Goal: Task Accomplishment & Management: Manage account settings

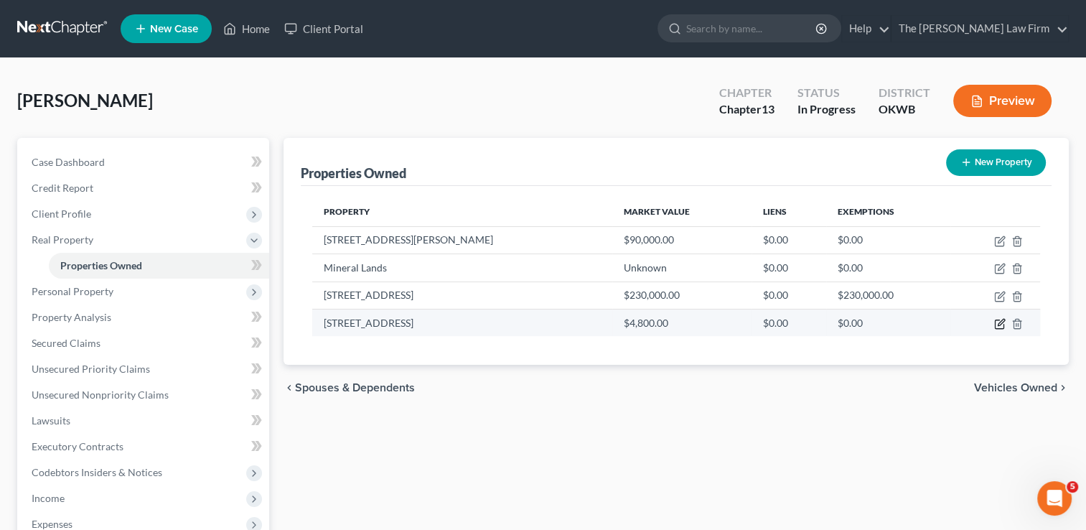
click at [1002, 323] on icon "button" at bounding box center [999, 323] width 11 height 11
select select "37"
select select "3"
select select "0"
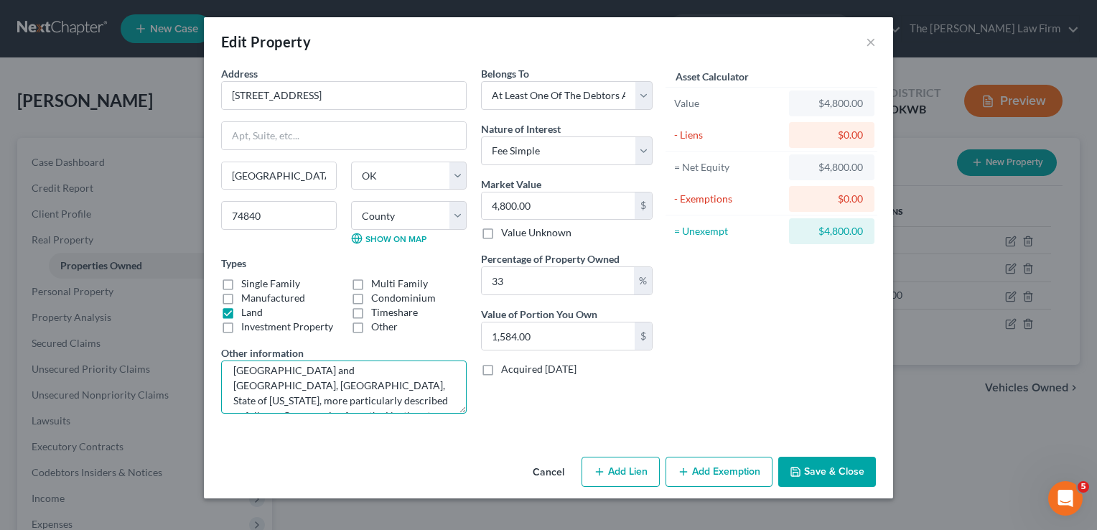
scroll to position [256, 0]
drag, startPoint x: 230, startPoint y: 389, endPoint x: 454, endPoint y: 446, distance: 231.0
click at [454, 446] on div "Address * 22528 Valley View Rd Earlsboro State AL AK AR AZ CA CO CT DE DC FL GA…" at bounding box center [548, 258] width 689 height 385
click at [870, 44] on button "×" at bounding box center [871, 41] width 10 height 17
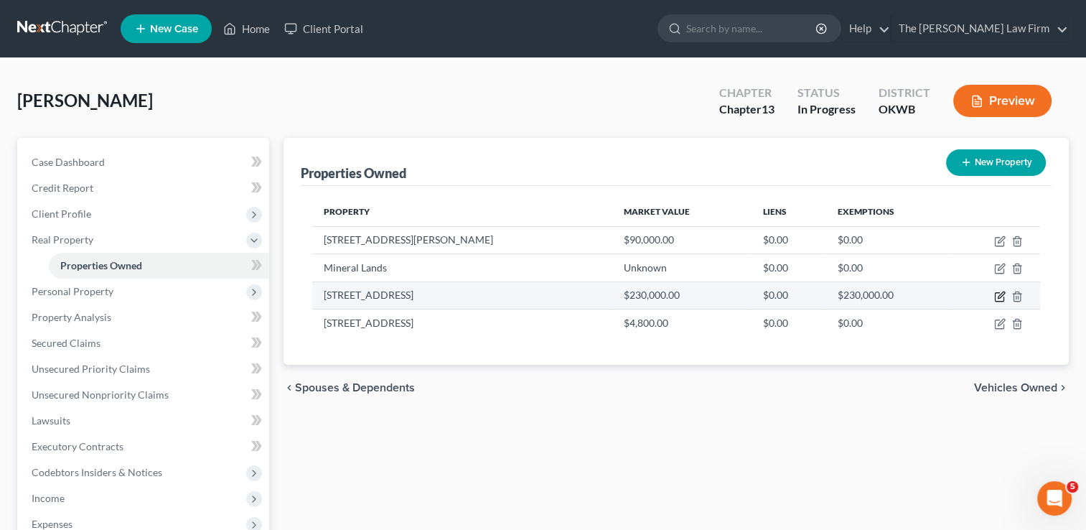
click at [999, 294] on icon "button" at bounding box center [1001, 294] width 6 height 6
select select "37"
select select "62"
select select "3"
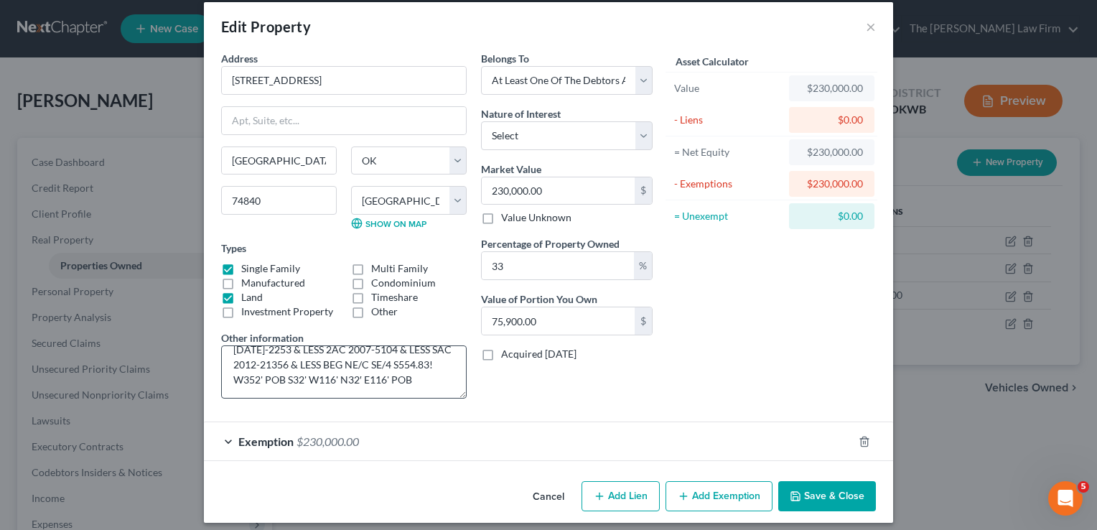
scroll to position [23, 0]
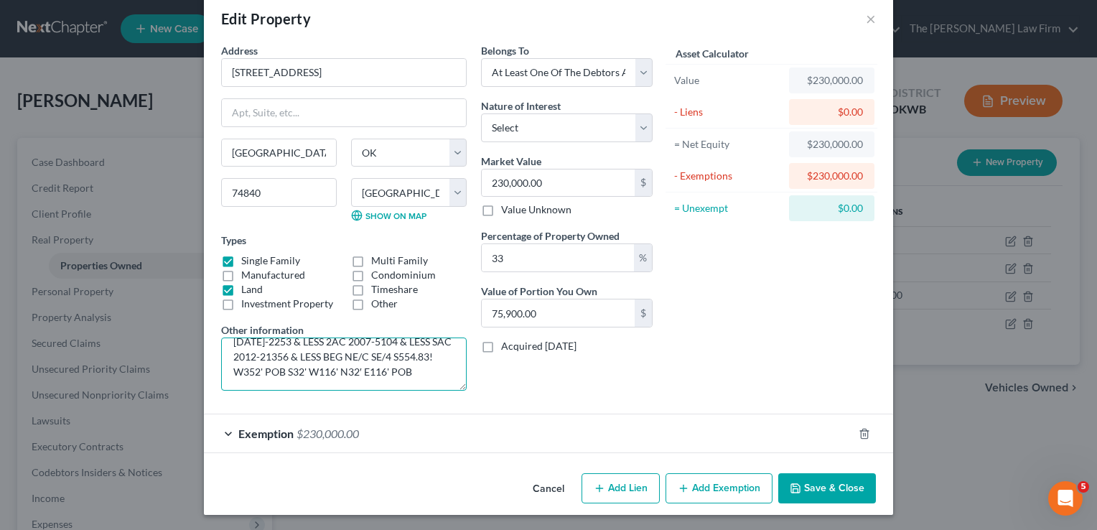
click at [414, 370] on textarea "Property owned with family members SE/4 of section 19, township 9 north, range …" at bounding box center [344, 363] width 246 height 53
paste textarea "A tract of land located in the Northeast Quarter (NE/4) of the Northeast Quarte…"
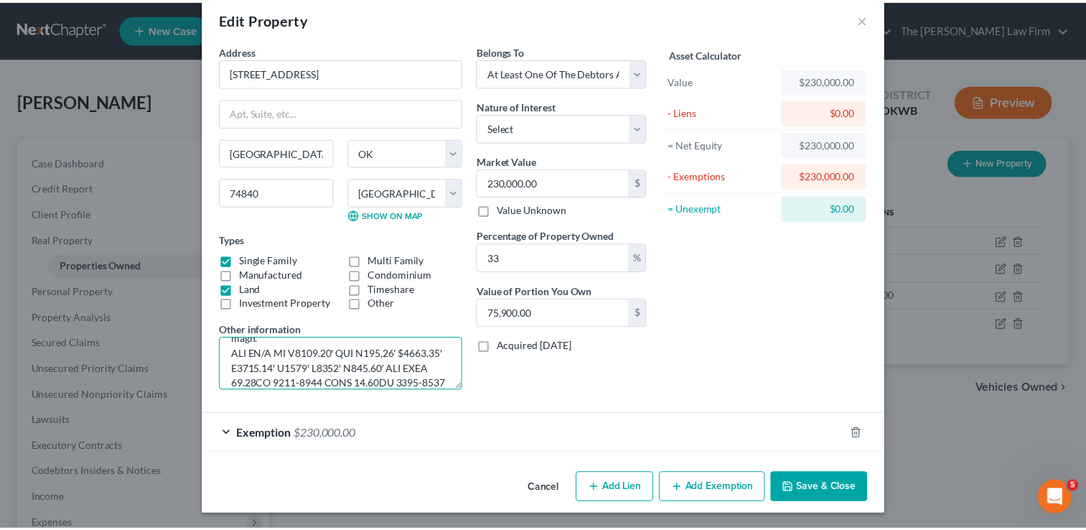
scroll to position [0, 0]
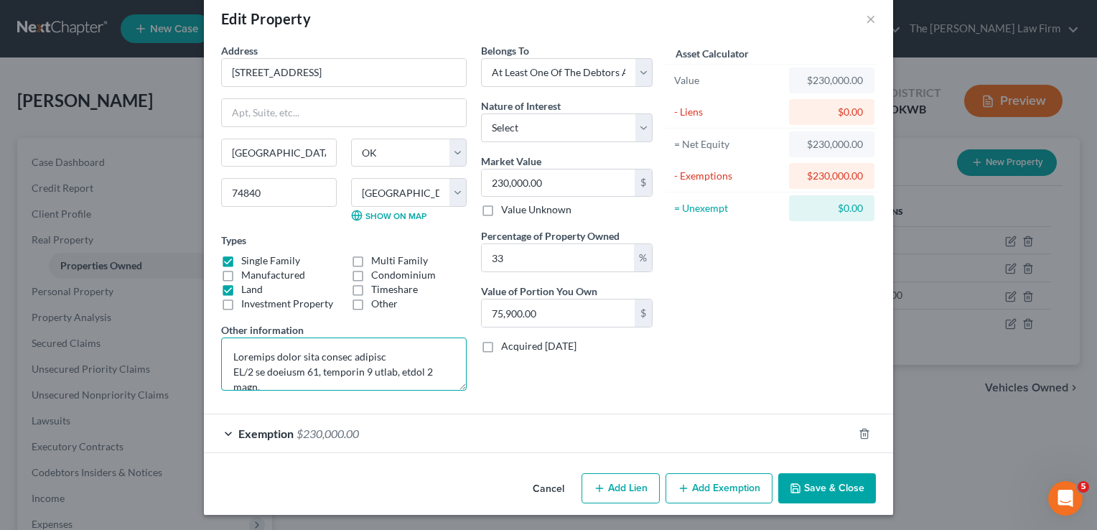
type textarea "Property owned with family members SE/4 of section 19, township 9 north, range …"
click at [816, 487] on button "Save & Close" at bounding box center [827, 488] width 98 height 30
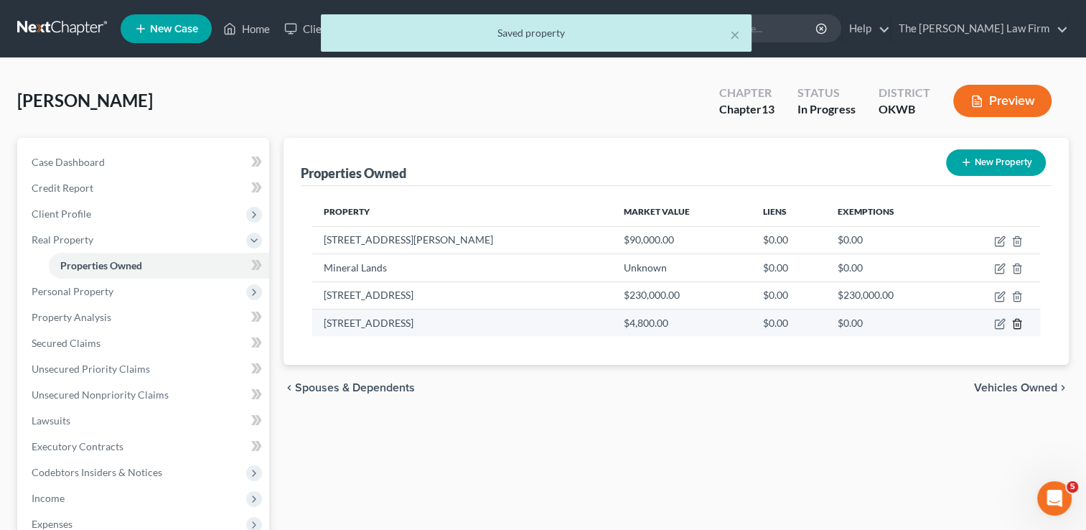
click at [1017, 323] on icon "button" at bounding box center [1017, 323] width 11 height 11
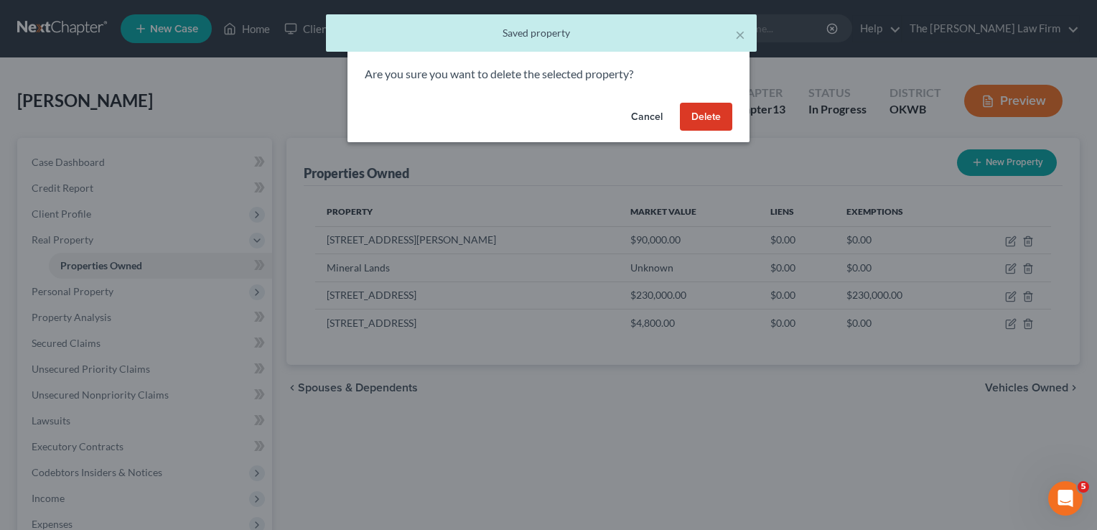
click at [712, 112] on button "Delete" at bounding box center [706, 117] width 52 height 29
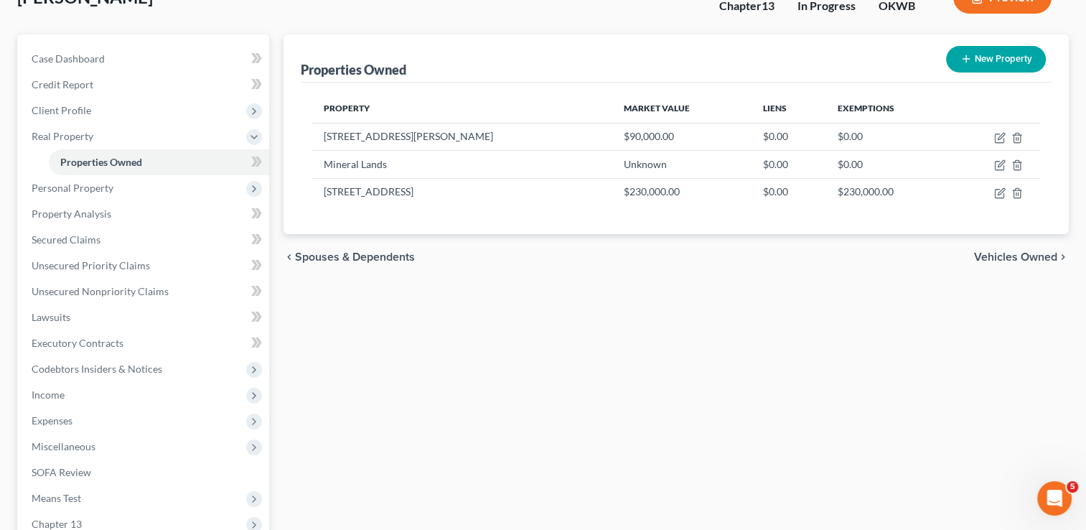
scroll to position [144, 0]
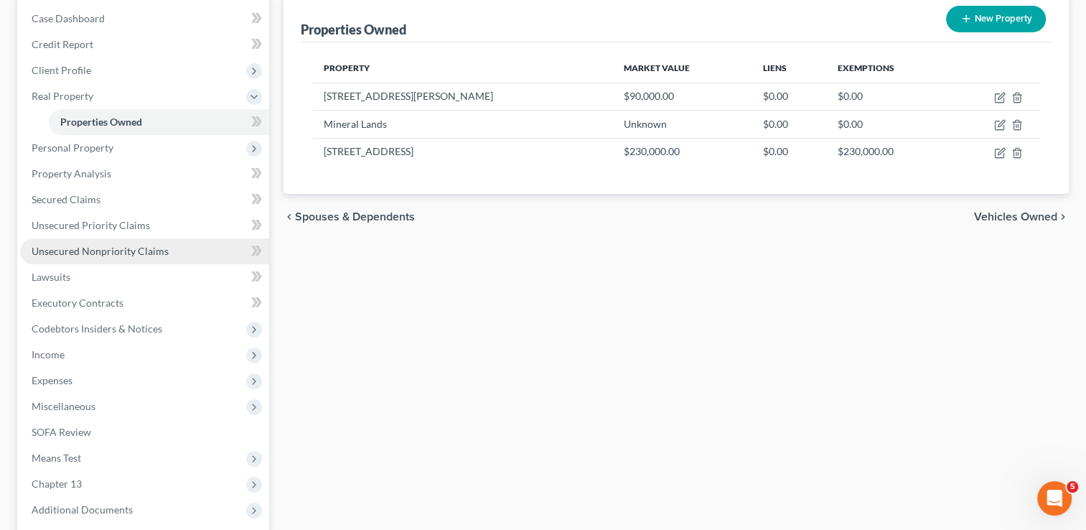
click at [105, 250] on span "Unsecured Nonpriority Claims" at bounding box center [100, 251] width 137 height 12
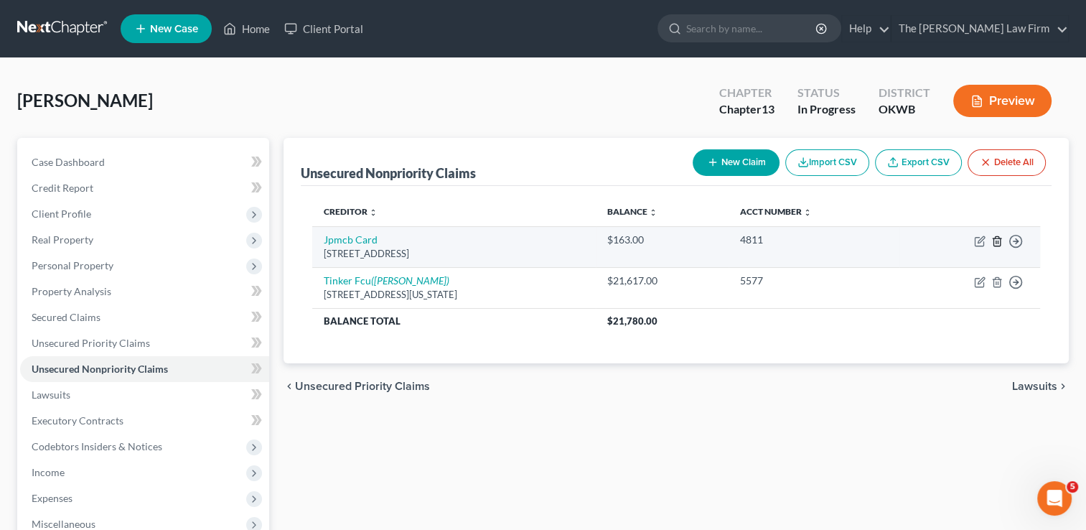
click at [996, 241] on line "button" at bounding box center [996, 241] width 0 height 3
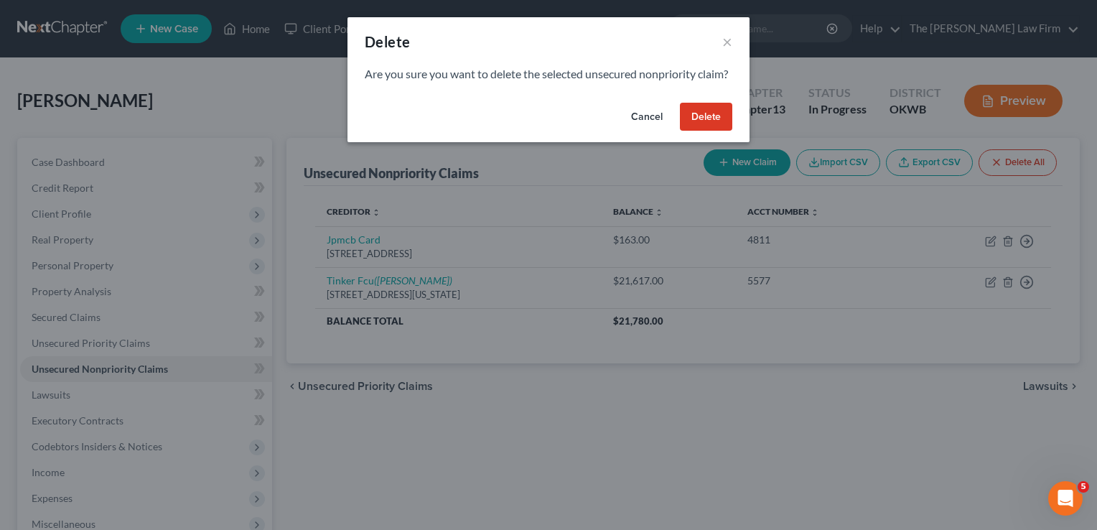
click at [706, 131] on button "Delete" at bounding box center [706, 117] width 52 height 29
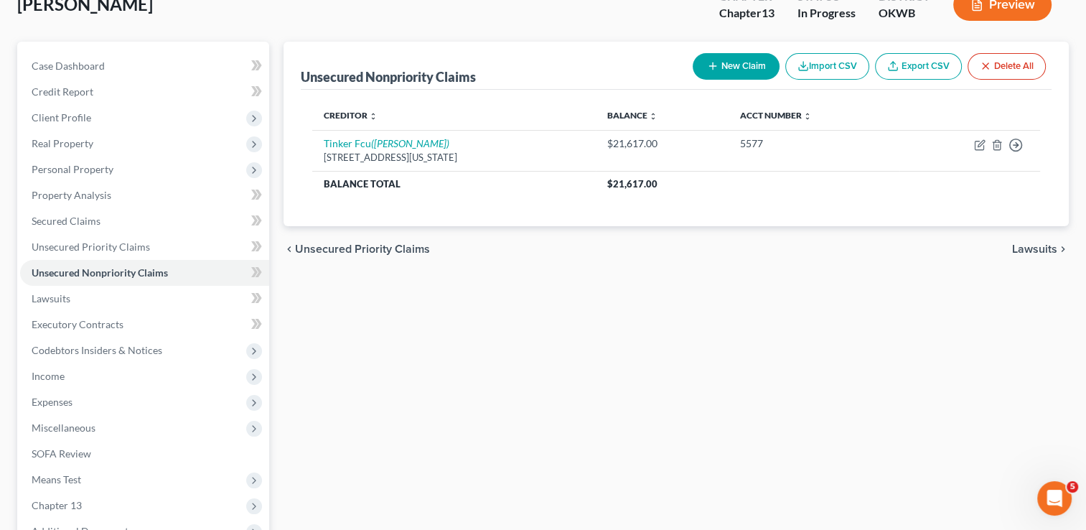
scroll to position [258, 0]
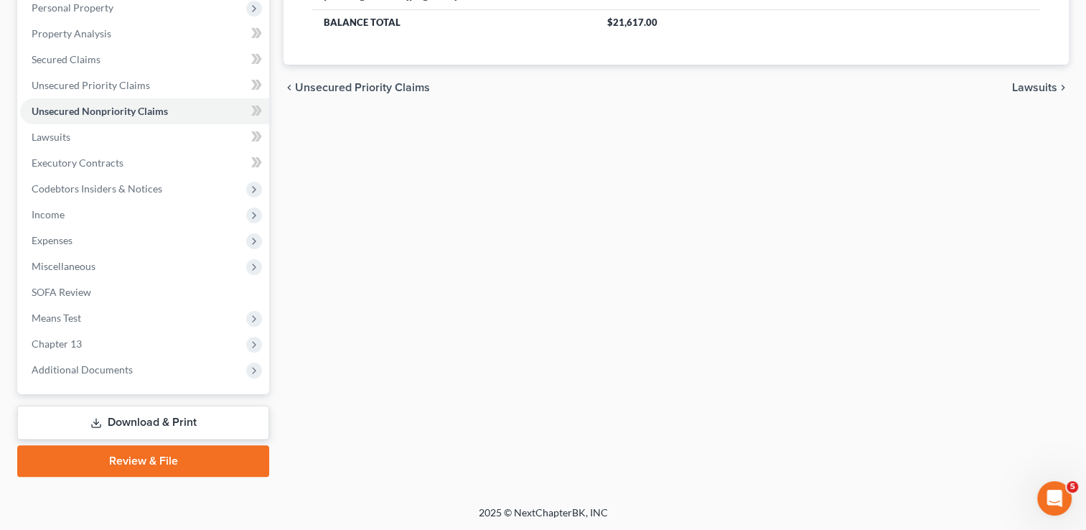
click at [198, 417] on link "Download & Print" at bounding box center [143, 423] width 252 height 34
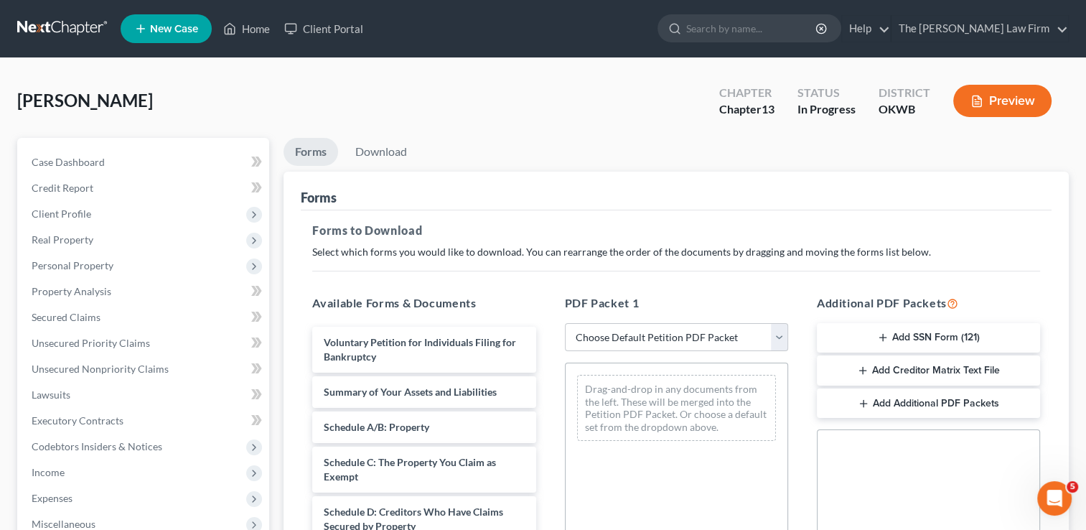
click at [925, 370] on button "Add Creditor Matrix Text File" at bounding box center [928, 370] width 223 height 30
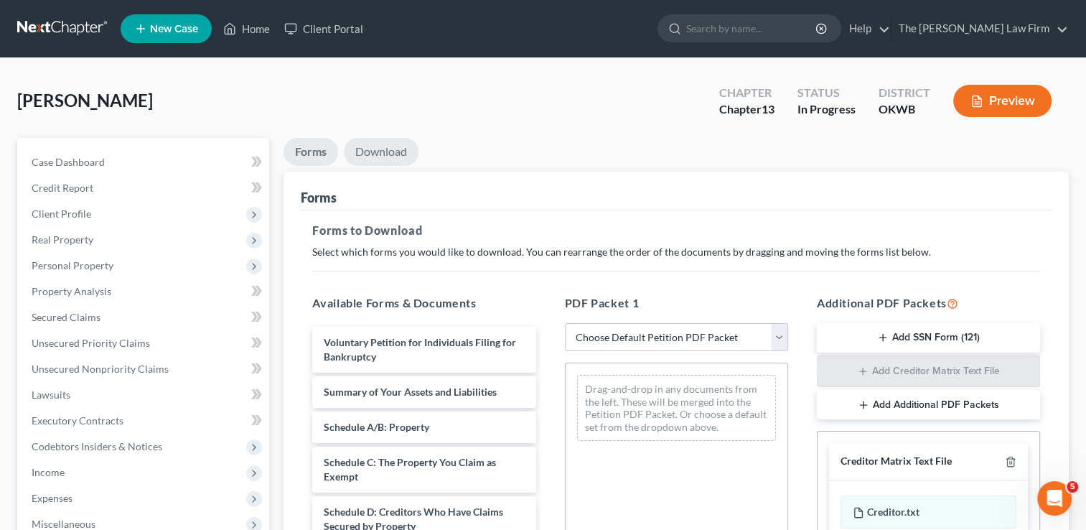
click at [393, 146] on link "Download" at bounding box center [381, 152] width 75 height 28
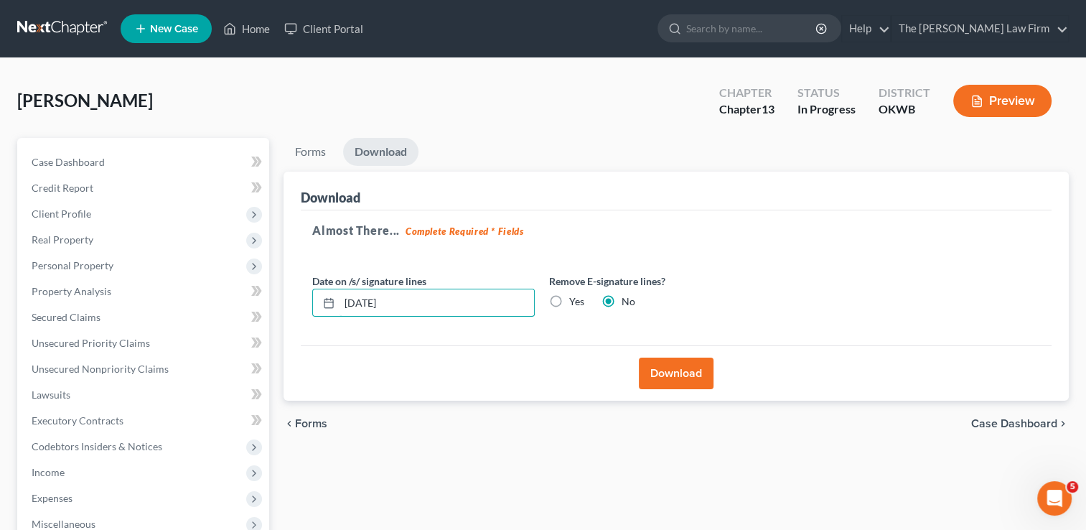
drag, startPoint x: 396, startPoint y: 298, endPoint x: 334, endPoint y: 359, distance: 87.3
click at [322, 314] on div "08/12/2025" at bounding box center [423, 303] width 223 height 29
type input "08/05/2025"
click at [708, 373] on button "Download" at bounding box center [676, 374] width 75 height 32
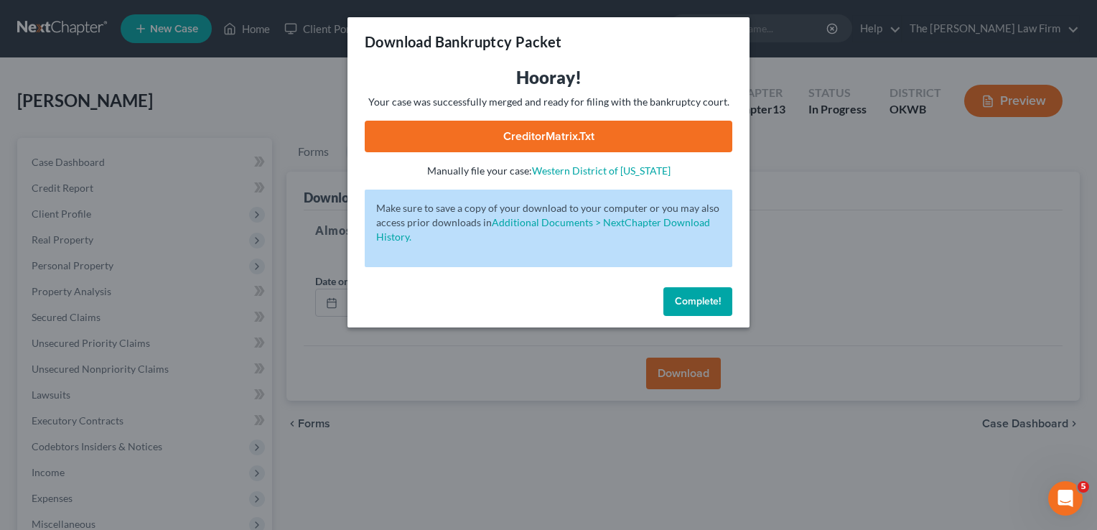
click at [645, 136] on link "CreditorMatrix.txt" at bounding box center [549, 137] width 368 height 32
click at [672, 299] on button "Complete!" at bounding box center [697, 301] width 69 height 29
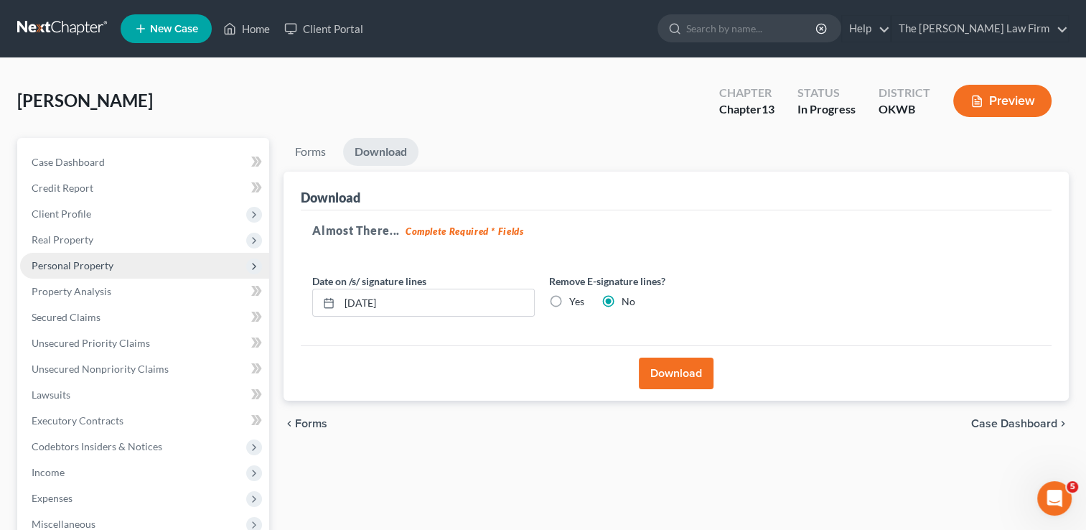
click at [91, 264] on span "Personal Property" at bounding box center [73, 265] width 82 height 12
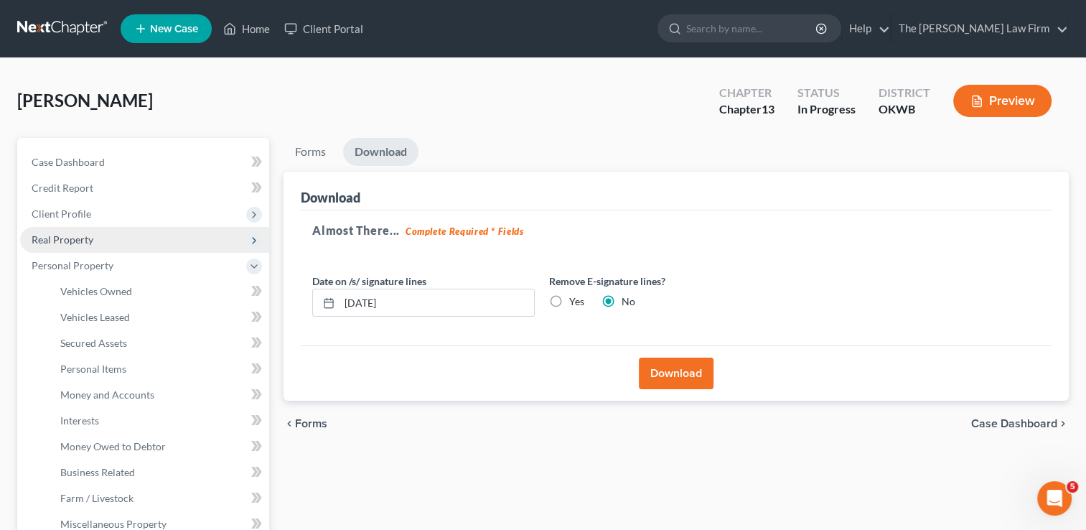
click at [90, 234] on span "Real Property" at bounding box center [63, 239] width 62 height 12
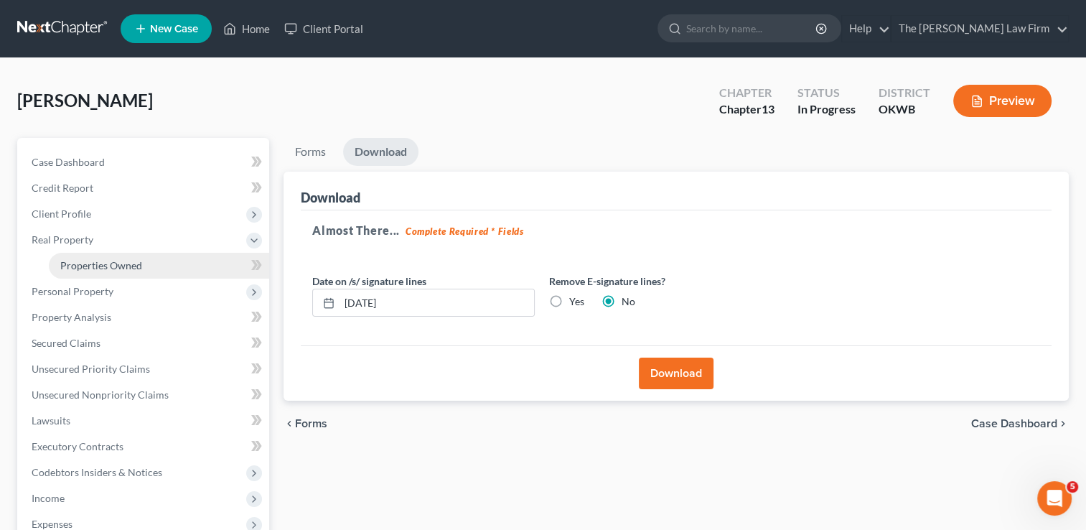
click at [112, 261] on span "Properties Owned" at bounding box center [101, 265] width 82 height 12
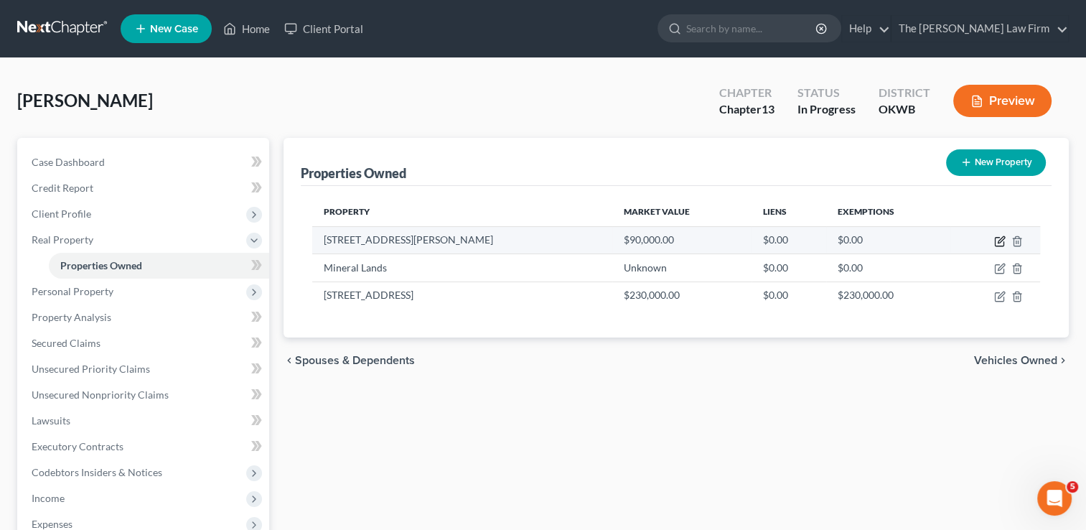
click at [999, 239] on icon "button" at bounding box center [1001, 239] width 6 height 6
select select "37"
select select "62"
select select "3"
select select "0"
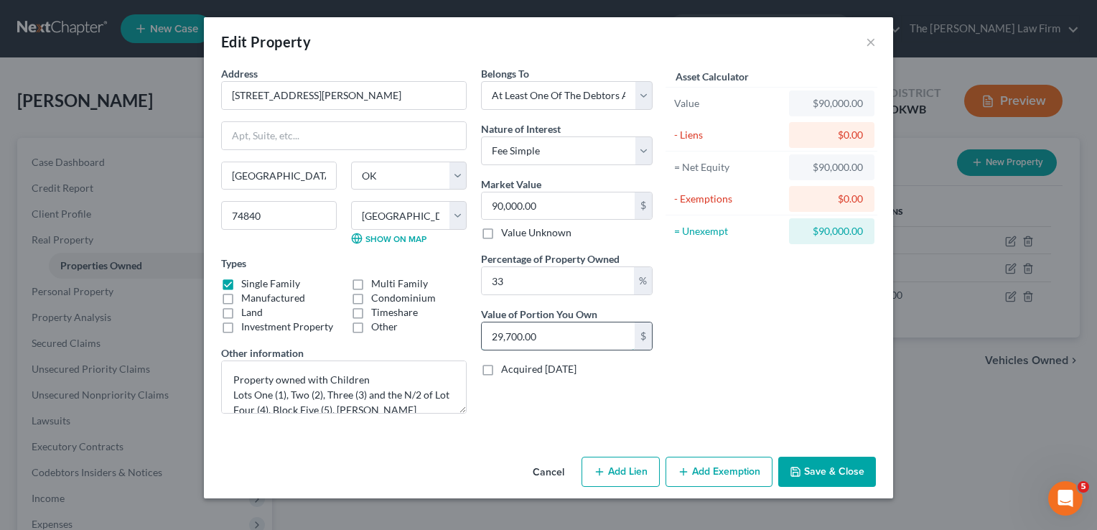
click at [550, 340] on input "29,700.00" at bounding box center [558, 335] width 153 height 27
type input "0"
type input "0.00"
click at [738, 289] on div "Asset Calculator Value $90,000.00 - Liens $0.00 = Net Equity $90,000.00 - Exemp…" at bounding box center [771, 245] width 223 height 359
click at [835, 467] on button "Save & Close" at bounding box center [827, 472] width 98 height 30
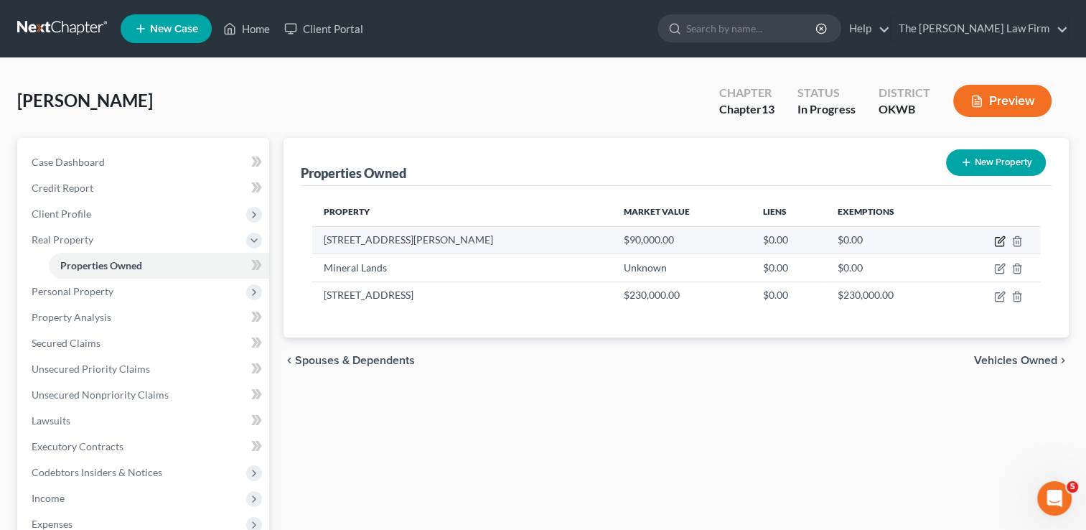
click at [995, 243] on icon "button" at bounding box center [999, 242] width 9 height 9
select select "37"
select select "62"
select select "3"
select select "0"
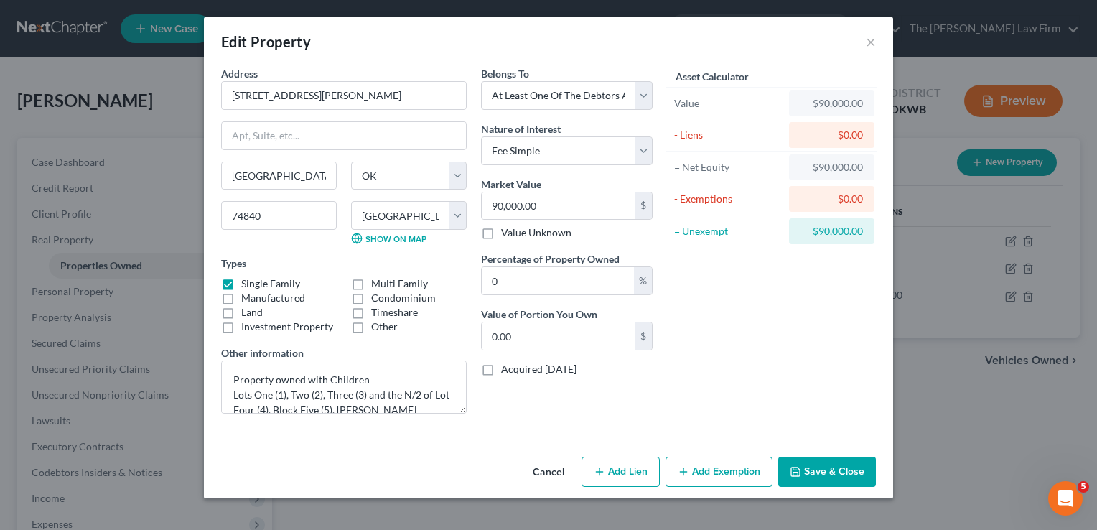
click at [836, 469] on button "Save & Close" at bounding box center [827, 472] width 98 height 30
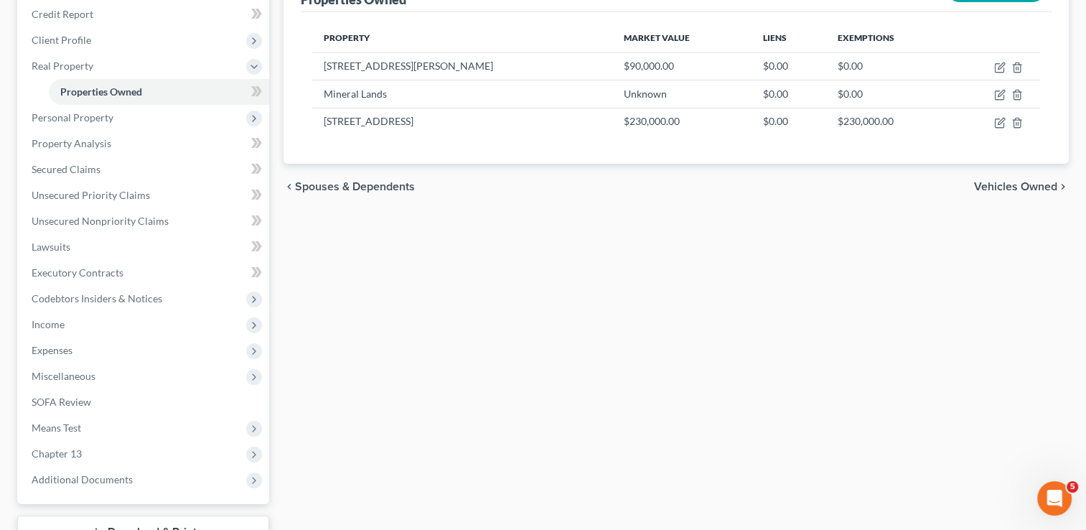
scroll to position [215, 0]
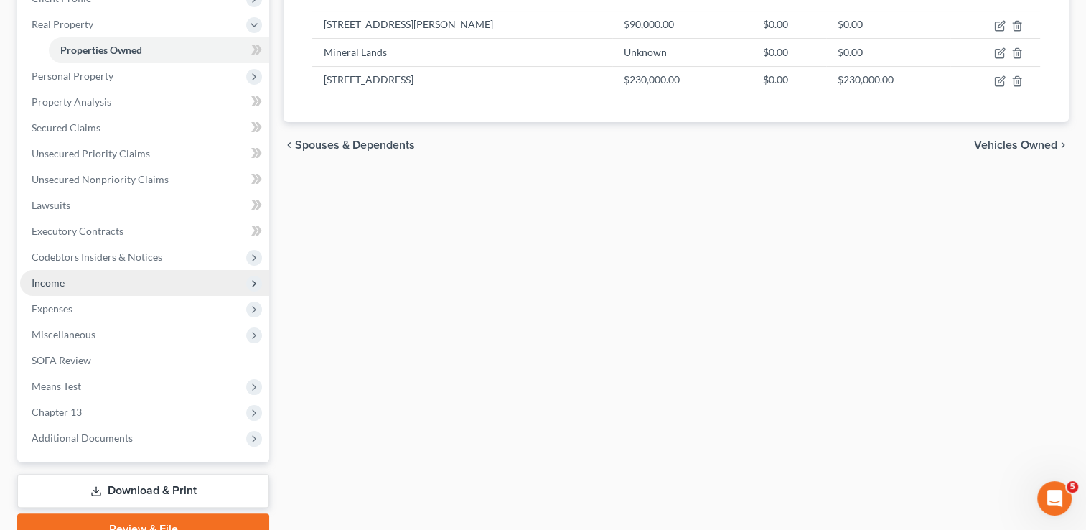
click at [66, 279] on span "Income" at bounding box center [144, 283] width 249 height 26
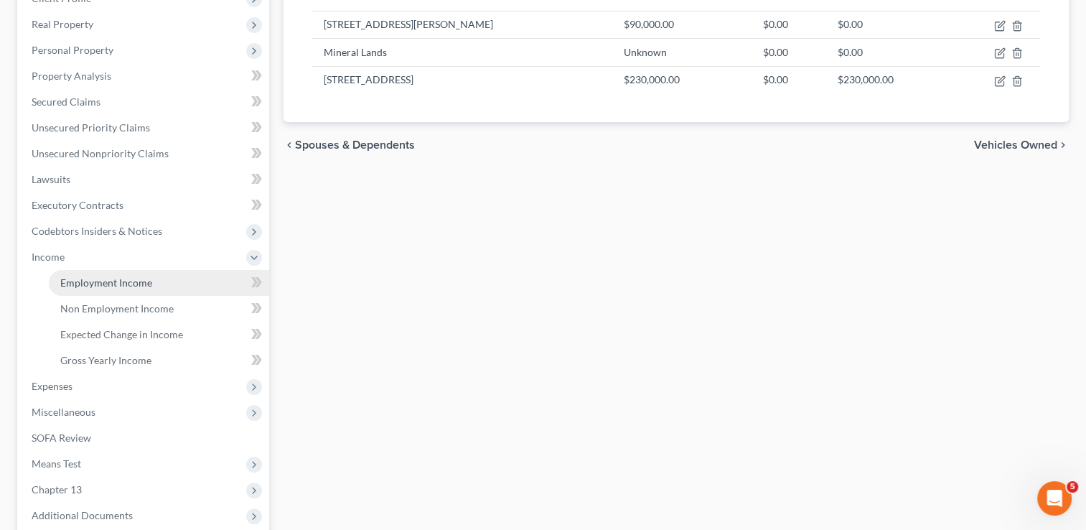
click at [109, 284] on span "Employment Income" at bounding box center [106, 282] width 92 height 12
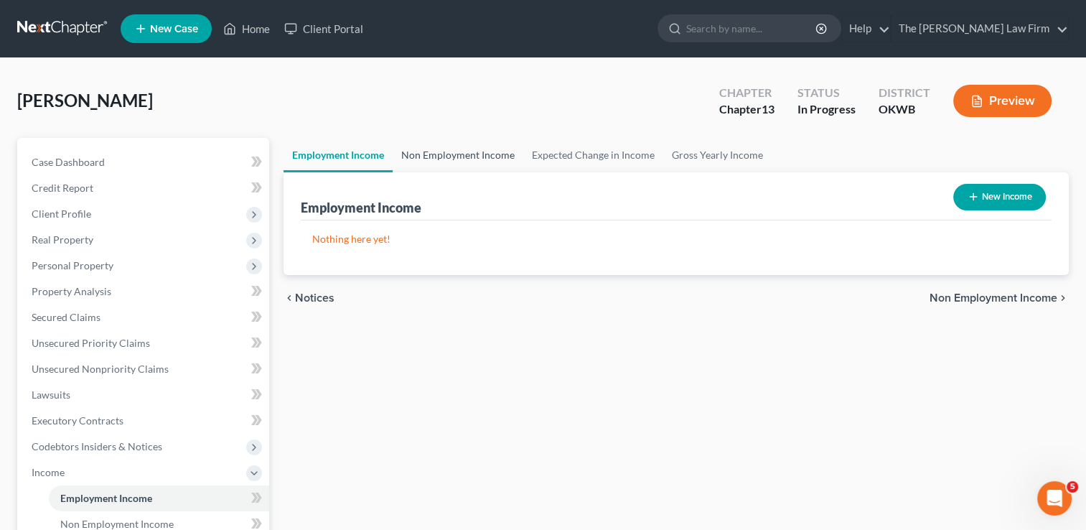
click at [448, 154] on link "Non Employment Income" at bounding box center [458, 155] width 131 height 34
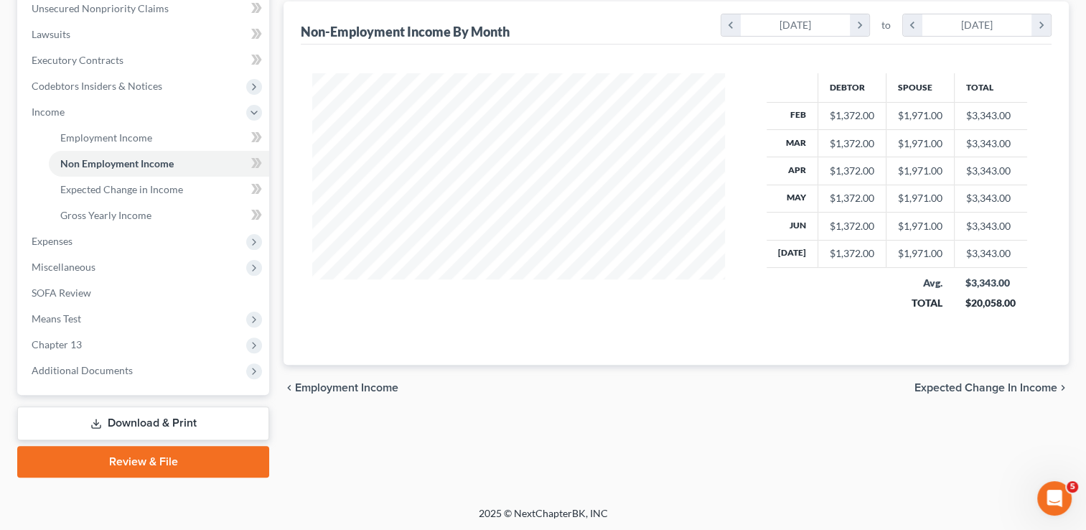
scroll to position [361, 0]
click at [126, 459] on link "Review & File" at bounding box center [143, 461] width 252 height 32
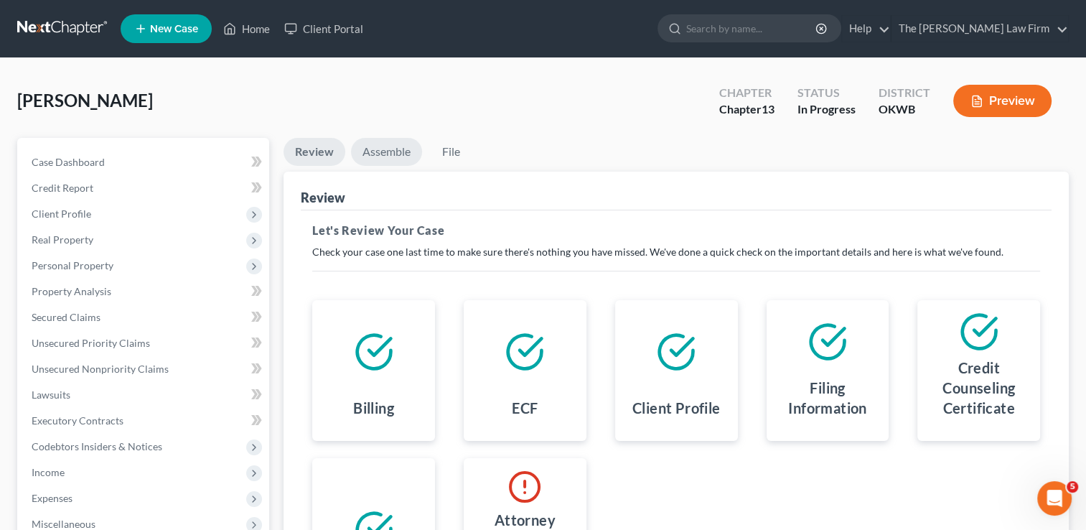
click at [389, 149] on link "Assemble" at bounding box center [386, 152] width 71 height 28
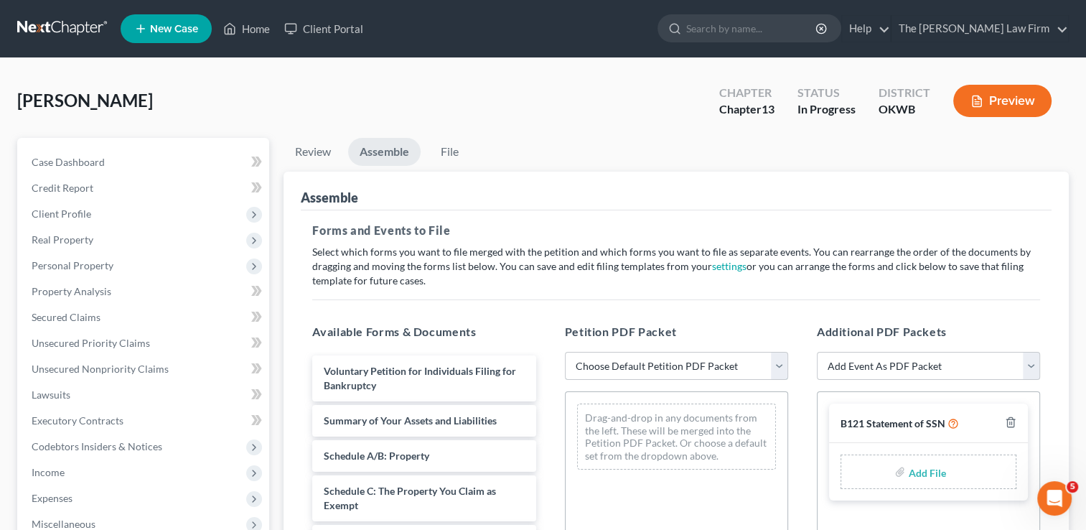
click at [656, 362] on select "Choose Default Petition PDF Packet Complete Bankruptcy Petition (all forms and …" at bounding box center [676, 366] width 223 height 29
select select "0"
click at [565, 352] on select "Choose Default Petition PDF Packet Complete Bankruptcy Petition (all forms and …" at bounding box center [676, 366] width 223 height 29
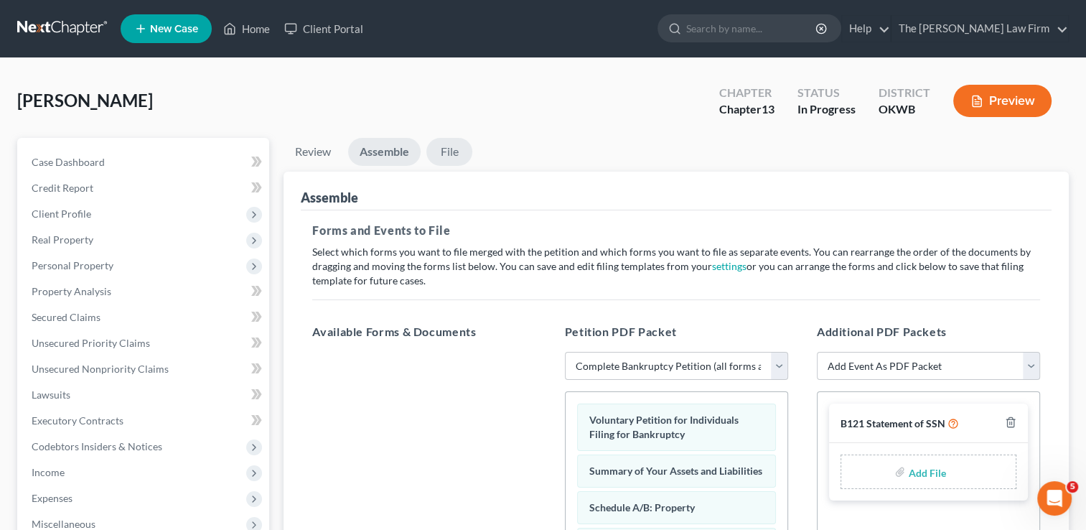
click at [452, 149] on link "File" at bounding box center [449, 152] width 46 height 28
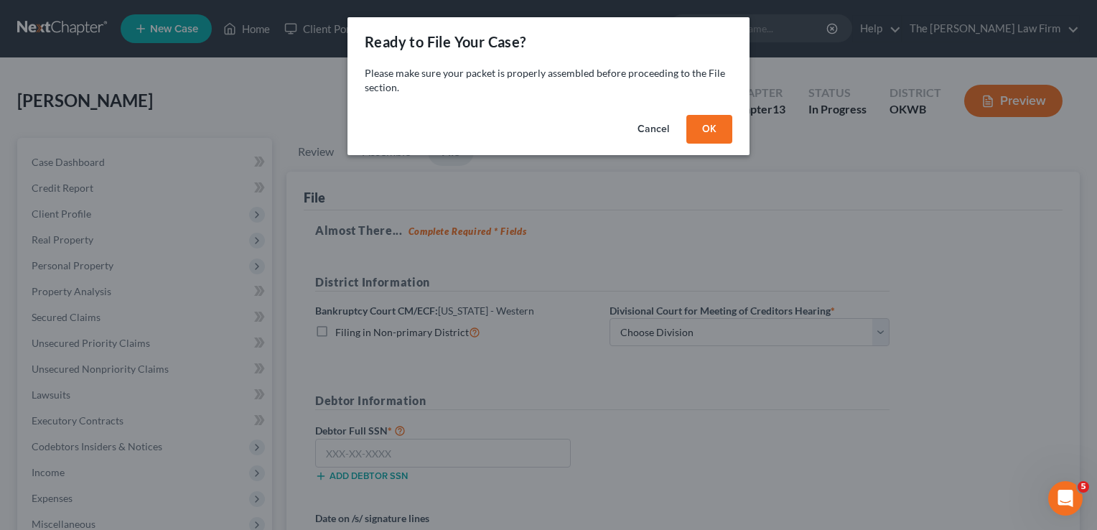
click at [715, 123] on button "OK" at bounding box center [709, 129] width 46 height 29
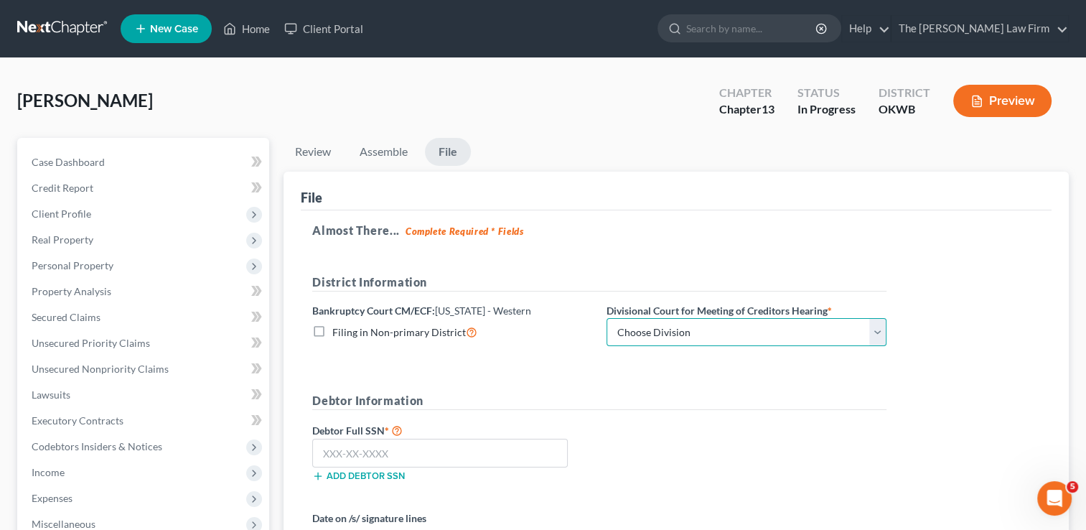
drag, startPoint x: 719, startPoint y: 330, endPoint x: 721, endPoint y: 341, distance: 11.6
click at [719, 330] on select "Choose Division Oklahoma City" at bounding box center [747, 332] width 280 height 29
select select "0"
click at [607, 318] on select "Choose Division Oklahoma City" at bounding box center [747, 332] width 280 height 29
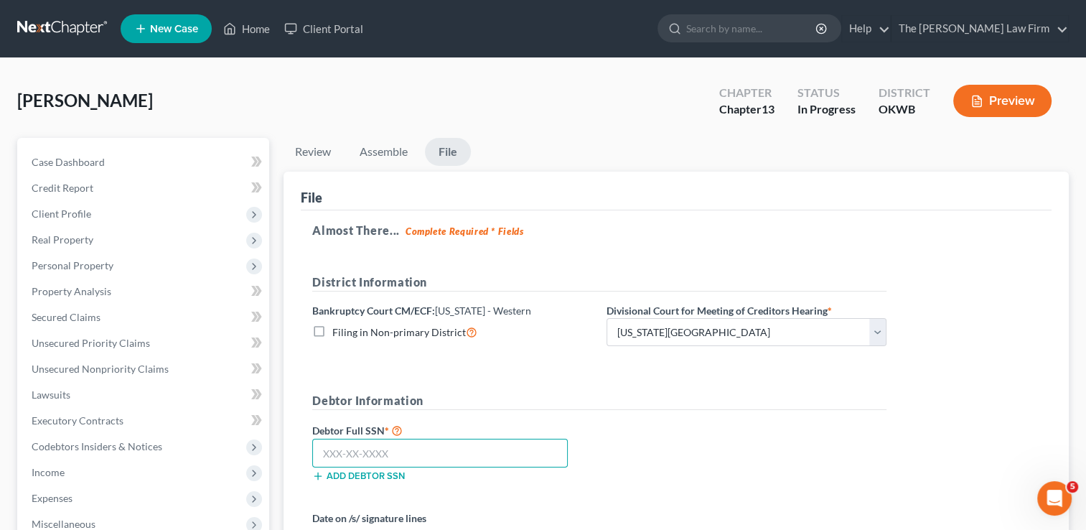
click at [432, 453] on input "text" at bounding box center [440, 453] width 256 height 29
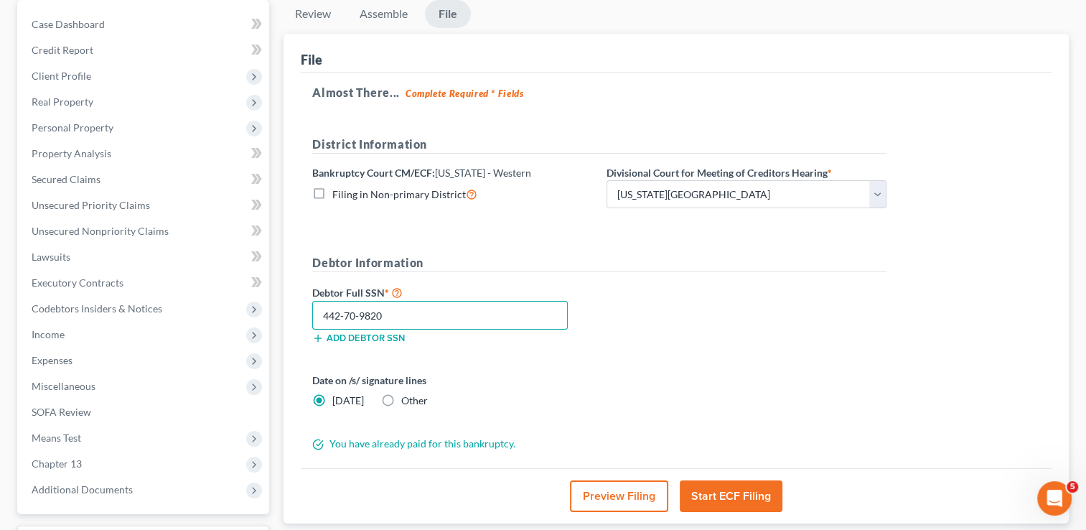
scroll to position [144, 0]
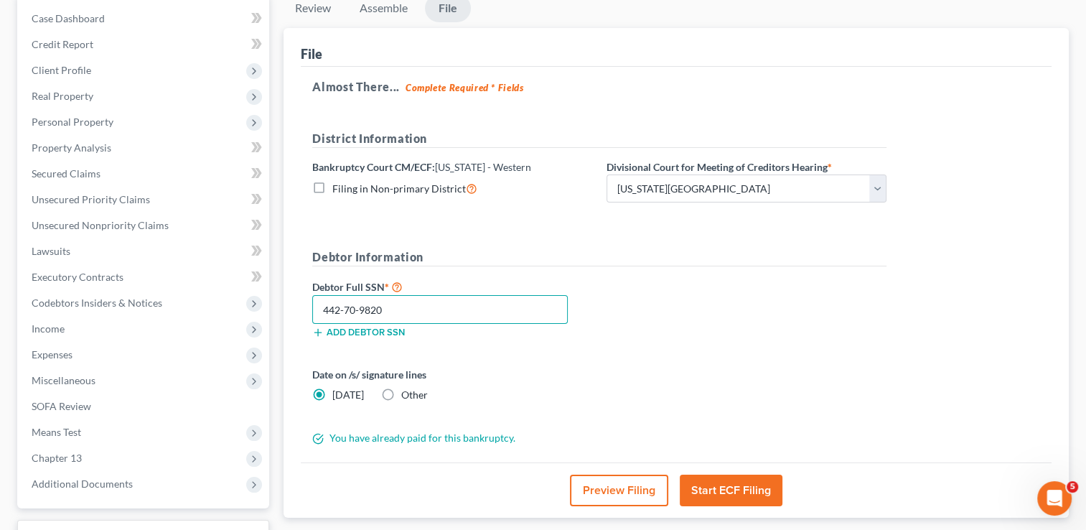
type input "442-70-9820"
click at [401, 390] on label "Other" at bounding box center [414, 395] width 27 height 14
click at [407, 390] on input "Other" at bounding box center [411, 392] width 9 height 9
radio input "true"
radio input "false"
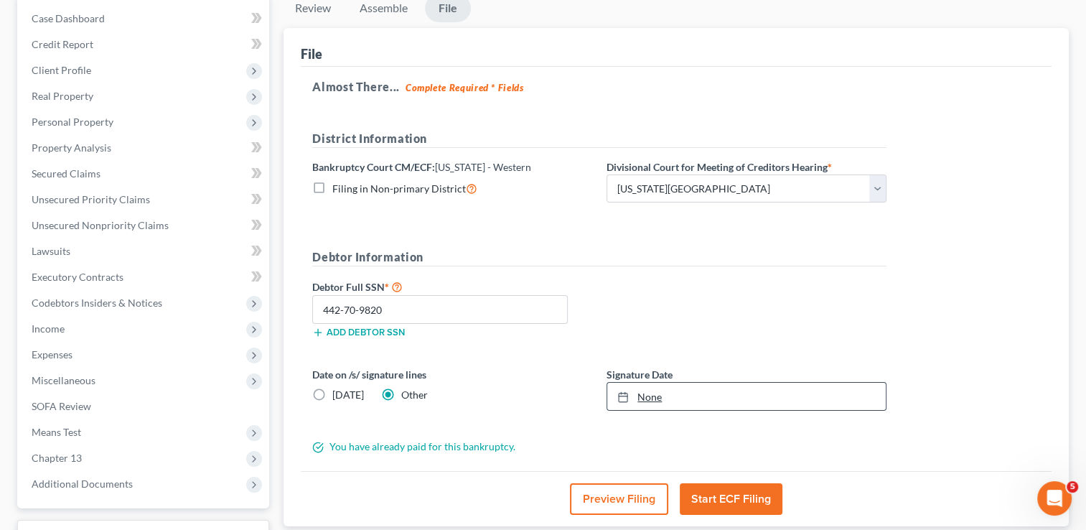
click at [653, 392] on link "None" at bounding box center [746, 396] width 279 height 27
type input "8/12/2025"
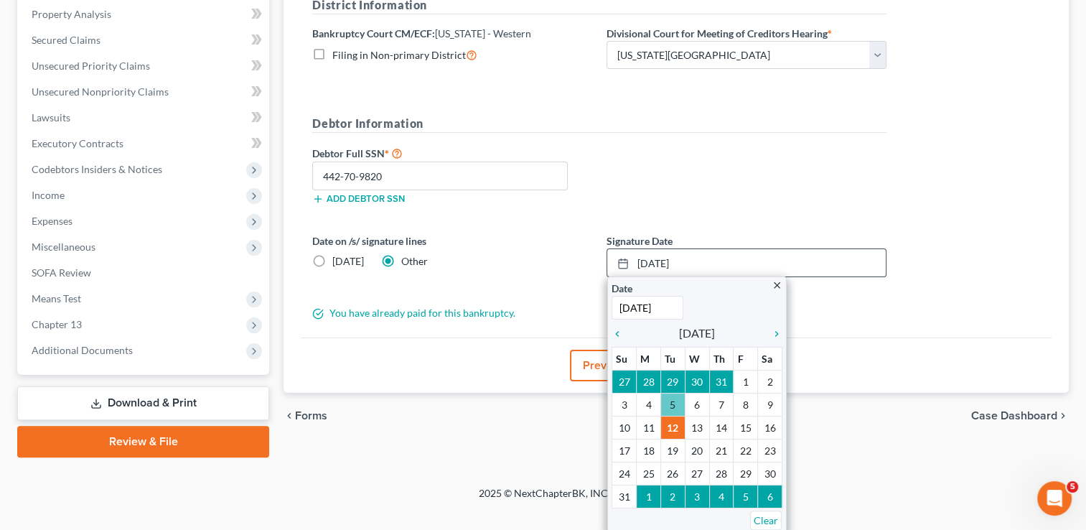
scroll to position [258, 0]
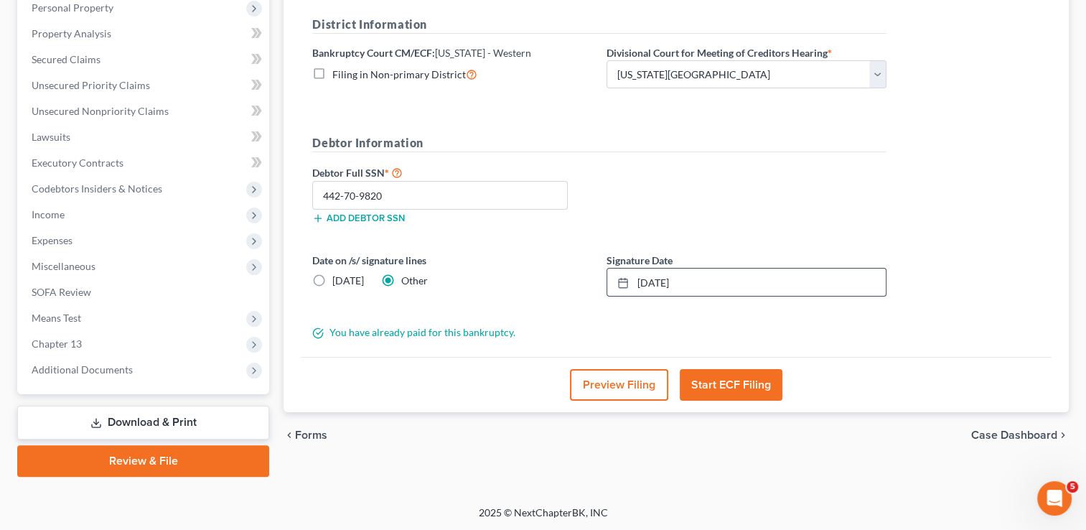
click at [747, 381] on button "Start ECF Filing" at bounding box center [731, 385] width 103 height 32
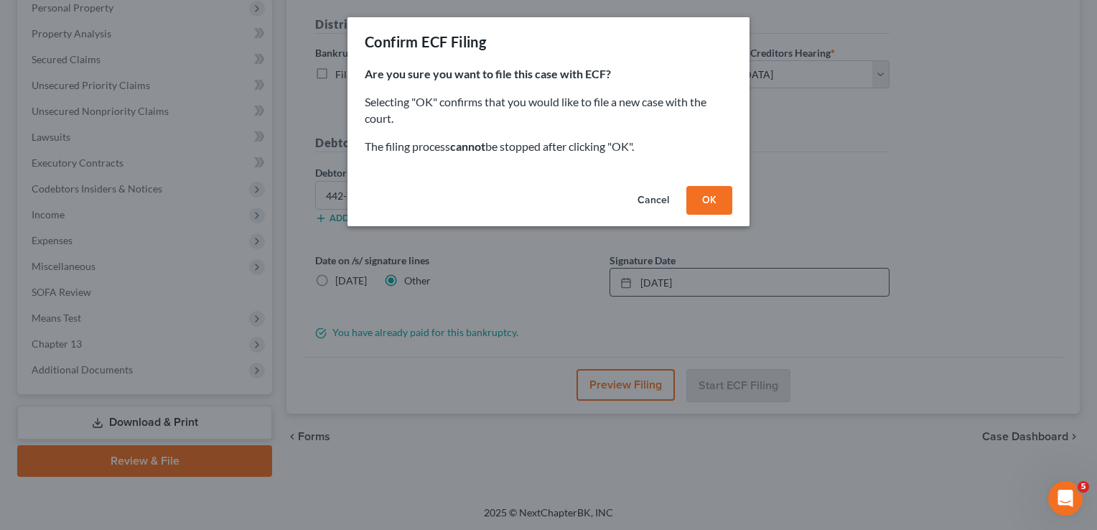
click at [702, 192] on button "OK" at bounding box center [709, 200] width 46 height 29
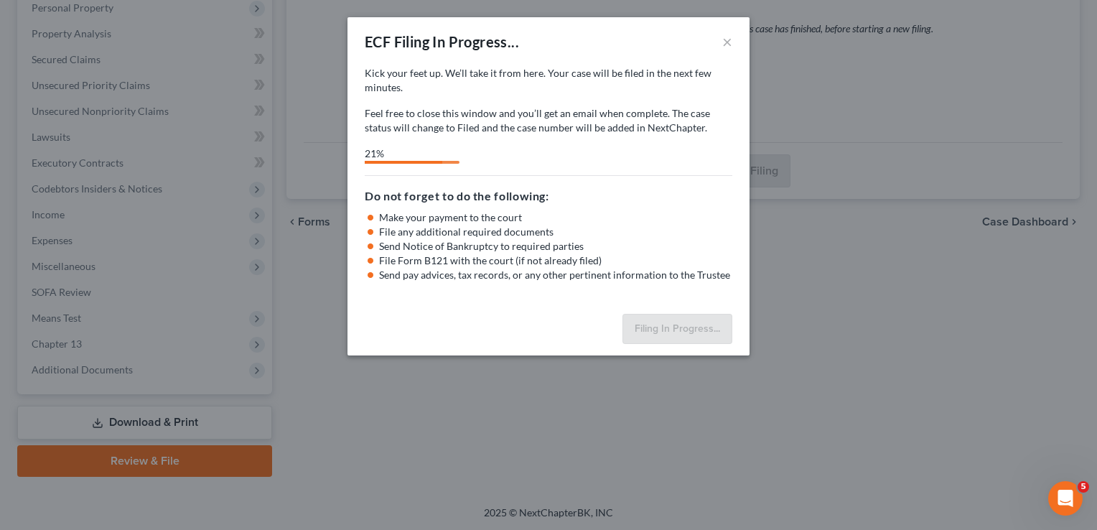
select select "0"
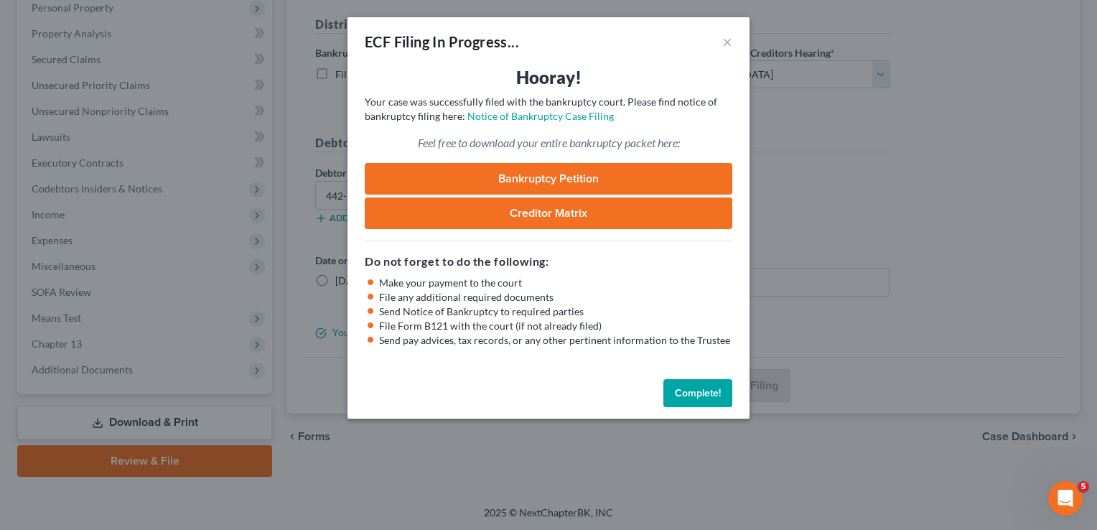
click at [701, 401] on button "Complete!" at bounding box center [697, 393] width 69 height 29
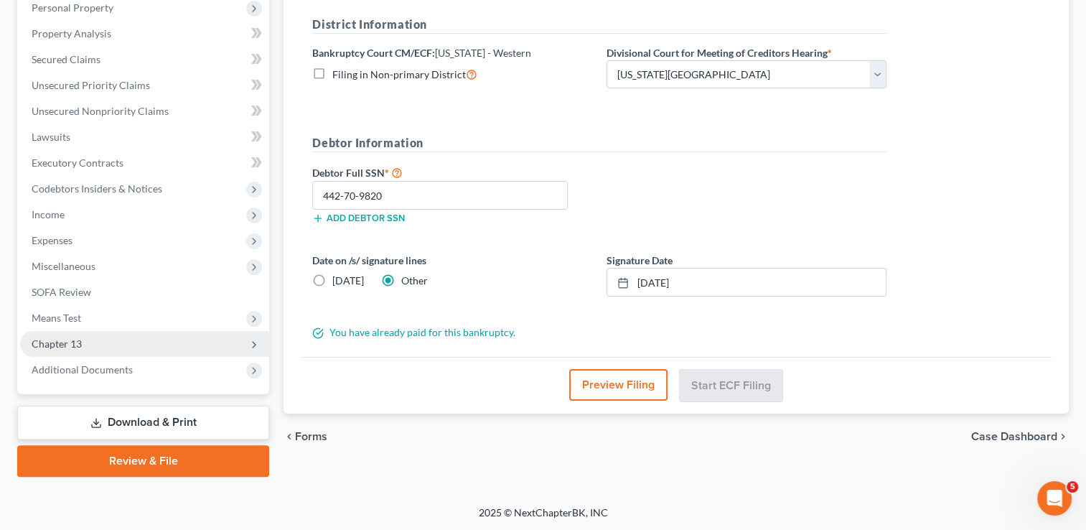
click at [69, 343] on span "Chapter 13" at bounding box center [57, 343] width 50 height 12
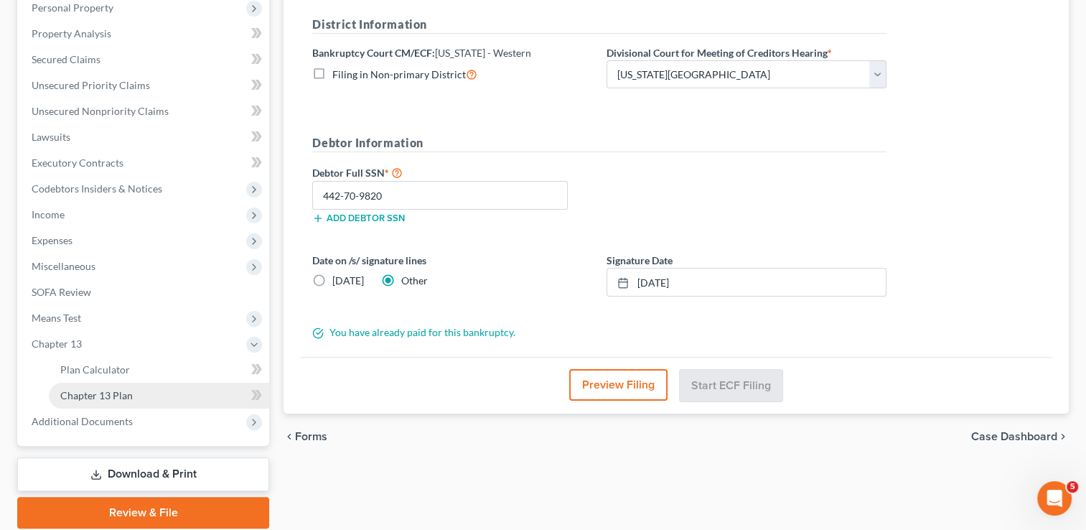
click at [106, 393] on span "Chapter 13 Plan" at bounding box center [96, 395] width 73 height 12
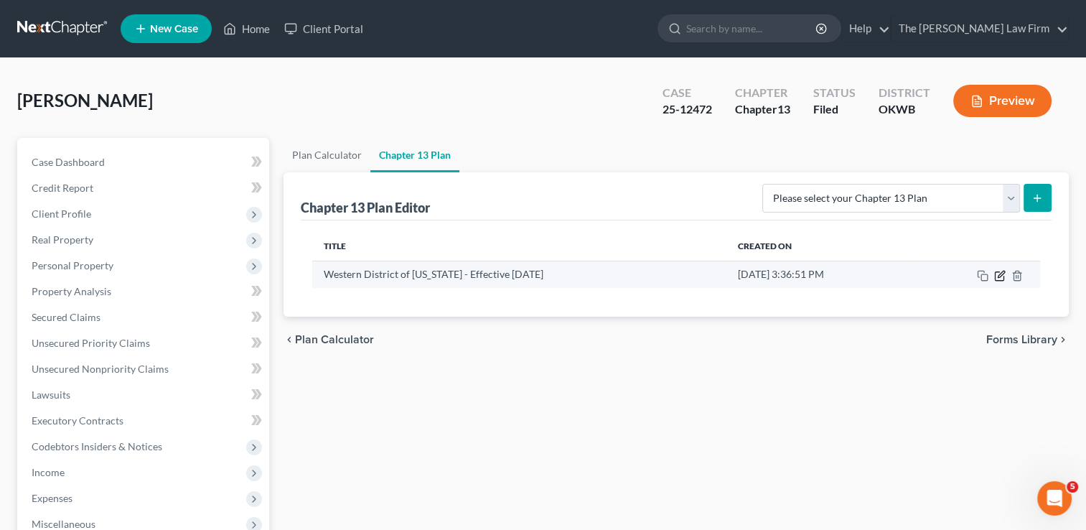
click at [999, 275] on icon "button" at bounding box center [1001, 274] width 6 height 6
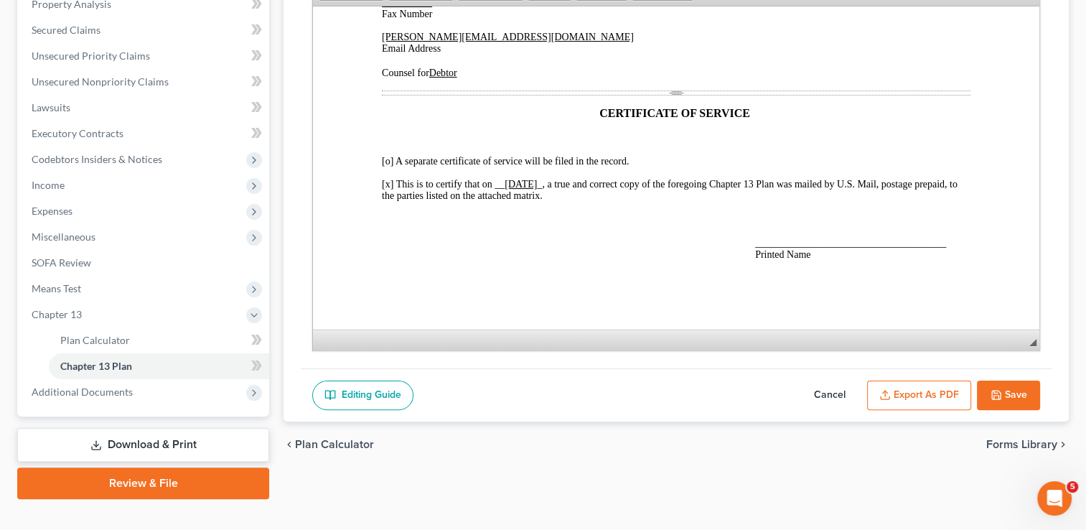
scroll to position [3464, 0]
click at [770, 241] on span "______________________________________ Printed Name" at bounding box center [850, 248] width 191 height 22
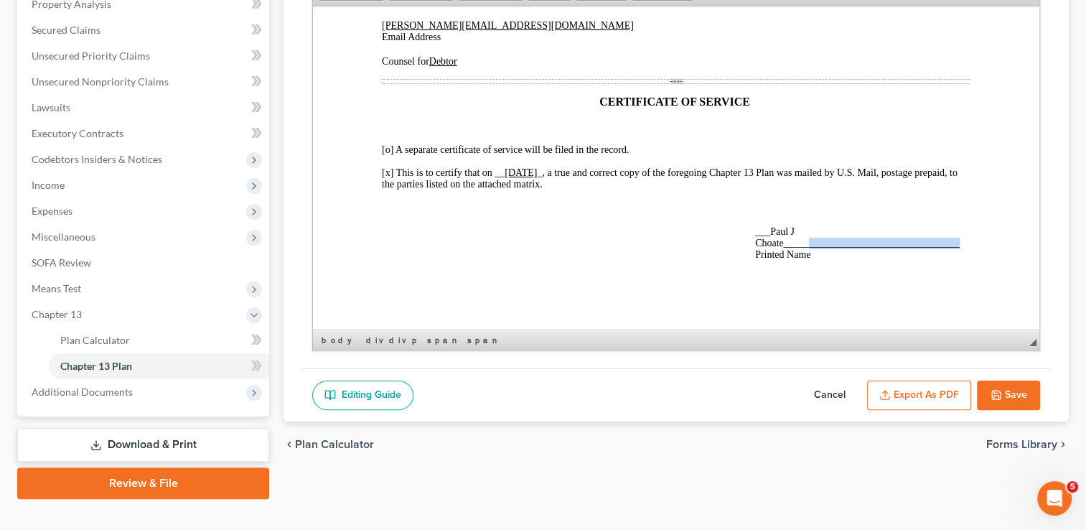
drag, startPoint x: 962, startPoint y: 256, endPoint x: 806, endPoint y: 255, distance: 155.8
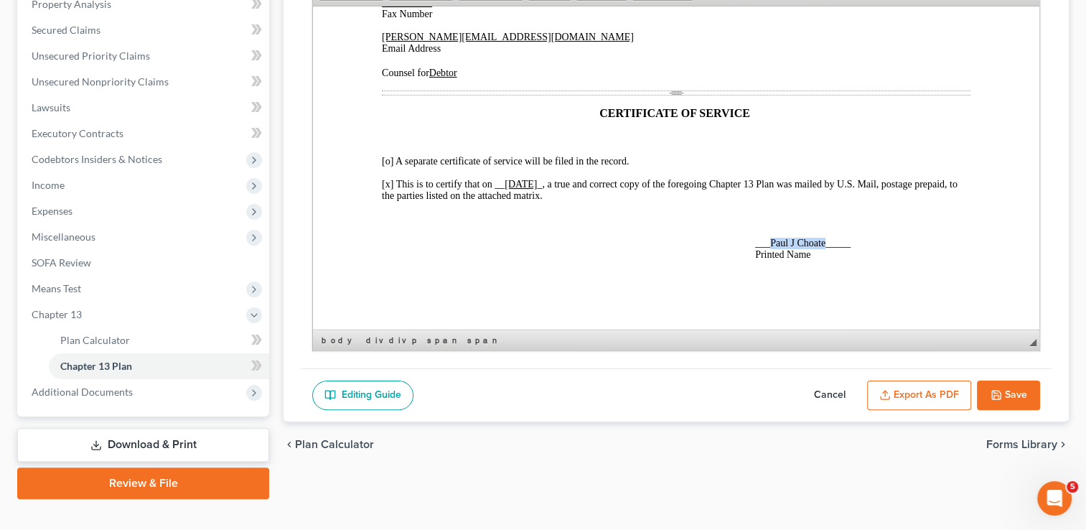
drag, startPoint x: 825, startPoint y: 241, endPoint x: 770, endPoint y: 240, distance: 54.6
click at [770, 240] on span "___Paul J Choate_____ Printed Name" at bounding box center [802, 248] width 95 height 22
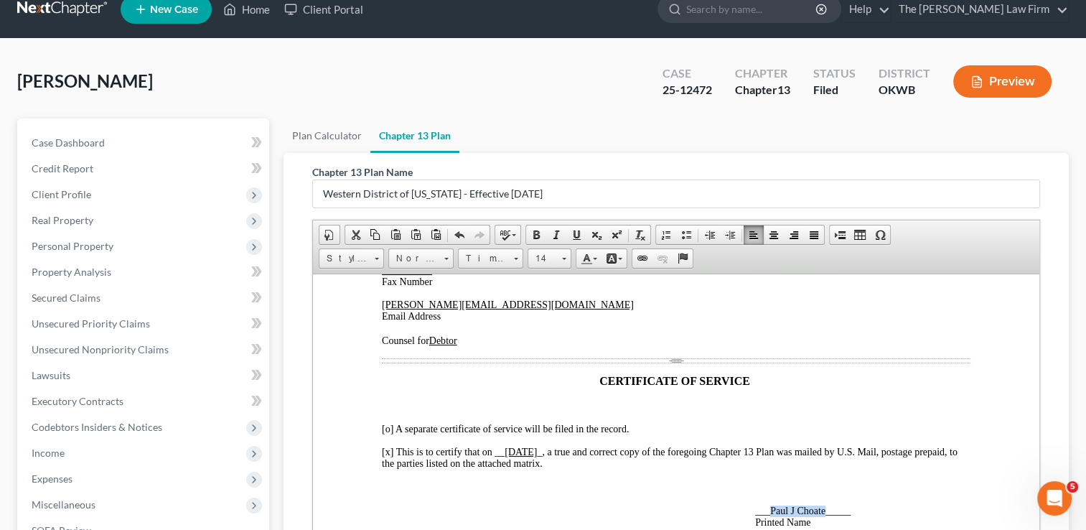
scroll to position [0, 0]
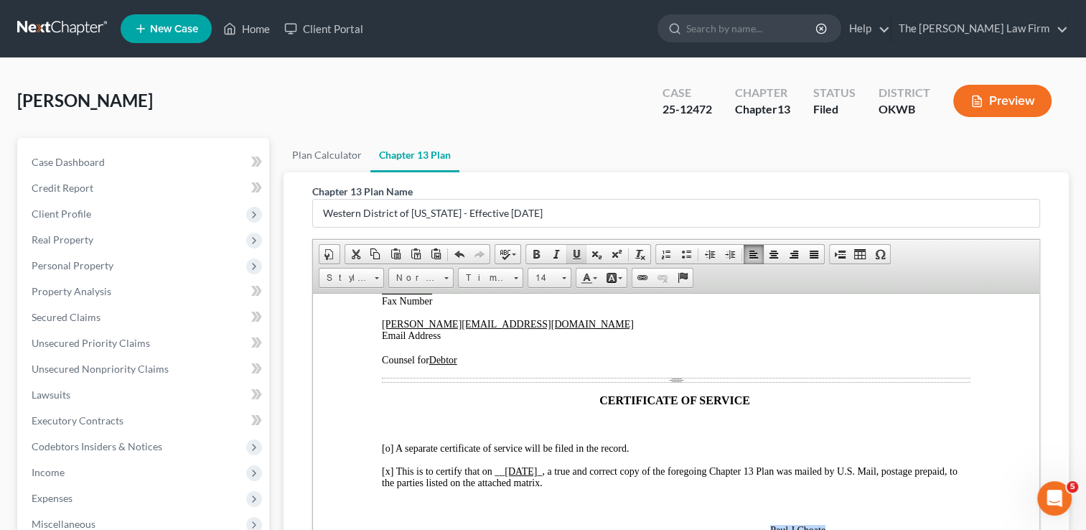
click at [572, 254] on span at bounding box center [576, 253] width 11 height 11
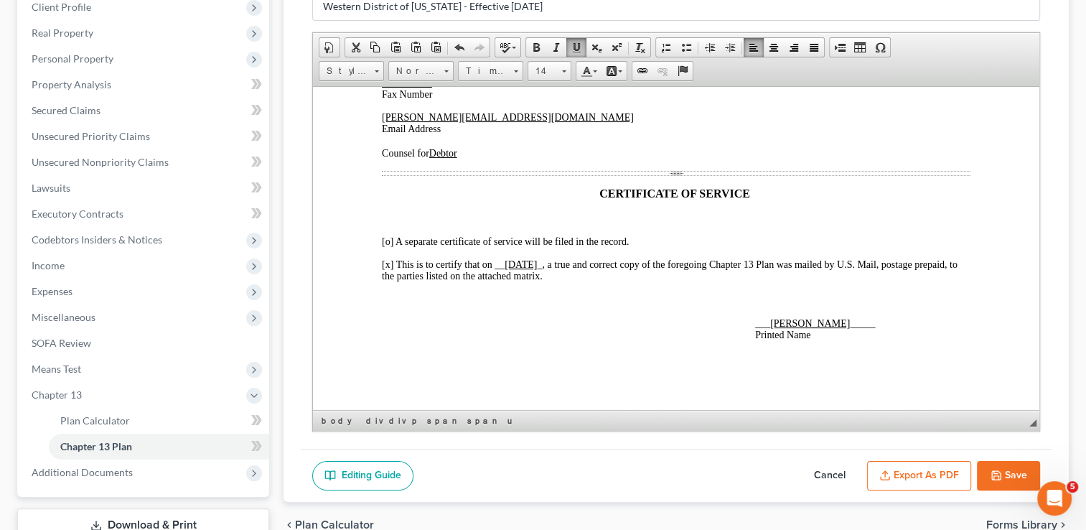
scroll to position [309, 0]
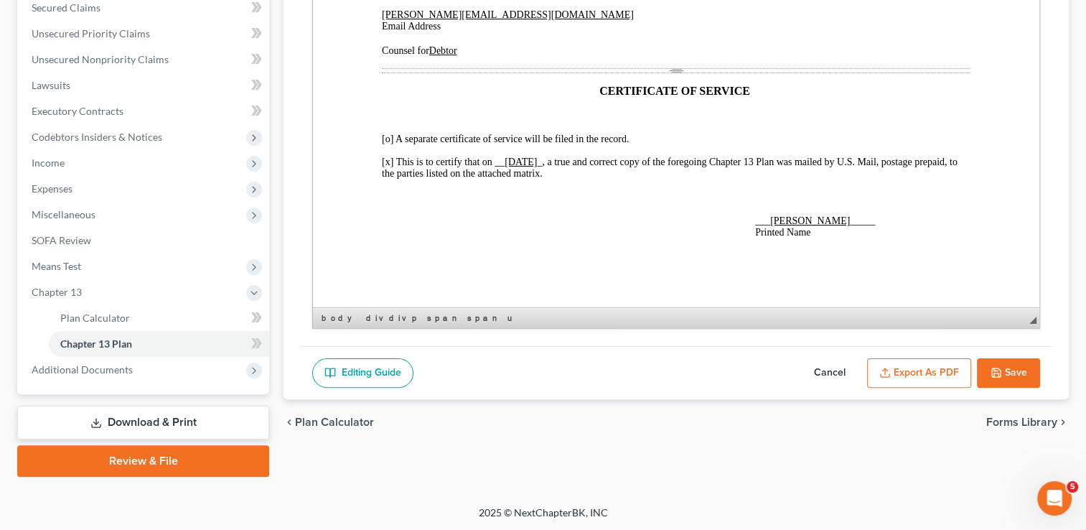
click at [1007, 368] on button "Save" at bounding box center [1008, 373] width 63 height 30
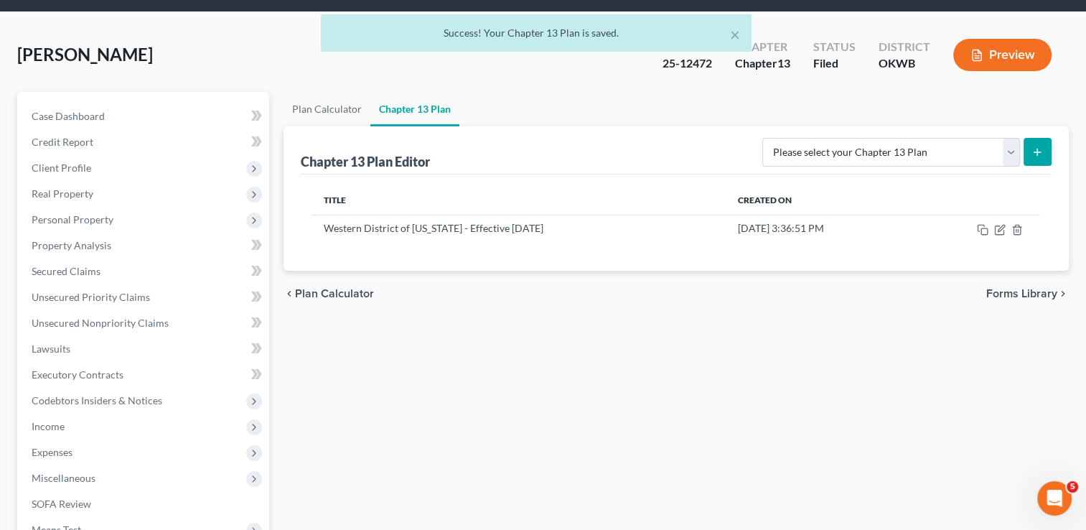
scroll to position [22, 0]
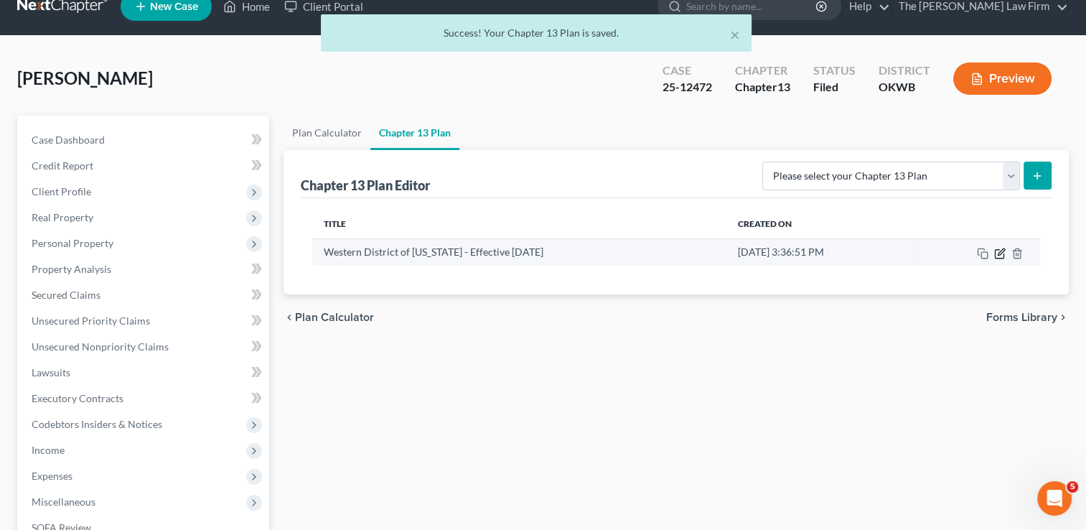
click at [999, 255] on icon "button" at bounding box center [999, 253] width 11 height 11
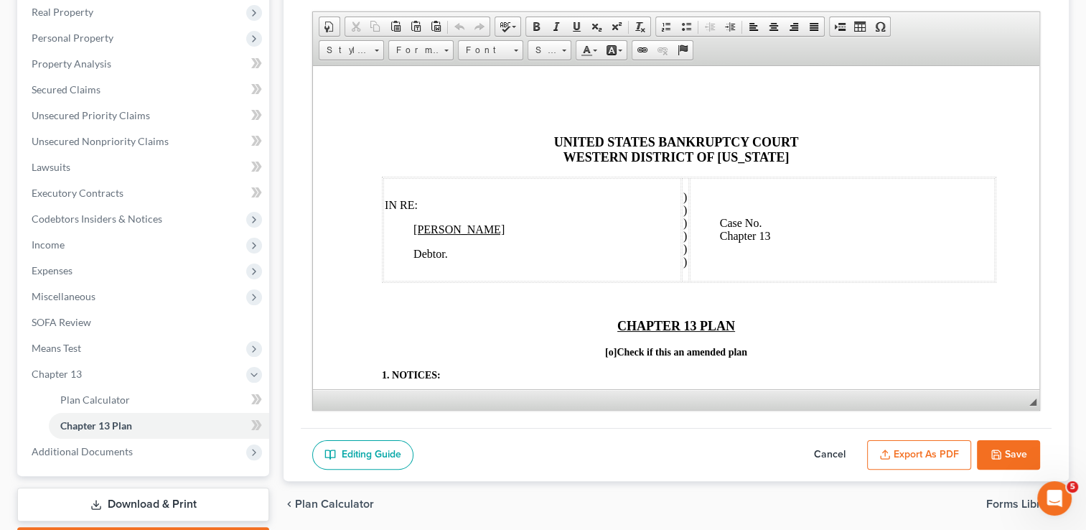
scroll to position [309, 0]
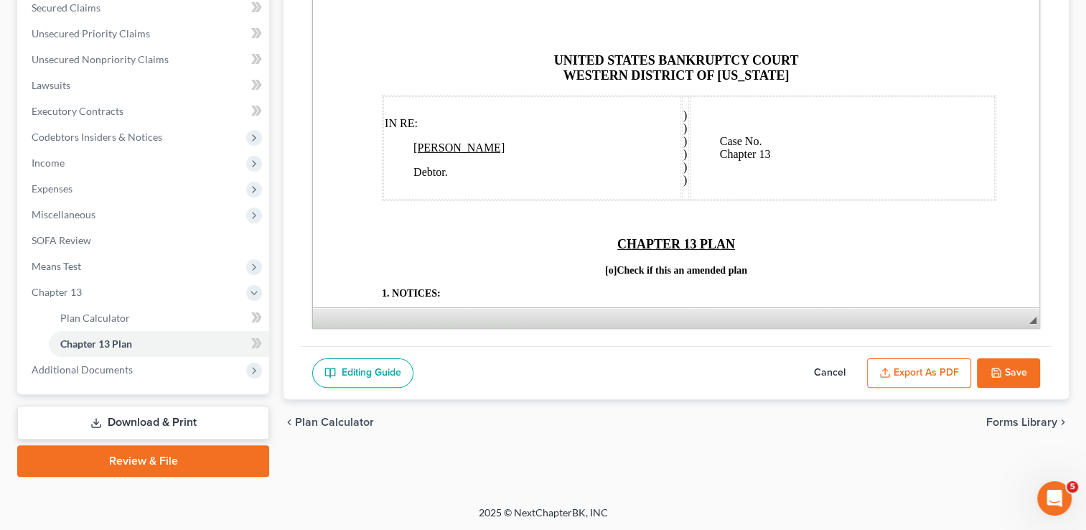
click at [925, 374] on button "Export as PDF" at bounding box center [919, 373] width 104 height 30
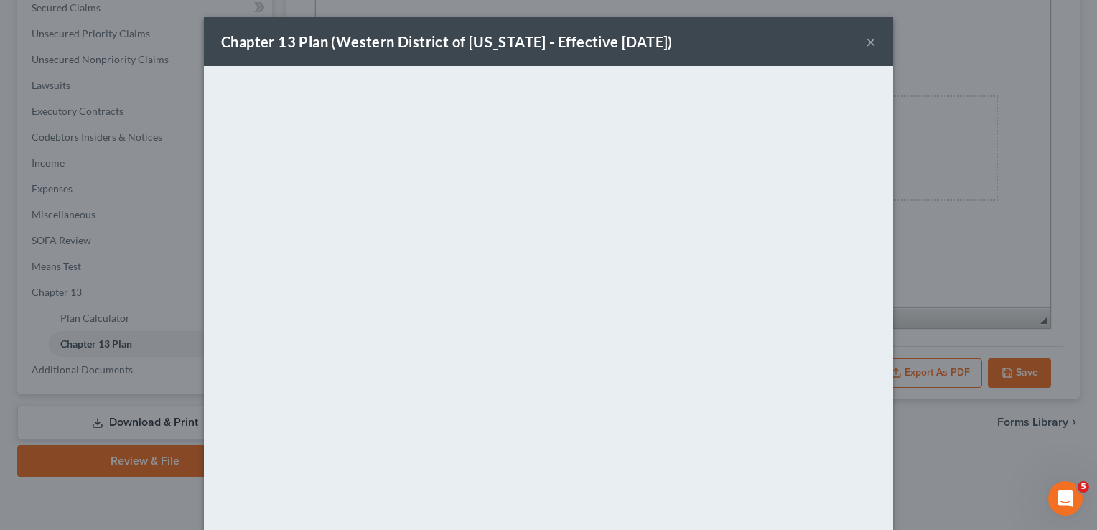
click at [866, 40] on button "×" at bounding box center [871, 41] width 10 height 17
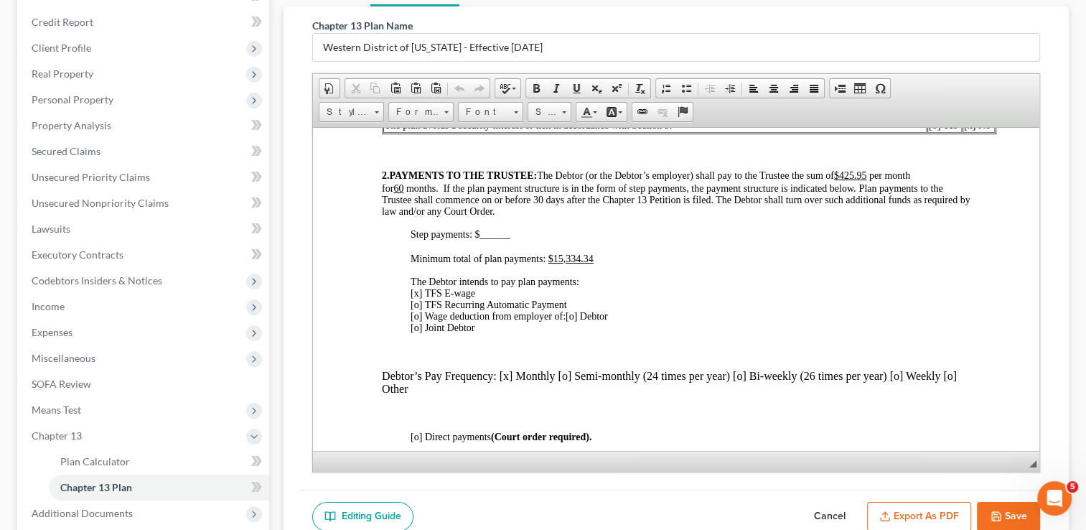
scroll to position [574, 0]
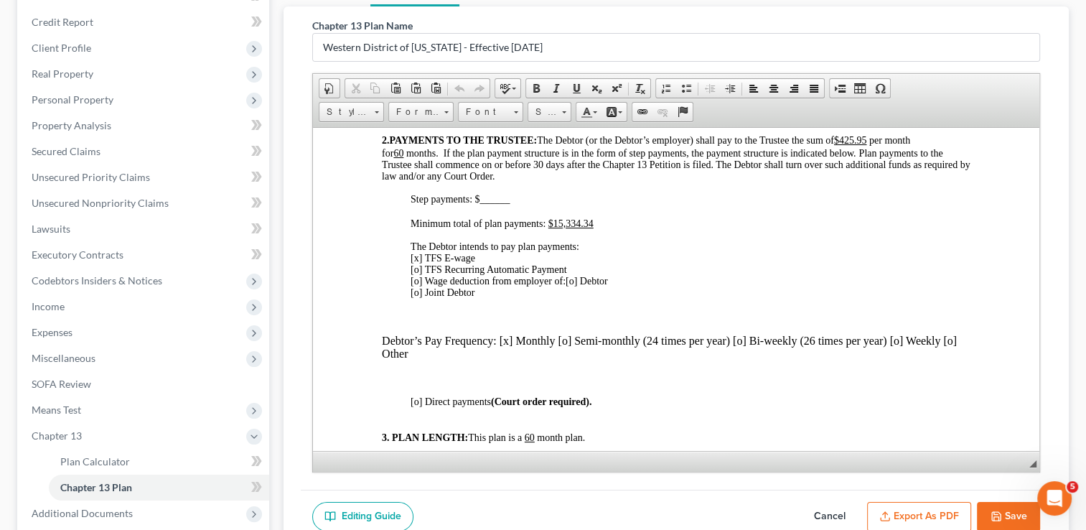
click at [577, 297] on span "[o] Debtor [o] Joint Debtor" at bounding box center [509, 286] width 197 height 22
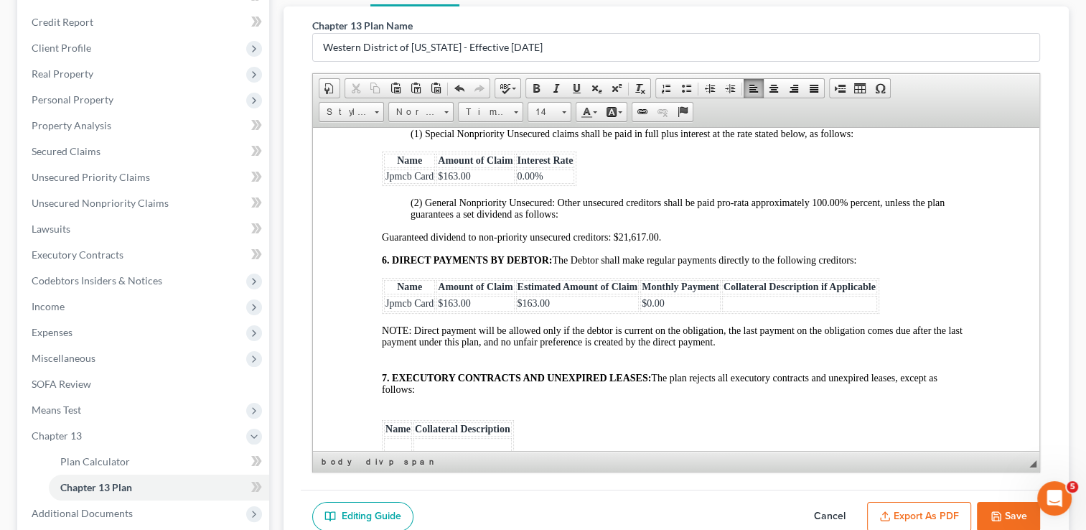
scroll to position [2513, 0]
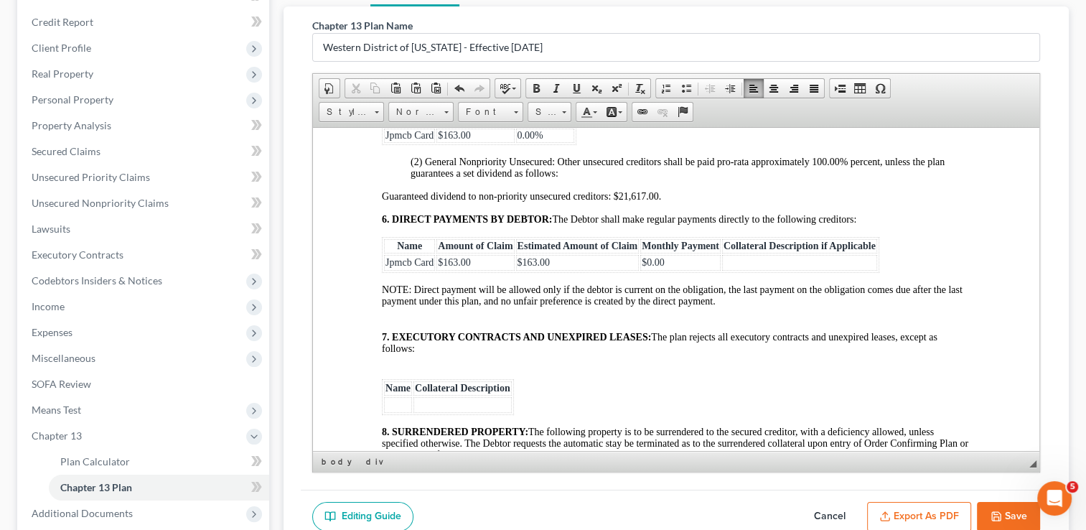
drag, startPoint x: 370, startPoint y: 198, endPoint x: 583, endPoint y: 225, distance: 214.9
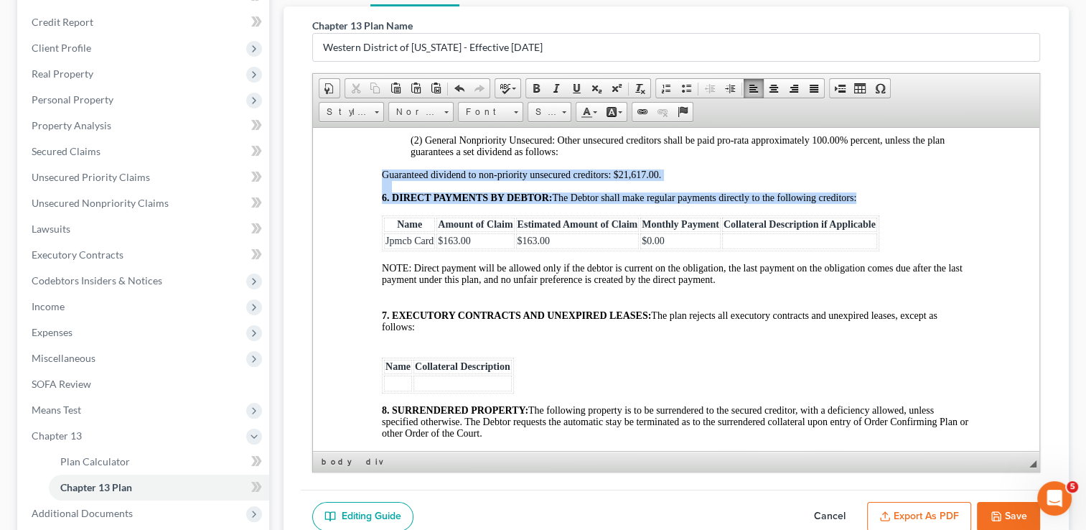
drag, startPoint x: 375, startPoint y: 302, endPoint x: 891, endPoint y: 329, distance: 516.1
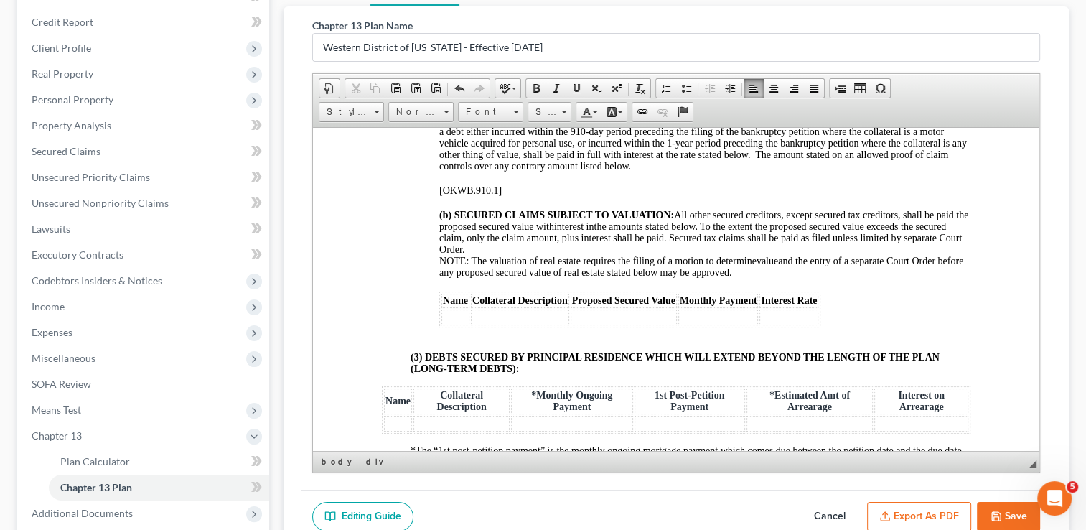
scroll to position [1985, 0]
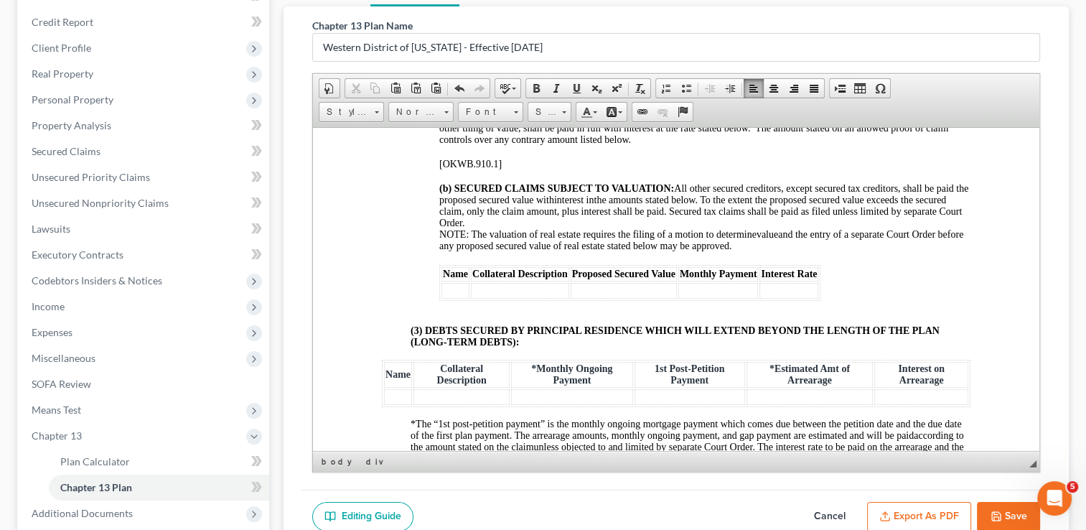
click at [1004, 508] on button "Save" at bounding box center [1008, 517] width 63 height 30
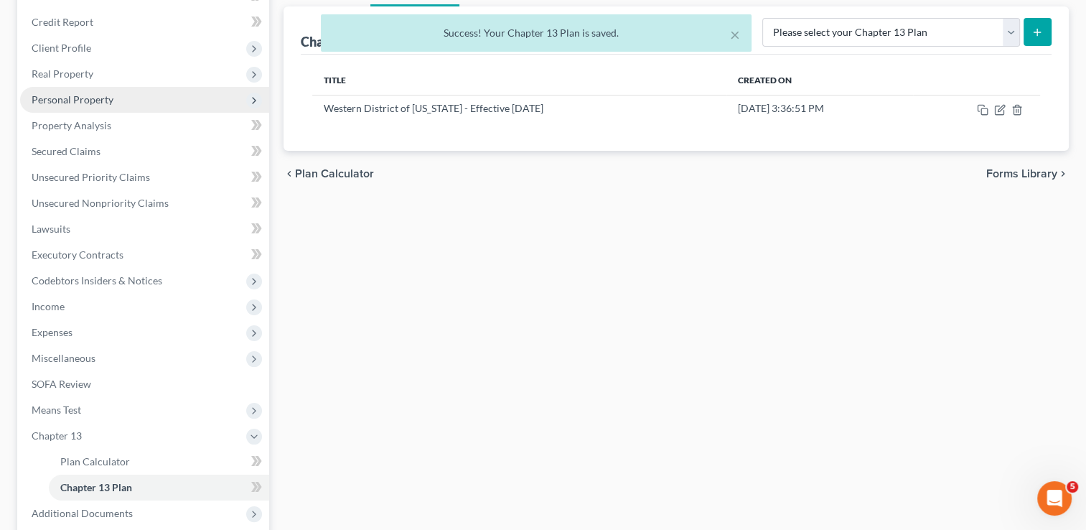
click at [85, 100] on span "Personal Property" at bounding box center [73, 99] width 82 height 12
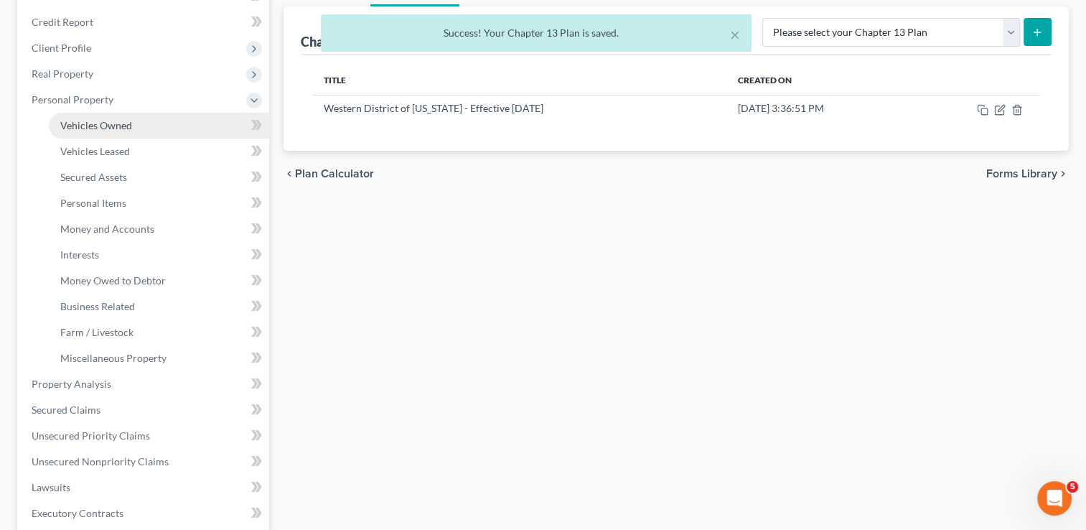
click at [124, 120] on span "Vehicles Owned" at bounding box center [96, 125] width 72 height 12
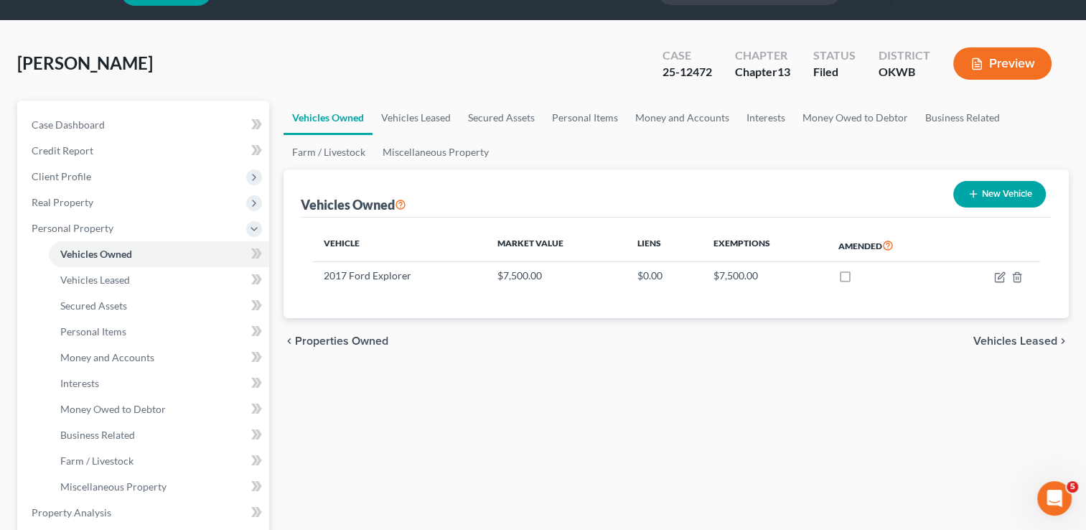
scroll to position [72, 0]
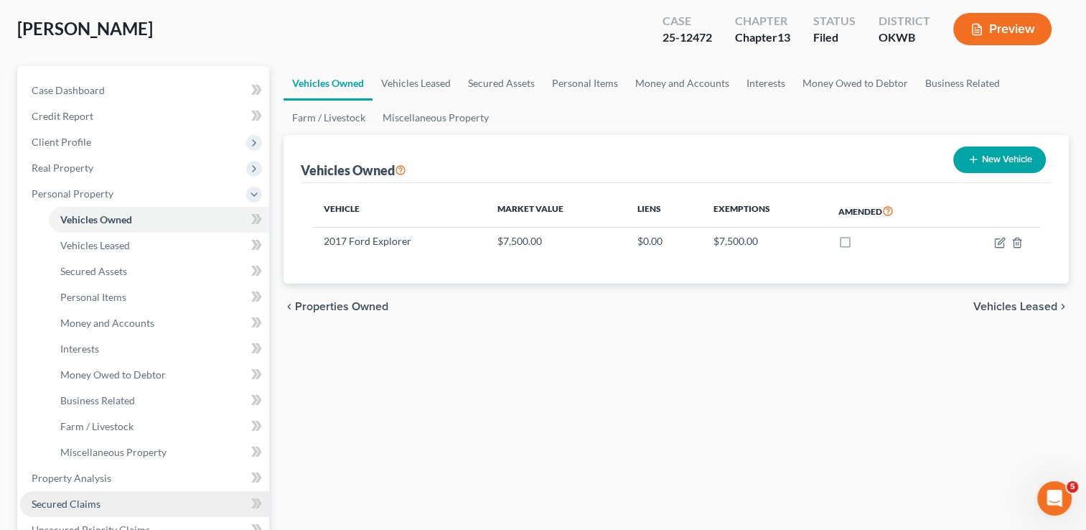
click at [90, 501] on span "Secured Claims" at bounding box center [66, 503] width 69 height 12
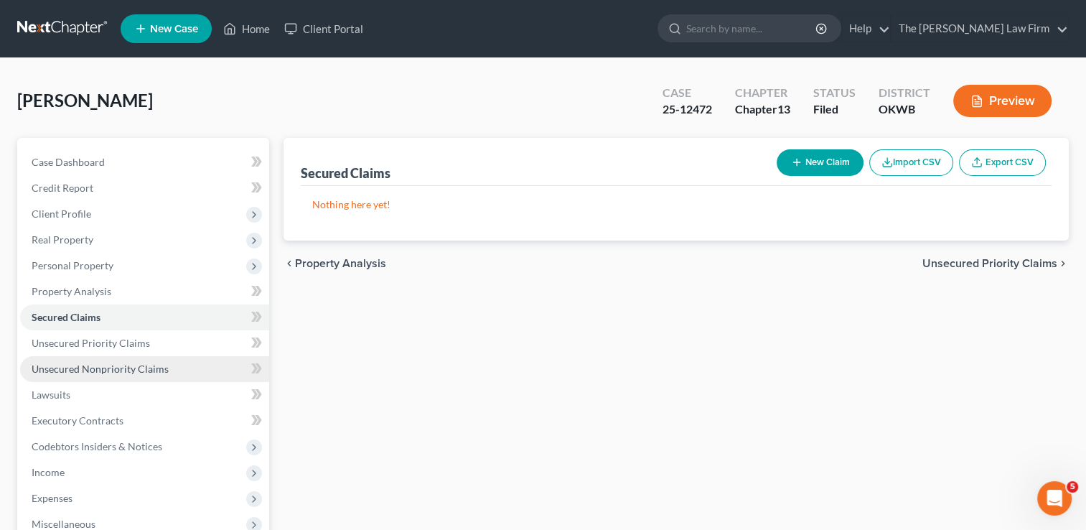
click at [107, 363] on span "Unsecured Nonpriority Claims" at bounding box center [100, 369] width 137 height 12
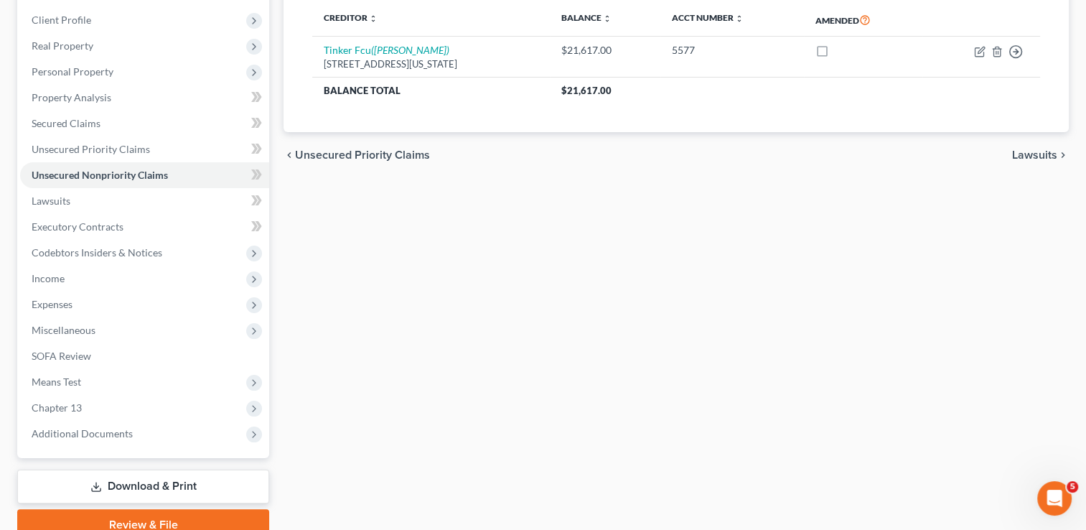
scroll to position [258, 0]
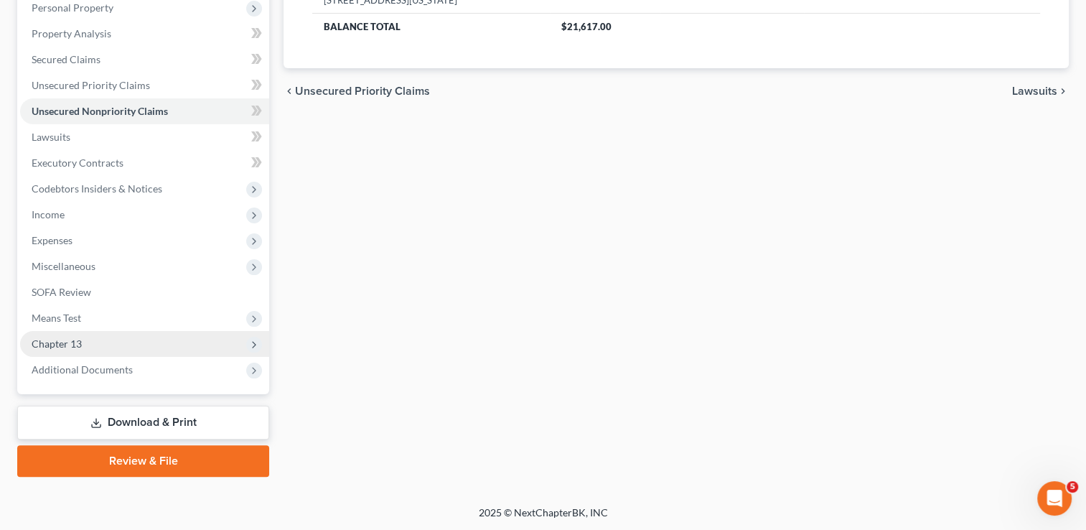
click at [75, 341] on span "Chapter 13" at bounding box center [57, 343] width 50 height 12
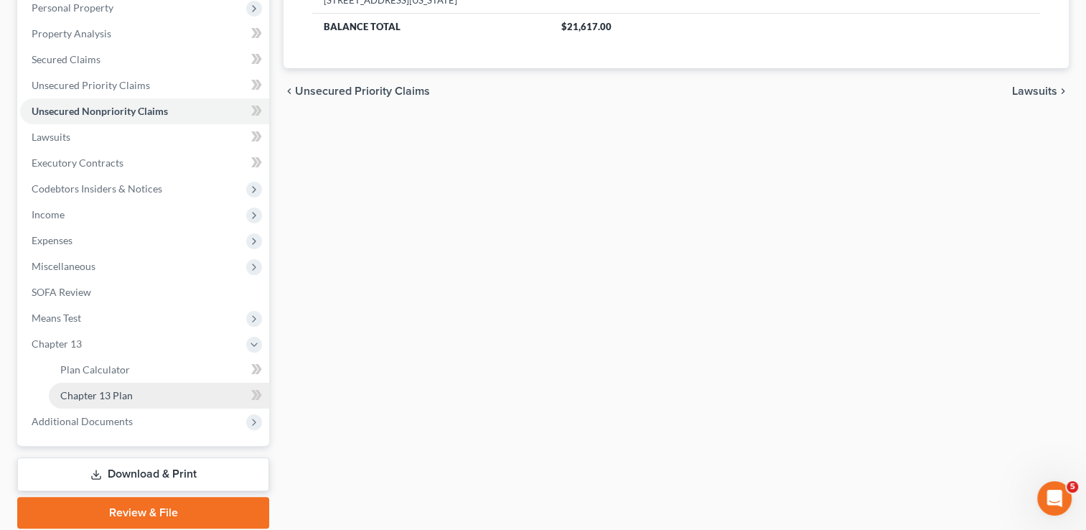
click at [121, 392] on span "Chapter 13 Plan" at bounding box center [96, 395] width 73 height 12
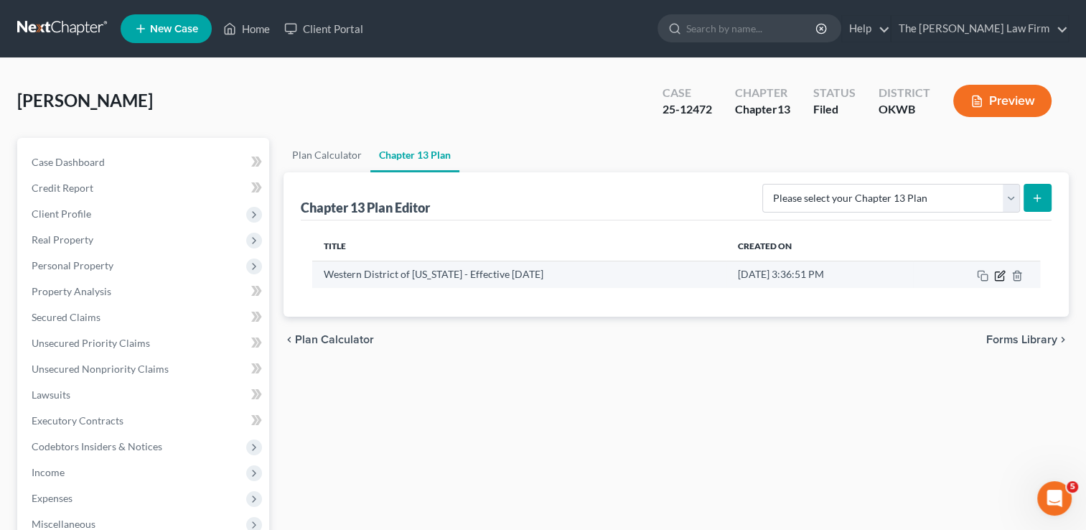
click at [1001, 271] on icon "button" at bounding box center [1001, 274] width 6 height 6
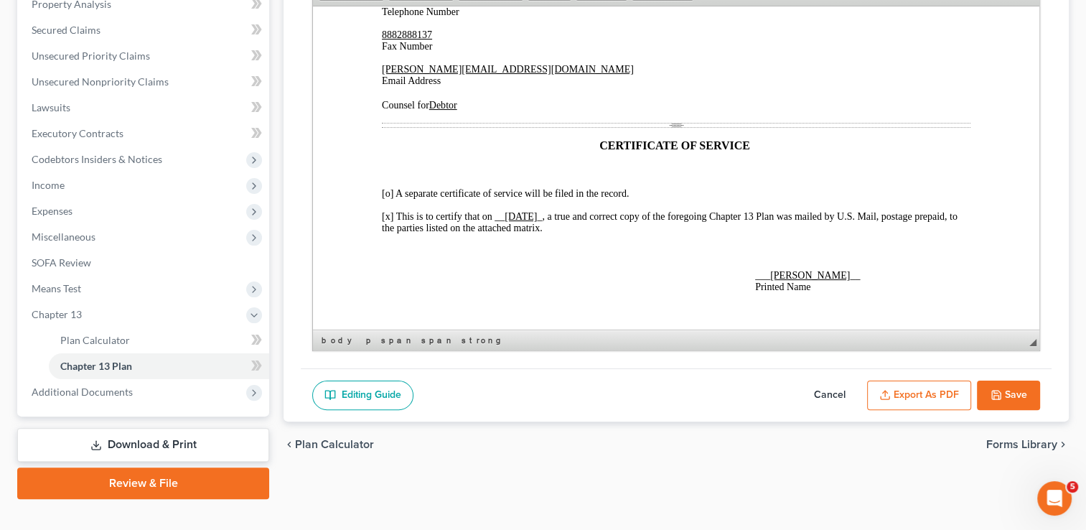
scroll to position [3421, 0]
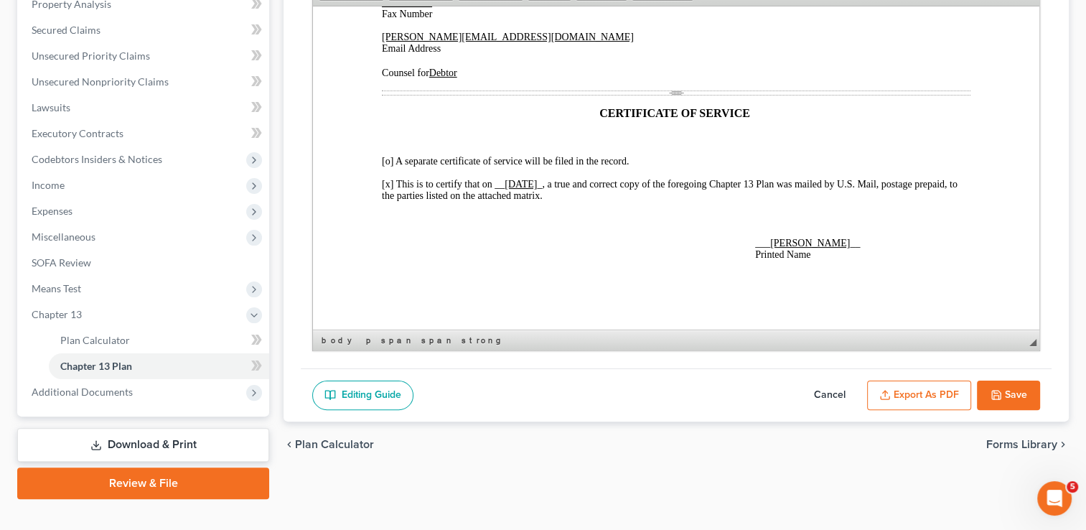
click at [925, 386] on button "Export as PDF" at bounding box center [919, 395] width 104 height 30
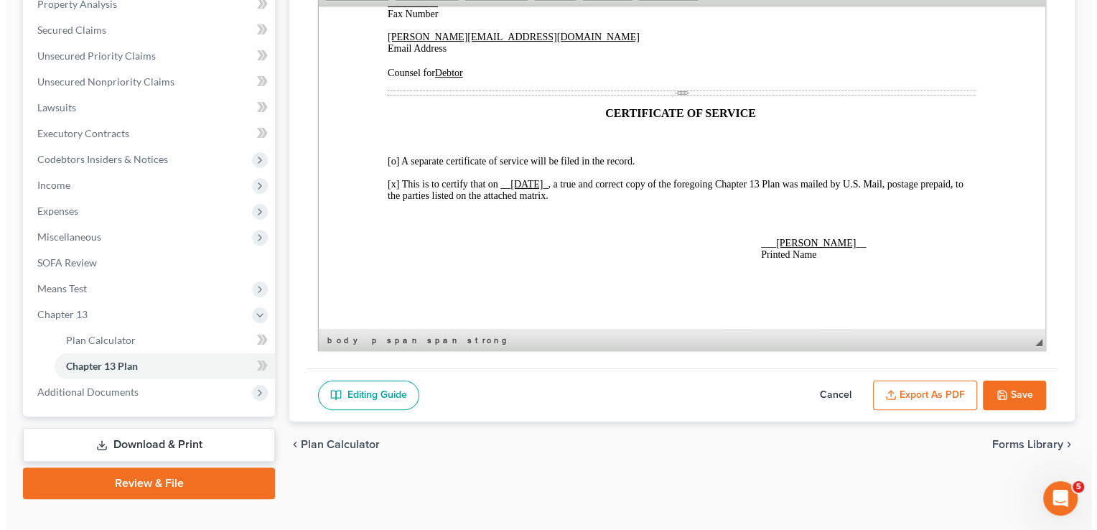
scroll to position [3409, 0]
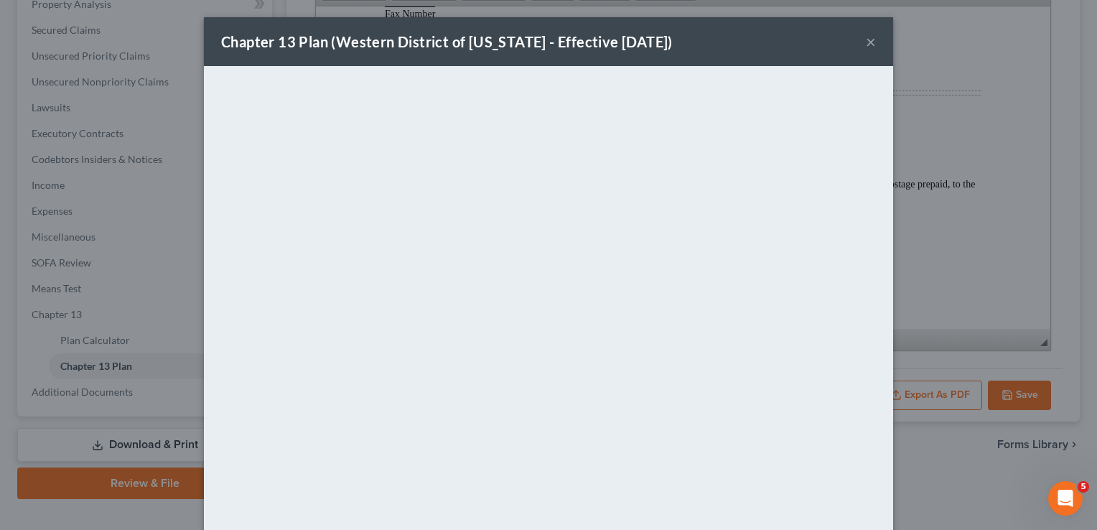
click at [695, 39] on div "Chapter 13 Plan (Western District of Oklahoma - Effective 9/1/24) ×" at bounding box center [548, 41] width 689 height 49
click at [866, 42] on button "×" at bounding box center [871, 41] width 10 height 17
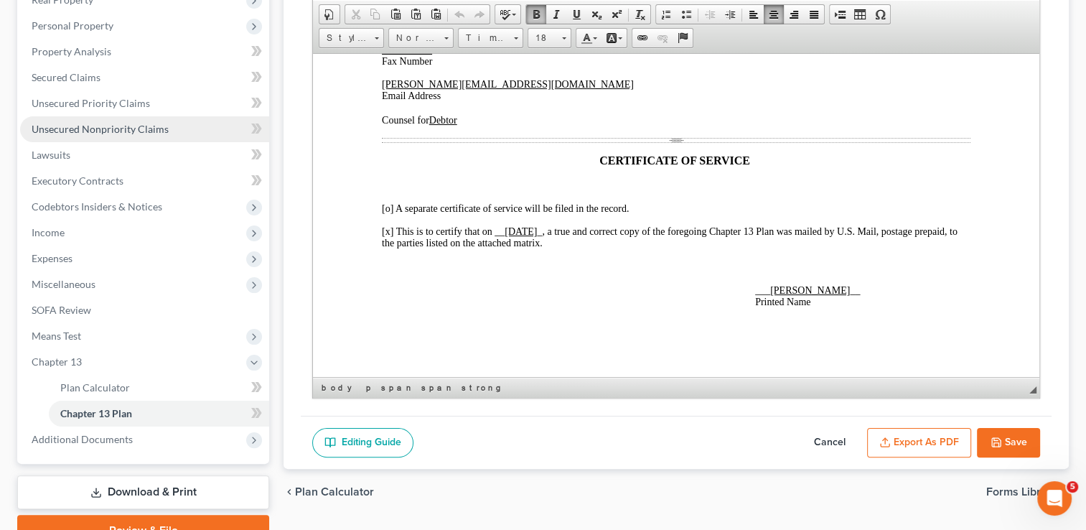
scroll to position [215, 0]
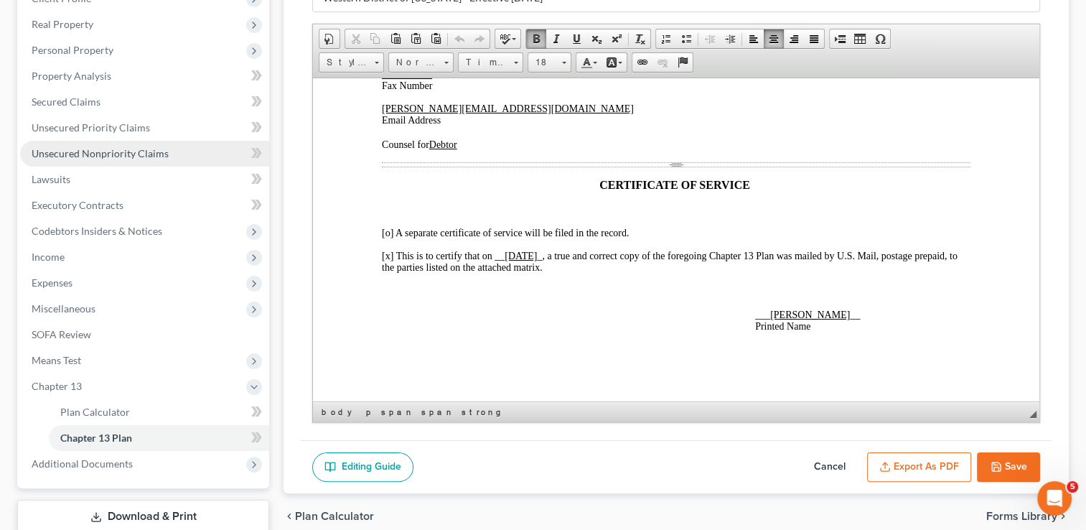
click at [123, 144] on link "Unsecured Nonpriority Claims" at bounding box center [144, 154] width 249 height 26
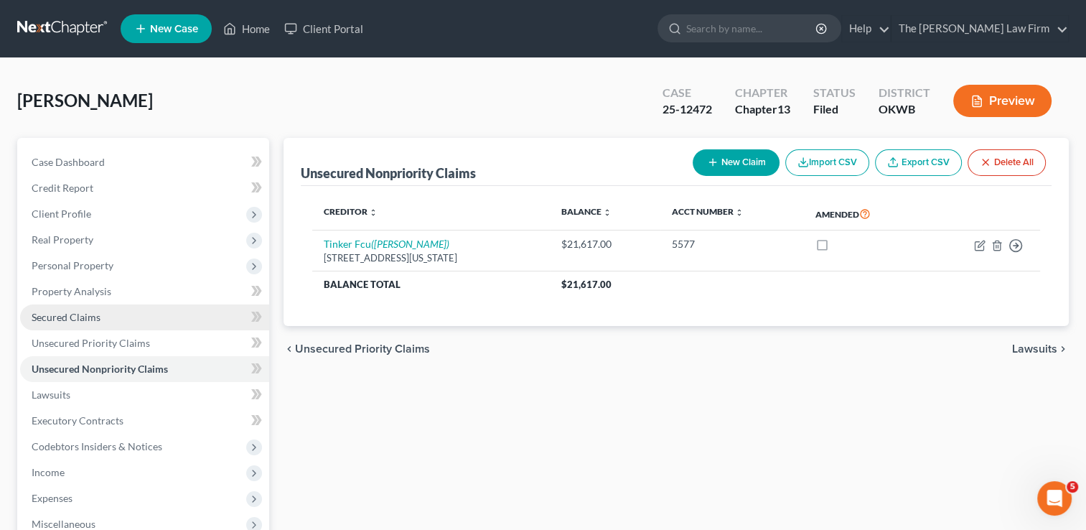
click at [86, 314] on span "Secured Claims" at bounding box center [66, 317] width 69 height 12
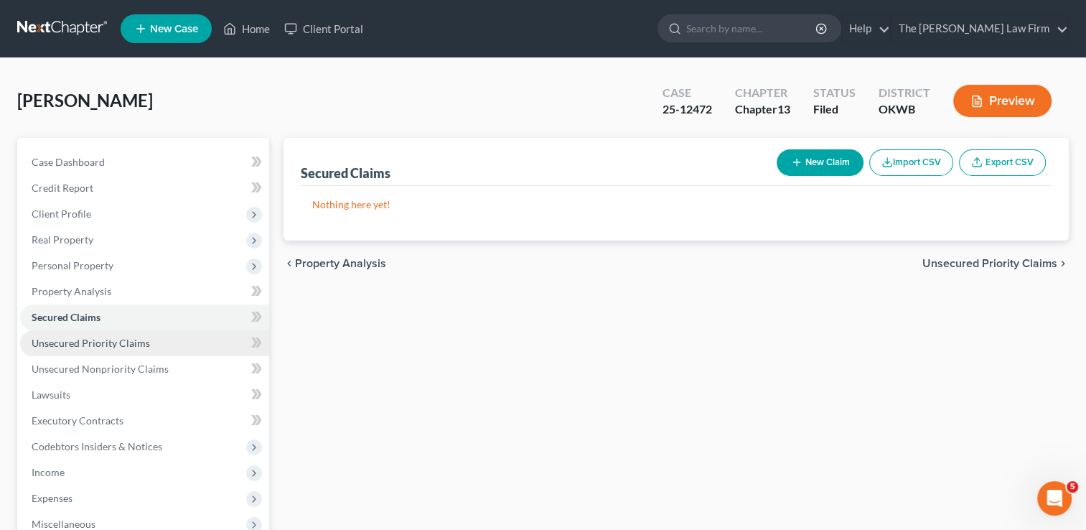
click at [100, 345] on span "Unsecured Priority Claims" at bounding box center [91, 343] width 118 height 12
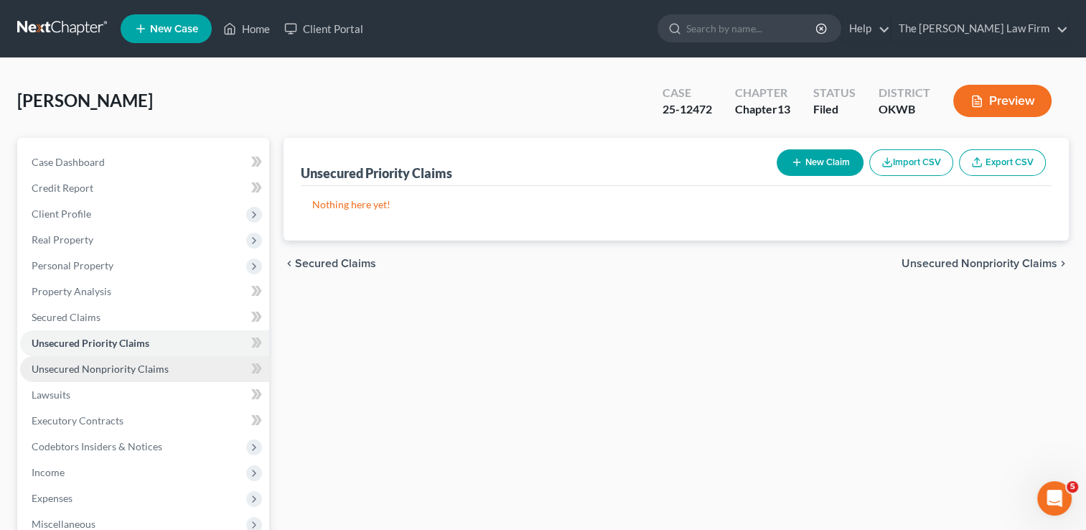
click at [126, 368] on span "Unsecured Nonpriority Claims" at bounding box center [100, 369] width 137 height 12
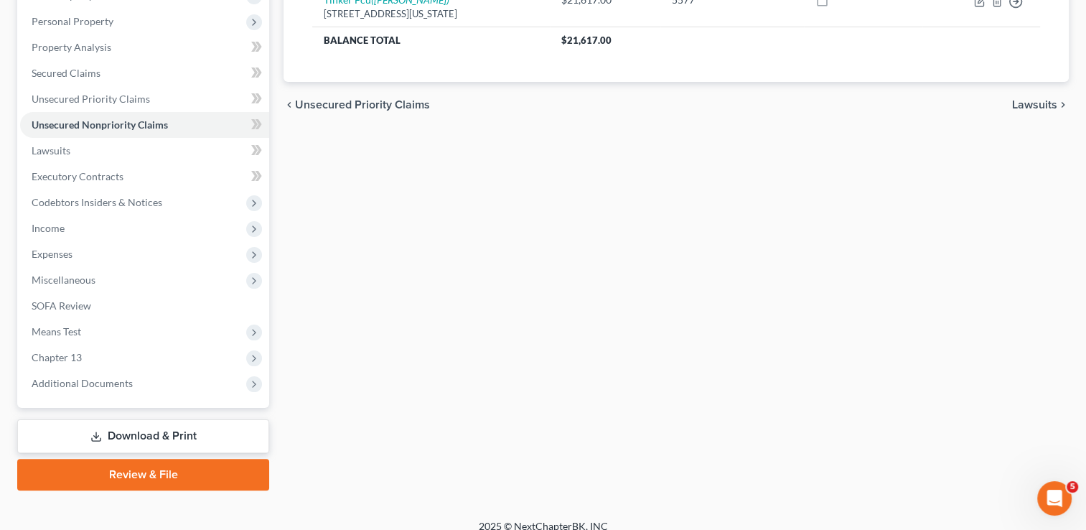
scroll to position [258, 0]
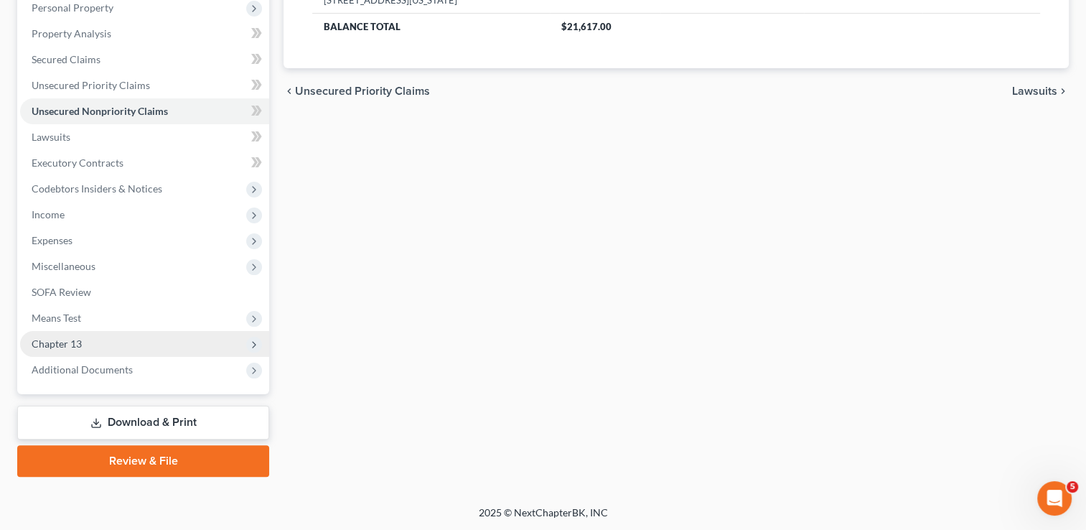
click at [60, 342] on span "Chapter 13" at bounding box center [57, 343] width 50 height 12
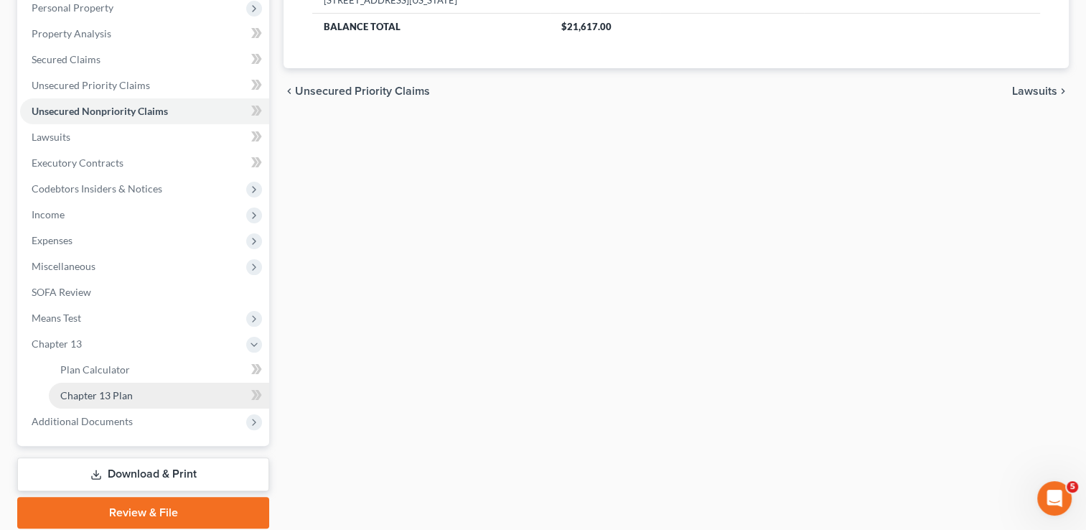
click at [96, 398] on span "Chapter 13 Plan" at bounding box center [96, 395] width 73 height 12
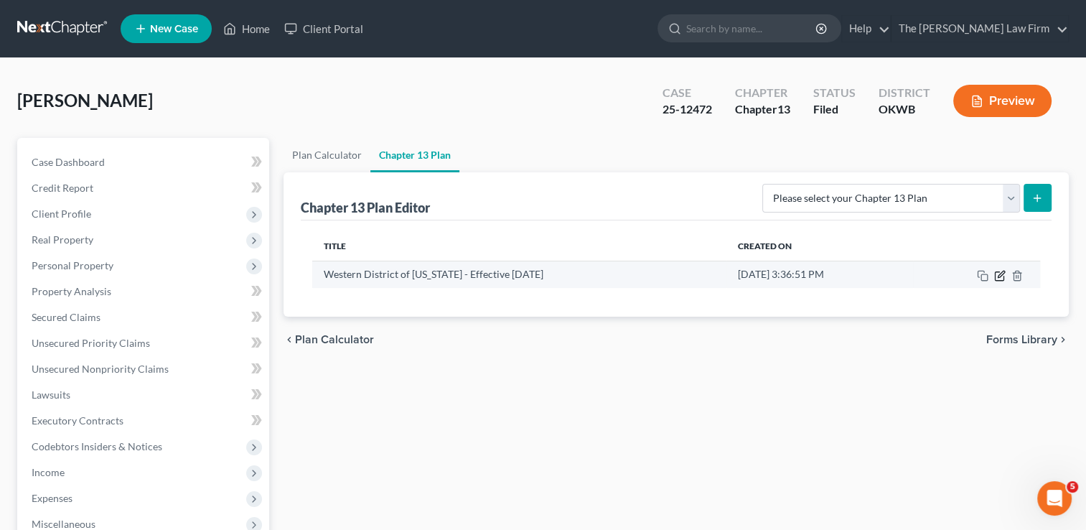
click at [999, 273] on icon "button" at bounding box center [1001, 274] width 6 height 6
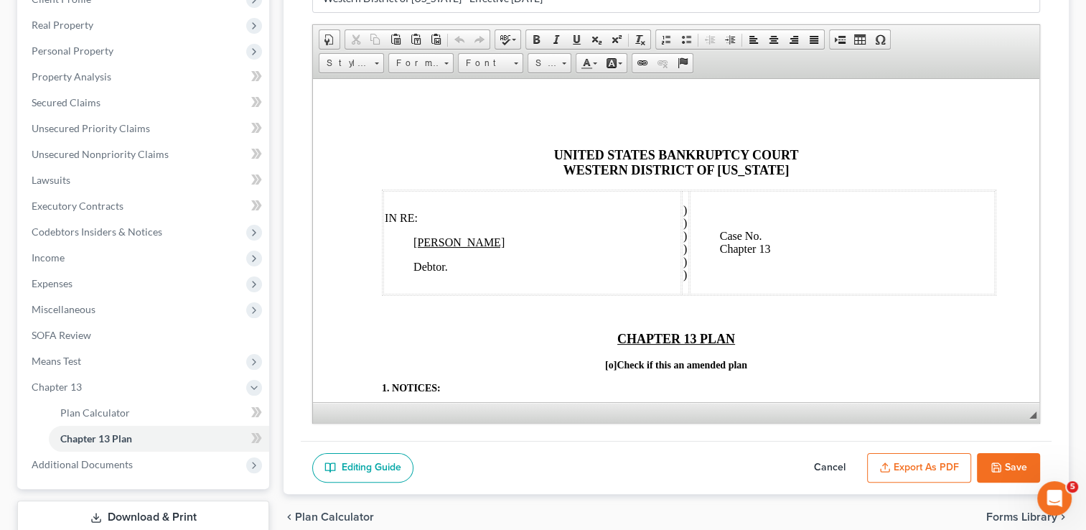
scroll to position [215, 0]
click at [770, 235] on p "Case No. Chapter 13" at bounding box center [857, 247] width 274 height 39
click at [1001, 464] on icon "button" at bounding box center [996, 466] width 11 height 11
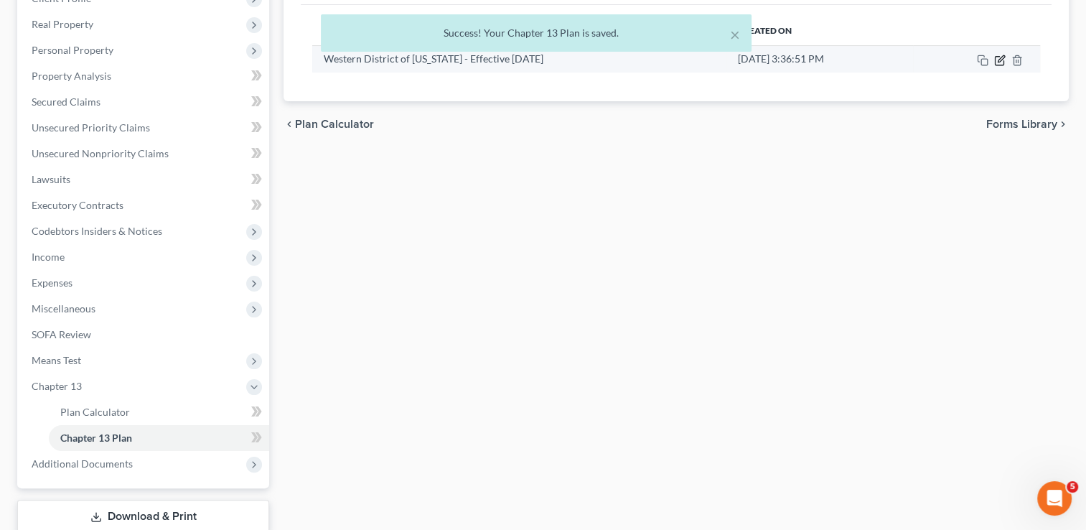
click at [1001, 58] on div "× Success! Your Chapter 13 Plan is saved. Butler, Sherri Upgraded Case 25-12472…" at bounding box center [543, 221] width 1086 height 757
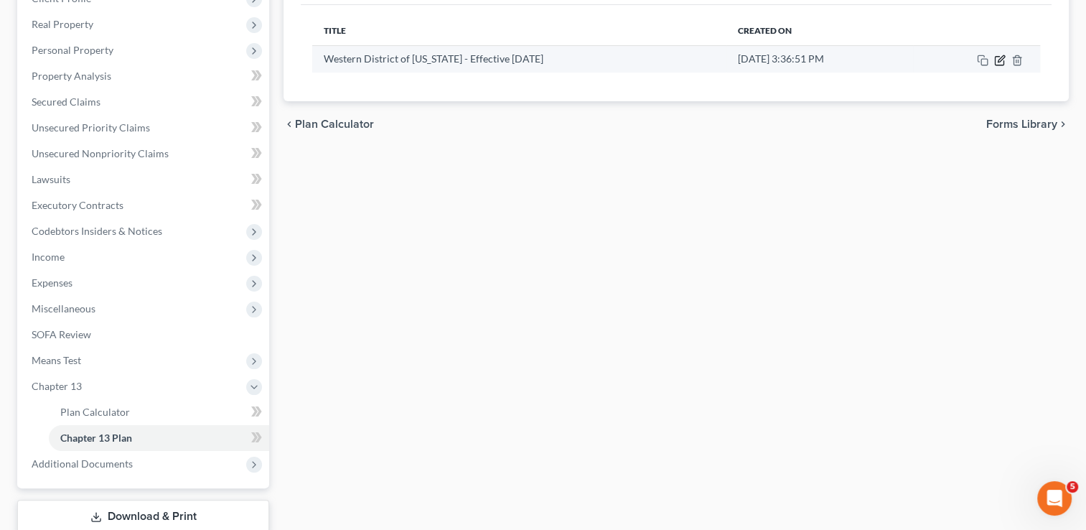
click at [1001, 59] on icon "button" at bounding box center [1001, 58] width 6 height 6
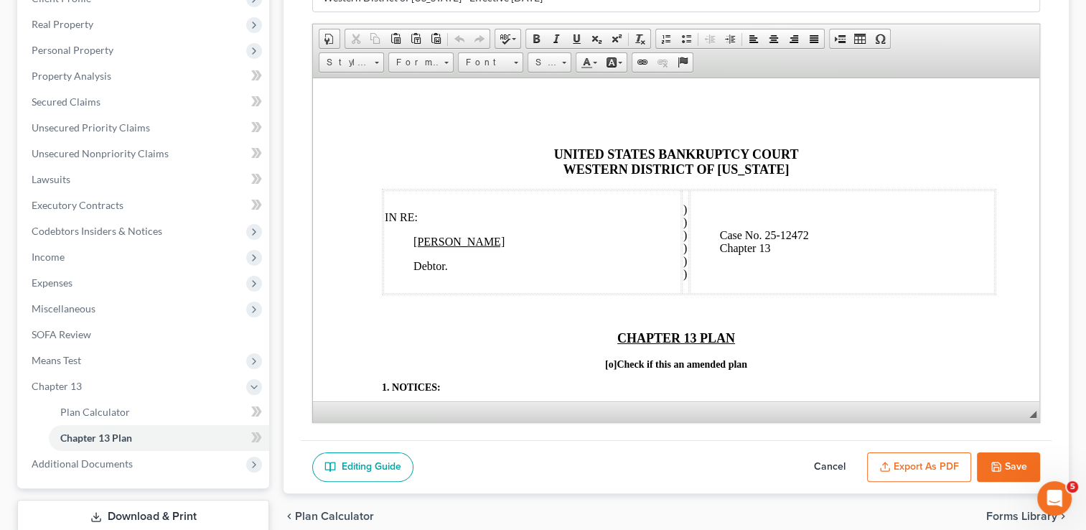
scroll to position [0, 0]
click at [937, 461] on button "Export as PDF" at bounding box center [919, 467] width 104 height 30
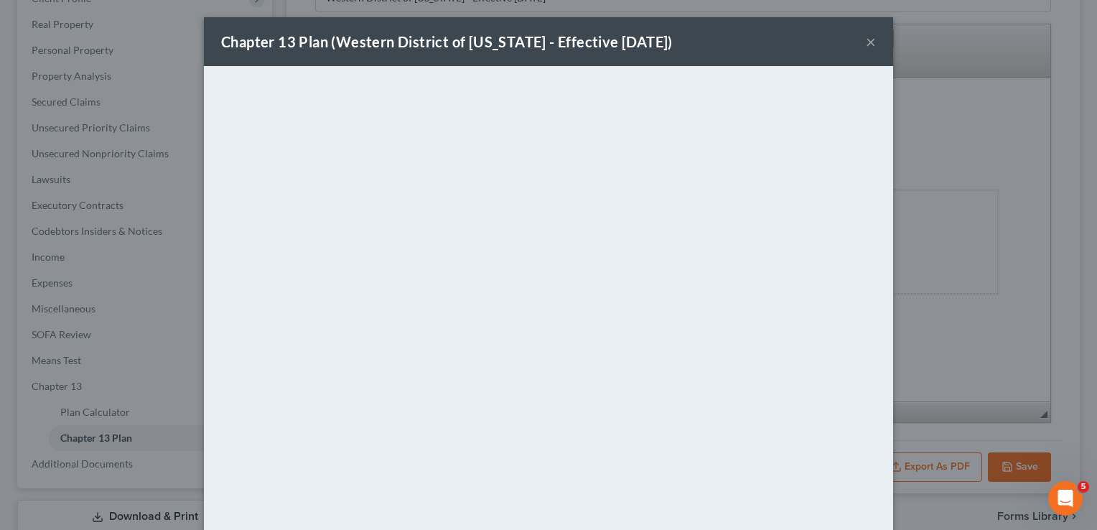
click at [1027, 50] on div "Chapter 13 Plan (Western District of Oklahoma - Effective 9/1/24) × <object ng-…" at bounding box center [548, 265] width 1097 height 530
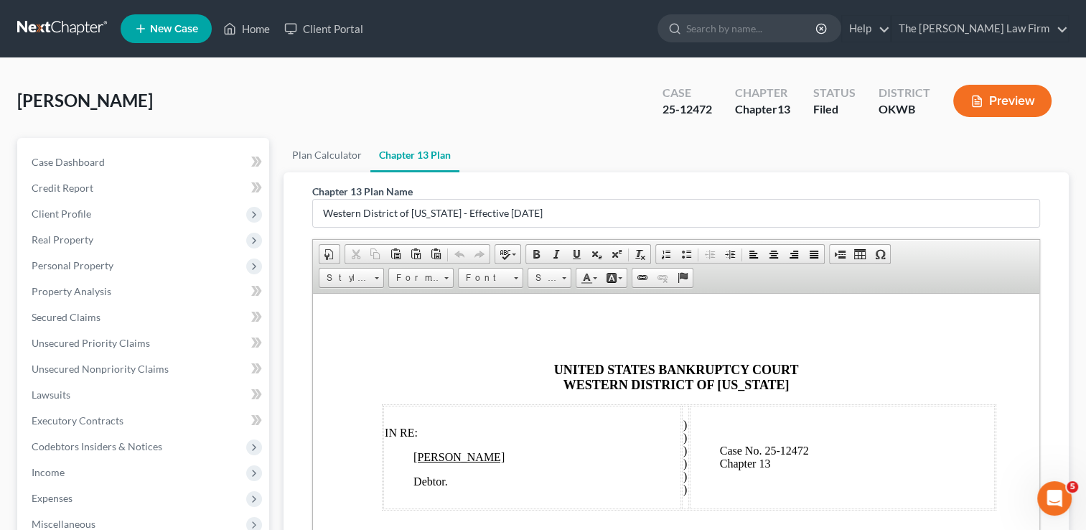
click at [75, 24] on link at bounding box center [63, 29] width 92 height 26
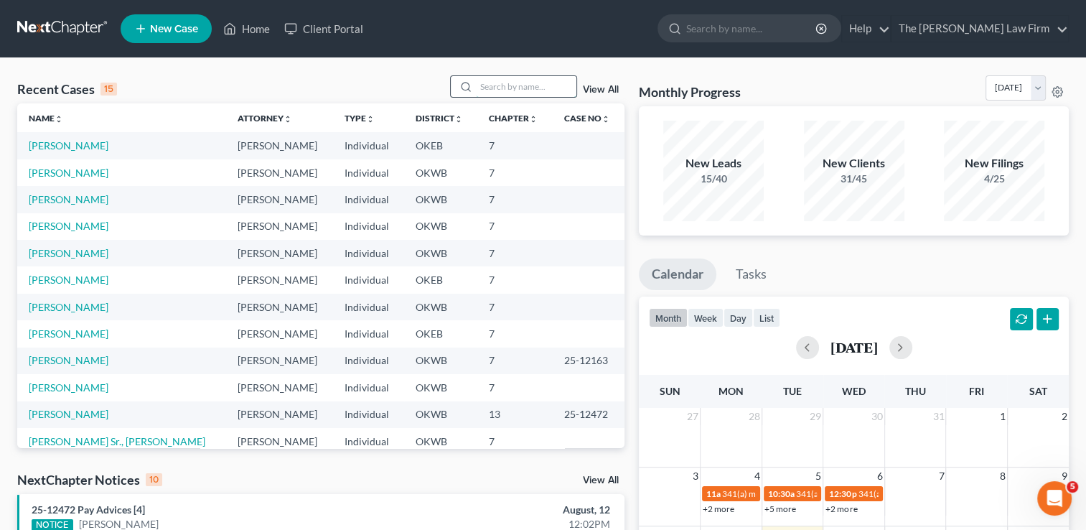
click at [511, 88] on input "search" at bounding box center [526, 86] width 101 height 21
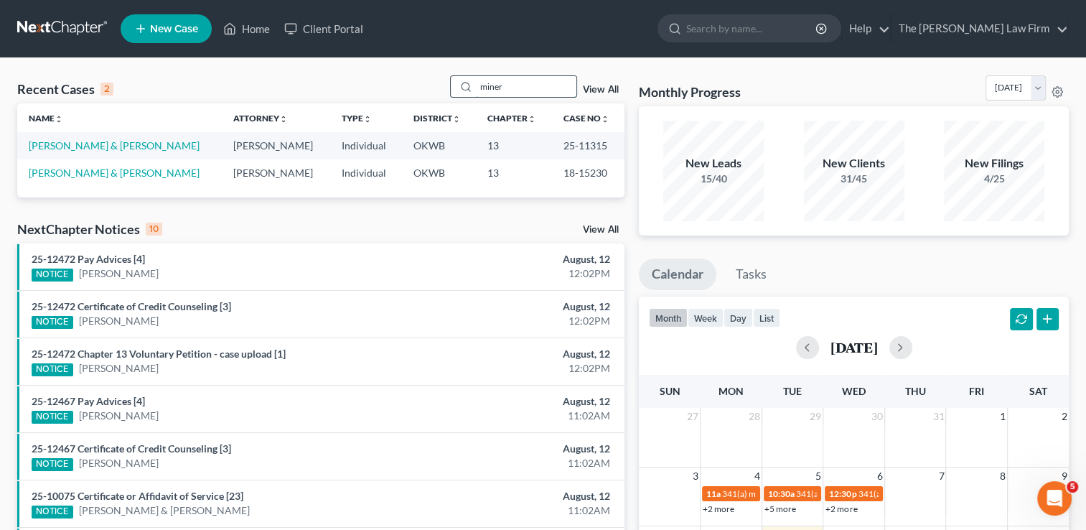
drag, startPoint x: 514, startPoint y: 83, endPoint x: 465, endPoint y: 78, distance: 49.2
click at [466, 78] on div "miner" at bounding box center [514, 86] width 128 height 22
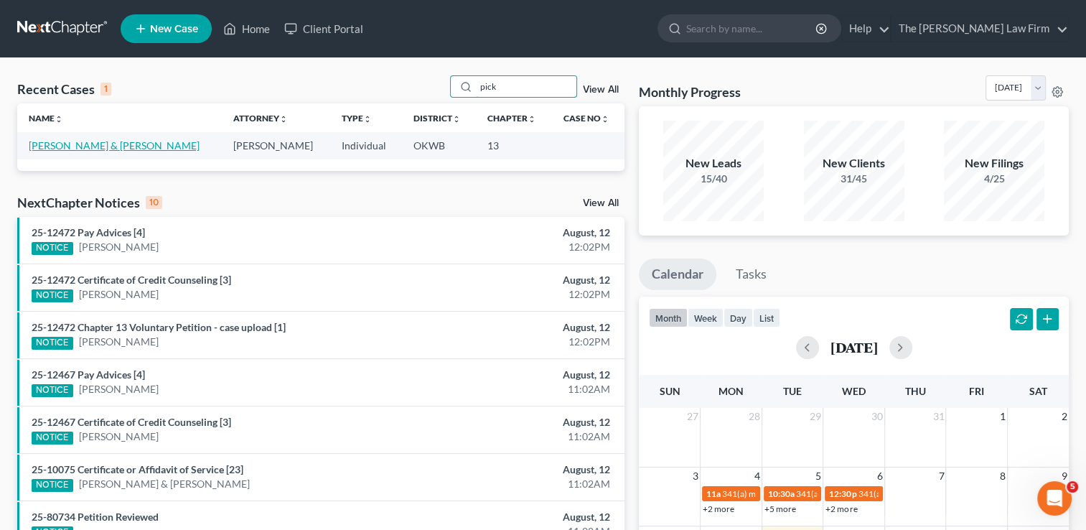
type input "pick"
click at [102, 146] on link "[PERSON_NAME] & [PERSON_NAME]" at bounding box center [114, 145] width 171 height 12
select select "1"
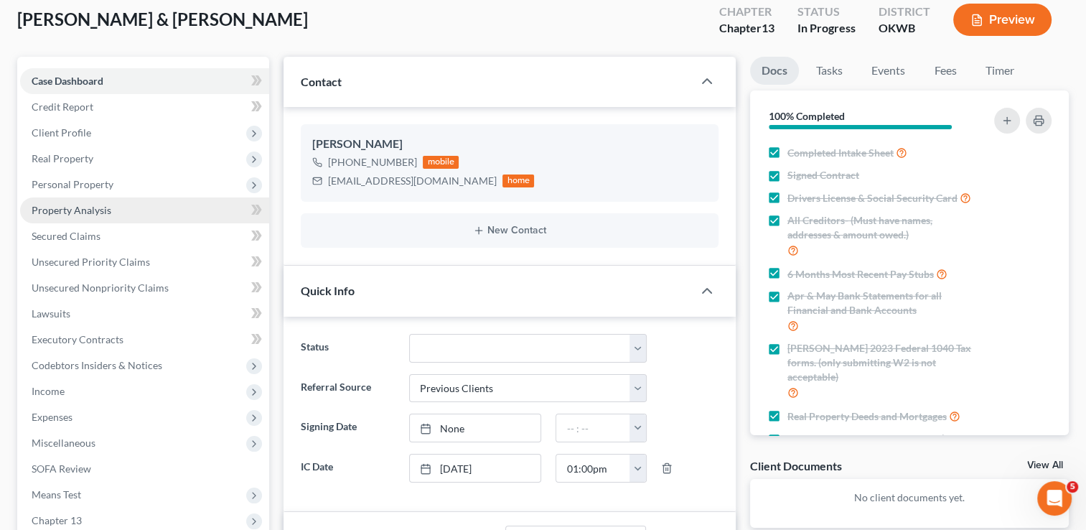
scroll to position [72, 0]
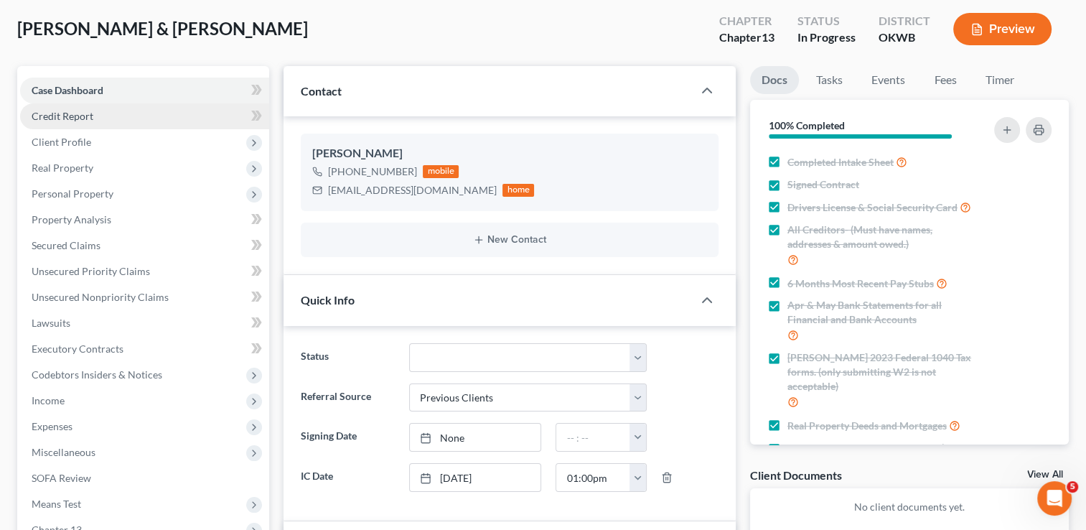
click at [86, 114] on span "Credit Report" at bounding box center [63, 116] width 62 height 12
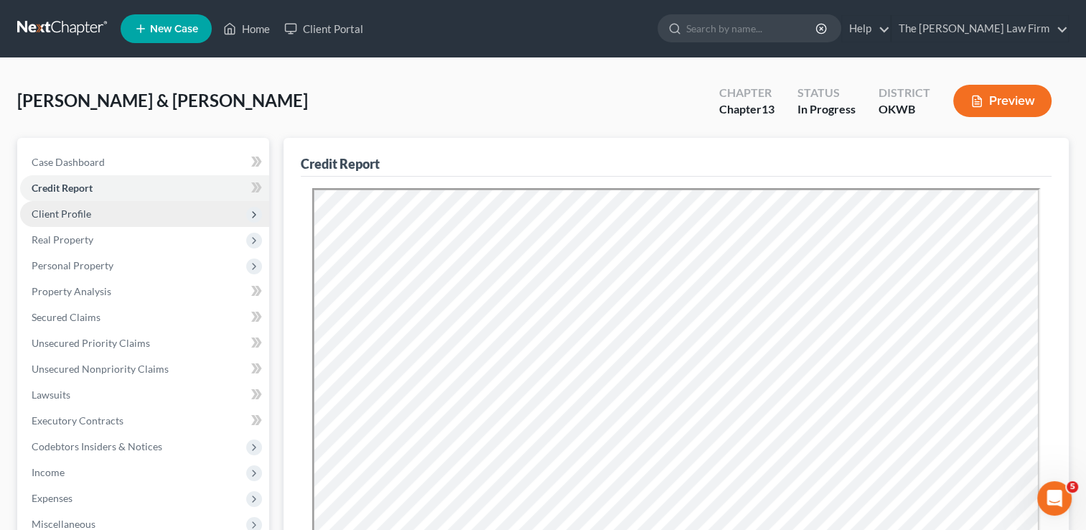
click at [100, 210] on span "Client Profile" at bounding box center [144, 214] width 249 height 26
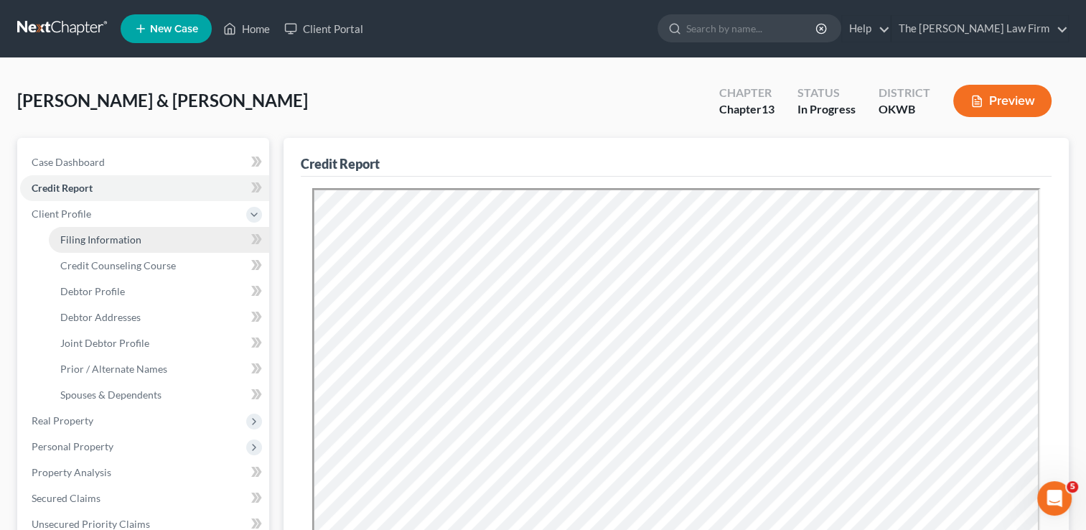
click at [129, 239] on span "Filing Information" at bounding box center [100, 239] width 81 height 12
select select "1"
select select "3"
select select "37"
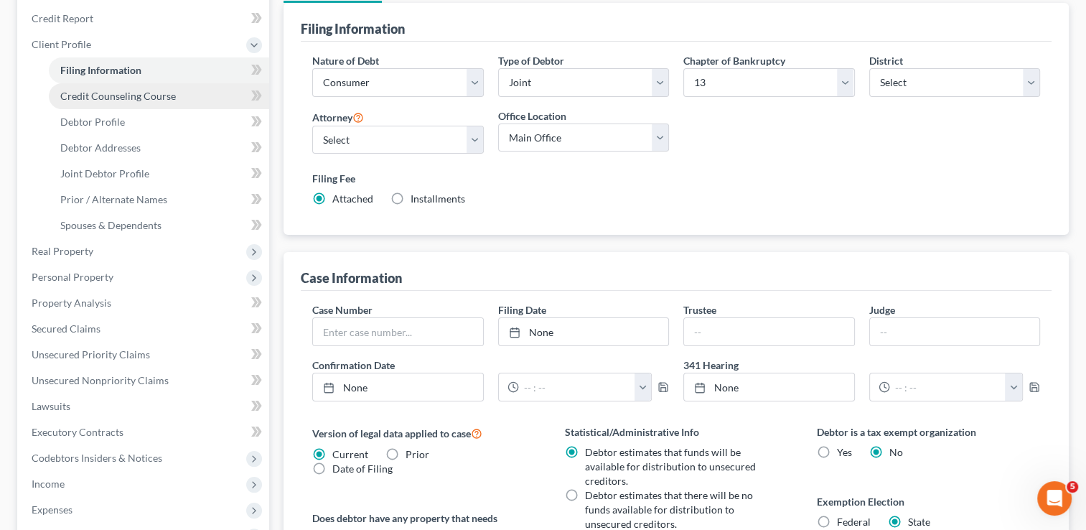
click at [146, 99] on span "Credit Counseling Course" at bounding box center [118, 96] width 116 height 12
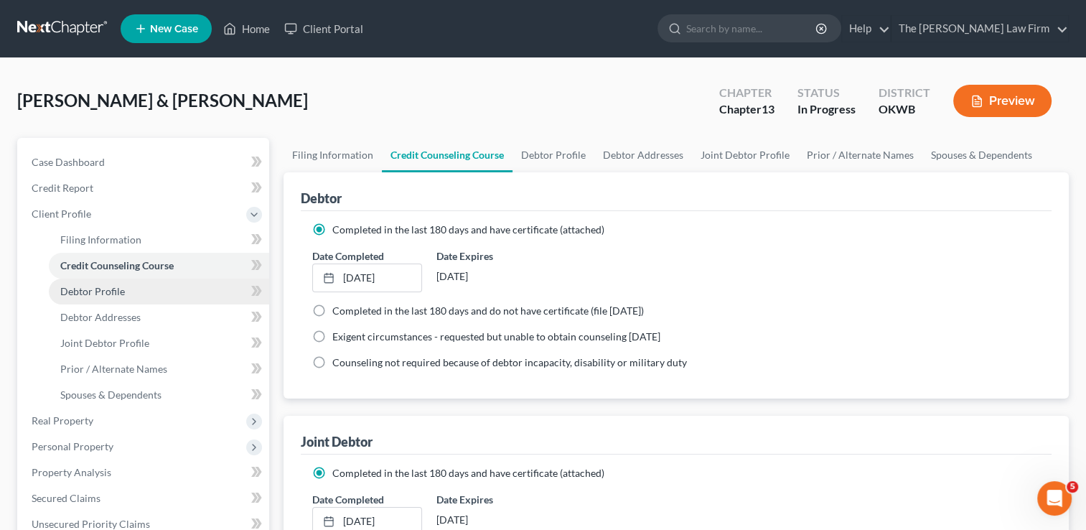
click at [123, 289] on link "Debtor Profile" at bounding box center [159, 292] width 220 height 26
select select "1"
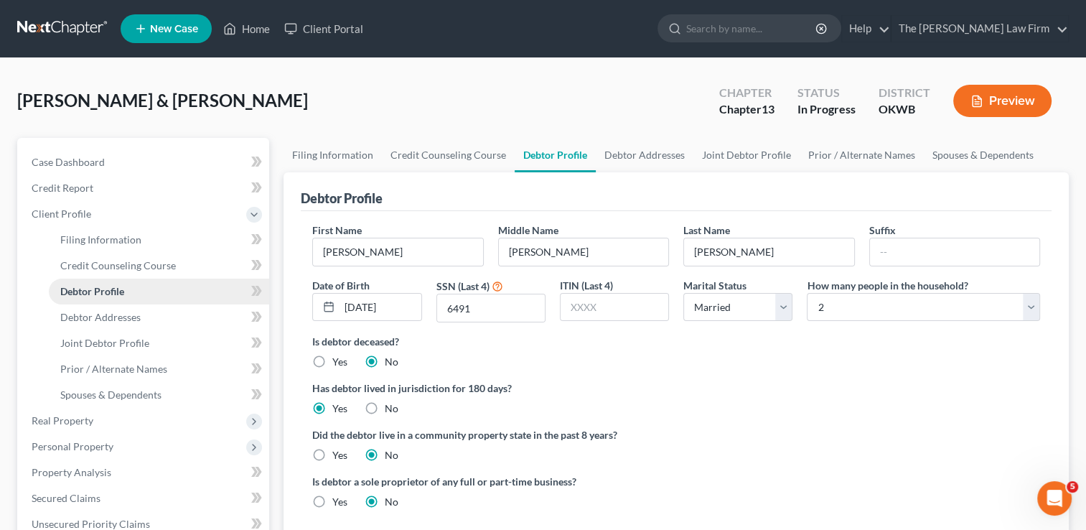
radio input "true"
click at [131, 316] on span "Debtor Addresses" at bounding box center [100, 317] width 80 height 12
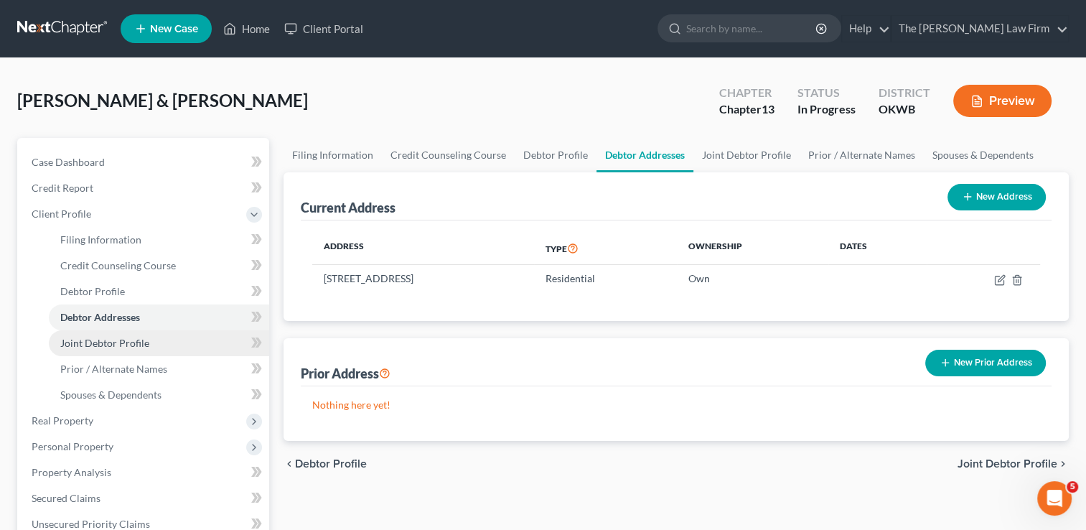
click at [132, 343] on span "Joint Debtor Profile" at bounding box center [104, 343] width 89 height 12
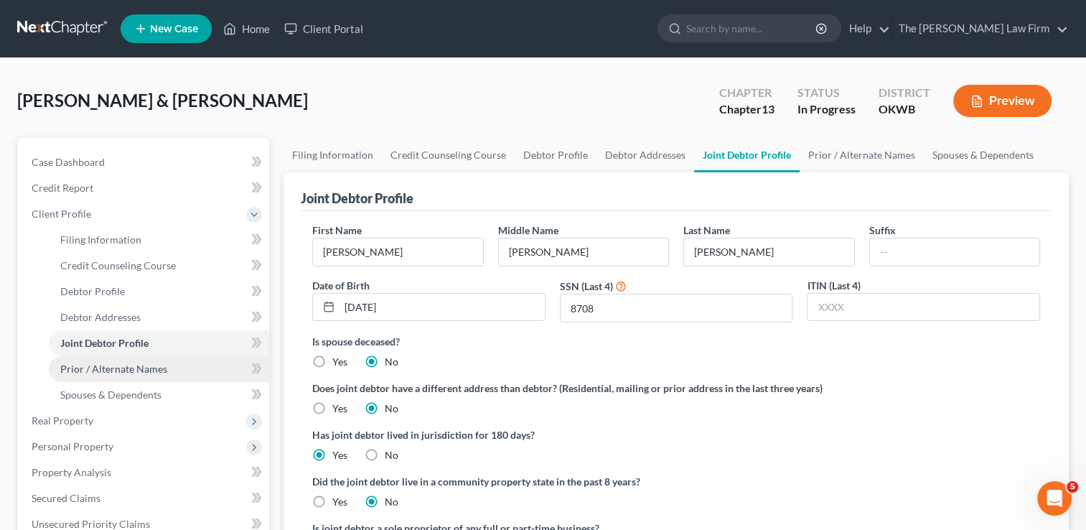
click at [149, 370] on span "Prior / Alternate Names" at bounding box center [113, 369] width 107 height 12
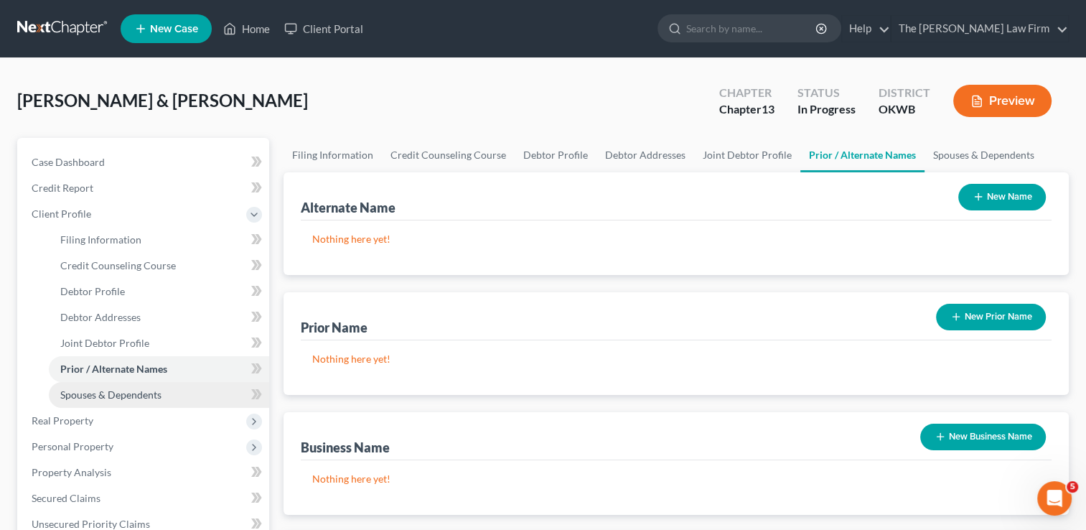
click at [141, 396] on span "Spouses & Dependents" at bounding box center [110, 394] width 101 height 12
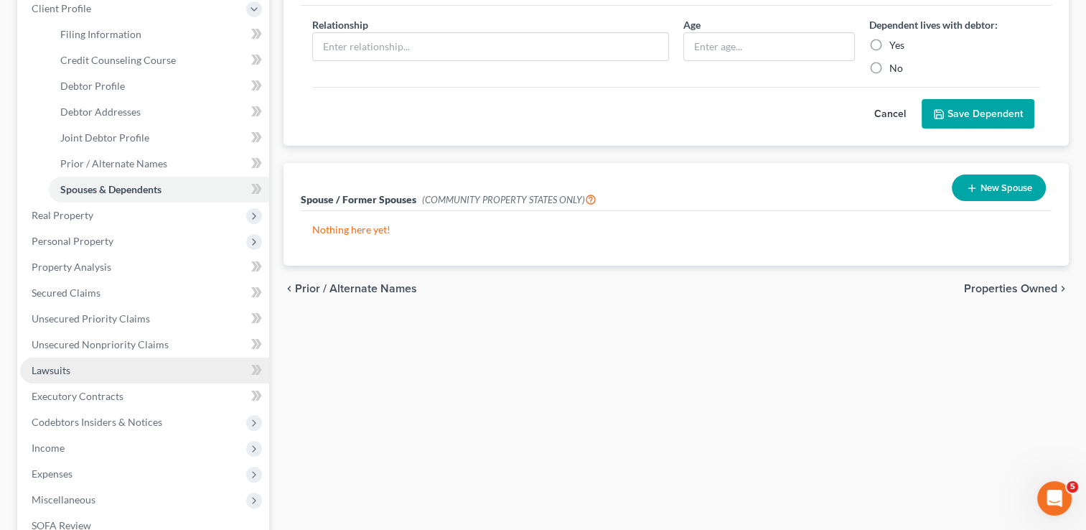
scroll to position [215, 0]
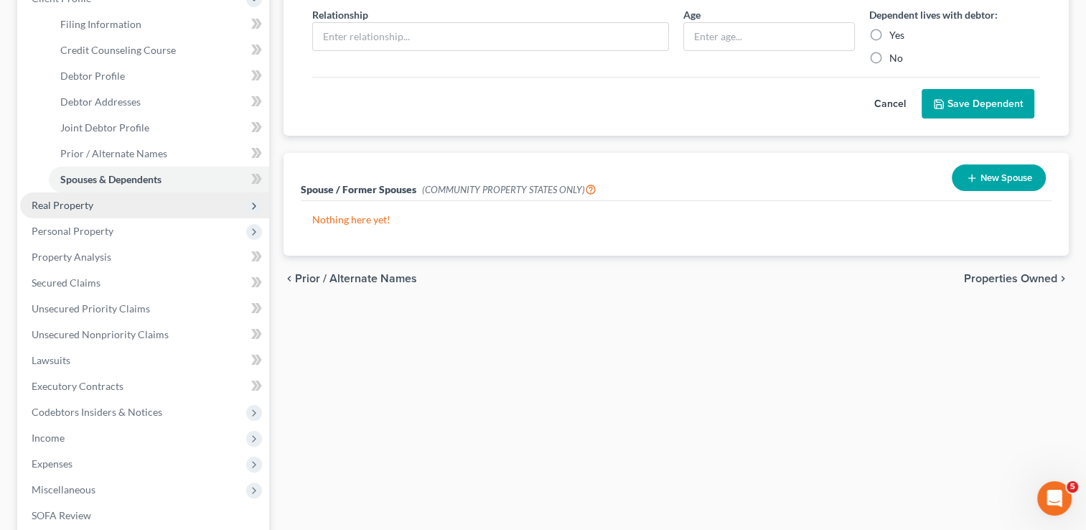
click at [64, 205] on span "Real Property" at bounding box center [63, 205] width 62 height 12
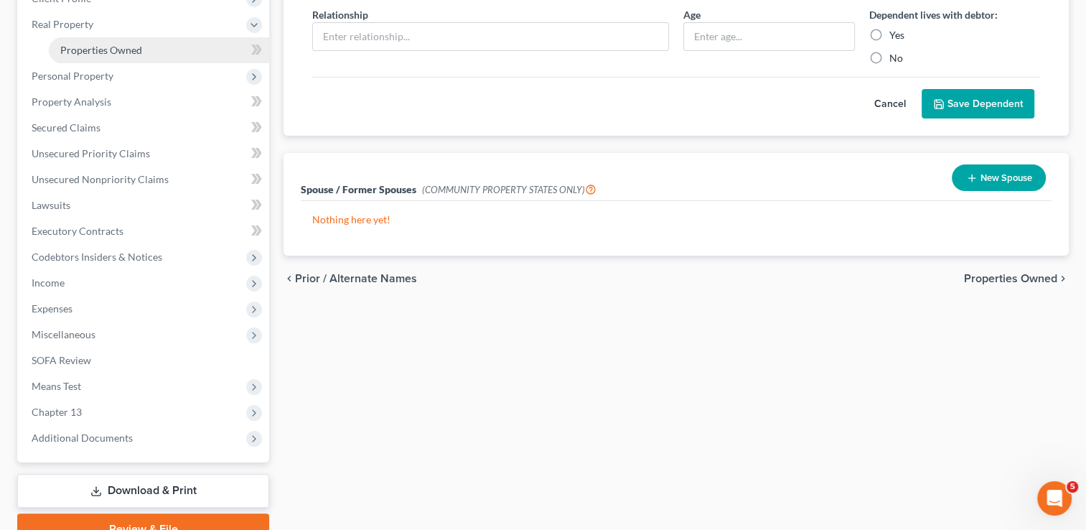
click at [144, 47] on link "Properties Owned" at bounding box center [159, 50] width 220 height 26
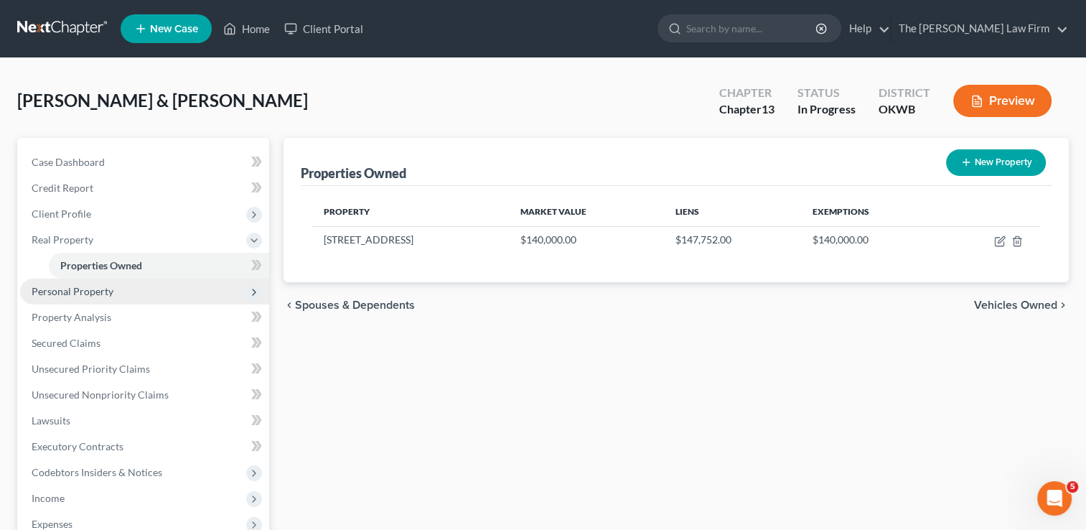
click at [94, 291] on span "Personal Property" at bounding box center [73, 291] width 82 height 12
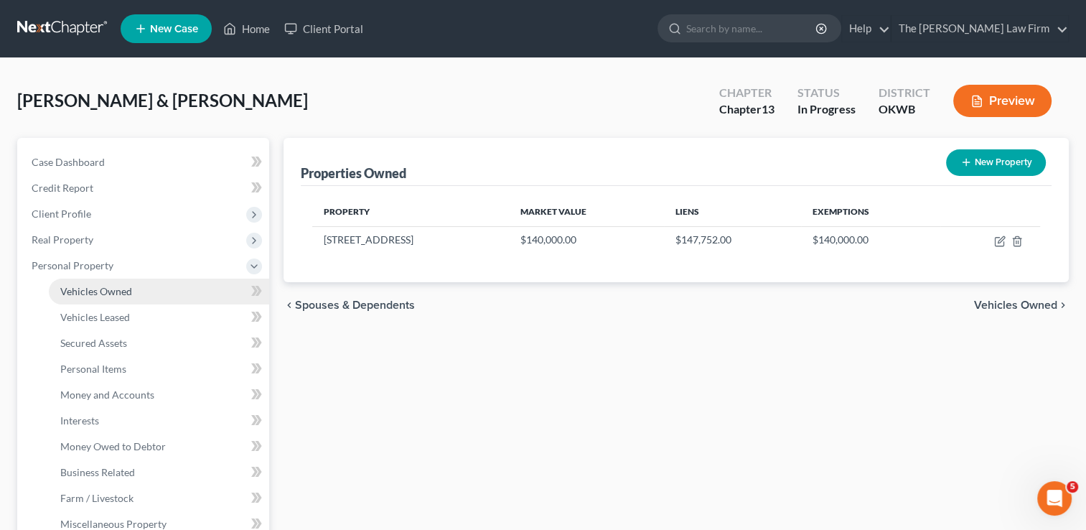
click at [127, 289] on span "Vehicles Owned" at bounding box center [96, 291] width 72 height 12
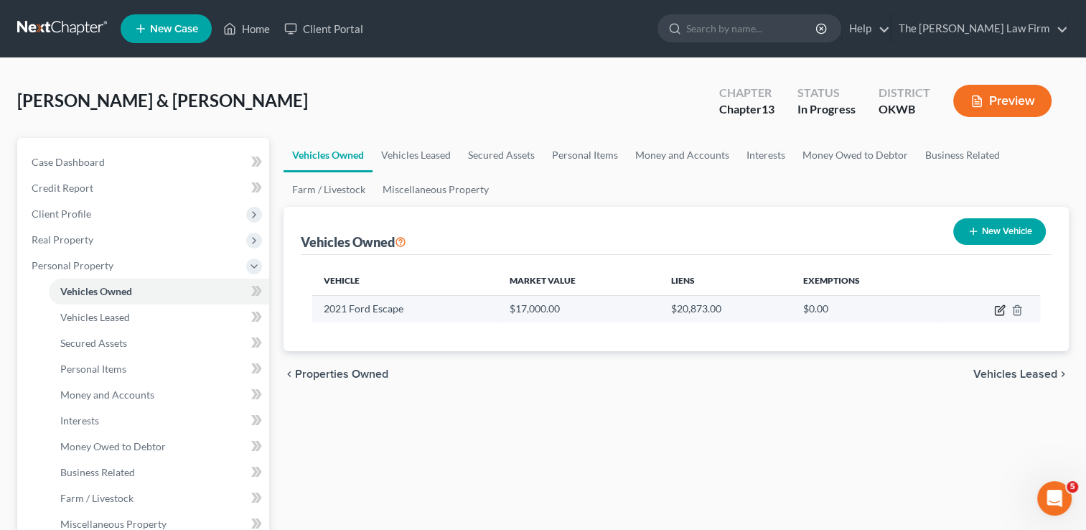
click at [996, 309] on icon "button" at bounding box center [999, 309] width 11 height 11
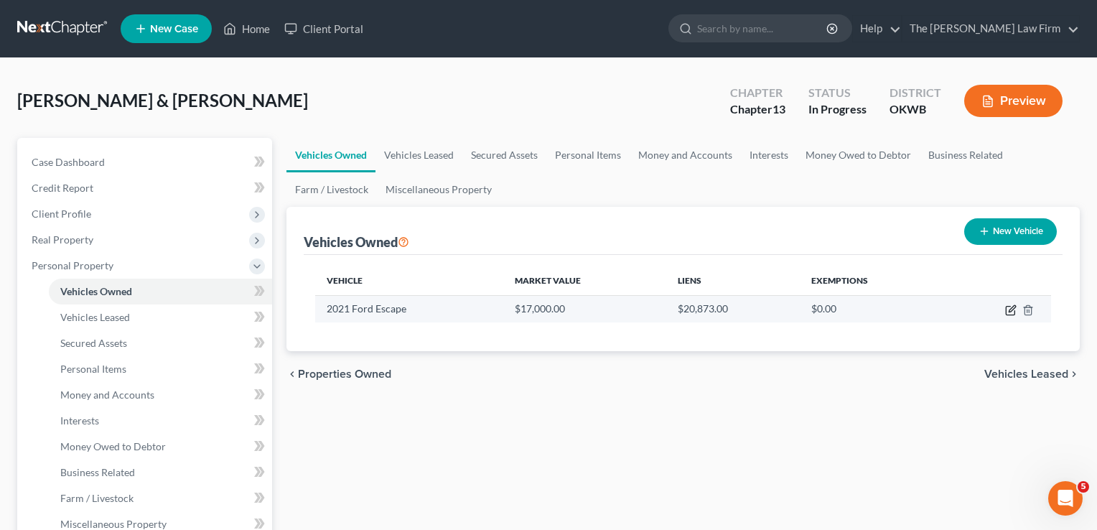
select select "0"
select select "5"
select select "2"
select select "37"
select select "2"
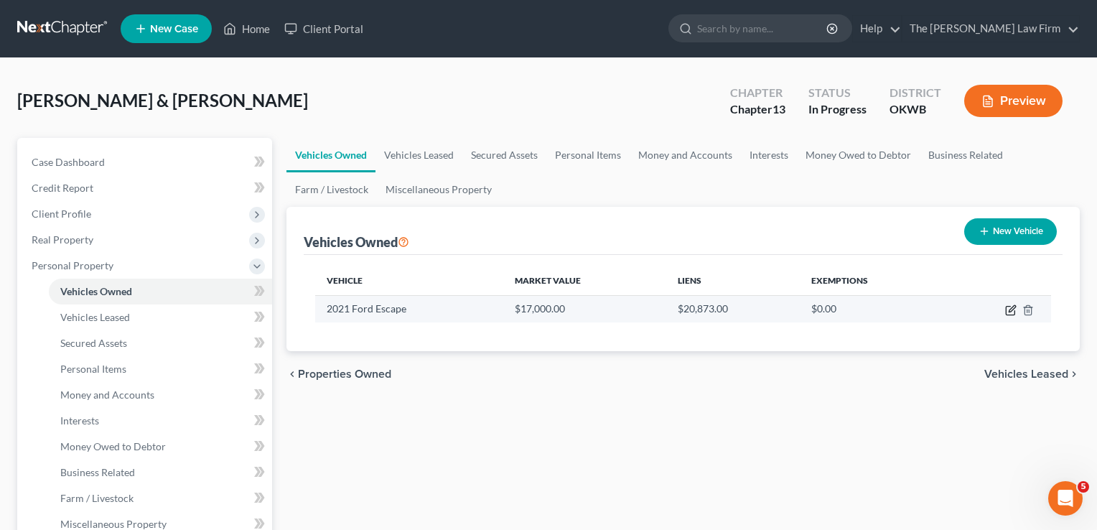
select select "2"
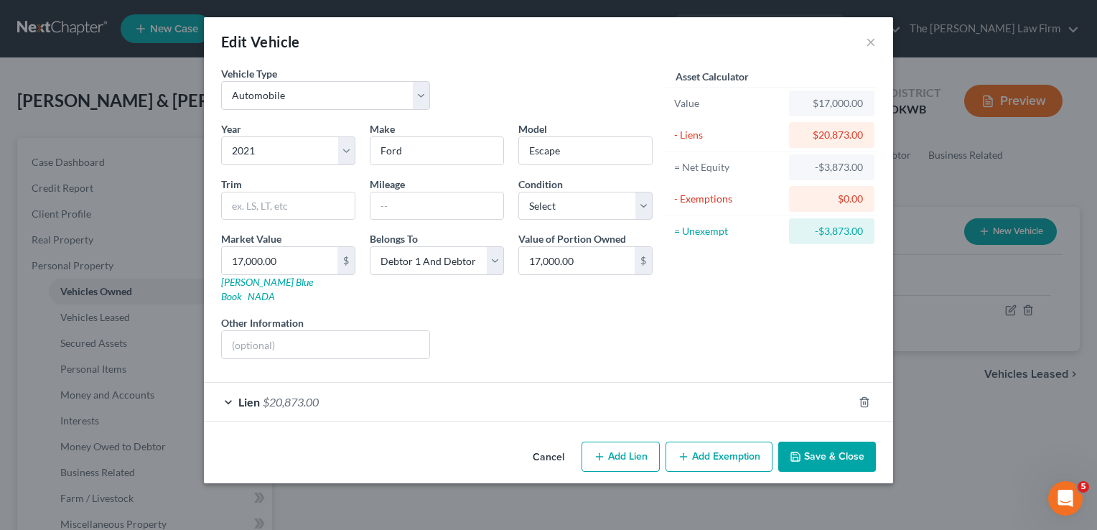
click at [459, 393] on div "Lien $20,873.00" at bounding box center [528, 402] width 649 height 38
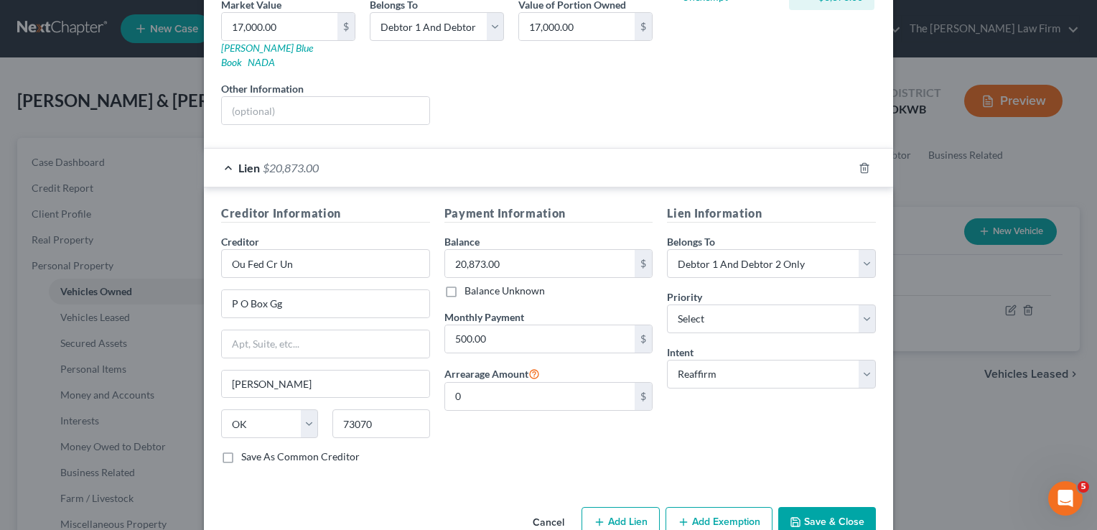
scroll to position [252, 0]
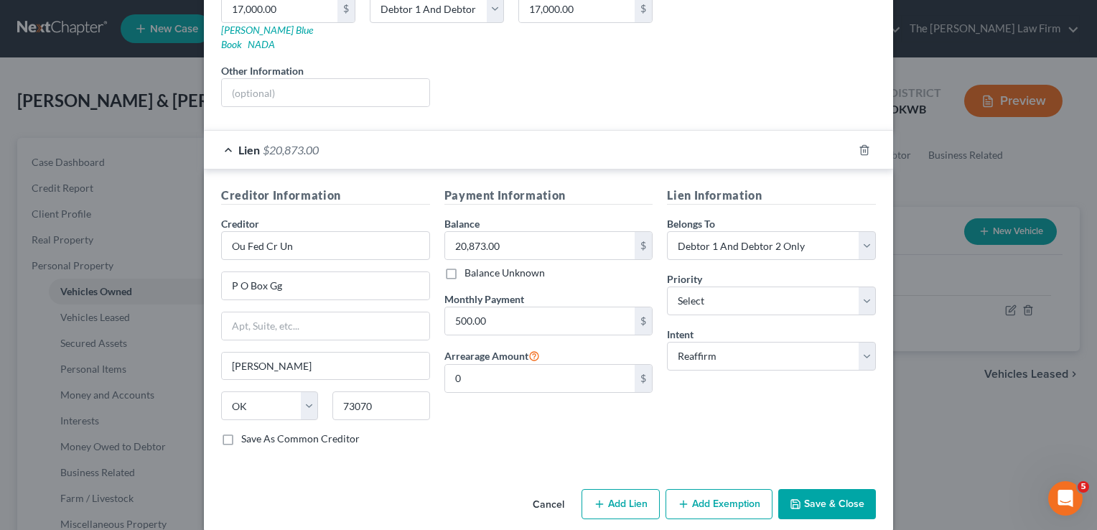
click at [705, 489] on button "Add Exemption" at bounding box center [718, 504] width 107 height 30
select select "2"
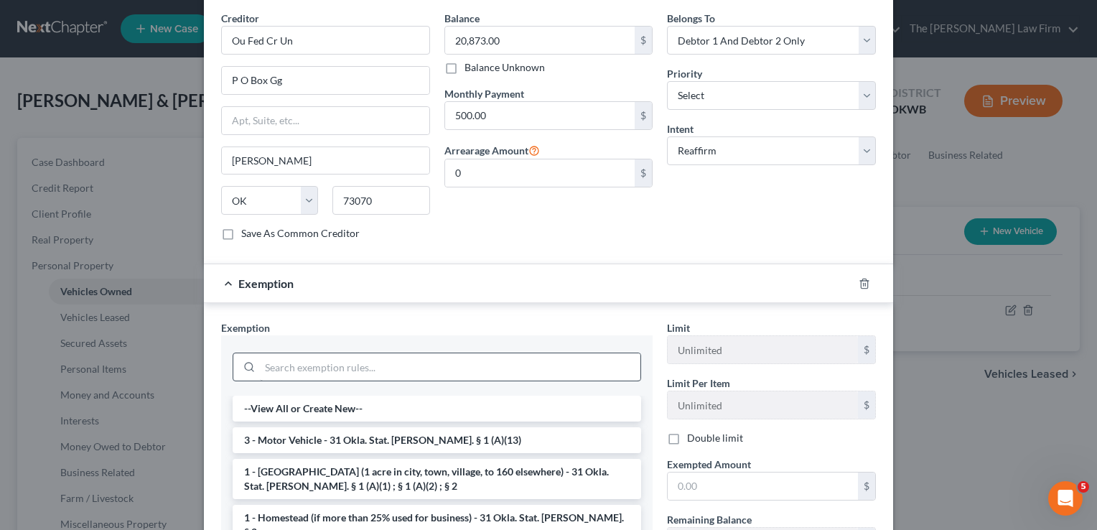
scroll to position [467, 0]
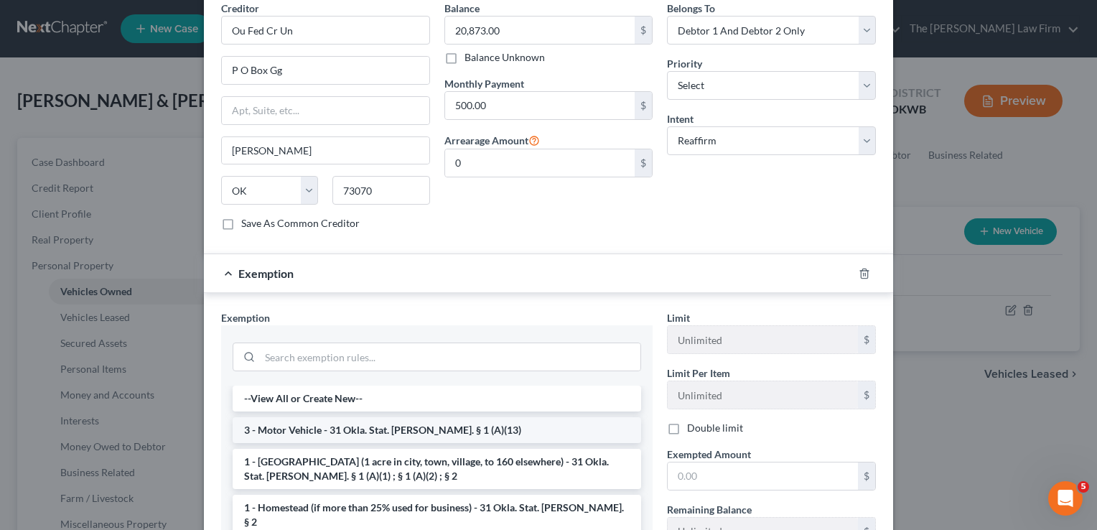
click at [349, 417] on li "3 - Motor Vehicle - 31 Okla. Stat. Ann. § 1 (A)(13)" at bounding box center [437, 430] width 408 height 26
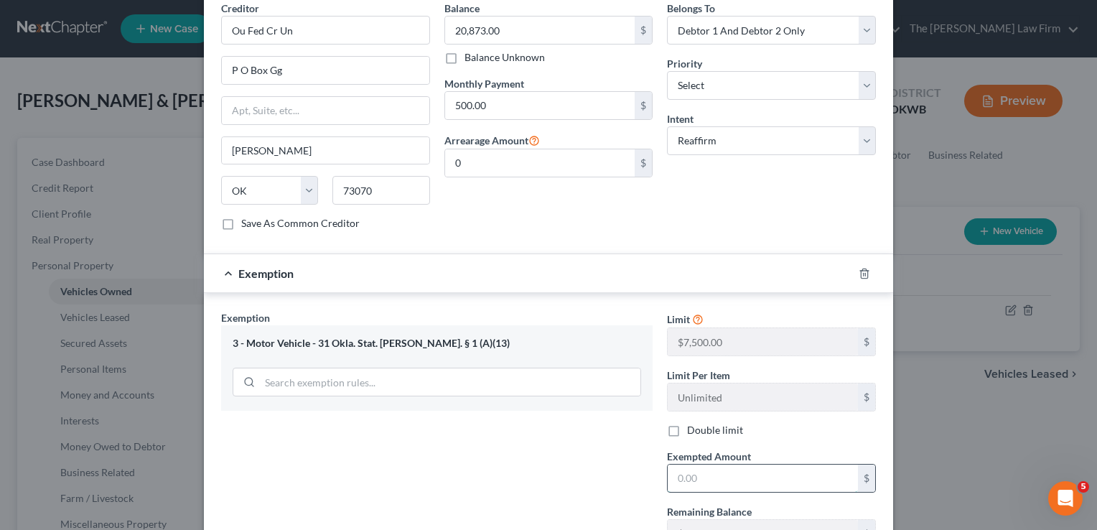
click at [764, 464] on input "text" at bounding box center [763, 477] width 190 height 27
type input "7,500"
click at [601, 455] on div "Exemption Set must be selected for CA. Exemption * 3 - Motor Vehicle - 31 Okla.…" at bounding box center [437, 462] width 446 height 305
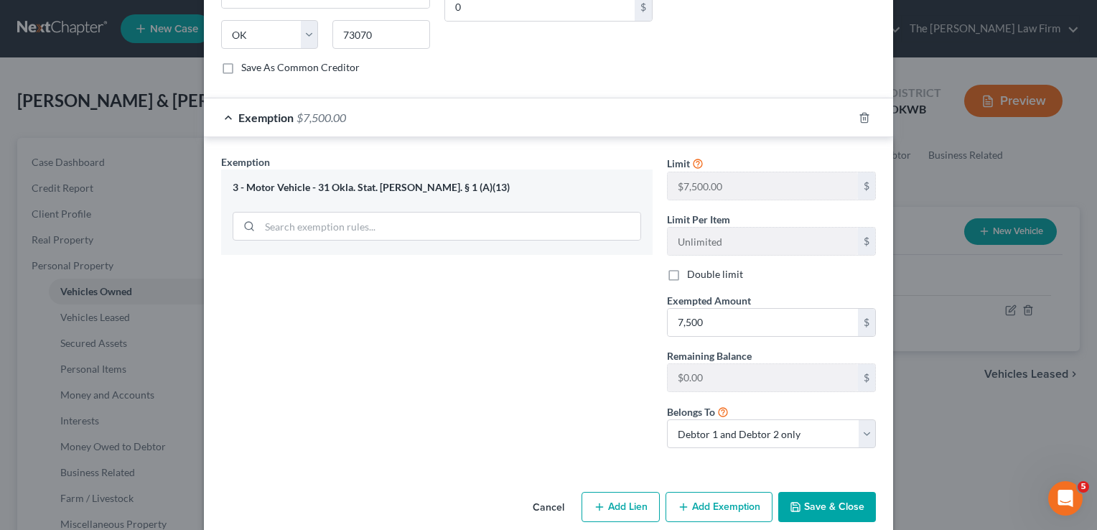
scroll to position [625, 0]
click at [818, 490] on button "Save & Close" at bounding box center [827, 505] width 98 height 30
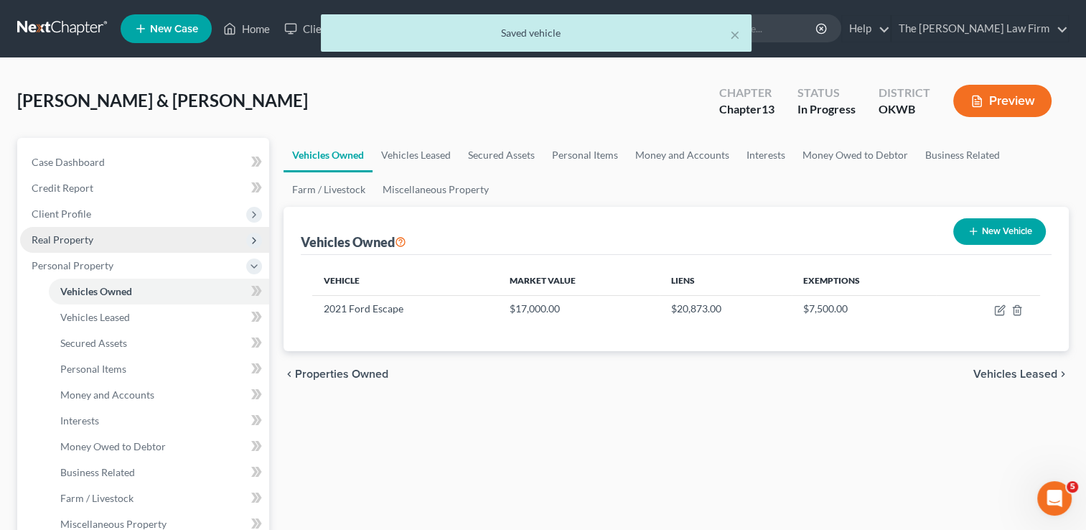
click at [89, 236] on span "Real Property" at bounding box center [63, 239] width 62 height 12
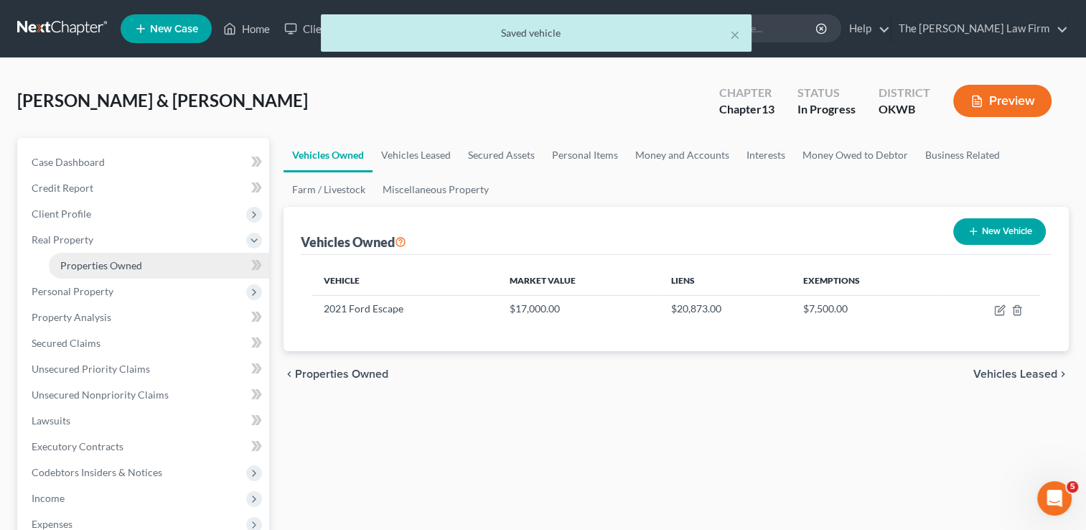
click at [126, 258] on link "Properties Owned" at bounding box center [159, 266] width 220 height 26
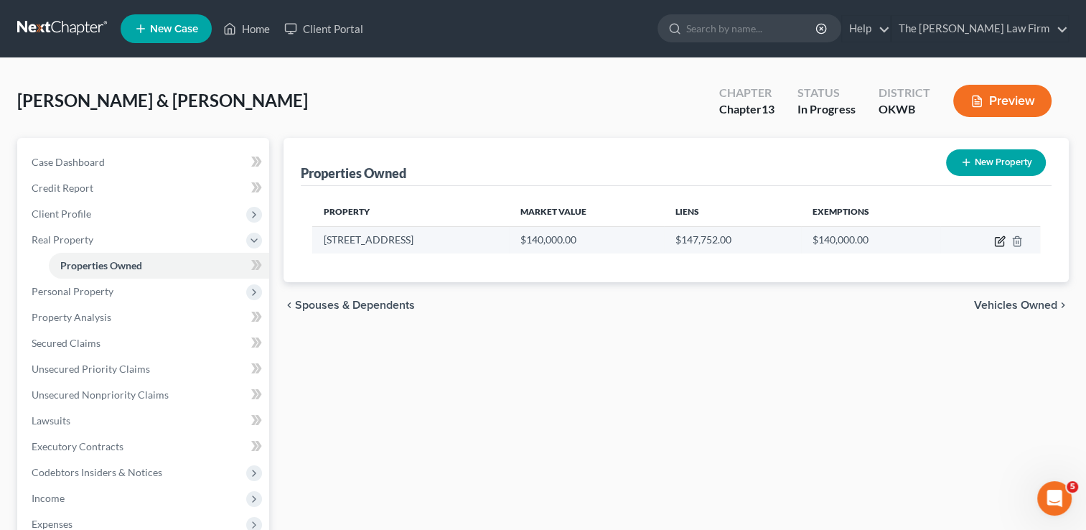
click at [996, 242] on icon "button" at bounding box center [999, 240] width 11 height 11
select select "37"
select select "2"
select select "33"
select select "2"
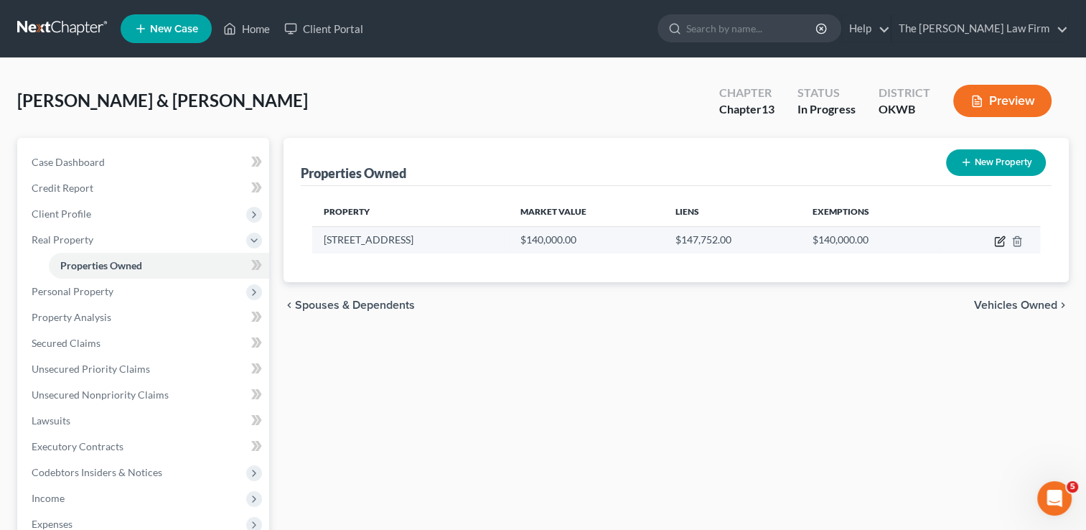
select select "2"
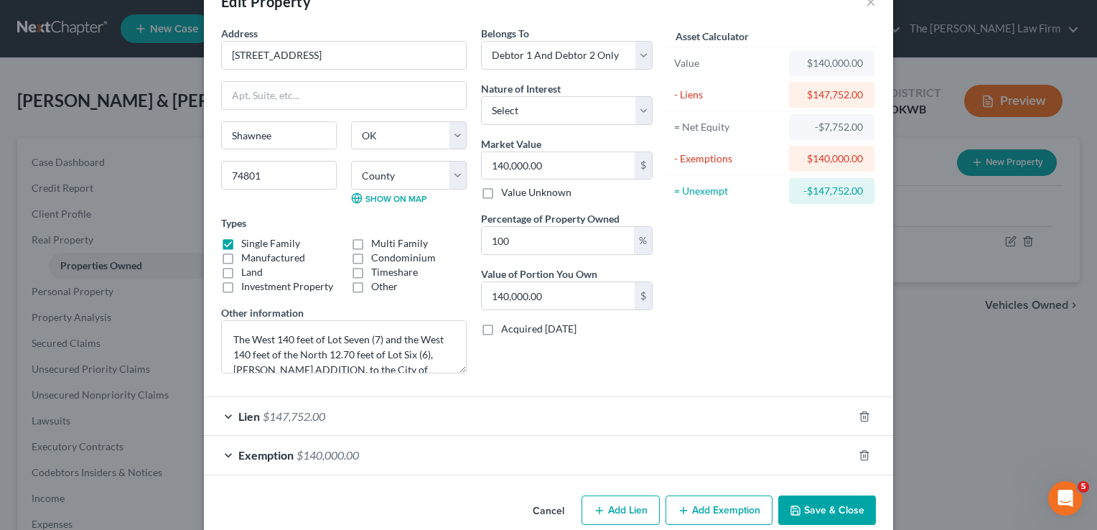
scroll to position [62, 0]
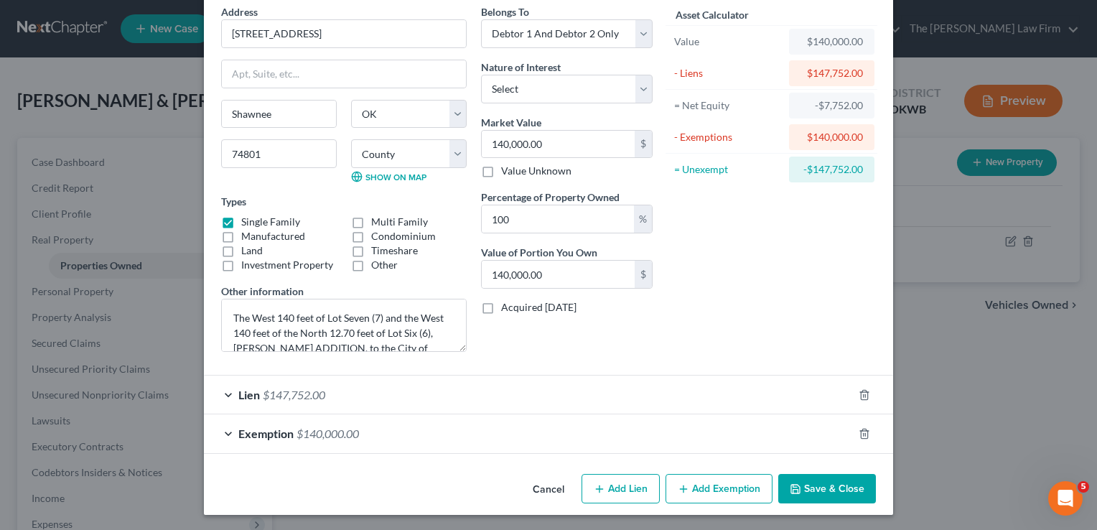
click at [484, 392] on div "Lien $147,752.00" at bounding box center [528, 394] width 649 height 38
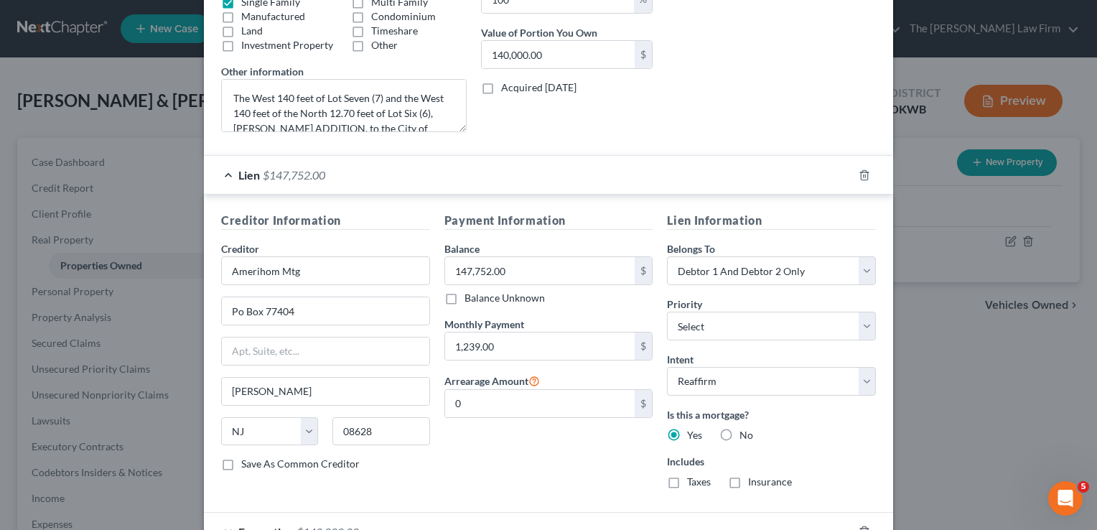
scroll to position [0, 0]
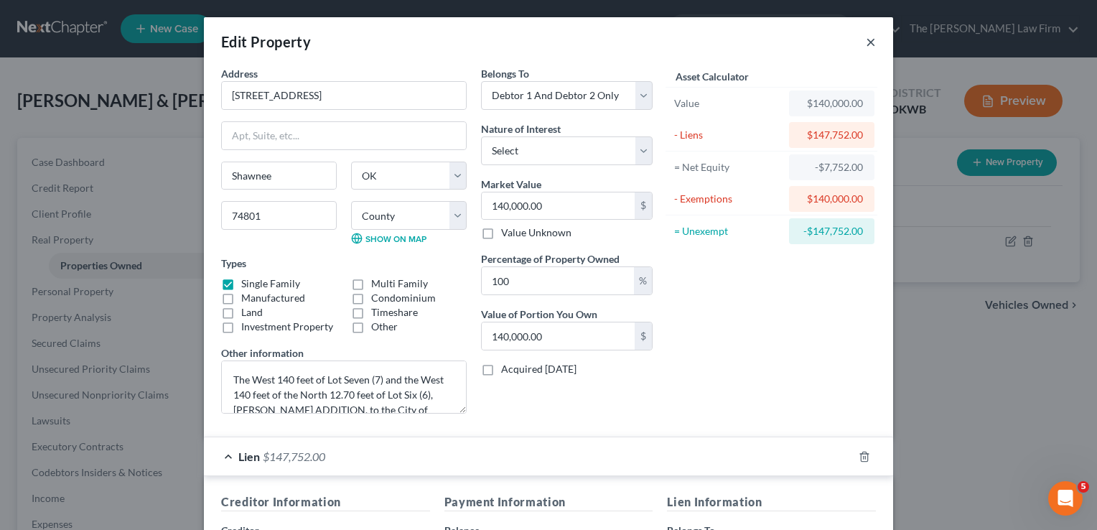
click at [866, 45] on button "×" at bounding box center [871, 41] width 10 height 17
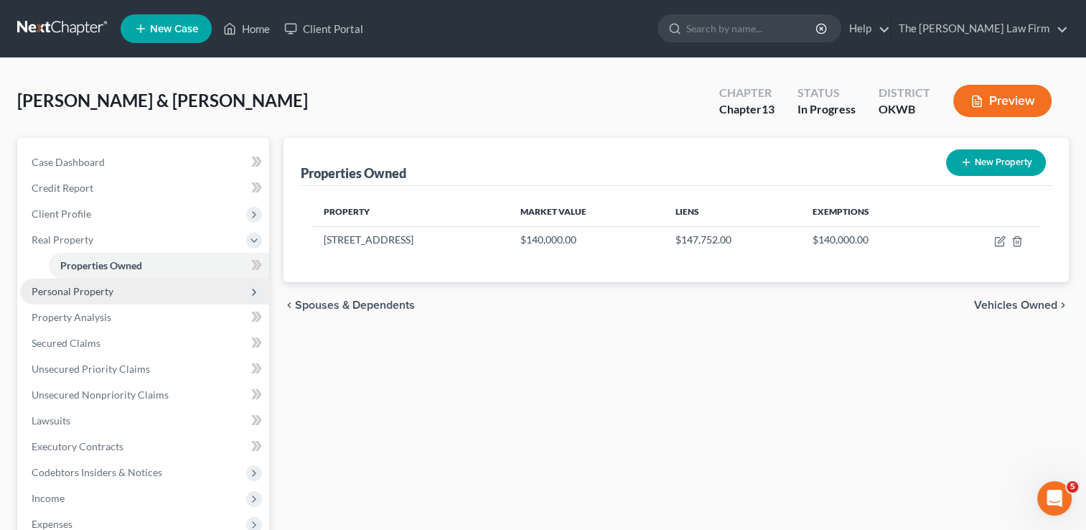
click at [77, 293] on span "Personal Property" at bounding box center [73, 291] width 82 height 12
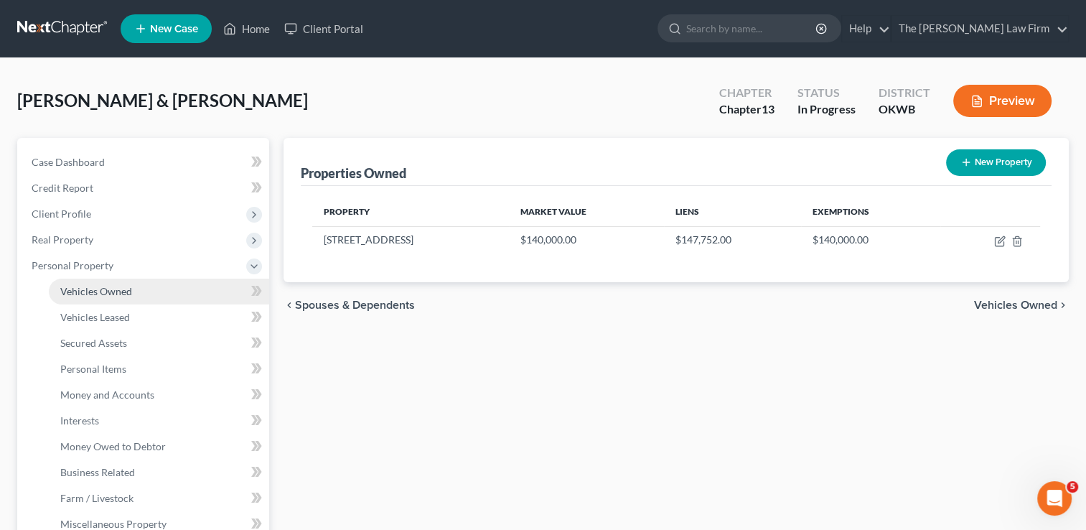
click at [121, 294] on span "Vehicles Owned" at bounding box center [96, 291] width 72 height 12
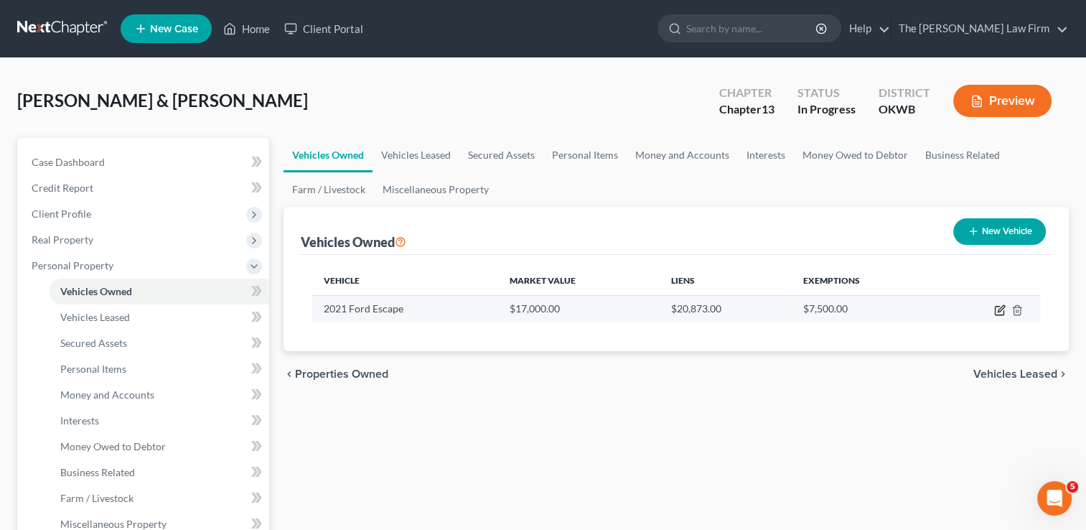
click at [999, 307] on icon "button" at bounding box center [1001, 308] width 6 height 6
select select "0"
select select "5"
select select "2"
select select "37"
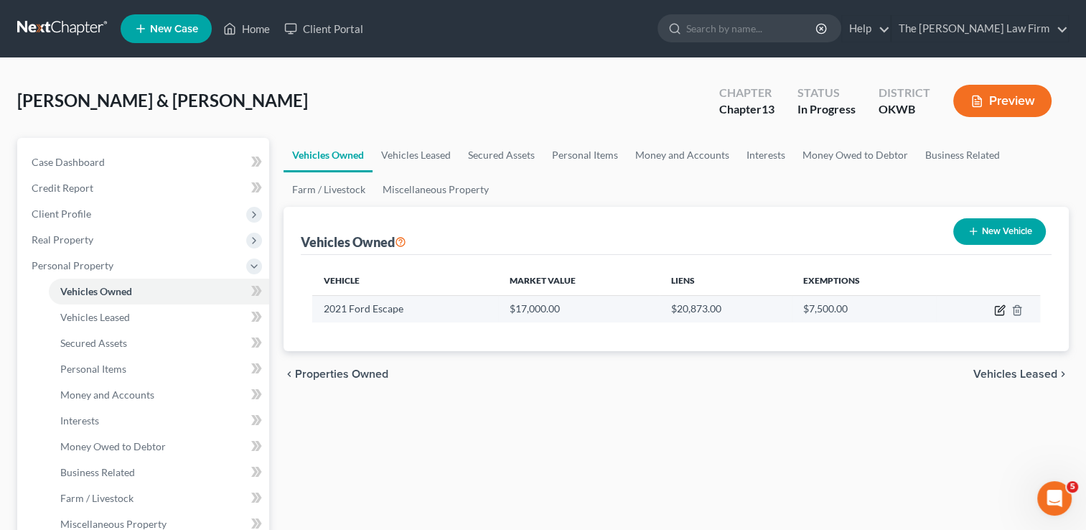
select select "2"
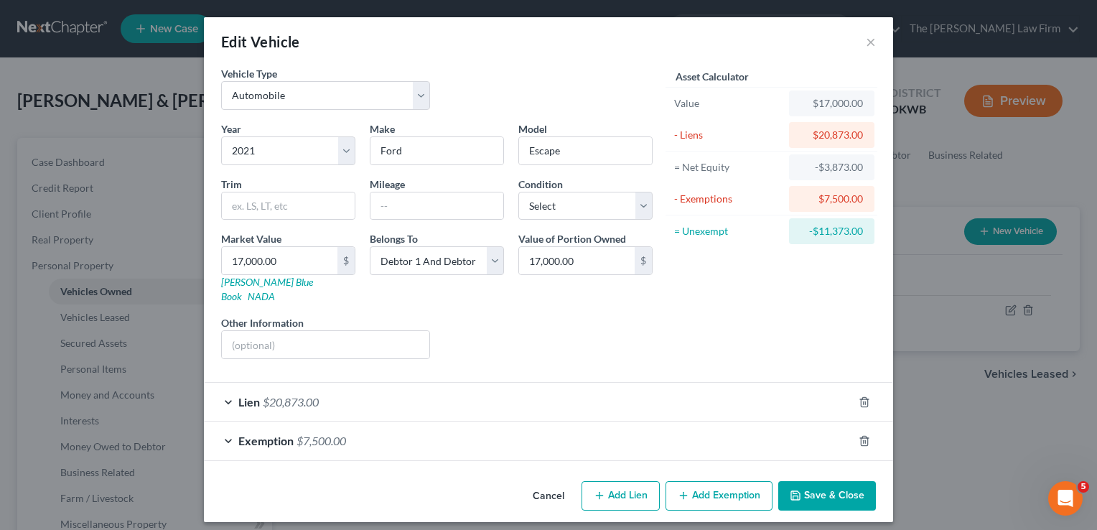
click at [425, 387] on div "Lien $20,873.00" at bounding box center [528, 402] width 649 height 38
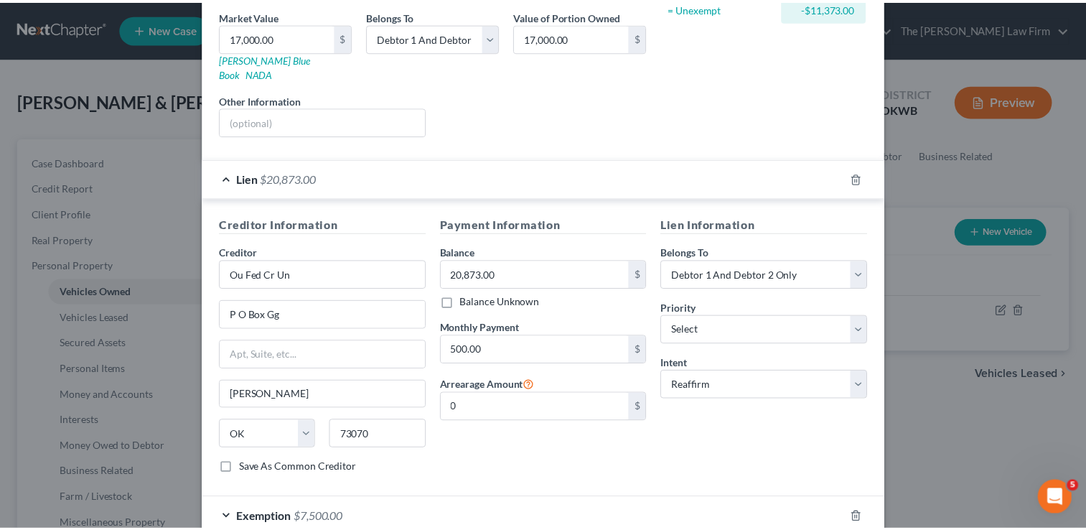
scroll to position [291, 0]
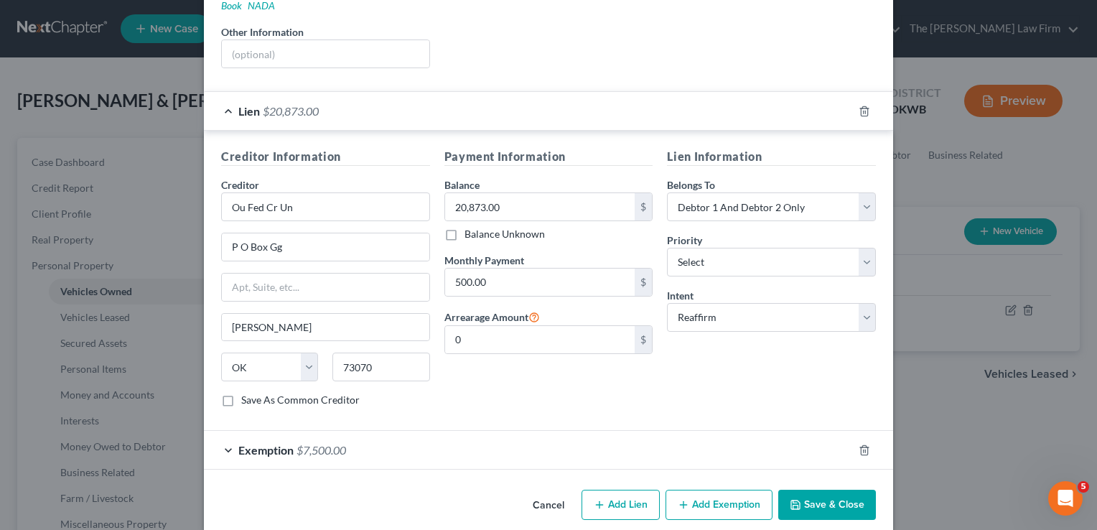
click at [831, 490] on button "Save & Close" at bounding box center [827, 505] width 98 height 30
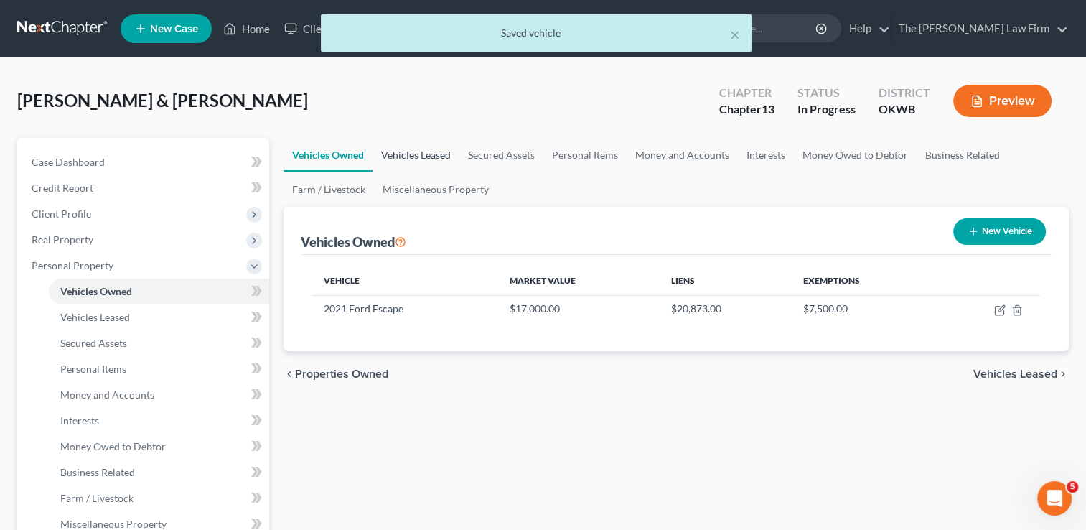
click at [425, 155] on link "Vehicles Leased" at bounding box center [416, 155] width 87 height 34
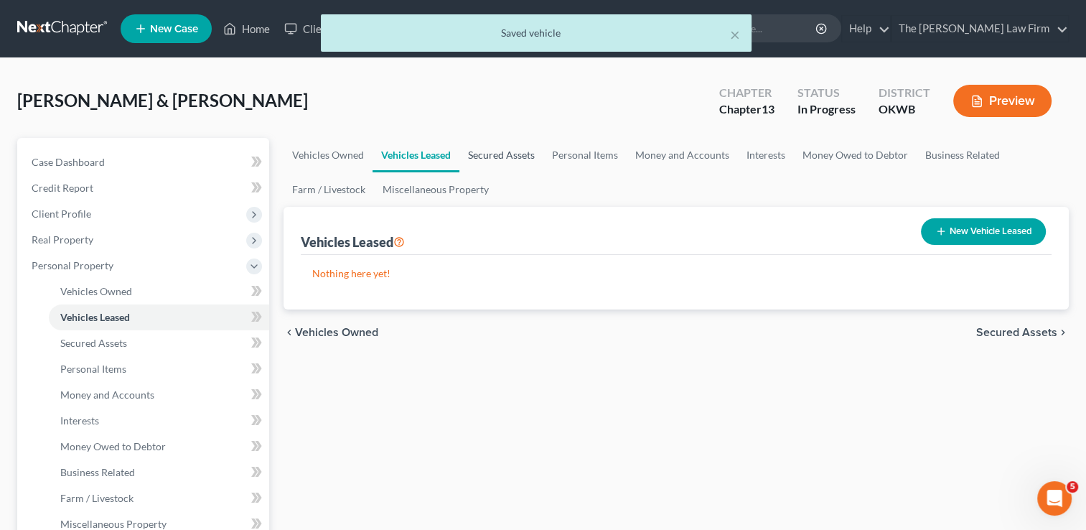
click at [492, 152] on link "Secured Assets" at bounding box center [501, 155] width 84 height 34
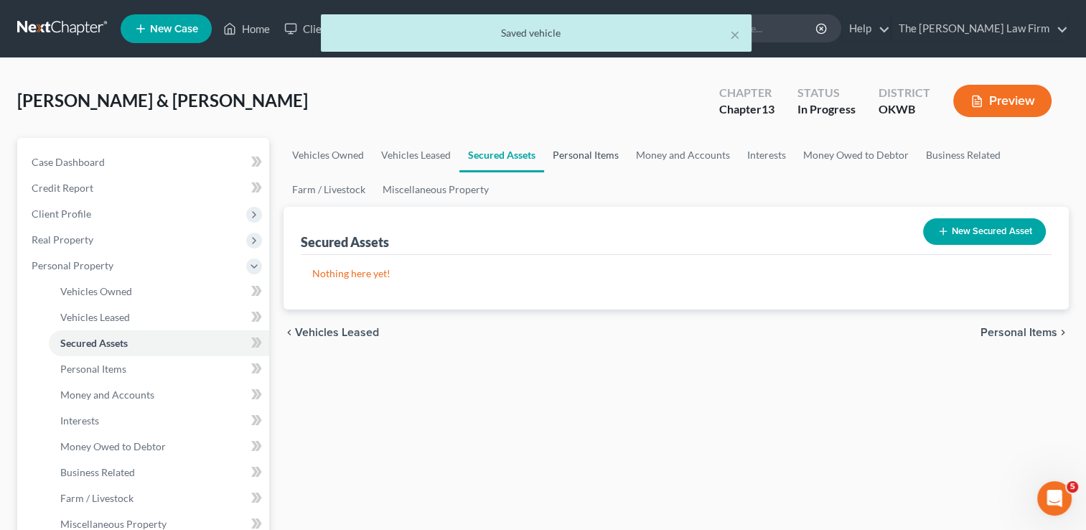
click at [589, 153] on link "Personal Items" at bounding box center [585, 155] width 83 height 34
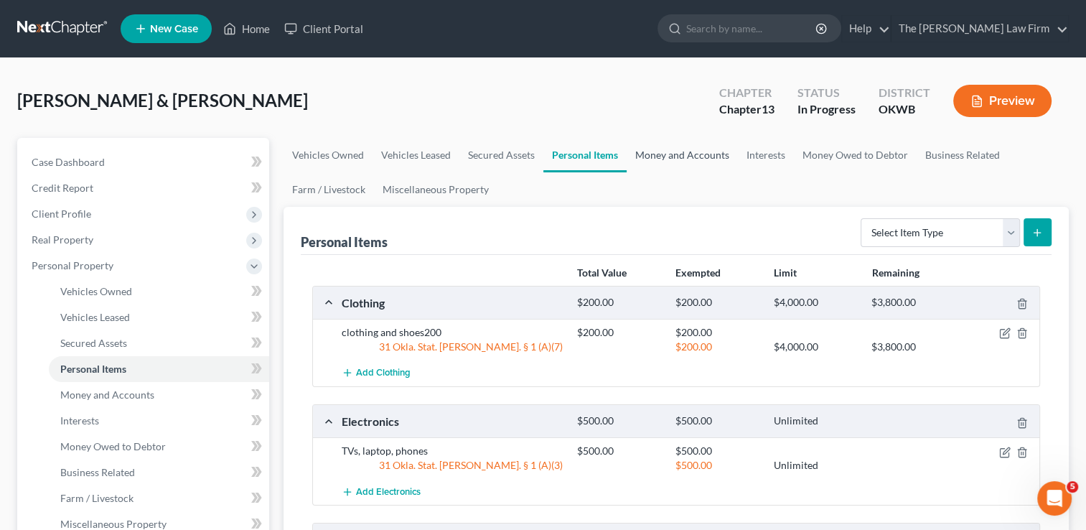
click at [690, 153] on link "Money and Accounts" at bounding box center [682, 155] width 111 height 34
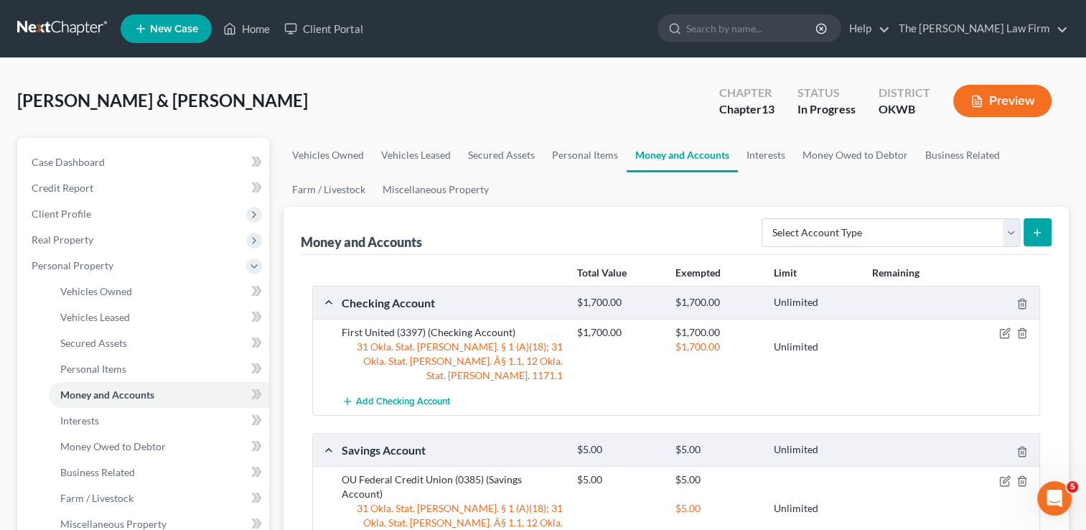
scroll to position [72, 0]
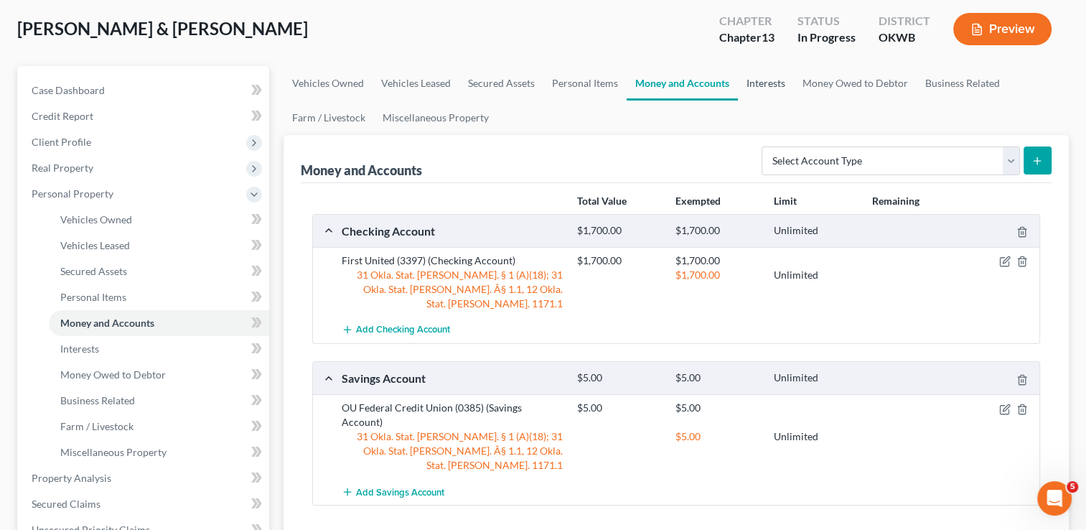
click at [752, 80] on link "Interests" at bounding box center [766, 83] width 56 height 34
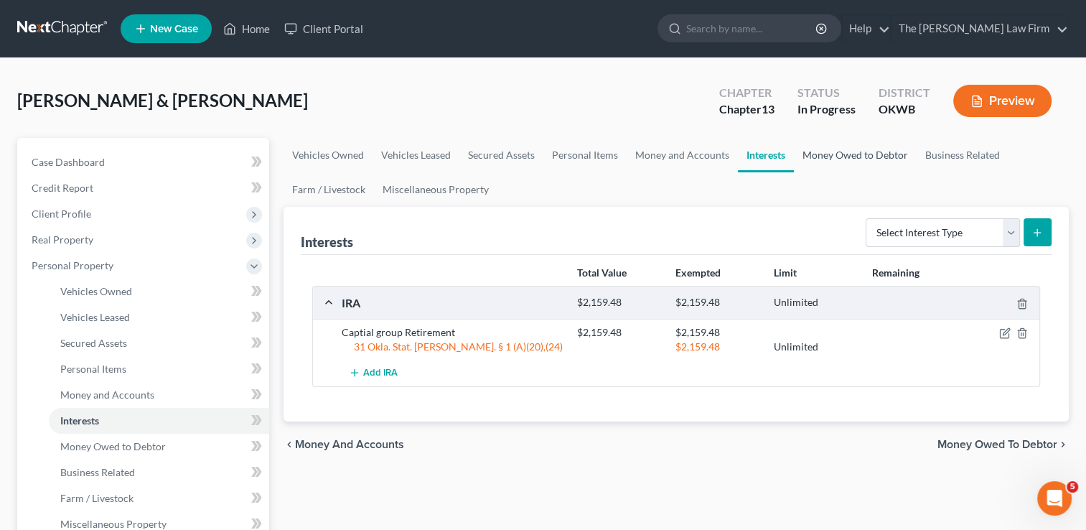
click at [841, 154] on link "Money Owed to Debtor" at bounding box center [855, 155] width 123 height 34
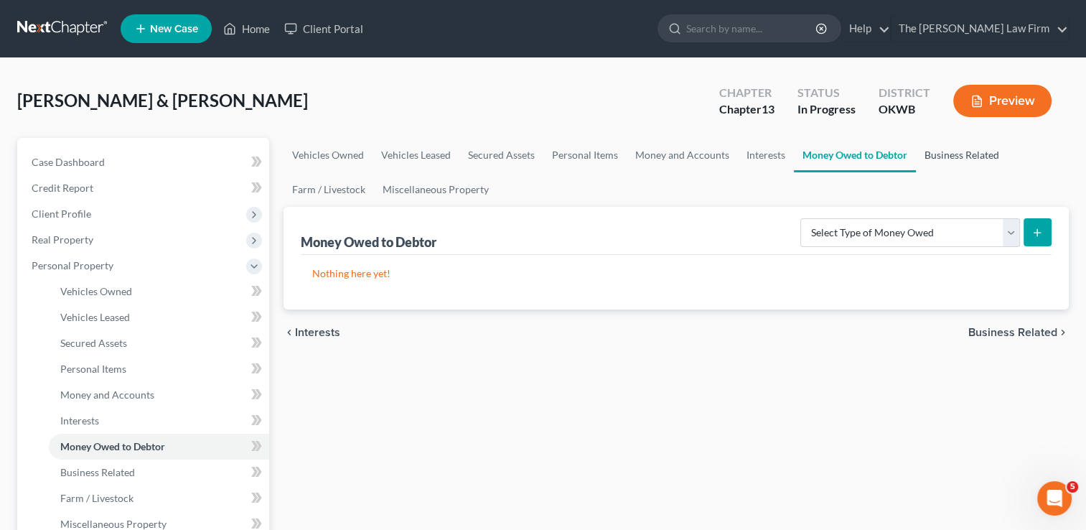
click at [945, 158] on link "Business Related" at bounding box center [962, 155] width 92 height 34
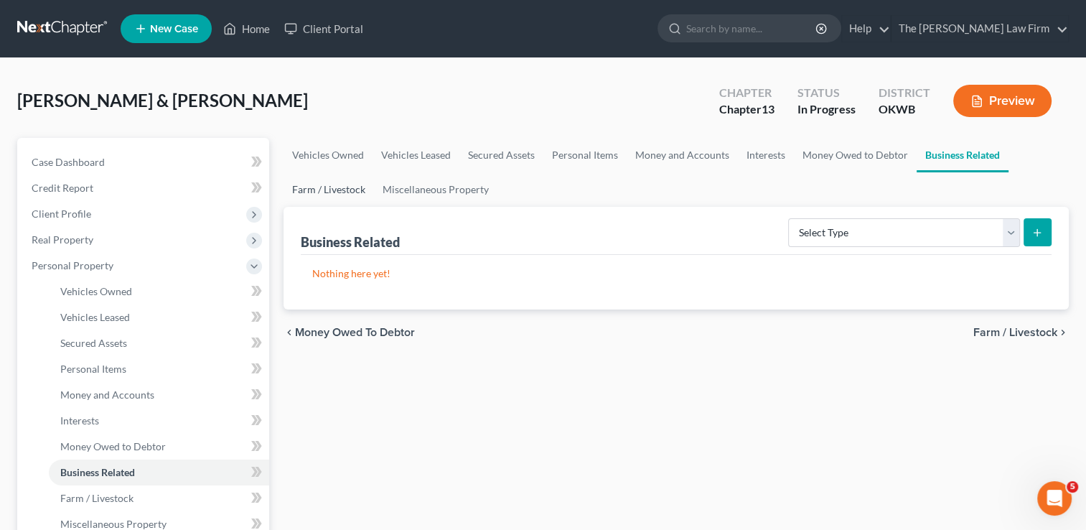
click at [332, 192] on link "Farm / Livestock" at bounding box center [329, 189] width 90 height 34
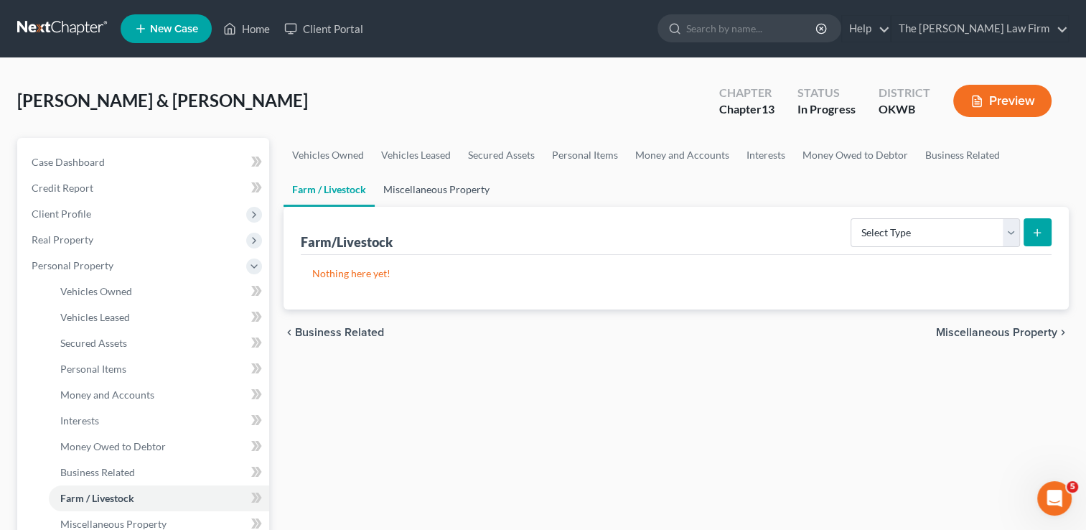
click at [425, 190] on link "Miscellaneous Property" at bounding box center [436, 189] width 123 height 34
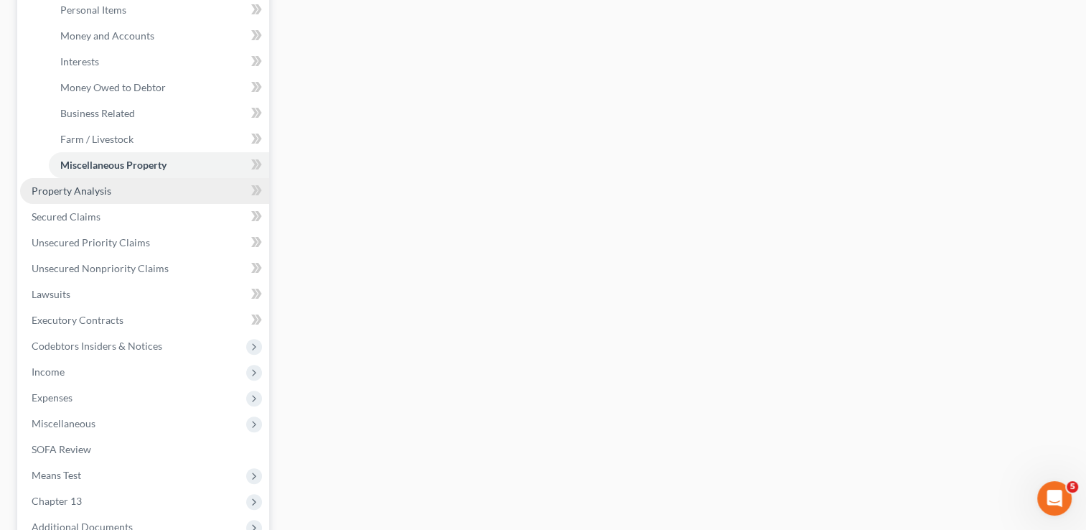
click at [89, 187] on span "Property Analysis" at bounding box center [72, 190] width 80 height 12
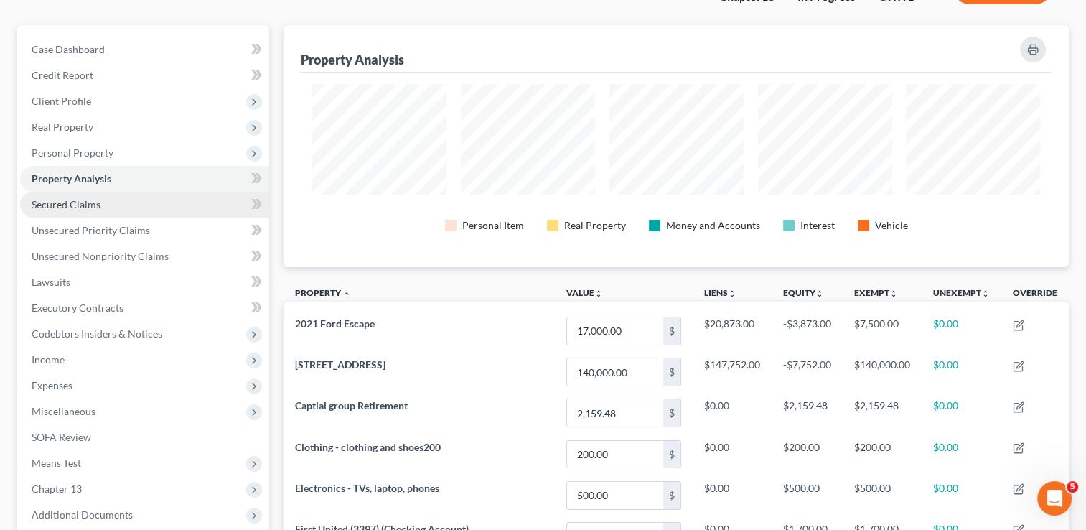
click at [96, 205] on span "Secured Claims" at bounding box center [66, 204] width 69 height 12
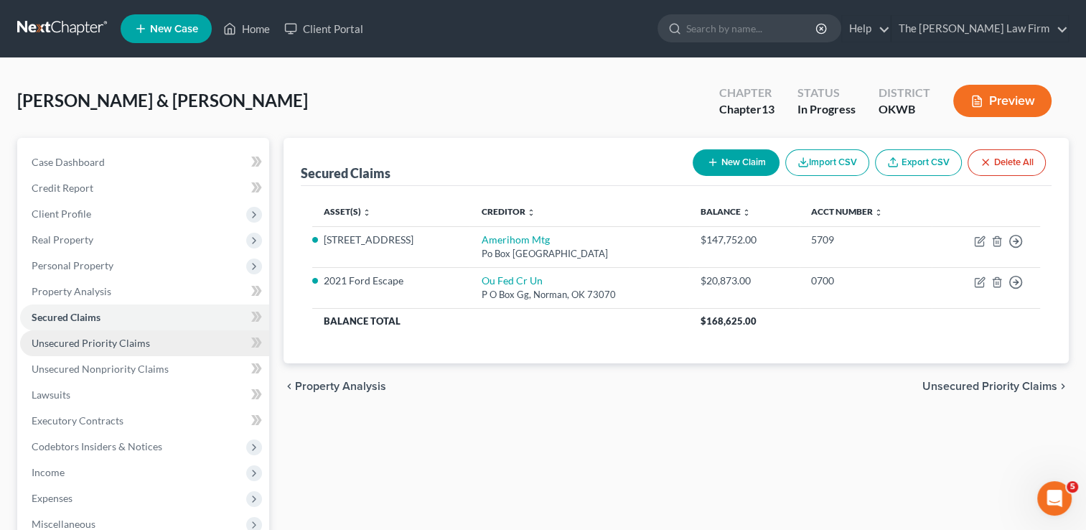
click at [95, 347] on span "Unsecured Priority Claims" at bounding box center [91, 343] width 118 height 12
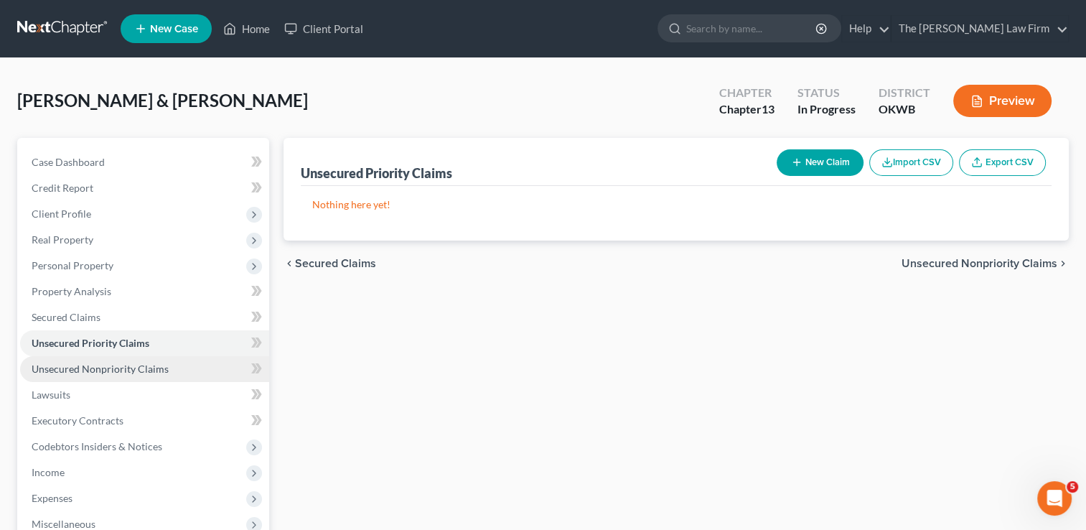
click at [131, 365] on span "Unsecured Nonpriority Claims" at bounding box center [100, 369] width 137 height 12
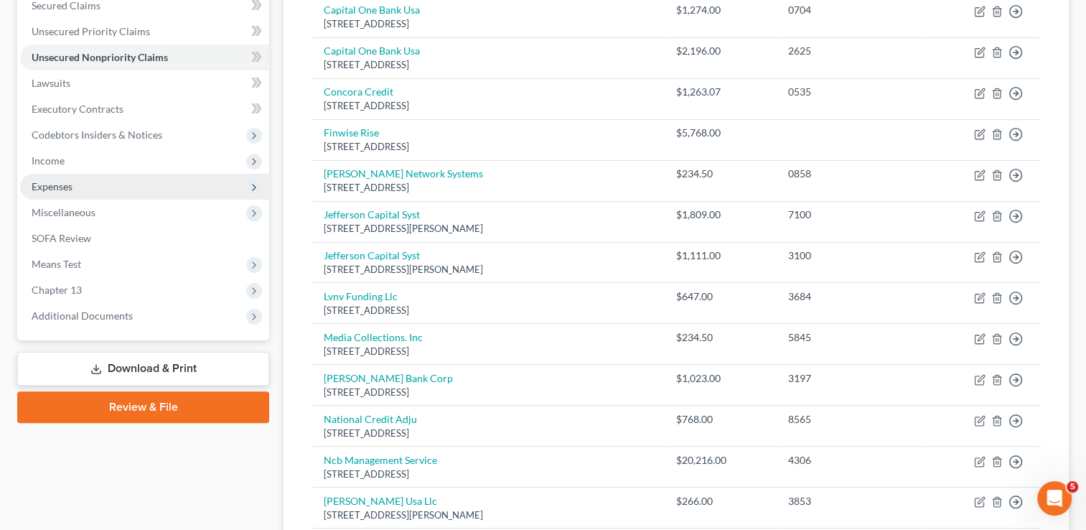
scroll to position [287, 0]
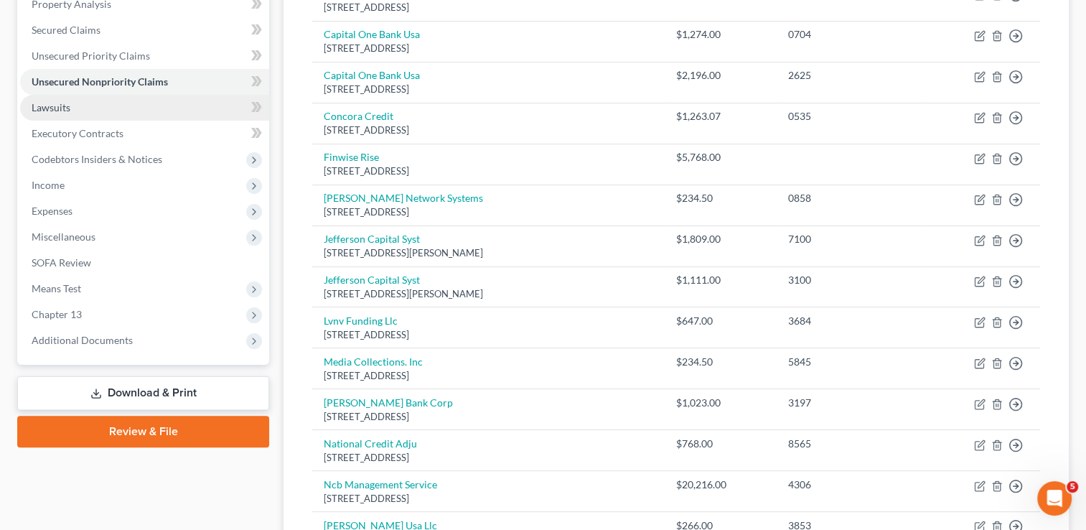
click at [92, 108] on link "Lawsuits" at bounding box center [144, 108] width 249 height 26
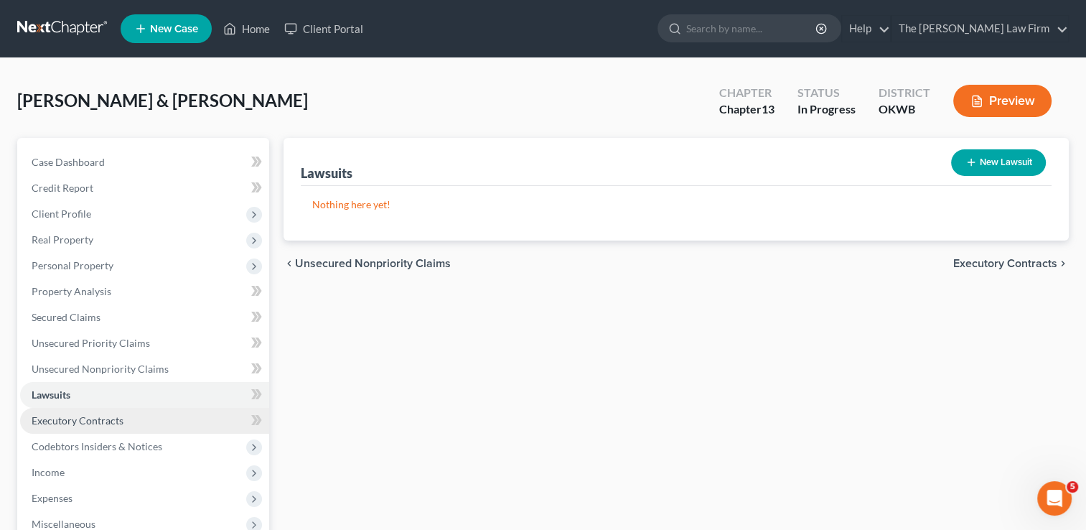
click at [80, 422] on span "Executory Contracts" at bounding box center [78, 420] width 92 height 12
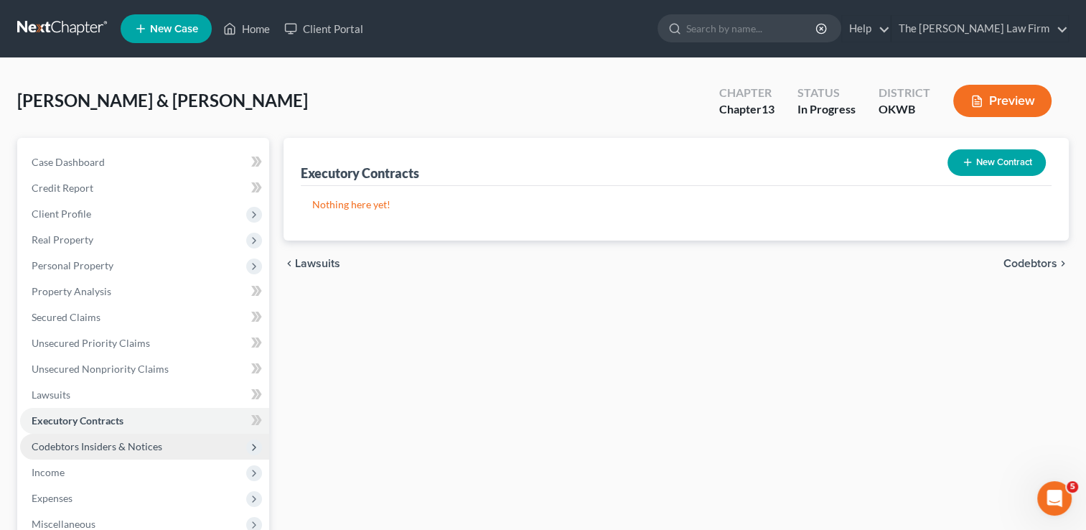
click at [155, 447] on span "Codebtors Insiders & Notices" at bounding box center [97, 446] width 131 height 12
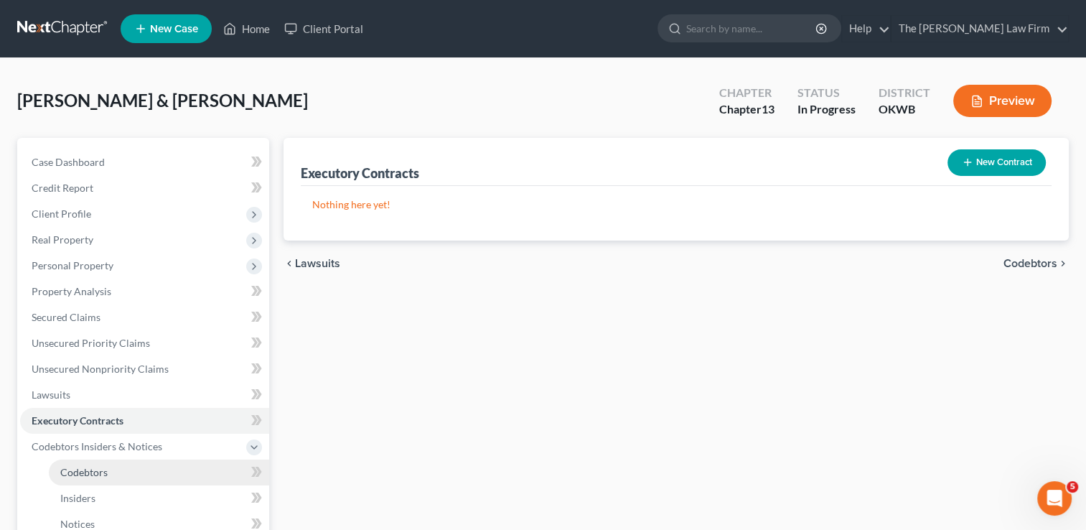
click at [85, 472] on span "Codebtors" at bounding box center [83, 472] width 47 height 12
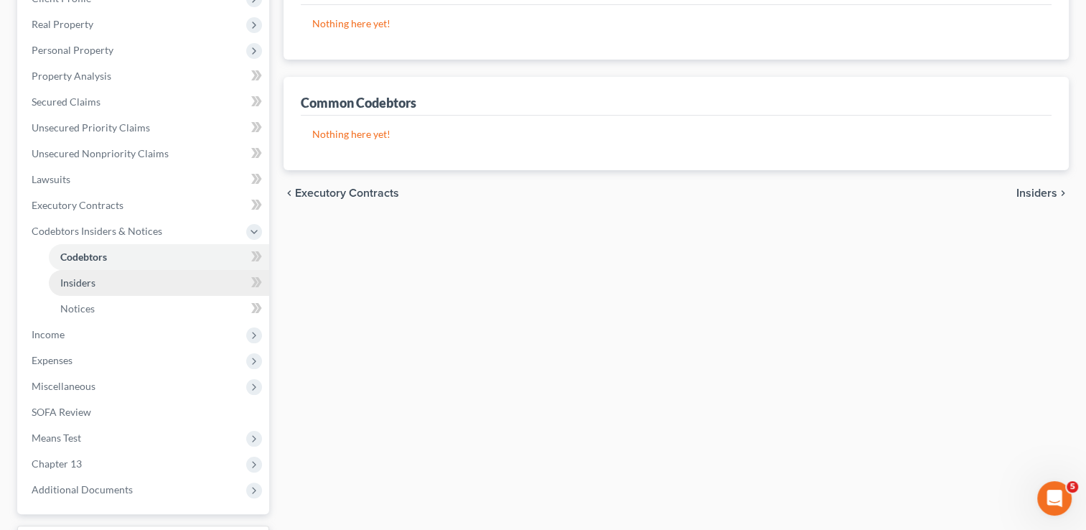
click at [87, 281] on span "Insiders" at bounding box center [77, 282] width 35 height 12
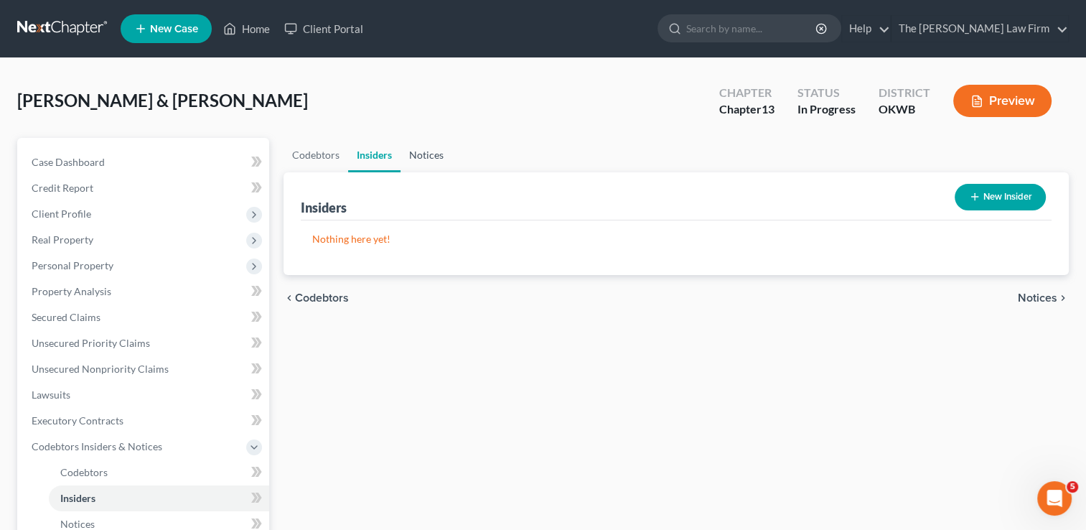
click at [433, 155] on link "Notices" at bounding box center [427, 155] width 52 height 34
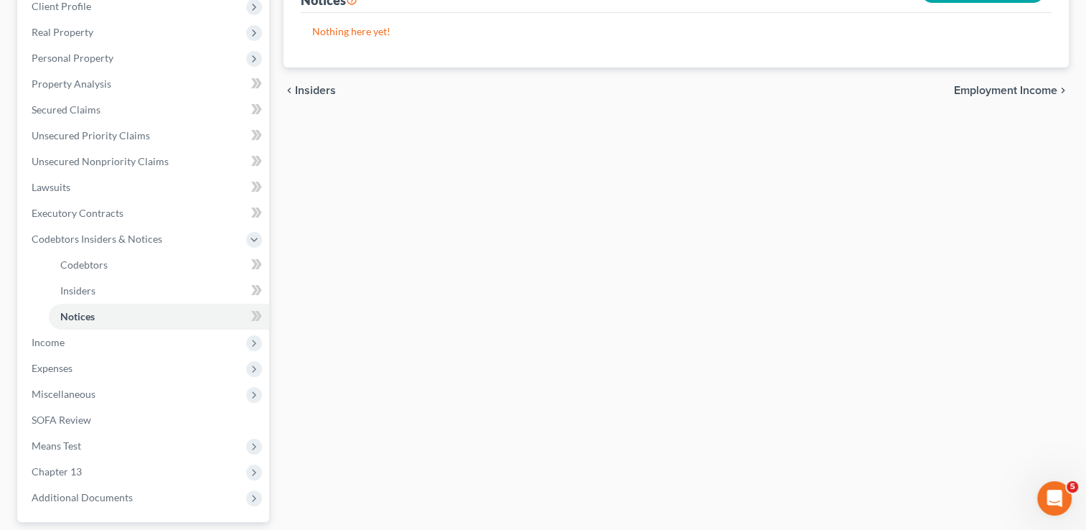
scroll to position [215, 0]
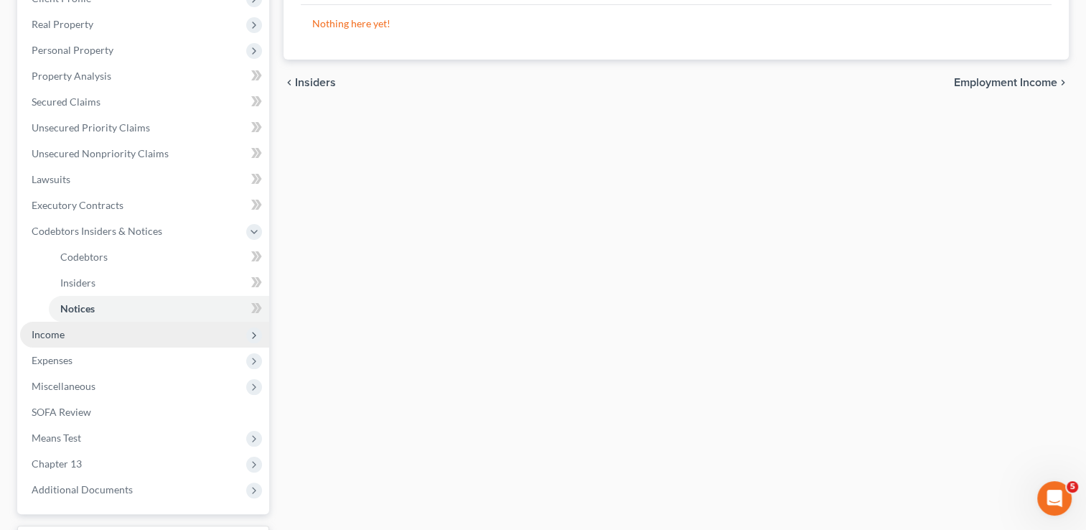
click at [50, 335] on span "Income" at bounding box center [48, 334] width 33 height 12
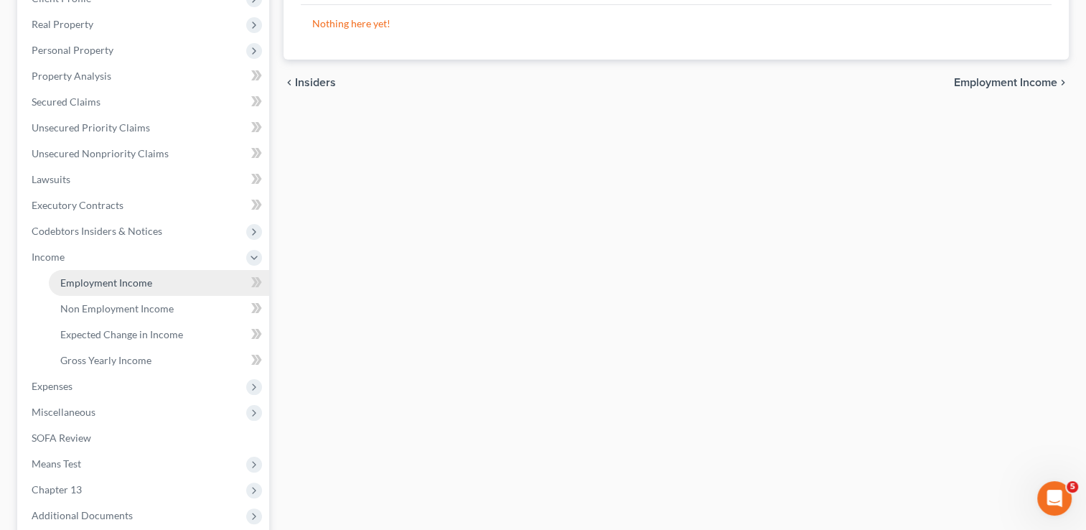
click at [151, 281] on link "Employment Income" at bounding box center [159, 283] width 220 height 26
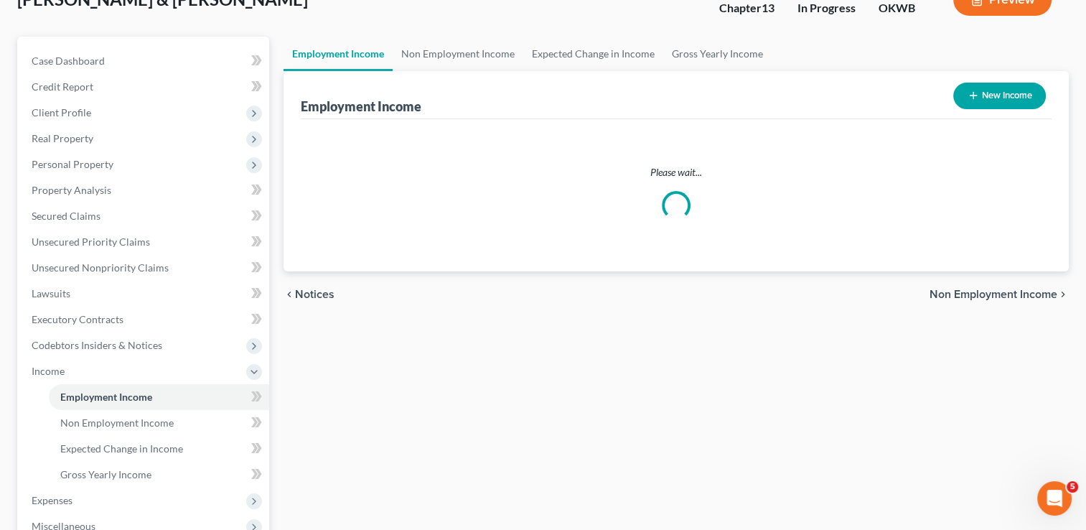
scroll to position [34, 0]
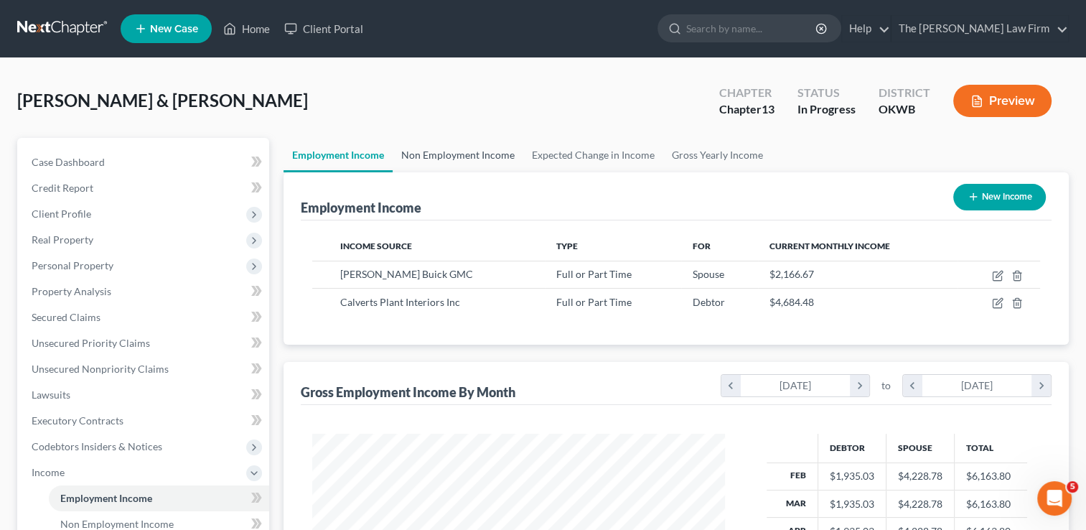
click at [467, 149] on link "Non Employment Income" at bounding box center [458, 155] width 131 height 34
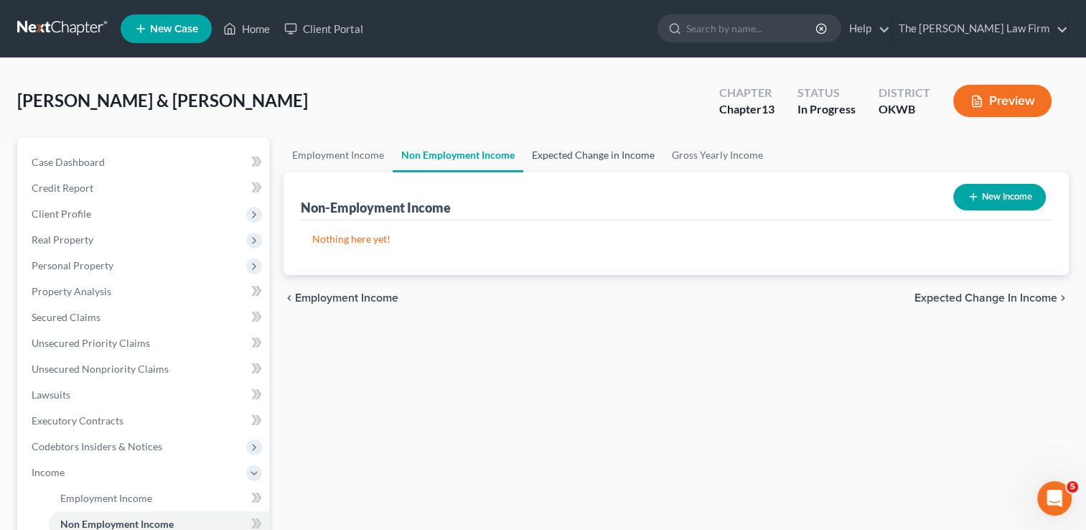
click at [584, 154] on link "Expected Change in Income" at bounding box center [593, 155] width 140 height 34
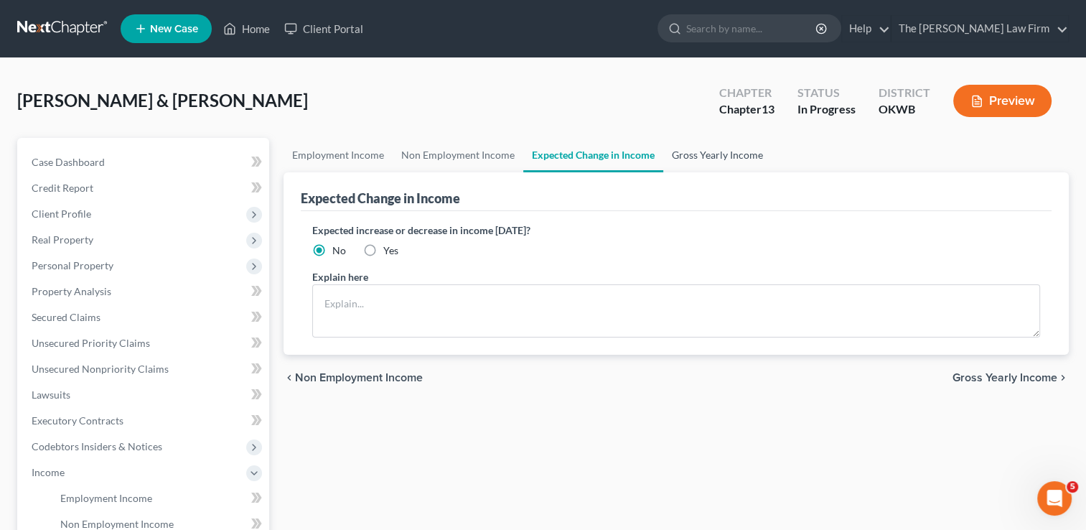
click at [719, 152] on link "Gross Yearly Income" at bounding box center [717, 155] width 108 height 34
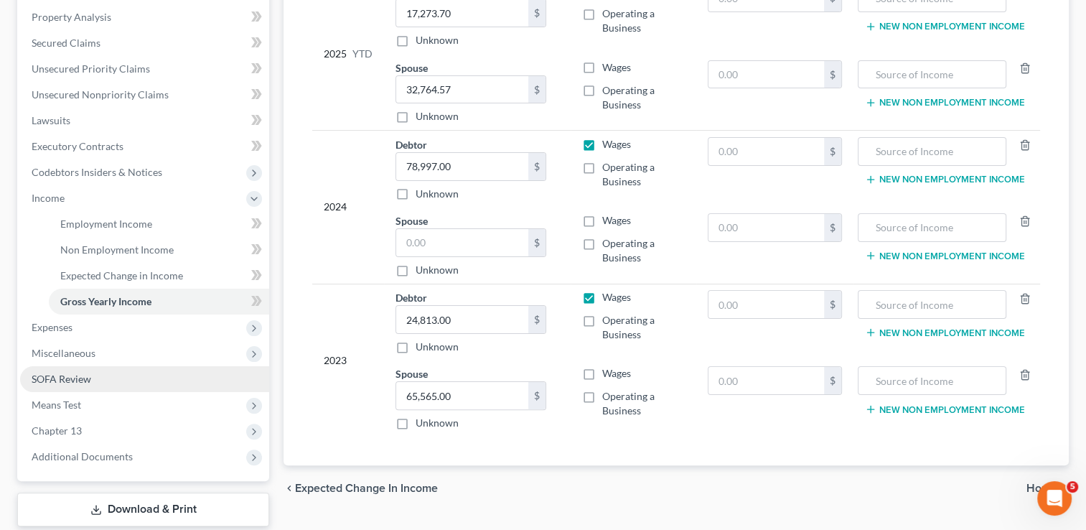
scroll to position [287, 0]
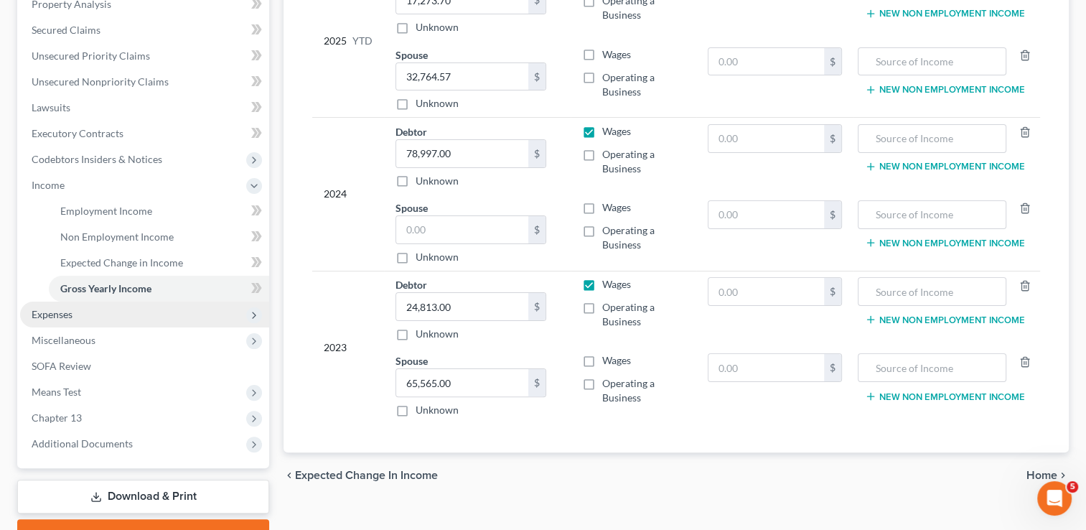
click at [85, 314] on span "Expenses" at bounding box center [144, 315] width 249 height 26
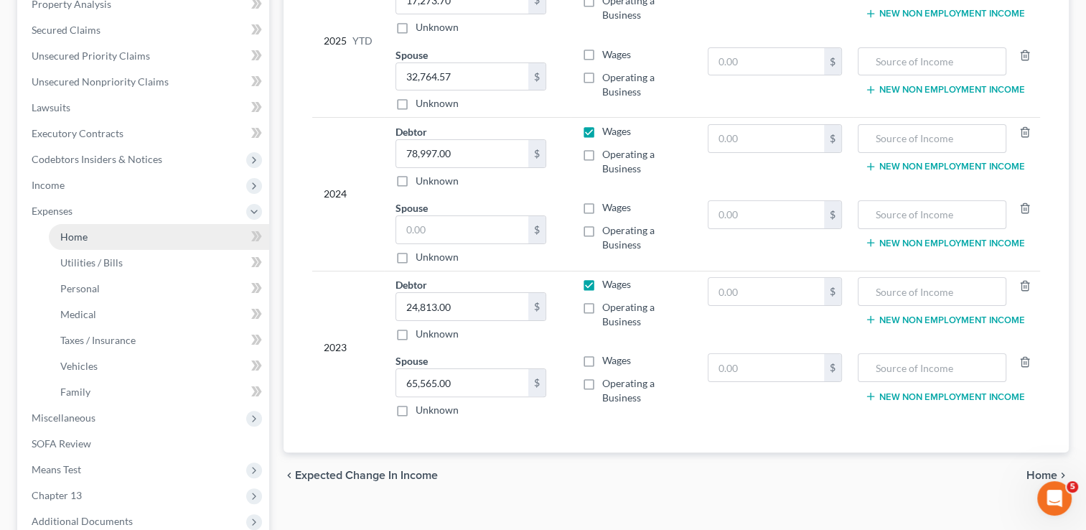
click at [106, 234] on link "Home" at bounding box center [159, 237] width 220 height 26
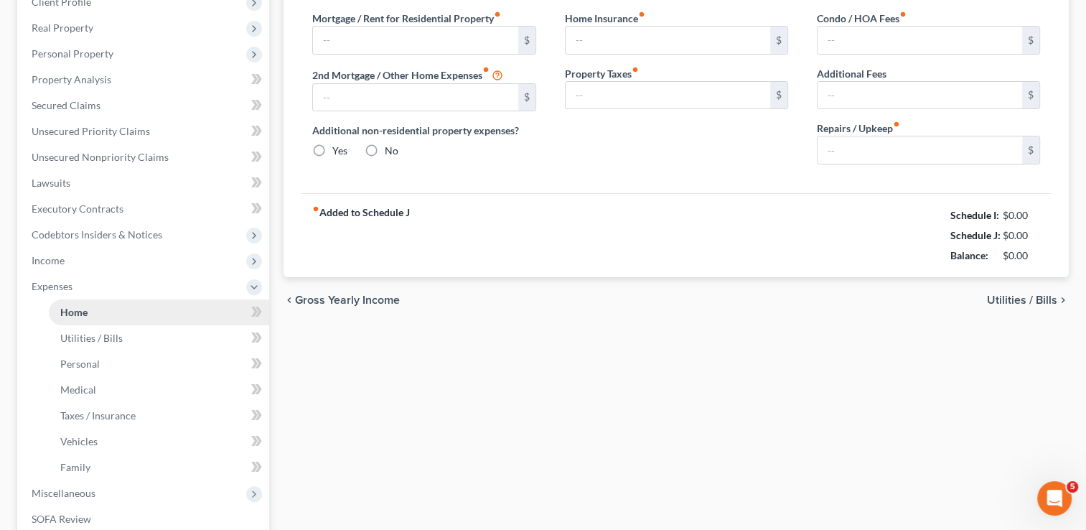
type input "1,239.00"
type input "0.00"
radio input "true"
type input "0.00"
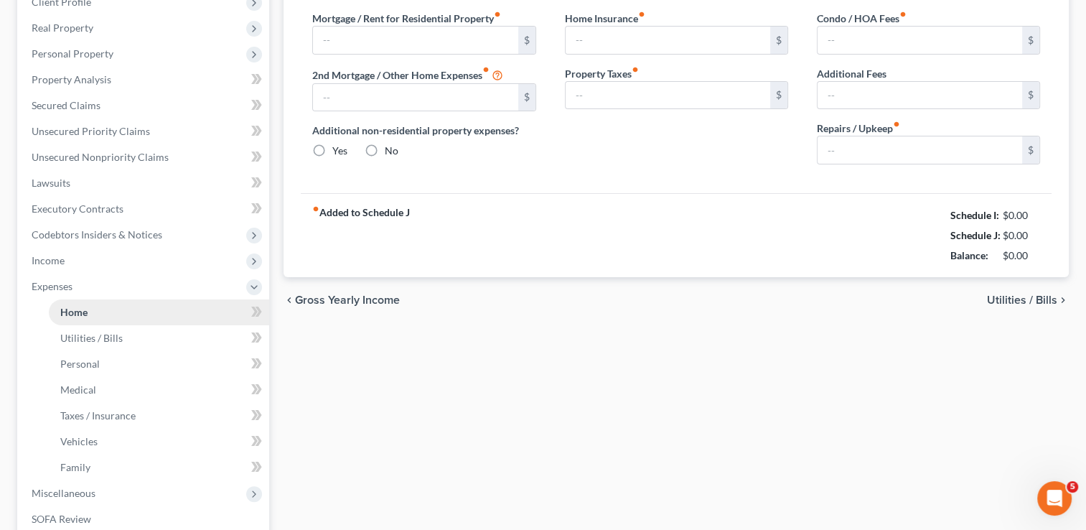
type input "0.00"
type input "100.00"
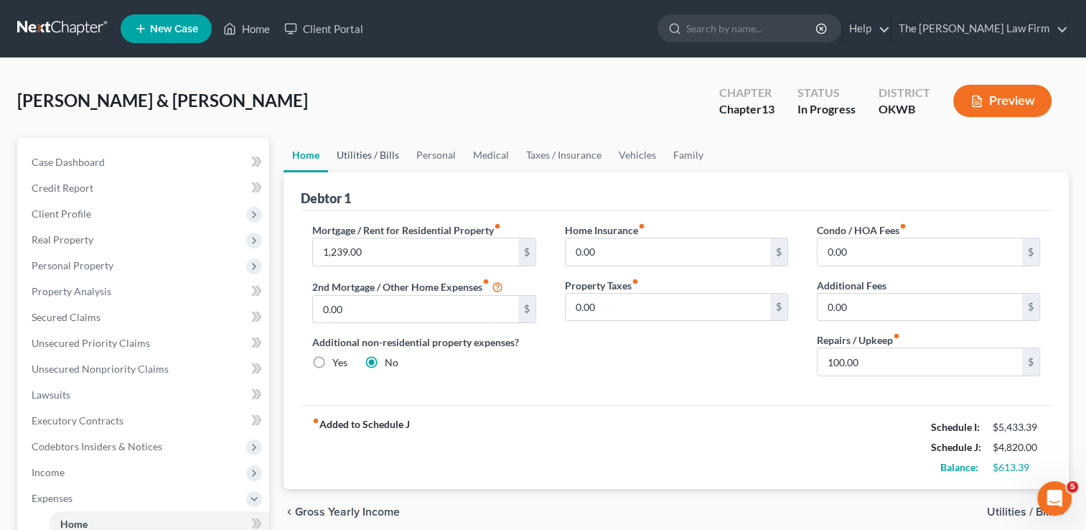
click at [379, 154] on link "Utilities / Bills" at bounding box center [368, 155] width 80 height 34
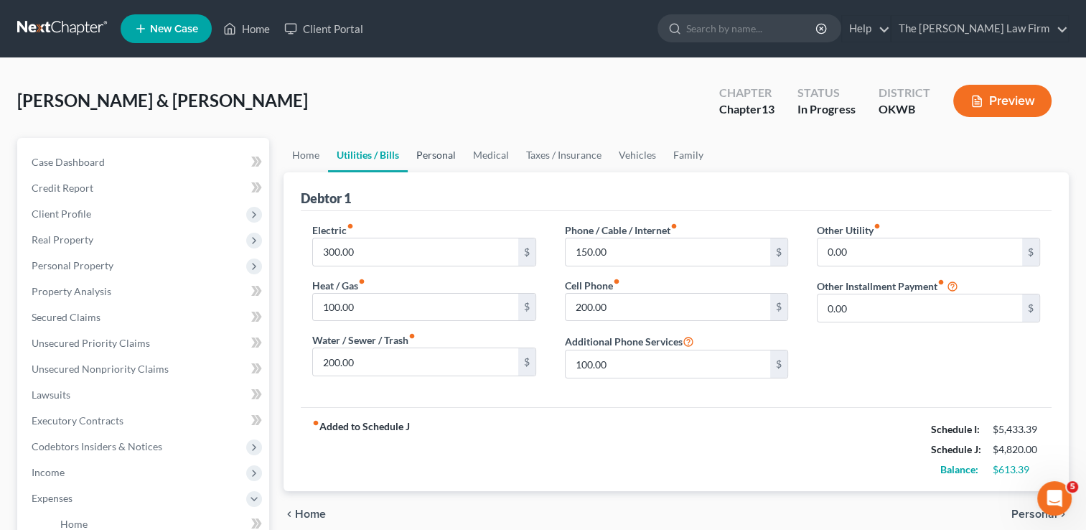
click at [436, 155] on link "Personal" at bounding box center [436, 155] width 57 height 34
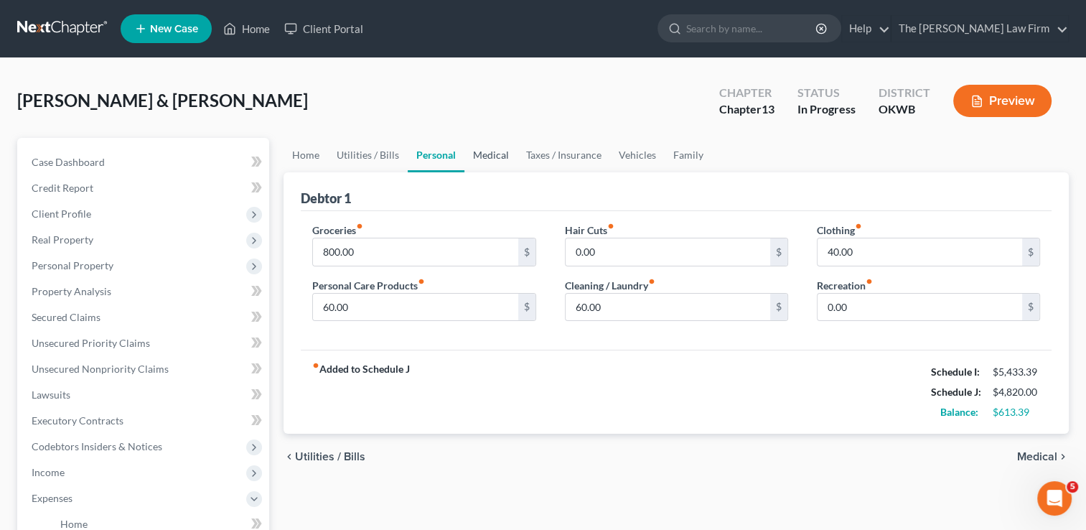
click at [497, 154] on link "Medical" at bounding box center [490, 155] width 53 height 34
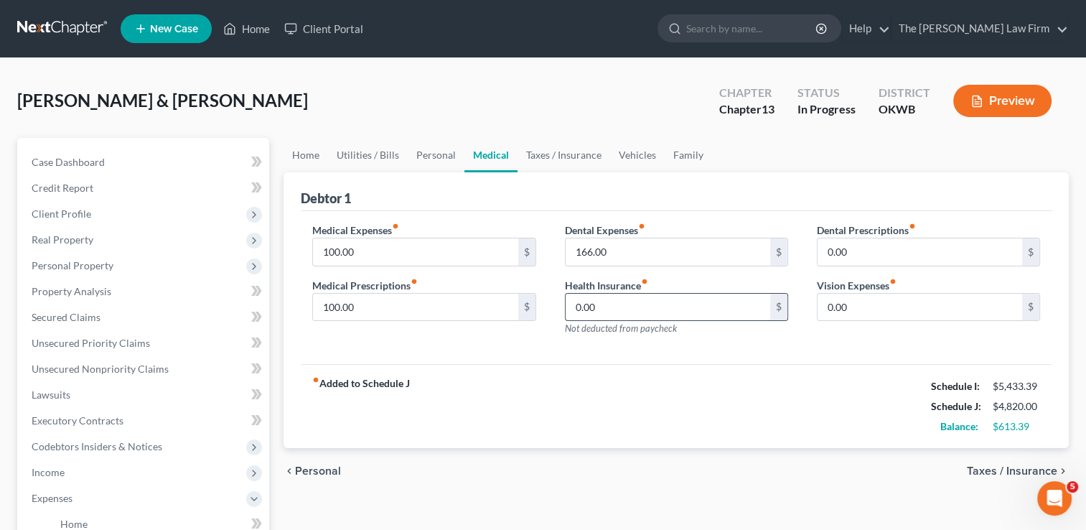
click at [620, 303] on input "0.00" at bounding box center [668, 307] width 205 height 27
type input "460"
click at [597, 352] on div "Medical Expenses fiber_manual_record 100.00 $ Medical Prescriptions fiber_manua…" at bounding box center [676, 288] width 751 height 154
click at [369, 254] on input "100.00" at bounding box center [415, 251] width 205 height 27
type input "60.00"
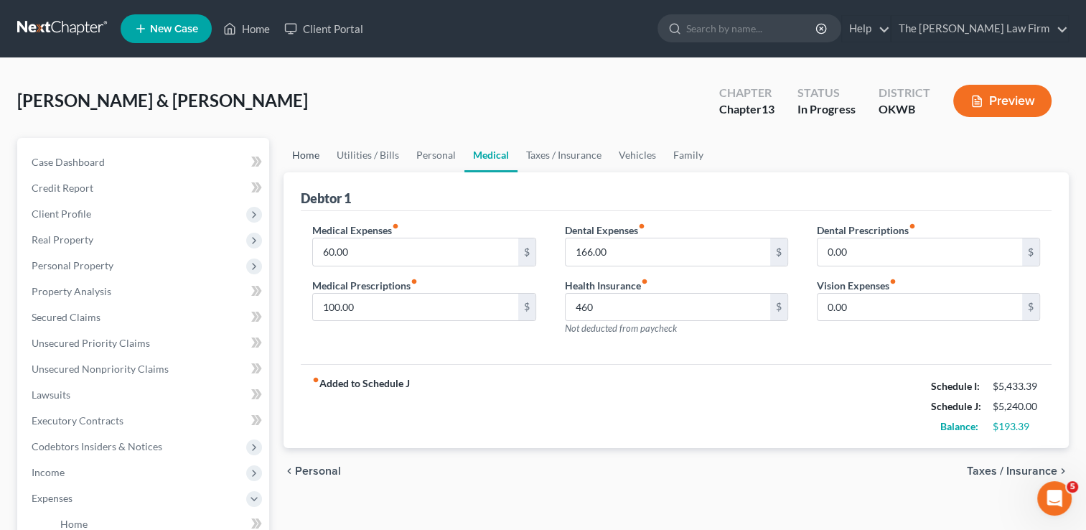
click at [309, 154] on link "Home" at bounding box center [306, 155] width 45 height 34
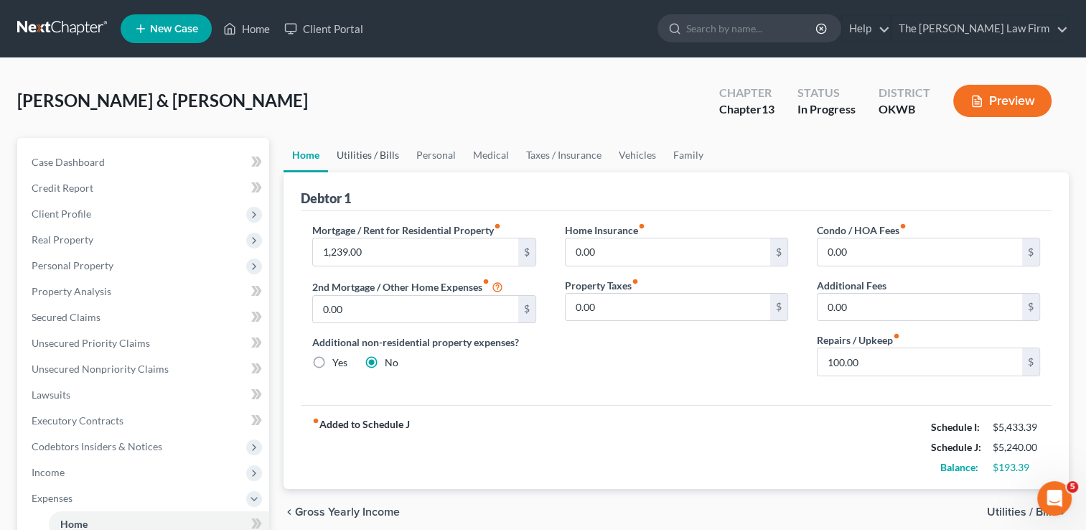
click at [370, 155] on link "Utilities / Bills" at bounding box center [368, 155] width 80 height 34
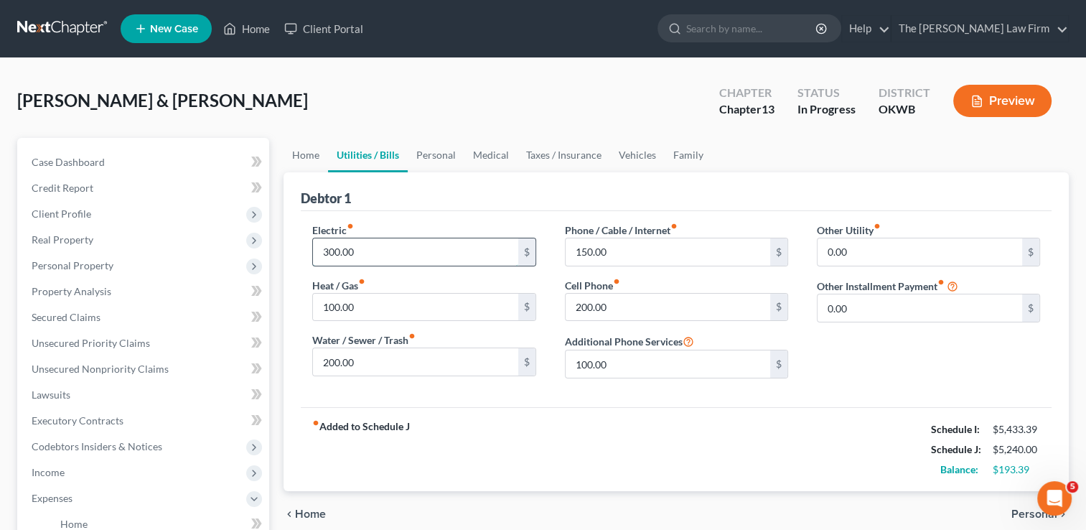
click at [375, 252] on input "300.00" at bounding box center [415, 251] width 205 height 27
type input "250.00"
click at [373, 309] on input "100.00" at bounding box center [415, 307] width 205 height 27
type input "80.00"
click at [364, 358] on input "200.00" at bounding box center [415, 361] width 205 height 27
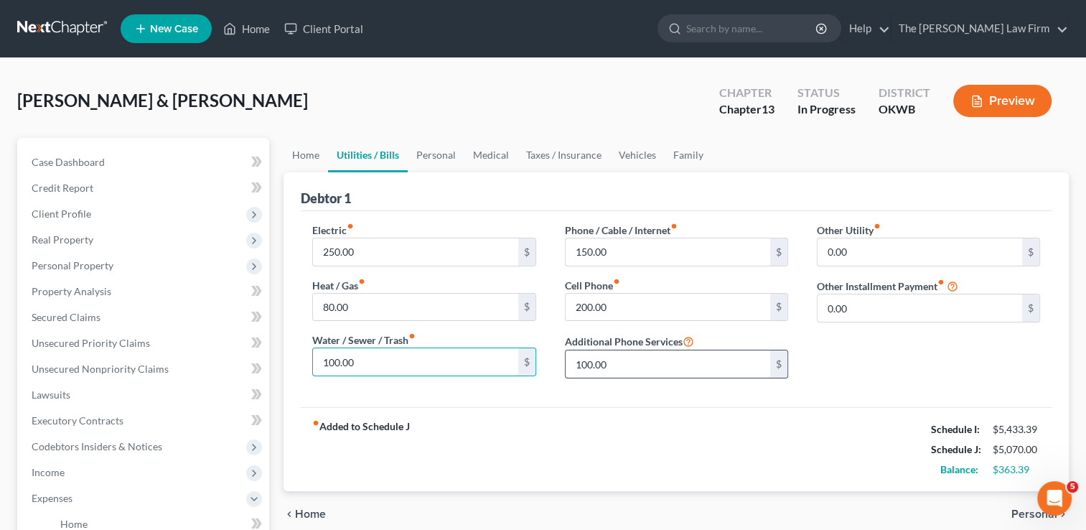
type input "100.00"
click at [625, 363] on input "100.00" at bounding box center [668, 363] width 205 height 27
click at [645, 394] on div "Electric fiber_manual_record 250.00 $ Heat / Gas fiber_manual_record 80.00 $ Wa…" at bounding box center [676, 309] width 751 height 196
click at [429, 149] on link "Personal" at bounding box center [436, 155] width 57 height 34
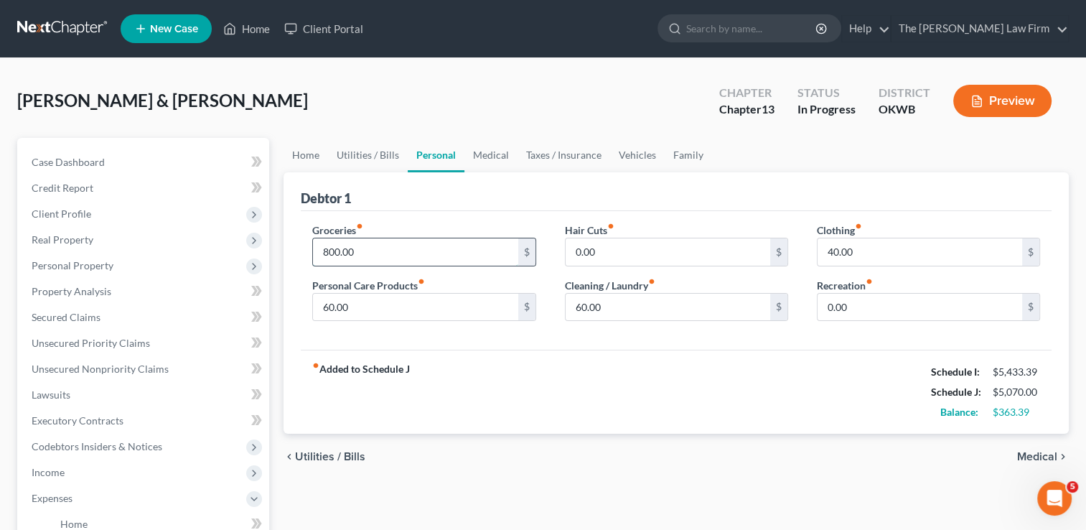
click at [364, 253] on input "800.00" at bounding box center [415, 251] width 205 height 27
type input "600.00"
click at [574, 197] on div "Debtor 1" at bounding box center [676, 191] width 751 height 39
click at [864, 252] on input "40.00" at bounding box center [920, 251] width 205 height 27
type input "20.00"
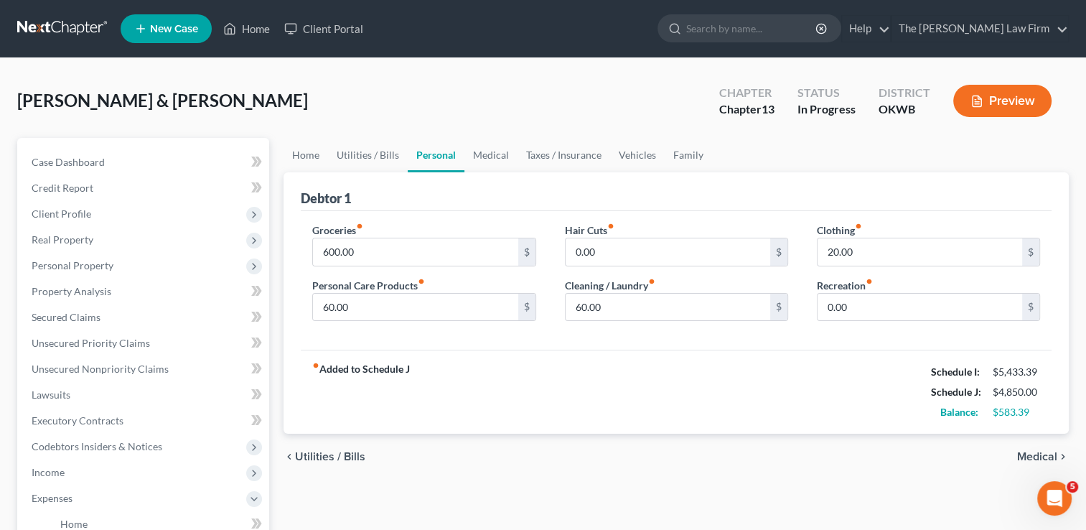
click at [764, 185] on div "Debtor 1" at bounding box center [676, 191] width 751 height 39
drag, startPoint x: 482, startPoint y: 154, endPoint x: 493, endPoint y: 154, distance: 10.8
click at [482, 154] on link "Medical" at bounding box center [490, 155] width 53 height 34
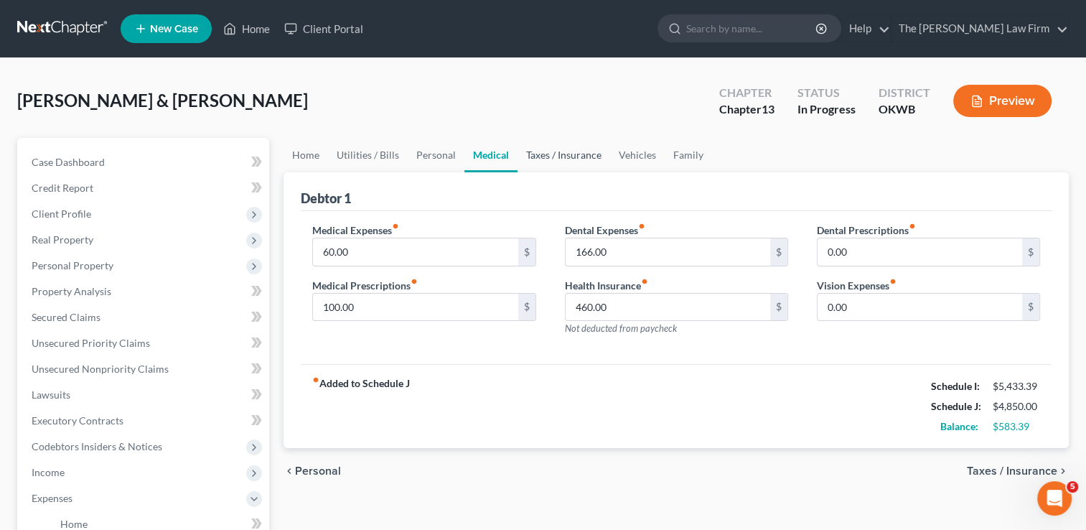
click at [558, 155] on link "Taxes / Insurance" at bounding box center [564, 155] width 93 height 34
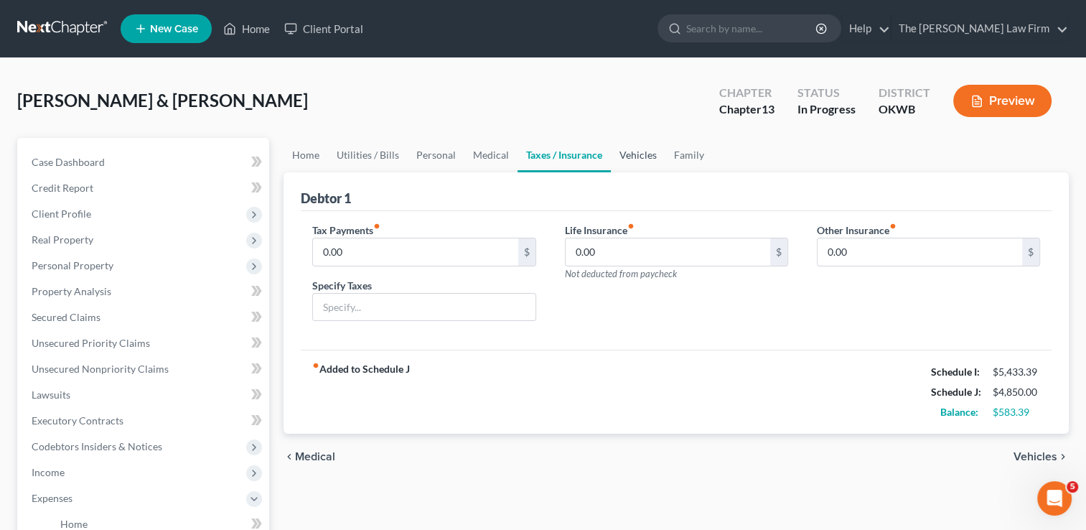
click at [633, 154] on link "Vehicles" at bounding box center [638, 155] width 55 height 34
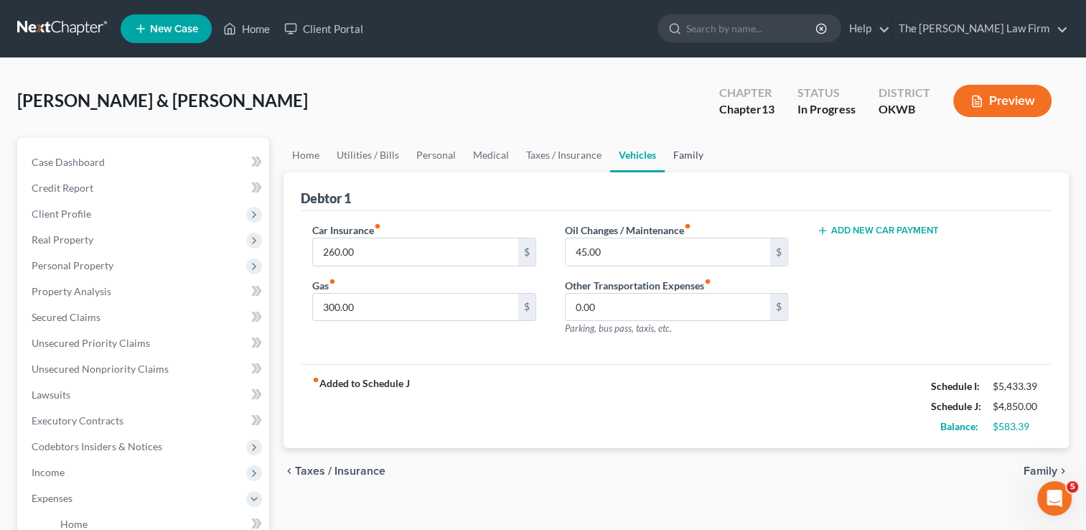
click at [689, 152] on link "Family" at bounding box center [688, 155] width 47 height 34
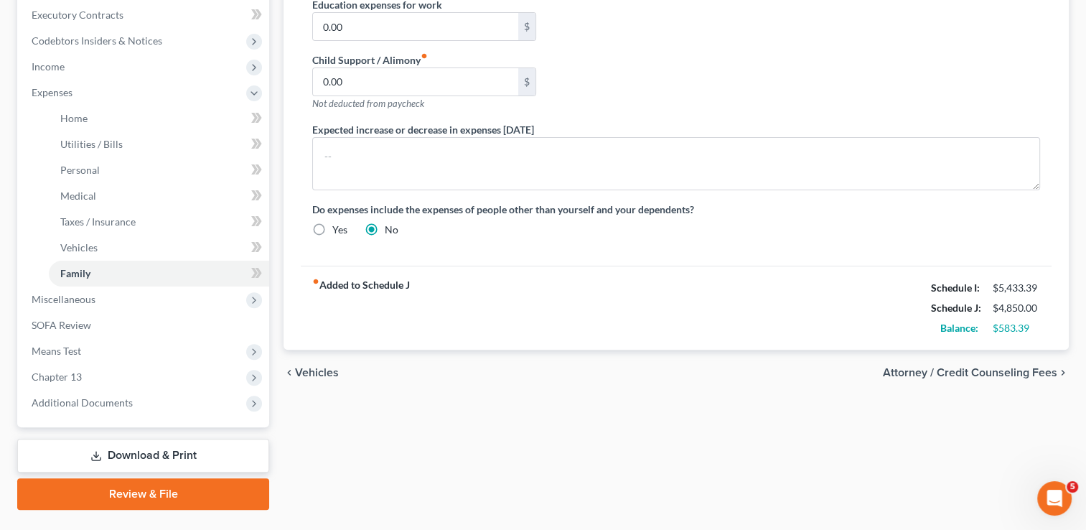
scroll to position [431, 0]
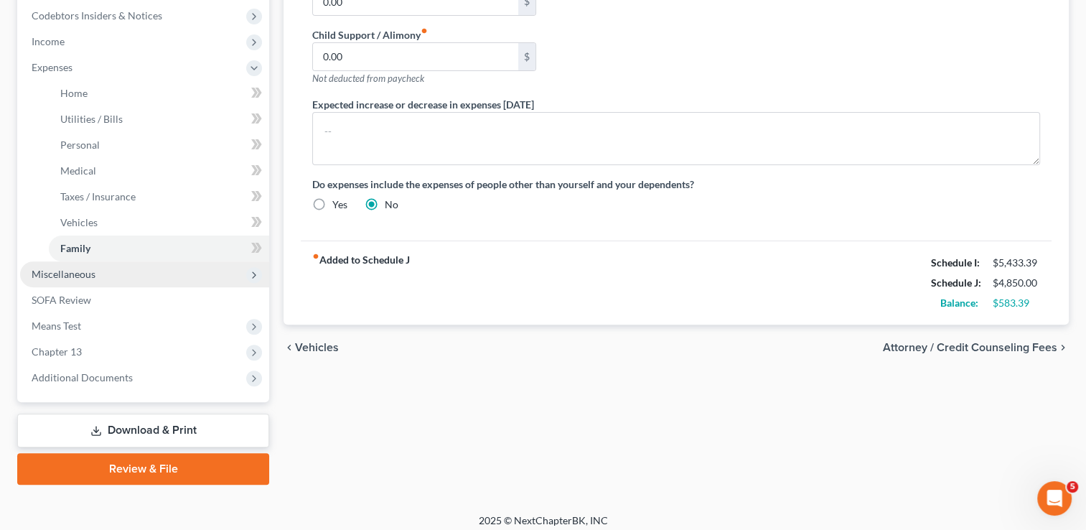
click at [73, 277] on span "Miscellaneous" at bounding box center [64, 274] width 64 height 12
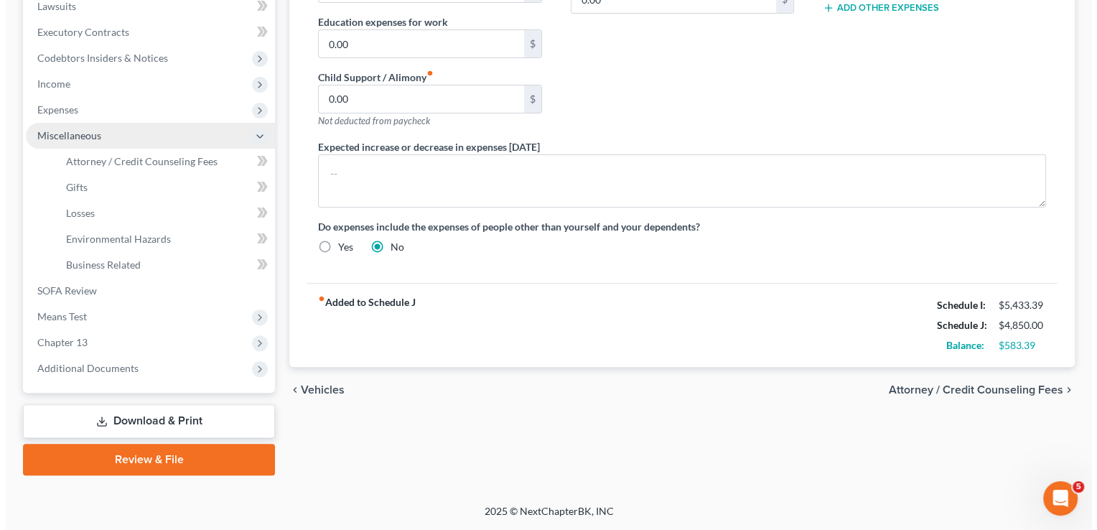
scroll to position [387, 0]
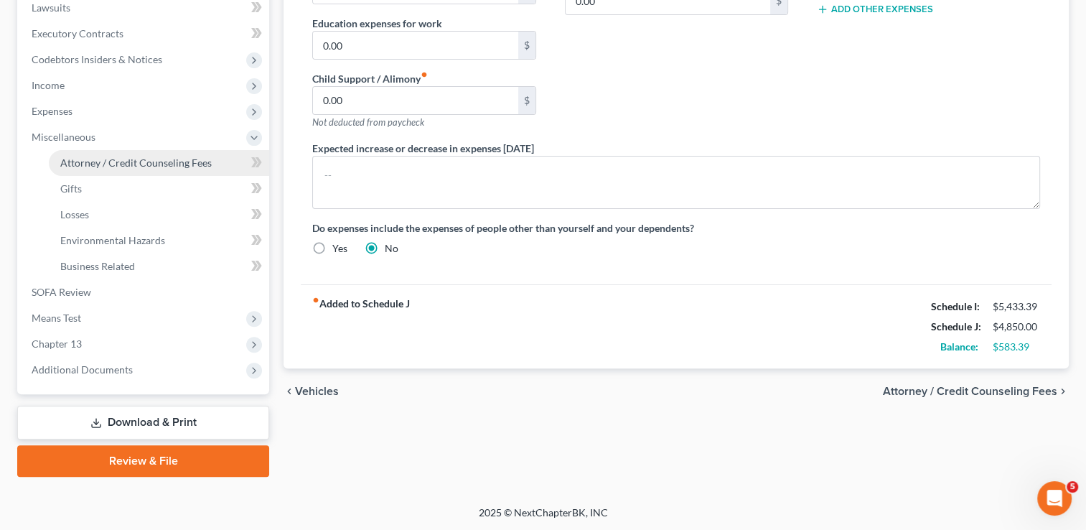
click at [135, 165] on span "Attorney / Credit Counseling Fees" at bounding box center [135, 162] width 151 height 12
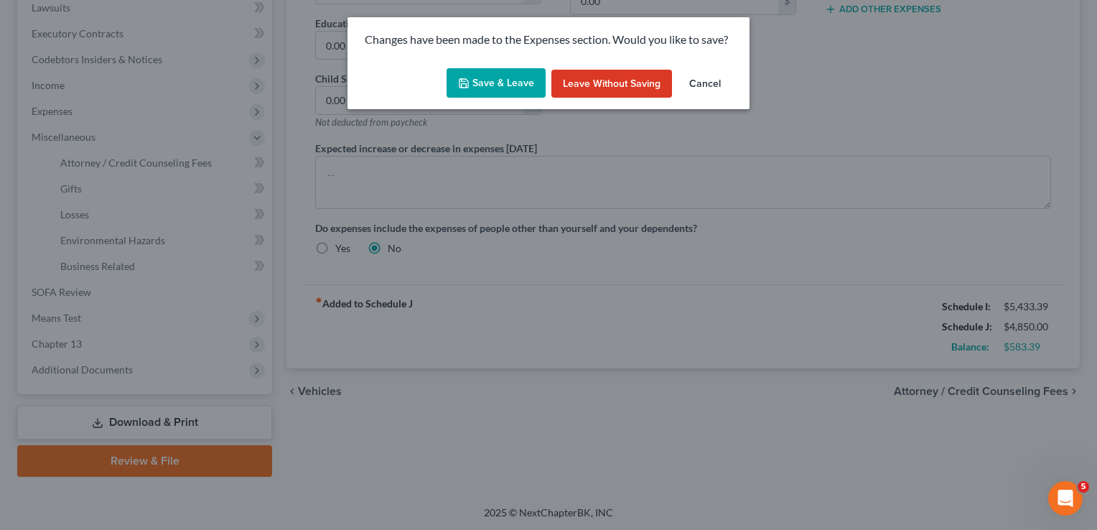
click at [474, 90] on button "Save & Leave" at bounding box center [496, 83] width 99 height 30
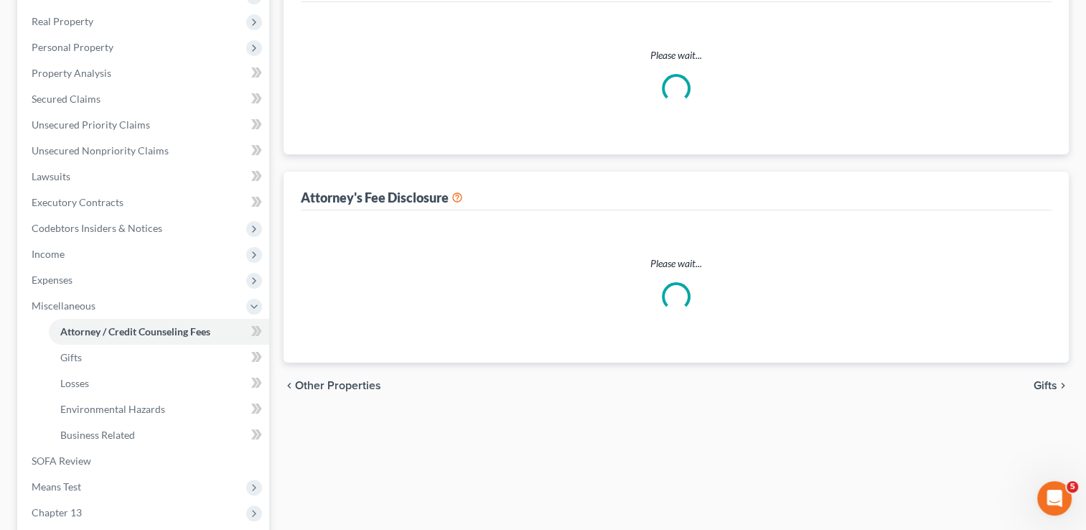
select select "0"
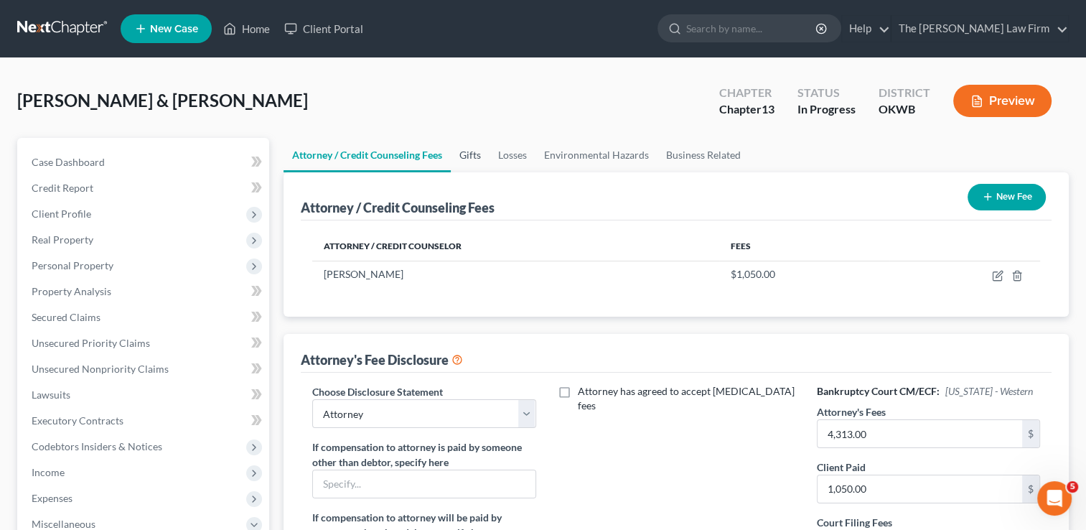
click at [470, 156] on link "Gifts" at bounding box center [470, 155] width 39 height 34
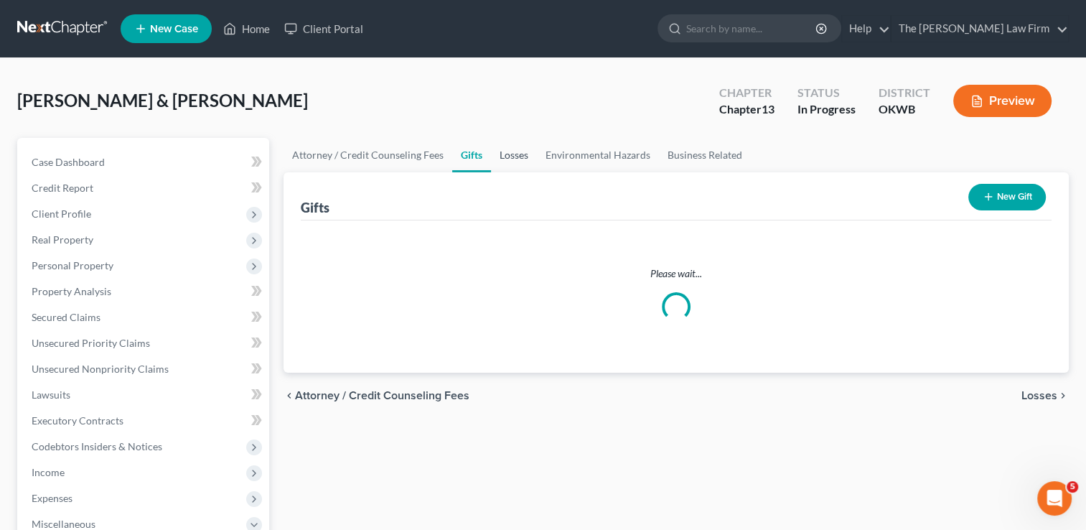
click at [515, 154] on link "Losses" at bounding box center [514, 155] width 46 height 34
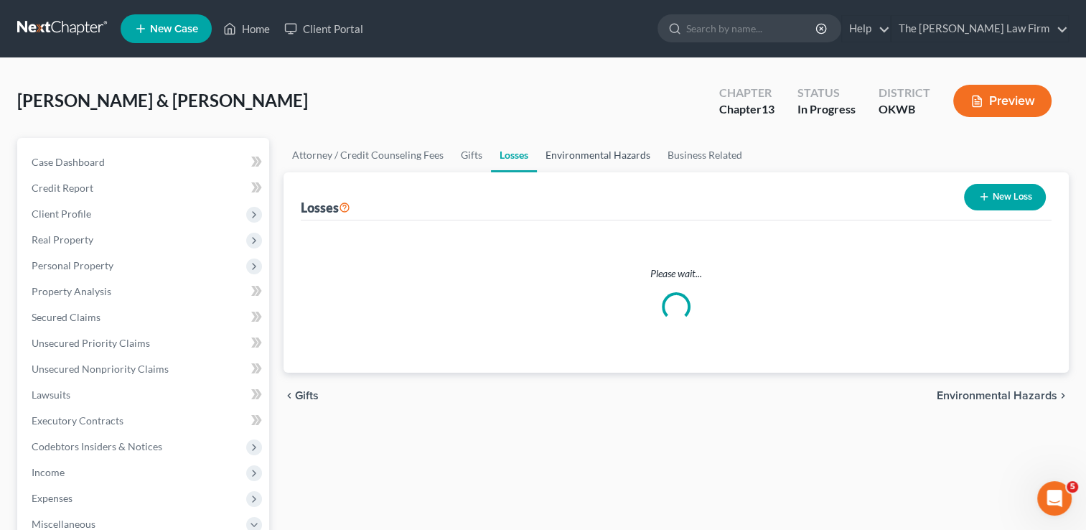
click at [586, 153] on link "Environmental Hazards" at bounding box center [598, 155] width 122 height 34
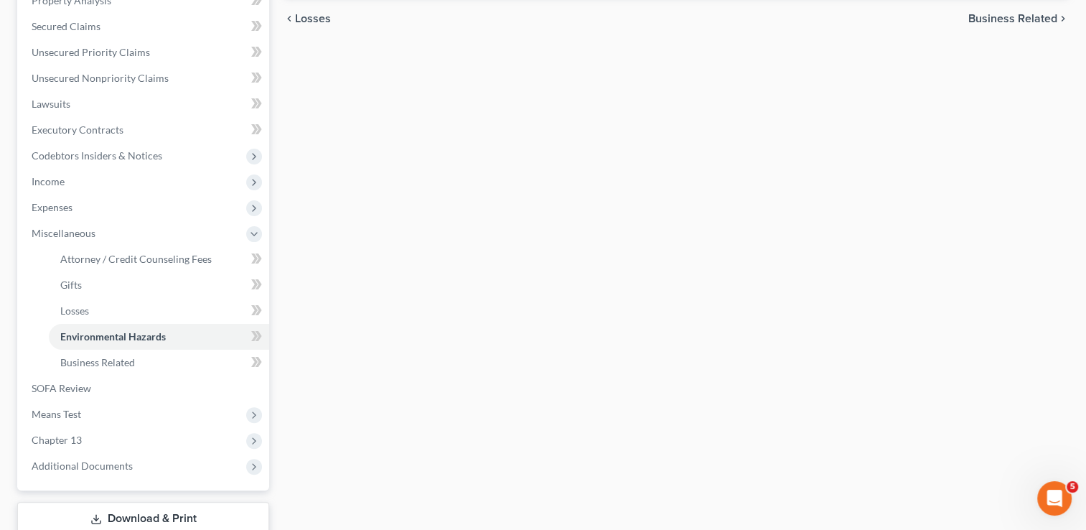
scroll to position [359, 0]
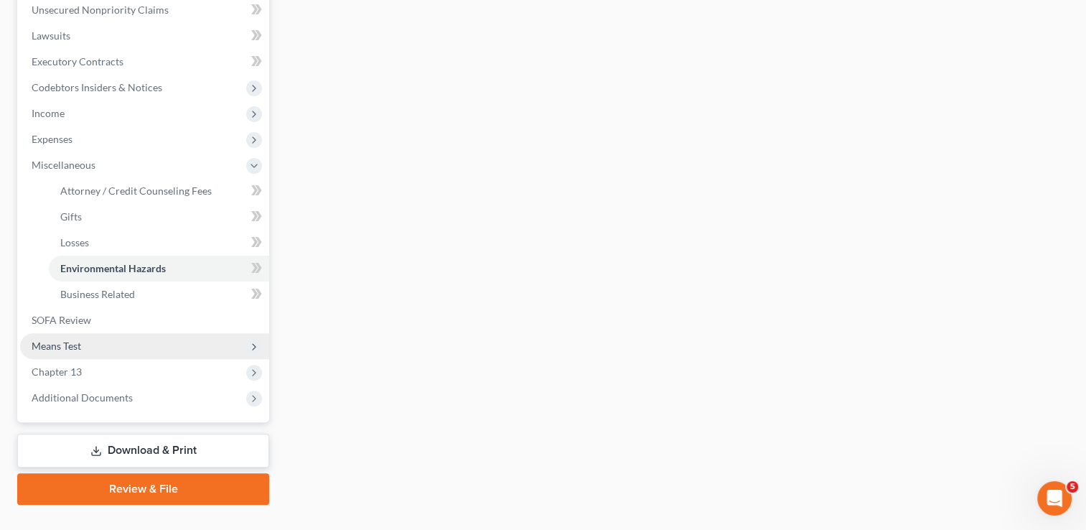
click at [79, 351] on span "Means Test" at bounding box center [57, 346] width 50 height 12
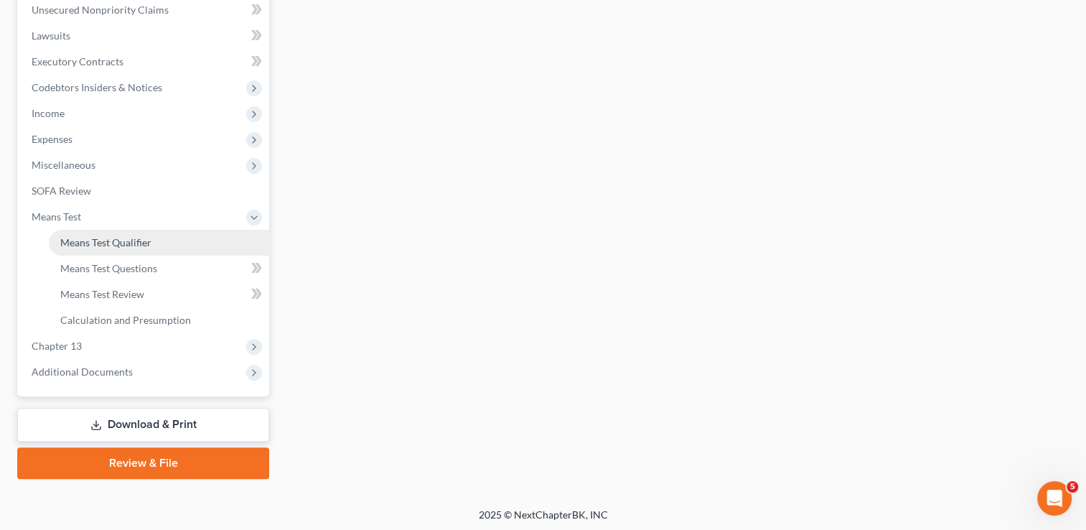
click at [154, 240] on link "Means Test Qualifier" at bounding box center [159, 243] width 220 height 26
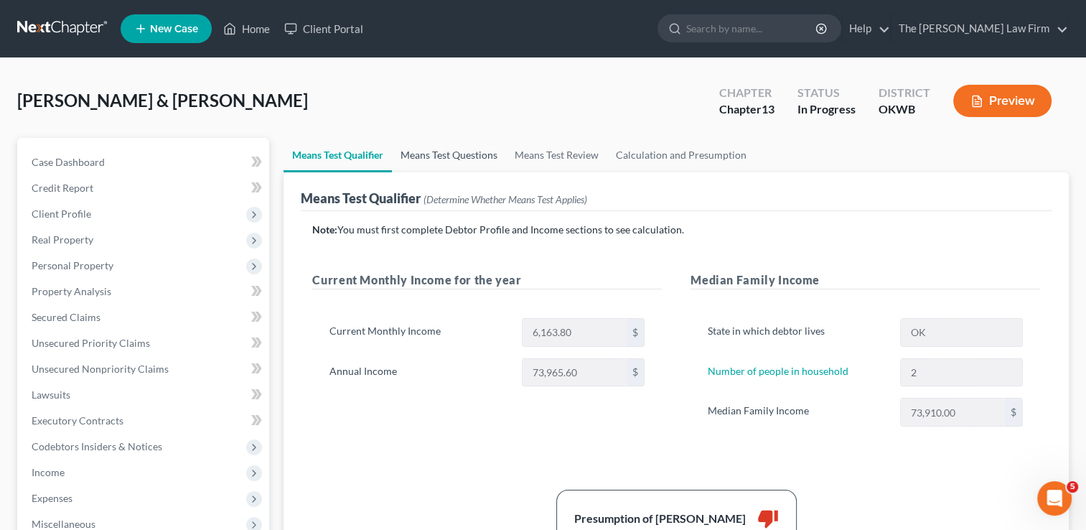
click at [457, 157] on link "Means Test Questions" at bounding box center [449, 155] width 114 height 34
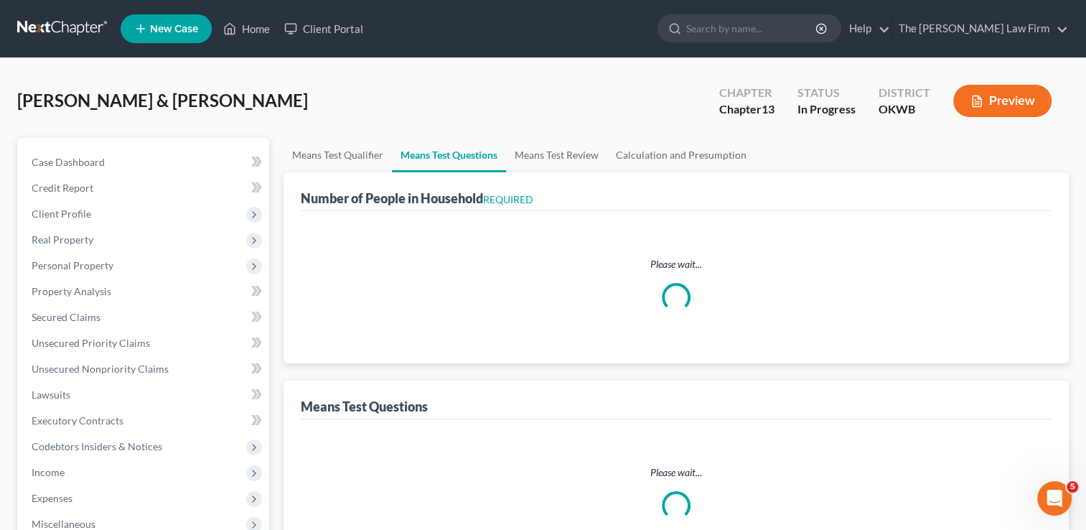
select select "0"
select select "60"
select select "1"
select select "60"
select select "2"
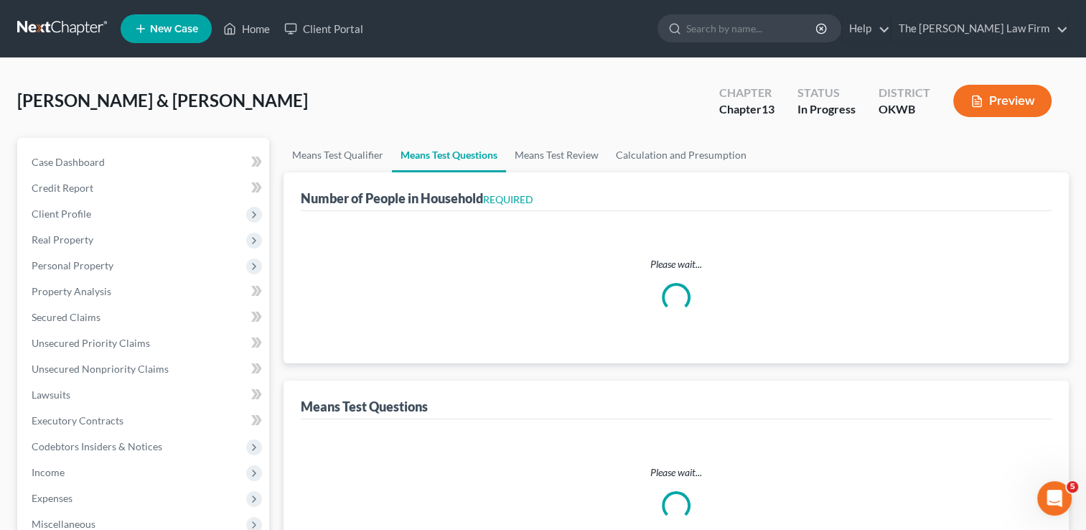
select select "1"
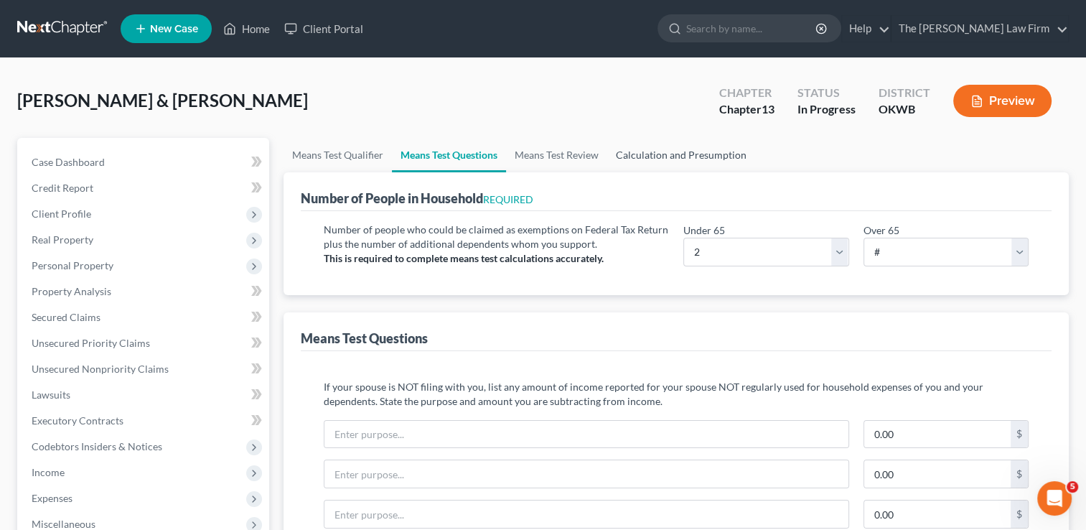
click at [665, 154] on link "Calculation and Presumption" at bounding box center [681, 155] width 148 height 34
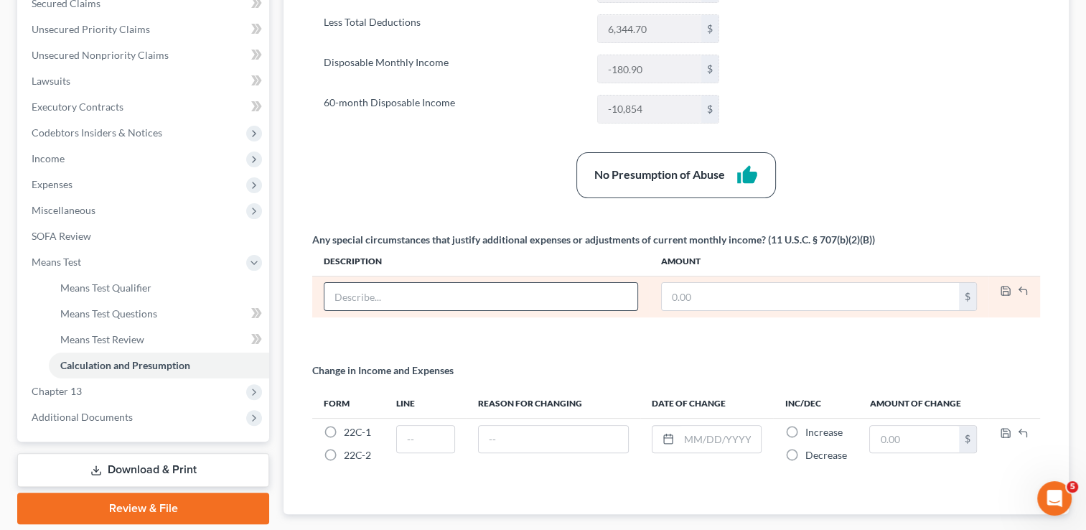
scroll to position [359, 0]
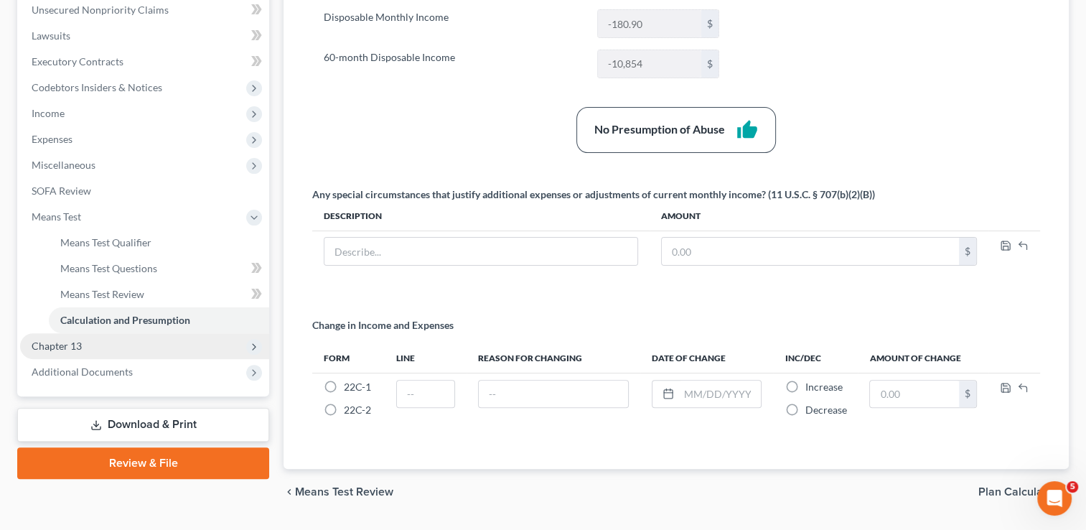
click at [98, 343] on span "Chapter 13" at bounding box center [144, 346] width 249 height 26
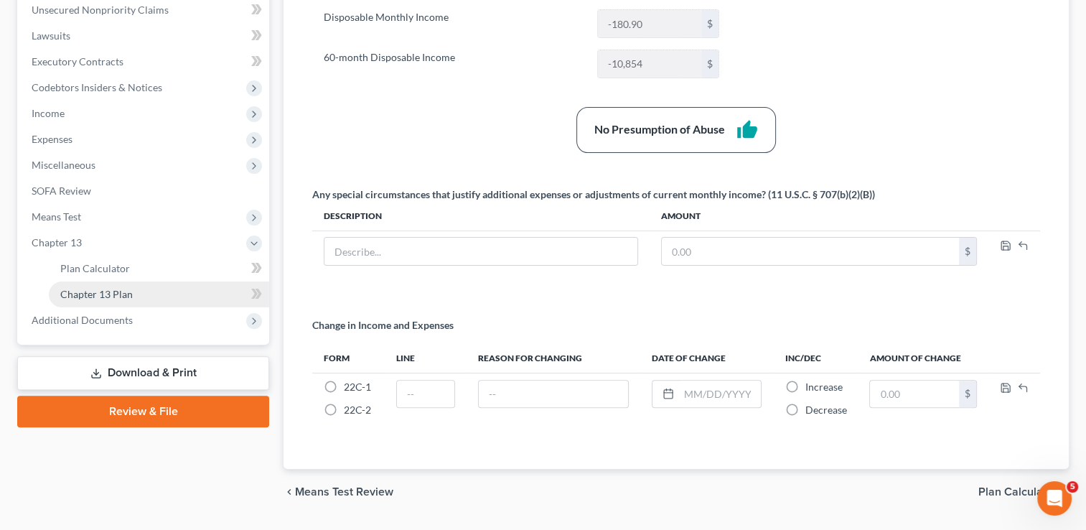
click at [135, 294] on link "Chapter 13 Plan" at bounding box center [159, 294] width 220 height 26
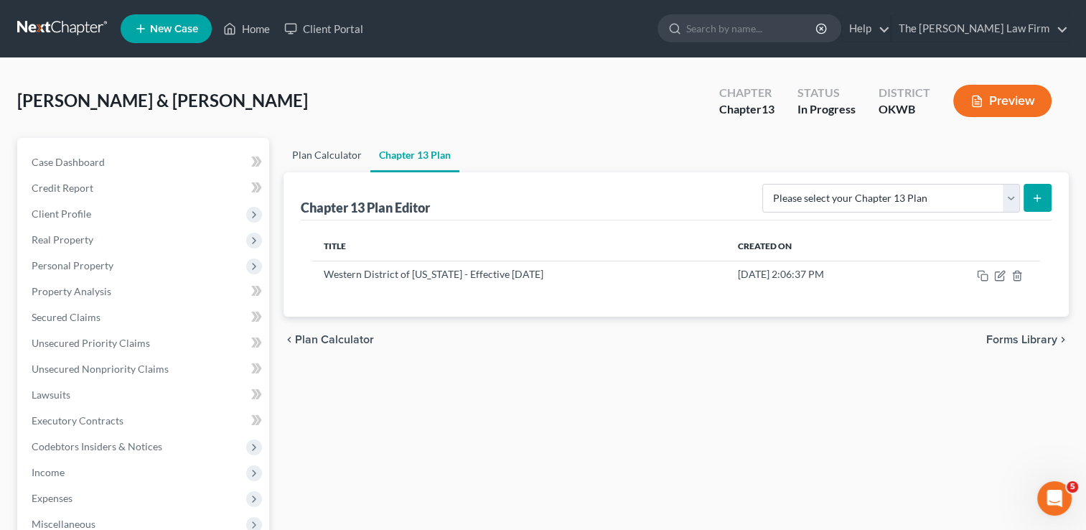
click at [325, 158] on link "Plan Calculator" at bounding box center [327, 155] width 87 height 34
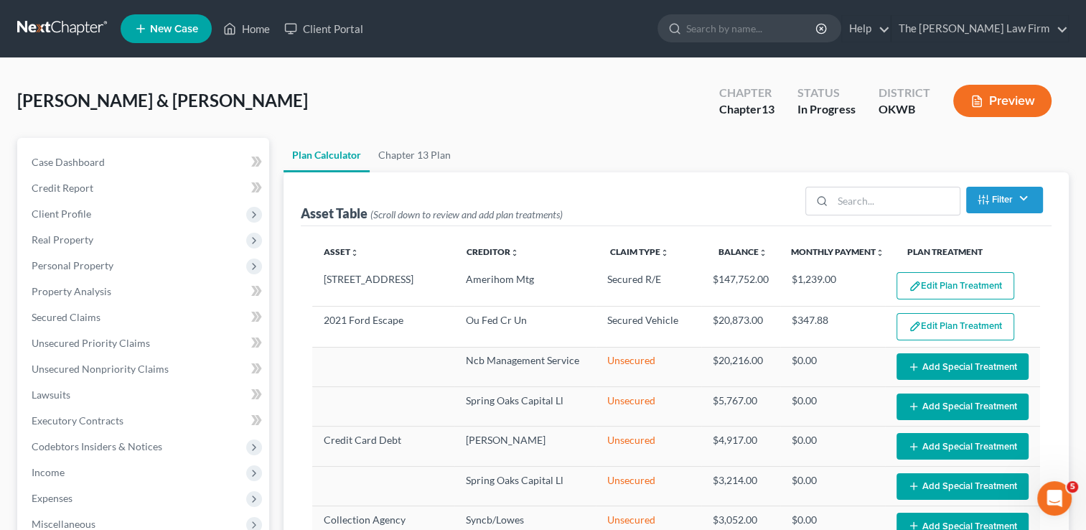
select select "59"
click at [411, 151] on link "Chapter 13 Plan" at bounding box center [415, 155] width 90 height 34
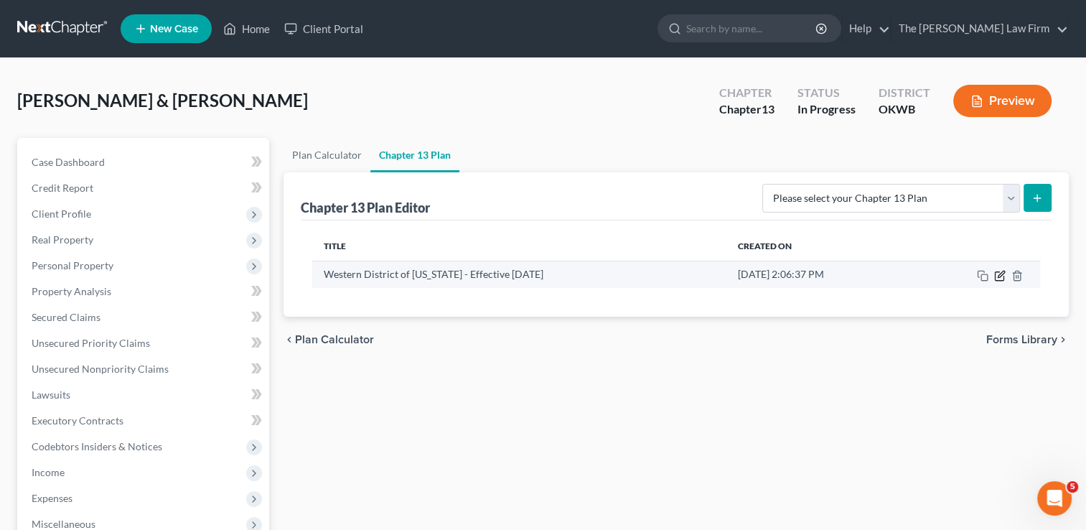
click at [1000, 276] on icon "button" at bounding box center [999, 275] width 11 height 11
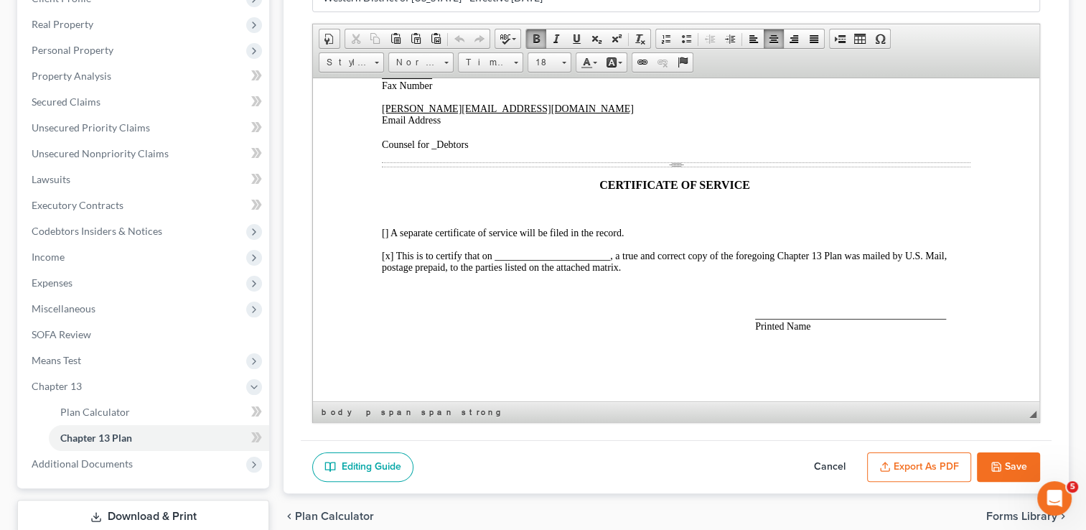
scroll to position [3600, 0]
click at [500, 255] on span "[x] This is to certify that on _______________________, a true and correct copy…" at bounding box center [664, 261] width 565 height 22
drag, startPoint x: 640, startPoint y: 252, endPoint x: 537, endPoint y: 254, distance: 103.4
click at [536, 254] on span "[x] This is to certify that on _08/15/25______________________, a true and corr…" at bounding box center [669, 261] width 574 height 22
drag, startPoint x: 534, startPoint y: 253, endPoint x: 500, endPoint y: 251, distance: 34.6
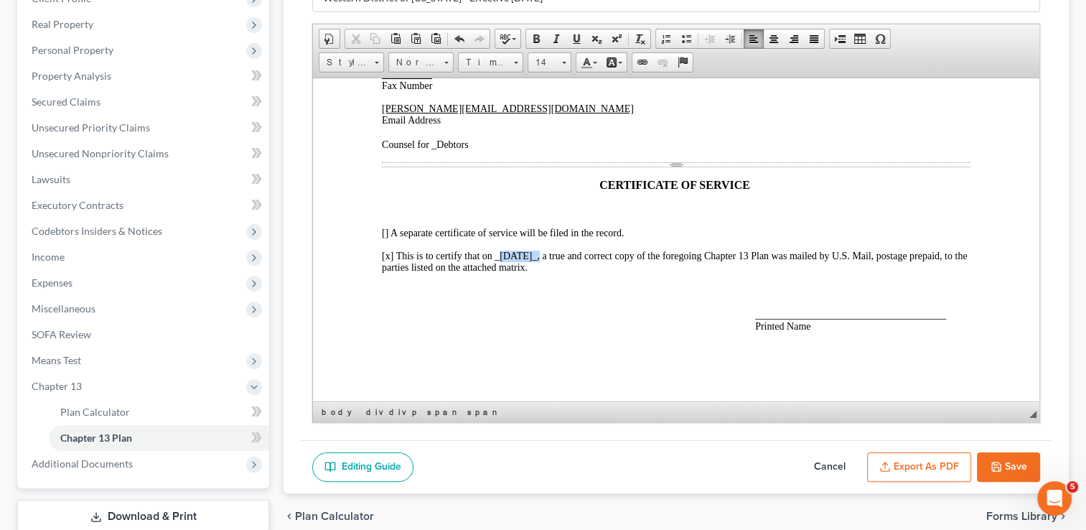
click at [500, 251] on span "[x] This is to certify that on _08/15/25_, a true and correct copy of the foreg…" at bounding box center [674, 261] width 585 height 22
click at [574, 38] on span at bounding box center [576, 38] width 11 height 11
drag, startPoint x: 940, startPoint y: 315, endPoint x: 821, endPoint y: 315, distance: 119.2
click at [821, 315] on span "______________________________________ Printed Name" at bounding box center [850, 320] width 191 height 22
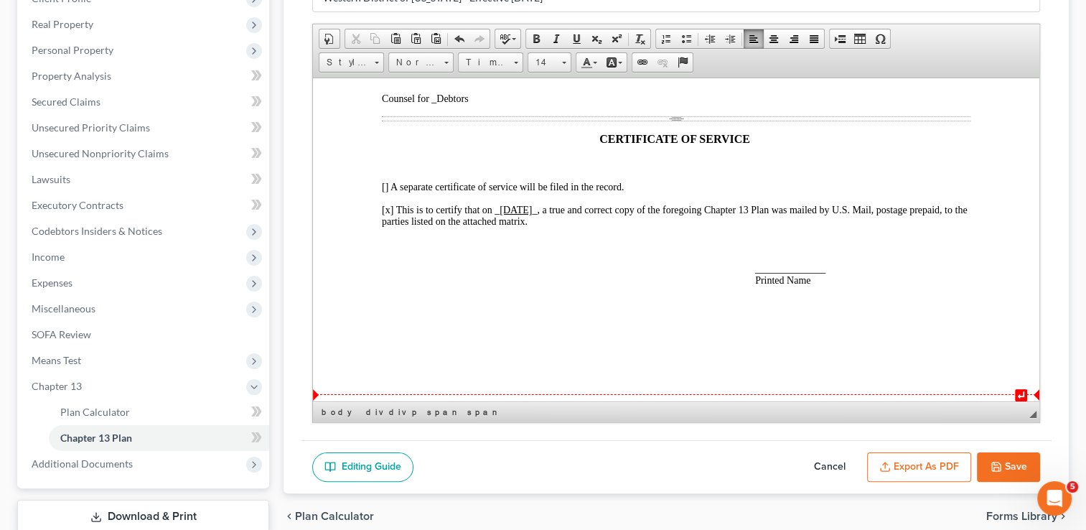
click at [768, 285] on span "______________ Printed Name" at bounding box center [790, 274] width 70 height 22
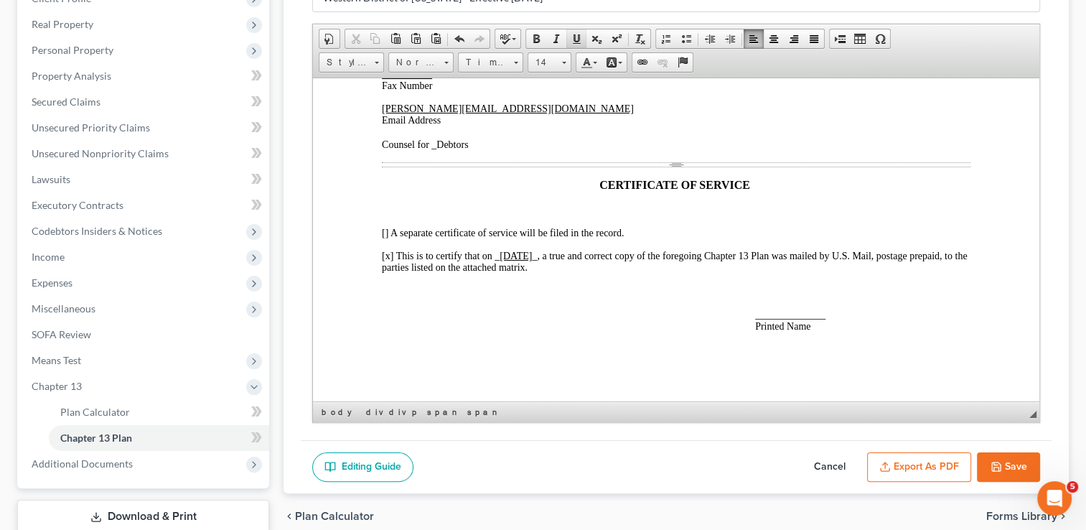
click at [571, 35] on span at bounding box center [576, 38] width 11 height 11
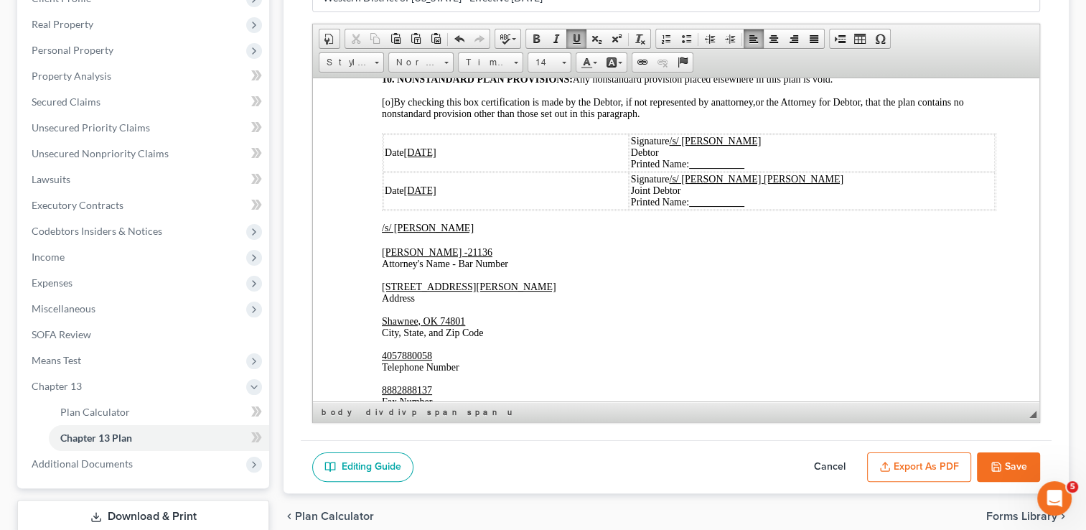
scroll to position [3169, 0]
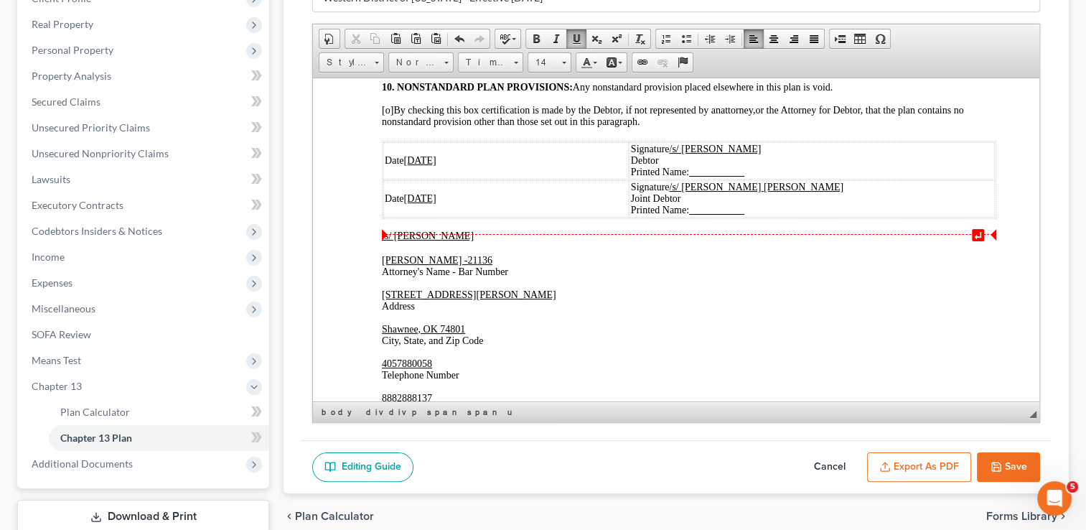
click at [428, 165] on u "08/11/2025" at bounding box center [419, 159] width 32 height 11
click at [428, 203] on u "08/11/2025" at bounding box center [419, 197] width 32 height 11
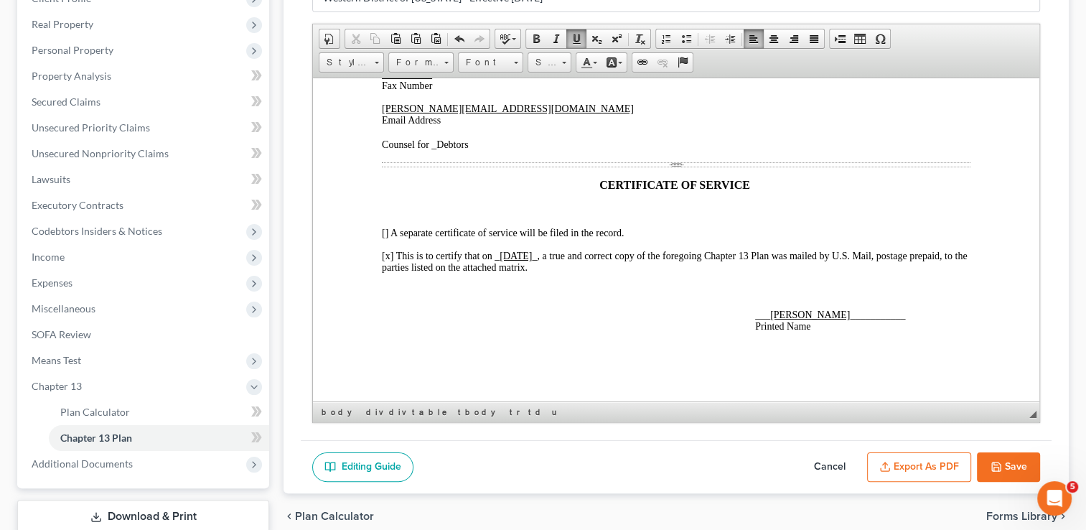
scroll to position [3600, 0]
click at [1001, 461] on icon "button" at bounding box center [996, 466] width 11 height 11
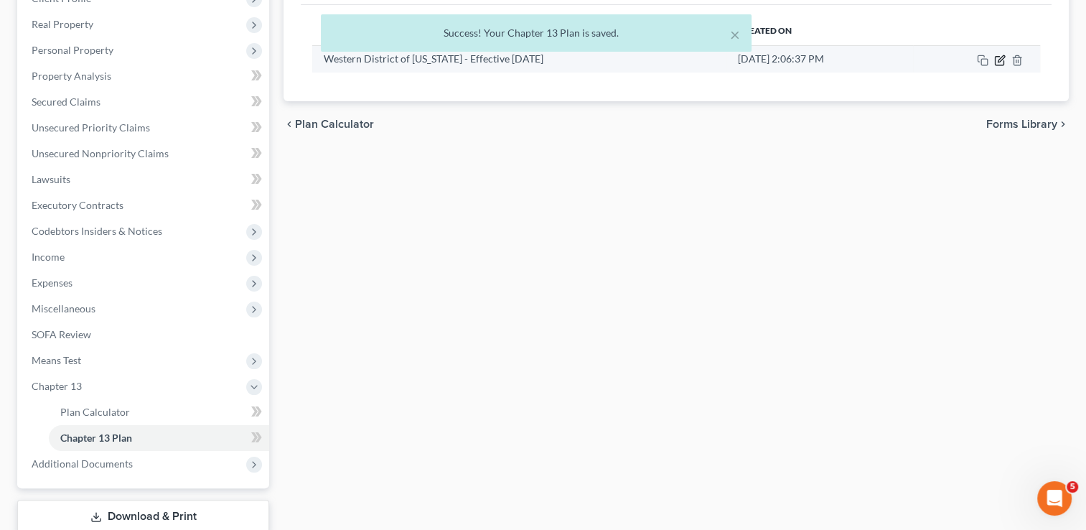
click at [998, 59] on icon "button" at bounding box center [1001, 58] width 6 height 6
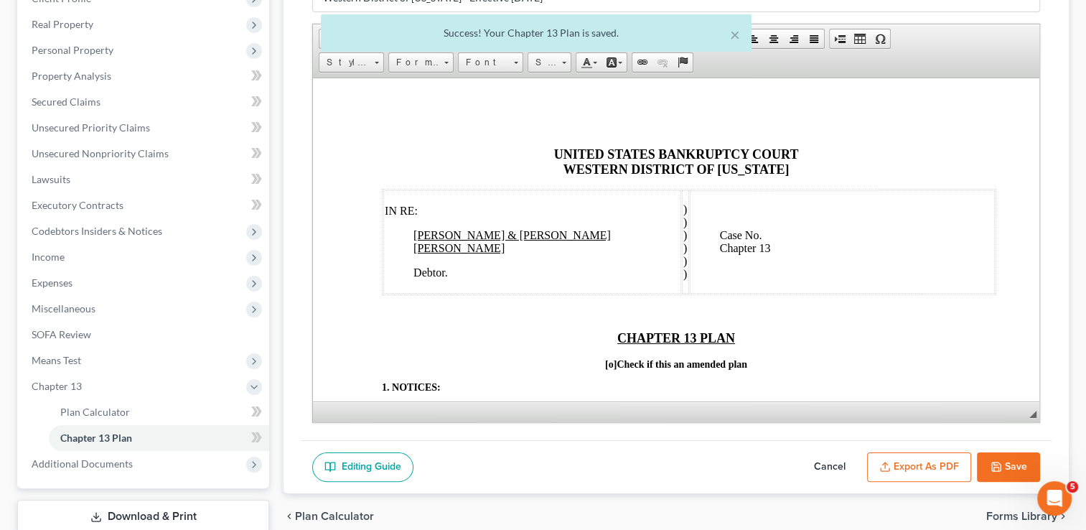
scroll to position [0, 0]
click at [910, 469] on button "Export as PDF" at bounding box center [919, 467] width 104 height 30
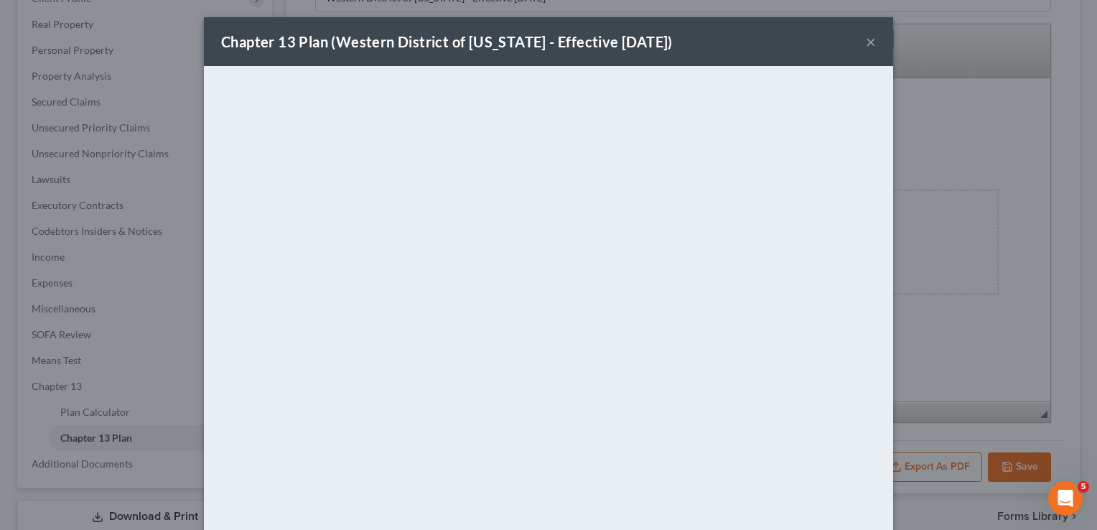
click at [693, 42] on div "Chapter 13 Plan (Western District of Oklahoma - Effective 9/1/24) ×" at bounding box center [548, 41] width 689 height 49
click at [866, 42] on button "×" at bounding box center [871, 41] width 10 height 17
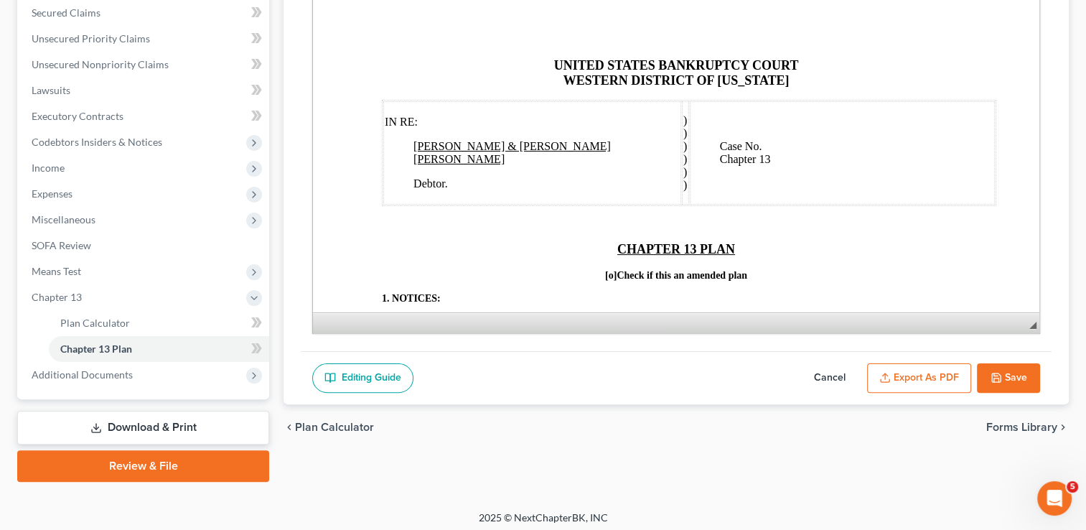
scroll to position [309, 0]
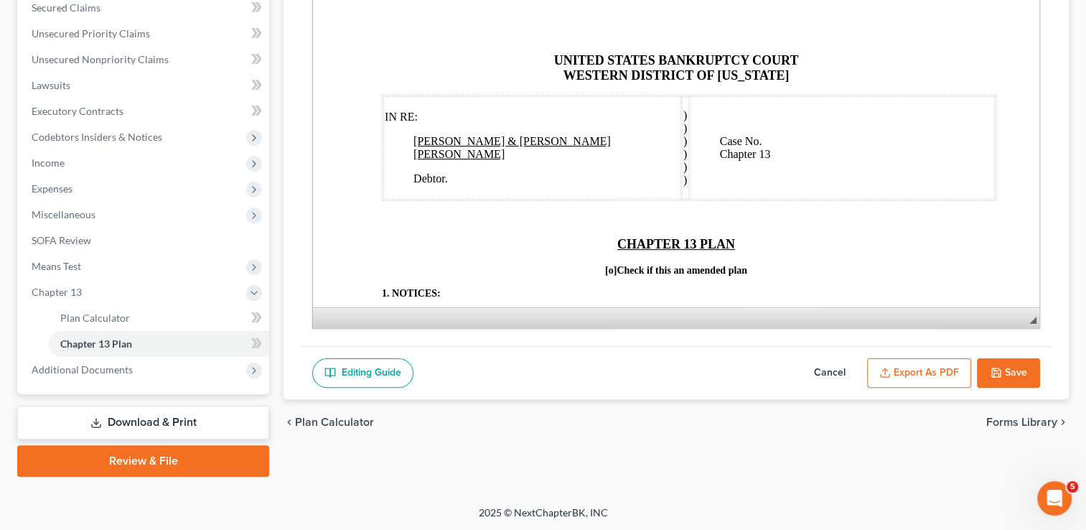
click at [192, 416] on link "Download & Print" at bounding box center [143, 423] width 252 height 34
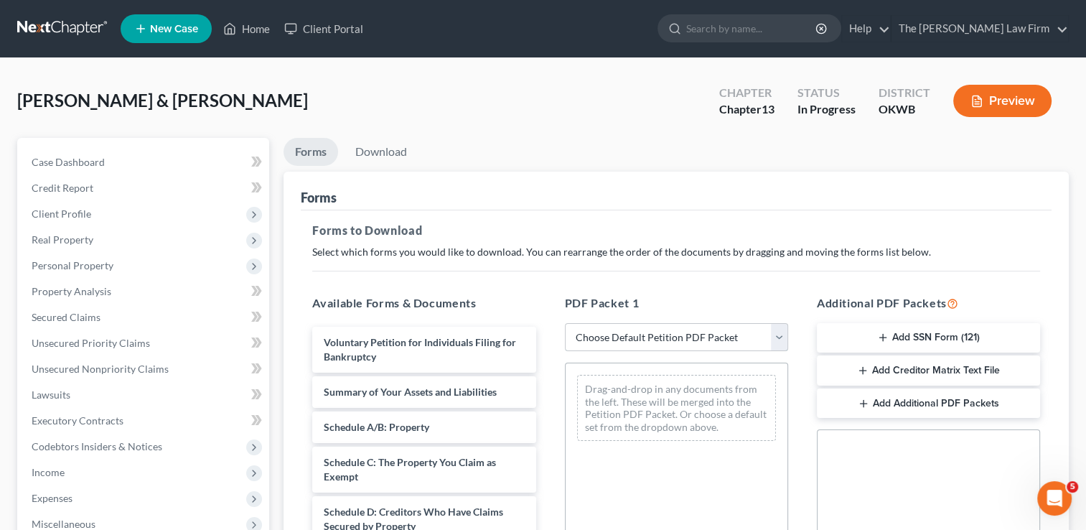
click at [631, 340] on select "Choose Default Petition PDF Packet Complete Bankruptcy Petition (all forms and …" at bounding box center [676, 337] width 223 height 29
select select "0"
click at [565, 323] on select "Choose Default Petition PDF Packet Complete Bankruptcy Petition (all forms and …" at bounding box center [676, 337] width 223 height 29
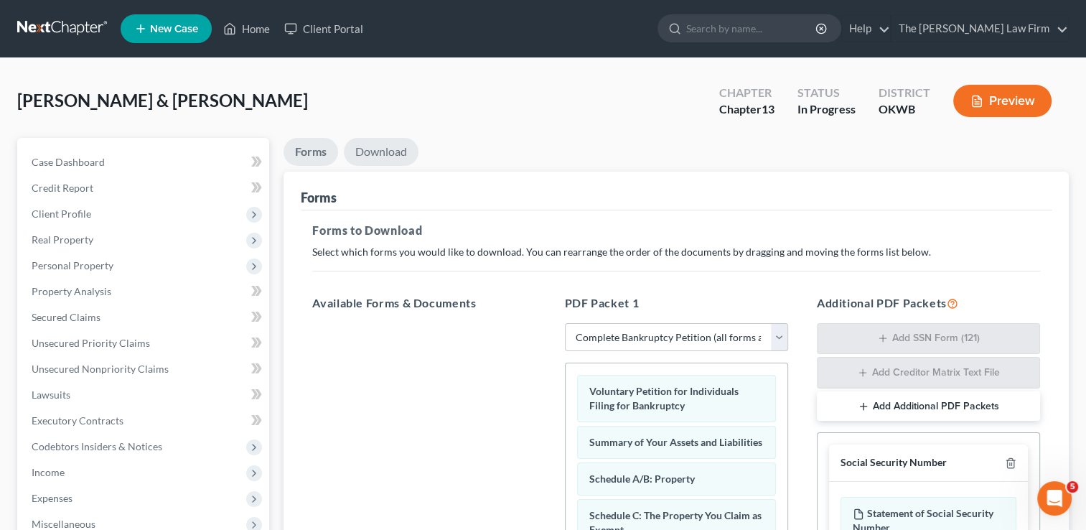
click at [379, 150] on link "Download" at bounding box center [381, 152] width 75 height 28
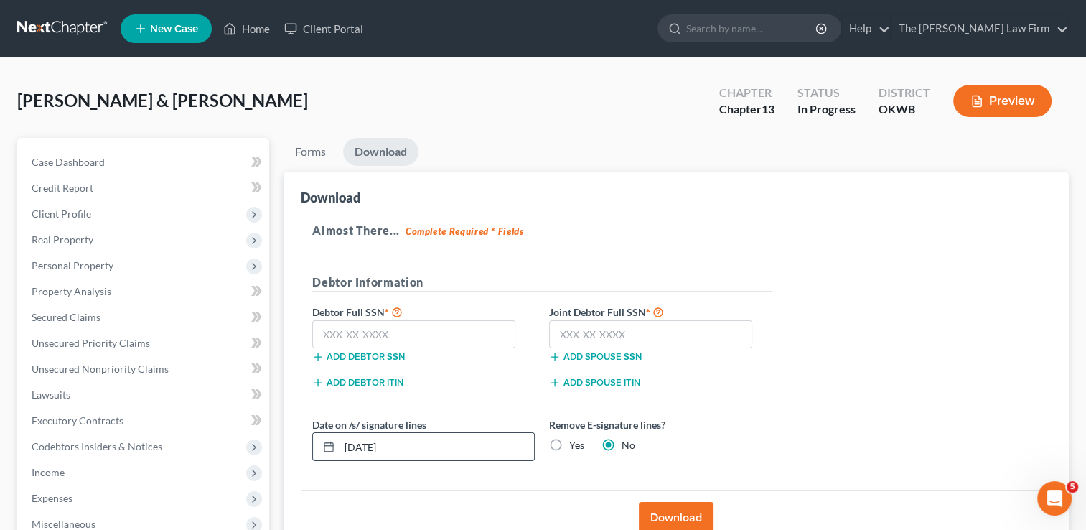
click at [426, 447] on input "08/12/2025" at bounding box center [437, 446] width 195 height 27
type input "0"
type input "08/15/2025"
click at [419, 332] on input "text" at bounding box center [413, 334] width 203 height 29
type input "400-33-6491"
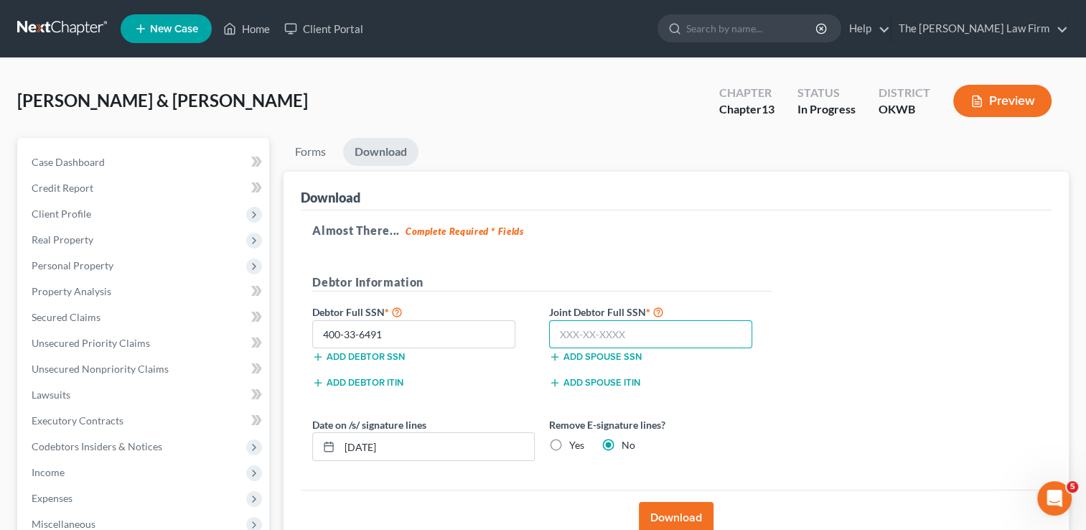
click at [672, 332] on input "text" at bounding box center [650, 334] width 203 height 29
type input "442-90-8708"
click at [678, 513] on button "Download" at bounding box center [676, 518] width 75 height 32
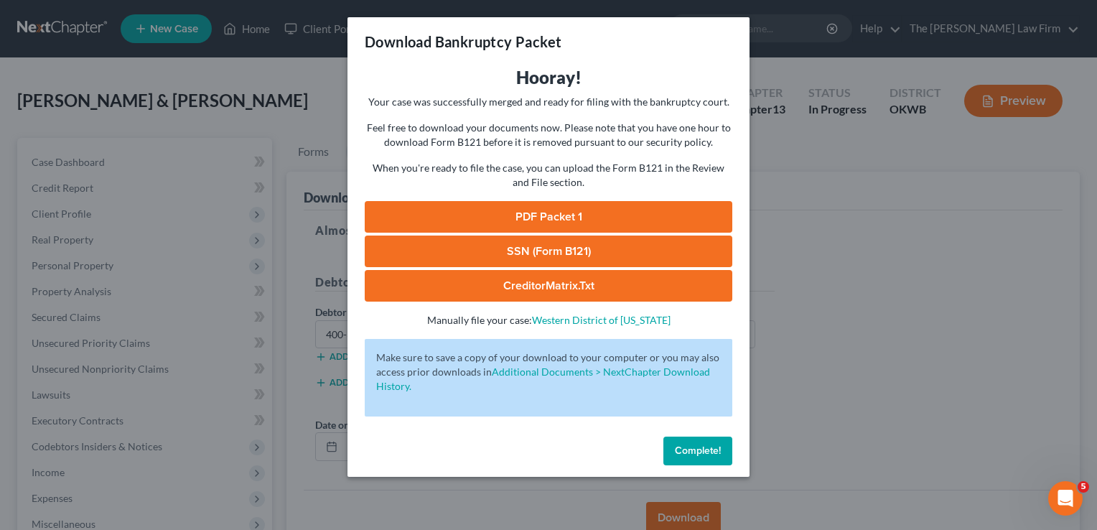
click at [597, 248] on link "SSN (Form B121)" at bounding box center [549, 251] width 368 height 32
click at [596, 210] on link "PDF Packet 1" at bounding box center [549, 217] width 368 height 32
click at [681, 453] on span "Complete!" at bounding box center [698, 450] width 46 height 12
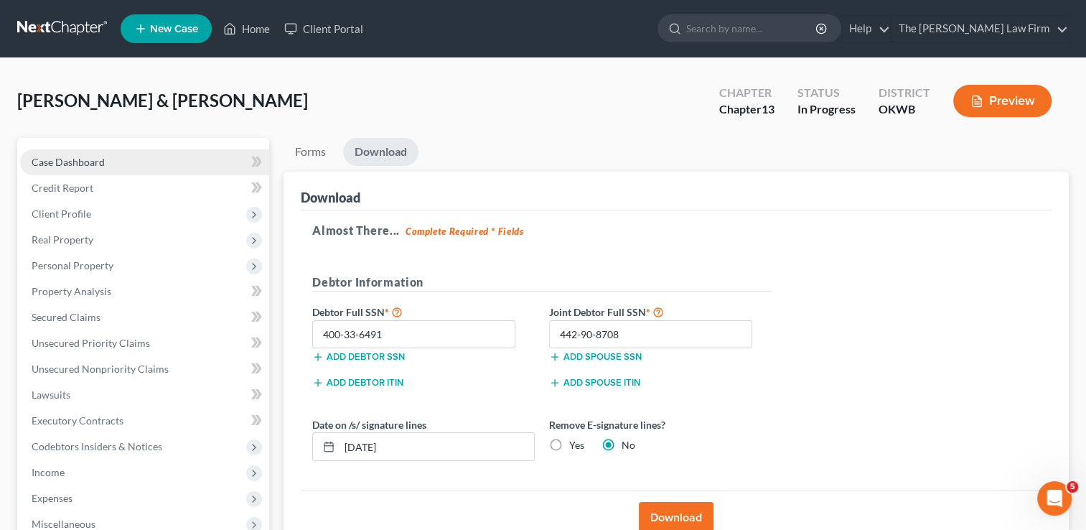
click at [91, 161] on span "Case Dashboard" at bounding box center [68, 162] width 73 height 12
select select "1"
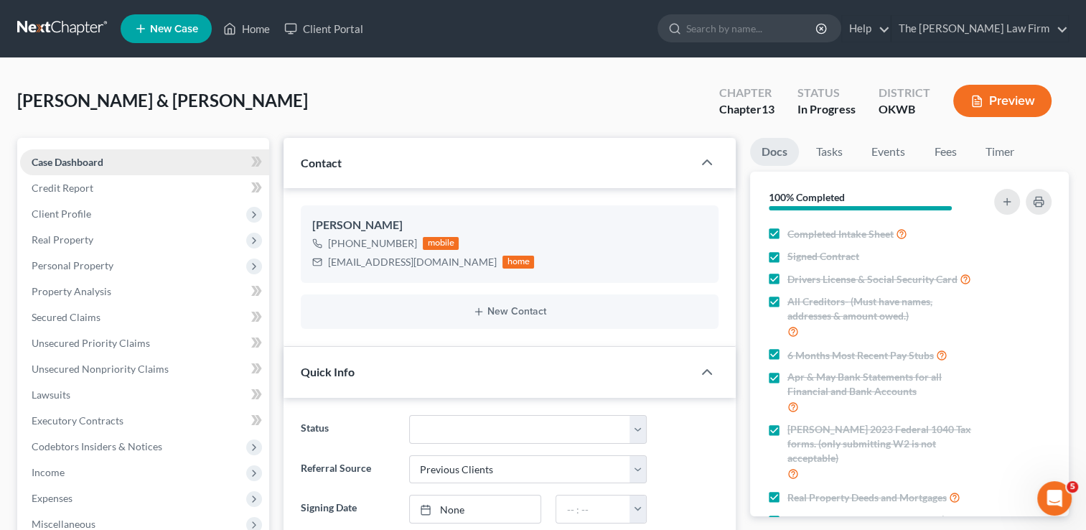
scroll to position [1889, 0]
drag, startPoint x: 329, startPoint y: 263, endPoint x: 416, endPoint y: 268, distance: 87.7
click at [416, 268] on div "7jtrent3@gmail.com" at bounding box center [412, 262] width 169 height 14
copy div "7jtrent3@gmail.com"
click at [79, 322] on span "Secured Claims" at bounding box center [66, 317] width 69 height 12
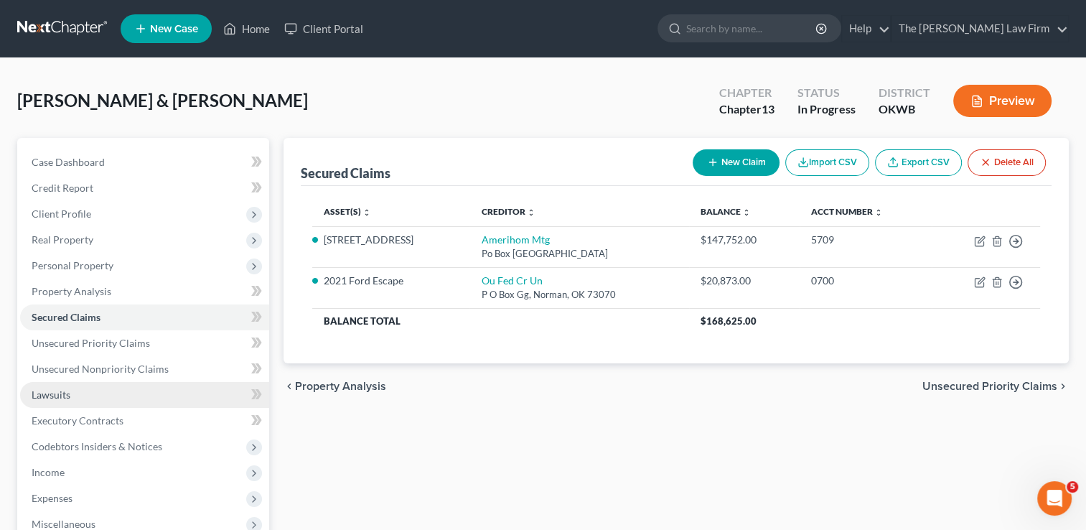
drag, startPoint x: 57, startPoint y: 394, endPoint x: 314, endPoint y: 363, distance: 258.2
click at [57, 394] on span "Lawsuits" at bounding box center [51, 394] width 39 height 12
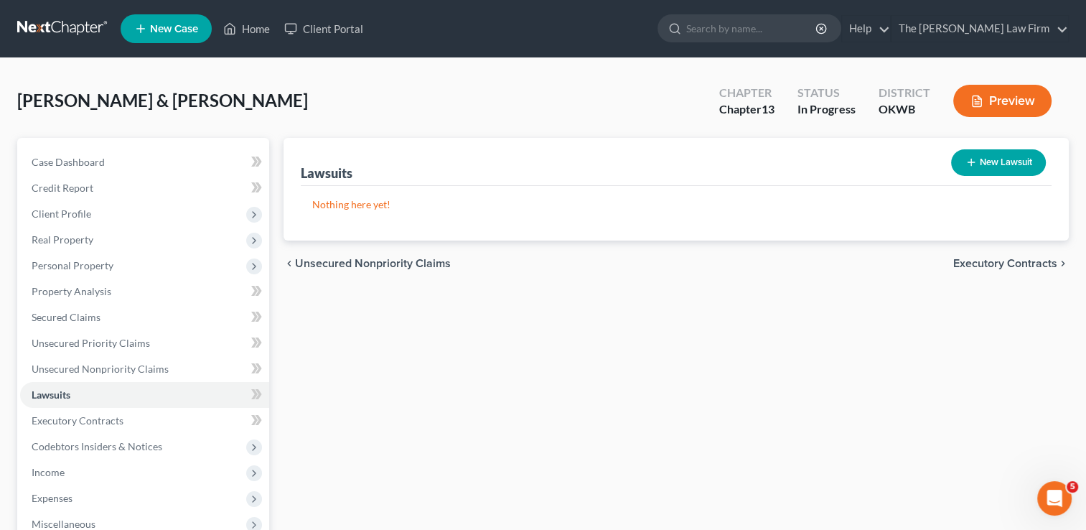
click at [64, 26] on link at bounding box center [63, 29] width 92 height 26
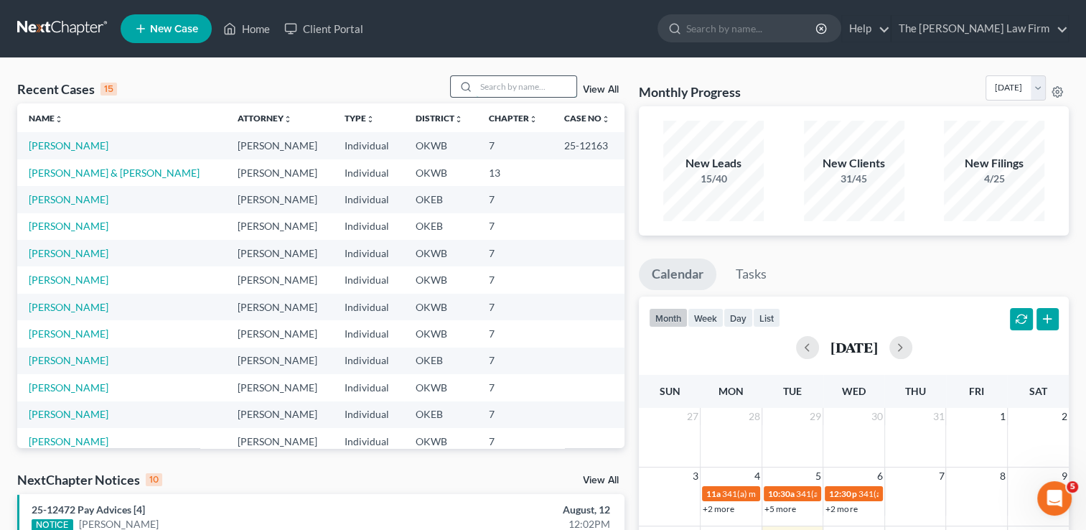
click at [487, 83] on input "search" at bounding box center [526, 86] width 101 height 21
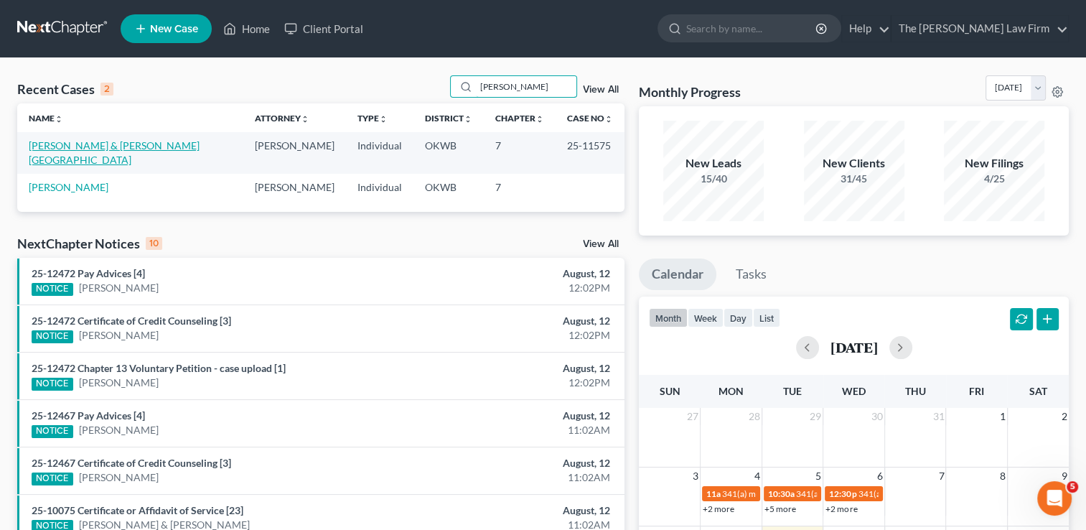
type input "baldwin"
click at [91, 146] on link "Baldwin, Guy & Fowler, Cheyenne" at bounding box center [114, 152] width 171 height 27
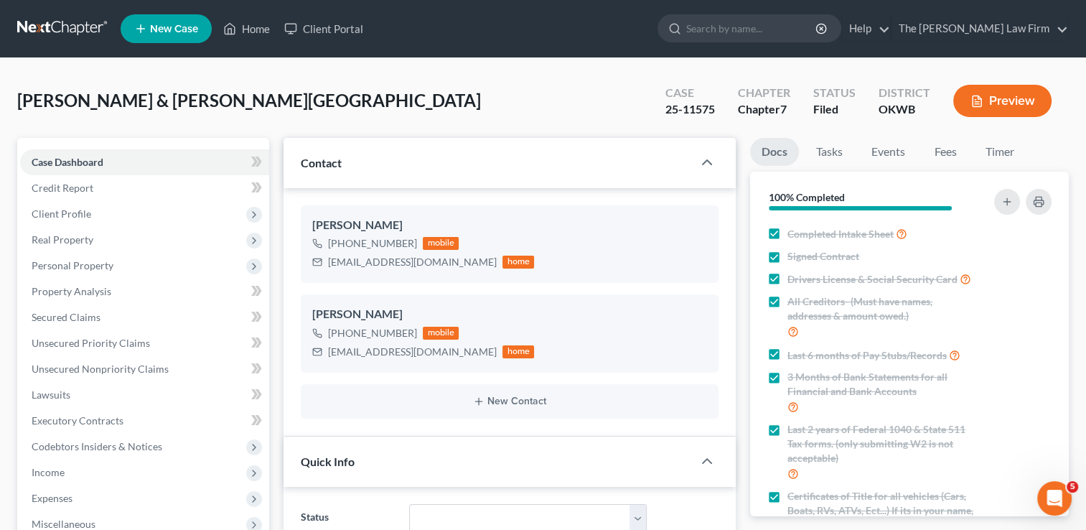
scroll to position [3133, 0]
click at [65, 26] on link at bounding box center [63, 29] width 92 height 26
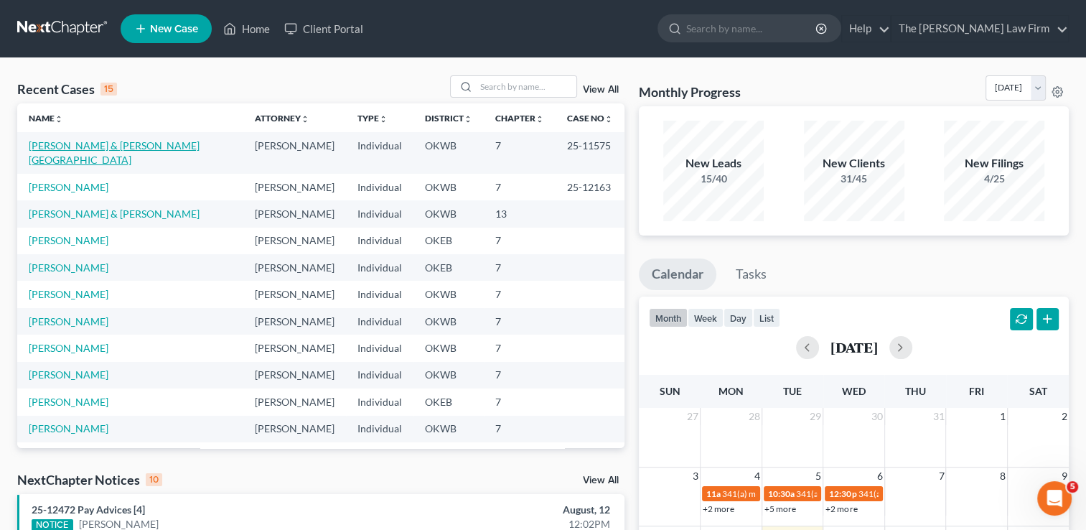
click at [132, 146] on link "Baldwin, Guy & Fowler, Cheyenne" at bounding box center [114, 152] width 171 height 27
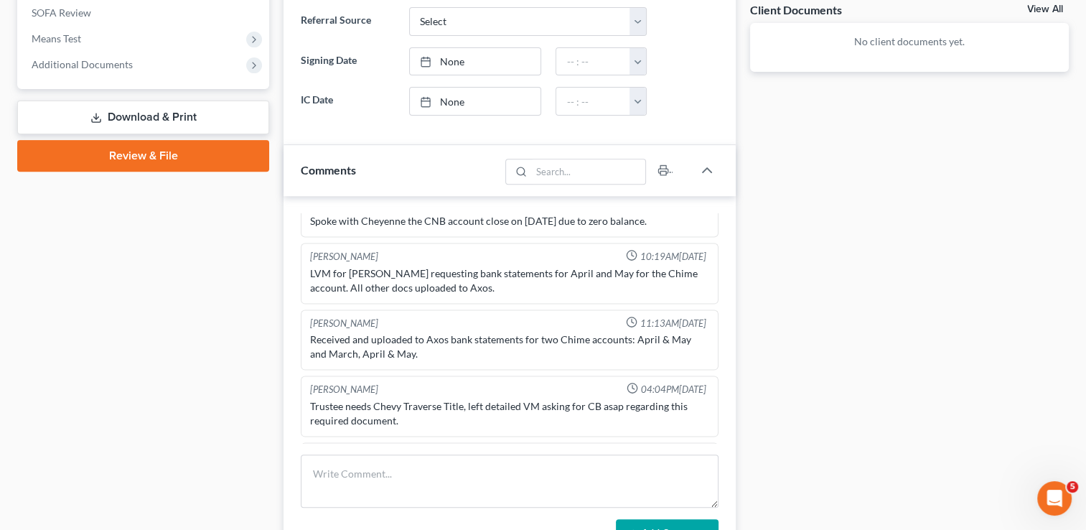
scroll to position [646, 0]
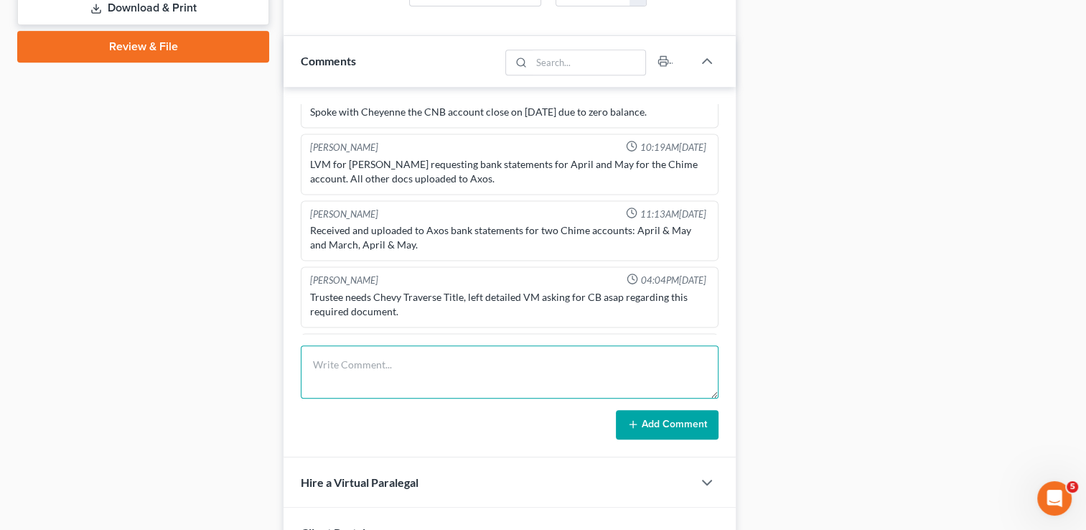
click at [424, 363] on textarea at bounding box center [510, 371] width 418 height 53
click at [674, 361] on textarea "Reached out to both numbers about the signature pages I sent for the amendment.…" at bounding box center [510, 371] width 418 height 53
type textarea "Reached out to both numbers about the signature pages I sent for the amendment.…"
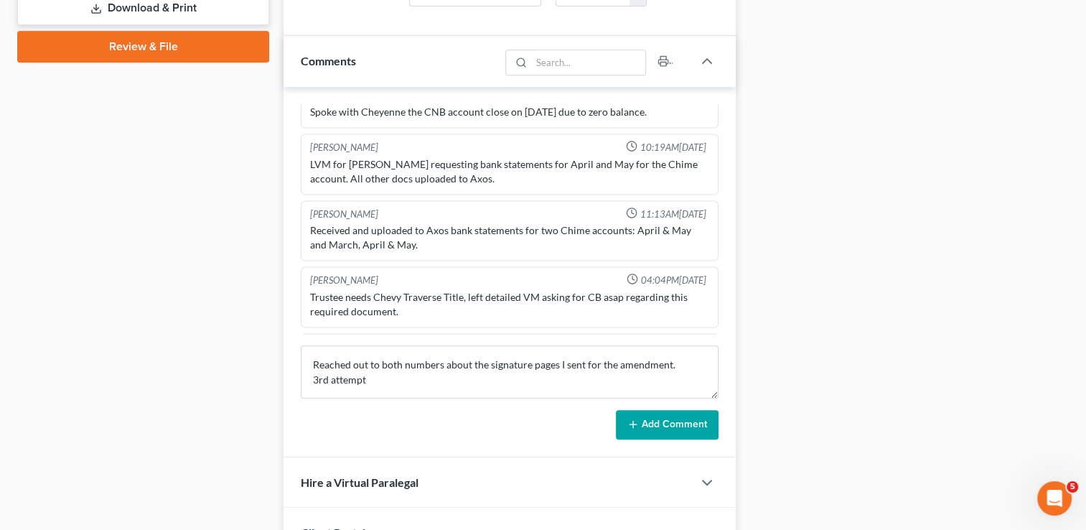
click at [658, 421] on button "Add Comment" at bounding box center [667, 425] width 103 height 30
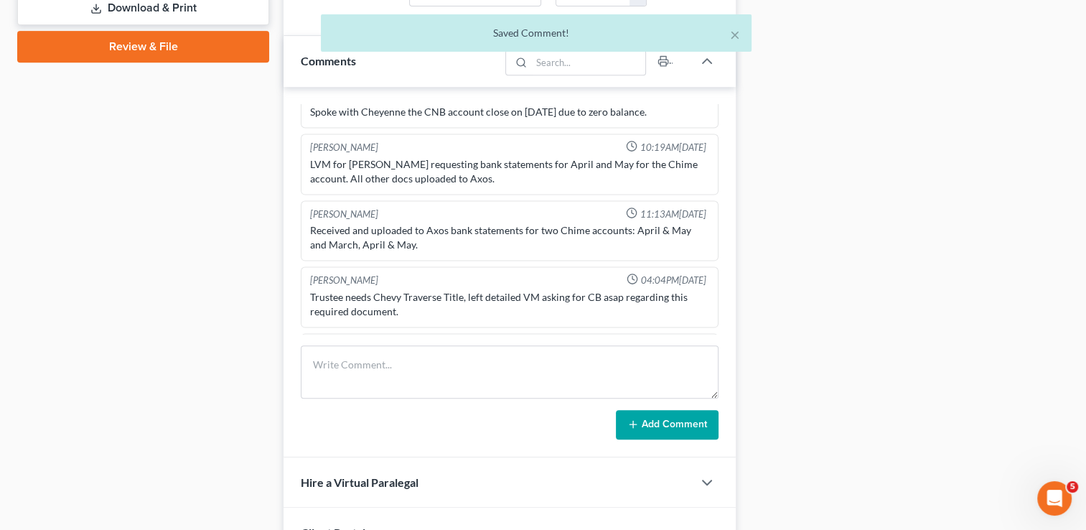
scroll to position [3200, 0]
click at [679, 339] on icon "button" at bounding box center [684, 344] width 10 height 10
click at [678, 355] on textarea "Reached out to both numbers about the signature pages I sent for the amendment.…" at bounding box center [509, 381] width 399 height 53
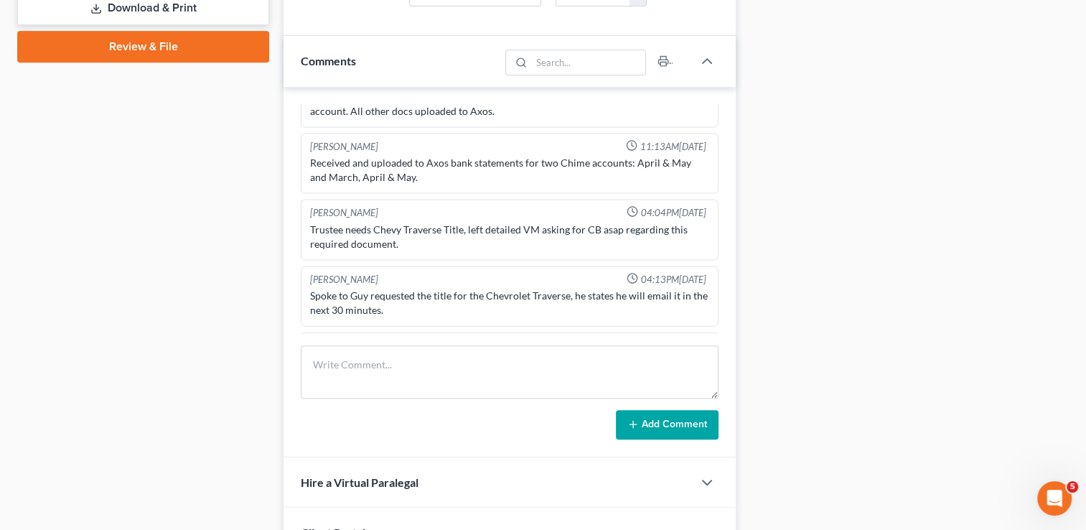
scroll to position [3202, 0]
type textarea "Reached out to both numbers about the signature pages I sent for the amendment …"
click at [699, 343] on polyline "button" at bounding box center [701, 345] width 5 height 4
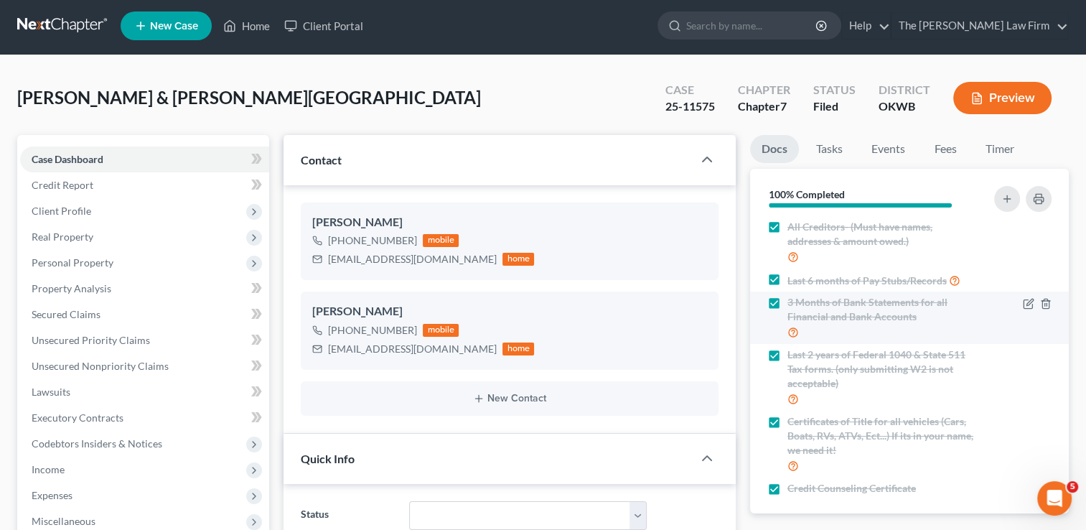
scroll to position [0, 0]
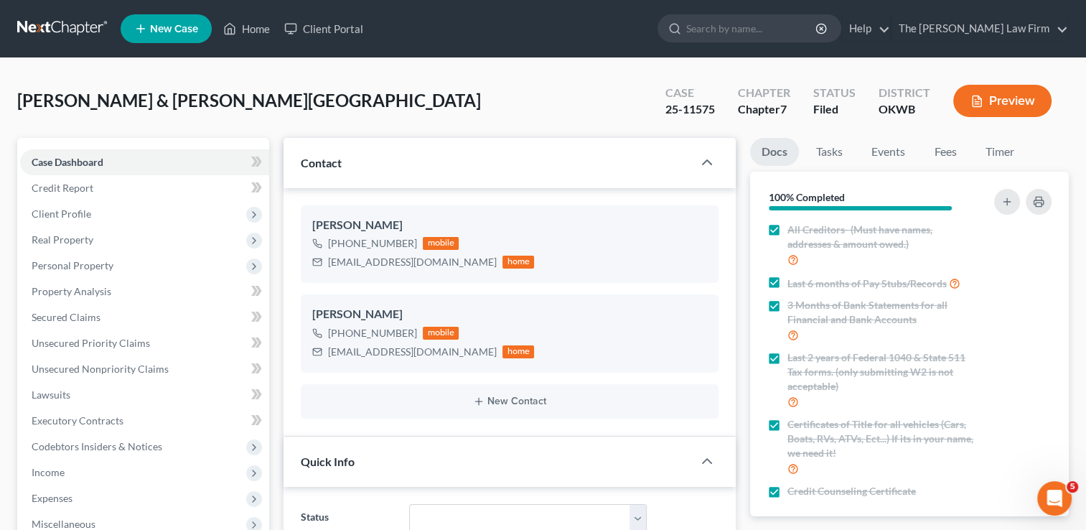
click at [51, 30] on link at bounding box center [63, 29] width 92 height 26
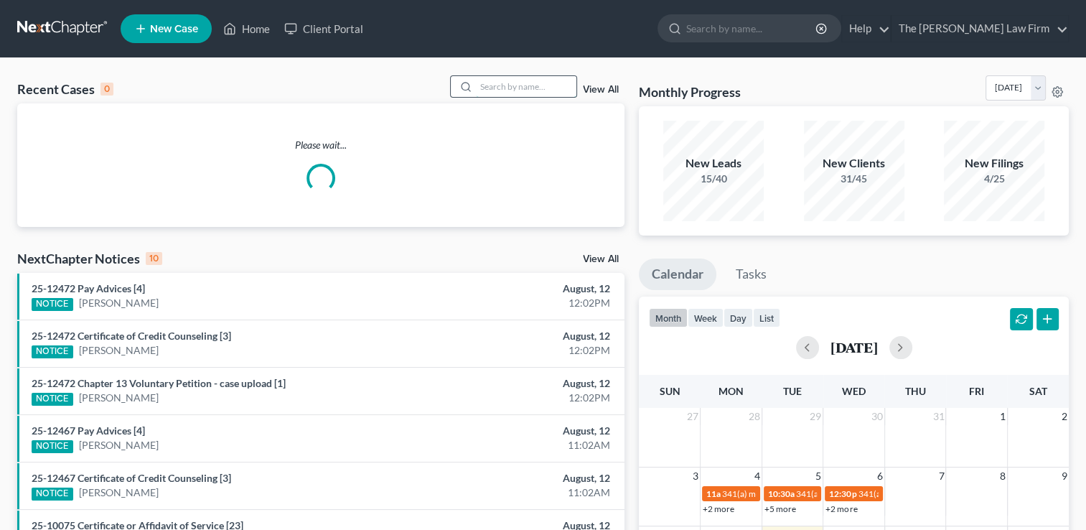
click at [522, 85] on input "search" at bounding box center [526, 86] width 101 height 21
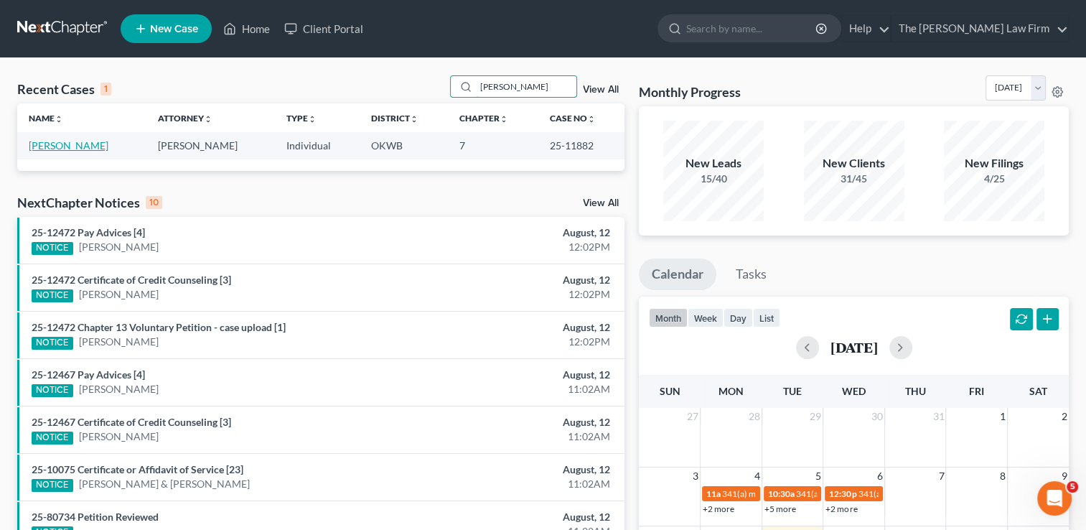
type input "[PERSON_NAME]"
click at [49, 149] on link "[PERSON_NAME]" at bounding box center [69, 145] width 80 height 12
select select "1"
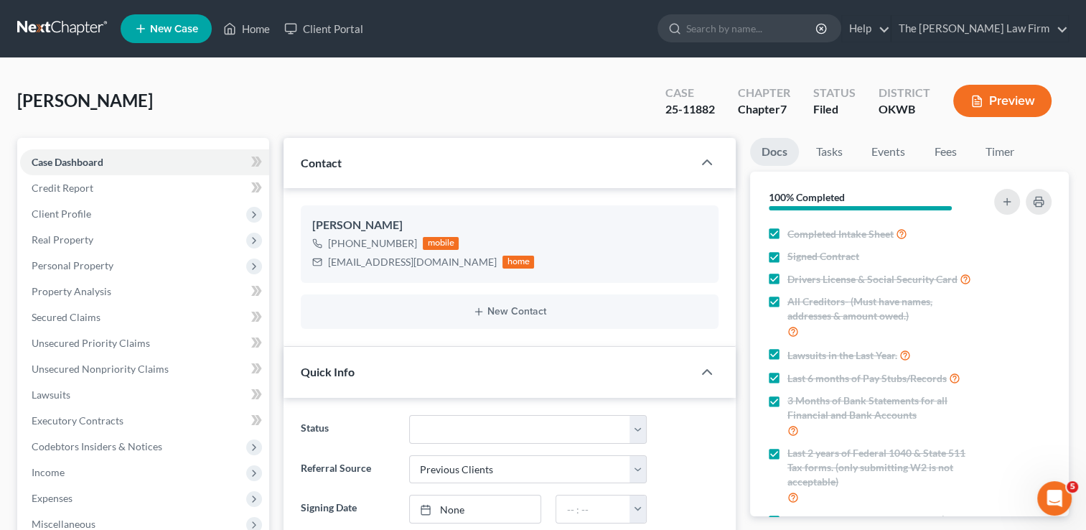
scroll to position [503, 0]
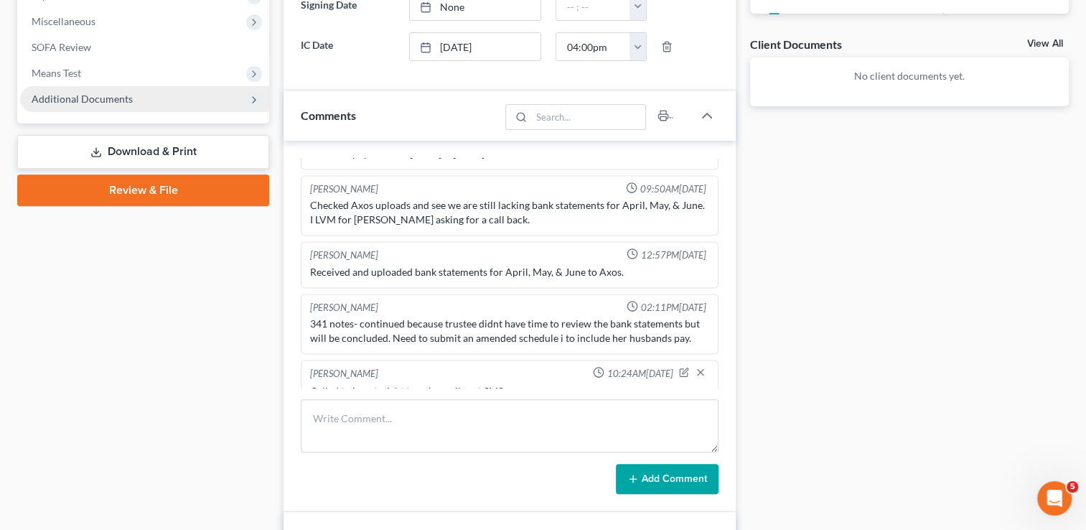
click at [98, 93] on span "Additional Documents" at bounding box center [82, 99] width 101 height 12
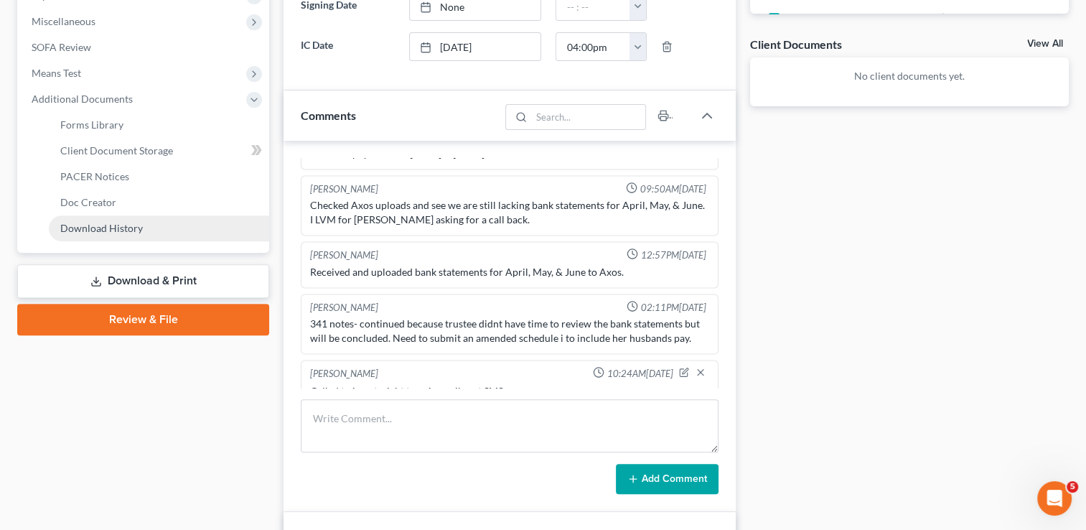
click at [94, 223] on span "Download History" at bounding box center [101, 228] width 83 height 12
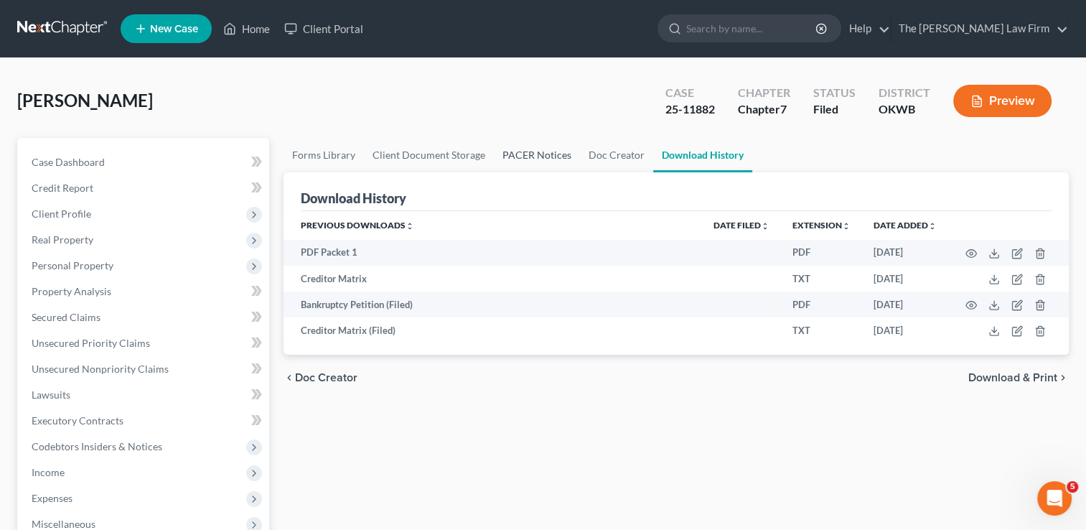
click at [541, 156] on link "PACER Notices" at bounding box center [537, 155] width 86 height 34
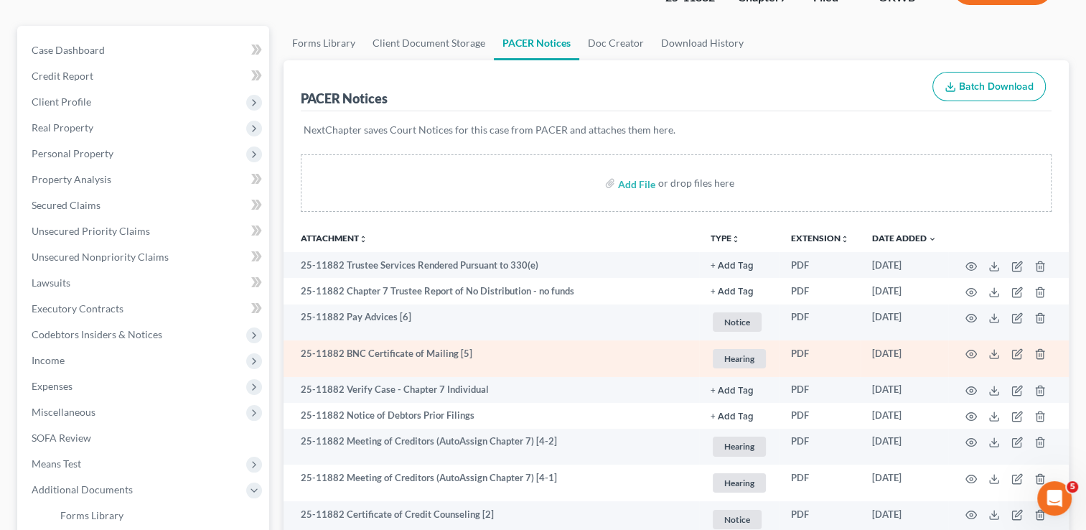
scroll to position [215, 0]
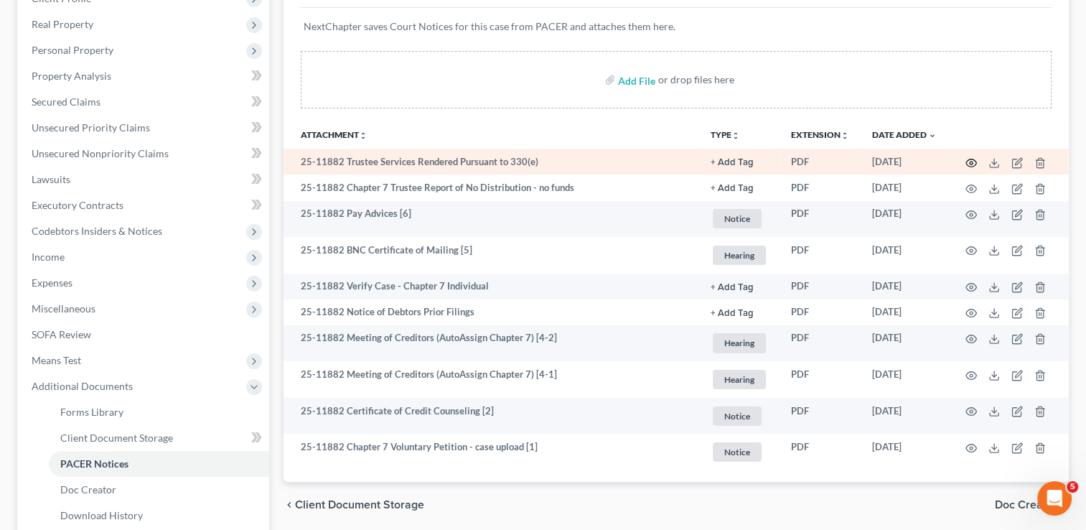
click at [972, 162] on circle "button" at bounding box center [971, 163] width 3 height 3
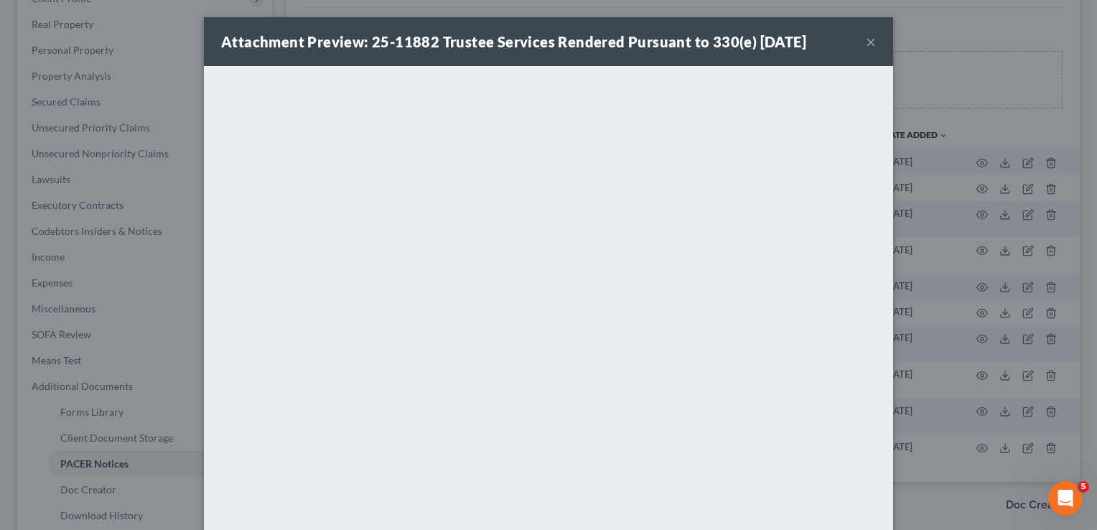
click at [866, 43] on button "×" at bounding box center [871, 41] width 10 height 17
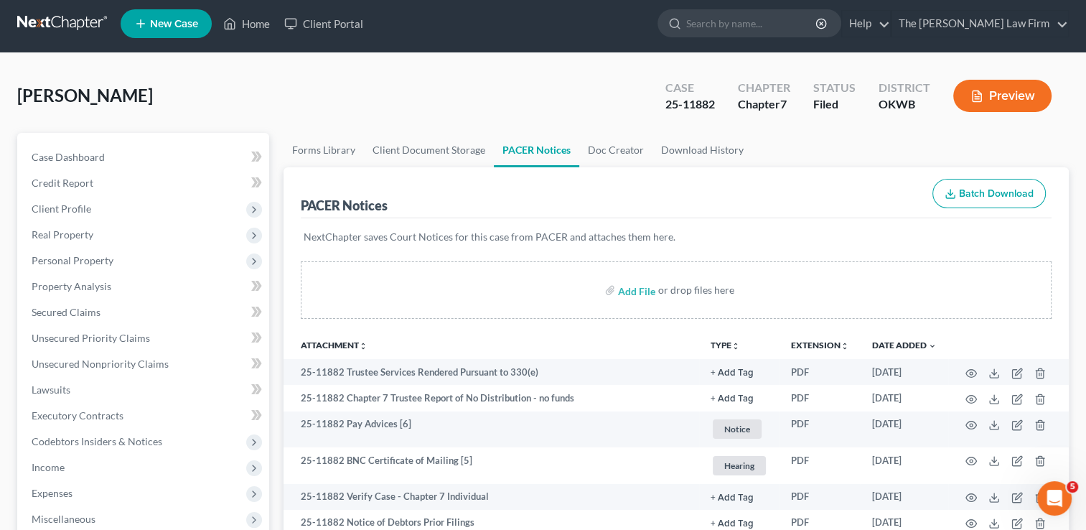
scroll to position [0, 0]
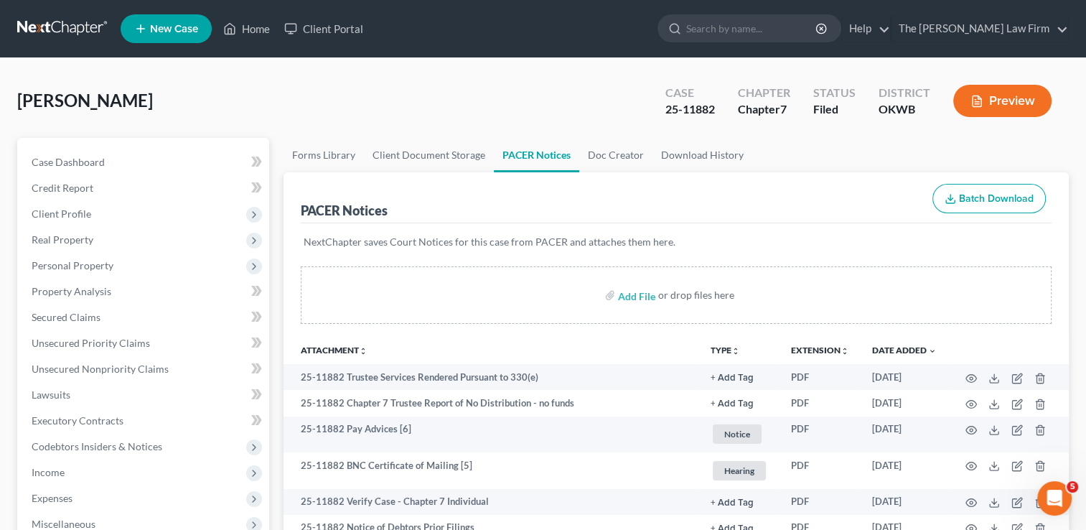
click at [58, 26] on link at bounding box center [63, 29] width 92 height 26
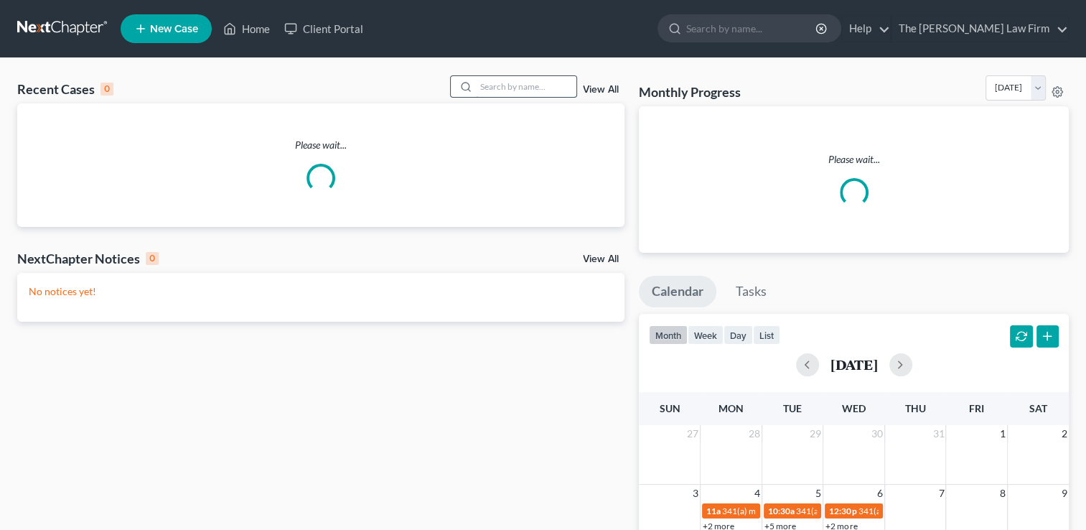
click at [528, 85] on input "search" at bounding box center [526, 86] width 101 height 21
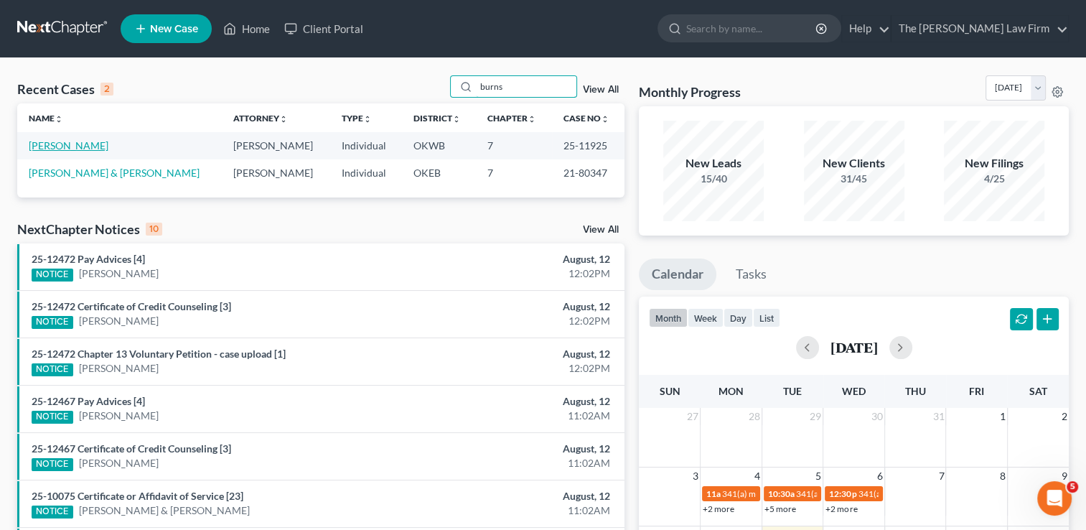
type input "burns"
click at [67, 142] on link "[PERSON_NAME]" at bounding box center [69, 145] width 80 height 12
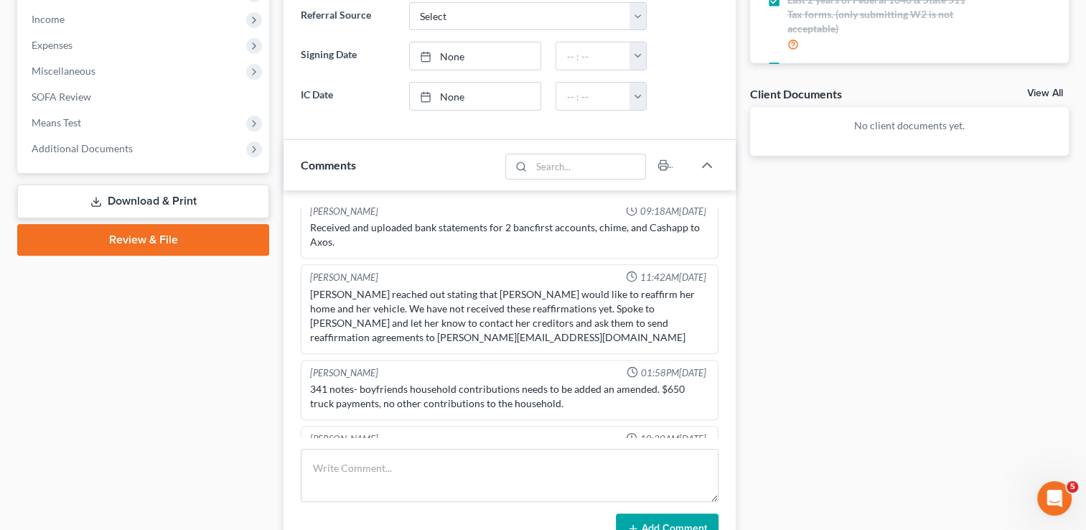
scroll to position [431, 0]
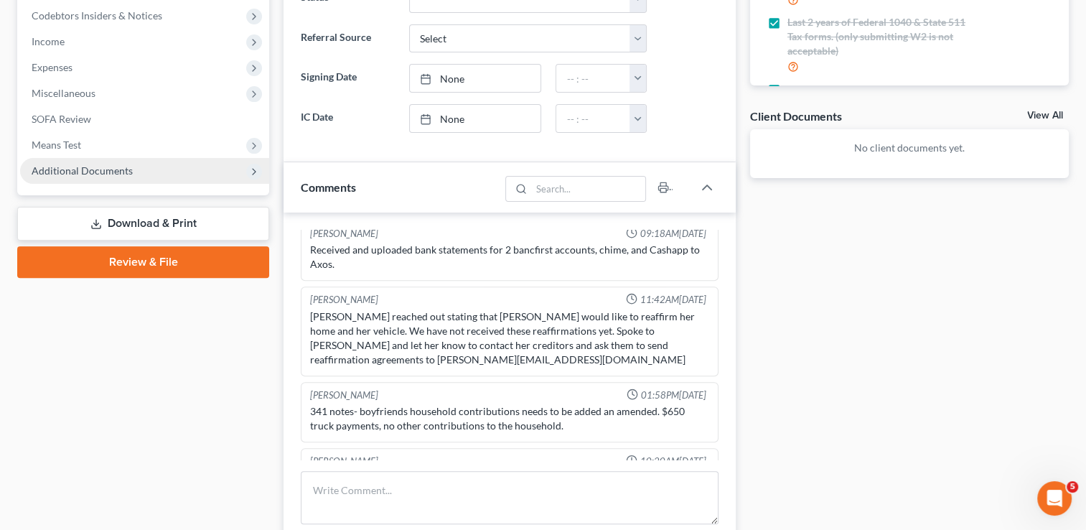
click at [101, 167] on span "Additional Documents" at bounding box center [82, 170] width 101 height 12
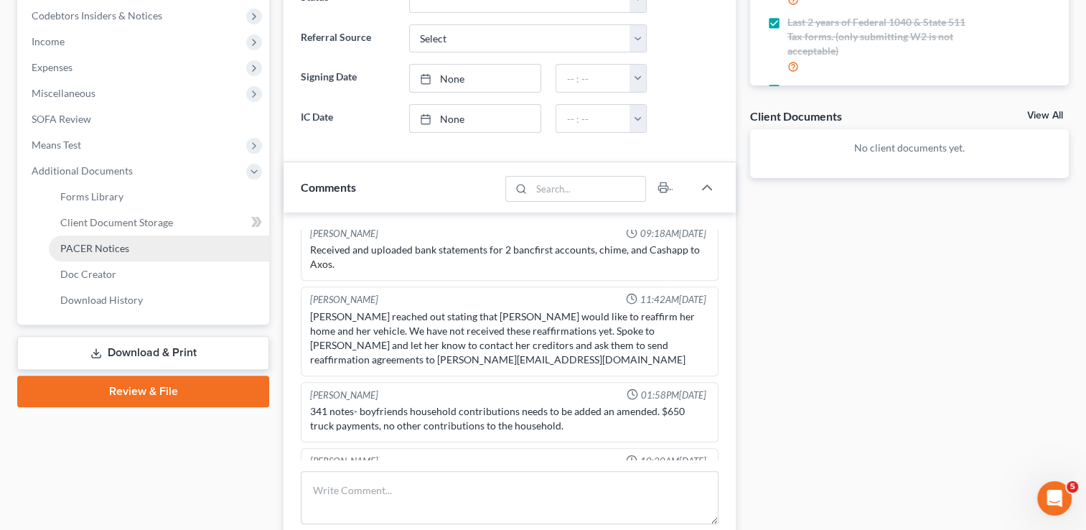
click at [103, 246] on span "PACER Notices" at bounding box center [94, 248] width 69 height 12
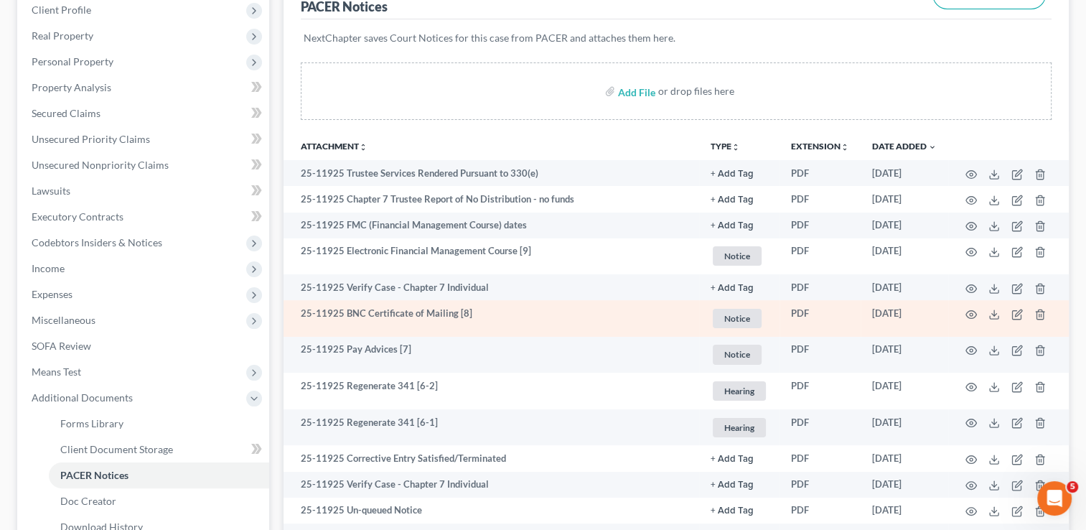
scroll to position [215, 0]
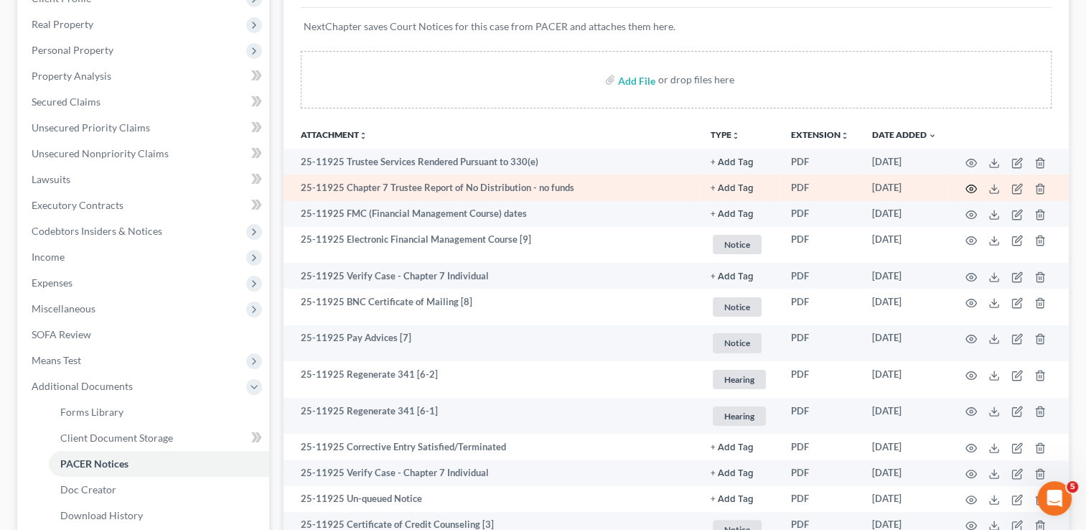
click at [972, 188] on circle "button" at bounding box center [971, 188] width 3 height 3
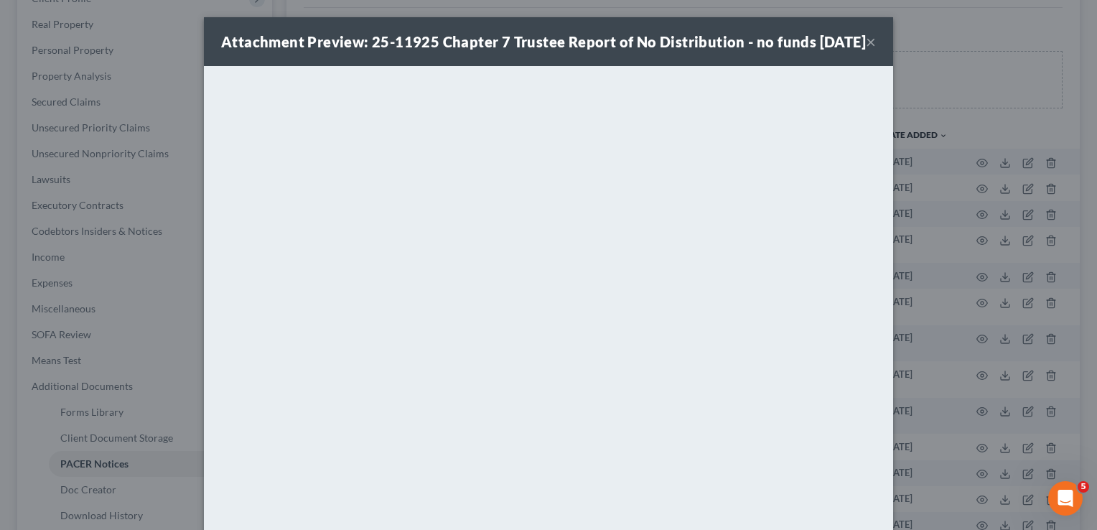
click at [866, 50] on button "×" at bounding box center [871, 41] width 10 height 17
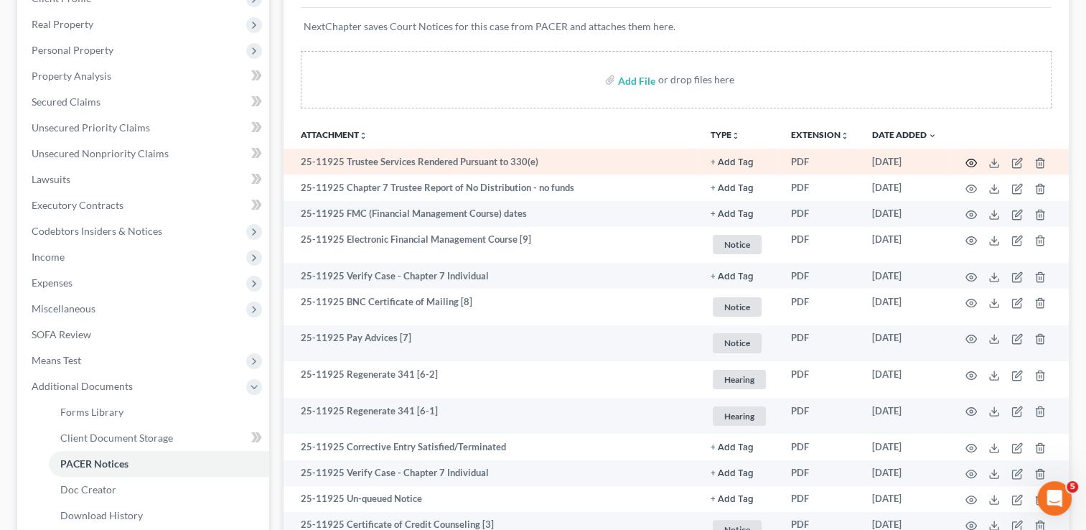
click at [969, 163] on icon "button" at bounding box center [971, 162] width 11 height 11
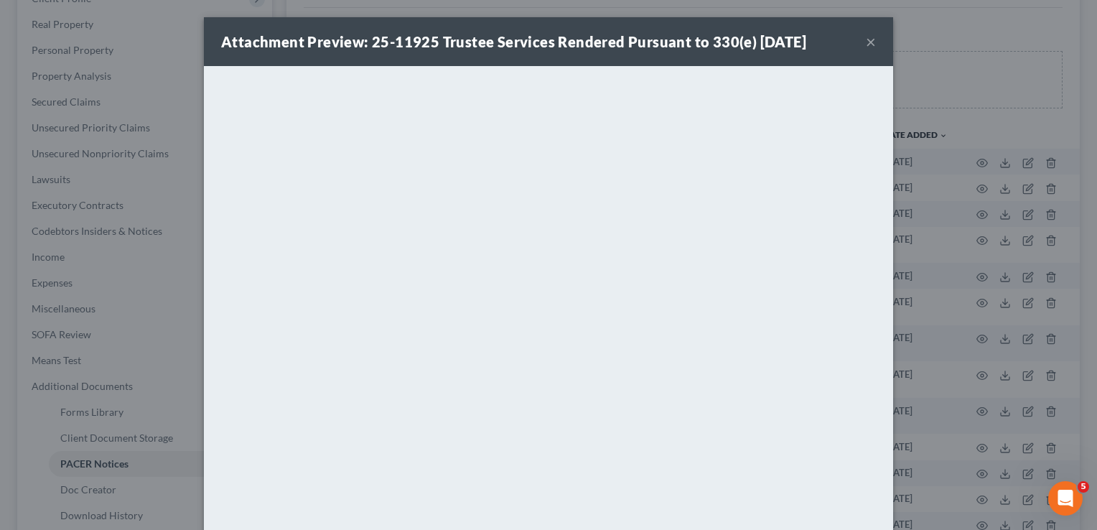
click at [866, 45] on button "×" at bounding box center [871, 41] width 10 height 17
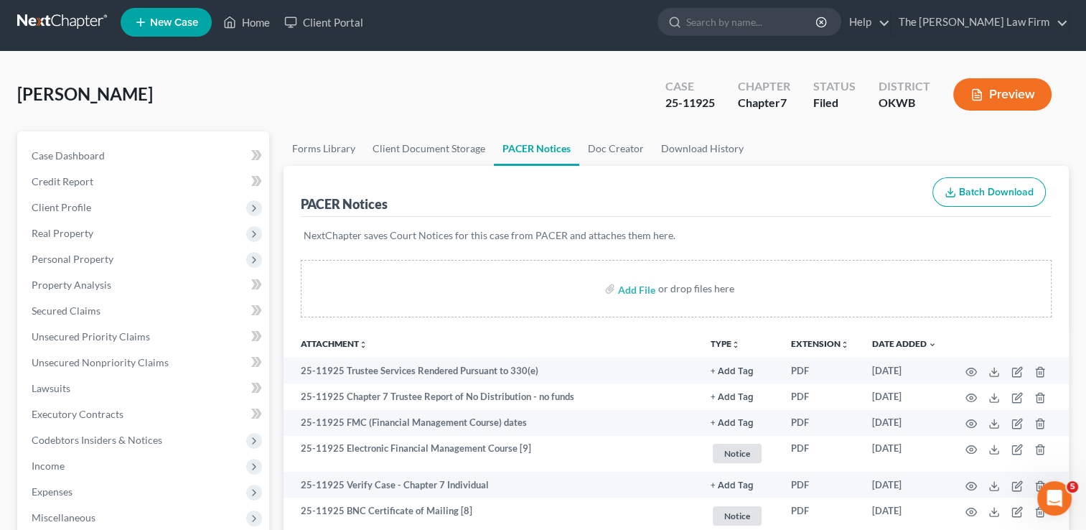
scroll to position [0, 0]
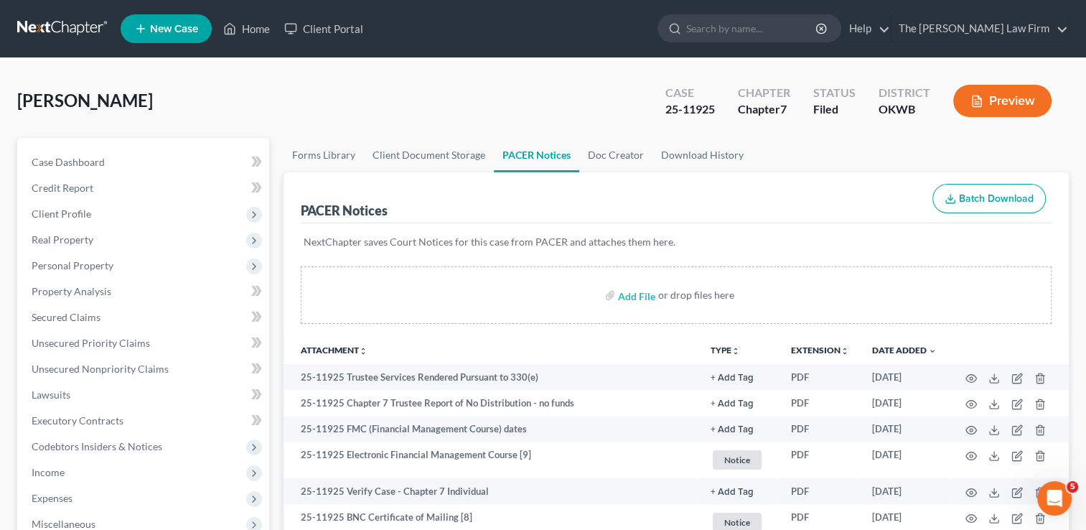
click at [52, 27] on link at bounding box center [63, 29] width 92 height 26
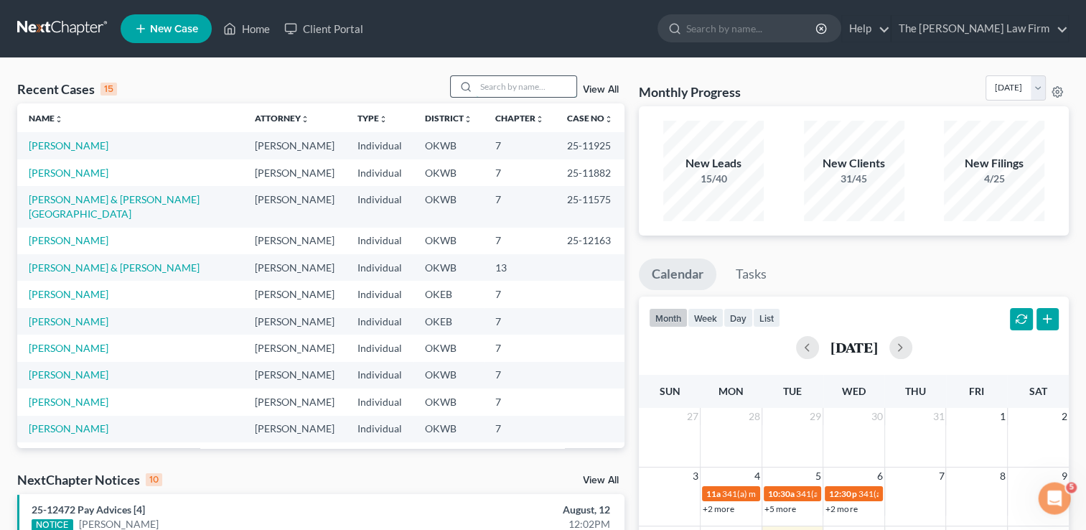
click at [519, 86] on input "search" at bounding box center [526, 86] width 101 height 21
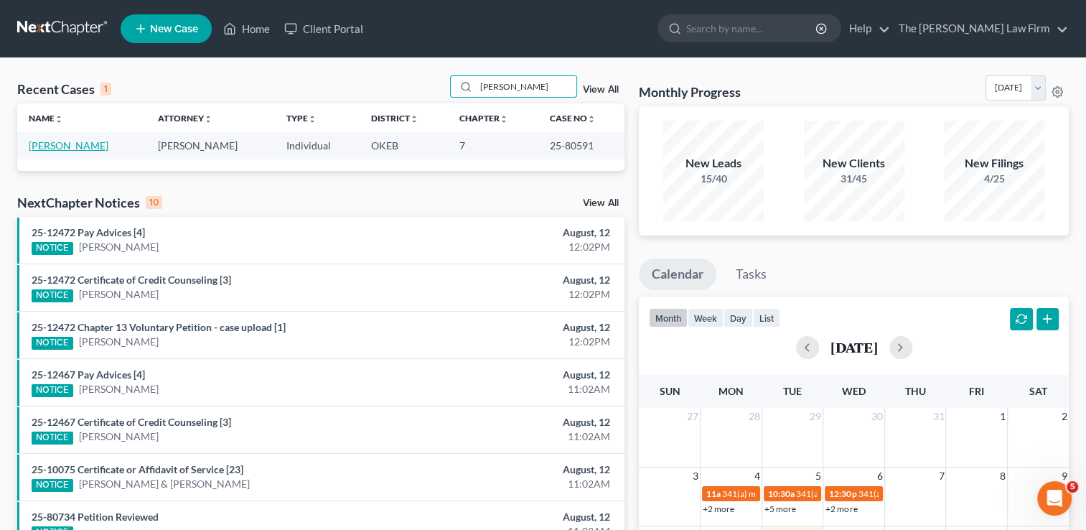
type input "[PERSON_NAME]"
click at [75, 144] on link "Walkup, Kathryn" at bounding box center [69, 145] width 80 height 12
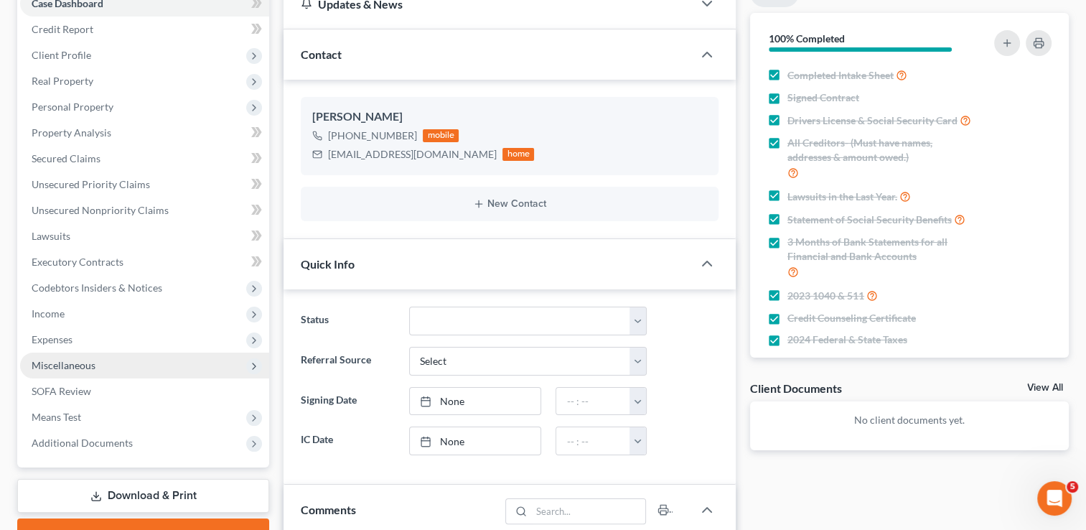
scroll to position [144, 0]
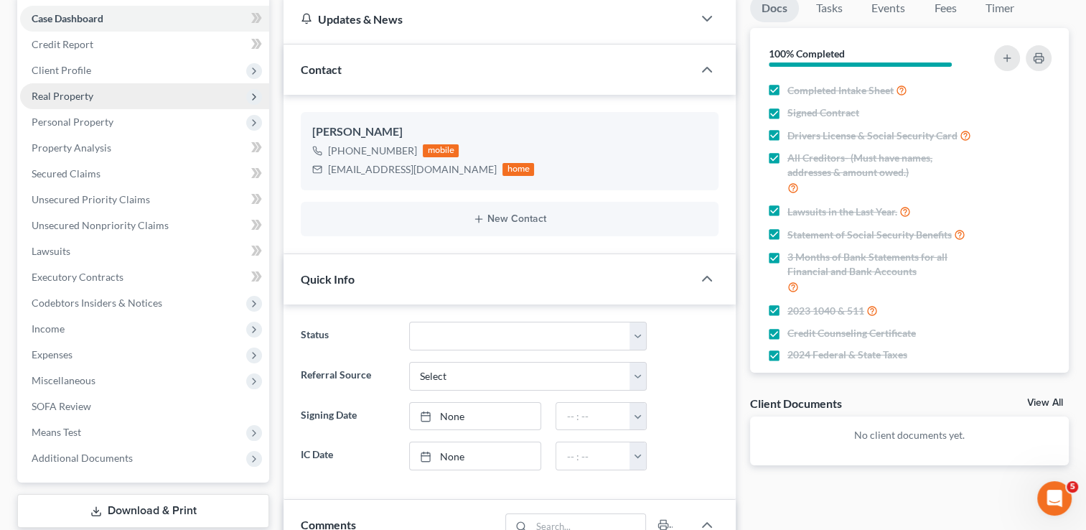
click at [79, 95] on span "Real Property" at bounding box center [63, 96] width 62 height 12
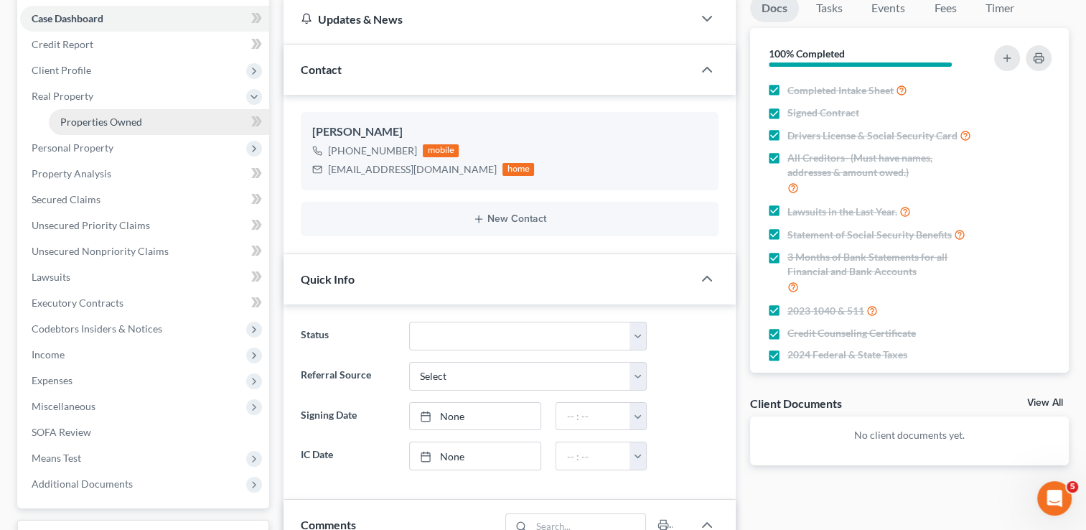
click at [120, 116] on span "Properties Owned" at bounding box center [101, 122] width 82 height 12
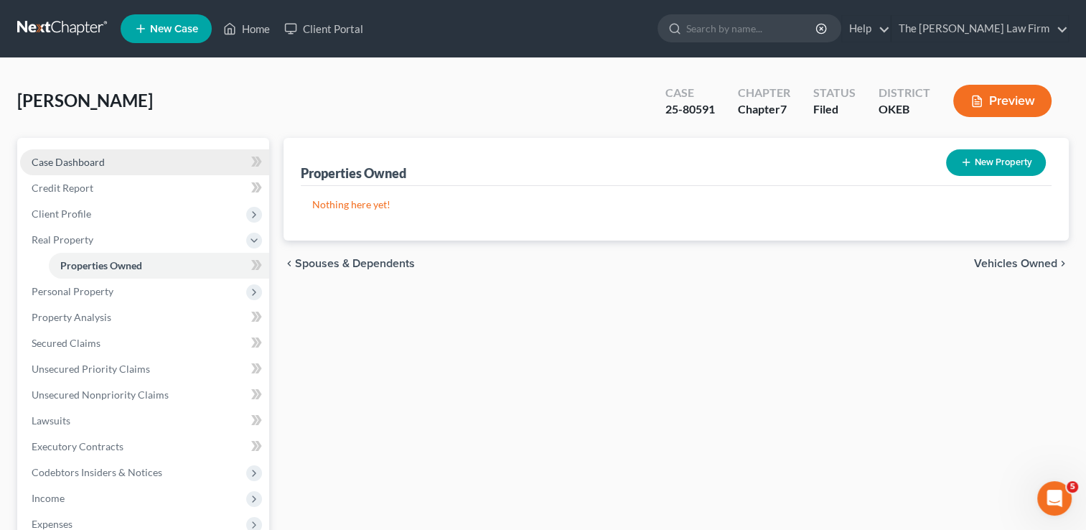
click at [103, 159] on span "Case Dashboard" at bounding box center [68, 162] width 73 height 12
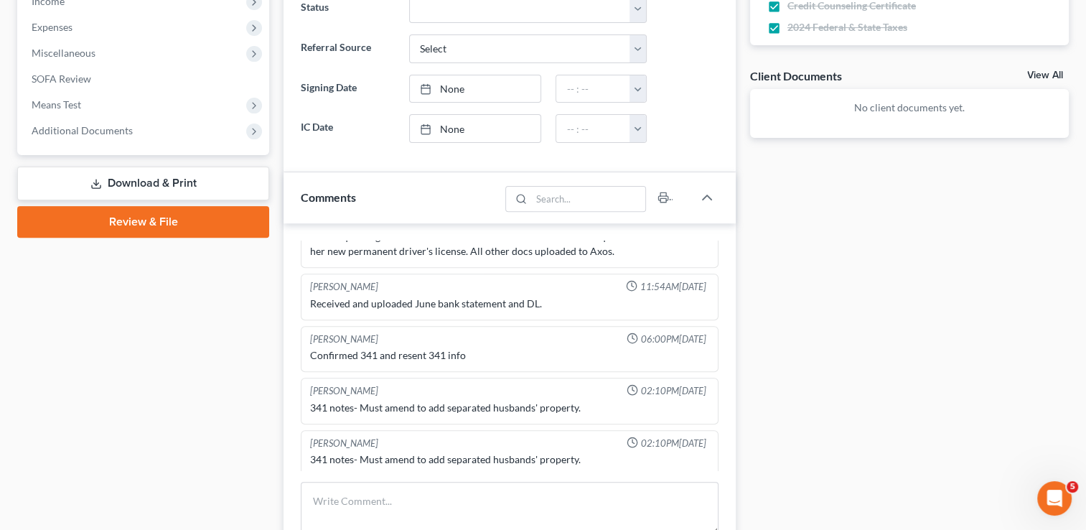
scroll to position [646, 0]
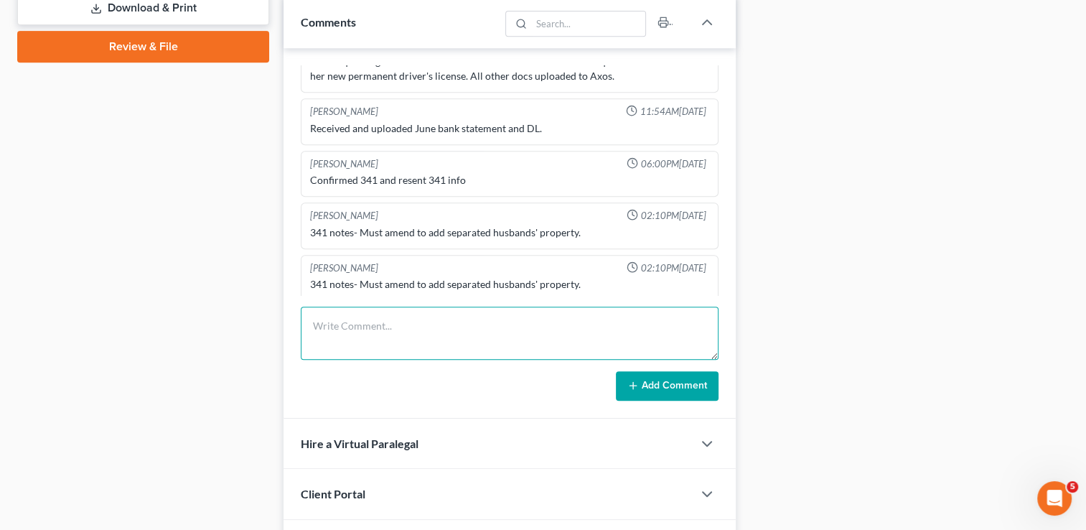
click at [375, 324] on textarea at bounding box center [510, 333] width 418 height 53
type textarea "LVM for info on husbands property"
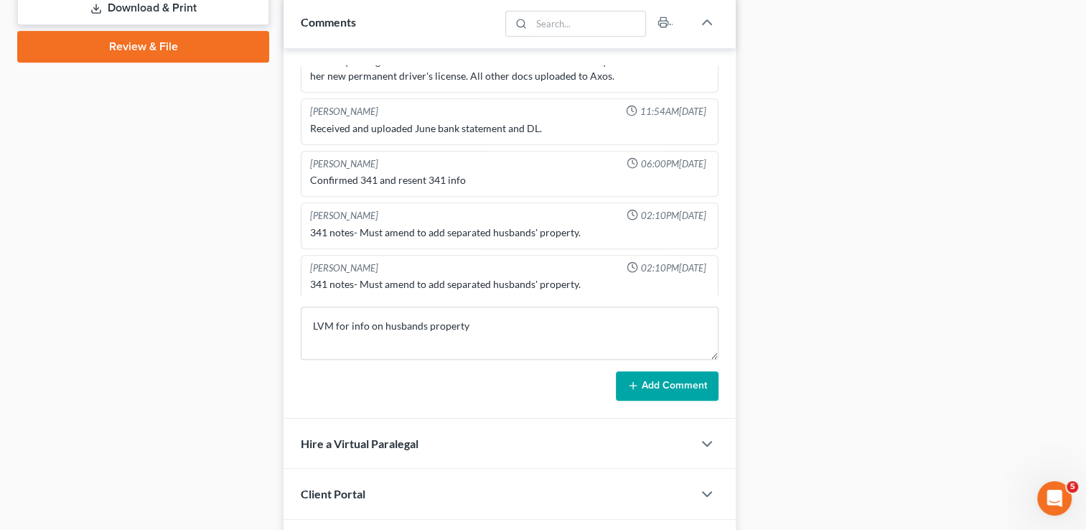
click at [657, 380] on button "Add Comment" at bounding box center [667, 386] width 103 height 30
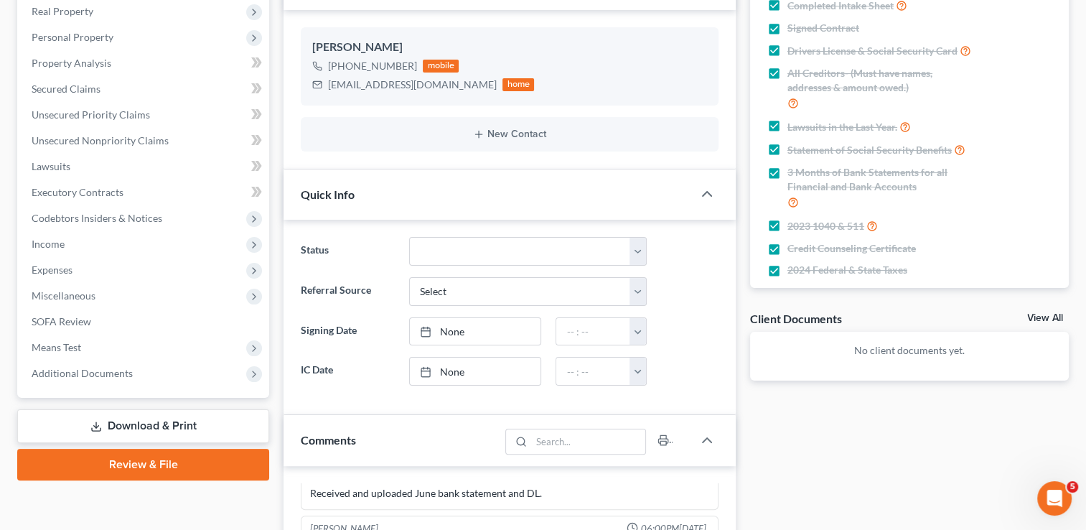
scroll to position [0, 0]
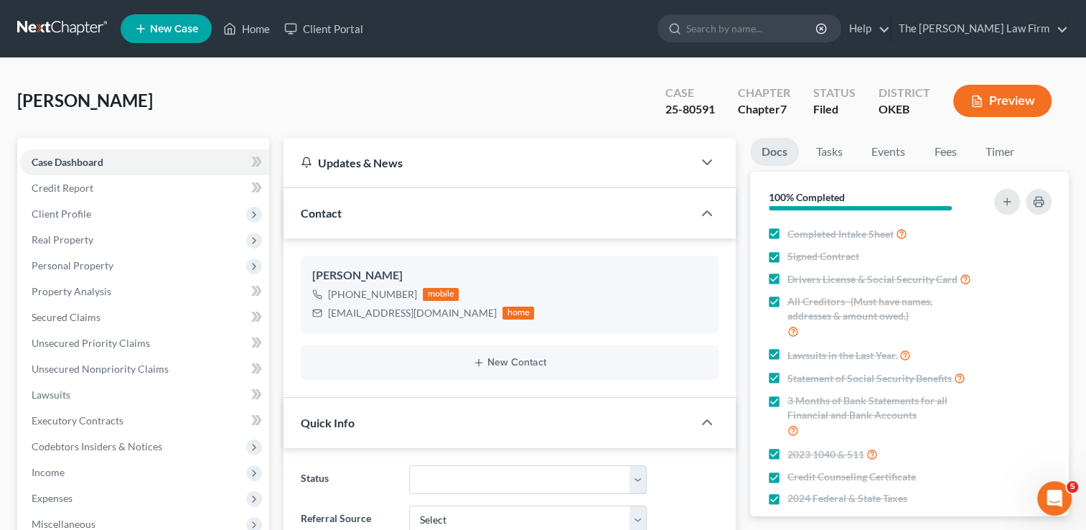
click at [66, 25] on link at bounding box center [63, 29] width 92 height 26
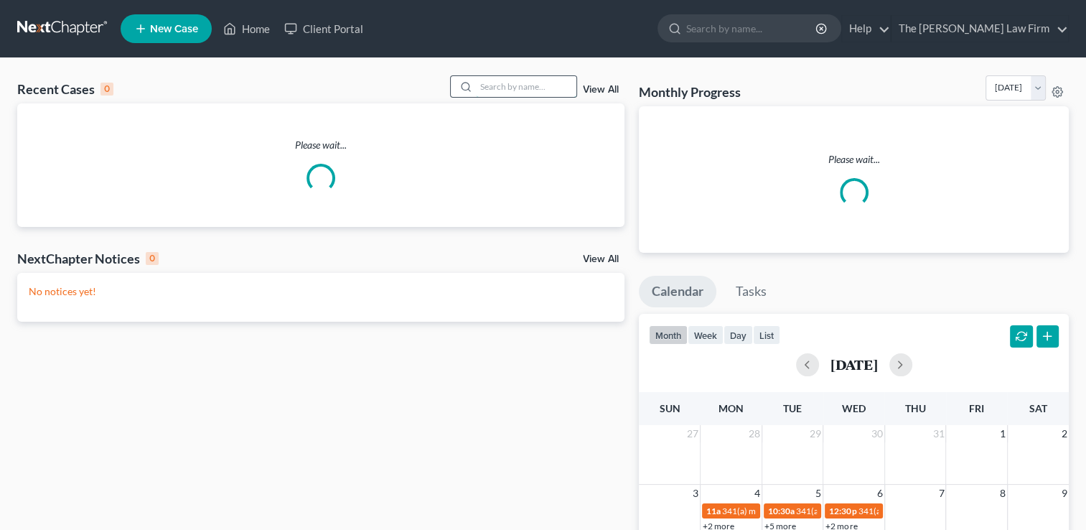
click at [526, 85] on input "search" at bounding box center [526, 86] width 101 height 21
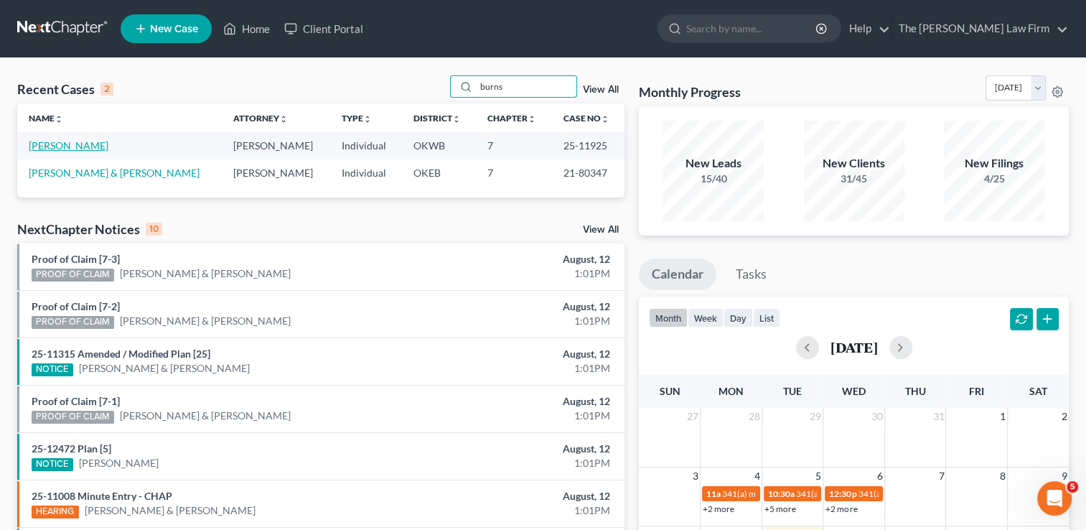
type input "burns"
click at [72, 146] on link "[PERSON_NAME]" at bounding box center [69, 145] width 80 height 12
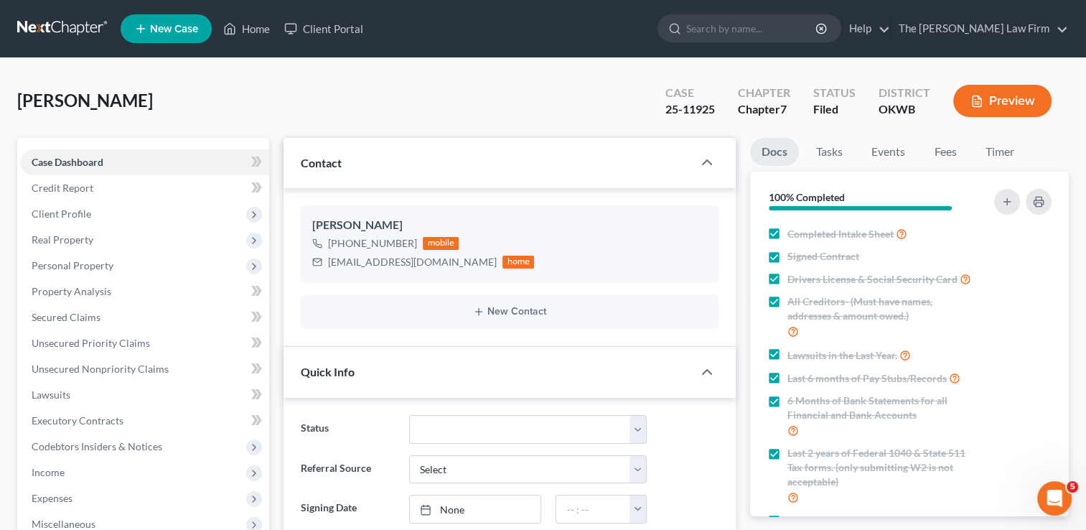
scroll to position [922, 0]
click at [57, 24] on link at bounding box center [63, 29] width 92 height 26
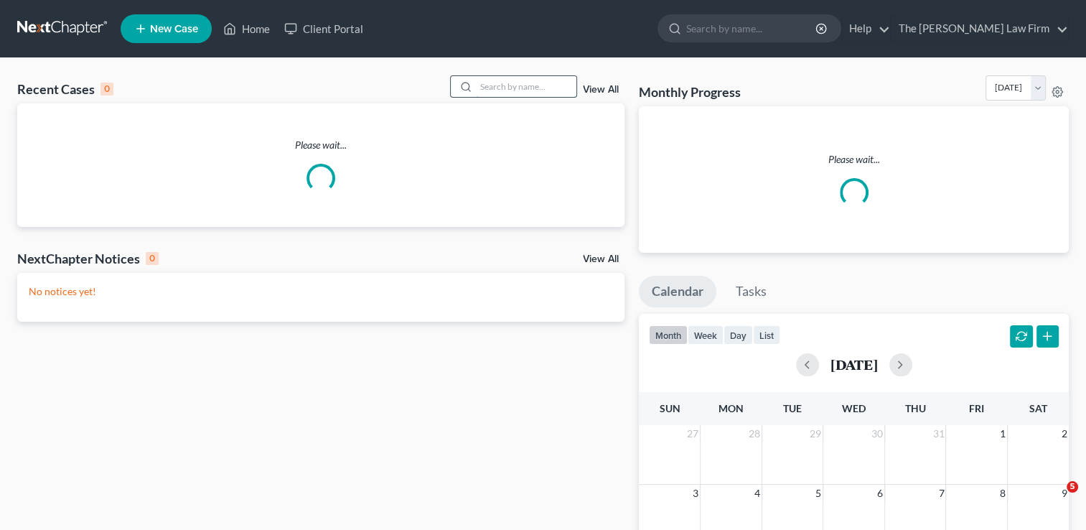
click at [530, 88] on input "search" at bounding box center [526, 86] width 101 height 21
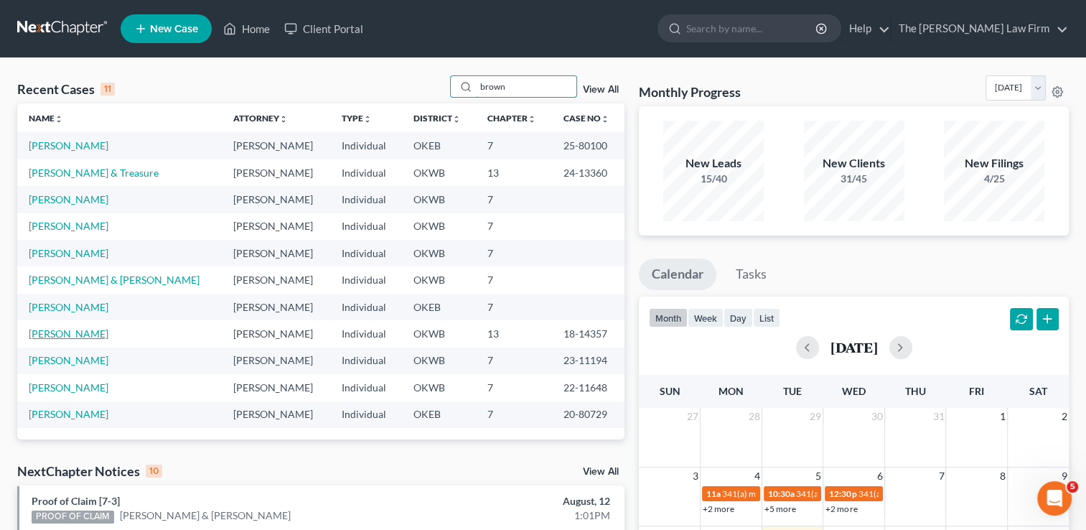
type input "brown"
click at [45, 335] on link "[PERSON_NAME]" at bounding box center [69, 333] width 80 height 12
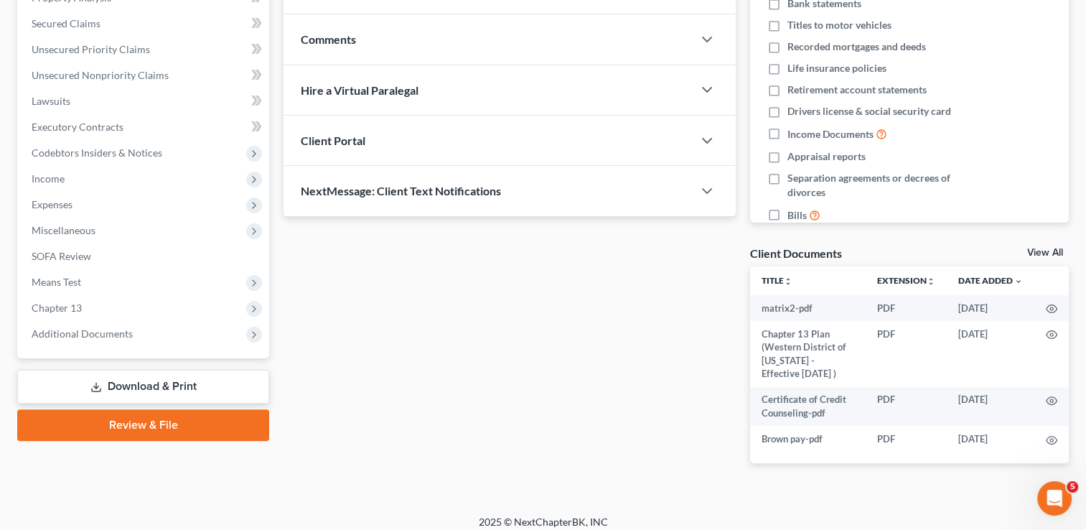
scroll to position [304, 0]
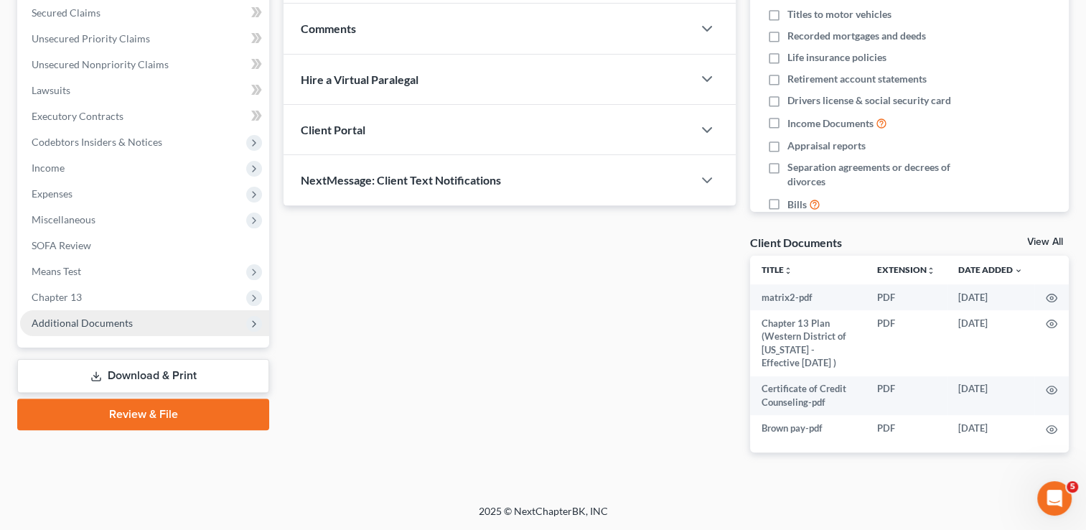
click at [63, 324] on span "Additional Documents" at bounding box center [82, 323] width 101 height 12
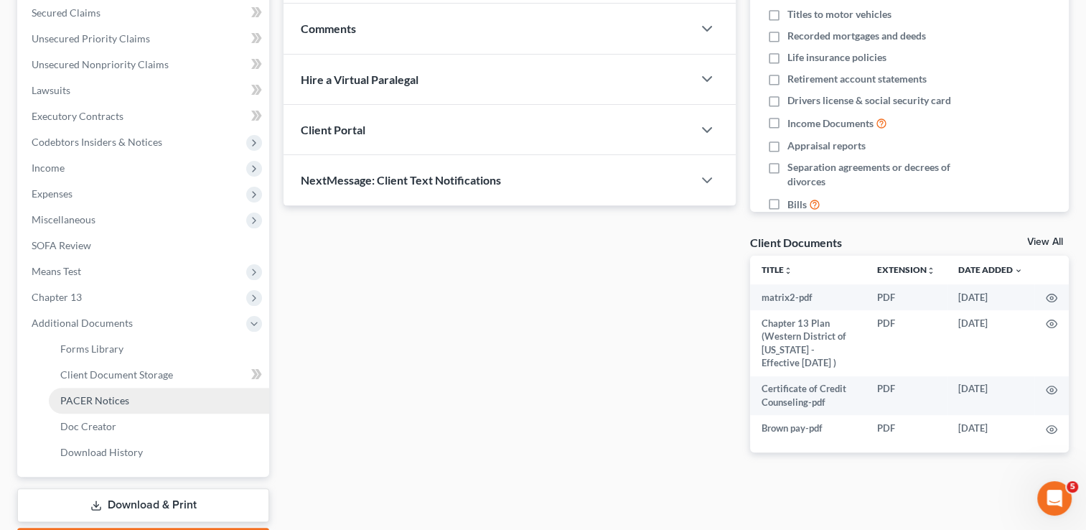
click at [103, 399] on span "PACER Notices" at bounding box center [94, 400] width 69 height 12
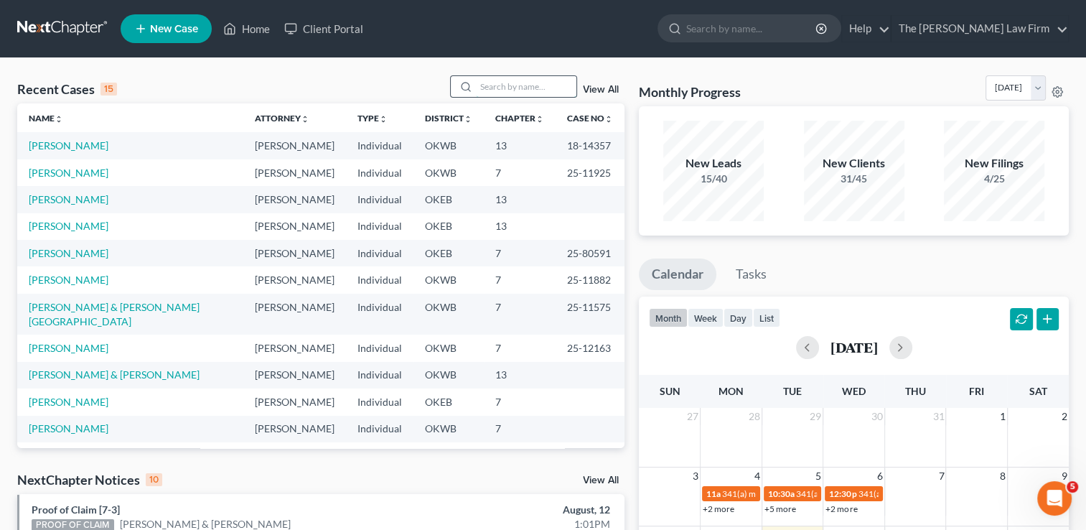
click at [503, 88] on input "search" at bounding box center [526, 86] width 101 height 21
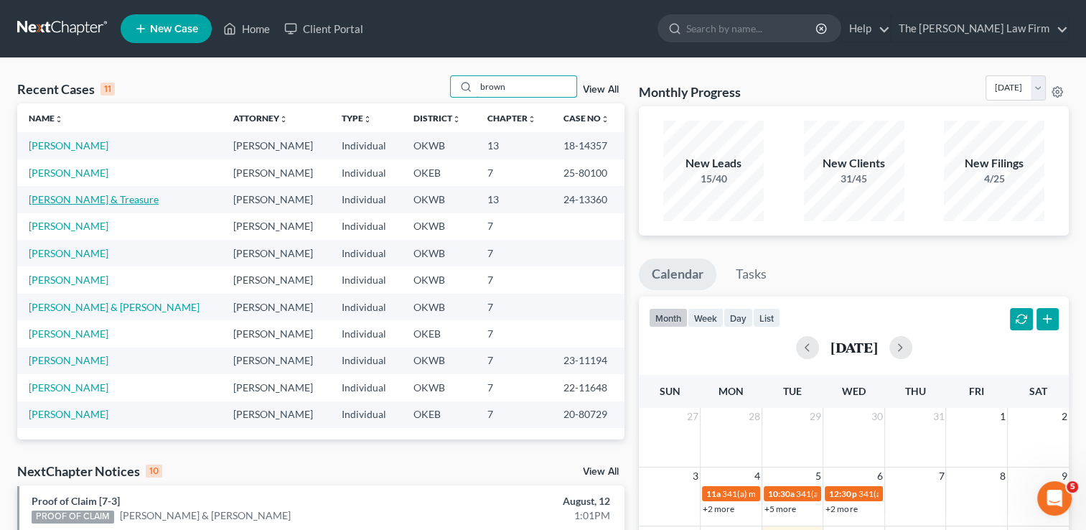
type input "brown"
click at [111, 202] on link "[PERSON_NAME] & Treasure" at bounding box center [94, 199] width 130 height 12
select select "4"
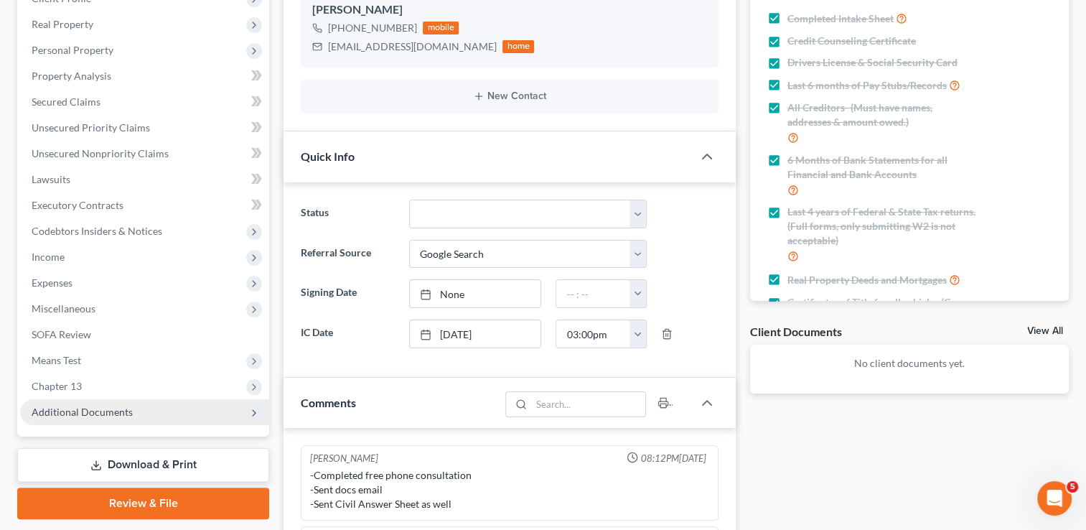
scroll to position [970, 0]
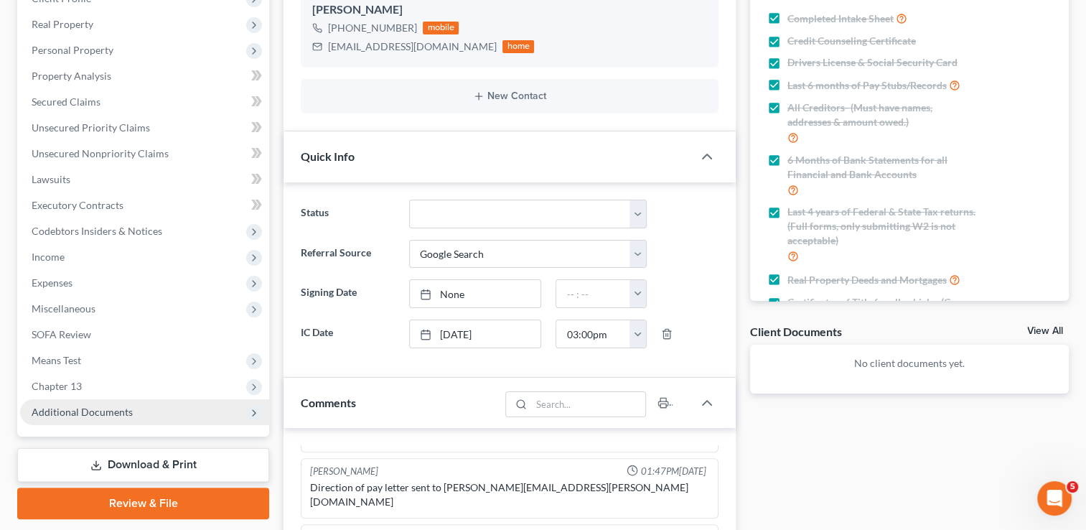
click at [61, 408] on span "Additional Documents" at bounding box center [82, 412] width 101 height 12
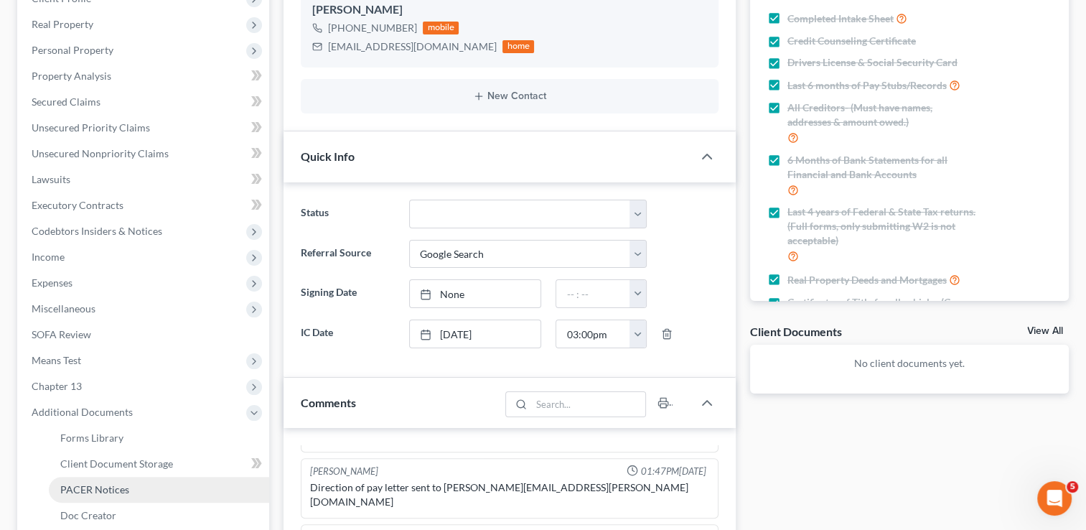
click at [88, 492] on span "PACER Notices" at bounding box center [94, 489] width 69 height 12
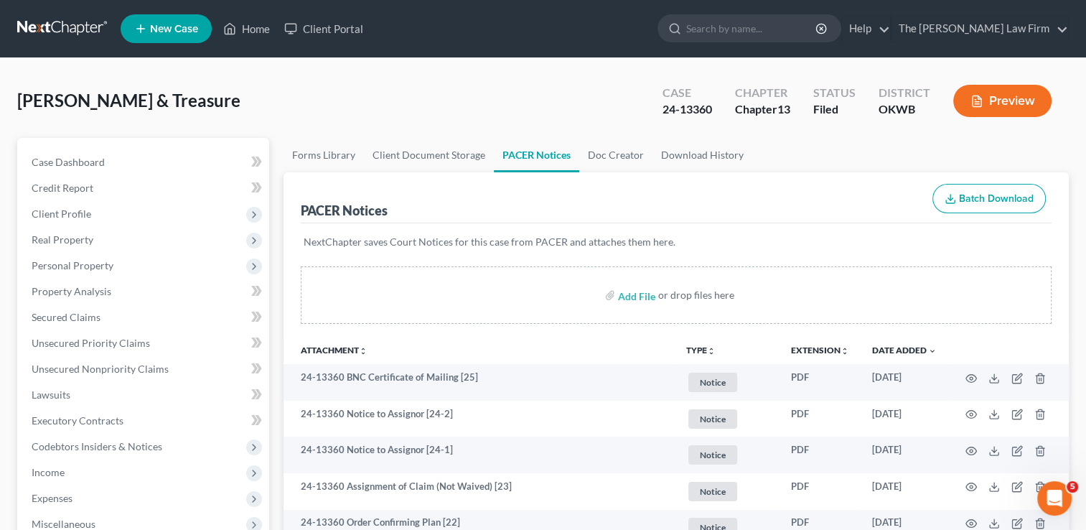
click at [58, 29] on link at bounding box center [63, 29] width 92 height 26
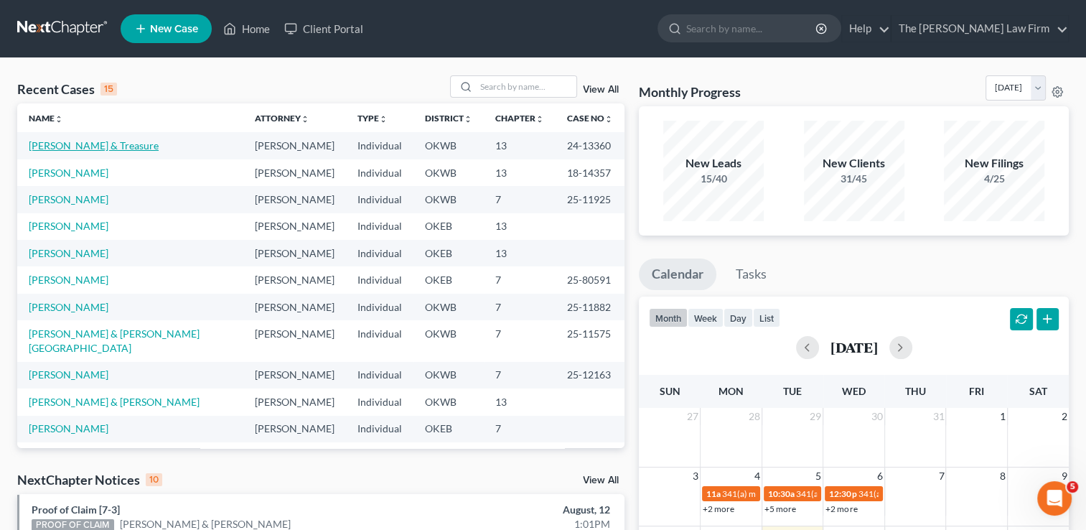
click at [93, 146] on link "[PERSON_NAME] & Treasure" at bounding box center [94, 145] width 130 height 12
select select "4"
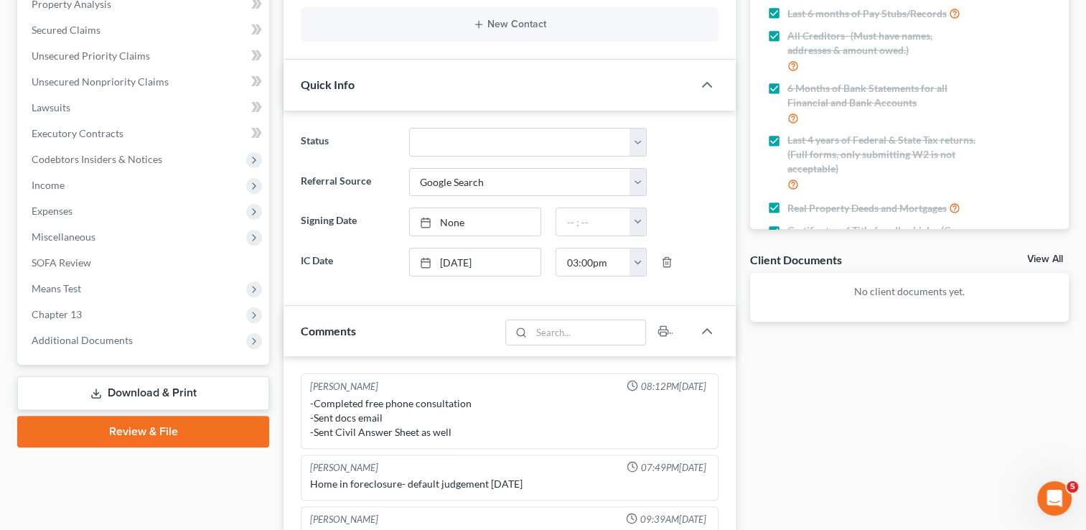
scroll to position [970, 0]
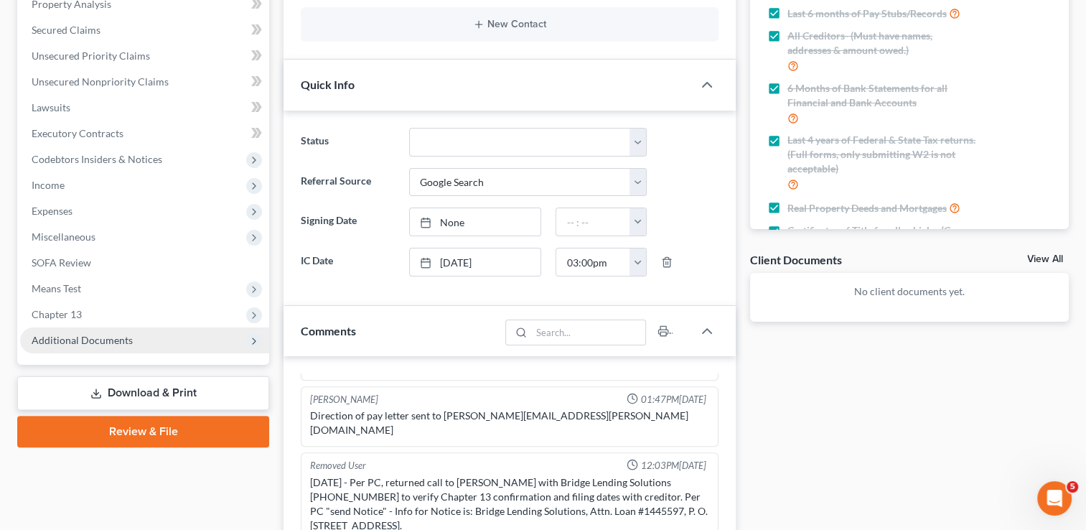
click at [61, 343] on span "Additional Documents" at bounding box center [82, 340] width 101 height 12
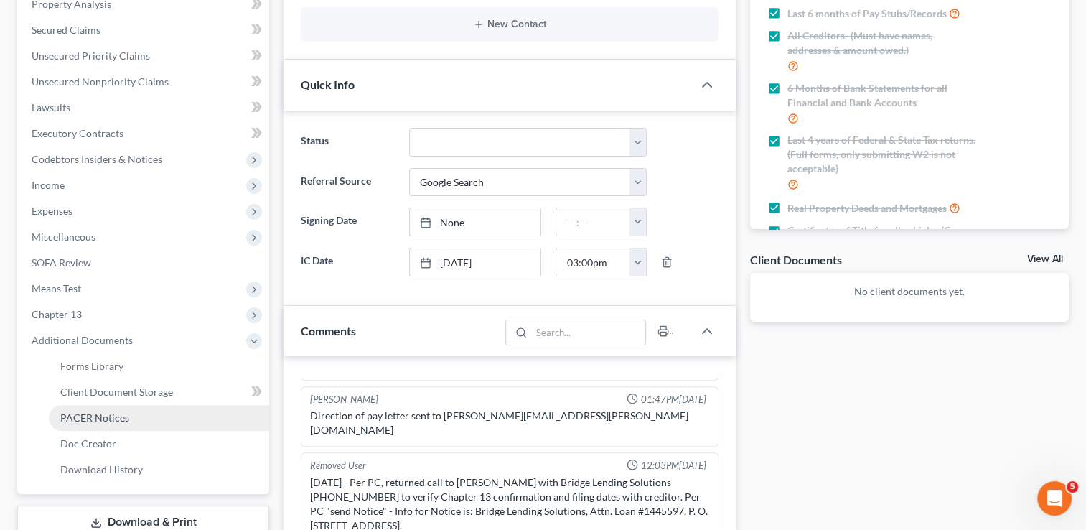
click at [114, 415] on span "PACER Notices" at bounding box center [94, 417] width 69 height 12
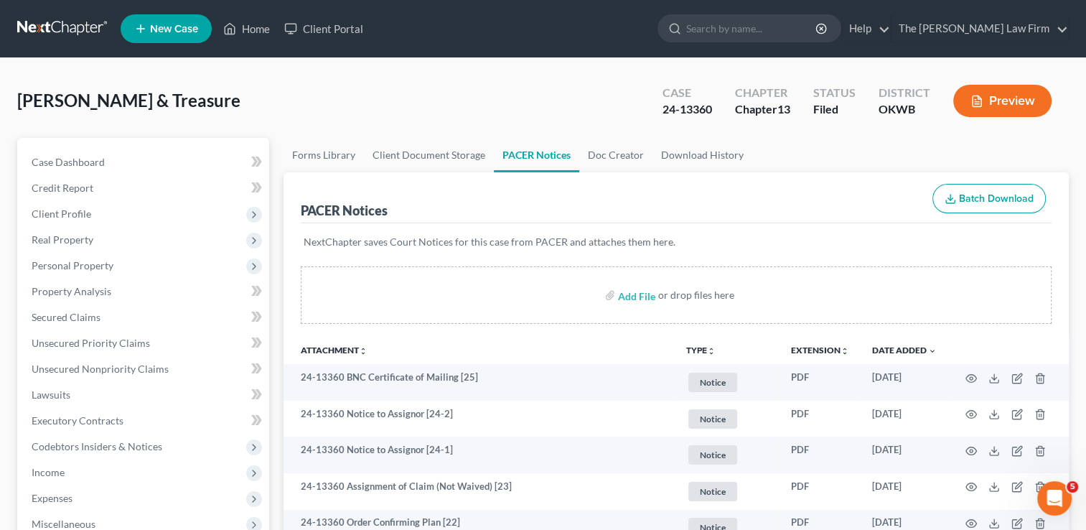
click at [52, 21] on link at bounding box center [63, 29] width 92 height 26
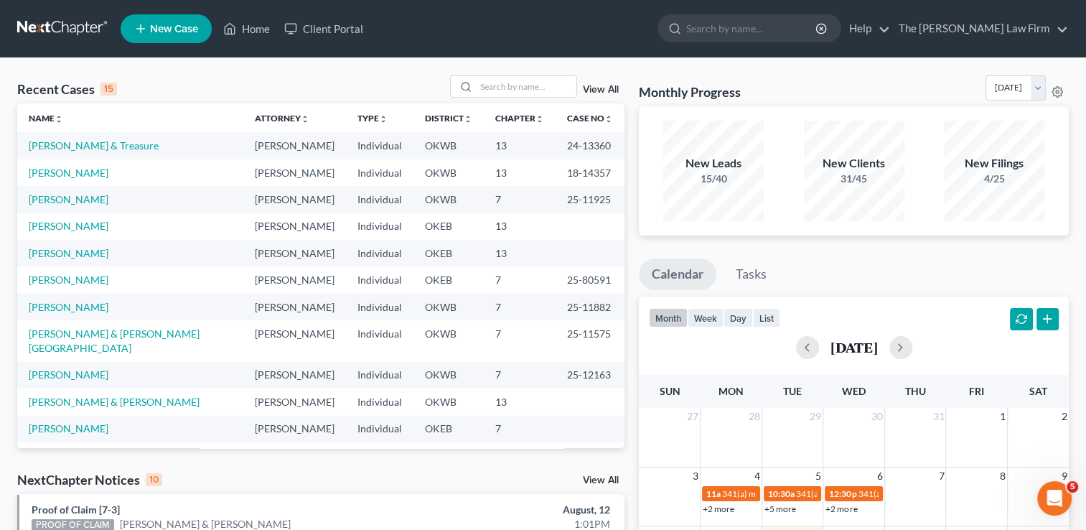
click at [602, 90] on link "View All" at bounding box center [601, 90] width 36 height 10
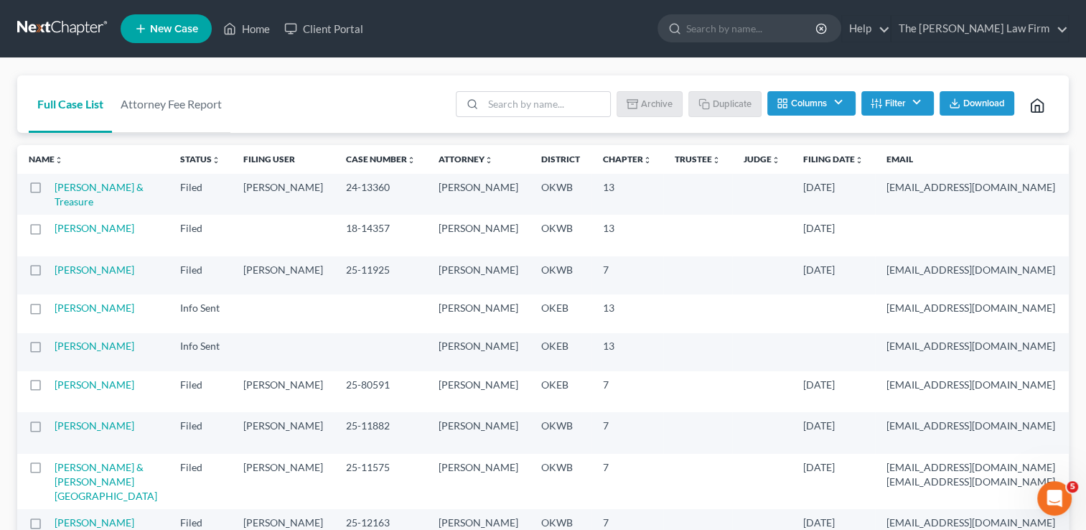
click at [892, 101] on button "Filter" at bounding box center [897, 103] width 73 height 24
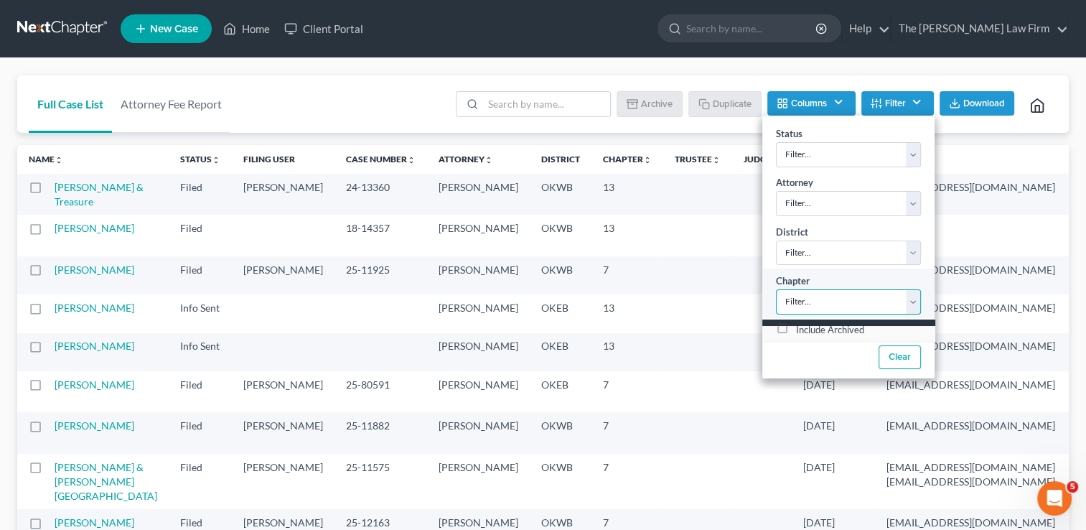
click at [829, 302] on select "Filter... 7 11 13" at bounding box center [848, 301] width 145 height 25
select select "2"
click at [776, 289] on select "Filter... 7 11 13" at bounding box center [848, 301] width 145 height 25
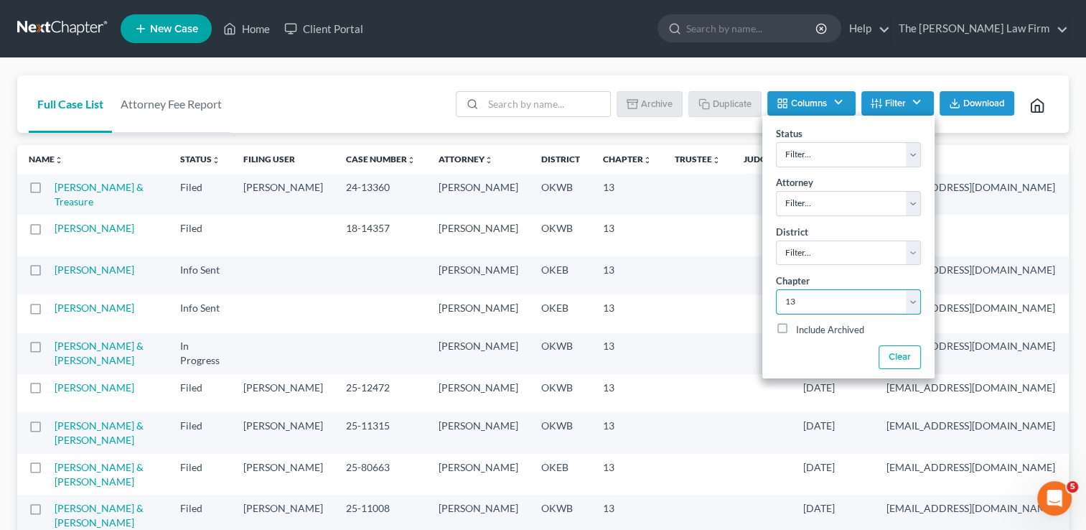
scroll to position [72, 0]
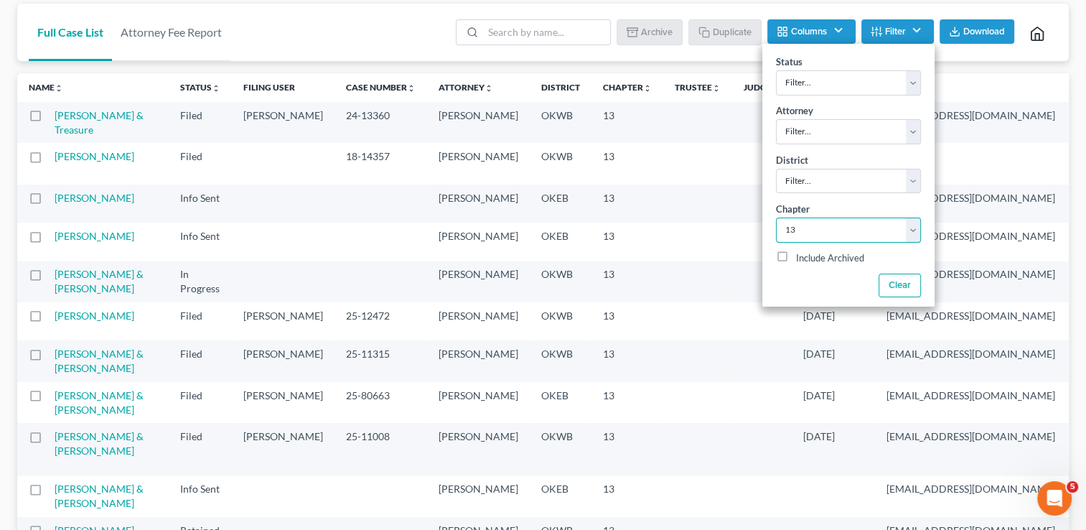
drag, startPoint x: 266, startPoint y: 116, endPoint x: 330, endPoint y: 125, distance: 63.8
click at [335, 124] on td "24-13360" at bounding box center [381, 122] width 93 height 41
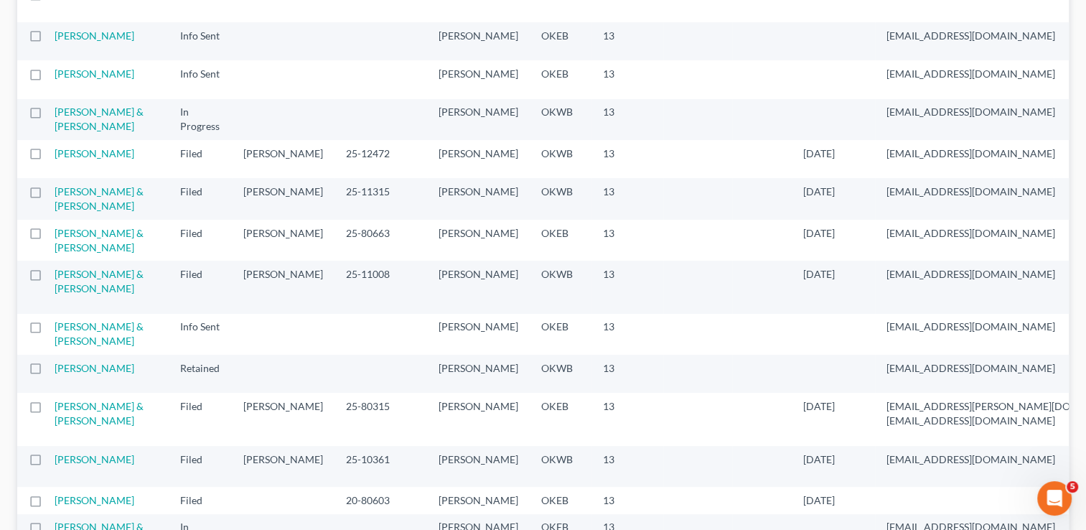
scroll to position [0, 0]
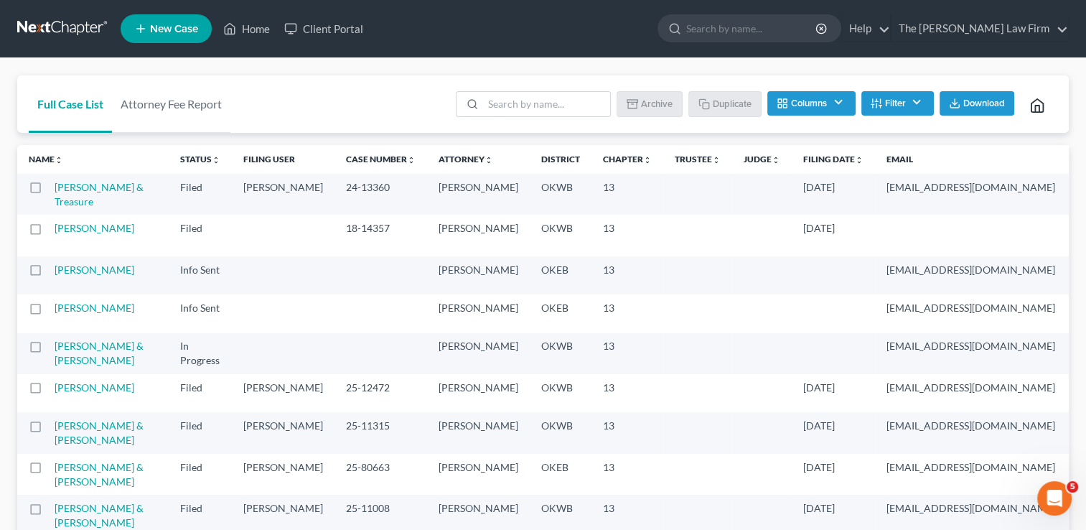
click at [917, 103] on button "Filter" at bounding box center [897, 103] width 73 height 24
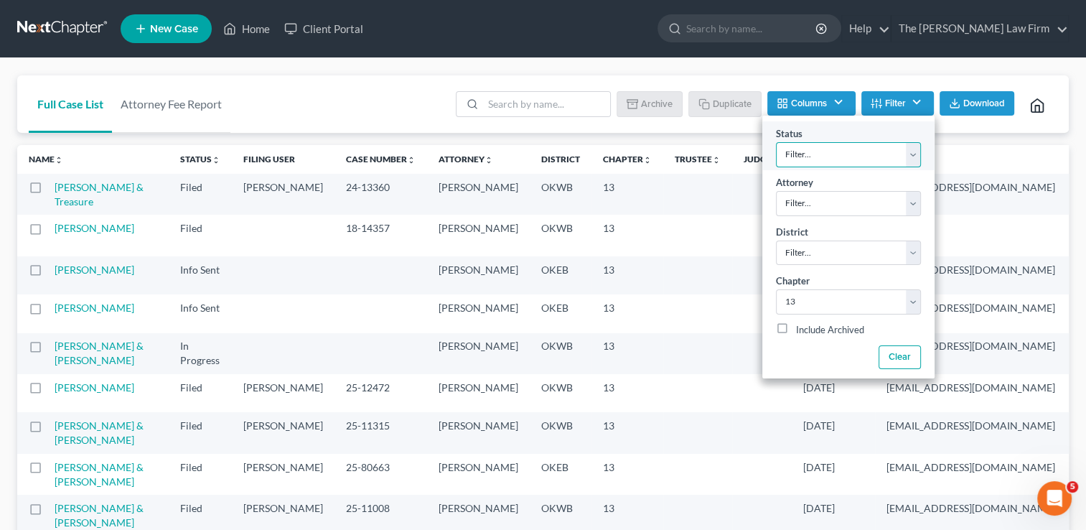
click at [907, 152] on select "Filter... Discharged Dismissed Filed Info Sent In Progress Lead Lost Lead Ready…" at bounding box center [848, 154] width 145 height 25
select select "3"
click at [776, 142] on select "Filter... Discharged Dismissed Filed Info Sent In Progress Lead Lost Lead Ready…" at bounding box center [848, 154] width 145 height 25
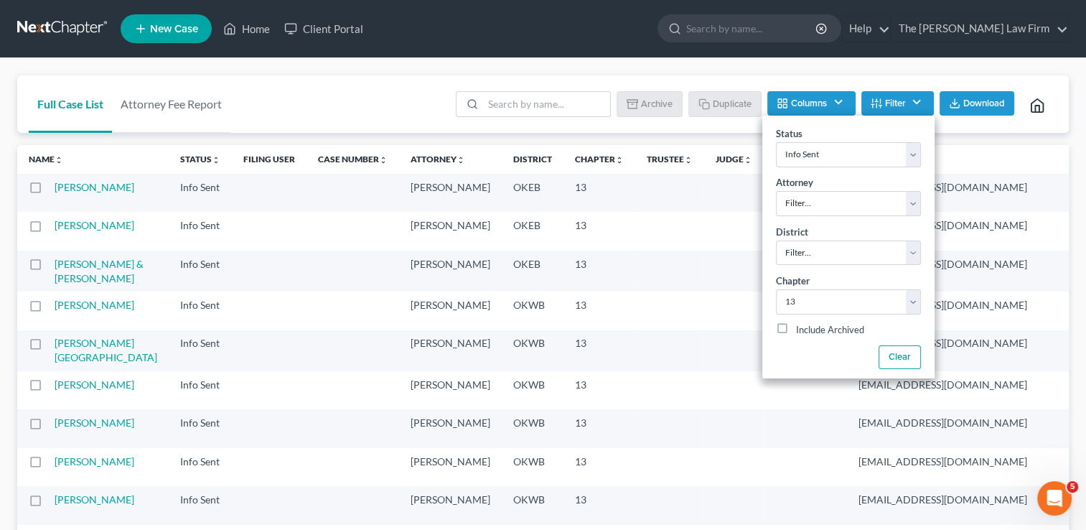
click at [424, 101] on div "Full Case List Attorney Fee Report Batch Download Archive Un-archive Duplicate …" at bounding box center [543, 104] width 1052 height 58
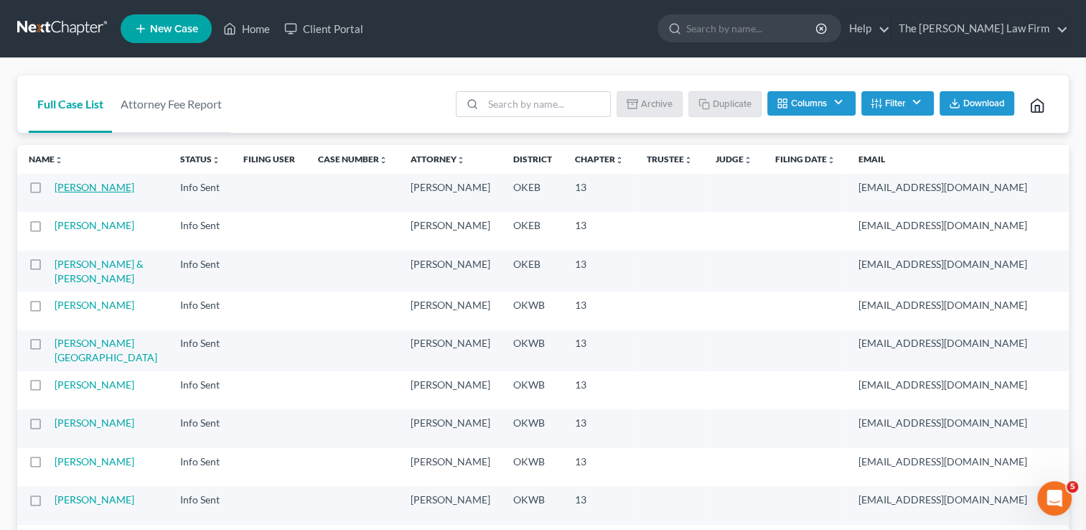
click at [64, 193] on link "[PERSON_NAME]" at bounding box center [95, 187] width 80 height 12
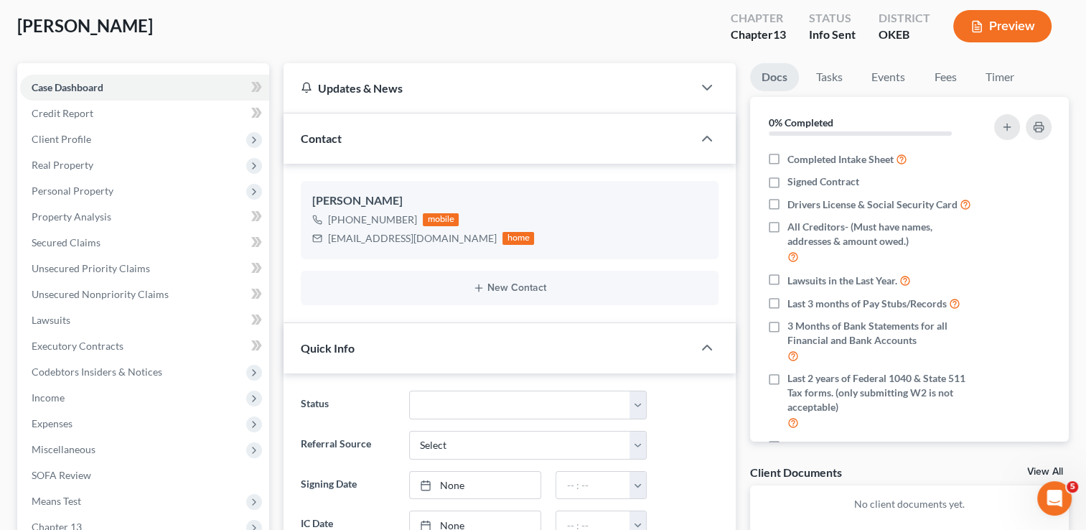
scroll to position [72, 0]
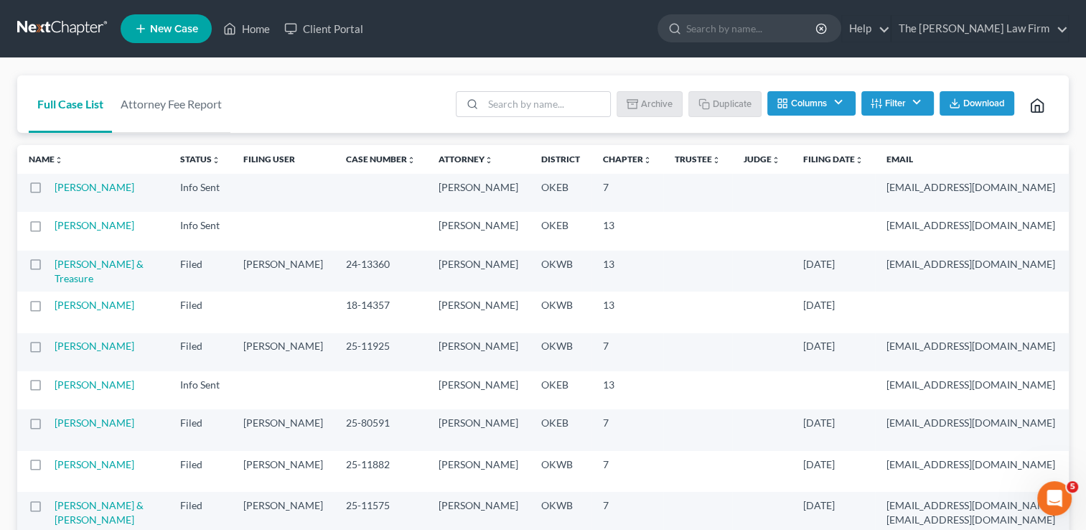
click at [928, 103] on button "Filter" at bounding box center [897, 103] width 73 height 24
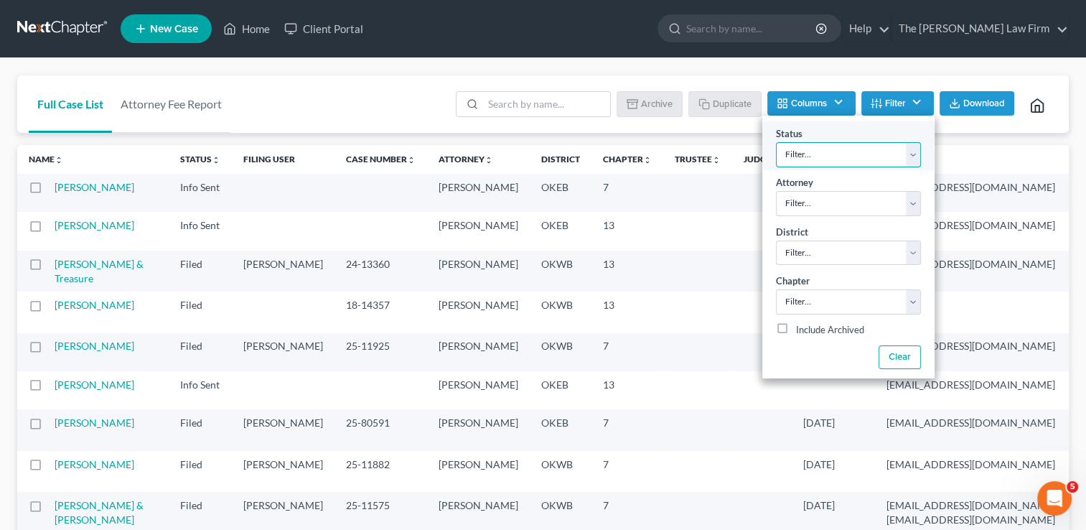
click at [837, 158] on select "Filter... Discharged Dismissed Filed Info Sent In Progress Lead Lost Lead Ready…" at bounding box center [848, 154] width 145 height 25
select select "3"
click at [776, 142] on select "Filter... Discharged Dismissed Filed Info Sent In Progress Lead Lost Lead Ready…" at bounding box center [848, 154] width 145 height 25
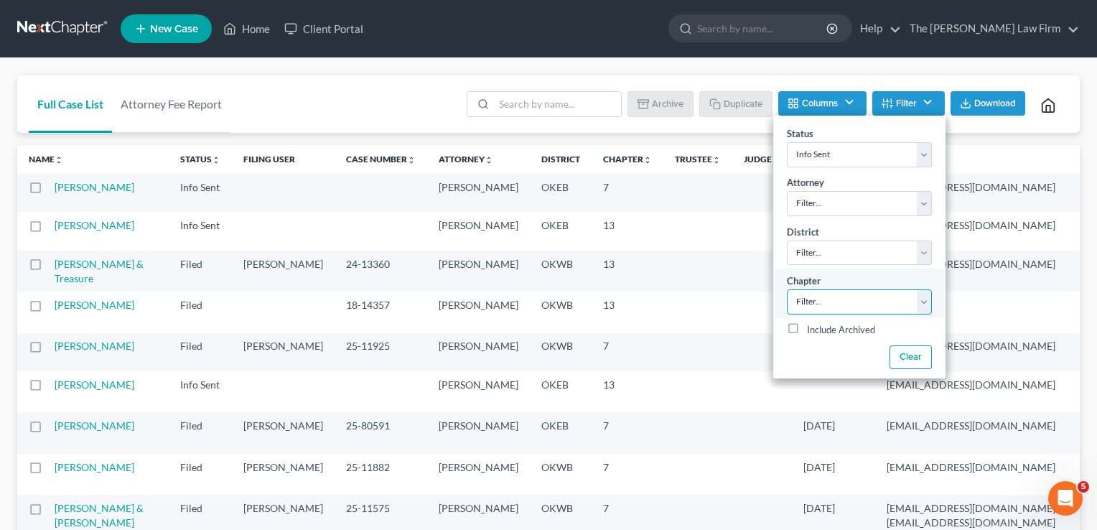
click at [836, 306] on select "Filter... 7 11 13" at bounding box center [859, 301] width 145 height 25
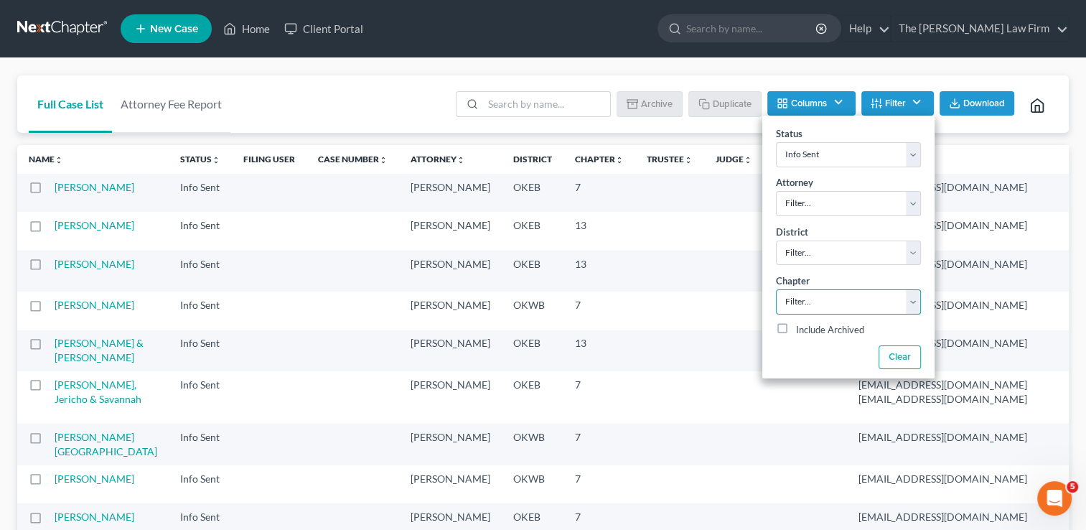
select select "2"
click at [776, 289] on select "Filter... 7 11 13" at bounding box center [848, 301] width 145 height 25
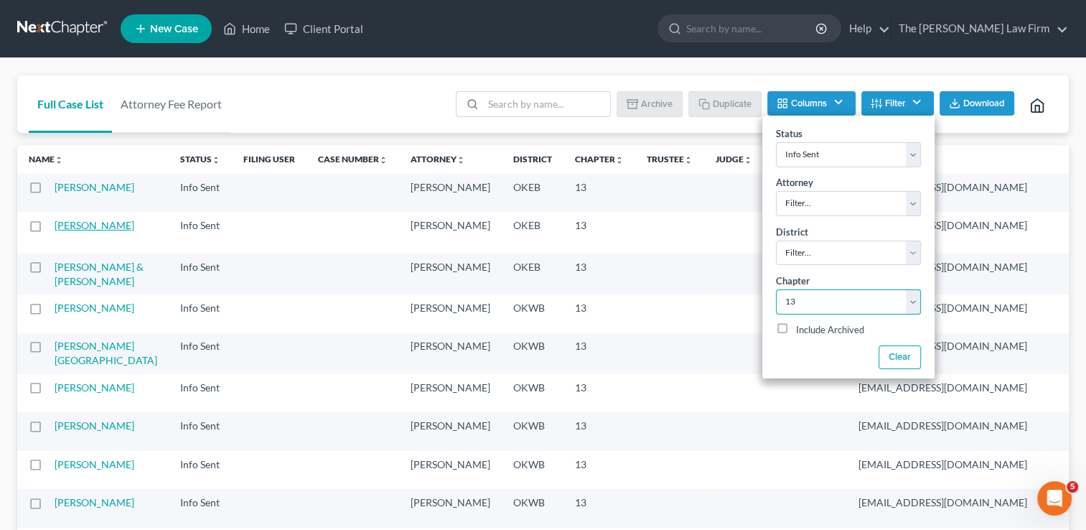
click at [69, 231] on link "[PERSON_NAME]" at bounding box center [95, 225] width 80 height 12
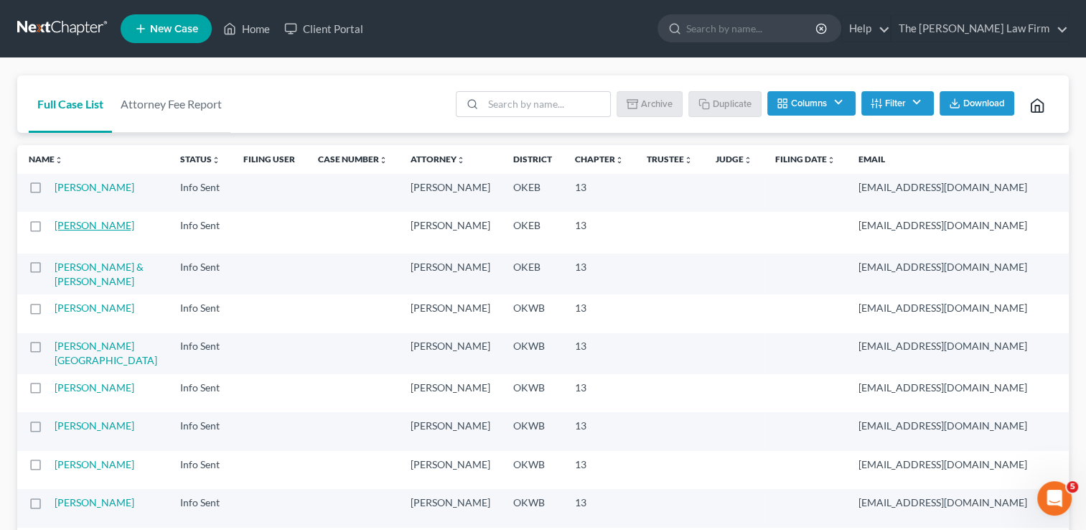
select select "1"
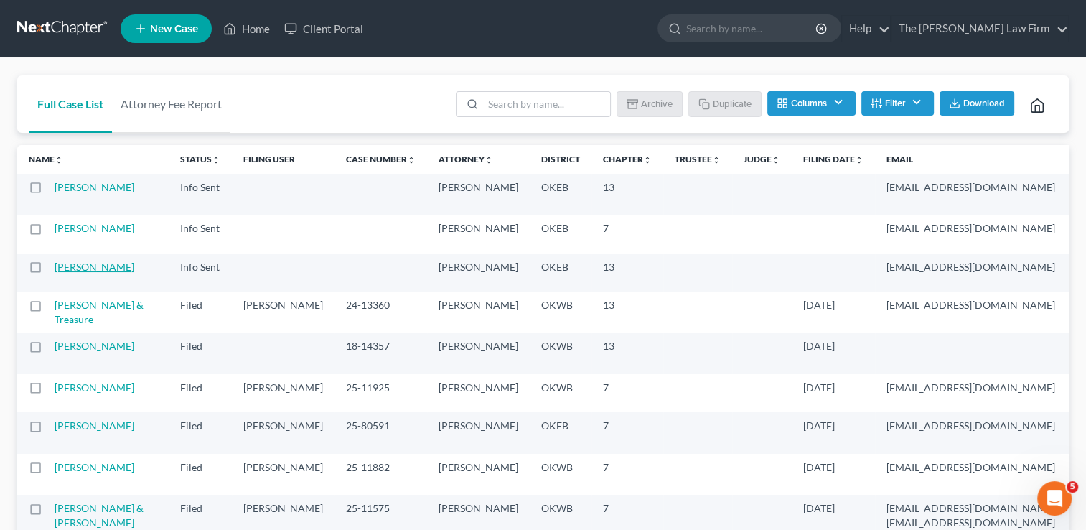
click at [75, 266] on link "[PERSON_NAME]" at bounding box center [95, 267] width 80 height 12
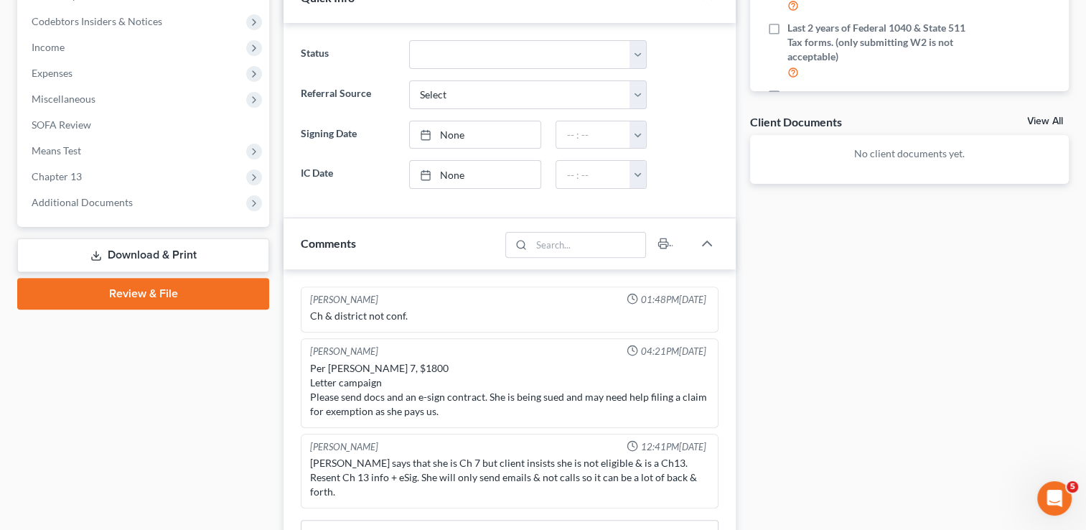
scroll to position [646, 0]
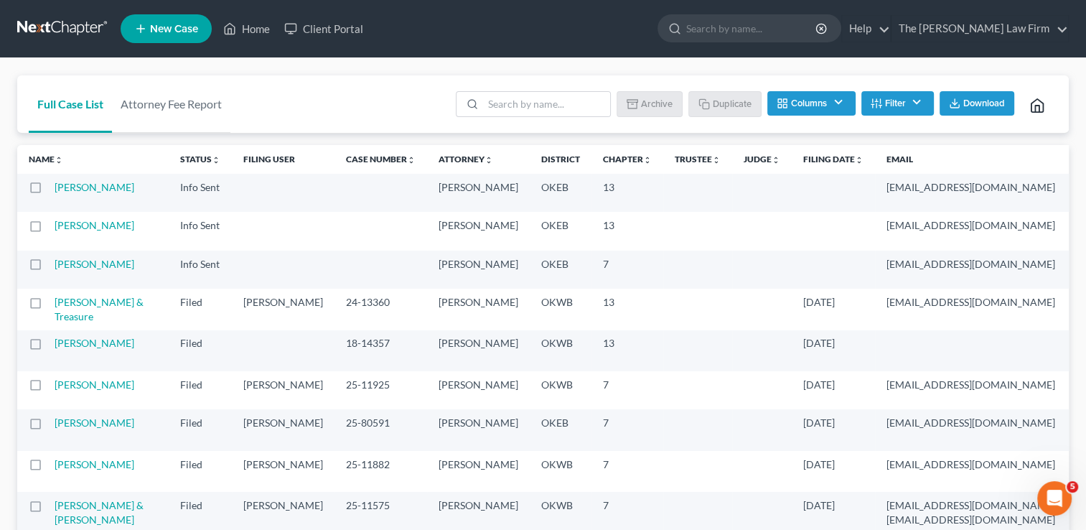
click at [914, 99] on button "Filter" at bounding box center [897, 103] width 73 height 24
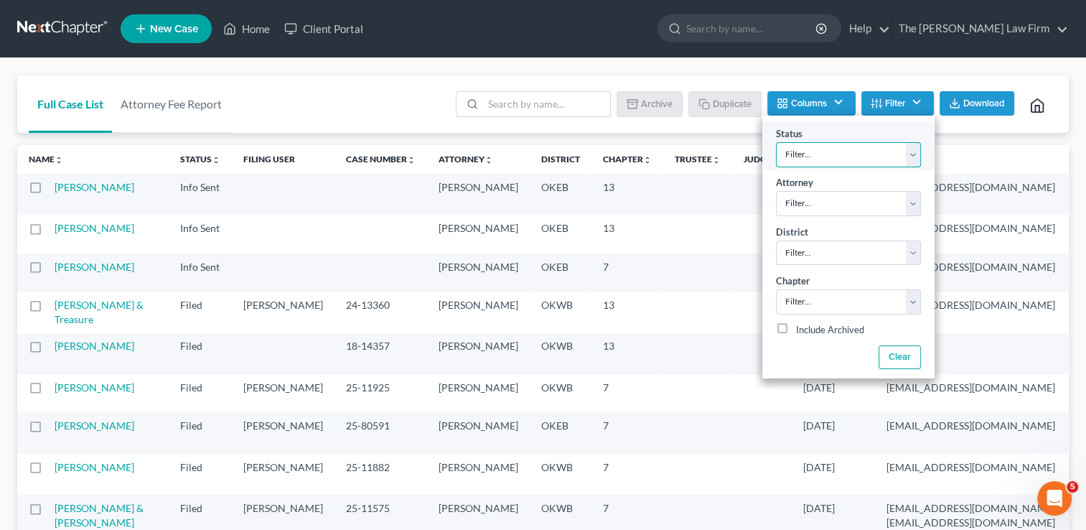
click at [909, 152] on select "Filter... Discharged Dismissed Filed Info Sent In Progress Lead Lost Lead Ready…" at bounding box center [848, 154] width 145 height 25
select select "3"
click at [776, 142] on select "Filter... Discharged Dismissed Filed Info Sent In Progress Lead Lost Lead Ready…" at bounding box center [848, 154] width 145 height 25
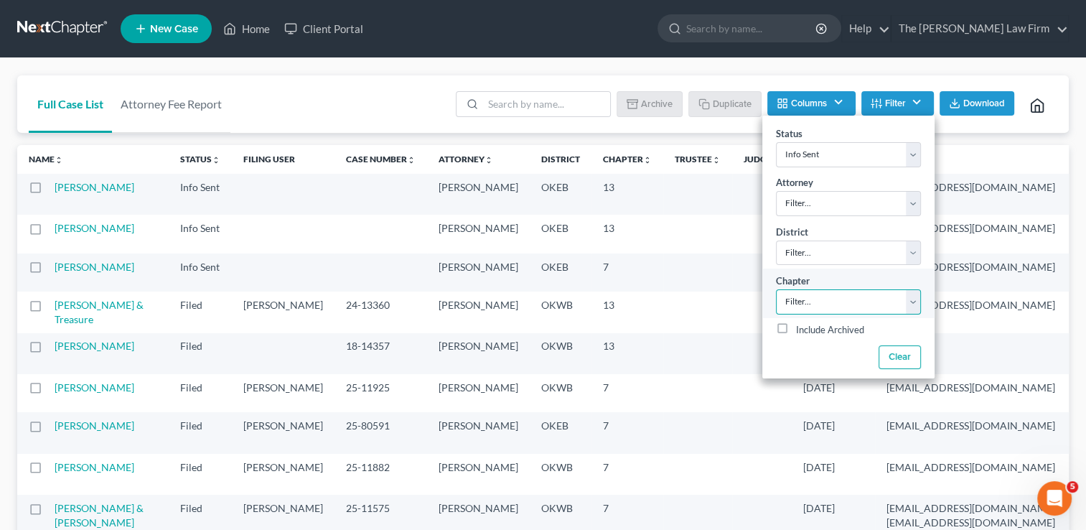
click at [865, 303] on select "Filter... 7 11 13" at bounding box center [848, 301] width 145 height 25
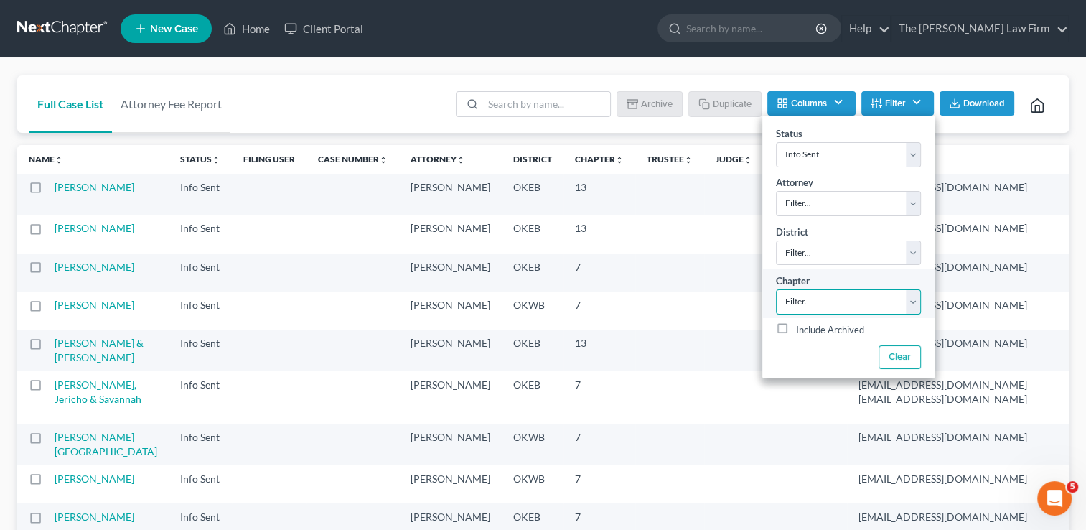
select select "2"
click at [776, 289] on select "Filter... 7 11 13" at bounding box center [848, 301] width 145 height 25
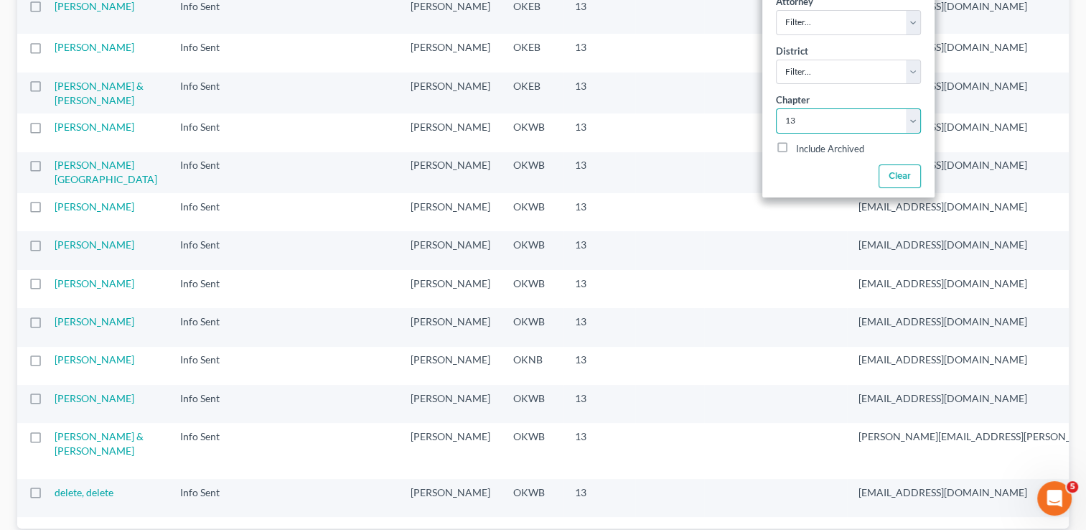
scroll to position [215, 0]
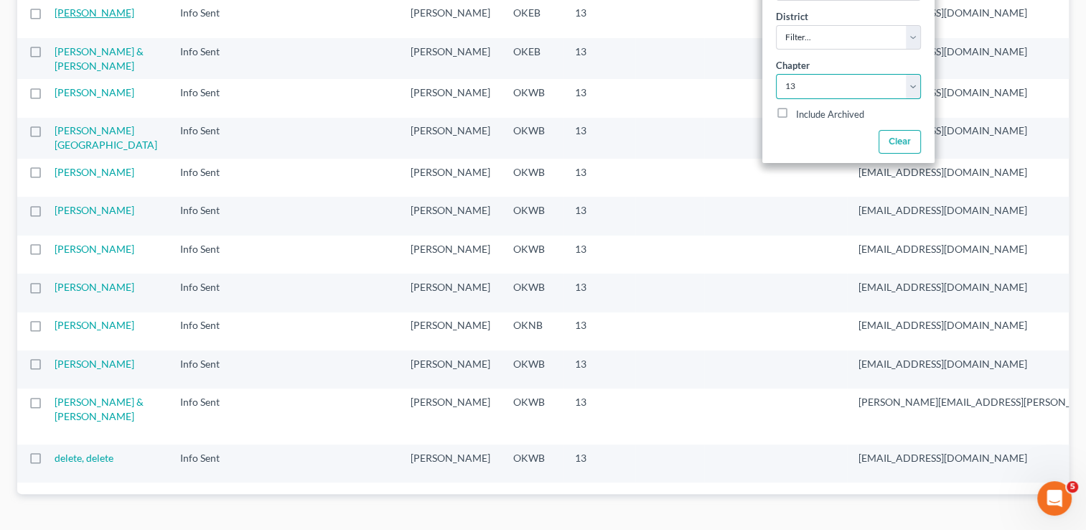
click at [70, 19] on link "[PERSON_NAME]" at bounding box center [95, 12] width 80 height 12
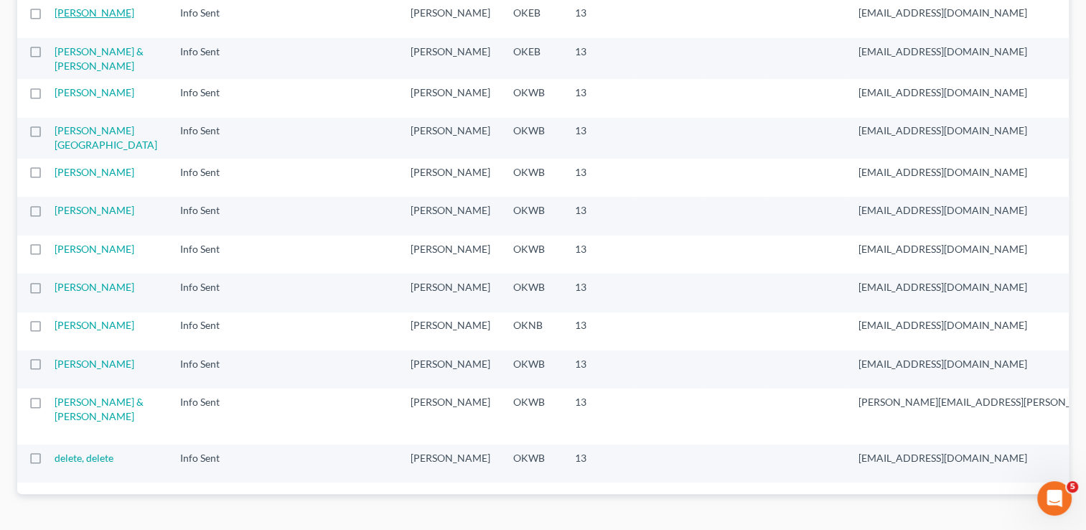
select select "1"
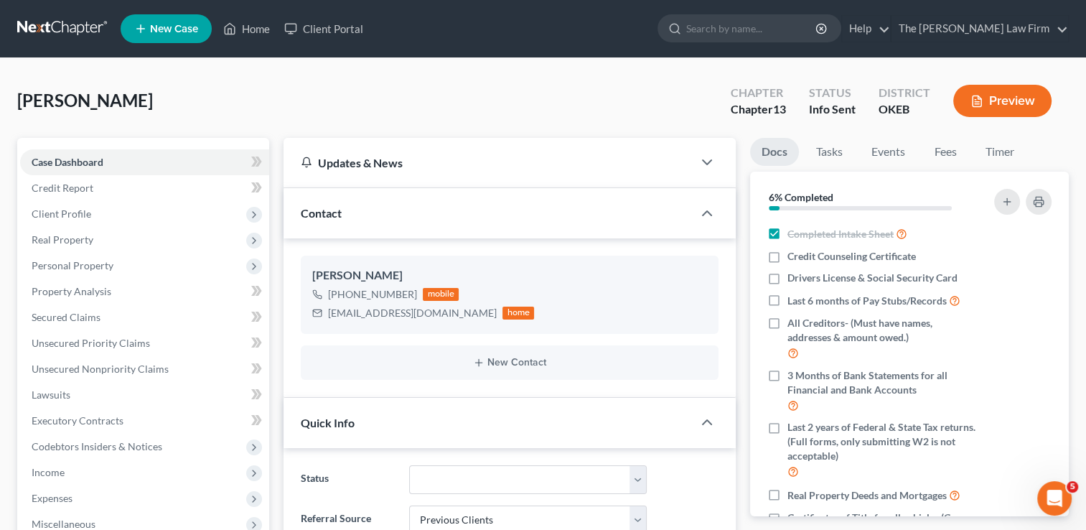
click at [63, 24] on link at bounding box center [63, 29] width 92 height 26
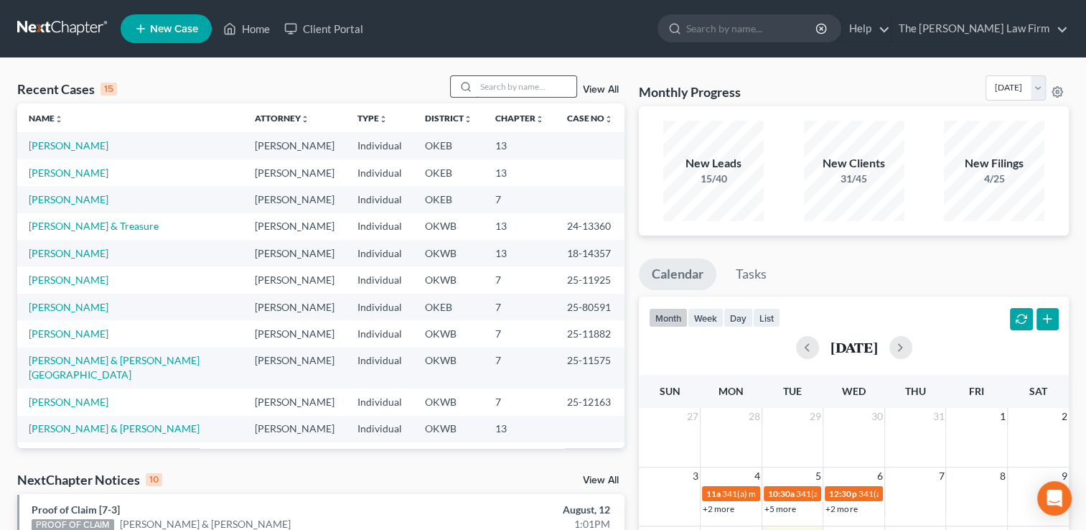
click at [514, 86] on input "search" at bounding box center [526, 86] width 101 height 21
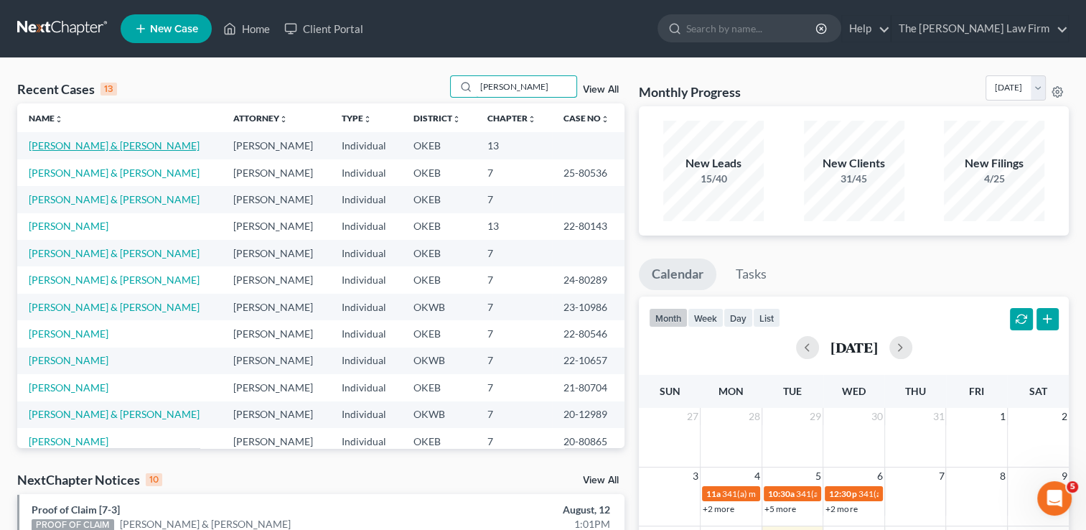
type input "[PERSON_NAME]"
click at [84, 146] on link "[PERSON_NAME] & [PERSON_NAME]" at bounding box center [114, 145] width 171 height 12
select select "1"
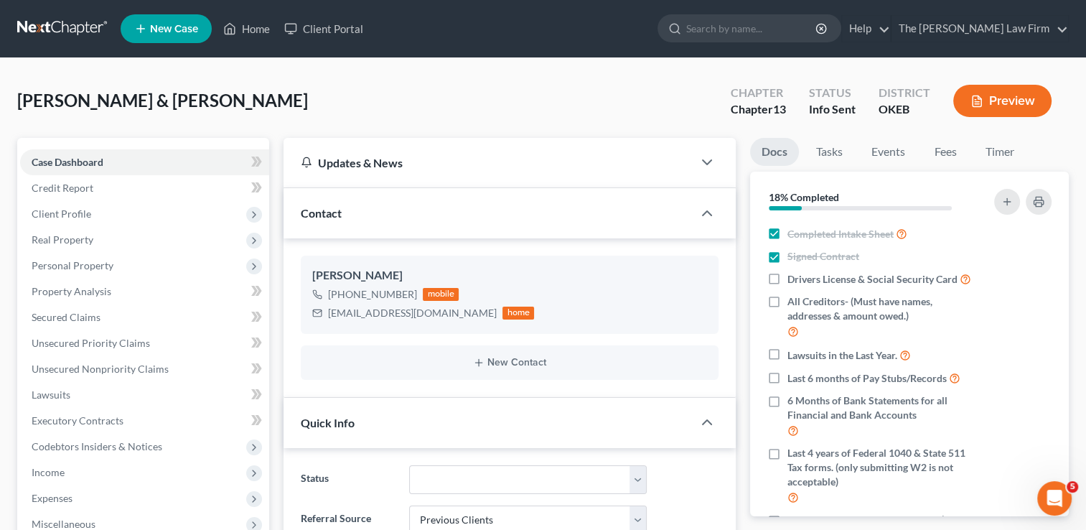
click at [50, 25] on link at bounding box center [63, 29] width 92 height 26
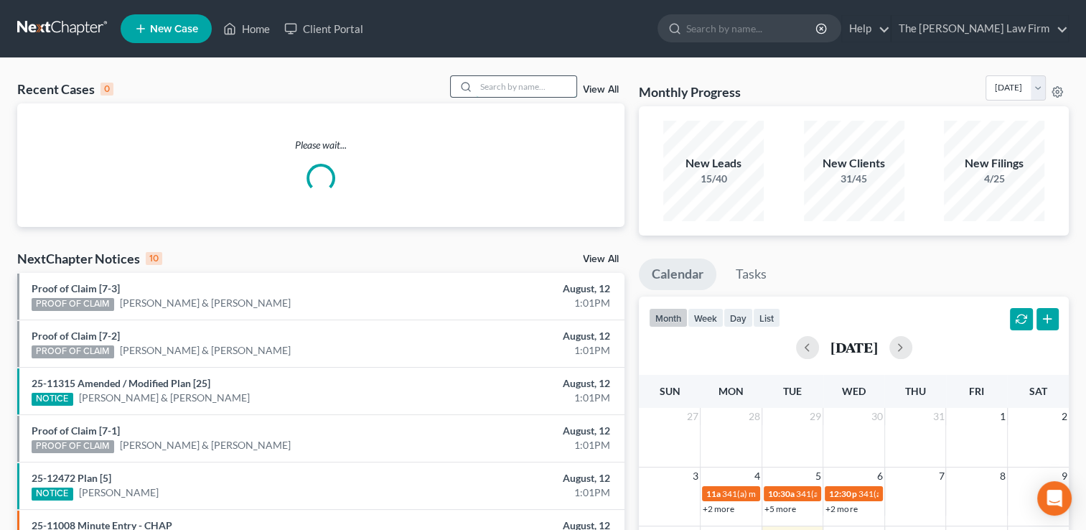
click at [519, 87] on input "search" at bounding box center [526, 86] width 101 height 21
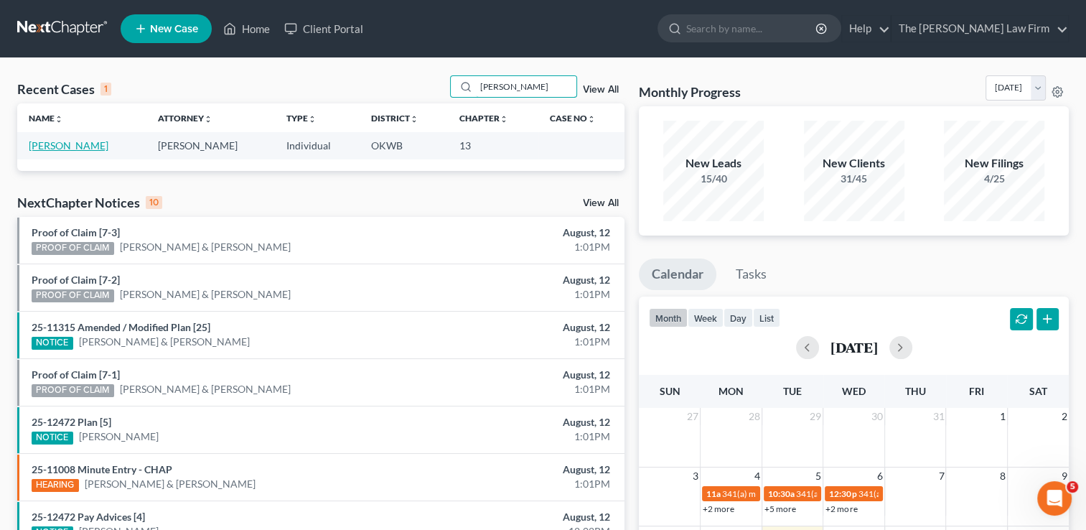
type input "[PERSON_NAME]"
click at [47, 142] on link "[PERSON_NAME]" at bounding box center [69, 145] width 80 height 12
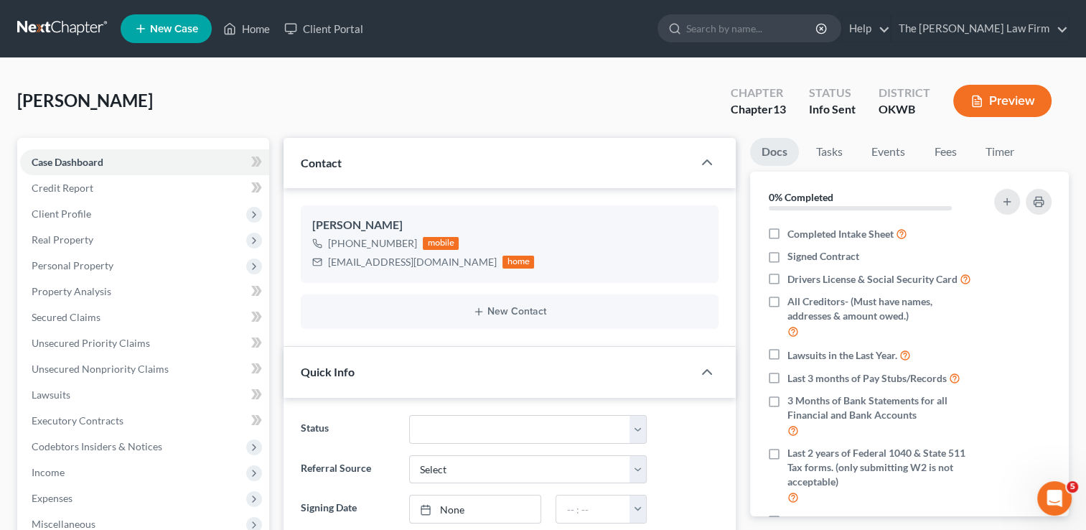
click at [57, 27] on link at bounding box center [63, 29] width 92 height 26
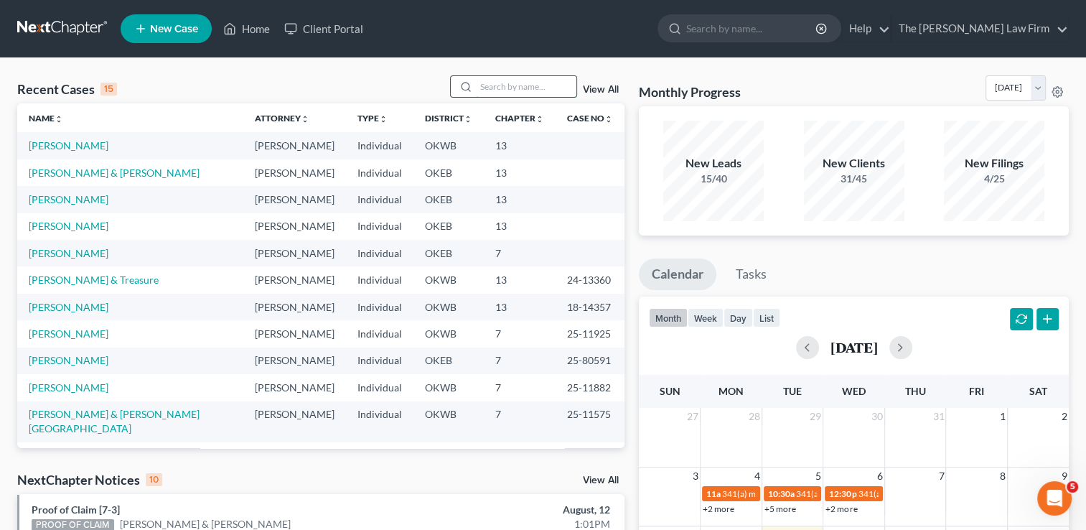
click at [513, 89] on input "search" at bounding box center [526, 86] width 101 height 21
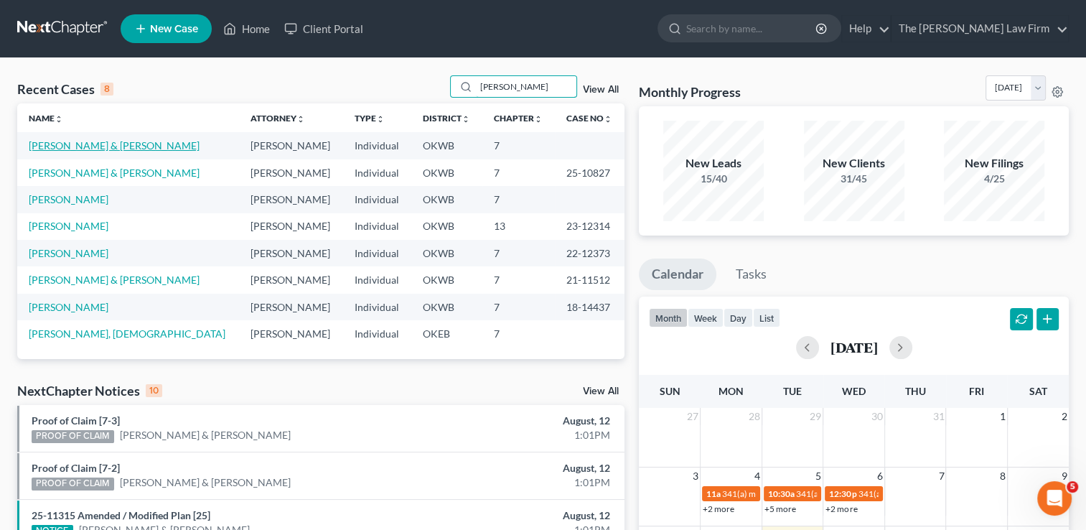
type input "campbell"
click at [97, 146] on link "[PERSON_NAME] & [PERSON_NAME]" at bounding box center [114, 145] width 171 height 12
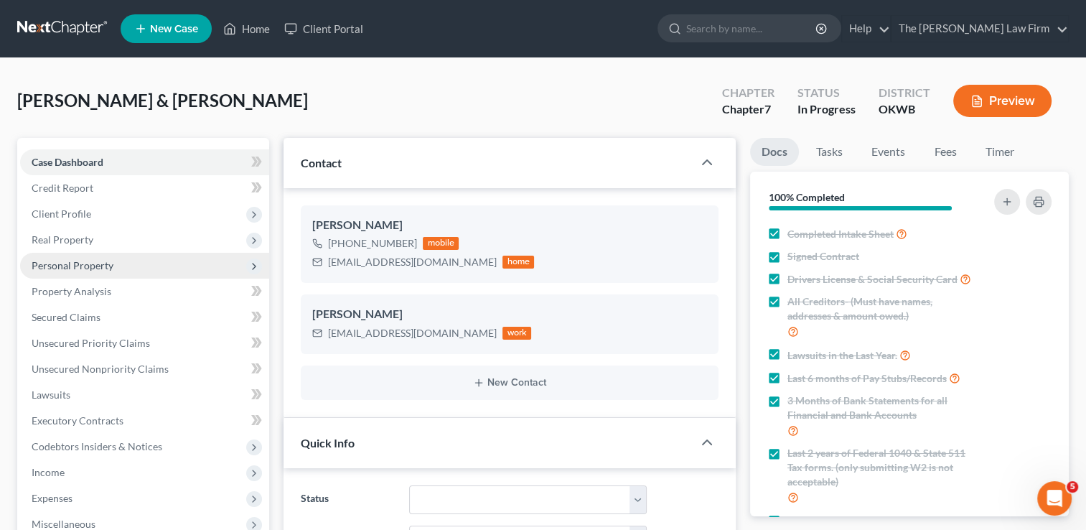
scroll to position [185, 0]
click at [84, 261] on span "Personal Property" at bounding box center [73, 265] width 82 height 12
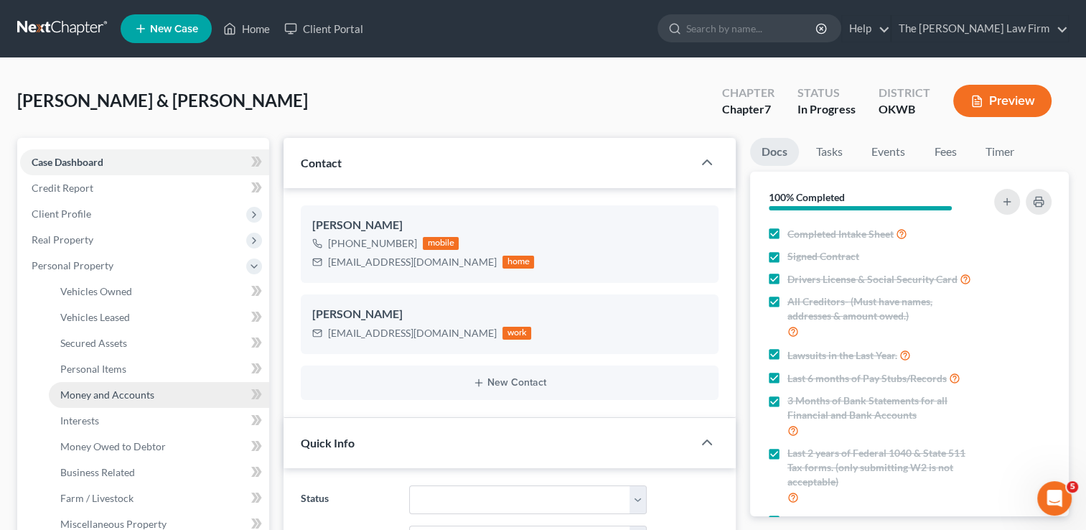
click at [95, 394] on span "Money and Accounts" at bounding box center [107, 394] width 94 height 12
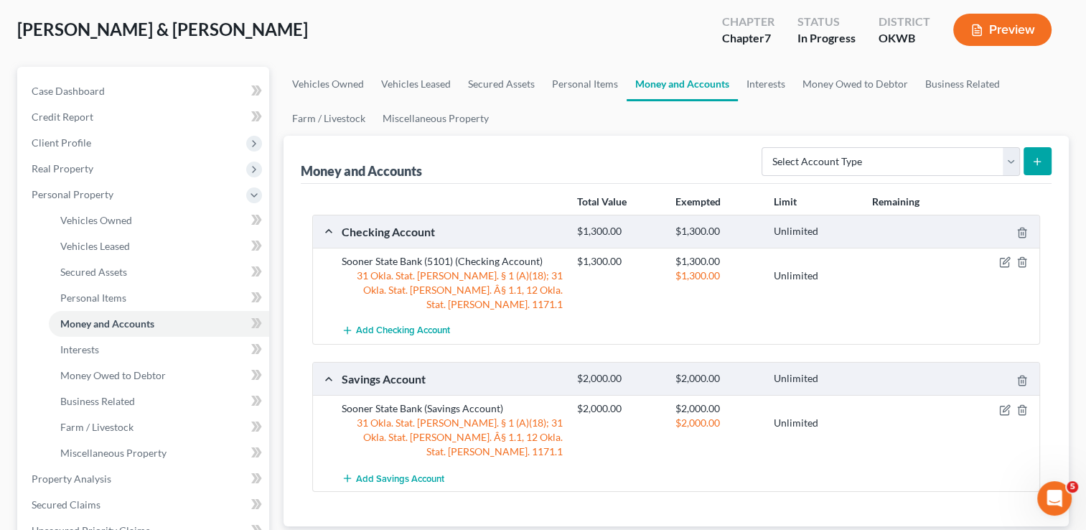
scroll to position [72, 0]
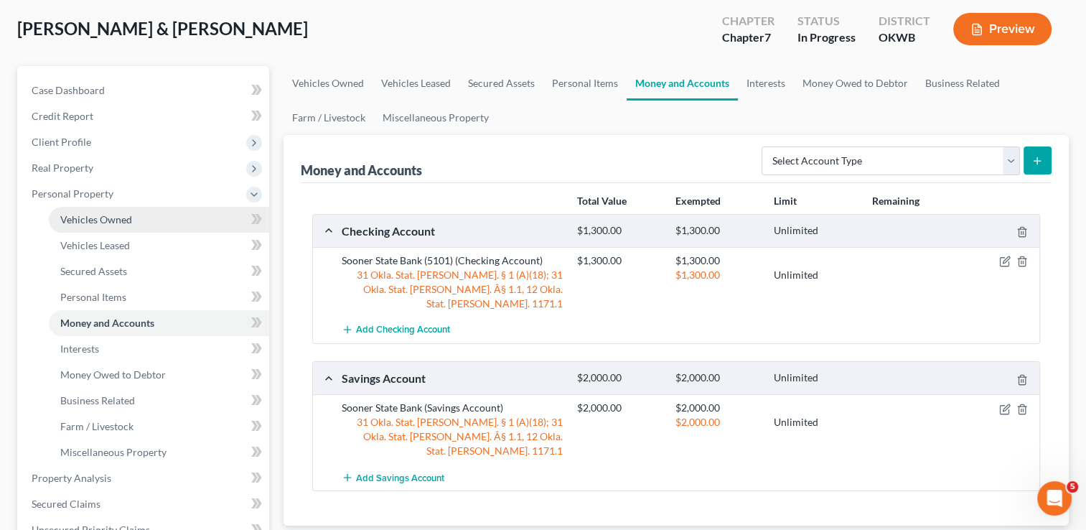
click at [119, 223] on span "Vehicles Owned" at bounding box center [96, 219] width 72 height 12
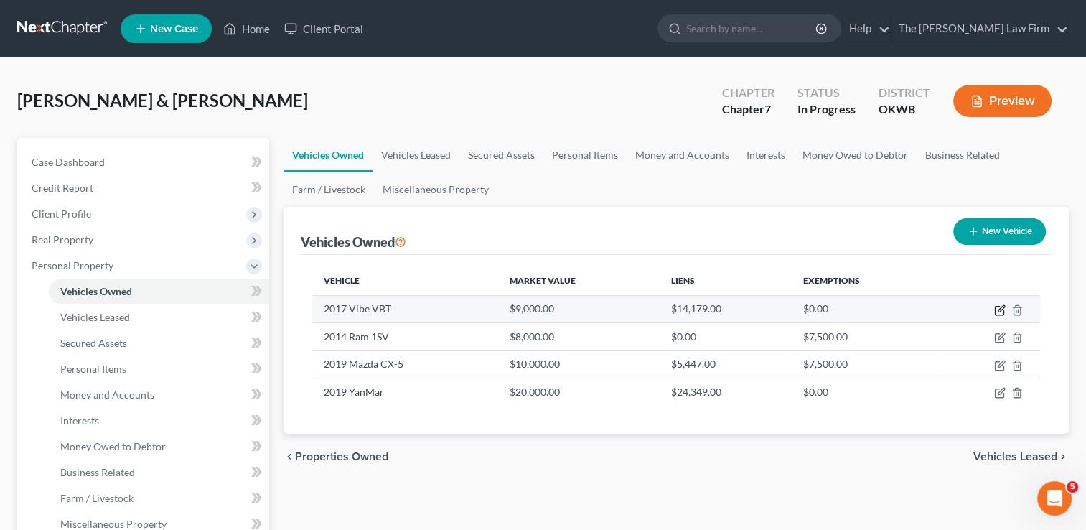
click at [996, 309] on icon "button" at bounding box center [999, 309] width 11 height 11
select select "7"
select select "9"
select select "2"
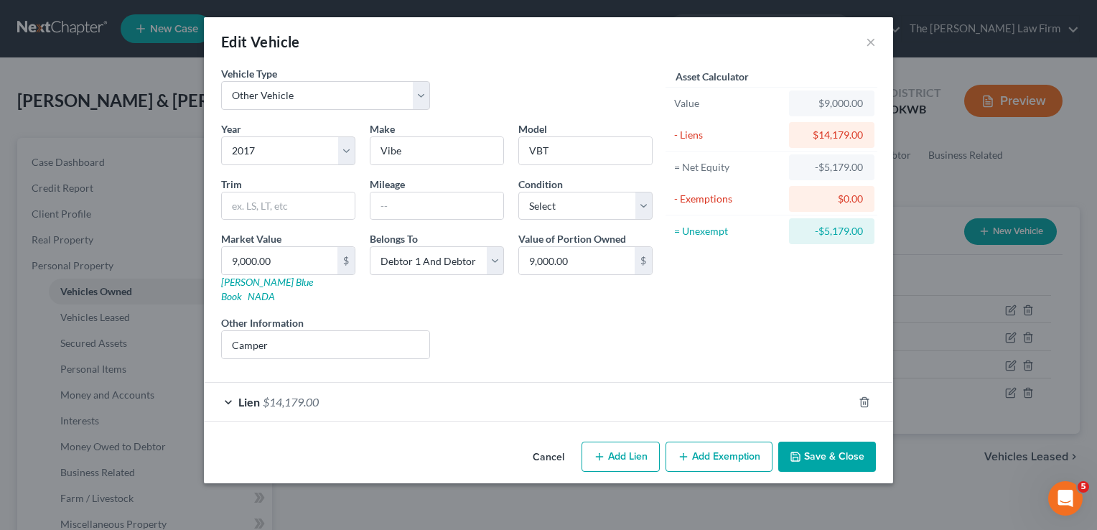
click at [477, 386] on div "Lien $14,179.00" at bounding box center [528, 402] width 649 height 38
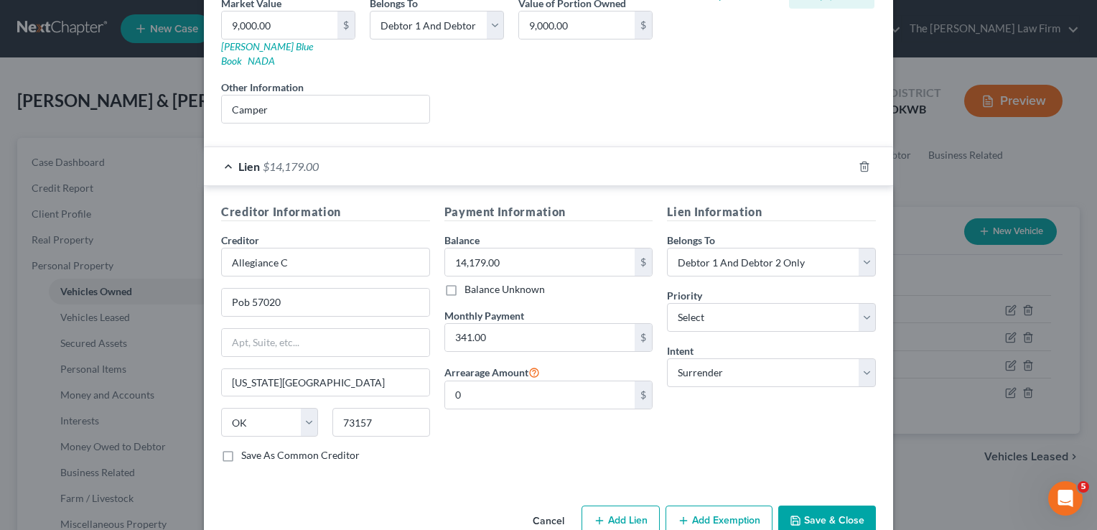
scroll to position [252, 0]
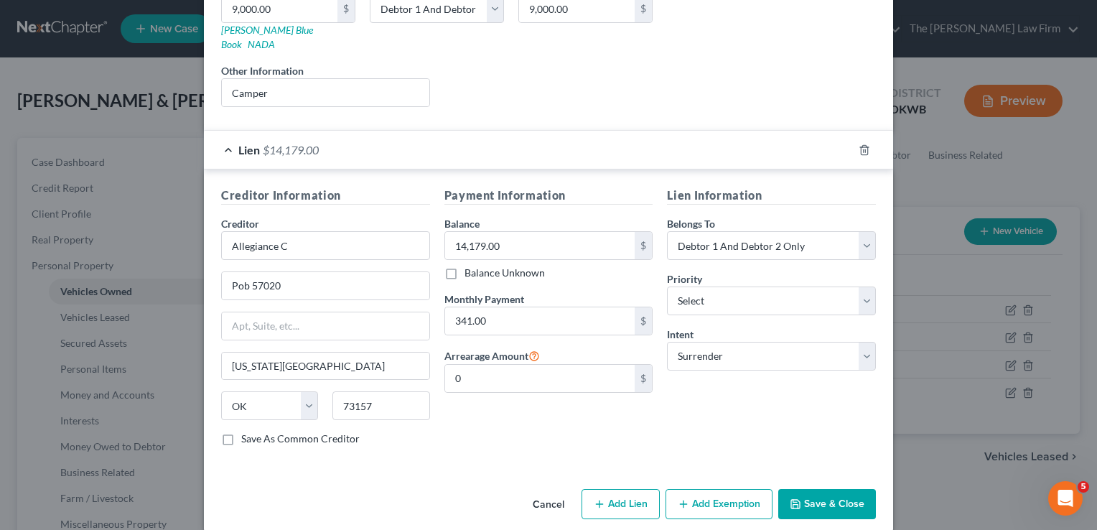
click at [833, 492] on button "Save & Close" at bounding box center [827, 504] width 98 height 30
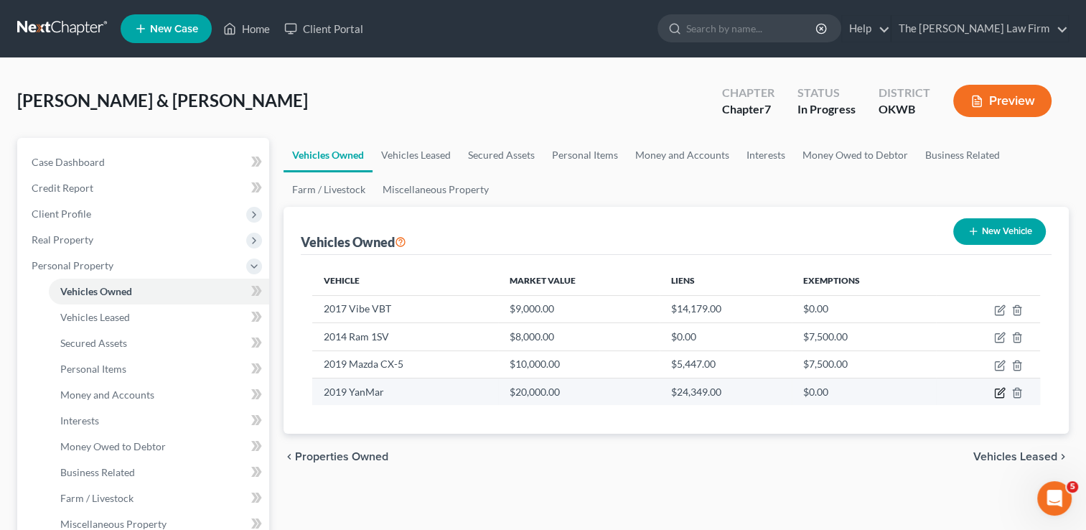
click at [1001, 391] on icon "button" at bounding box center [1001, 391] width 6 height 6
select select "7"
select select "2"
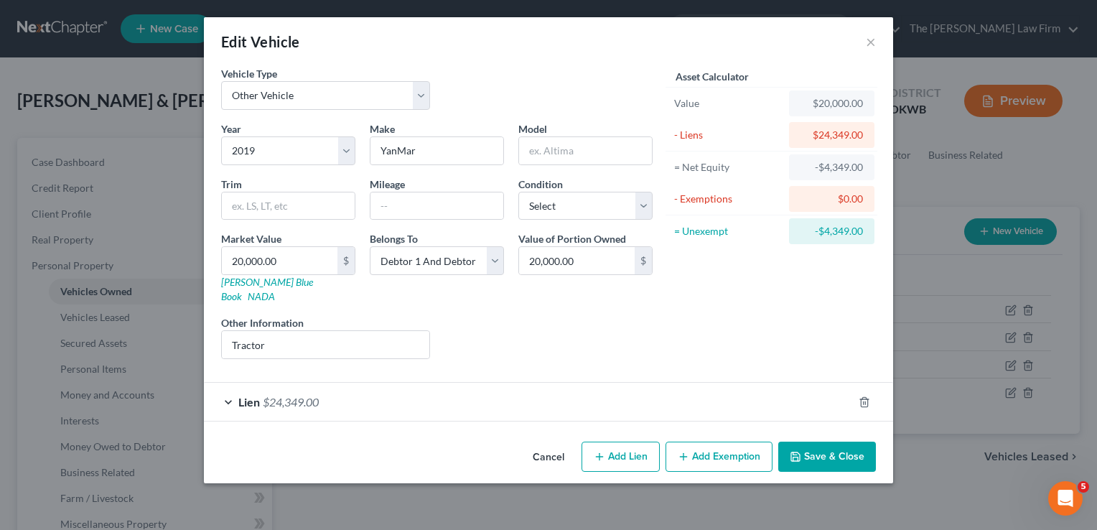
click at [715, 442] on button "Add Exemption" at bounding box center [718, 457] width 107 height 30
select select "2"
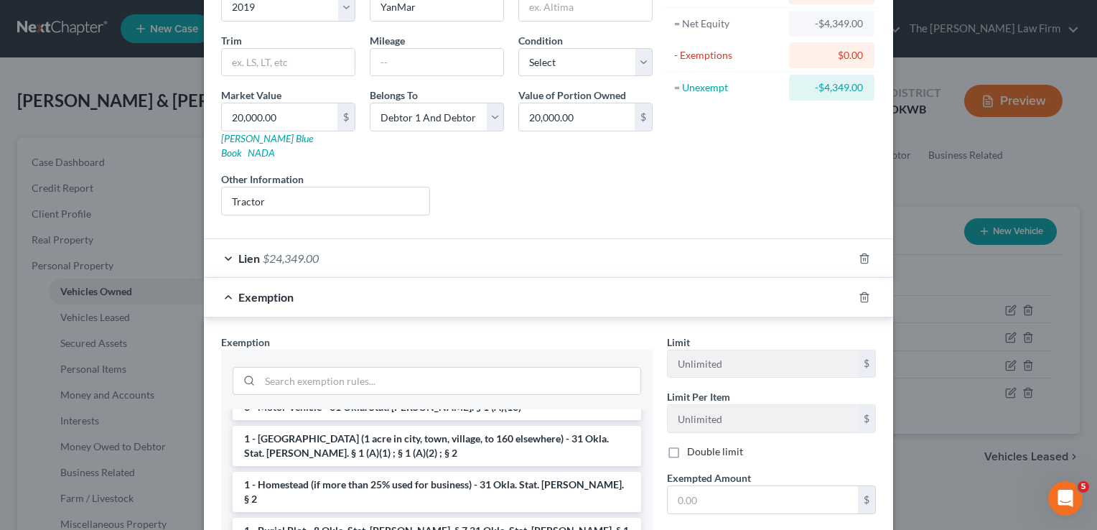
scroll to position [72, 0]
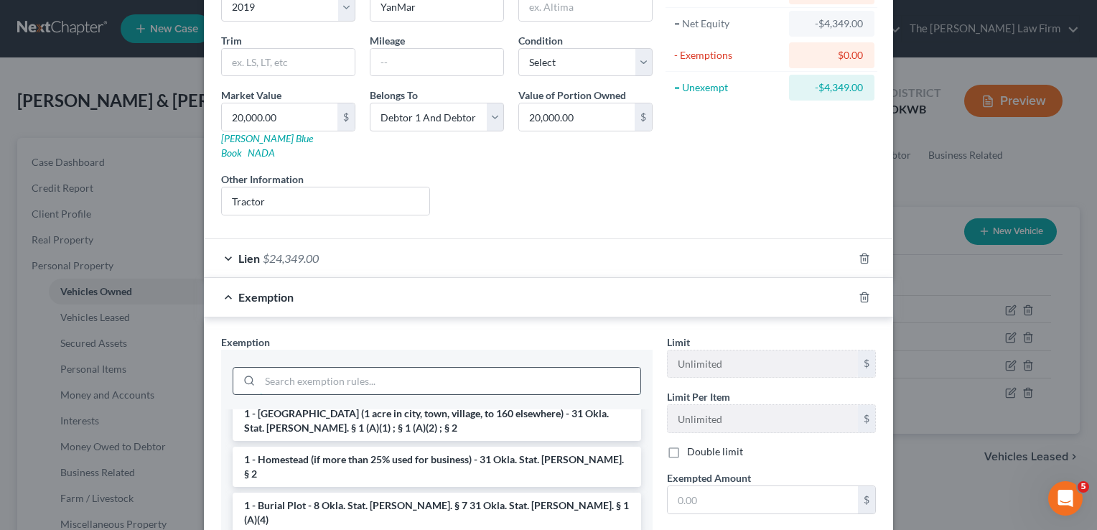
click at [416, 368] on input "search" at bounding box center [450, 381] width 380 height 27
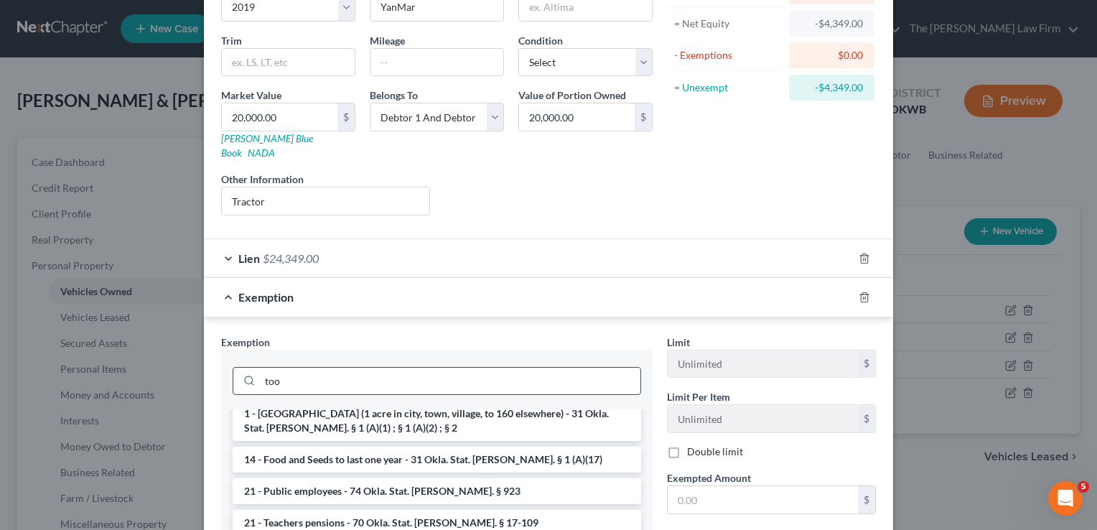
scroll to position [0, 0]
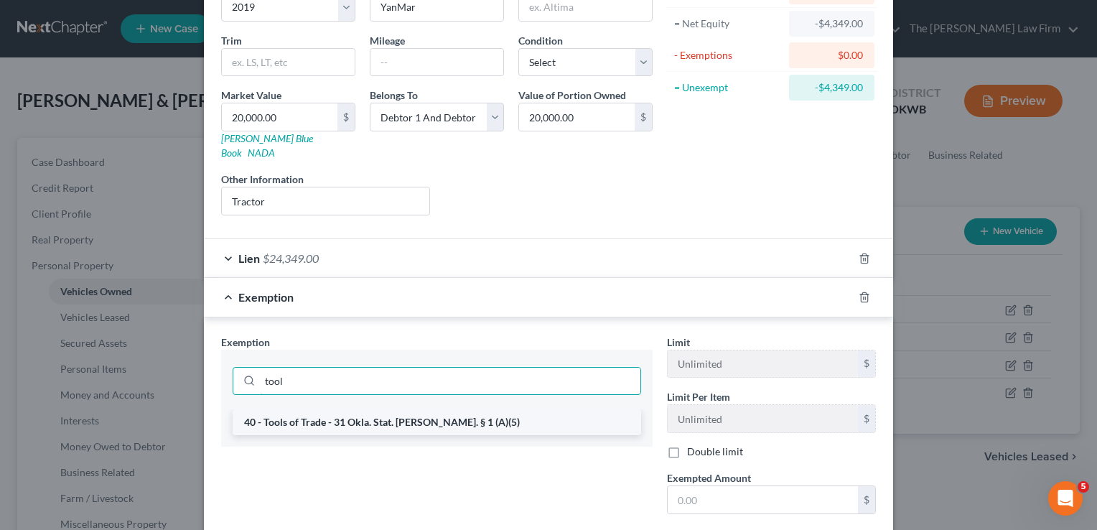
type input "tool"
click at [435, 411] on li "40 - Tools of Trade - 31 Okla. Stat. Ann. § 1 (A)(5)" at bounding box center [437, 422] width 408 height 26
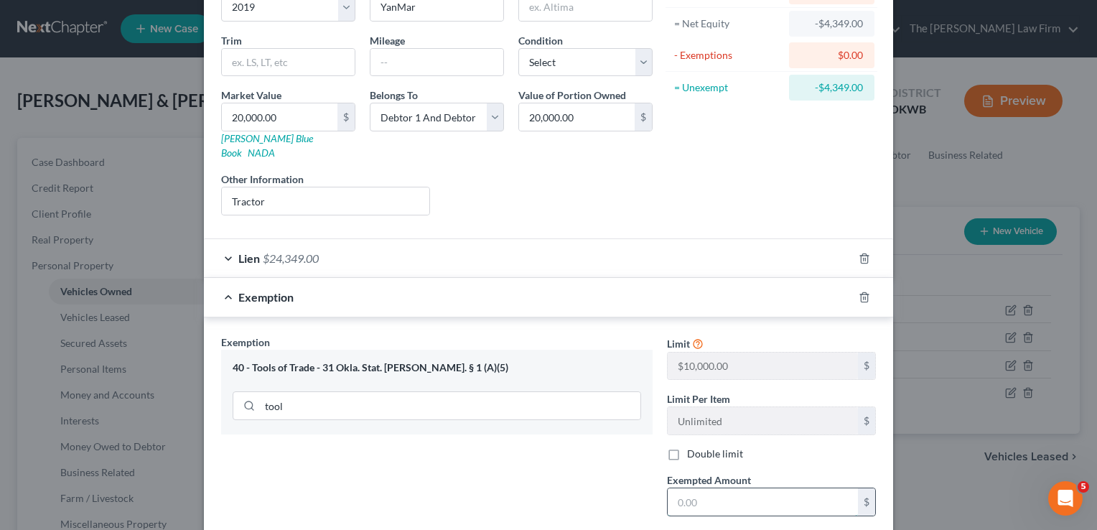
click at [715, 488] on input "text" at bounding box center [763, 501] width 190 height 27
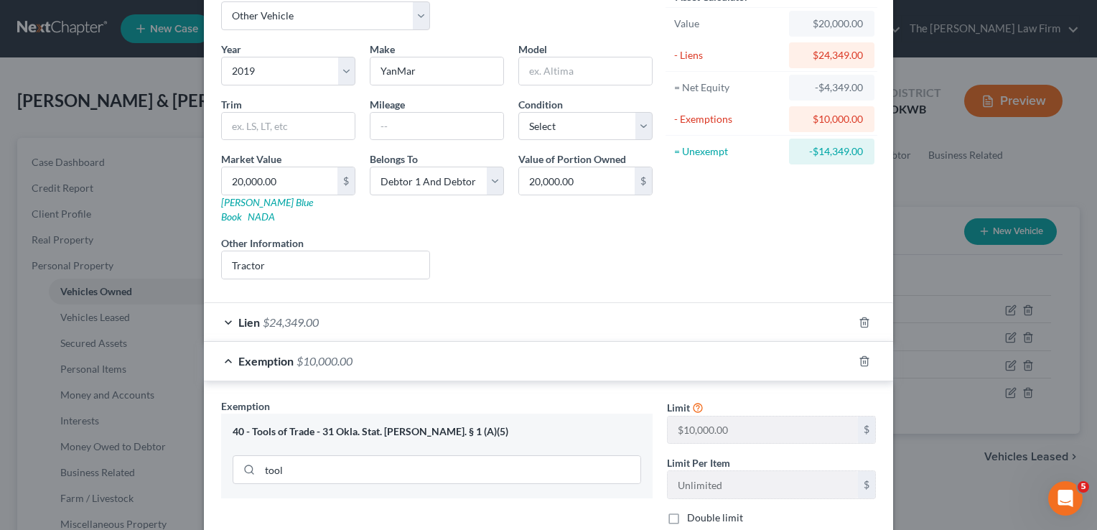
scroll to position [72, 0]
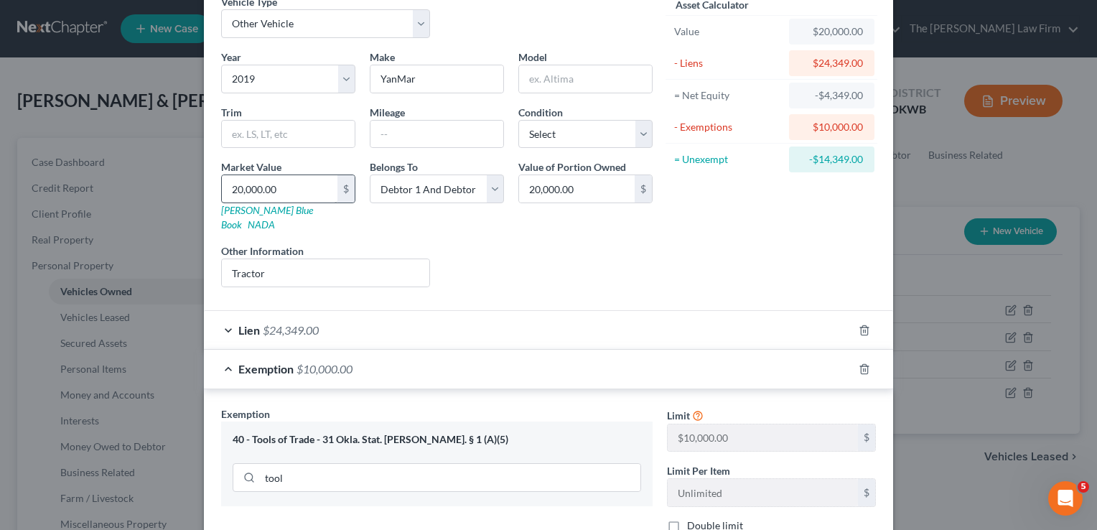
type input "10,000.00"
click at [284, 187] on input "20,000.00" at bounding box center [280, 188] width 116 height 27
type input "1"
type input "1.00"
type input "17"
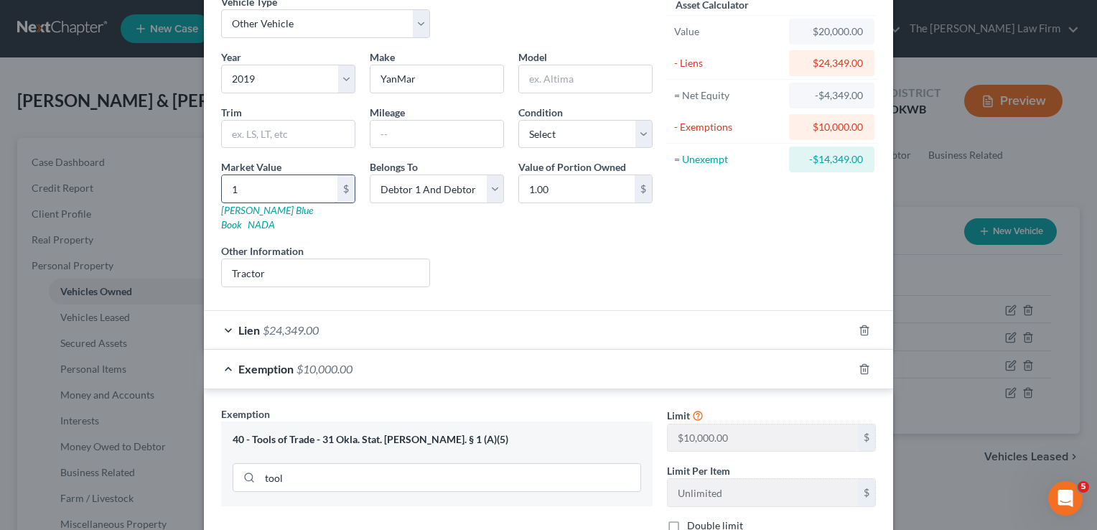
type input "17.00"
type input "170"
type input "170.00"
type input "1700"
type input "1,700.00"
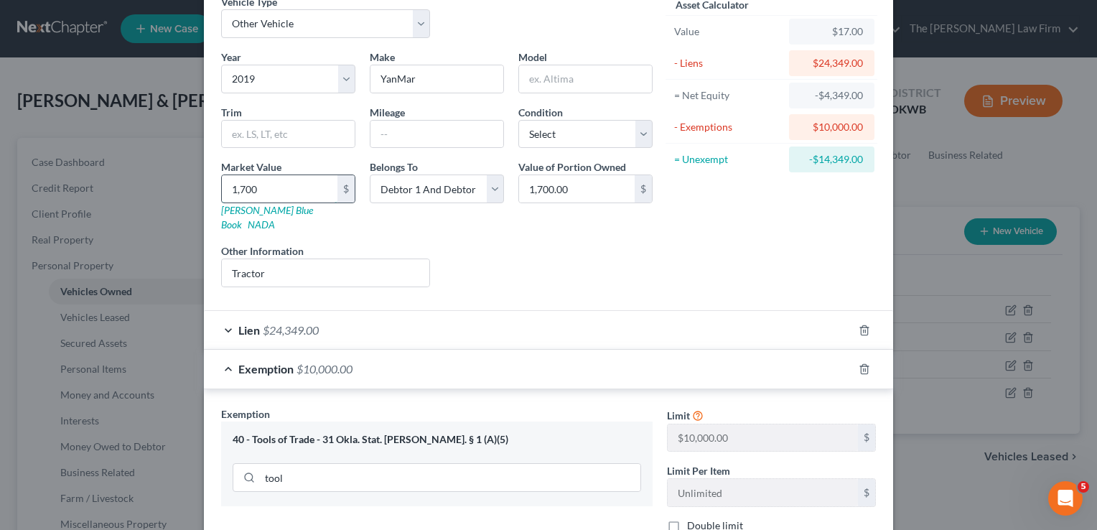
type input "1,7000"
type input "17,000.00"
type input "17,000"
click at [566, 248] on div "Liens Select" at bounding box center [548, 265] width 223 height 44
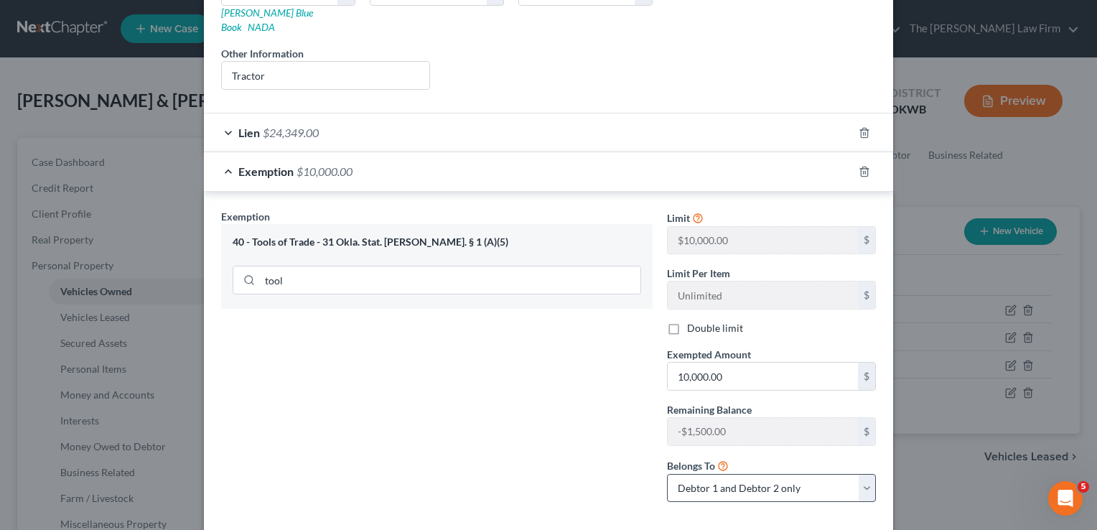
scroll to position [327, 0]
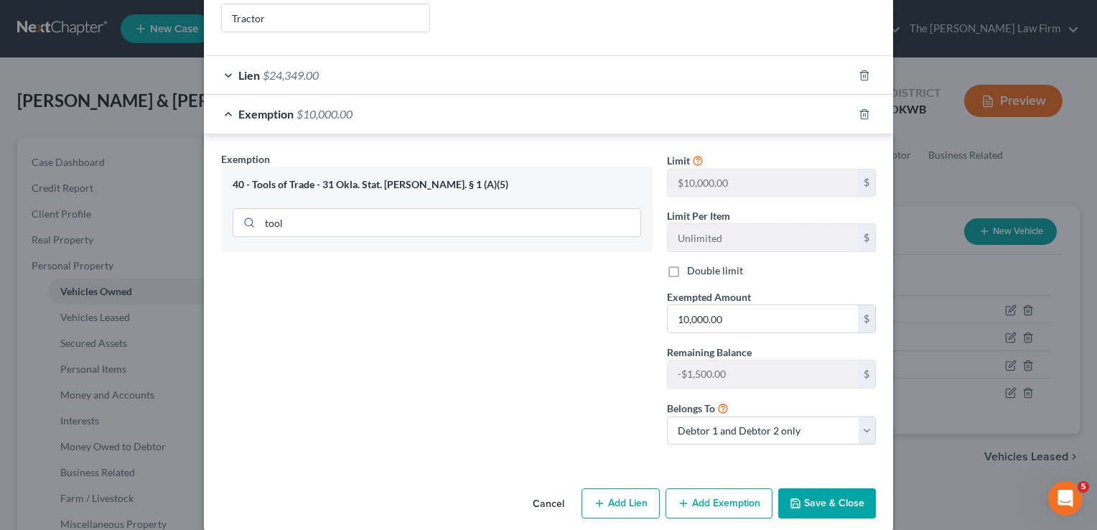
click at [814, 488] on button "Save & Close" at bounding box center [827, 503] width 98 height 30
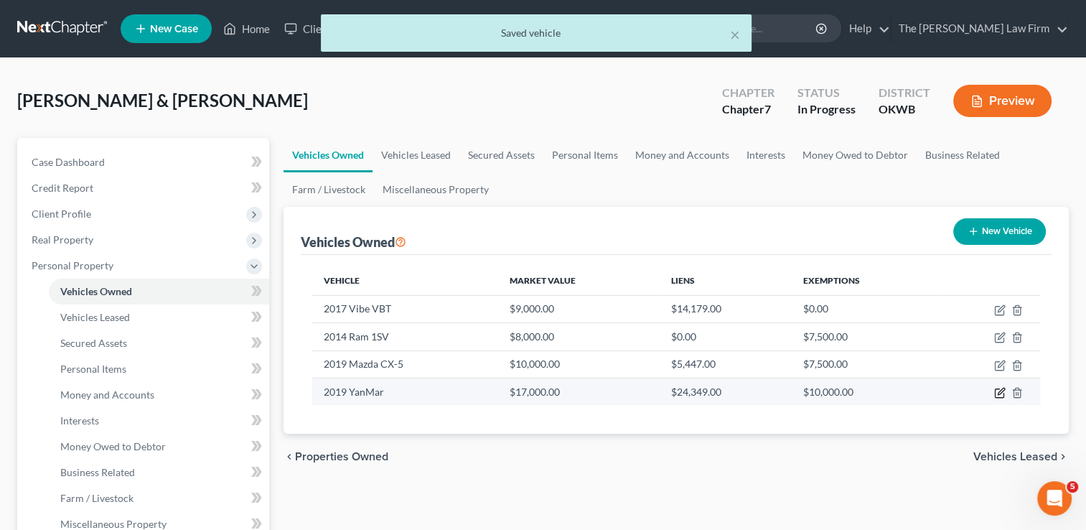
click at [999, 393] on icon "button" at bounding box center [999, 392] width 11 height 11
select select "7"
select select "2"
select select "16"
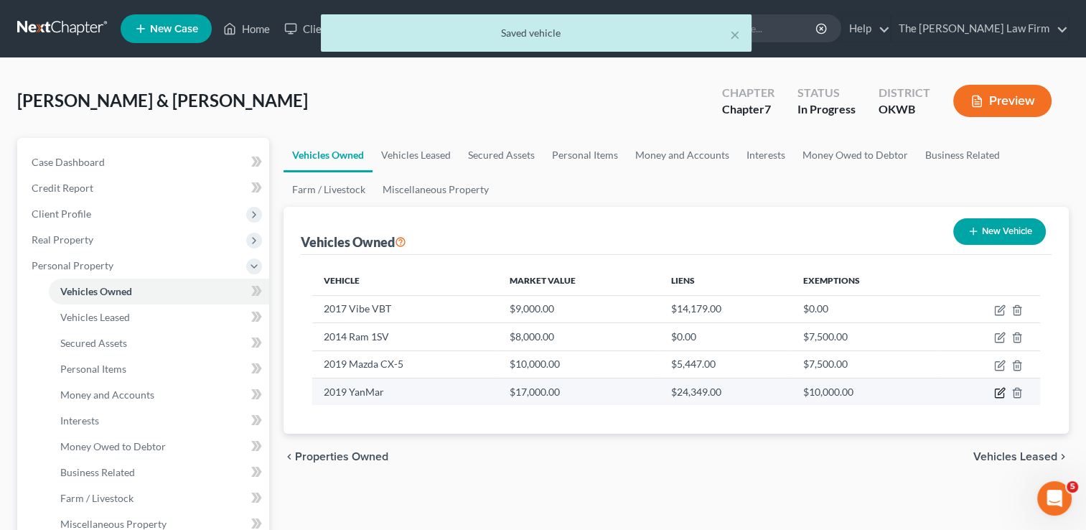
select select "2"
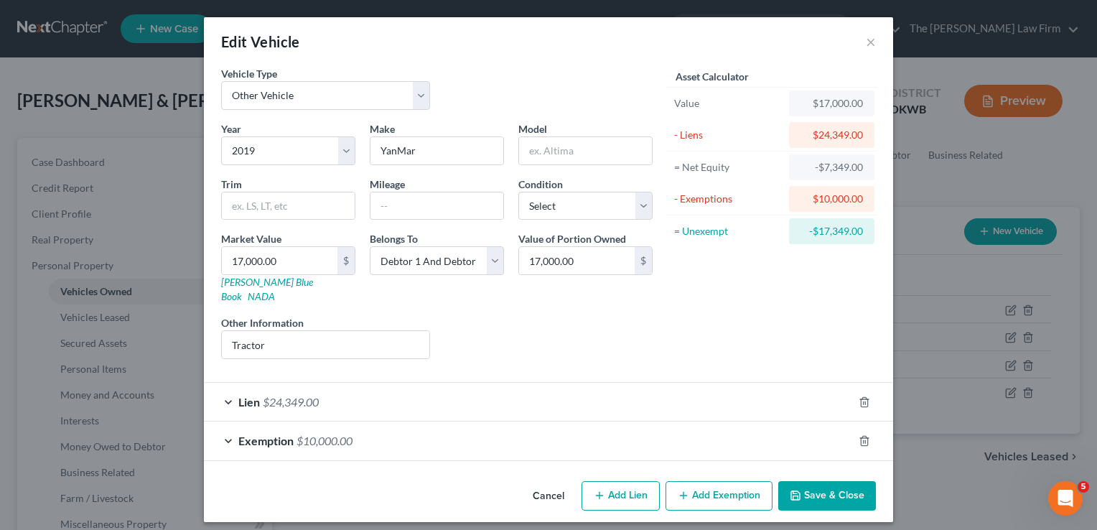
click at [406, 385] on div "Lien $24,349.00" at bounding box center [528, 402] width 649 height 38
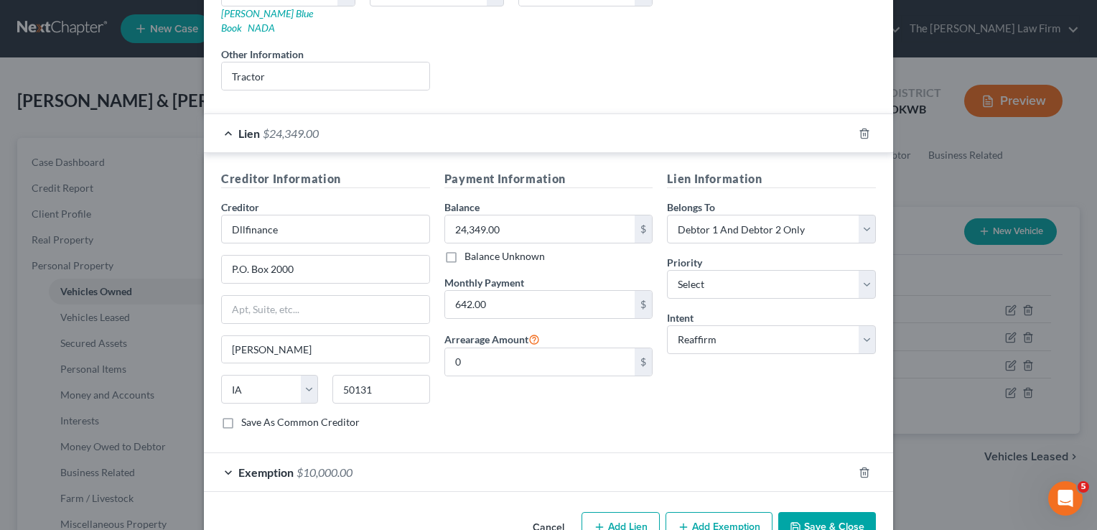
scroll to position [287, 0]
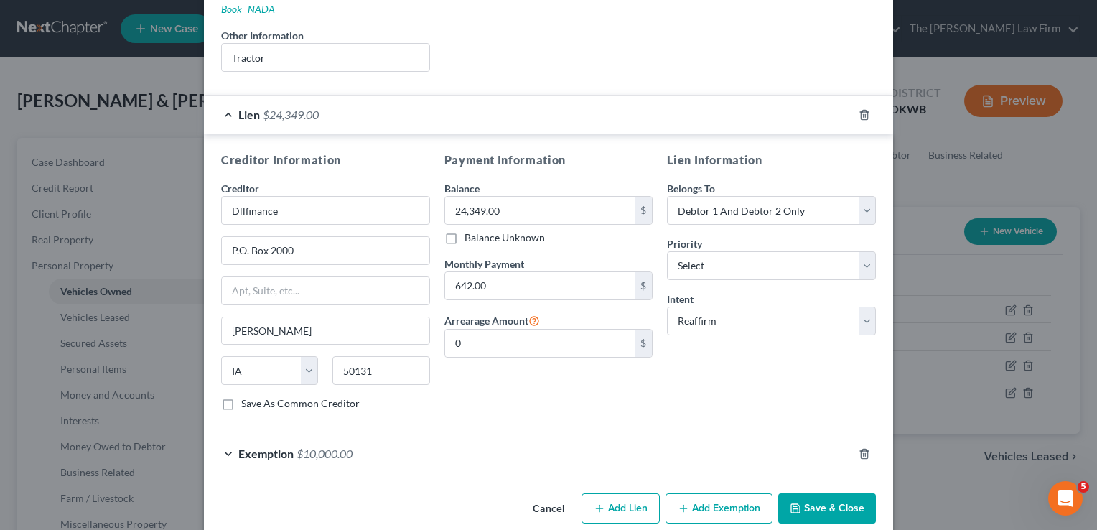
click at [360, 436] on div "Exemption $10,000.00" at bounding box center [528, 453] width 649 height 38
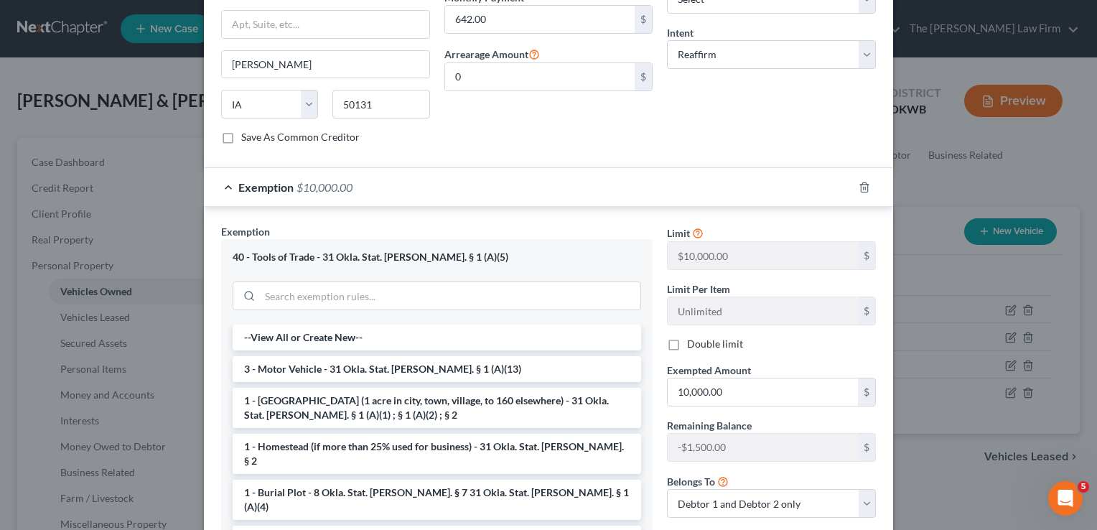
scroll to position [646, 0]
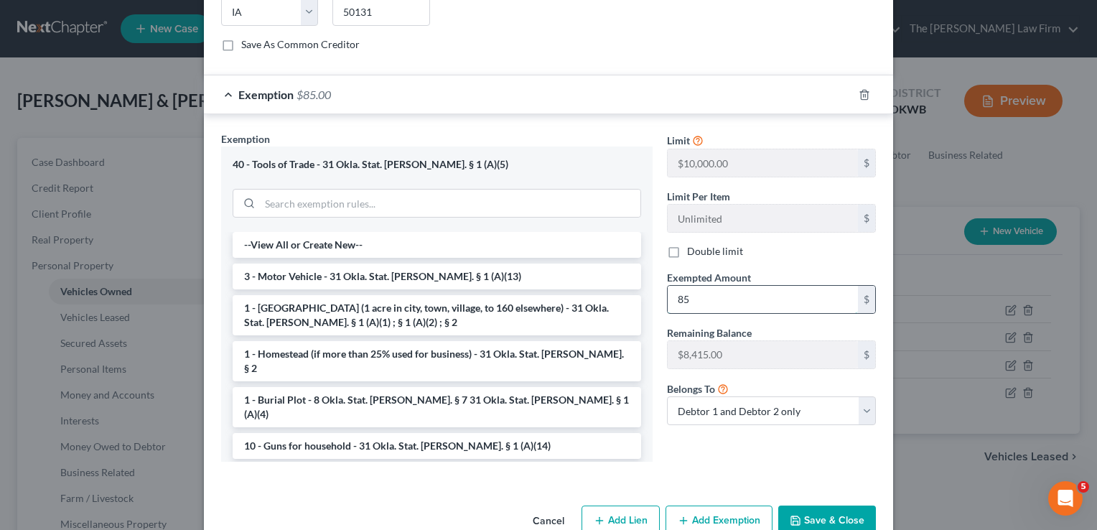
type input "8"
type input "8,500"
click at [821, 505] on button "Save & Close" at bounding box center [827, 520] width 98 height 30
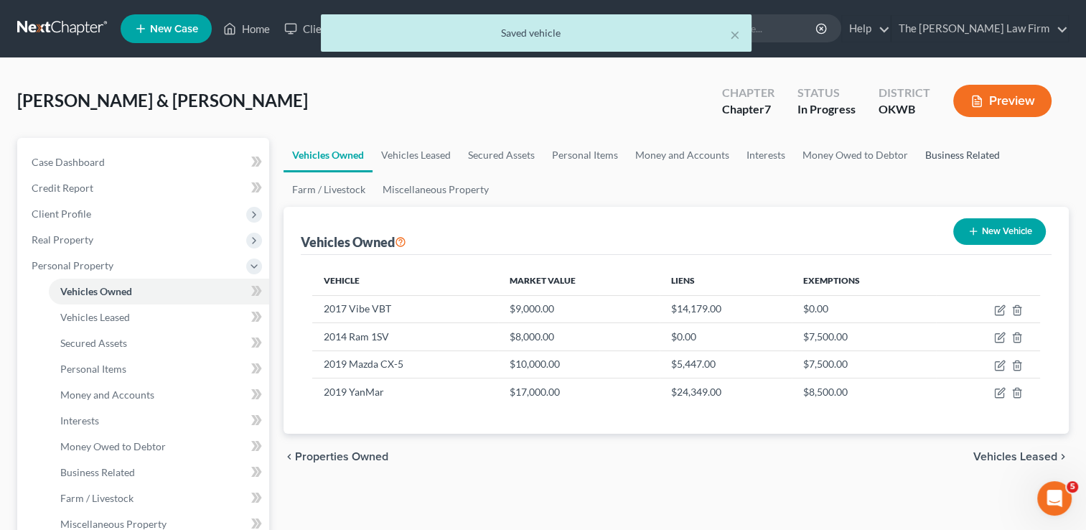
click at [949, 151] on link "Business Related" at bounding box center [963, 155] width 92 height 34
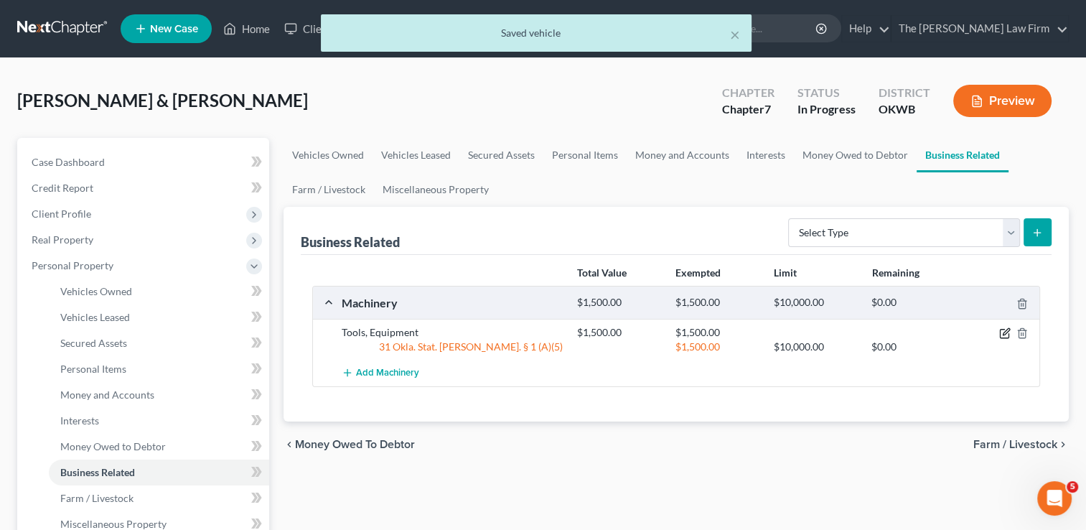
click at [1004, 332] on icon "button" at bounding box center [1004, 332] width 11 height 11
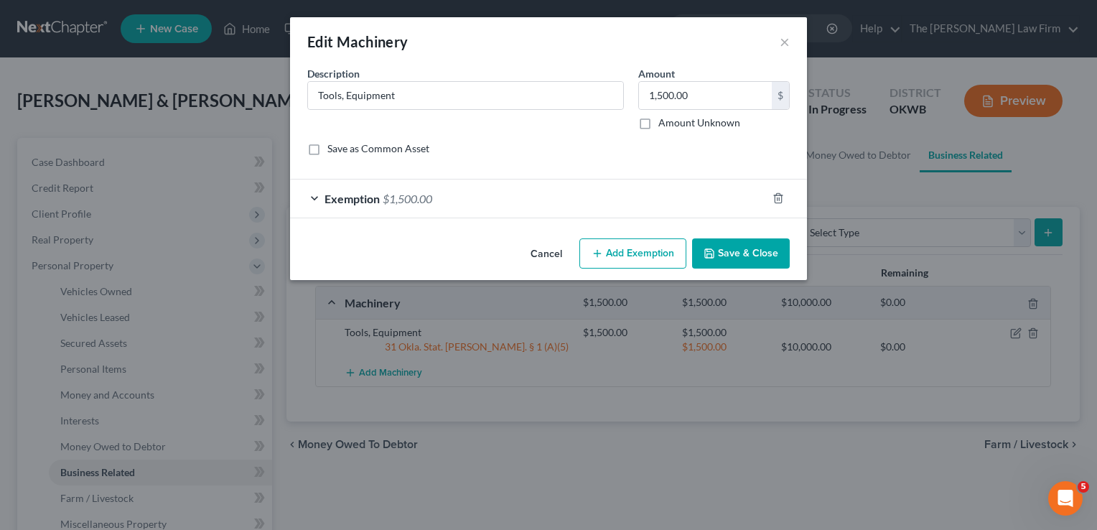
click at [475, 202] on div "Exemption $1,500.00" at bounding box center [528, 198] width 477 height 38
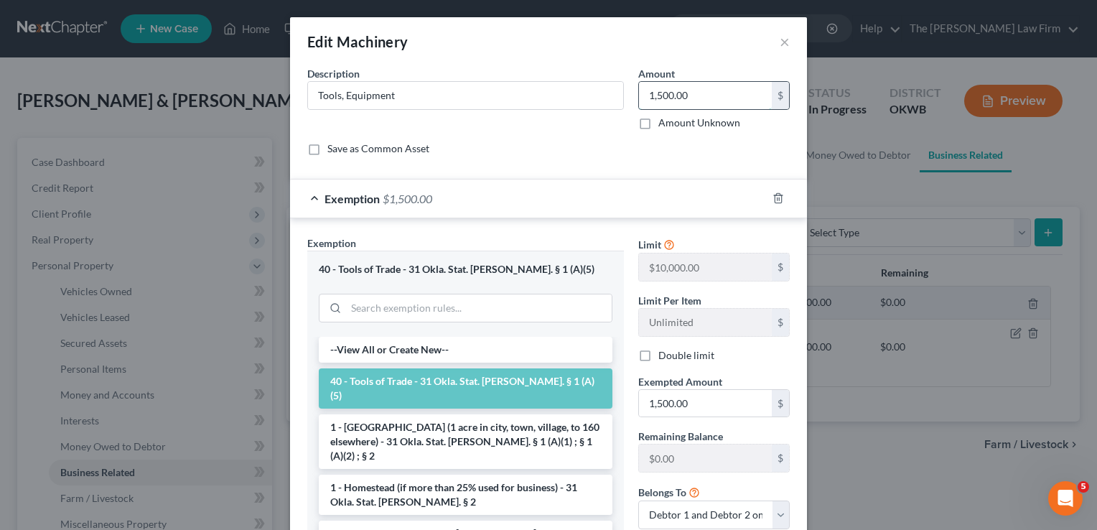
click at [692, 94] on input "1,500.00" at bounding box center [705, 95] width 133 height 27
type input "1,000"
click at [703, 403] on input "1,500.00" at bounding box center [705, 403] width 133 height 27
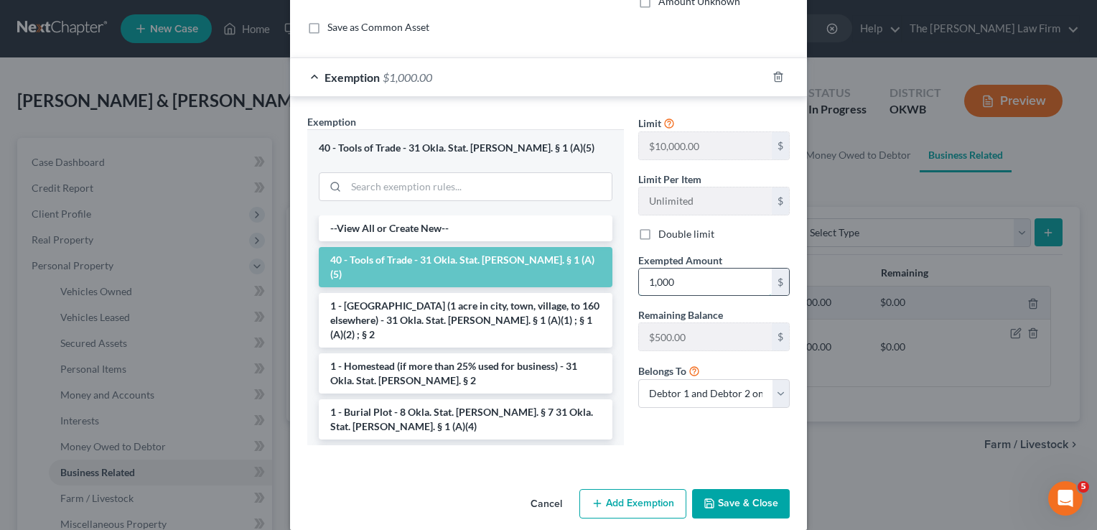
scroll to position [137, 0]
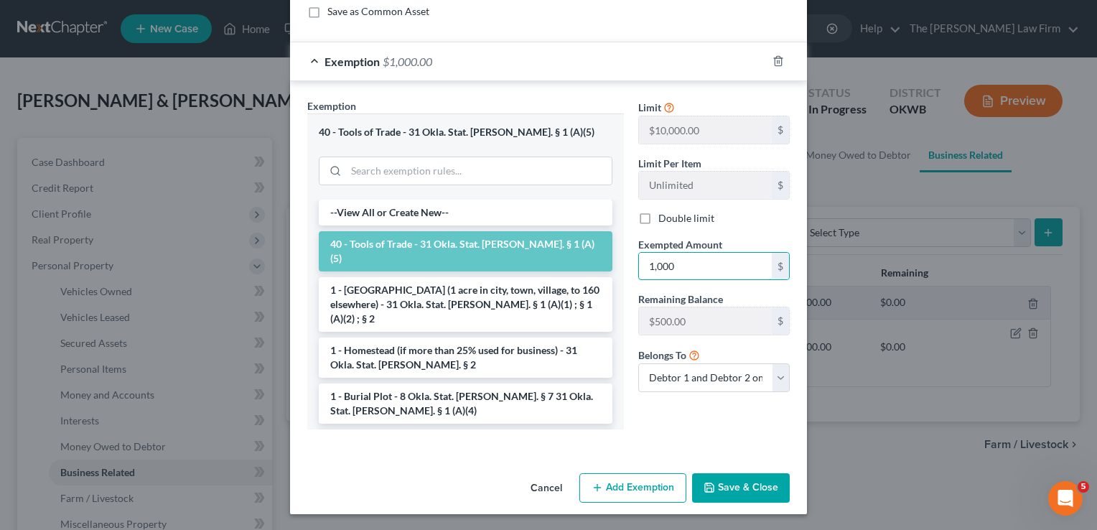
type input "1,000"
click at [637, 447] on div "Exemption Set must be selected for CA. Exemption * 40 - Tools of Trade - 31 Okl…" at bounding box center [548, 266] width 517 height 371
click at [725, 484] on button "Save & Close" at bounding box center [741, 488] width 98 height 30
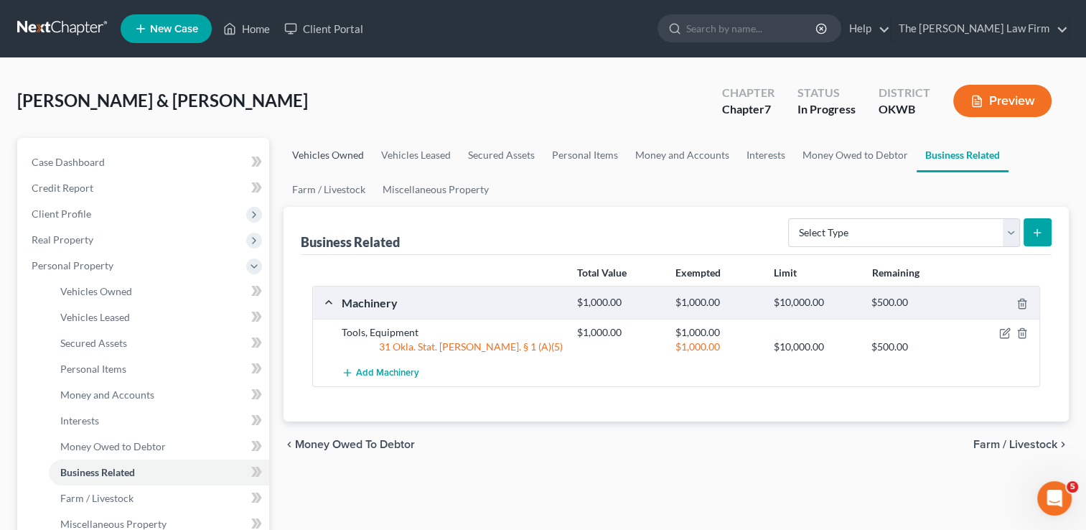
click at [333, 149] on link "Vehicles Owned" at bounding box center [328, 155] width 89 height 34
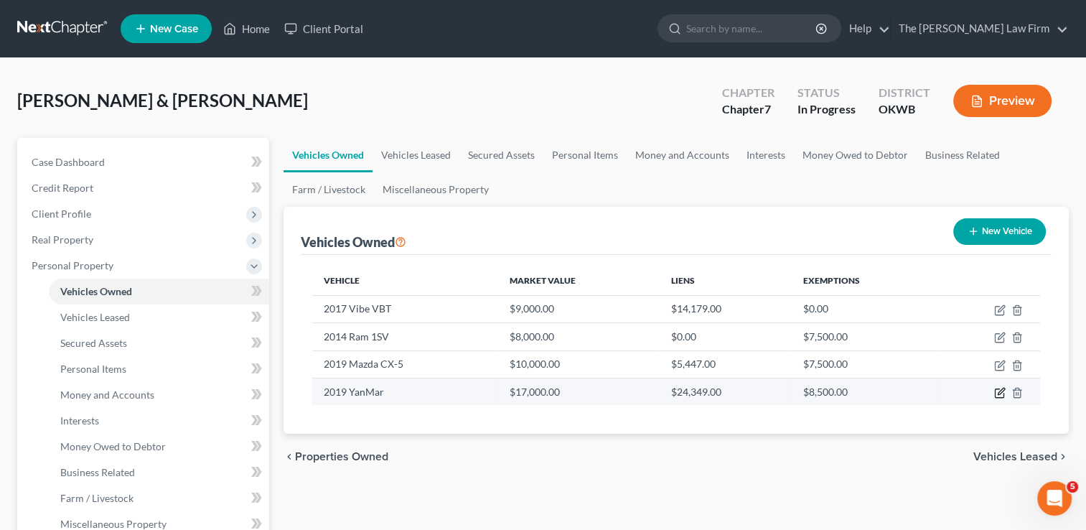
click at [999, 392] on icon "button" at bounding box center [999, 392] width 11 height 11
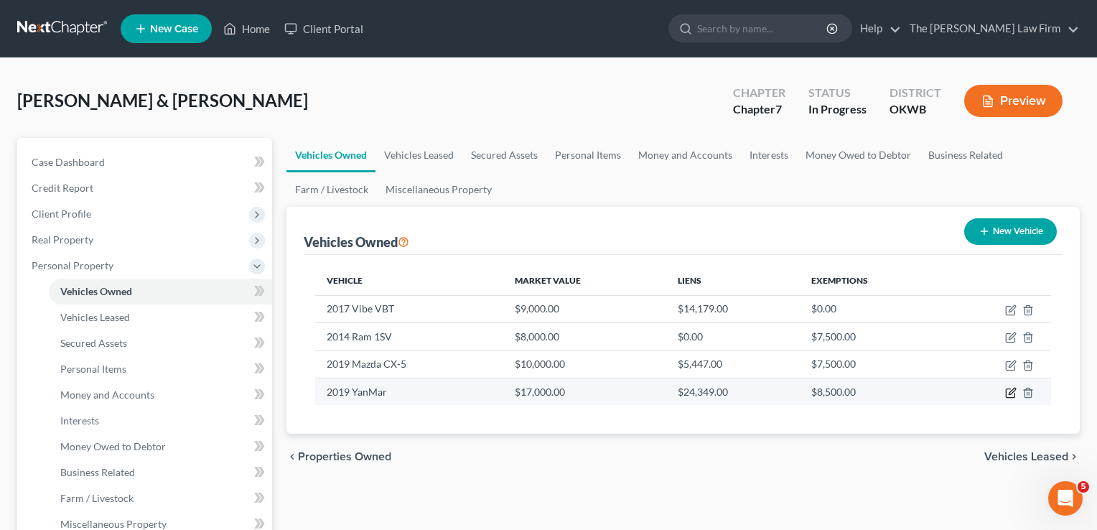
select select "7"
select select "2"
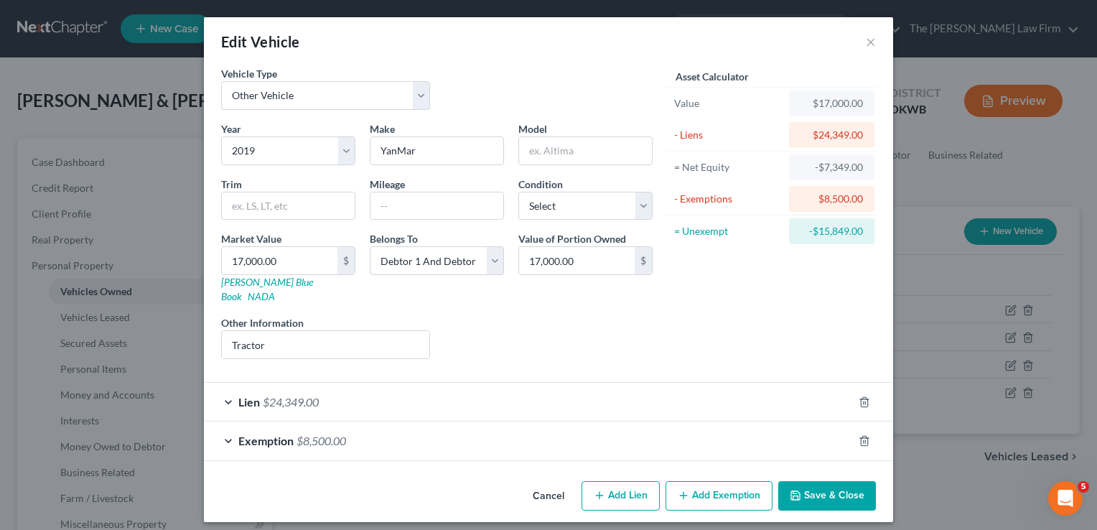
click at [374, 434] on div "Exemption $8,500.00" at bounding box center [528, 440] width 649 height 38
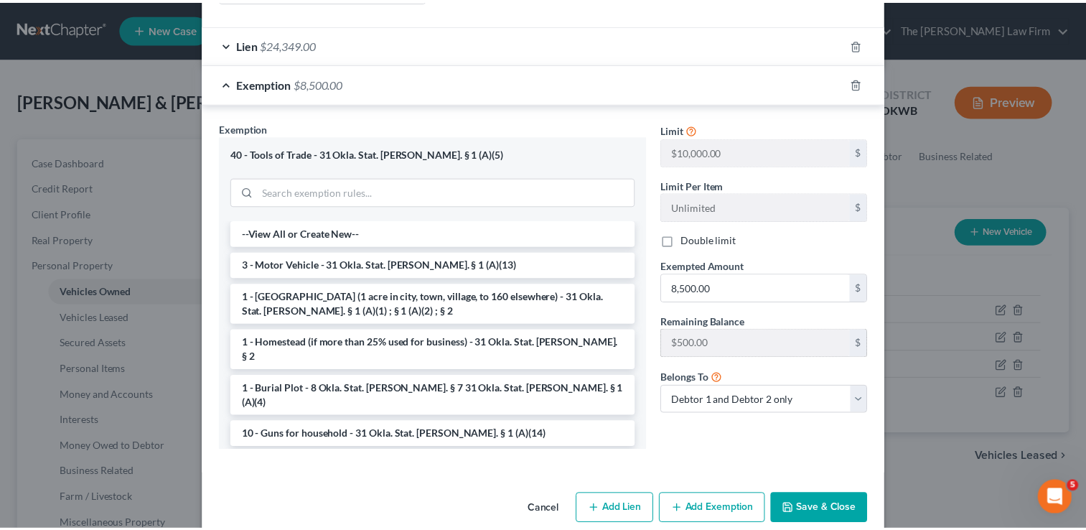
scroll to position [359, 0]
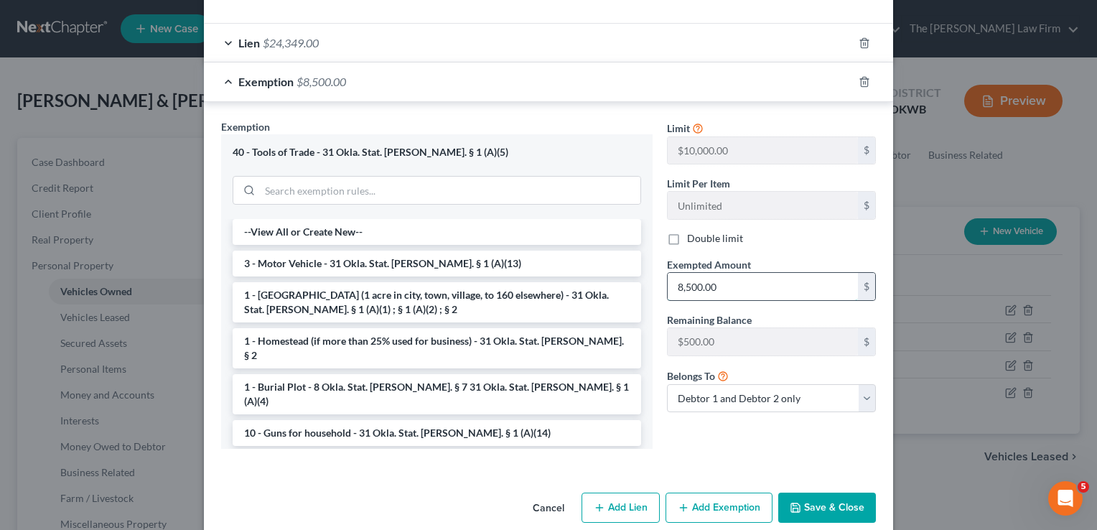
click at [727, 273] on input "8,500.00" at bounding box center [763, 286] width 190 height 27
type input "9,000"
click at [821, 492] on button "Save & Close" at bounding box center [827, 507] width 98 height 30
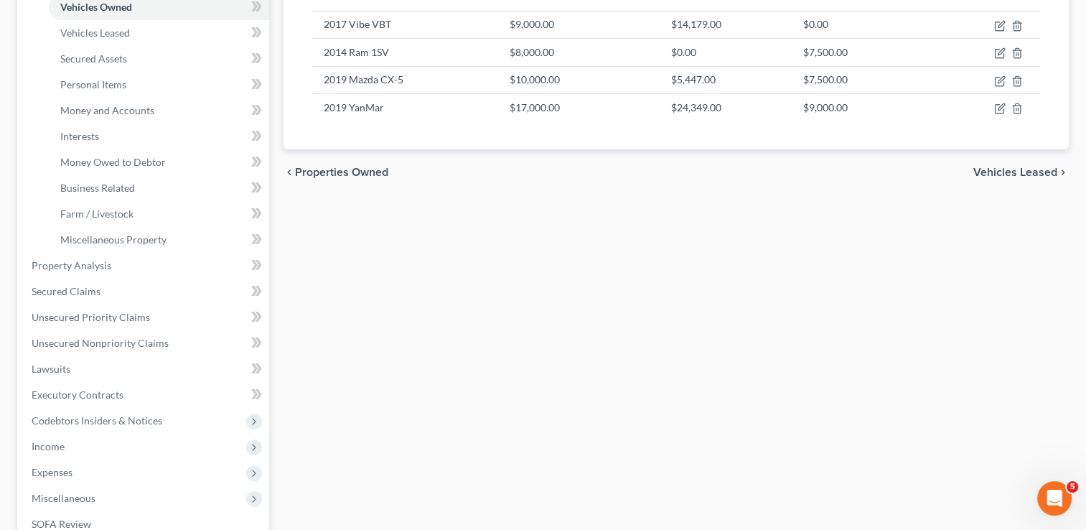
scroll to position [287, 0]
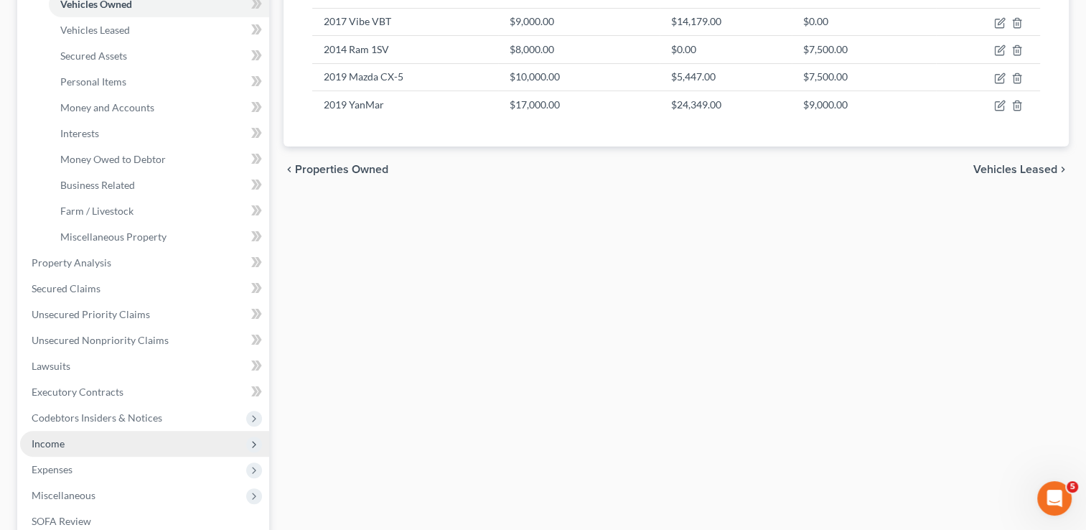
click at [55, 442] on span "Income" at bounding box center [48, 443] width 33 height 12
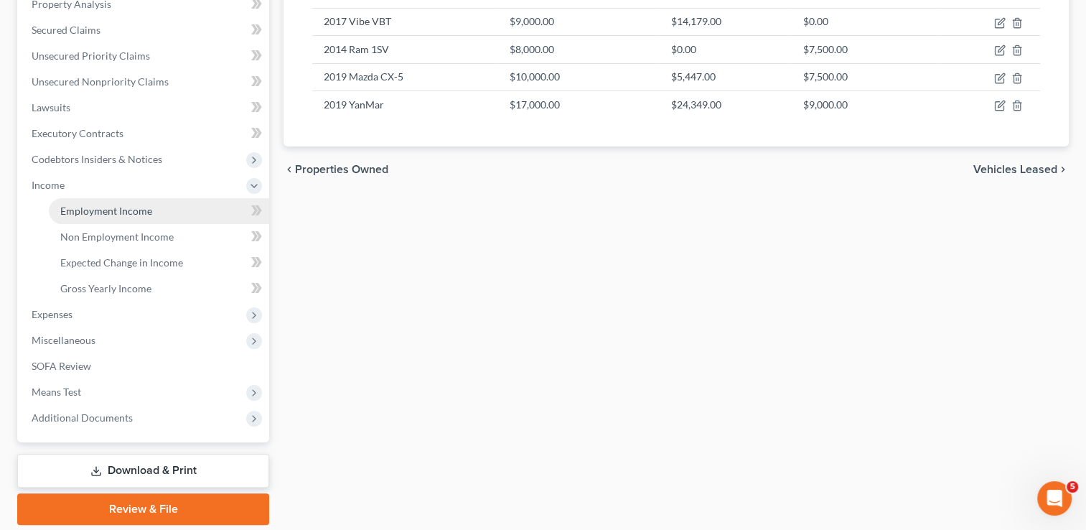
click at [153, 207] on link "Employment Income" at bounding box center [159, 211] width 220 height 26
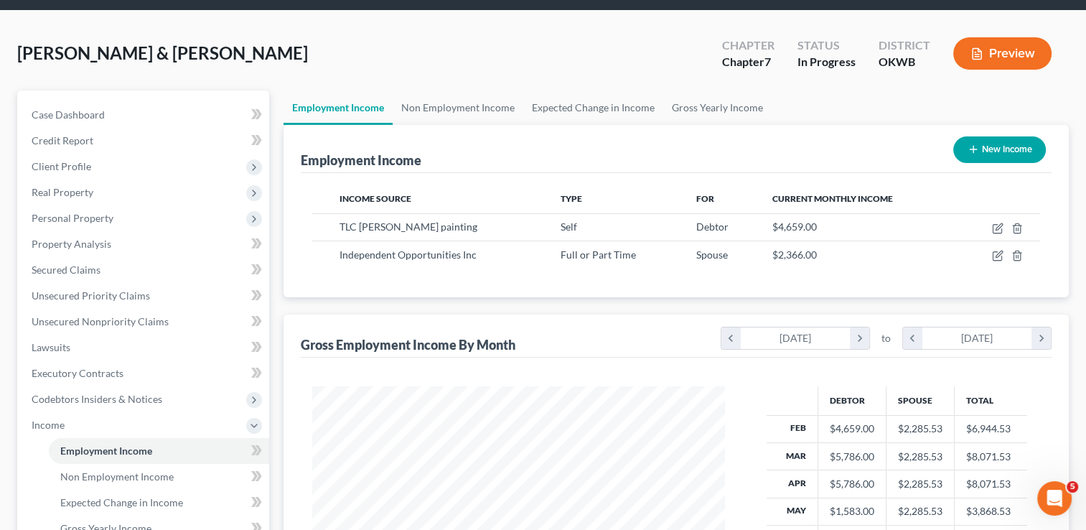
scroll to position [144, 0]
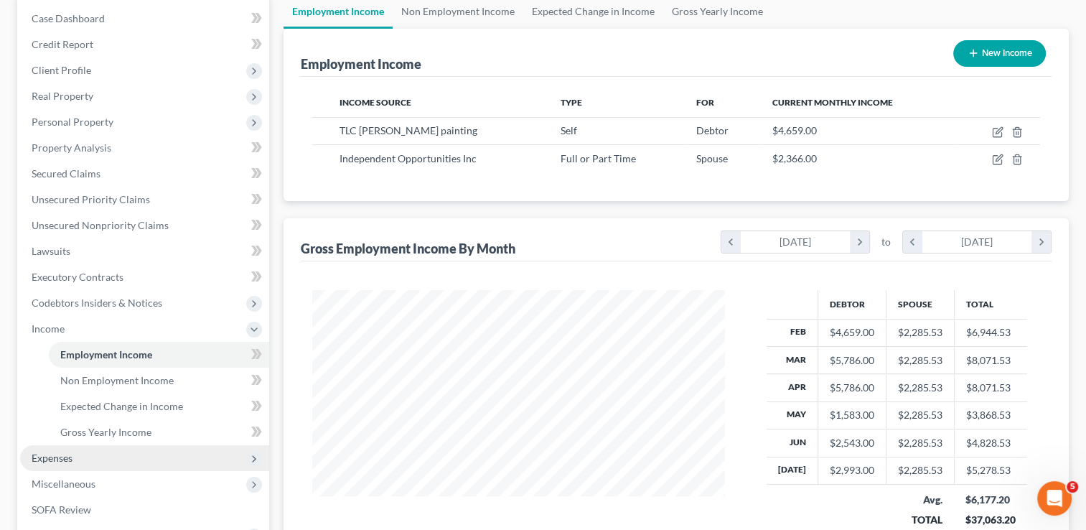
click at [65, 457] on span "Expenses" at bounding box center [52, 458] width 41 height 12
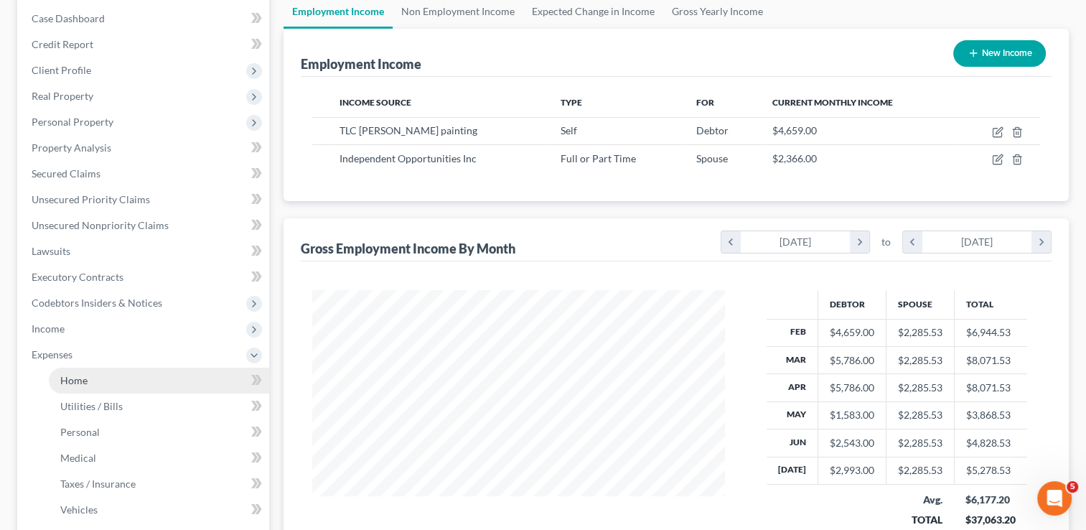
click at [98, 373] on link "Home" at bounding box center [159, 381] width 220 height 26
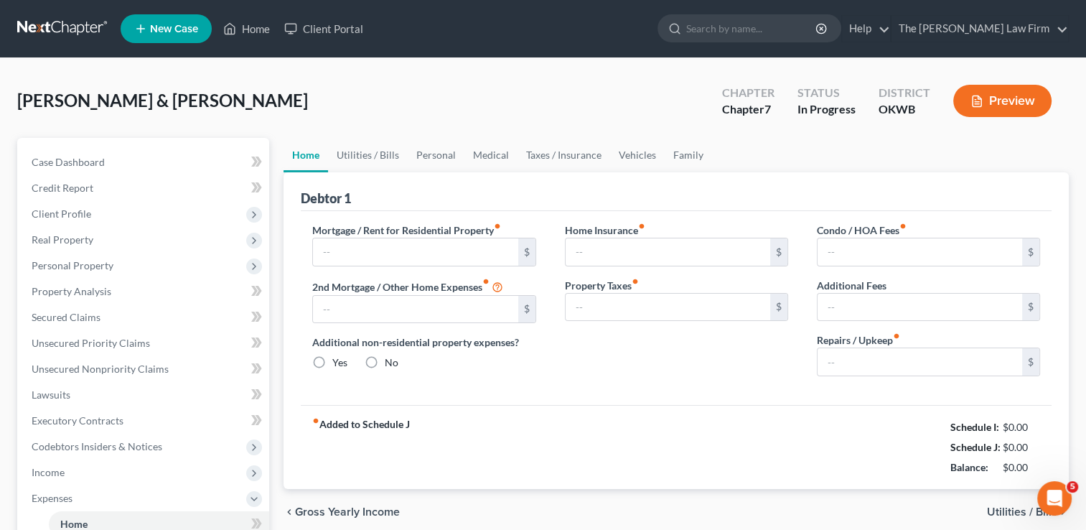
type input "0.00"
radio input "true"
type input "204.00"
type input "166.00"
type input "0.00"
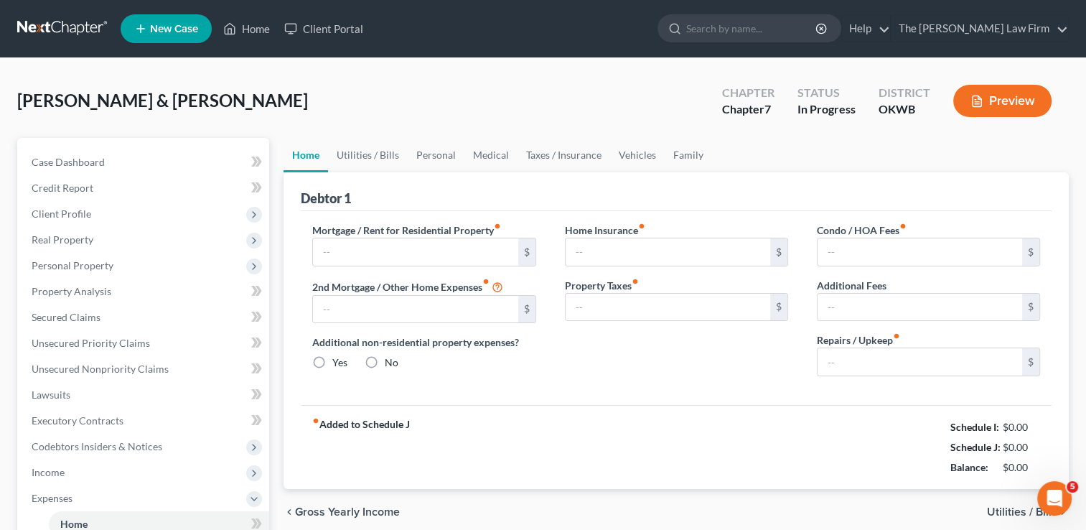
type input "0.00"
type input "220.00"
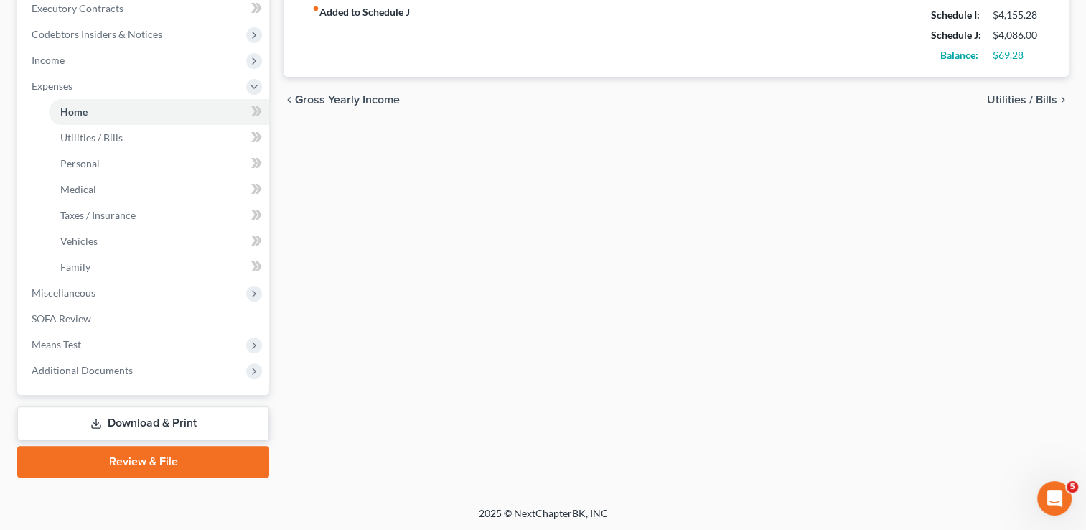
scroll to position [413, 0]
click at [139, 459] on link "Review & File" at bounding box center [143, 461] width 252 height 32
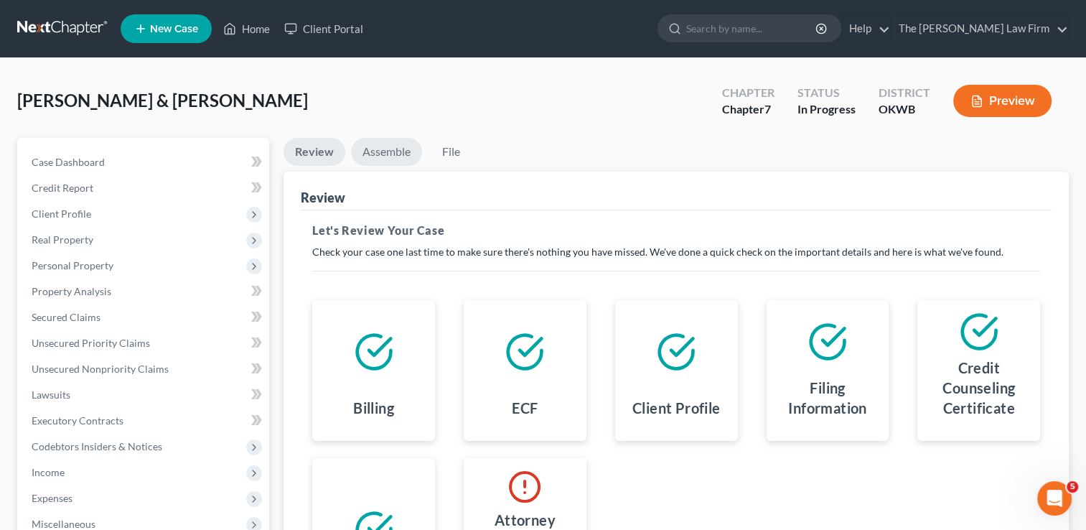
click at [389, 156] on link "Assemble" at bounding box center [386, 152] width 71 height 28
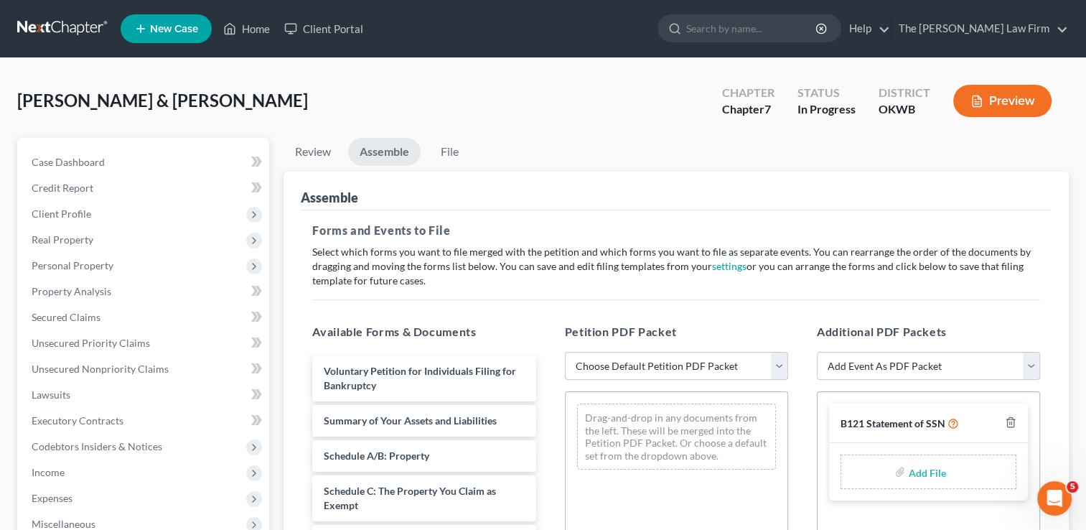
click at [658, 368] on select "Choose Default Petition PDF Packet Complete Bankruptcy Petition (all forms and …" at bounding box center [676, 366] width 223 height 29
select select "0"
click at [565, 352] on select "Choose Default Petition PDF Packet Complete Bankruptcy Petition (all forms and …" at bounding box center [676, 366] width 223 height 29
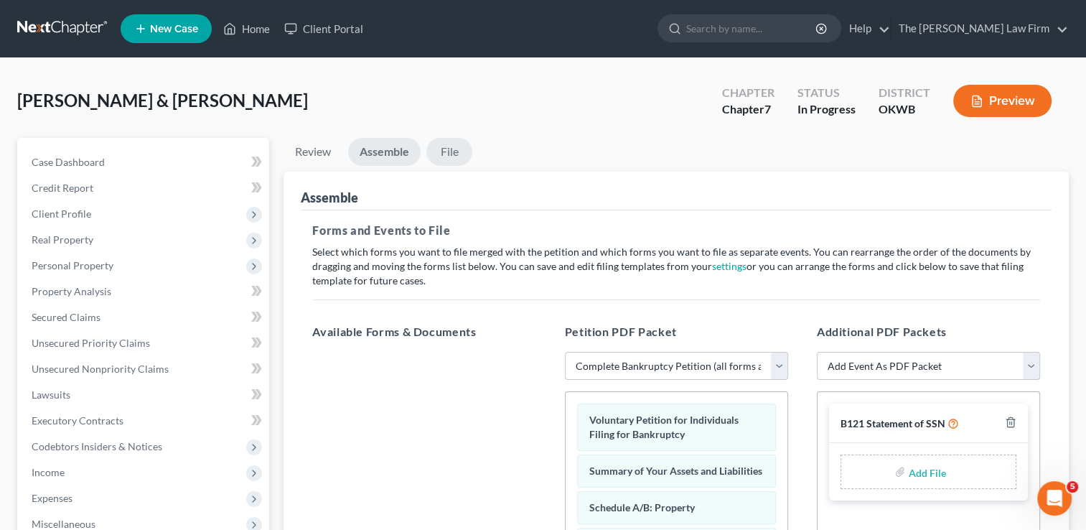
click at [453, 149] on link "File" at bounding box center [449, 152] width 46 height 28
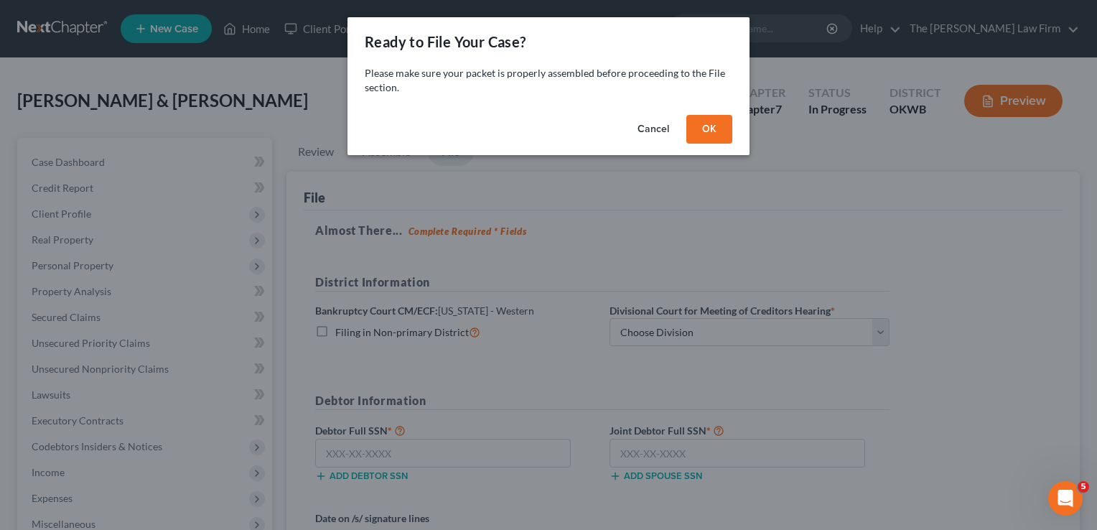
click at [698, 126] on button "OK" at bounding box center [709, 129] width 46 height 29
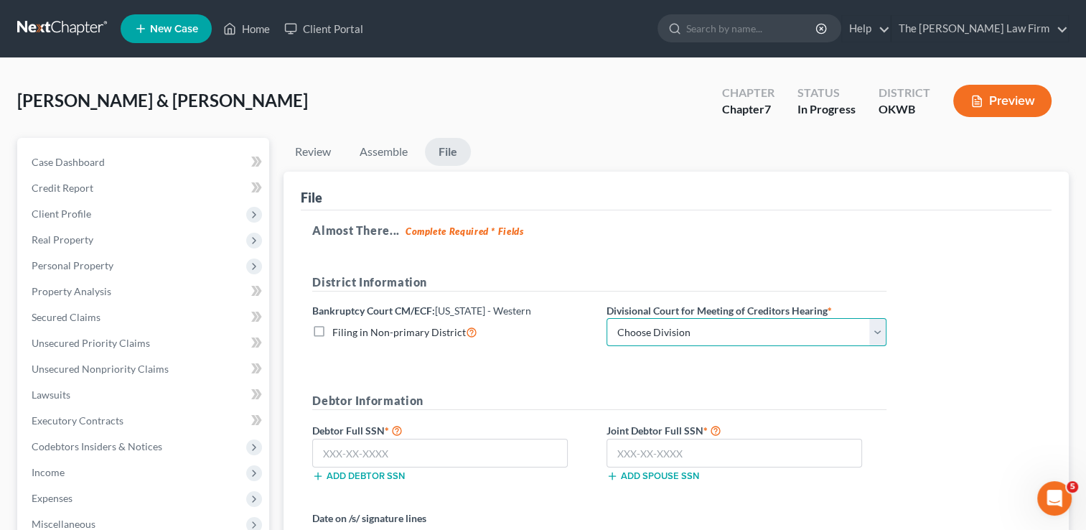
click at [709, 334] on select "Choose Division Oklahoma City" at bounding box center [747, 332] width 280 height 29
select select "0"
click at [607, 318] on select "Choose Division Oklahoma City" at bounding box center [747, 332] width 280 height 29
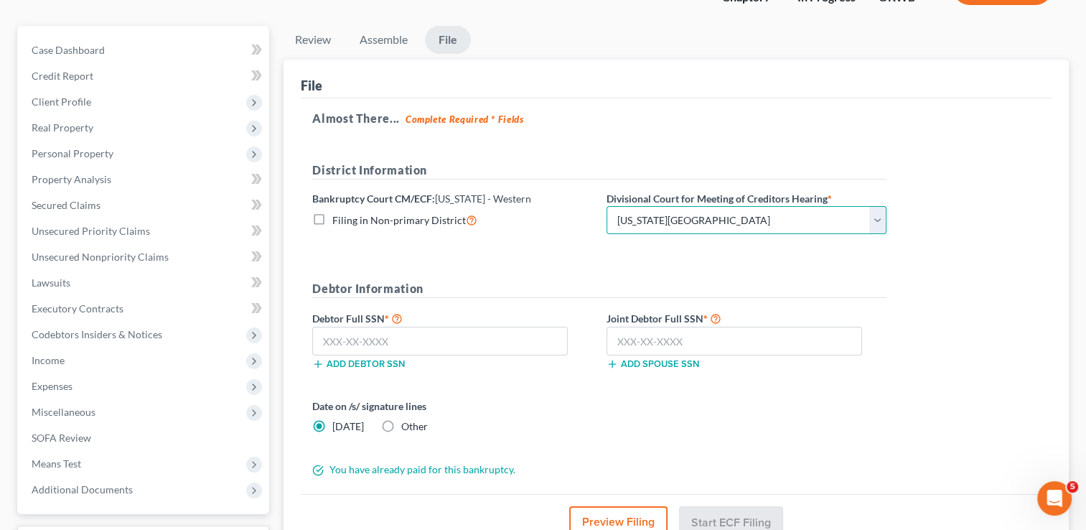
scroll to position [144, 0]
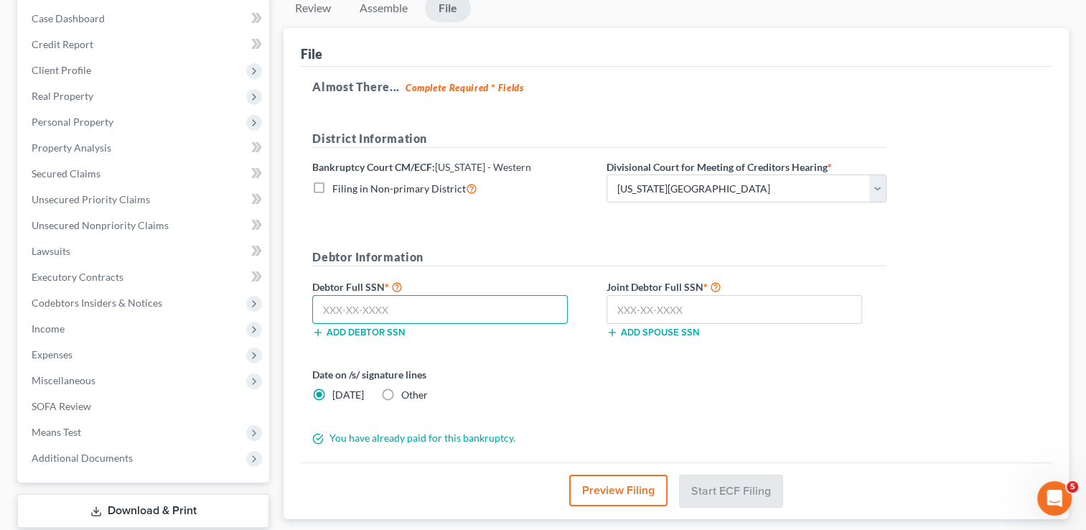
click at [480, 309] on input "text" at bounding box center [440, 309] width 256 height 29
type input "411-02-8965"
click at [692, 312] on input "text" at bounding box center [735, 309] width 256 height 29
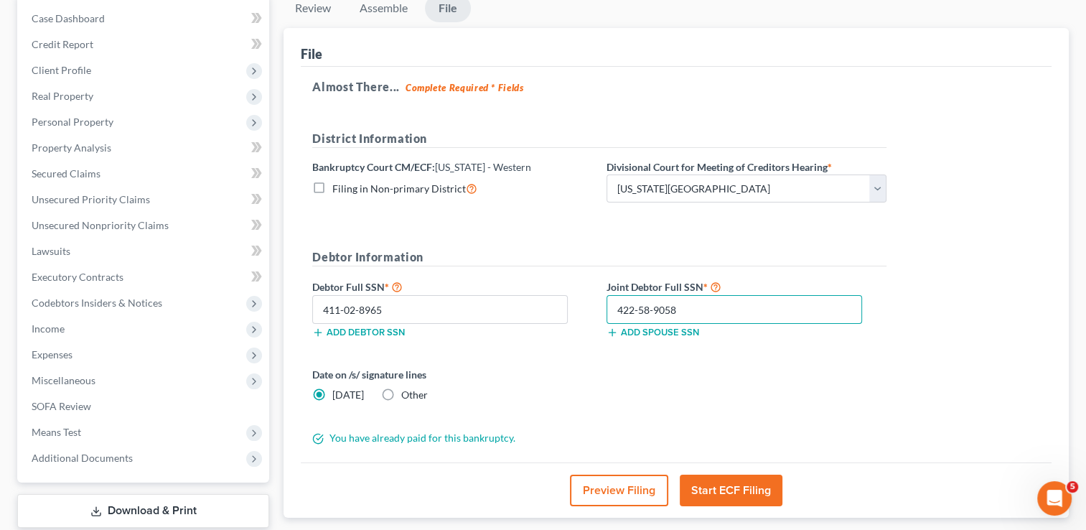
type input "422-58-9058"
click at [401, 394] on label "Other" at bounding box center [414, 395] width 27 height 14
click at [407, 394] on input "Other" at bounding box center [411, 392] width 9 height 9
radio input "true"
radio input "false"
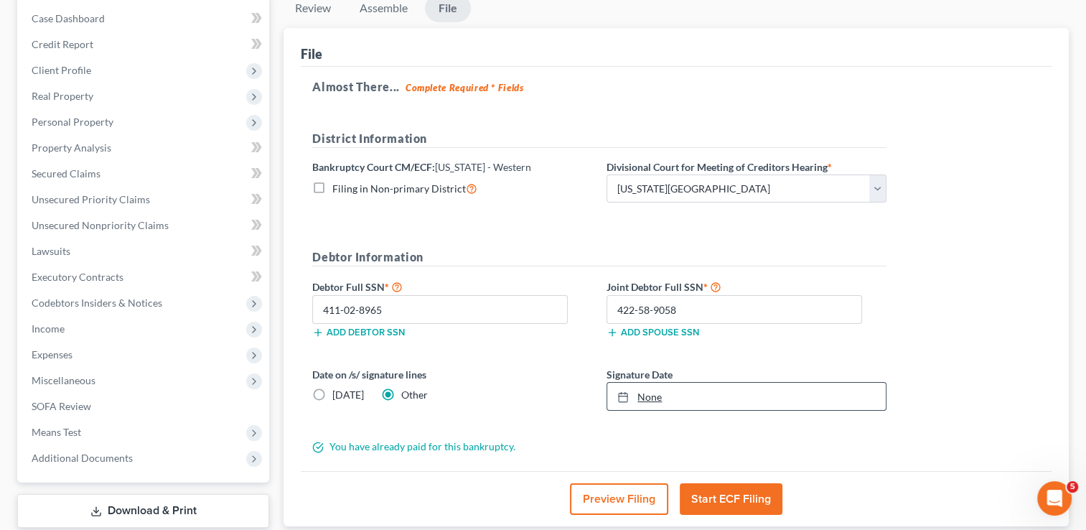
click at [672, 399] on link "None" at bounding box center [746, 396] width 279 height 27
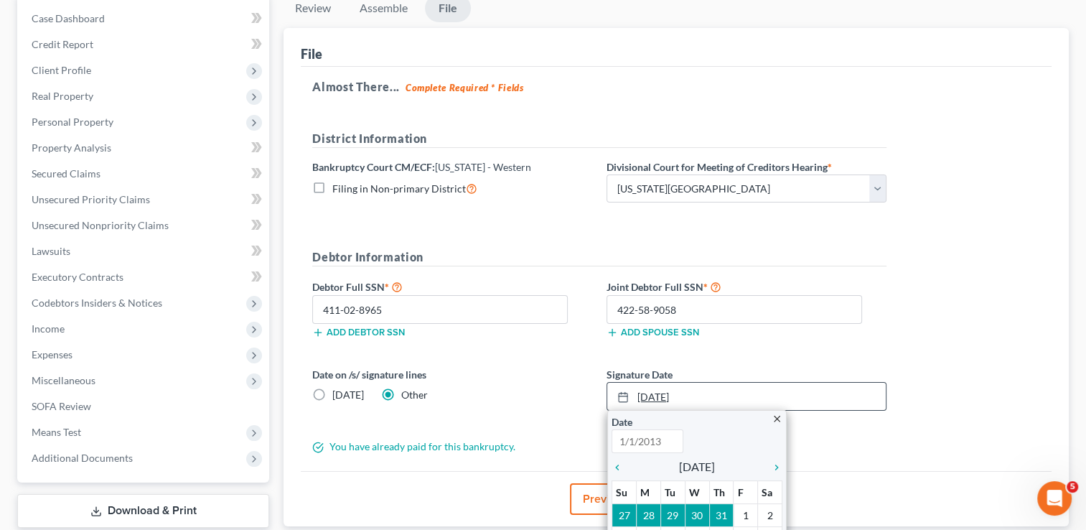
type input "8/12/2025"
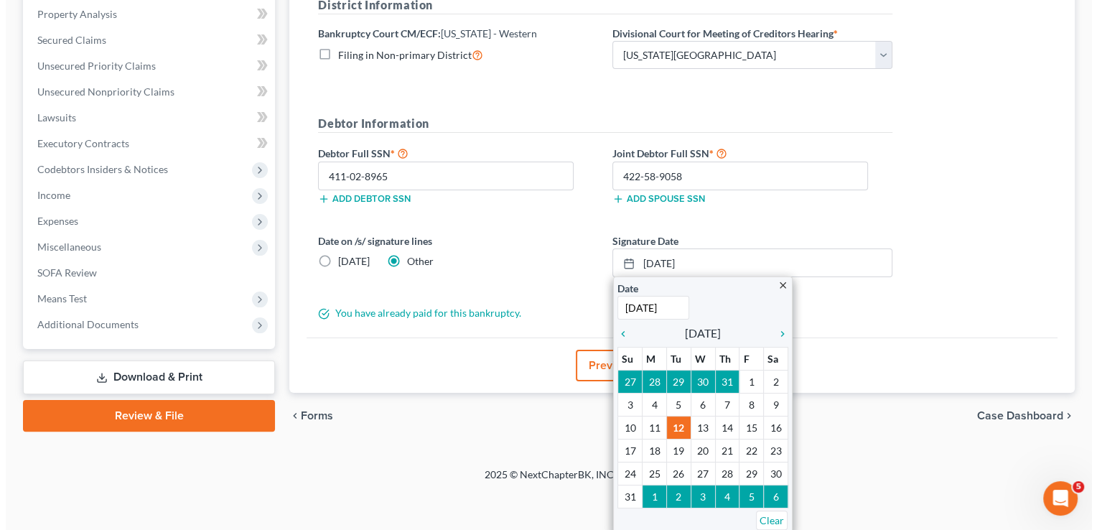
scroll to position [238, 0]
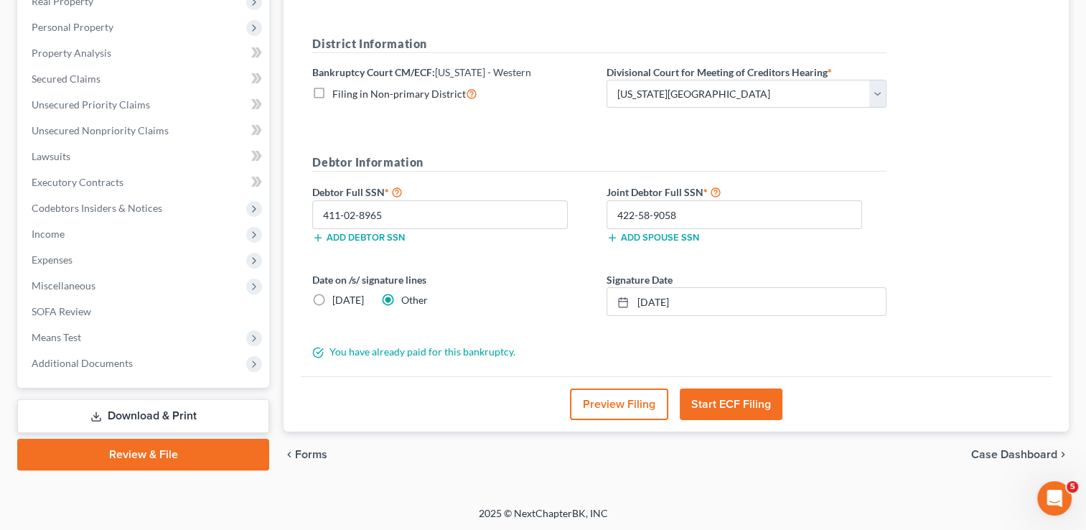
click at [751, 402] on button "Start ECF Filing" at bounding box center [731, 404] width 103 height 32
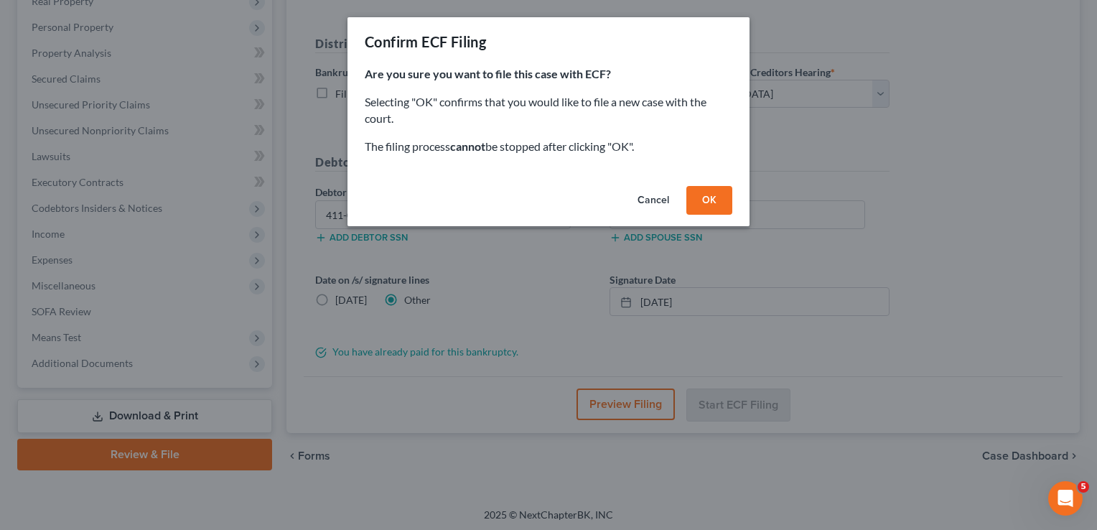
click at [699, 201] on button "OK" at bounding box center [709, 200] width 46 height 29
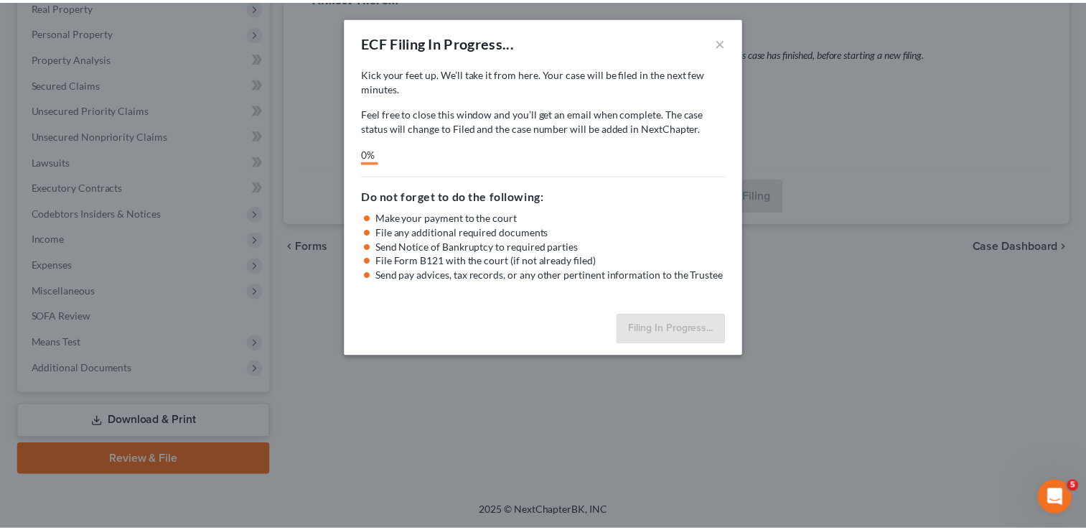
scroll to position [232, 0]
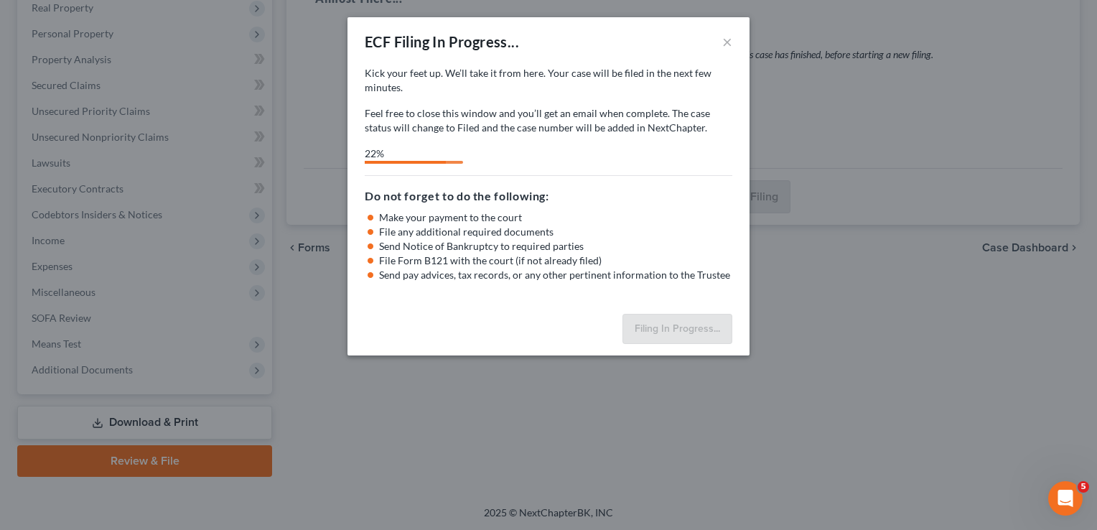
select select "0"
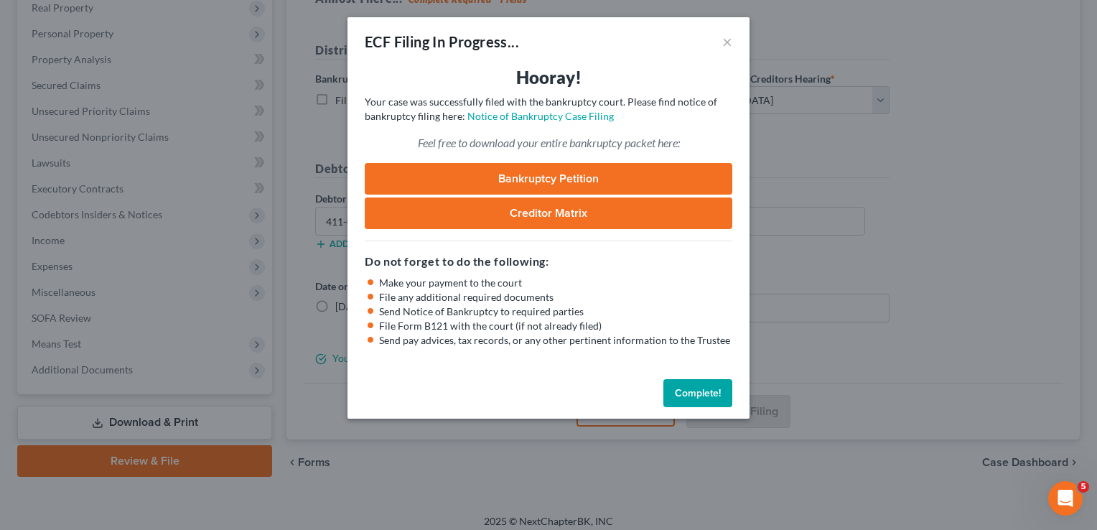
click at [680, 396] on button "Complete!" at bounding box center [697, 393] width 69 height 29
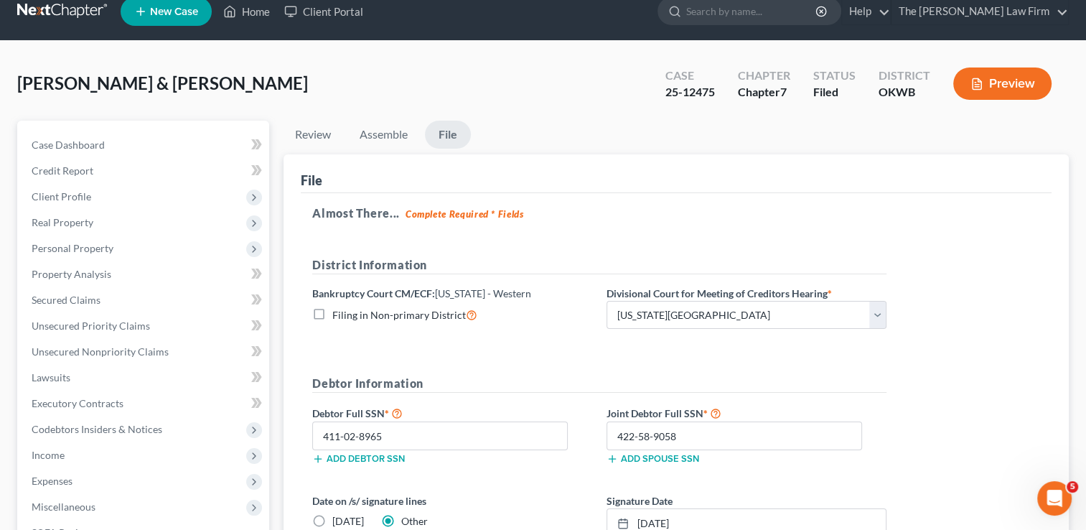
scroll to position [0, 0]
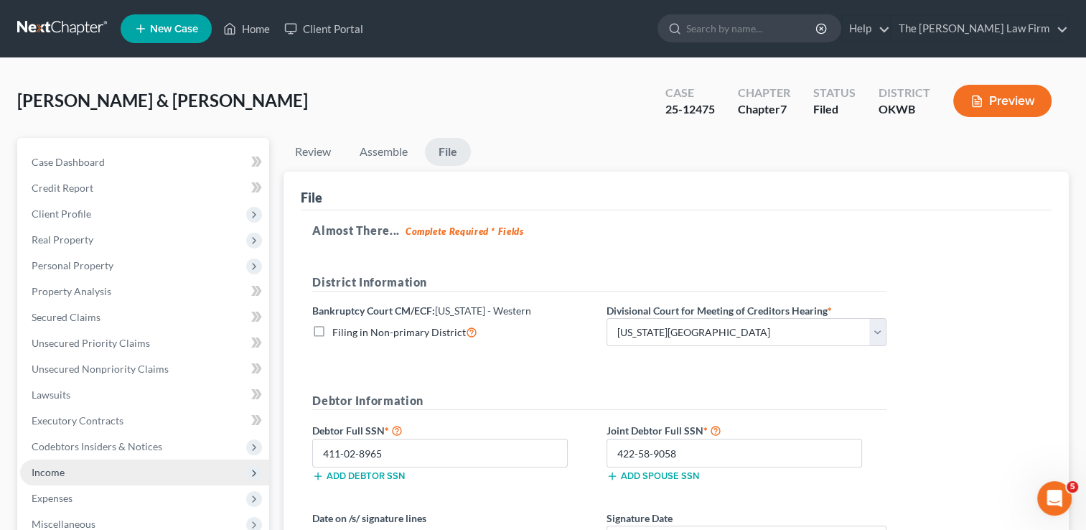
drag, startPoint x: 56, startPoint y: 472, endPoint x: 81, endPoint y: 474, distance: 25.2
click at [56, 472] on span "Income" at bounding box center [48, 472] width 33 height 12
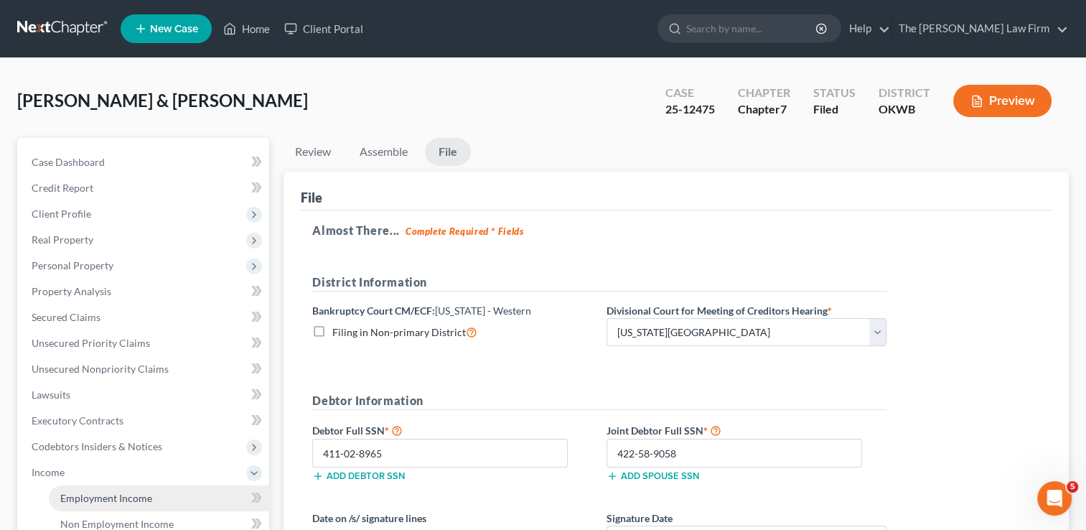
click at [93, 497] on span "Employment Income" at bounding box center [106, 498] width 92 height 12
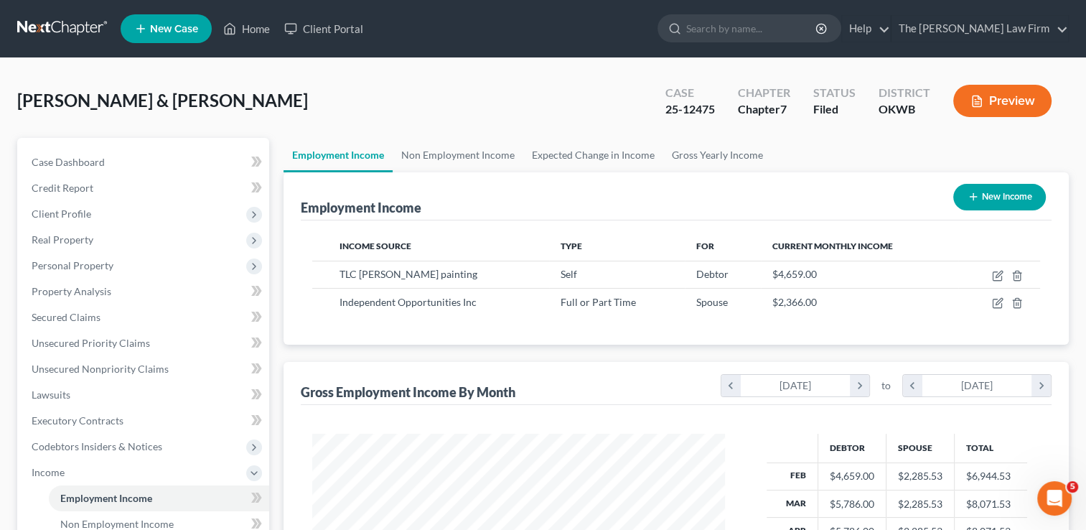
scroll to position [256, 442]
click at [429, 154] on link "Non Employment Income" at bounding box center [458, 155] width 131 height 34
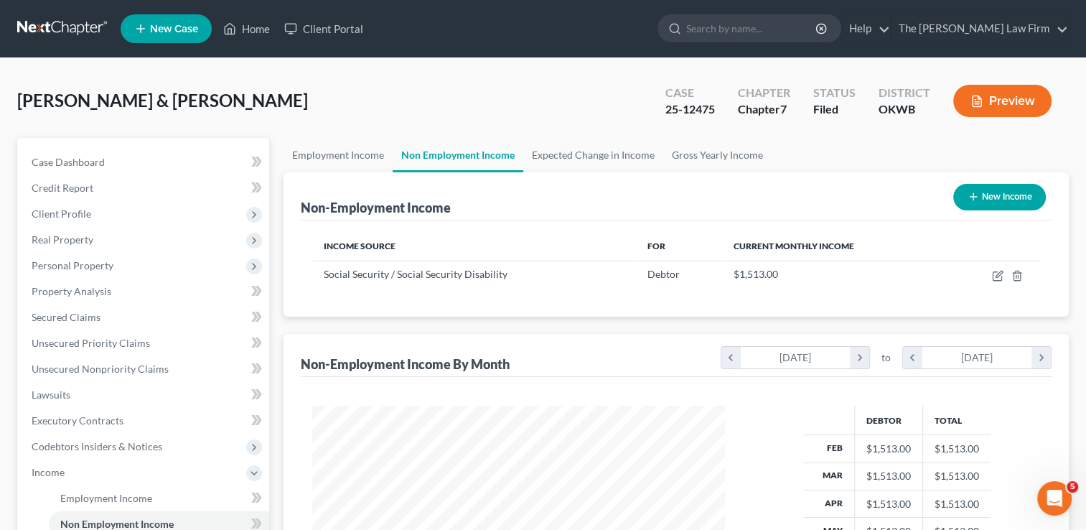
scroll to position [256, 442]
click at [339, 154] on link "Employment Income" at bounding box center [338, 155] width 109 height 34
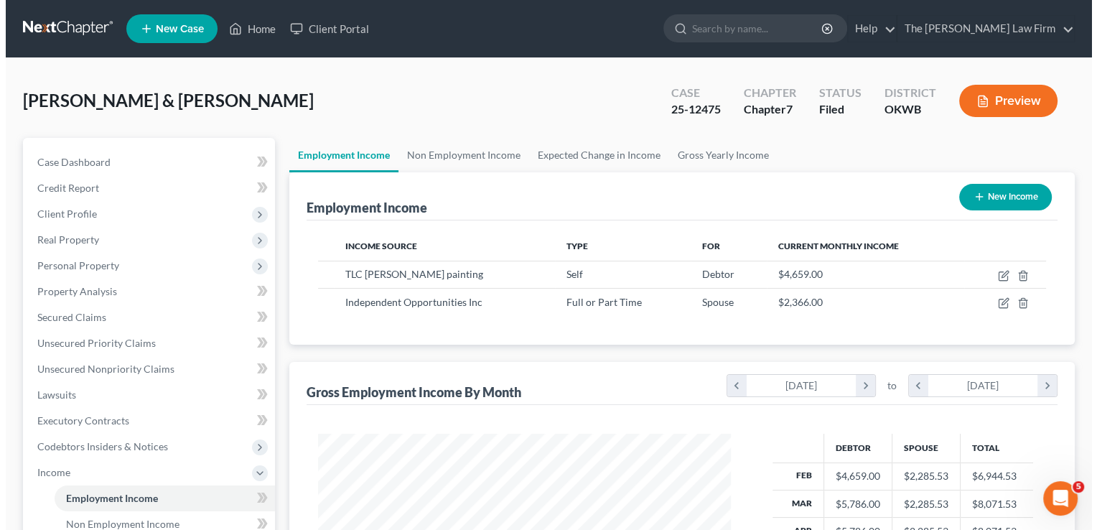
scroll to position [256, 442]
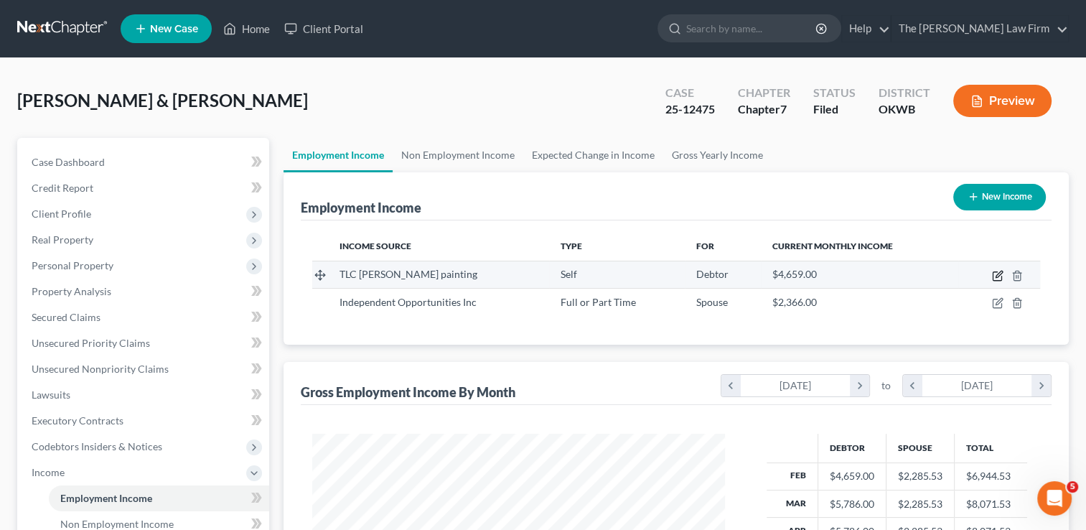
click at [998, 275] on icon "button" at bounding box center [997, 275] width 11 height 11
select select "1"
select select "37"
select select "0"
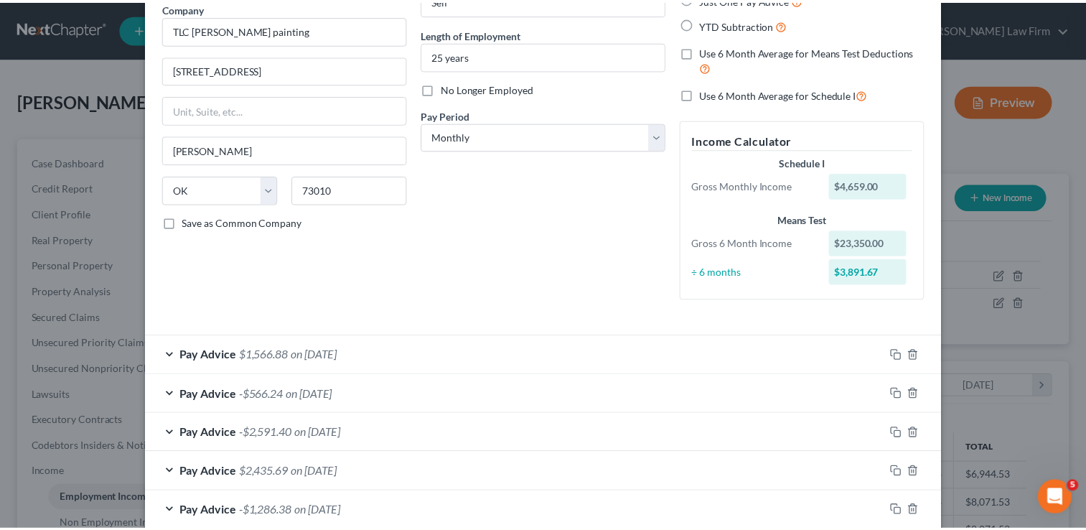
scroll to position [0, 0]
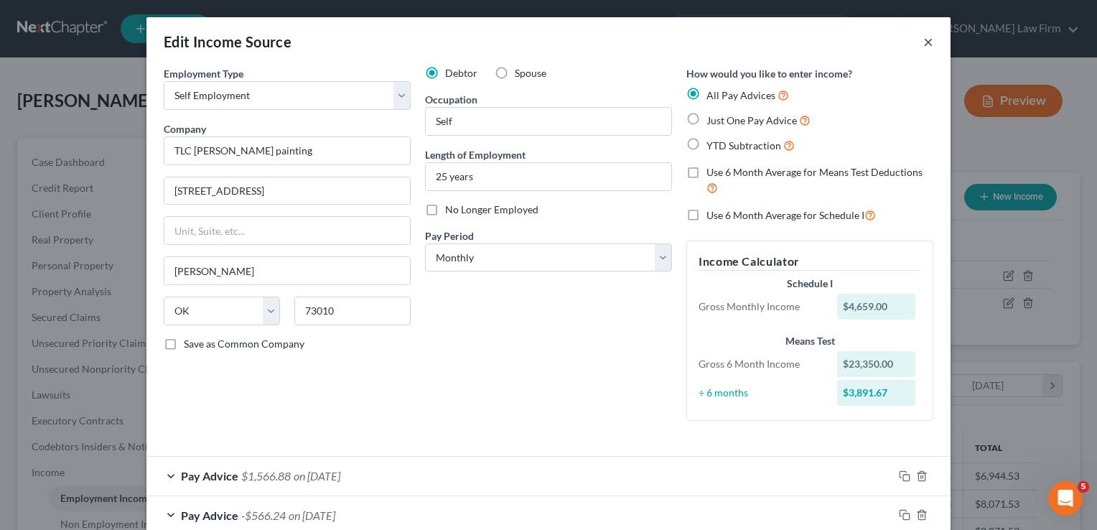
click at [923, 42] on button "×" at bounding box center [928, 41] width 10 height 17
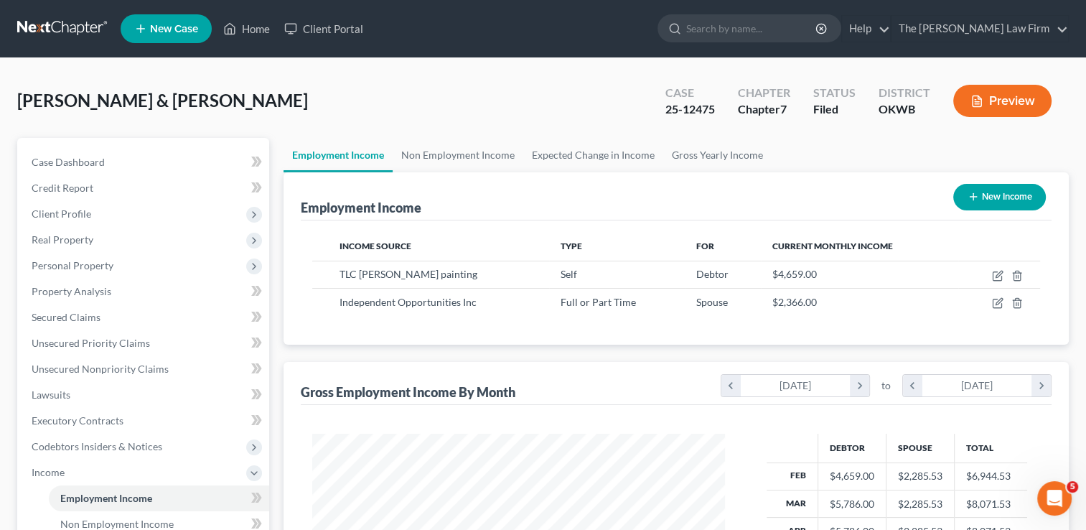
scroll to position [717631, 717445]
click at [465, 156] on link "Non Employment Income" at bounding box center [458, 155] width 131 height 34
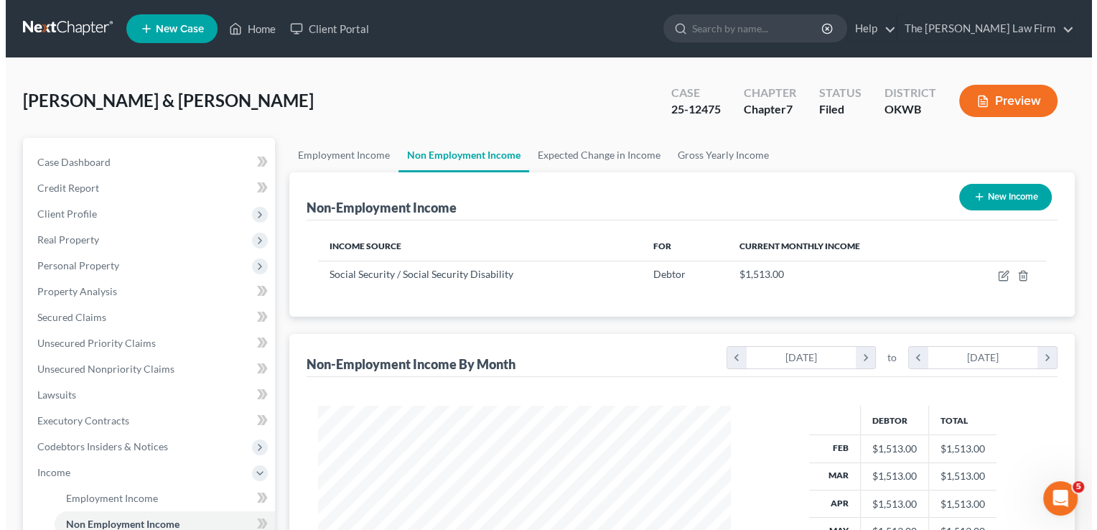
scroll to position [256, 442]
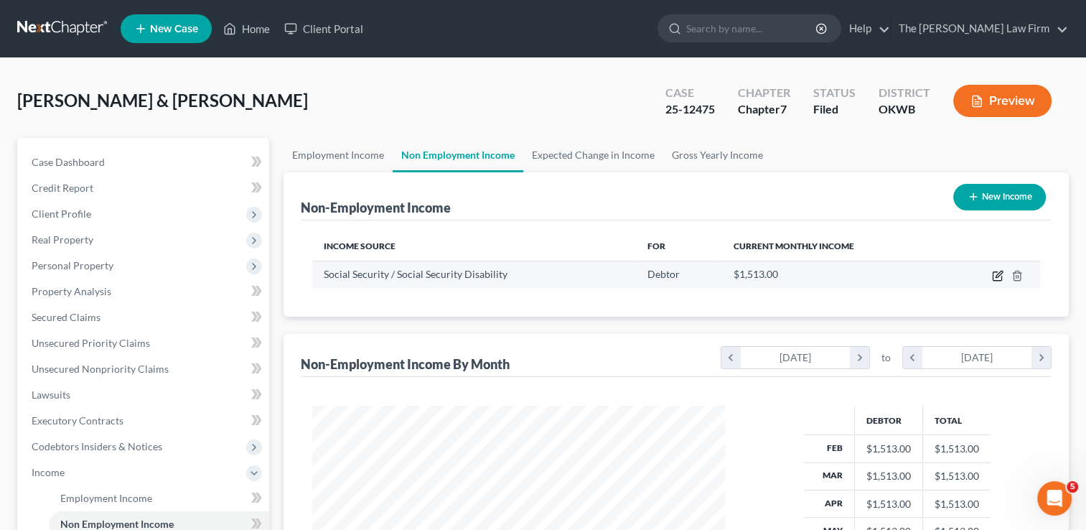
click at [996, 274] on icon "button" at bounding box center [999, 274] width 6 height 6
select select "4"
select select "0"
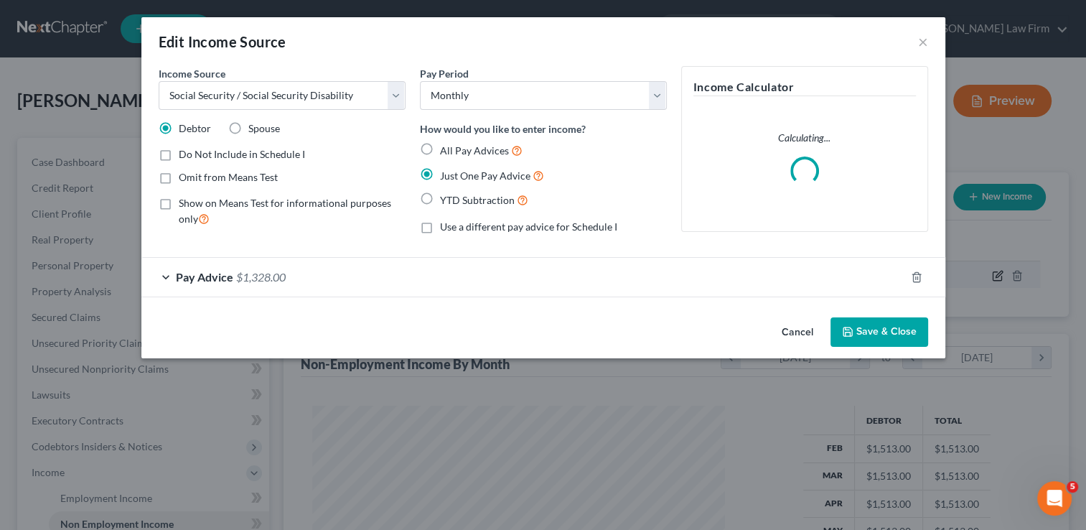
scroll to position [256, 445]
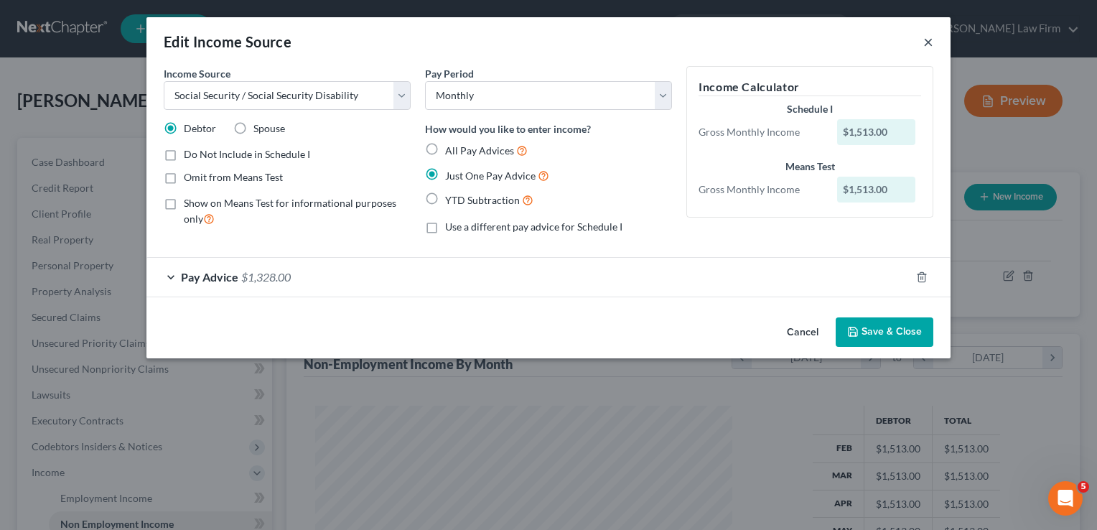
click at [930, 42] on button "×" at bounding box center [928, 41] width 10 height 17
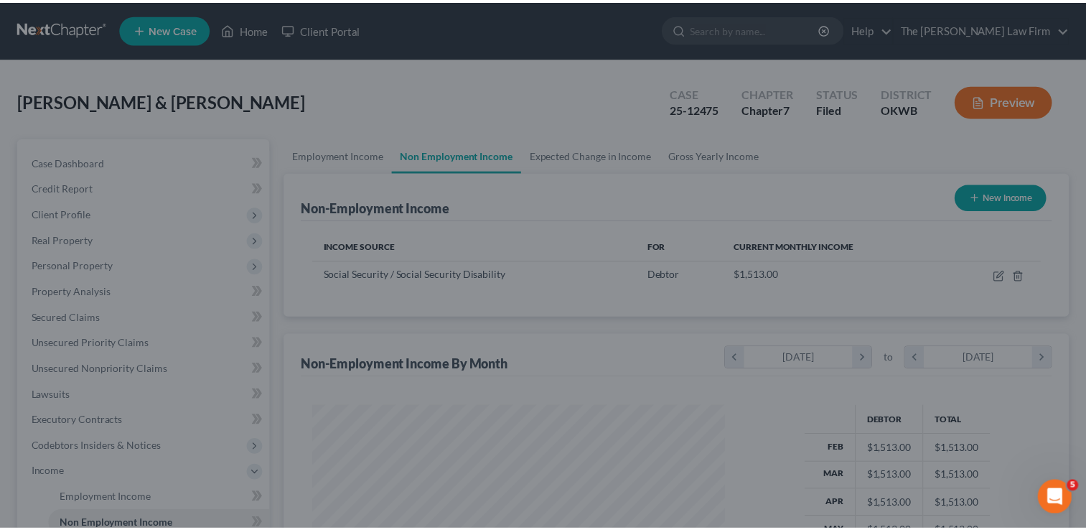
scroll to position [717631, 717445]
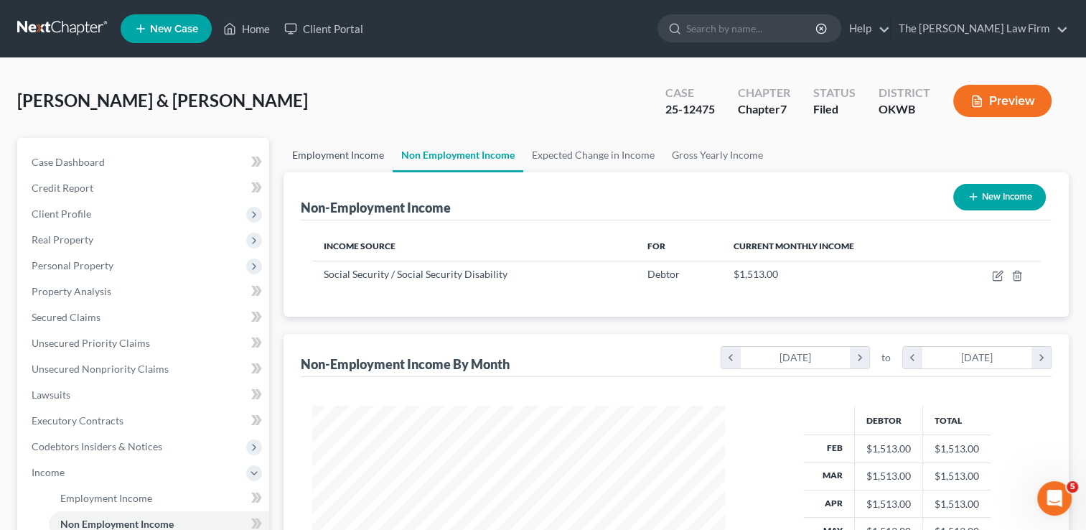
click at [324, 148] on link "Employment Income" at bounding box center [338, 155] width 109 height 34
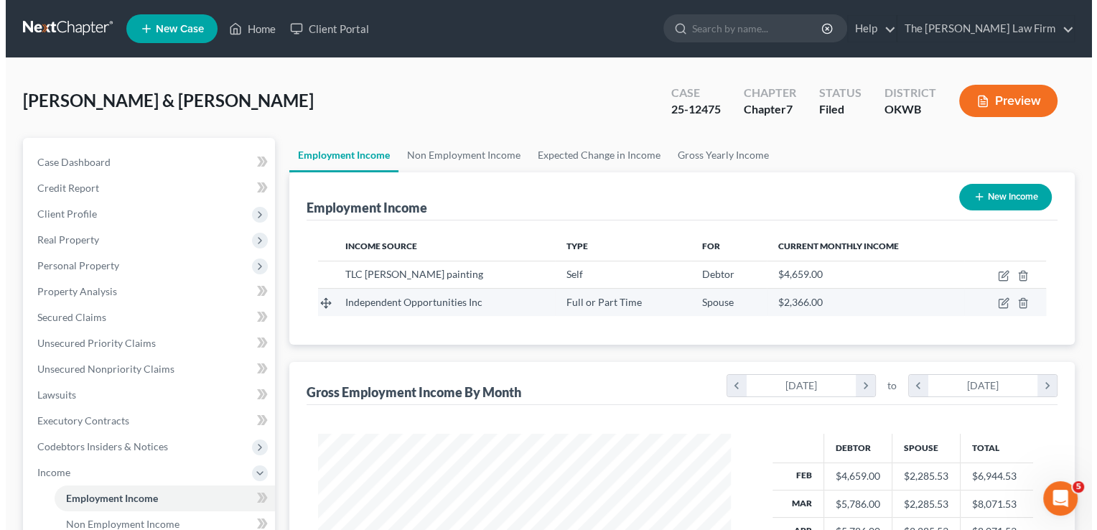
scroll to position [256, 442]
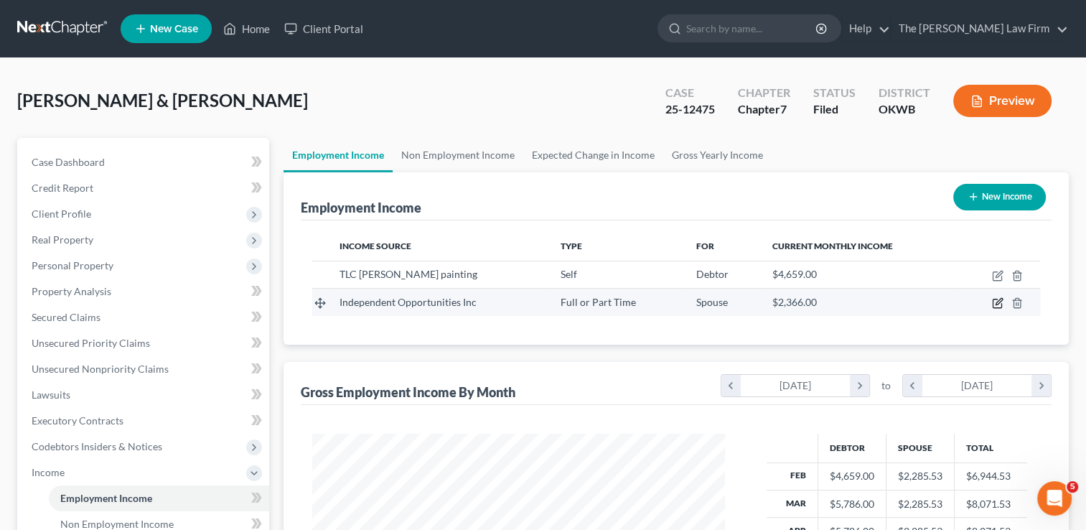
click at [996, 304] on icon "button" at bounding box center [999, 302] width 6 height 6
select select "0"
select select "37"
select select "2"
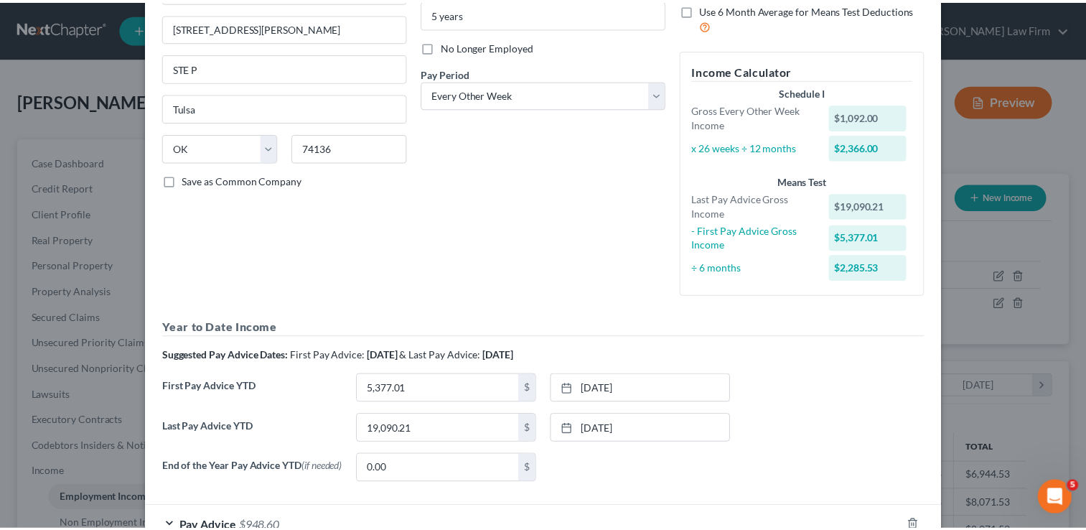
scroll to position [0, 0]
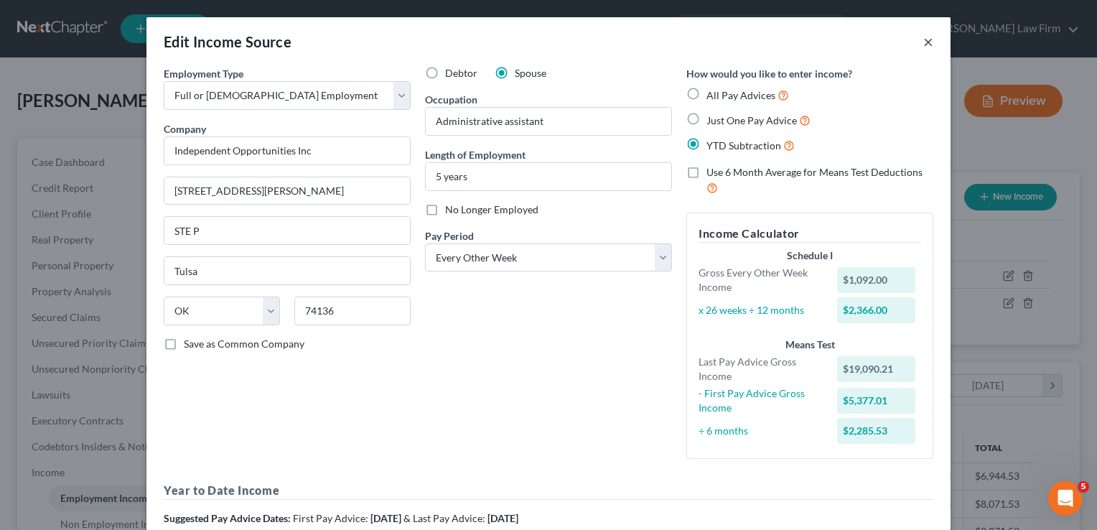
click at [923, 42] on button "×" at bounding box center [928, 41] width 10 height 17
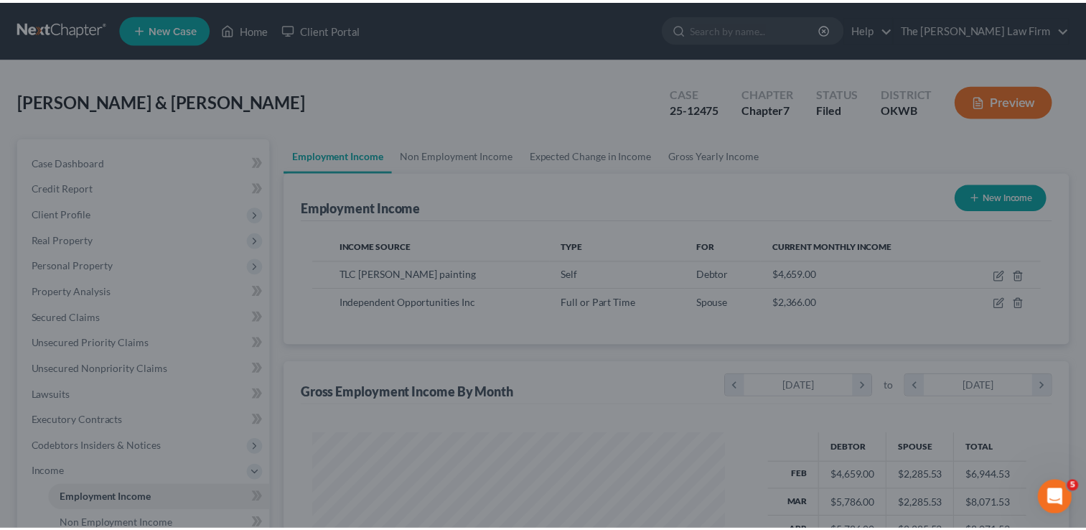
scroll to position [717631, 717445]
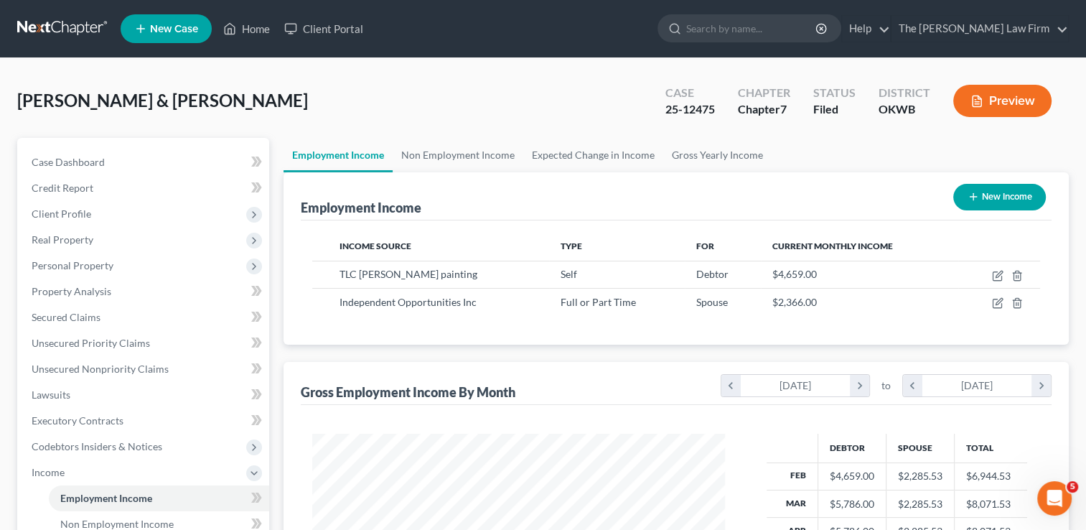
click at [33, 27] on link at bounding box center [63, 29] width 92 height 26
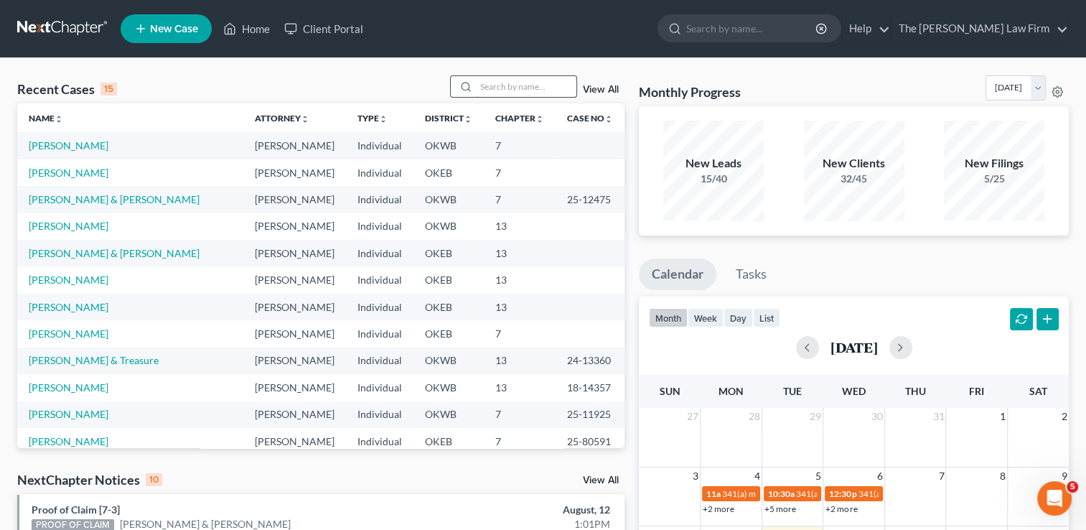
click at [544, 90] on input "search" at bounding box center [526, 86] width 101 height 21
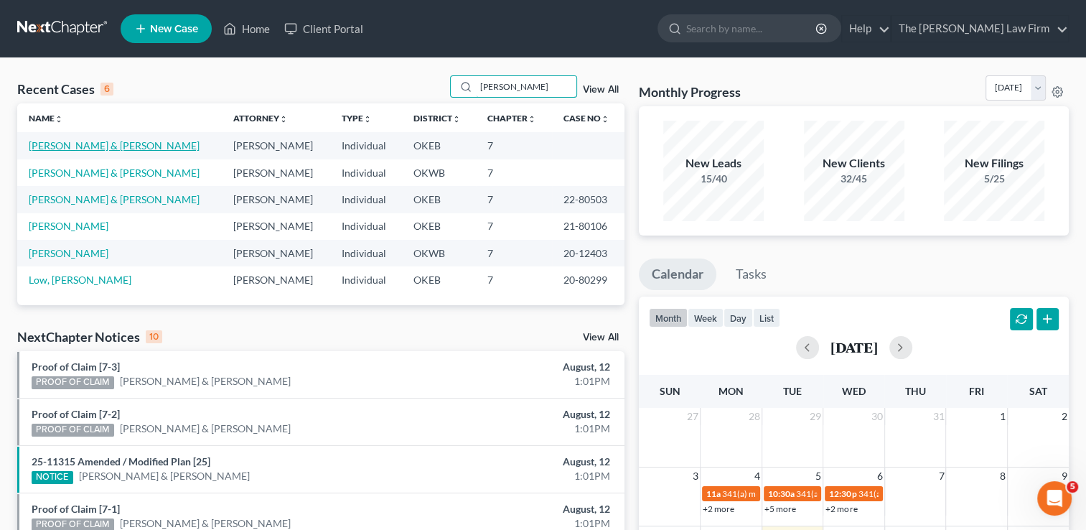
type input "[PERSON_NAME]"
click at [83, 144] on link "[PERSON_NAME] & [PERSON_NAME]" at bounding box center [114, 145] width 171 height 12
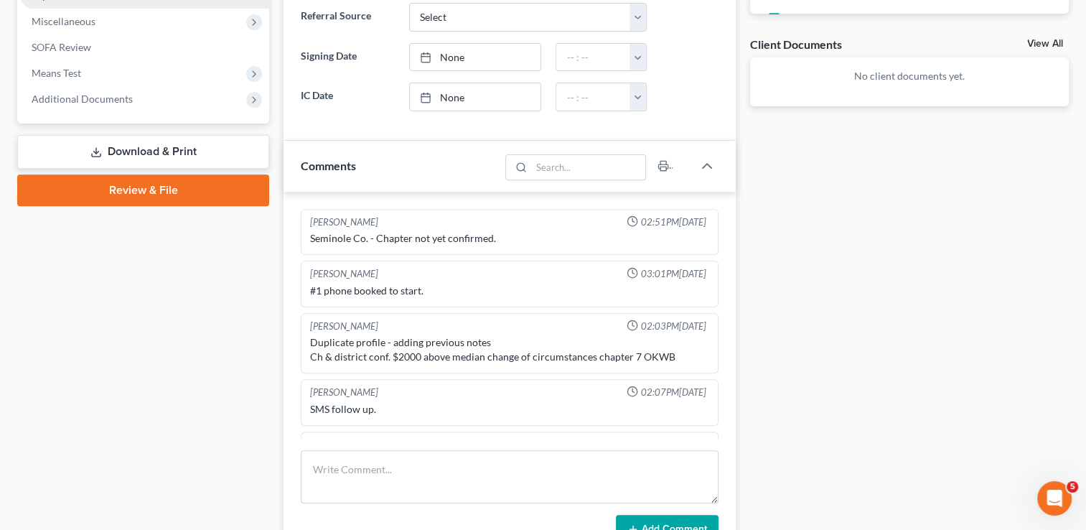
scroll to position [709, 0]
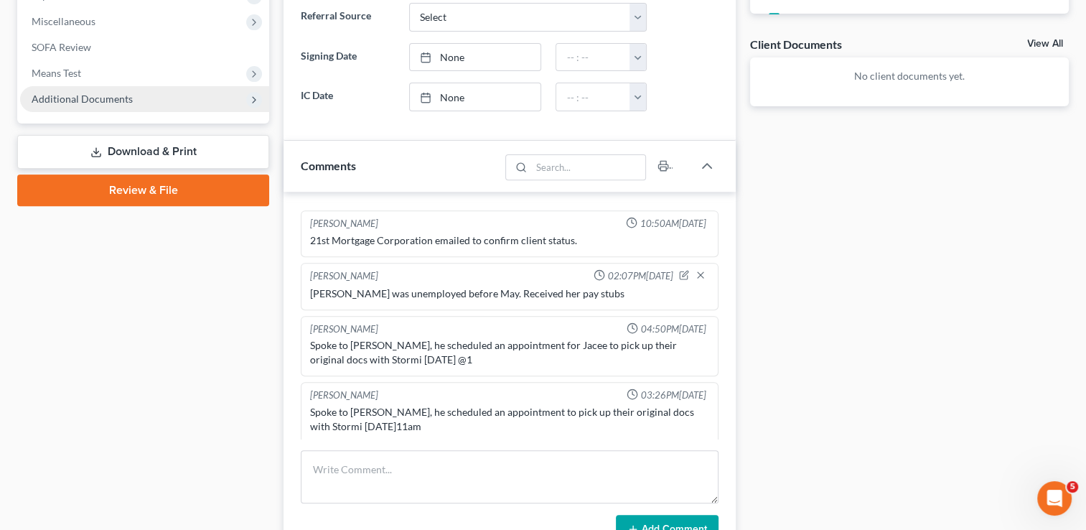
click at [98, 101] on span "Additional Documents" at bounding box center [82, 99] width 101 height 12
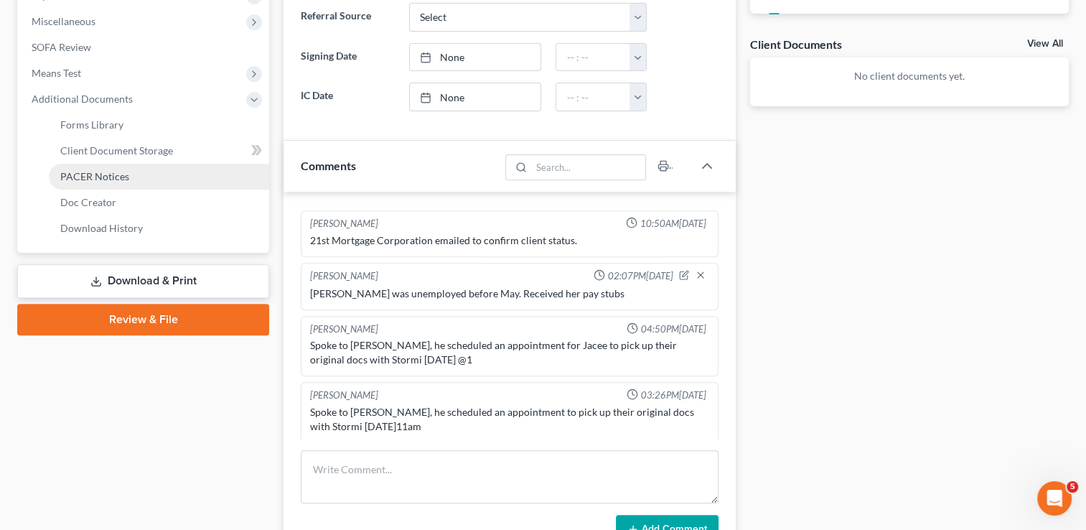
click at [110, 177] on span "PACER Notices" at bounding box center [94, 176] width 69 height 12
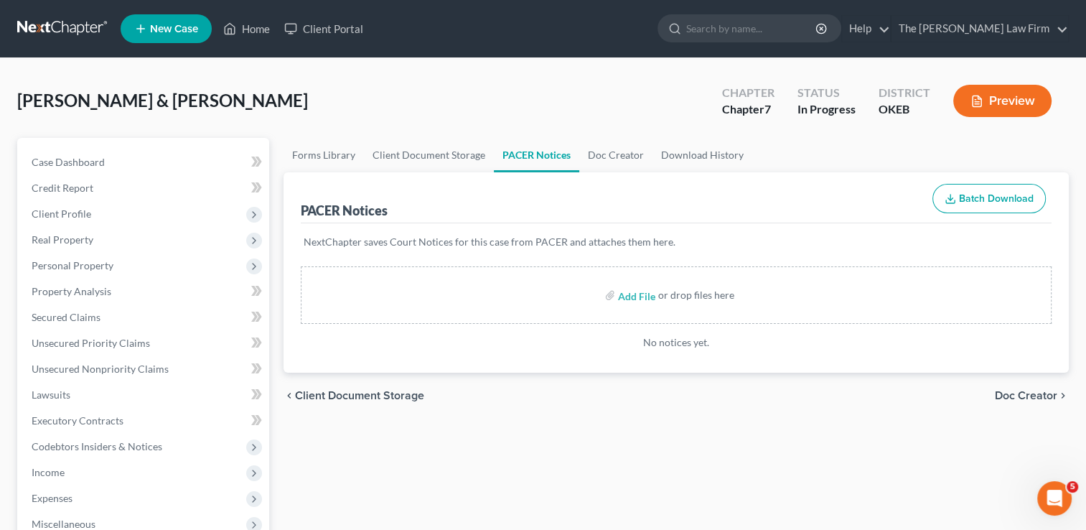
click at [48, 24] on link at bounding box center [63, 29] width 92 height 26
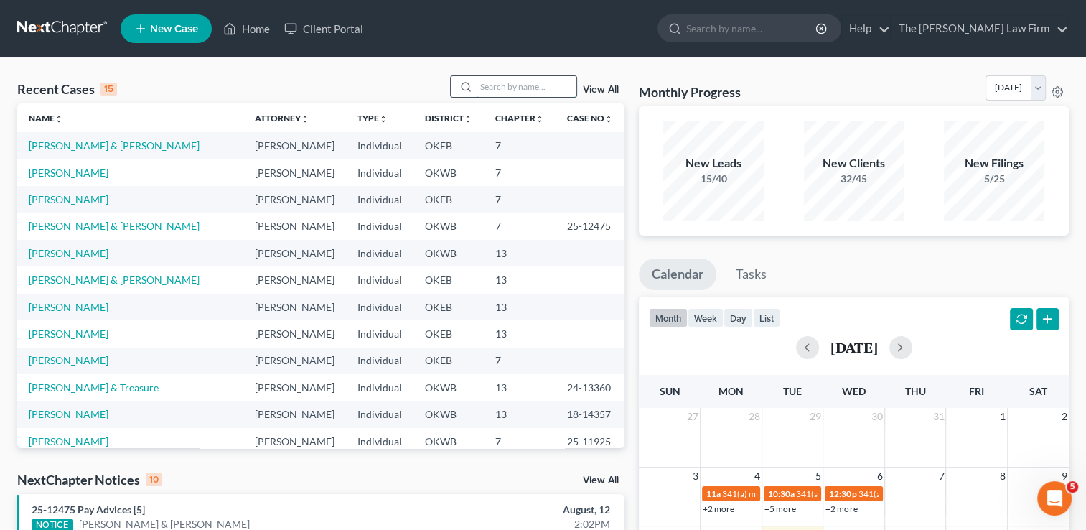
click at [555, 85] on input "search" at bounding box center [526, 86] width 101 height 21
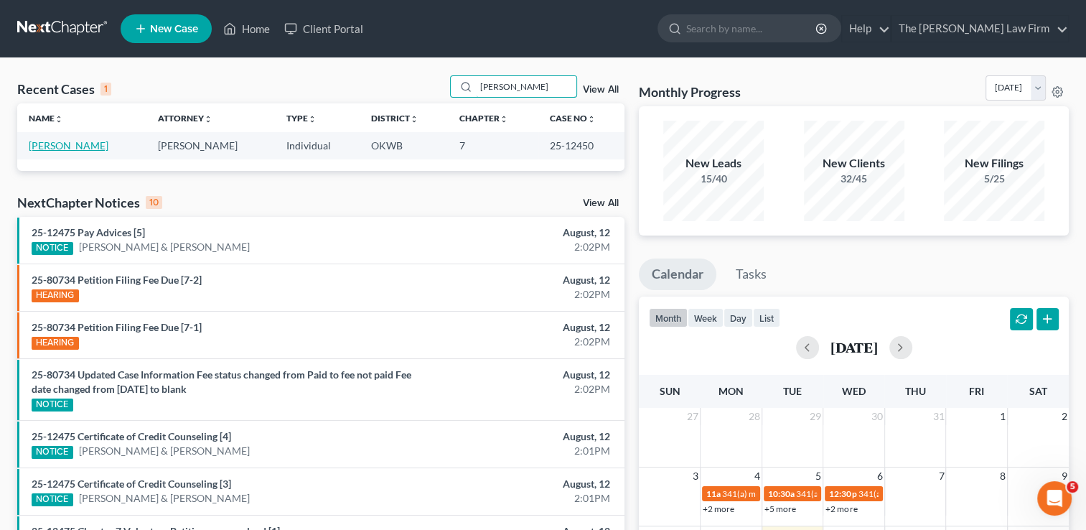
type input "barnes"
click at [75, 149] on link "[PERSON_NAME]" at bounding box center [69, 145] width 80 height 12
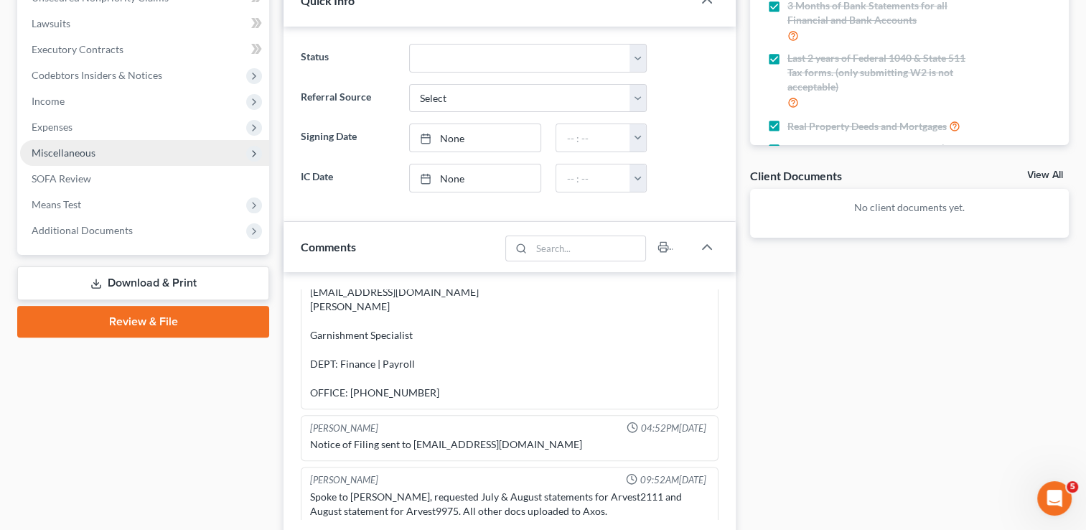
scroll to position [287, 0]
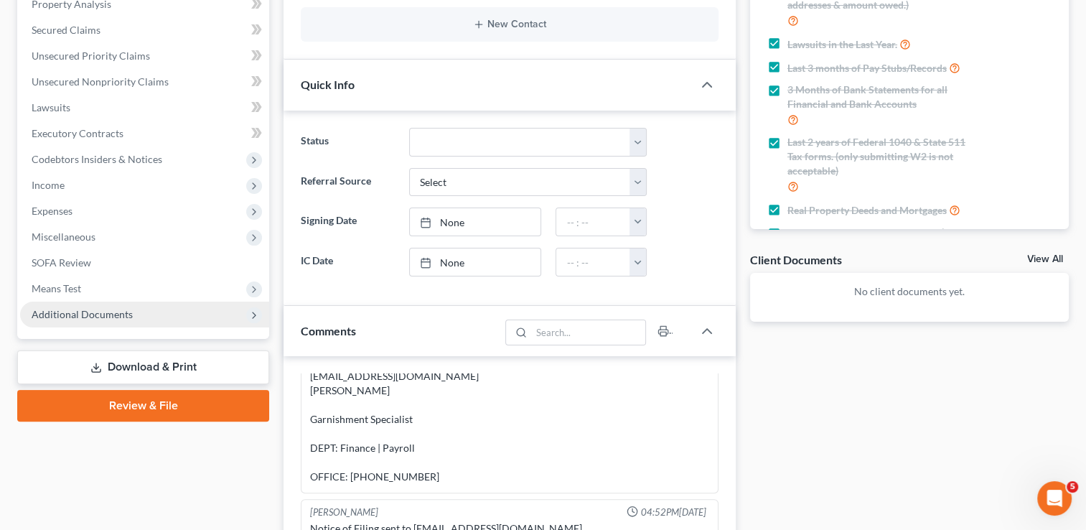
click at [66, 314] on span "Additional Documents" at bounding box center [82, 314] width 101 height 12
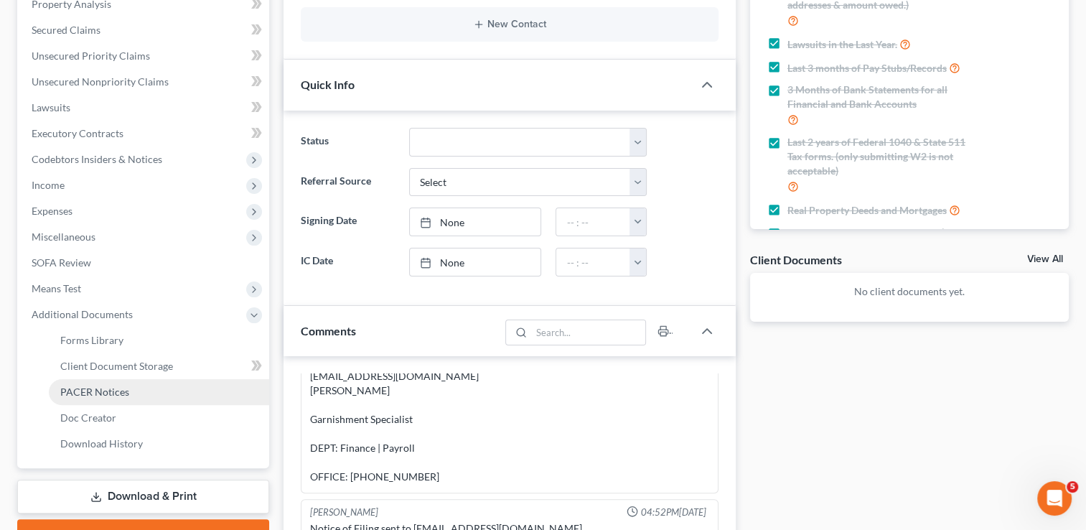
click at [103, 393] on span "PACER Notices" at bounding box center [94, 392] width 69 height 12
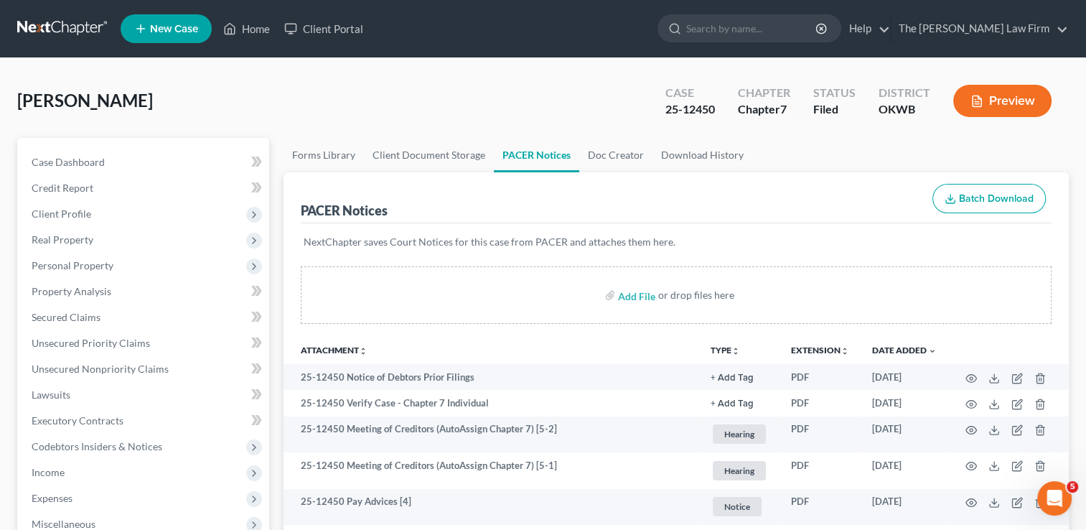
click at [66, 32] on link at bounding box center [63, 29] width 92 height 26
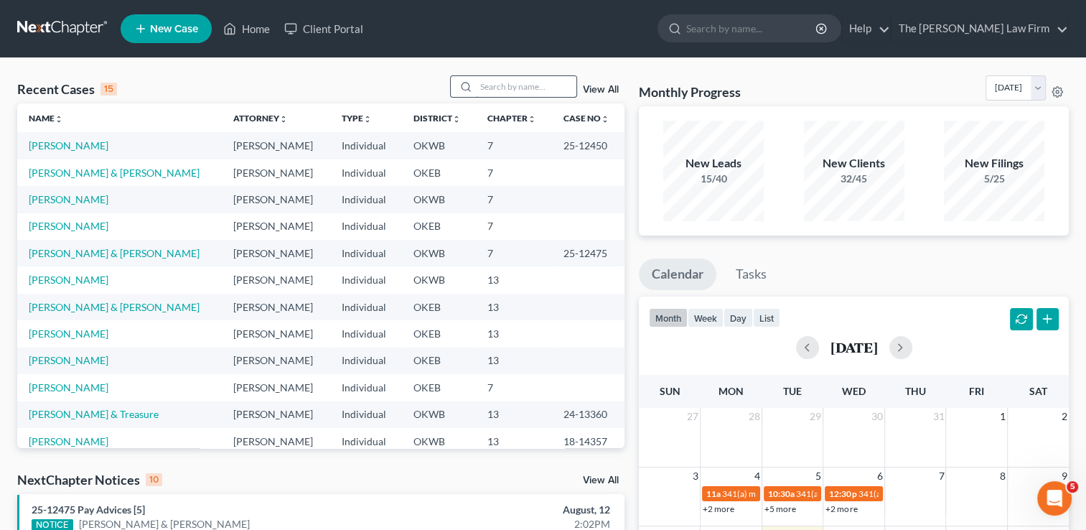
click at [520, 85] on input "search" at bounding box center [526, 86] width 101 height 21
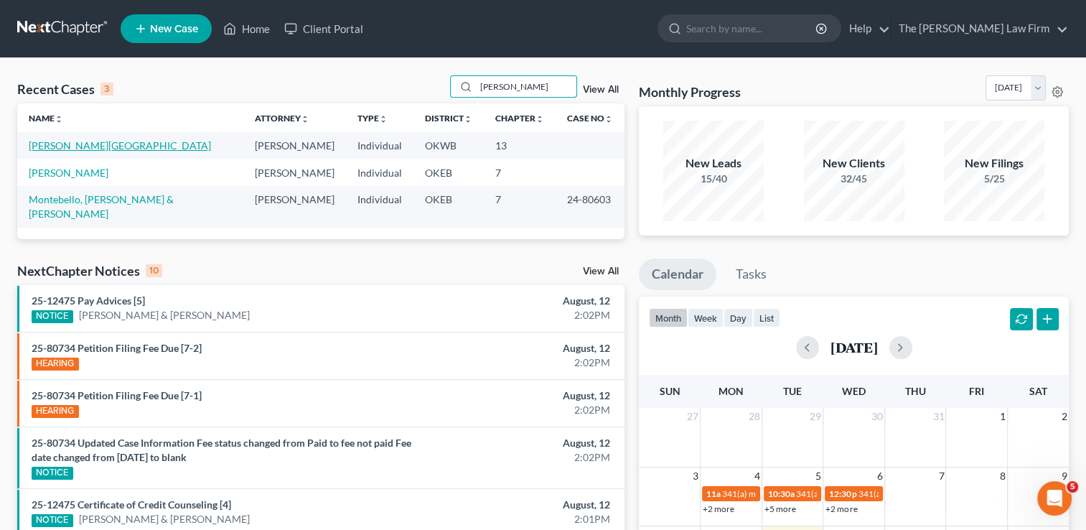
type input "shannon"
click at [77, 147] on link "Kirkes, Shannon" at bounding box center [120, 145] width 182 height 12
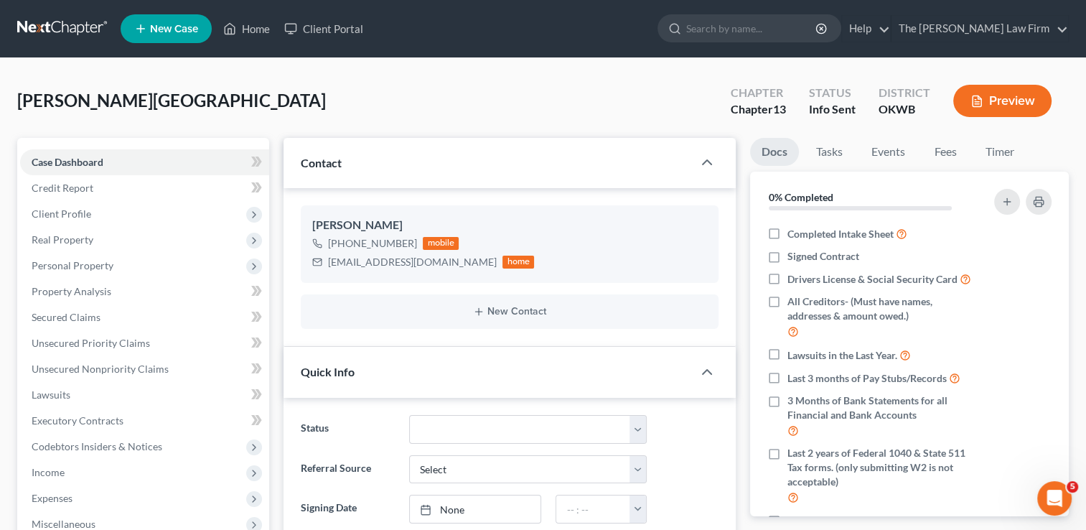
click at [37, 29] on link at bounding box center [63, 29] width 92 height 26
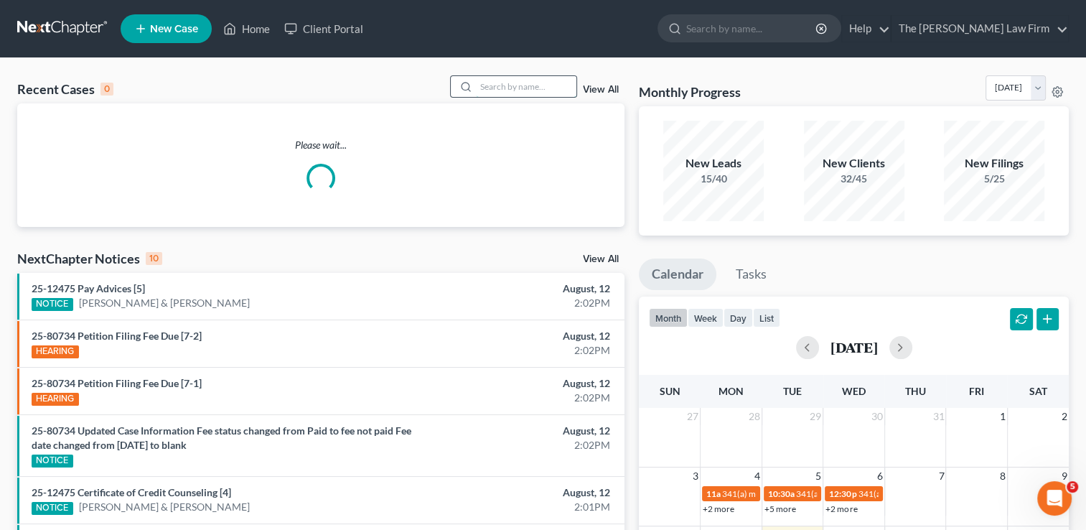
click at [492, 86] on input "search" at bounding box center [526, 86] width 101 height 21
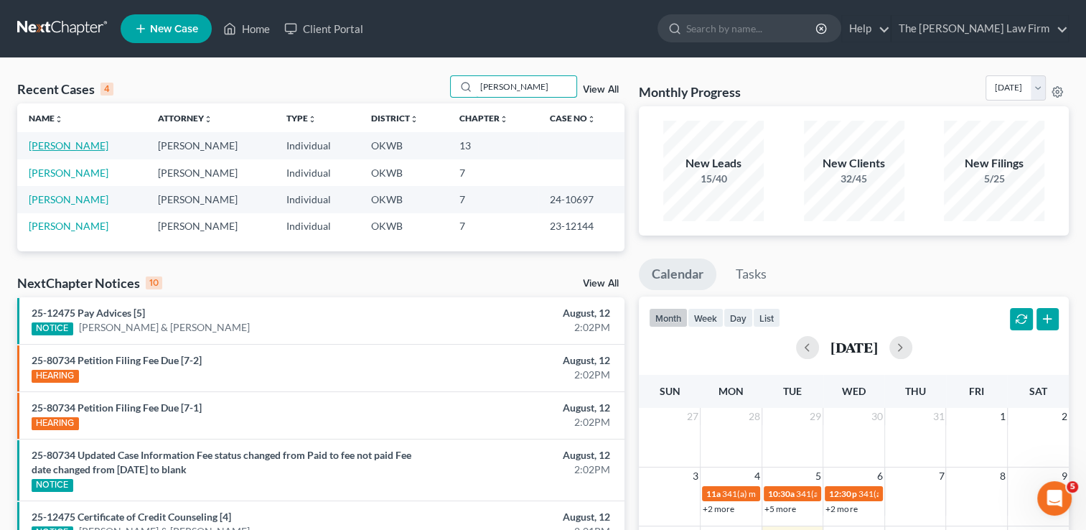
type input "[PERSON_NAME]"
click at [65, 146] on link "[PERSON_NAME]" at bounding box center [69, 145] width 80 height 12
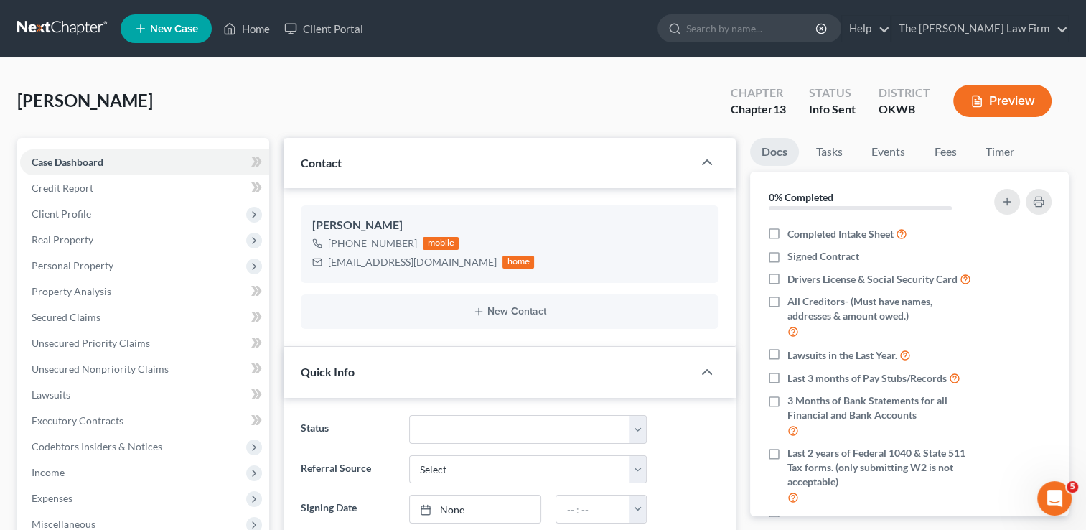
click at [55, 28] on link at bounding box center [63, 29] width 92 height 26
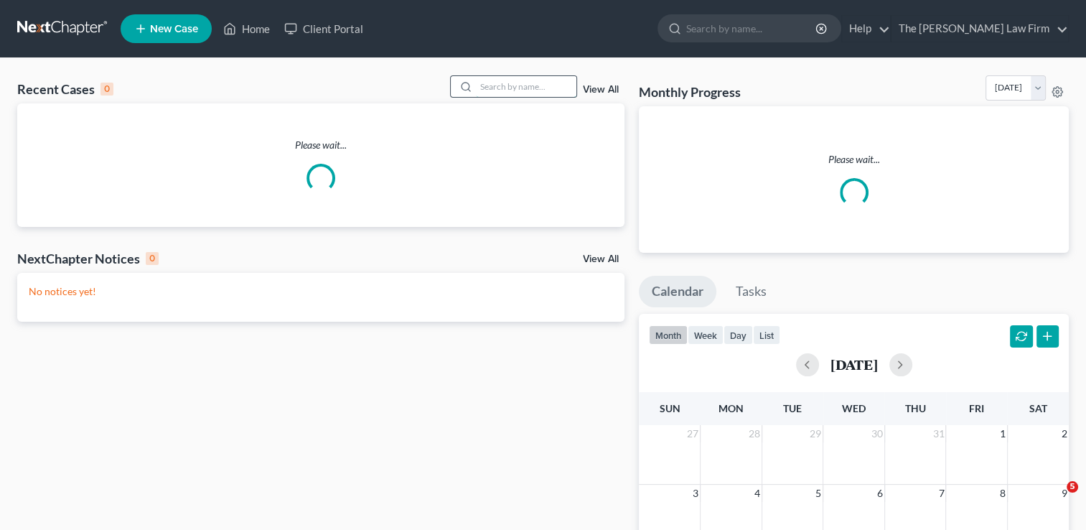
click at [533, 86] on input "search" at bounding box center [526, 86] width 101 height 21
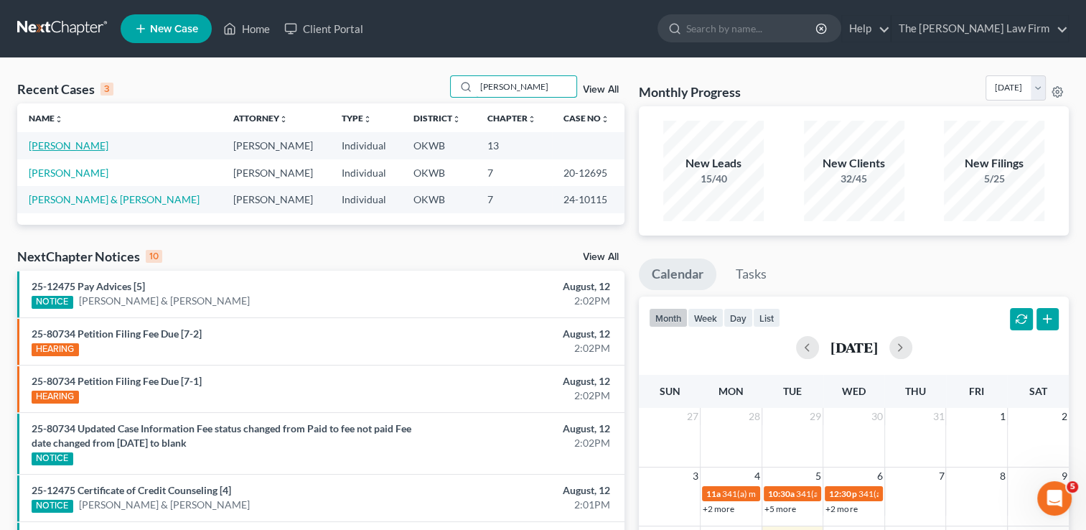
type input "[PERSON_NAME]"
click at [62, 144] on link "[PERSON_NAME]" at bounding box center [69, 145] width 80 height 12
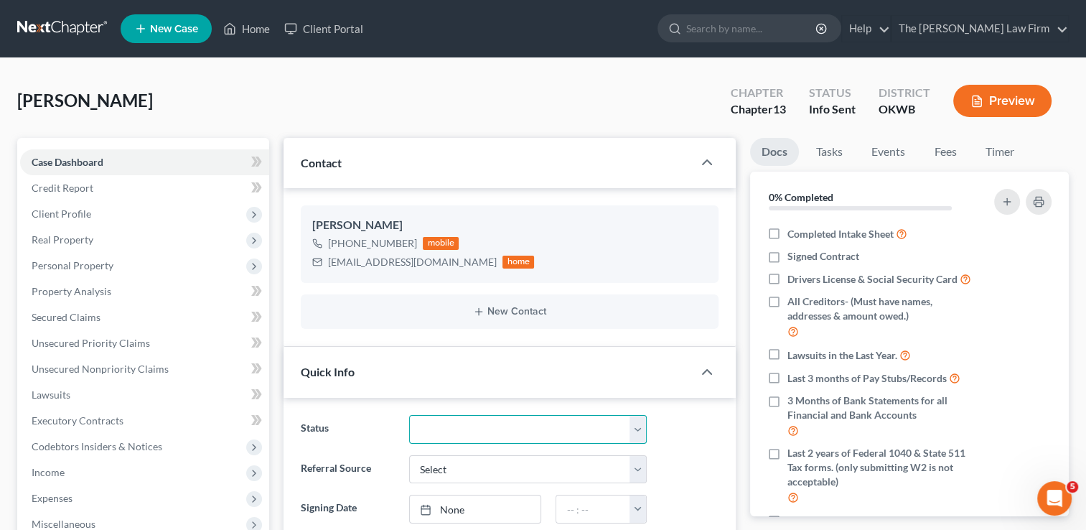
click at [471, 429] on select "Discharged Dismissed Filed Info Sent In Progress Lead Lost Lead Ready to File R…" at bounding box center [528, 429] width 238 height 29
select select "6"
click at [409, 415] on select "Discharged Dismissed Filed Info Sent In Progress Lead Lost Lead Ready to File R…" at bounding box center [528, 429] width 238 height 29
click at [242, 98] on div "[PERSON_NAME] Upgraded Chapter Chapter 13 Status Lost Lead District OKWB Preview" at bounding box center [543, 106] width 1052 height 62
click at [47, 27] on link at bounding box center [63, 29] width 92 height 26
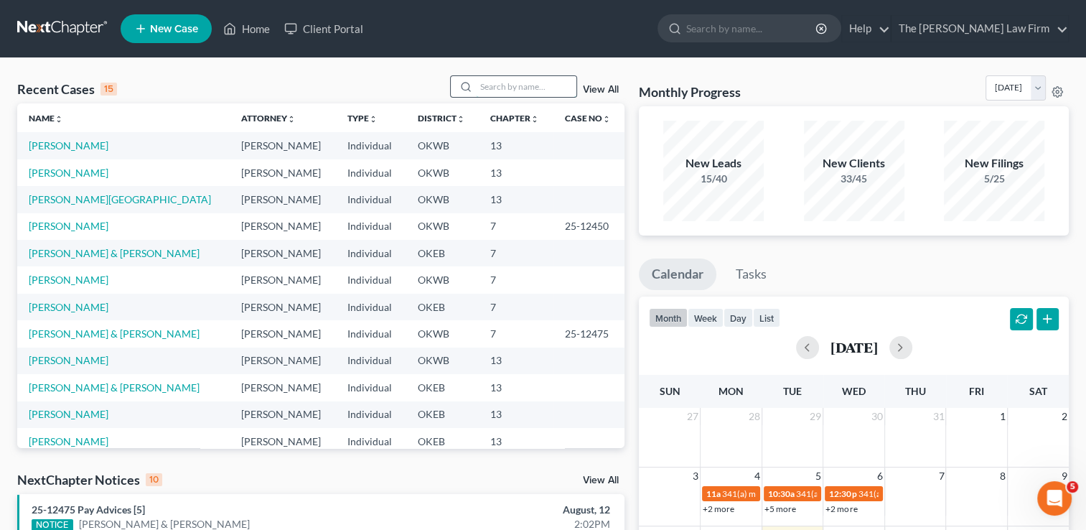
click at [526, 90] on input "search" at bounding box center [526, 86] width 101 height 21
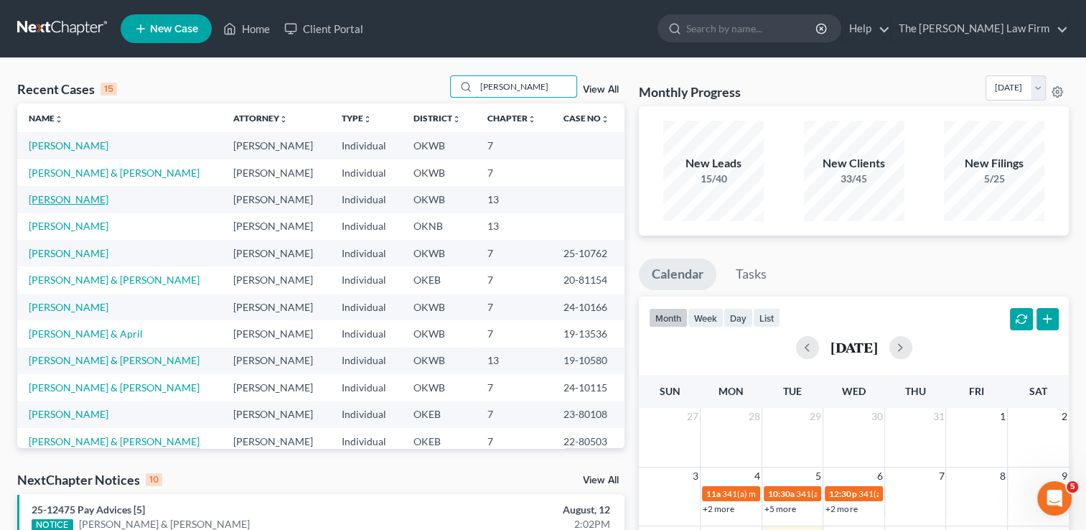
type input "[PERSON_NAME]"
click at [83, 200] on link "[PERSON_NAME]" at bounding box center [69, 199] width 80 height 12
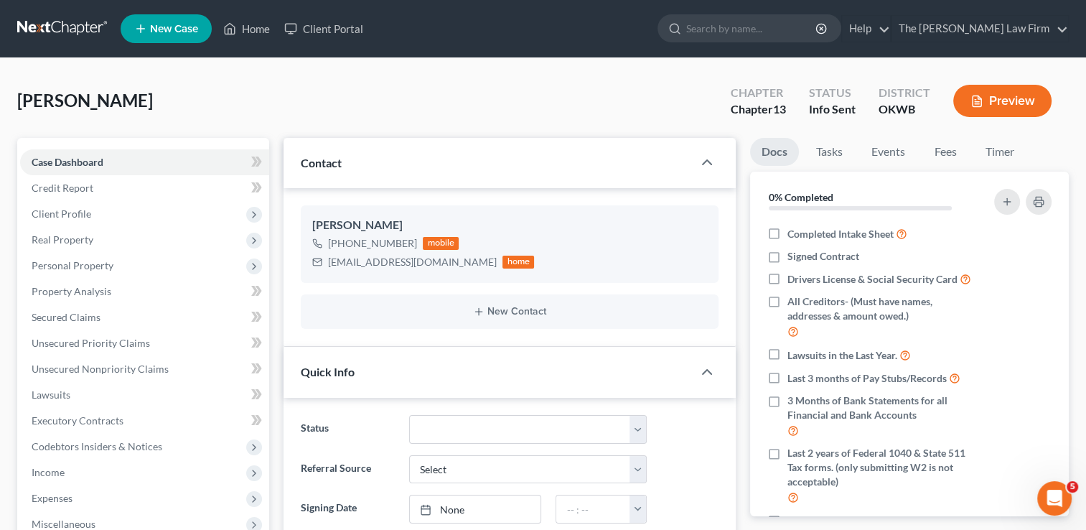
click at [55, 30] on link at bounding box center [63, 29] width 92 height 26
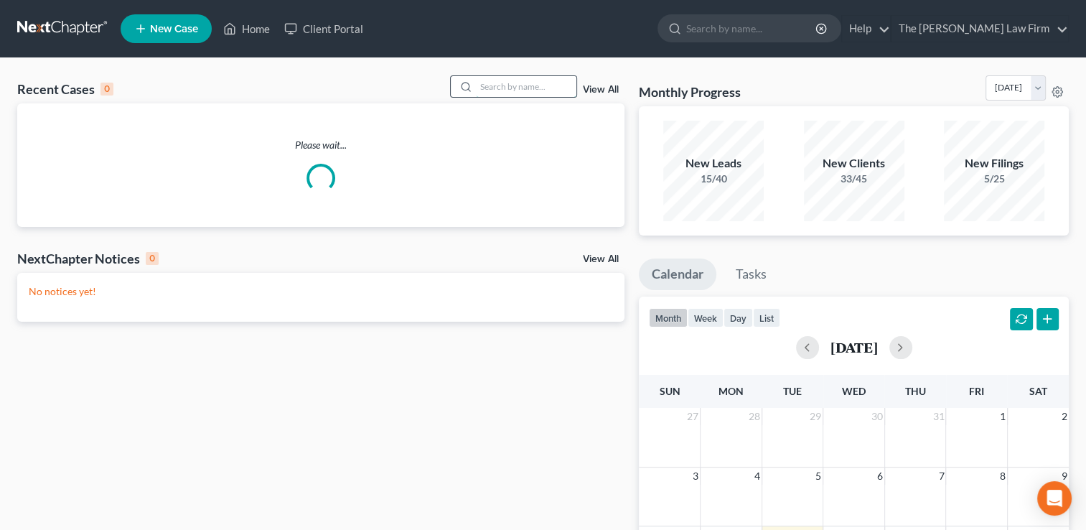
click at [521, 87] on input "search" at bounding box center [526, 86] width 101 height 21
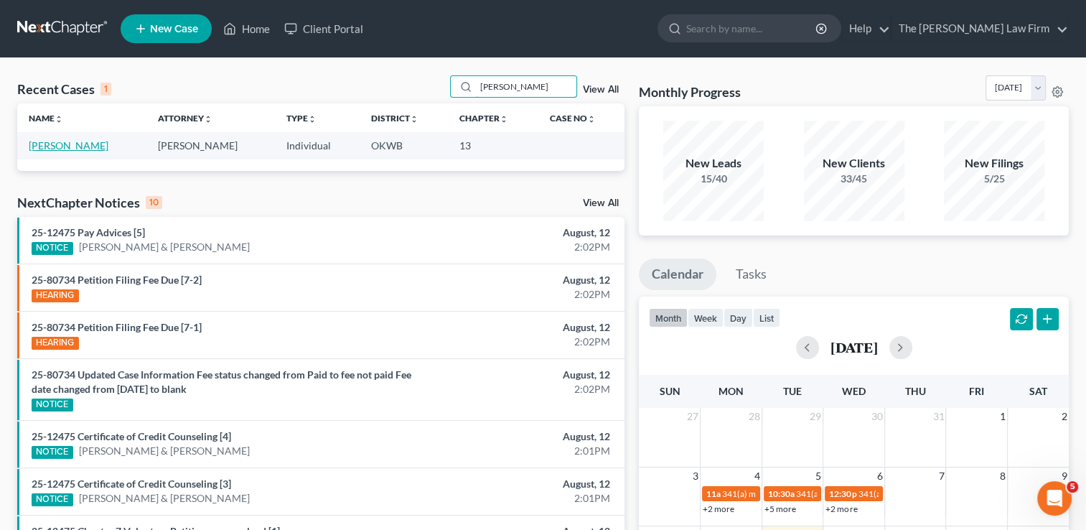
type input "[PERSON_NAME]"
click at [65, 146] on link "[PERSON_NAME]" at bounding box center [69, 145] width 80 height 12
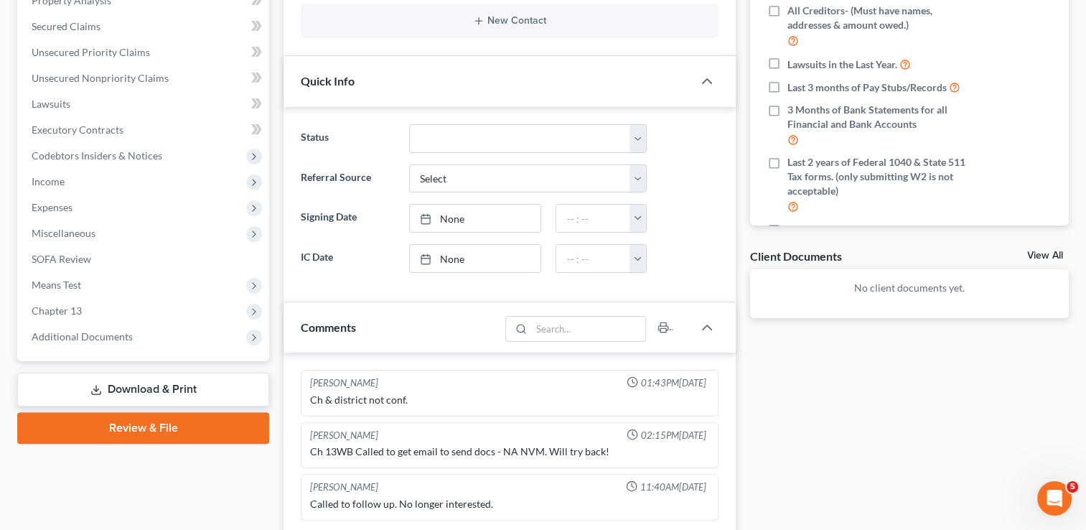
scroll to position [287, 0]
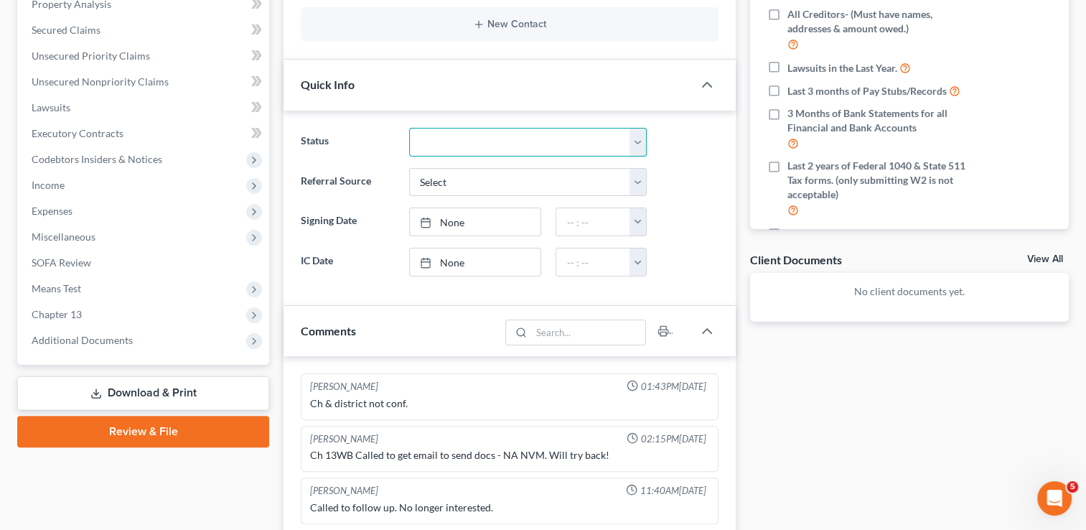
click at [485, 139] on select "Discharged Dismissed Filed Info Sent In Progress Lead Lost Lead Ready to File R…" at bounding box center [528, 142] width 238 height 29
select select "6"
click at [409, 128] on select "Discharged Dismissed Filed Info Sent In Progress Lead Lost Lead Ready to File R…" at bounding box center [528, 142] width 238 height 29
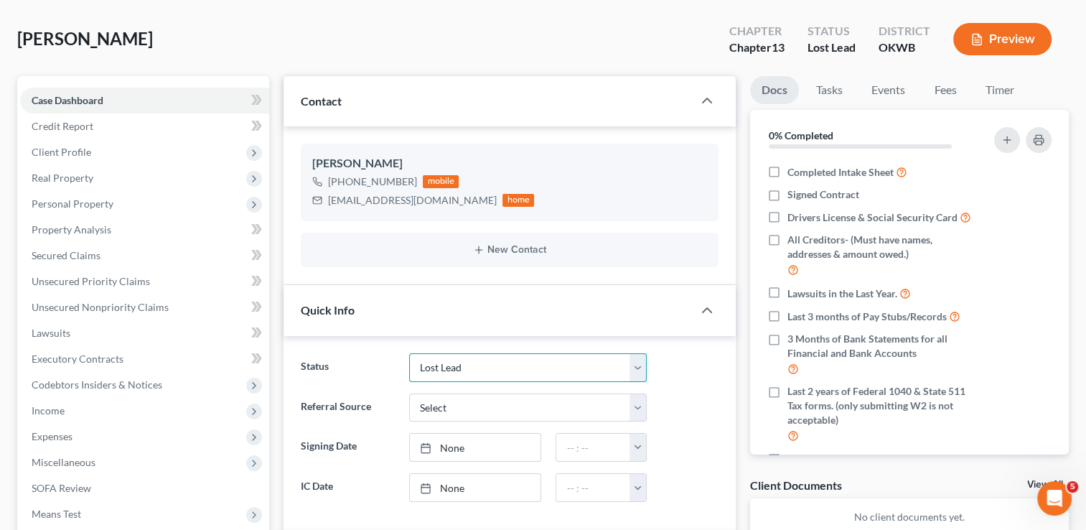
scroll to position [0, 0]
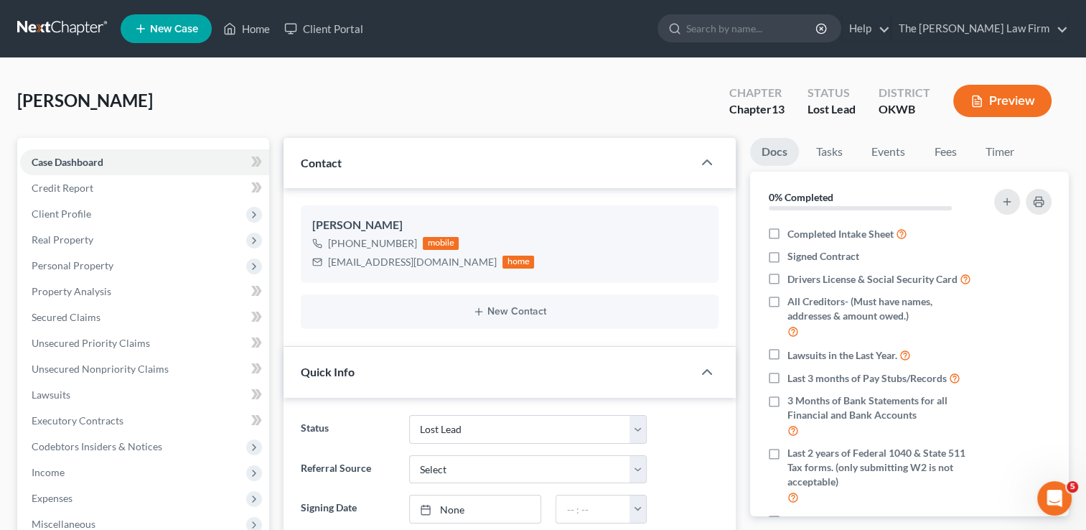
click at [71, 27] on link at bounding box center [63, 29] width 92 height 26
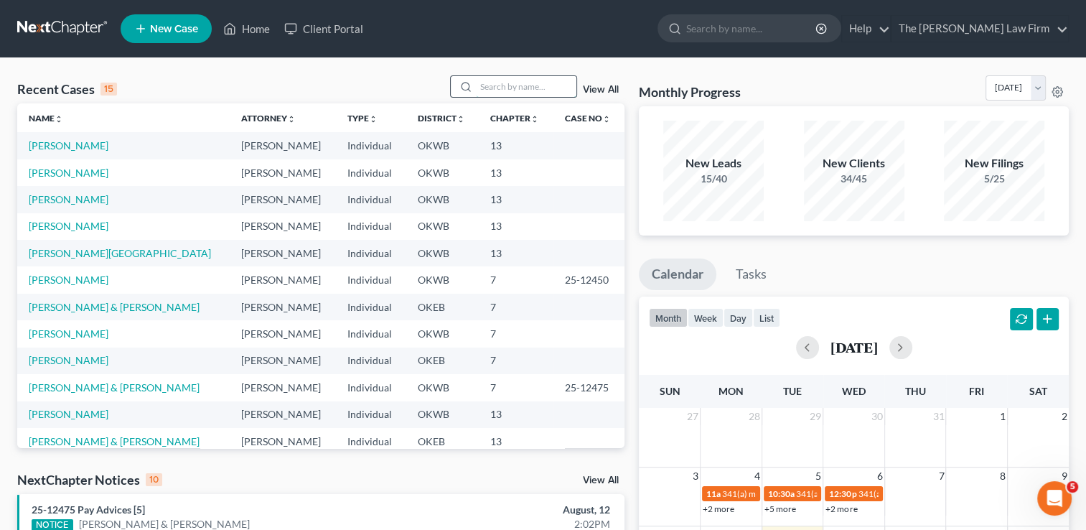
click at [536, 87] on input "search" at bounding box center [526, 86] width 101 height 21
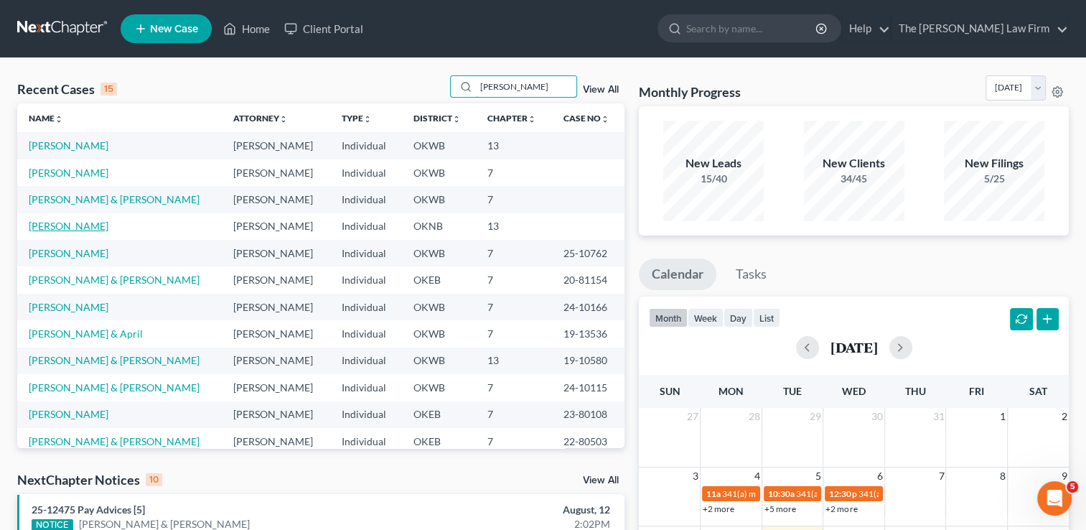
type input "[PERSON_NAME]"
click at [80, 229] on link "[PERSON_NAME]" at bounding box center [69, 226] width 80 height 12
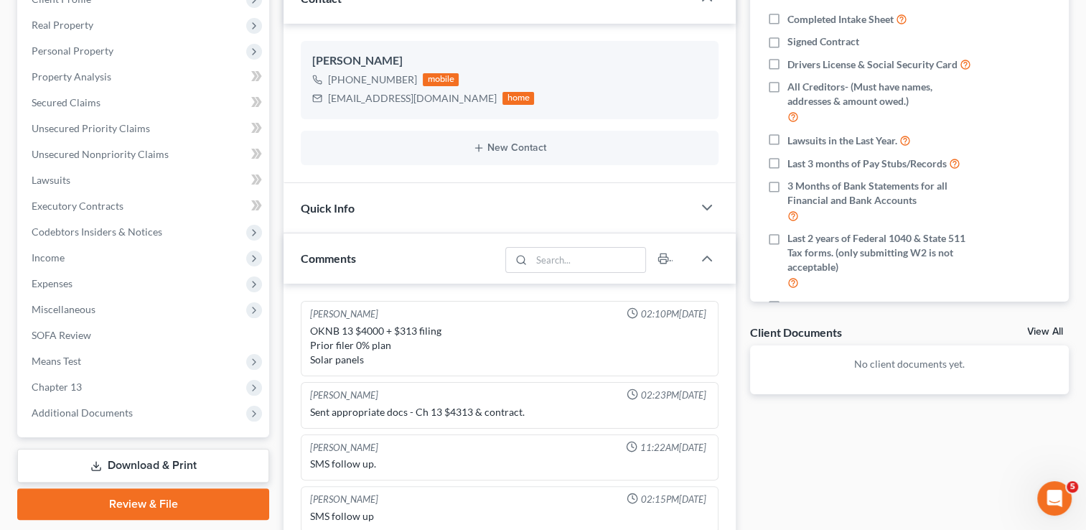
scroll to position [215, 0]
click at [405, 200] on div "Quick Info" at bounding box center [488, 207] width 409 height 50
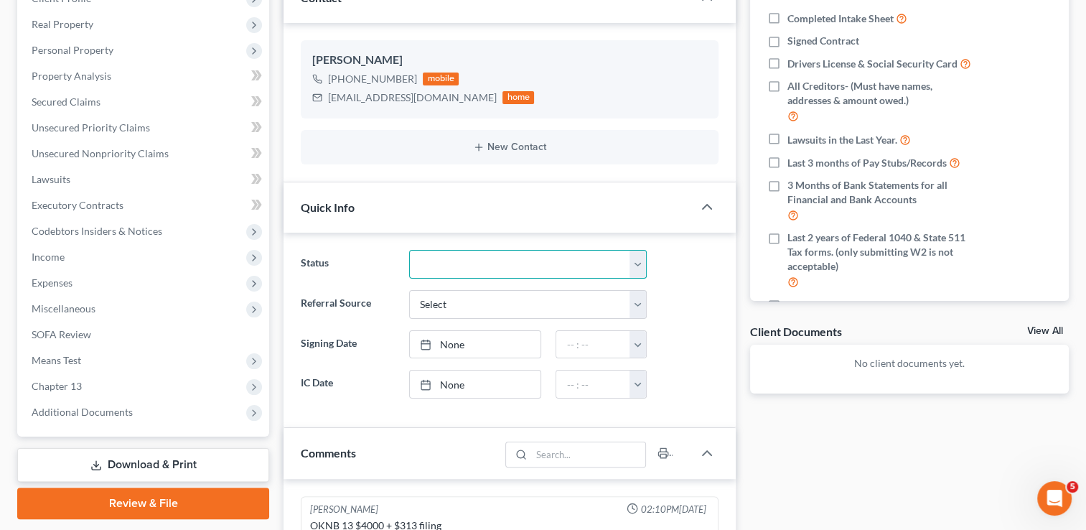
click at [500, 263] on select "Discharged Dismissed Filed Info Sent In Progress Lead Lost Lead Ready to File R…" at bounding box center [528, 264] width 238 height 29
select select "6"
click at [409, 250] on select "Discharged Dismissed Filed Info Sent In Progress Lead Lost Lead Ready to File R…" at bounding box center [528, 264] width 238 height 29
click at [782, 432] on div "Docs Tasks Events Fees Timer 0% Completed Nothing here yet! Completed Intake Sh…" at bounding box center [909, 513] width 333 height 1182
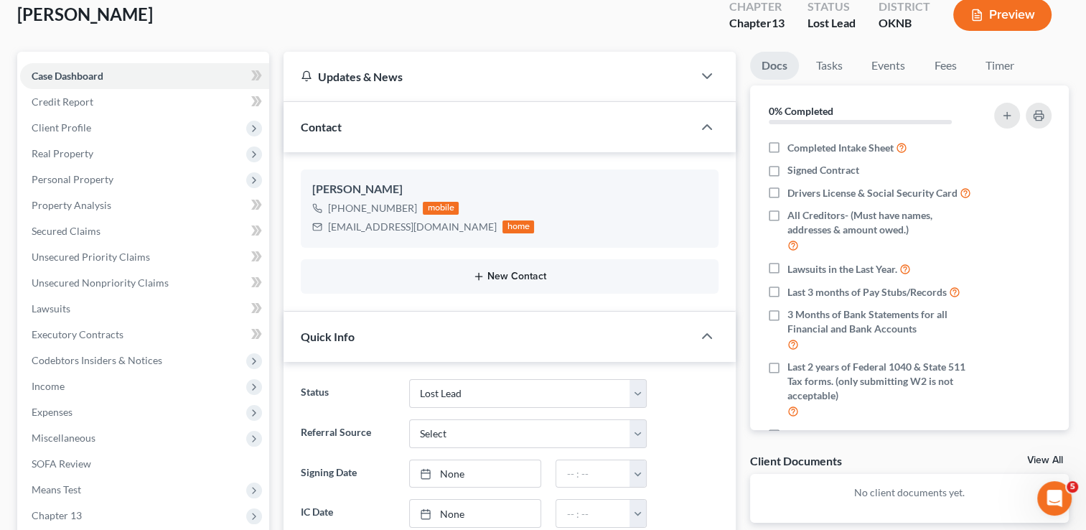
scroll to position [0, 0]
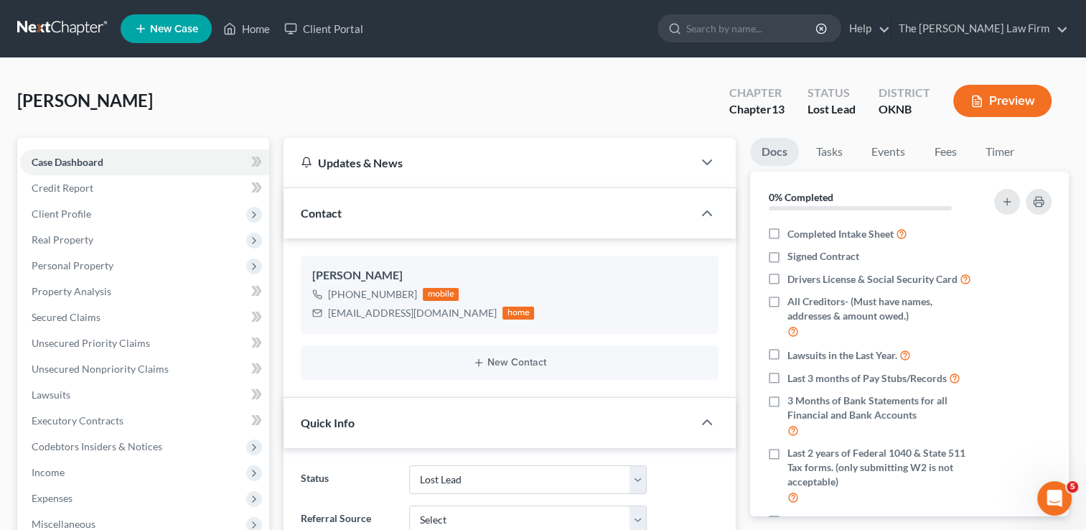
click at [71, 28] on link at bounding box center [63, 29] width 92 height 26
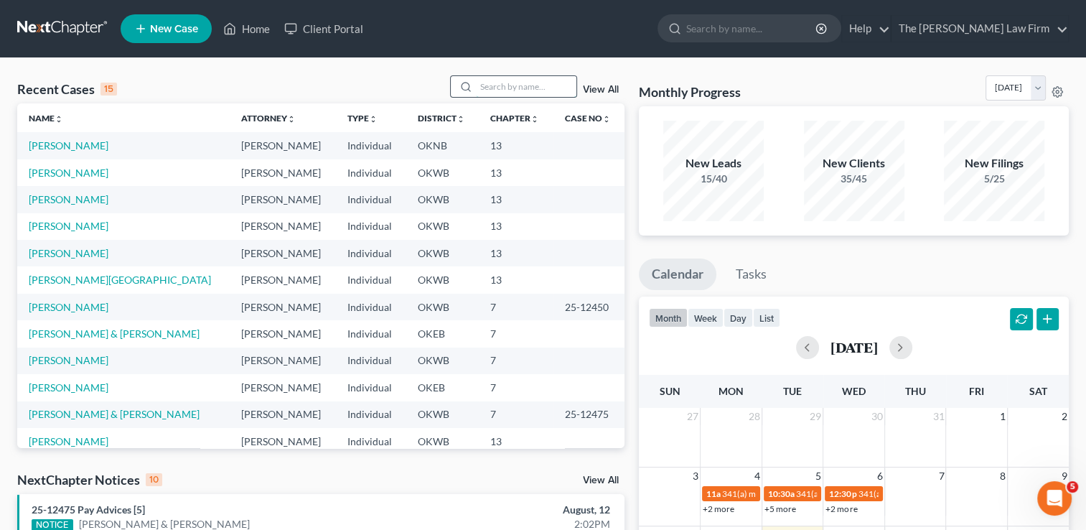
click at [540, 90] on input "search" at bounding box center [526, 86] width 101 height 21
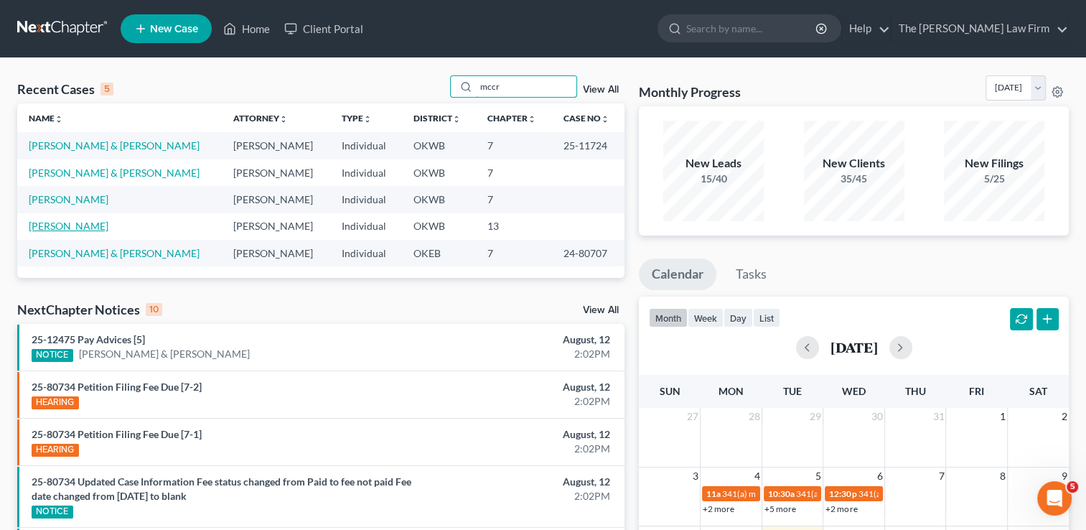
type input "mccr"
click at [61, 222] on link "[PERSON_NAME]" at bounding box center [69, 226] width 80 height 12
select select "1"
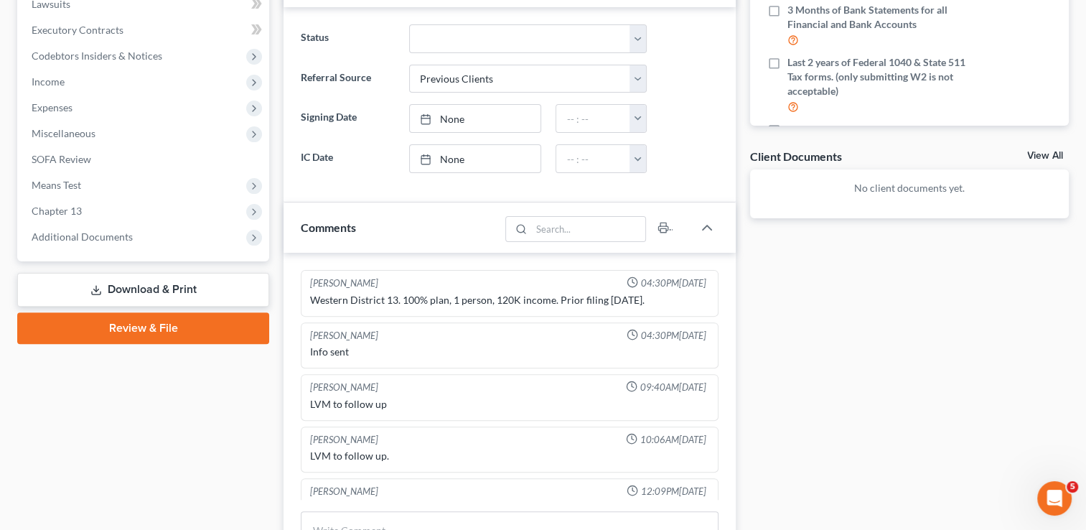
scroll to position [359, 0]
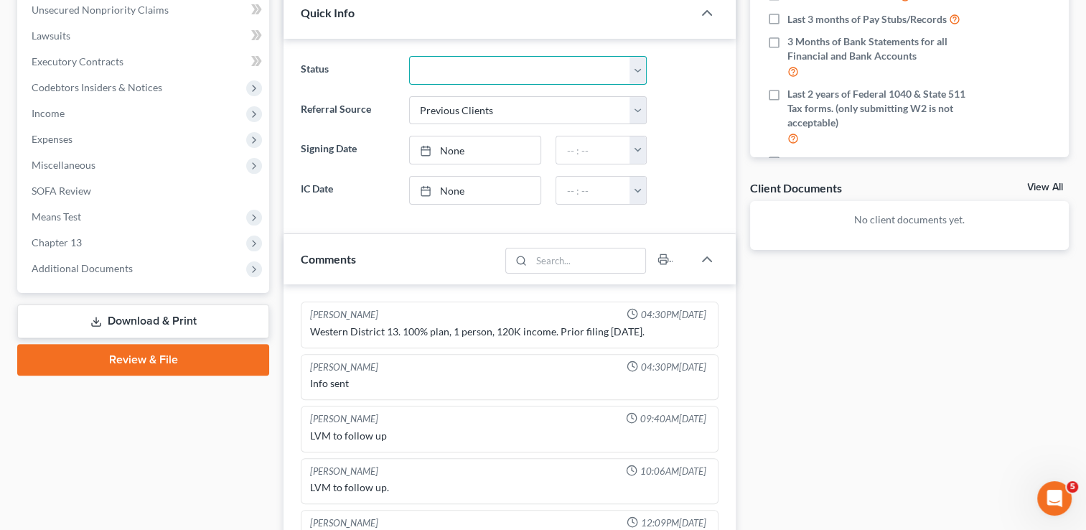
click at [479, 70] on select "Discharged Dismissed Filed Info Sent In Progress Lead Lost Lead Ready to File R…" at bounding box center [528, 70] width 238 height 29
select select "6"
click at [409, 56] on select "Discharged Dismissed Filed Info Sent In Progress Lead Lost Lead Ready to File R…" at bounding box center [528, 70] width 238 height 29
click at [881, 366] on div "Docs Tasks Events Fees Timer 0% Completed Nothing here yet! Completed Intake Sh…" at bounding box center [909, 293] width 333 height 1028
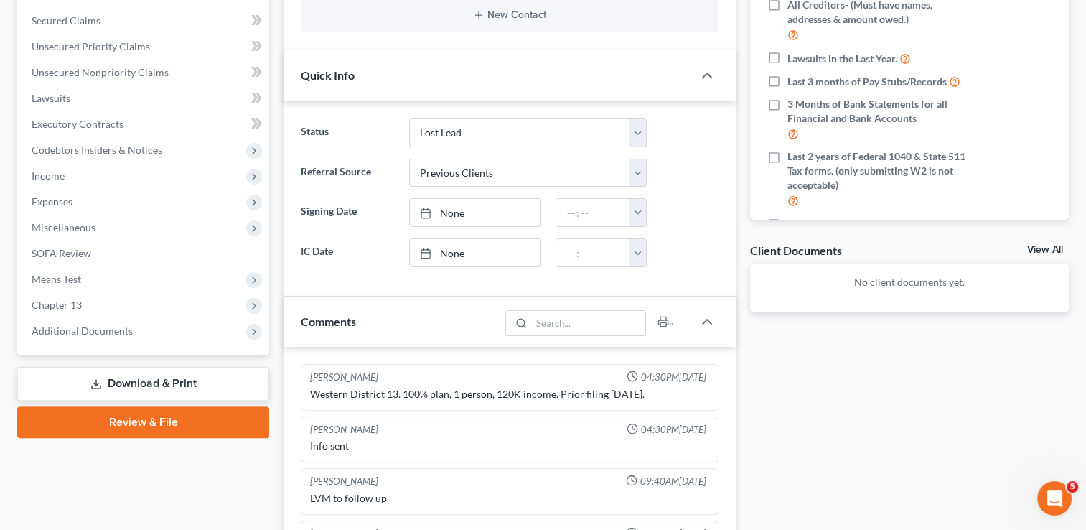
scroll to position [0, 0]
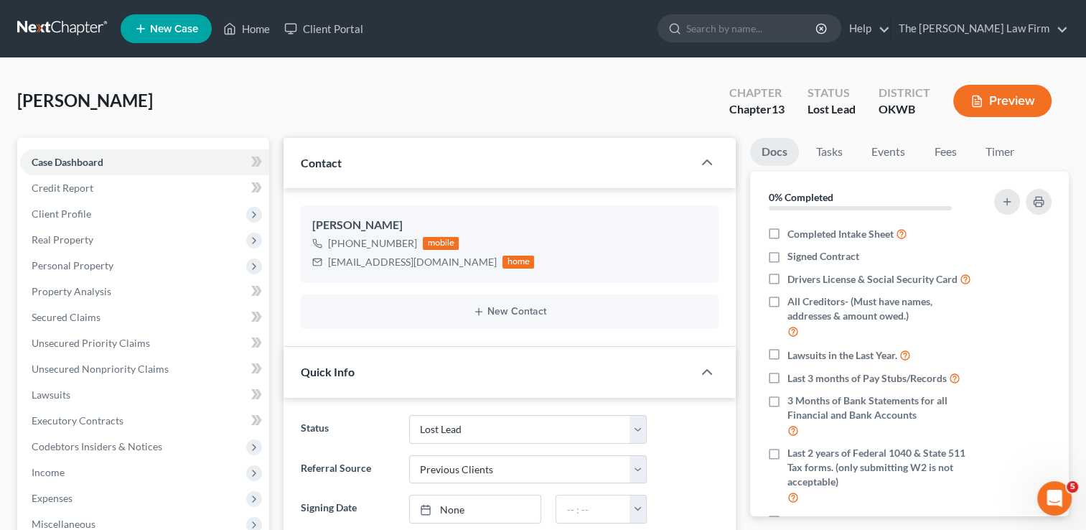
click at [79, 23] on link at bounding box center [63, 29] width 92 height 26
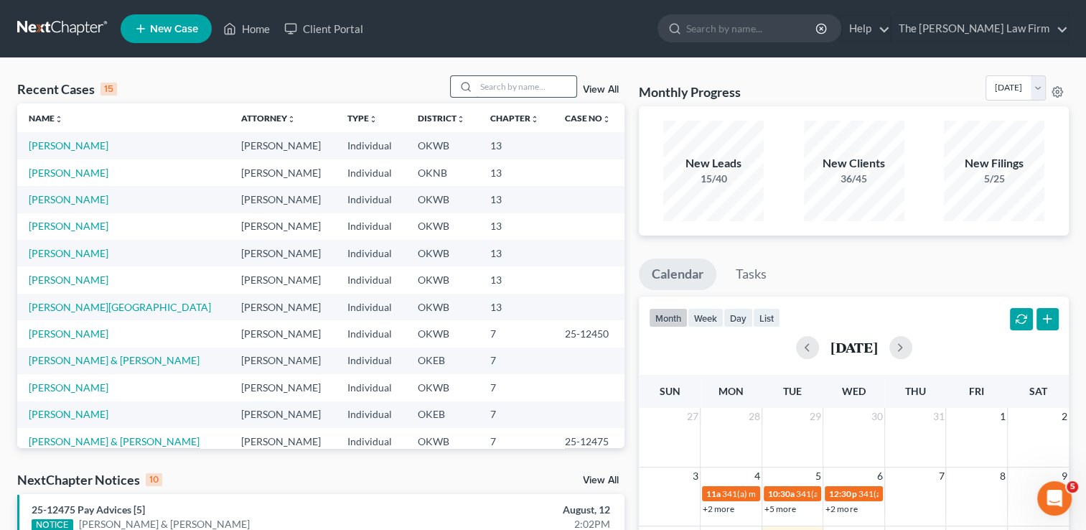
click at [506, 87] on input "search" at bounding box center [526, 86] width 101 height 21
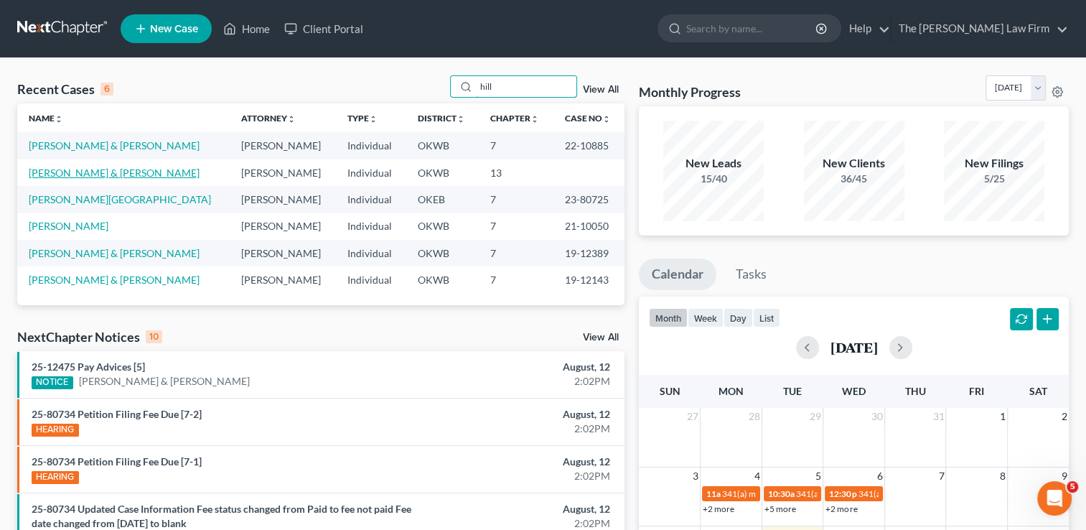
type input "hill"
click at [71, 173] on link "[PERSON_NAME] & [PERSON_NAME]" at bounding box center [114, 173] width 171 height 12
select select "6"
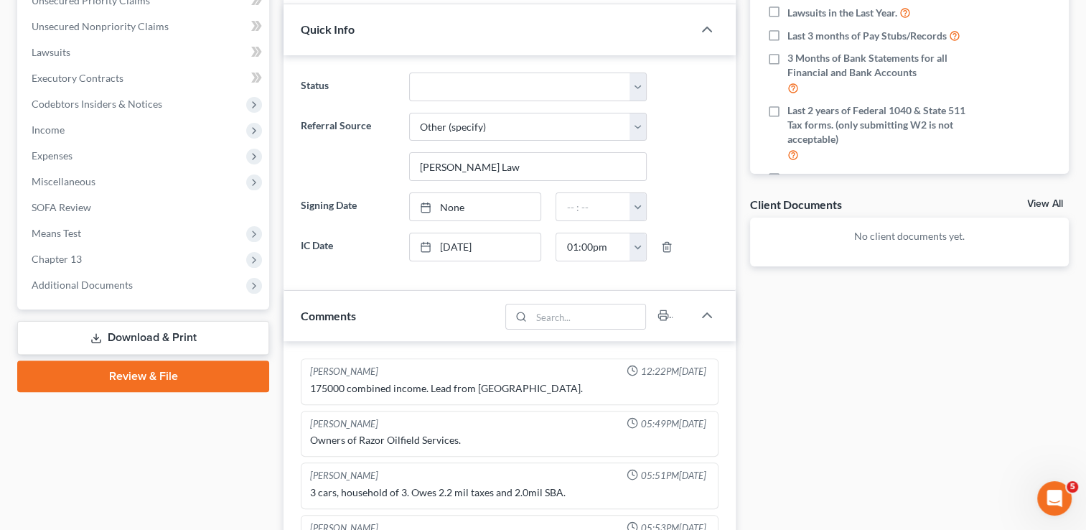
scroll to position [296, 0]
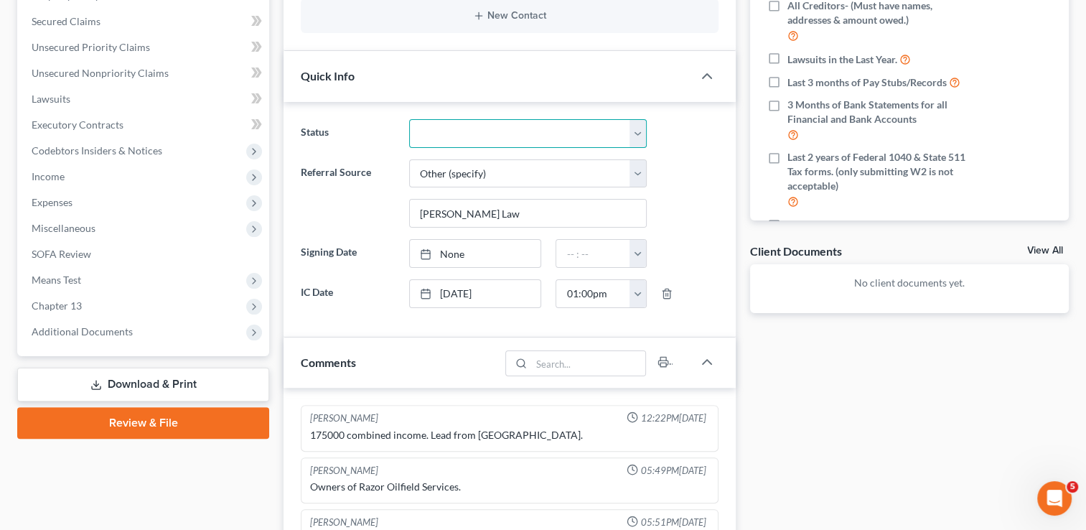
click at [485, 133] on select "Discharged Dismissed Filed Info Sent In Progress Lead Lost Lead Ready to File R…" at bounding box center [528, 133] width 238 height 29
select select "6"
click at [409, 119] on select "Discharged Dismissed Filed Info Sent In Progress Lead Lost Lead Ready to File R…" at bounding box center [528, 133] width 238 height 29
click at [867, 424] on div "Docs Tasks Events Fees Timer 7% Completed Nothing here yet! Completed Intake Sh…" at bounding box center [909, 376] width 333 height 1068
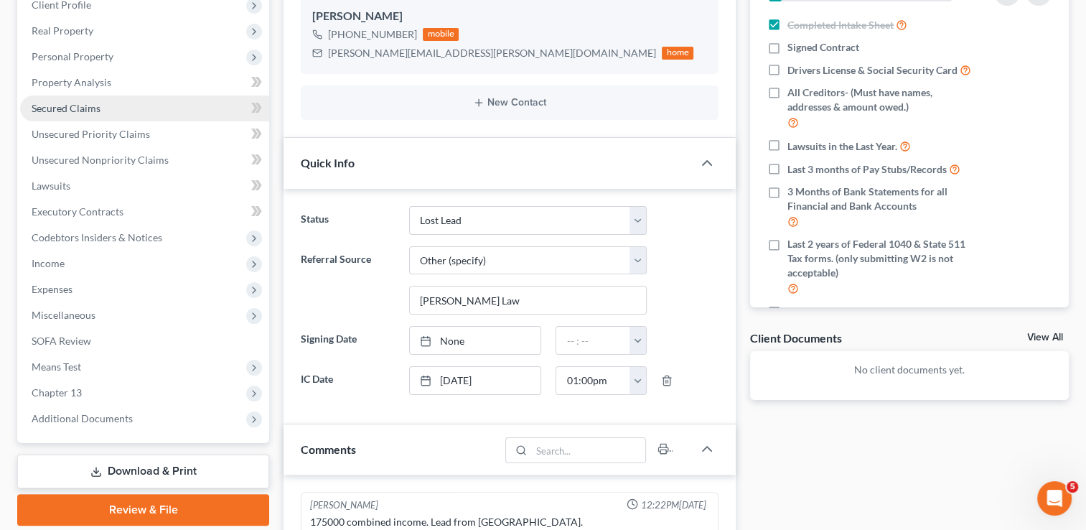
scroll to position [0, 0]
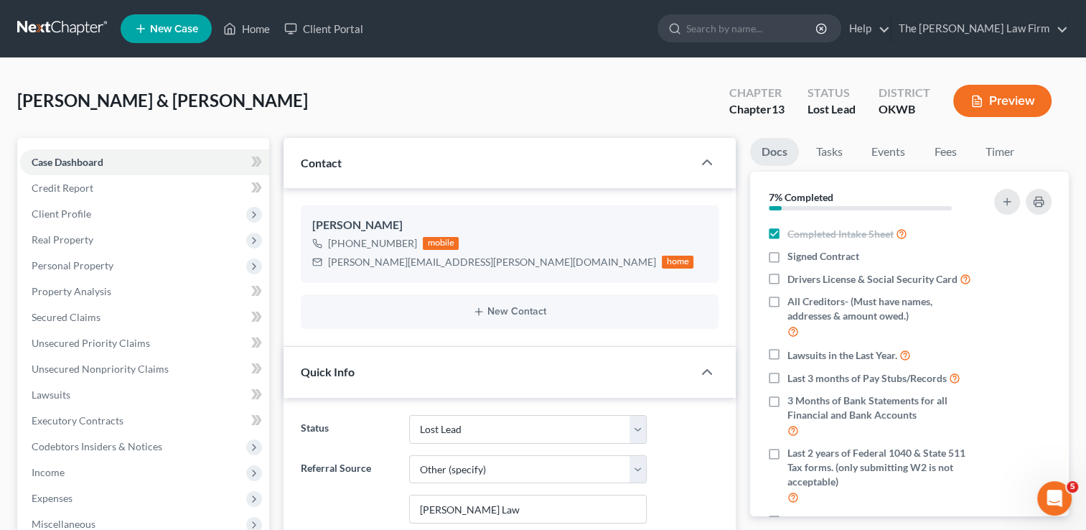
click at [51, 22] on link at bounding box center [63, 29] width 92 height 26
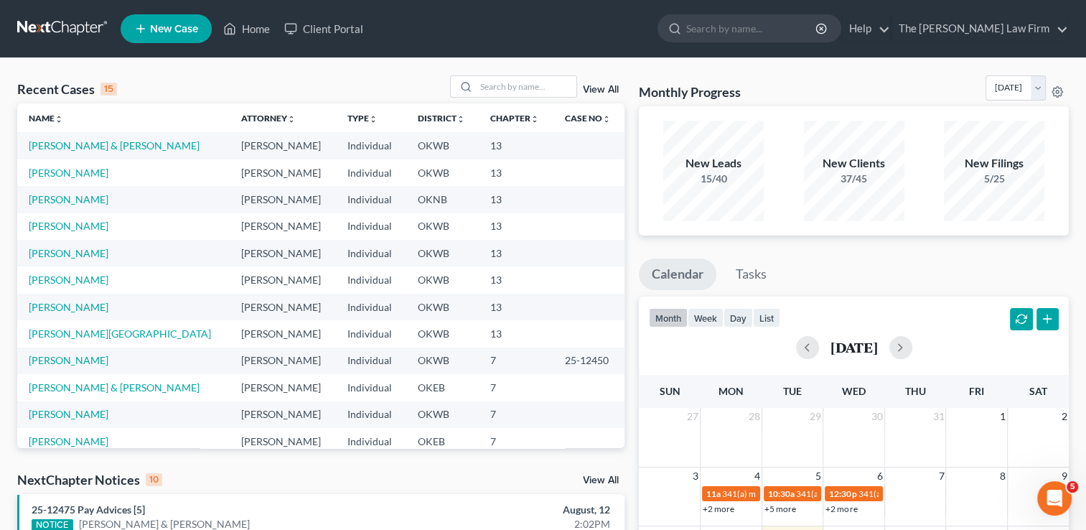
click at [599, 88] on link "View All" at bounding box center [601, 90] width 36 height 10
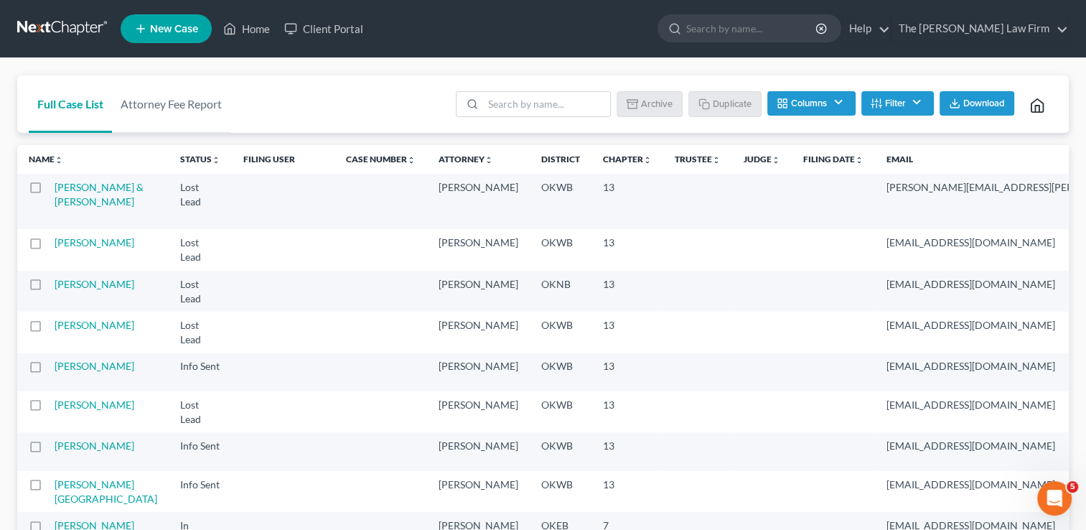
click at [915, 100] on button "Filter" at bounding box center [897, 103] width 73 height 24
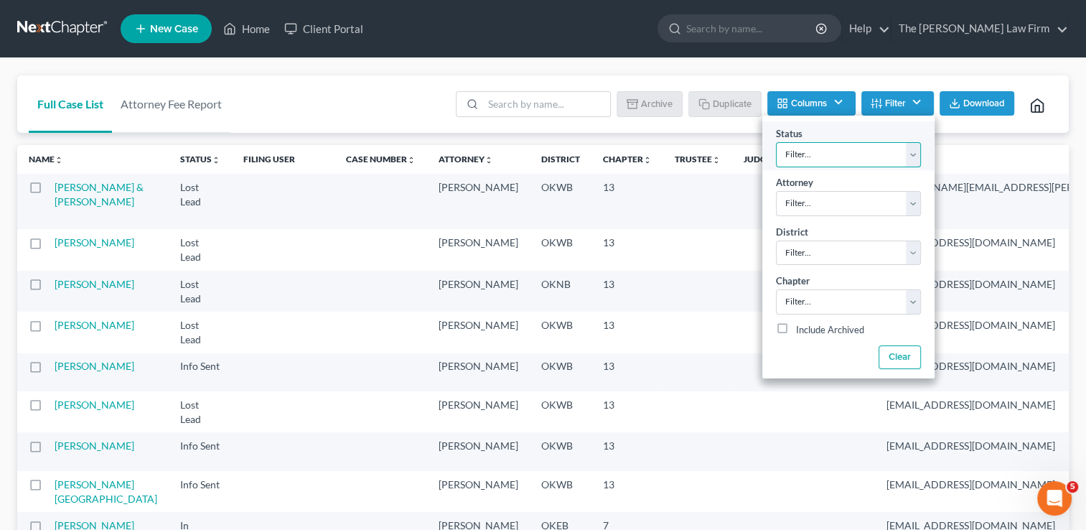
click at [884, 154] on select "Filter... Discharged Dismissed Filed Info Sent In Progress Lead Lost Lead Ready…" at bounding box center [848, 154] width 145 height 25
select select "8"
click at [776, 142] on select "Filter... Discharged Dismissed Filed Info Sent In Progress Lead Lost Lead Ready…" at bounding box center [848, 154] width 145 height 25
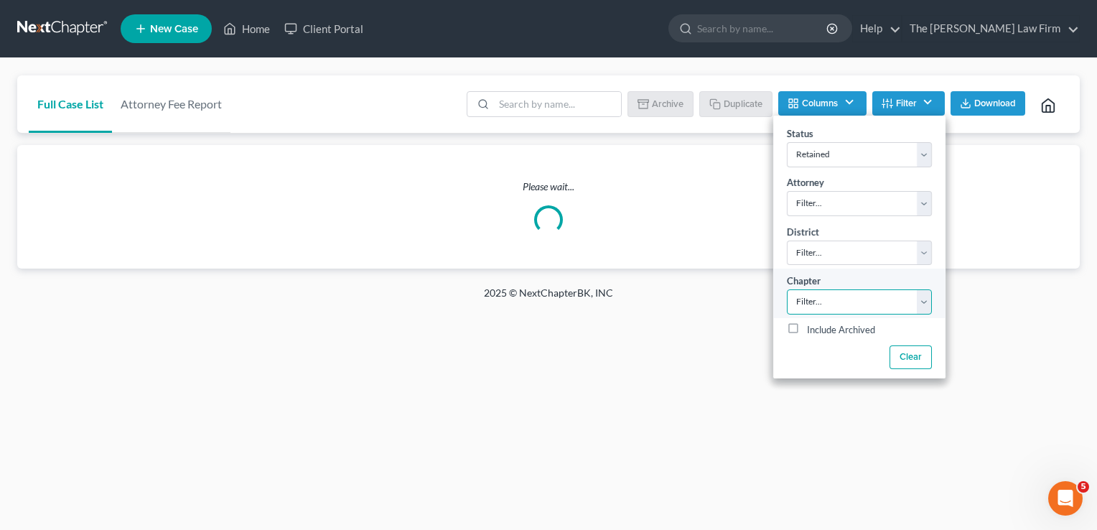
click at [840, 299] on select "Filter... 7 11 13" at bounding box center [859, 301] width 145 height 25
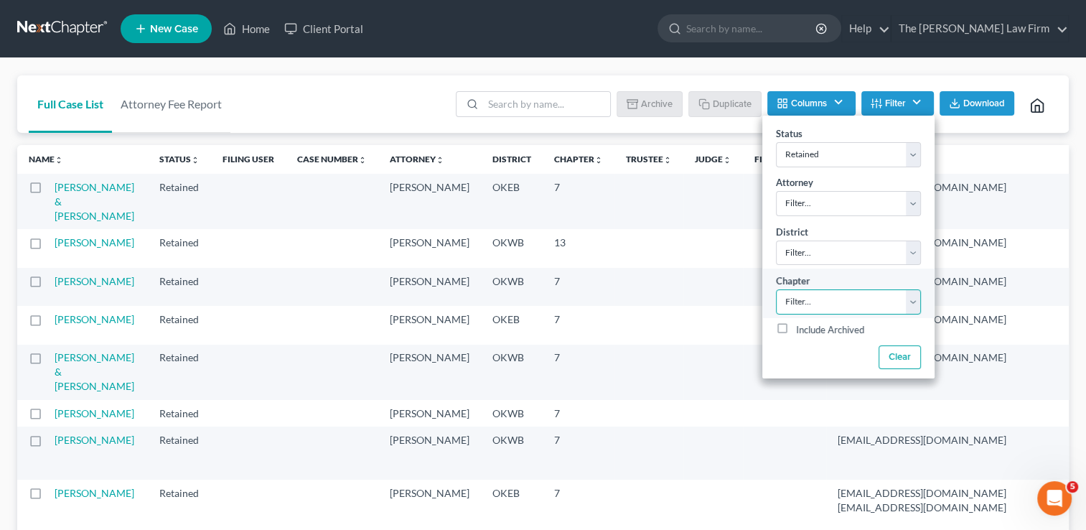
select select "2"
click at [776, 289] on select "Filter... 7 11 13" at bounding box center [848, 301] width 145 height 25
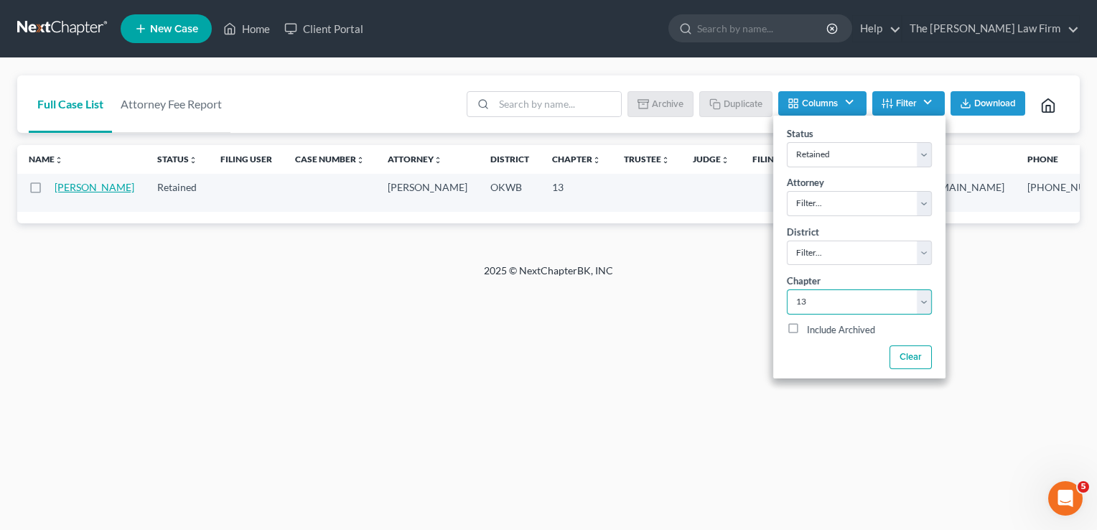
click at [69, 190] on link "[PERSON_NAME]" at bounding box center [95, 187] width 80 height 12
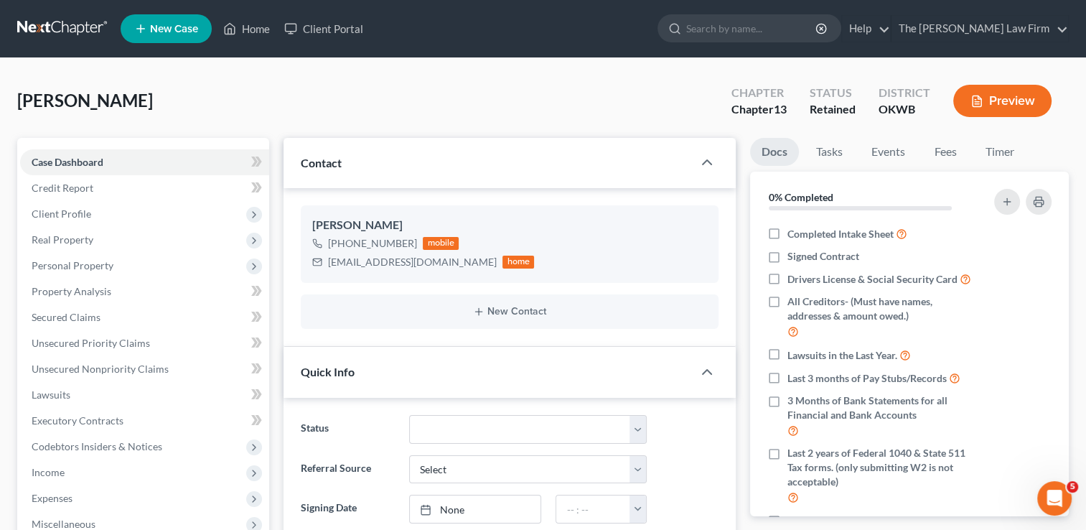
click at [70, 27] on link at bounding box center [63, 29] width 92 height 26
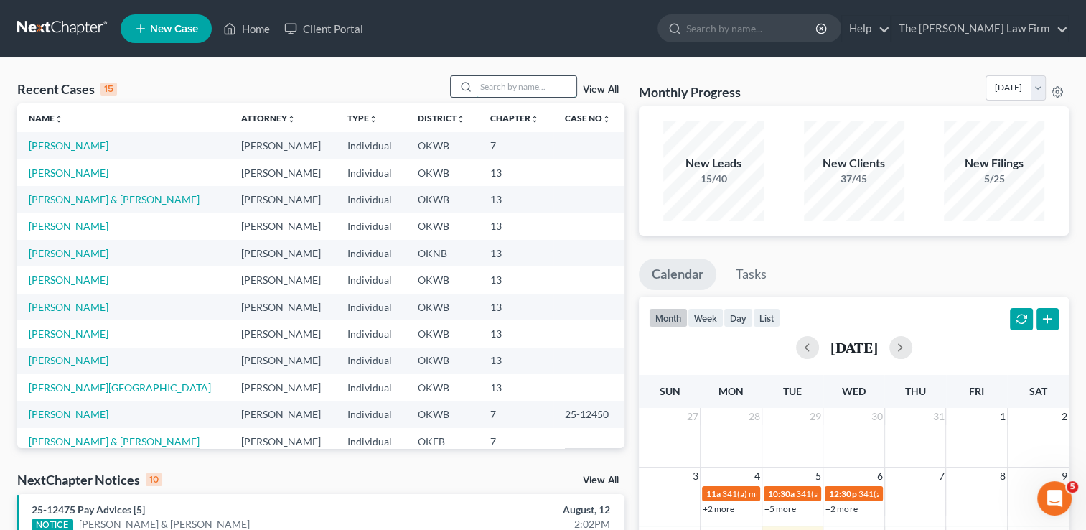
click at [511, 86] on input "search" at bounding box center [526, 86] width 101 height 21
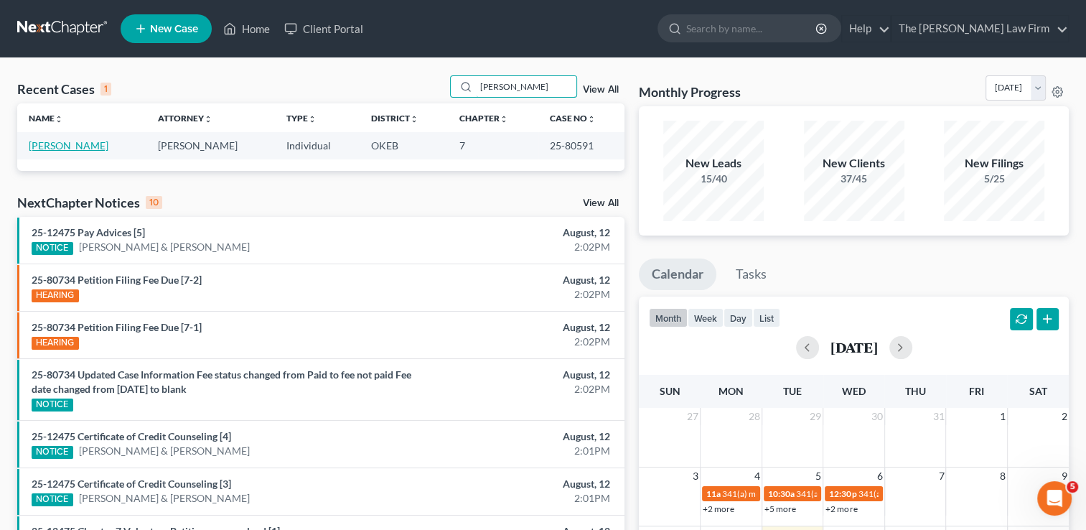
type input "[PERSON_NAME]"
click at [68, 145] on link "[PERSON_NAME]" at bounding box center [69, 145] width 80 height 12
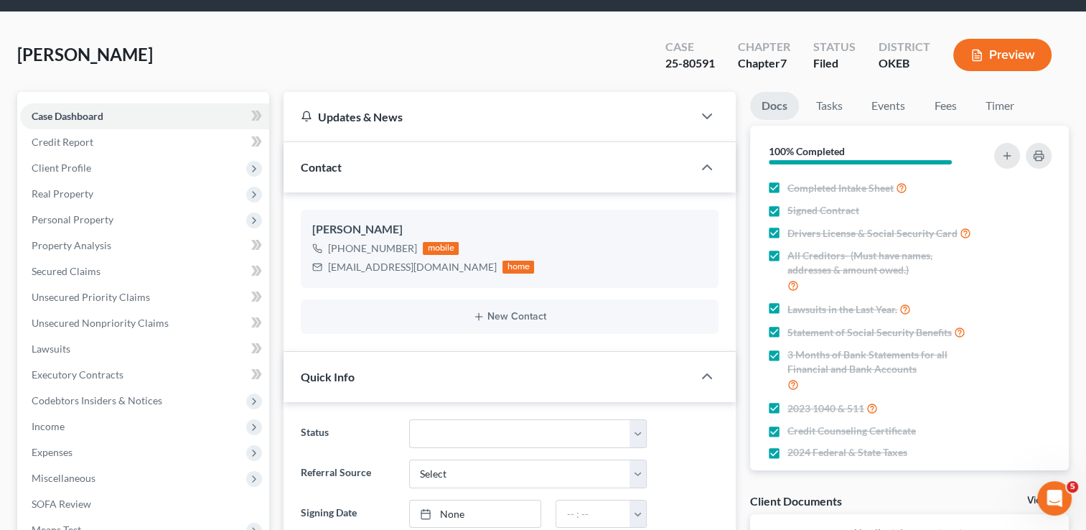
scroll to position [72, 0]
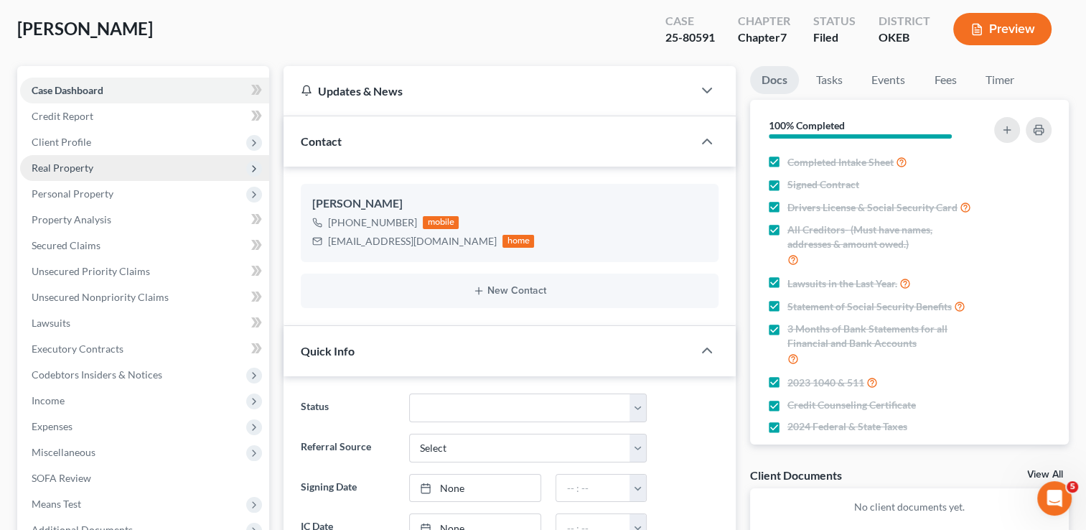
click at [76, 166] on span "Real Property" at bounding box center [63, 168] width 62 height 12
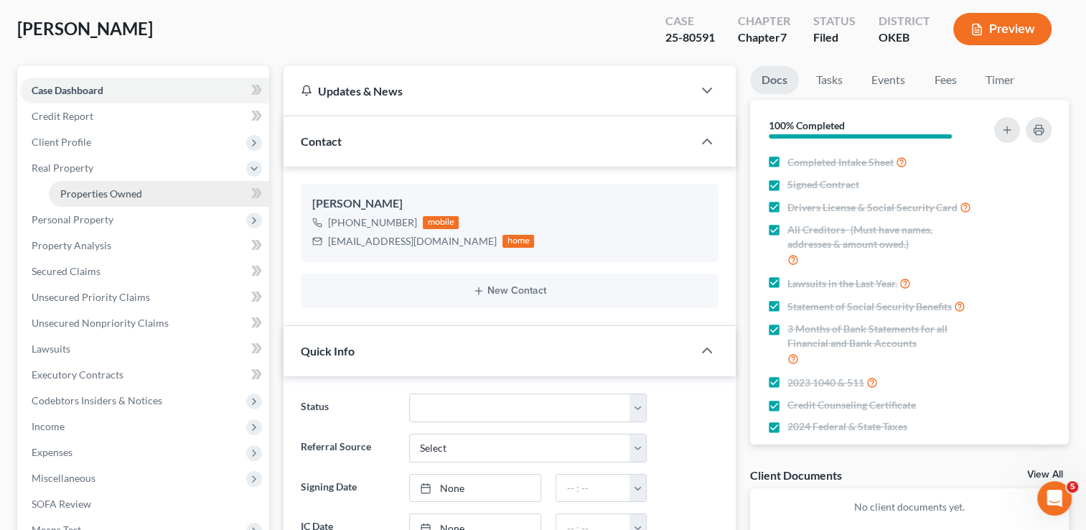
click at [101, 196] on span "Properties Owned" at bounding box center [101, 193] width 82 height 12
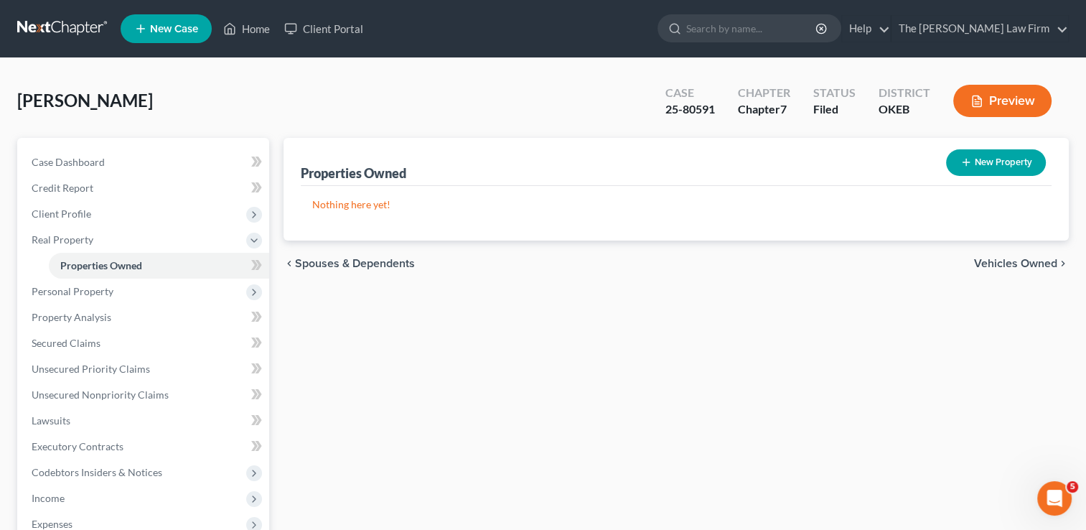
click at [991, 159] on button "New Property" at bounding box center [996, 162] width 100 height 27
select select "37"
select select "0"
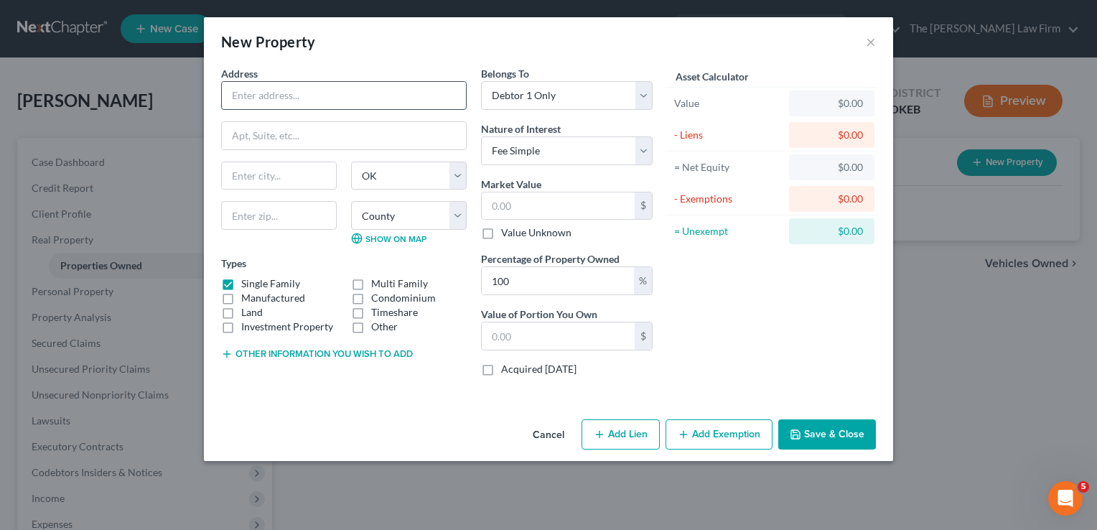
click at [313, 94] on input "text" at bounding box center [344, 95] width 244 height 27
click at [643, 99] on select "Select Debtor 1 Only Debtor 2 Only Debtor 1 And Debtor 2 Only At Least One Of T…" at bounding box center [567, 95] width 172 height 29
select select "3"
click at [481, 81] on select "Select Debtor 1 Only Debtor 2 Only Debtor 1 And Debtor 2 Only At Least One Of T…" at bounding box center [567, 95] width 172 height 29
click at [678, 290] on div "Asset Calculator Value $0.00 - Liens $0.00 = Net Equity $0.00 - Exemptions $0.0…" at bounding box center [771, 227] width 223 height 322
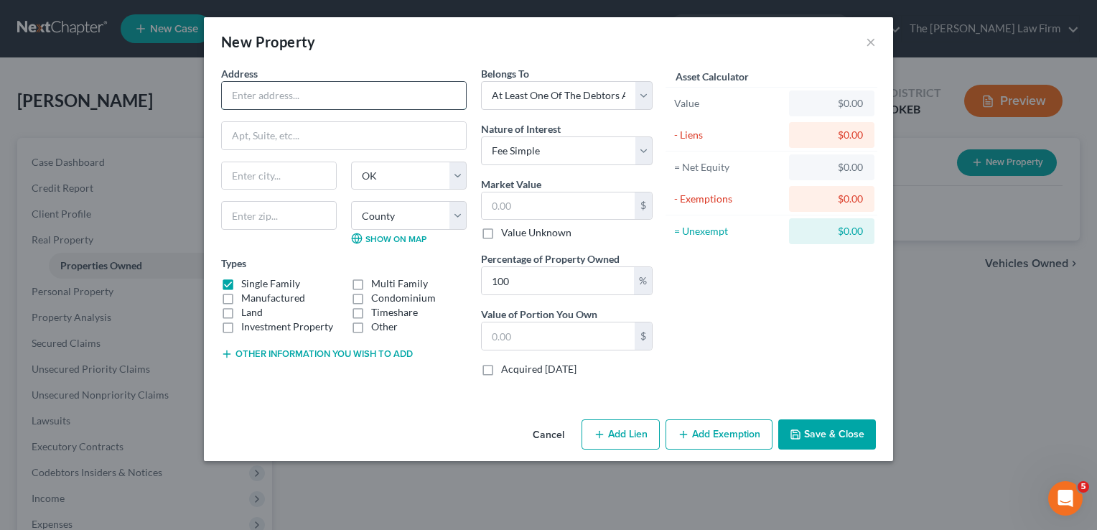
click at [383, 93] on input "text" at bounding box center [344, 95] width 244 height 27
click at [241, 311] on label "Land" at bounding box center [252, 312] width 22 height 14
click at [247, 311] on input "Land" at bounding box center [251, 309] width 9 height 9
checkbox input "true"
drag, startPoint x: 338, startPoint y: 98, endPoint x: 348, endPoint y: 83, distance: 17.5
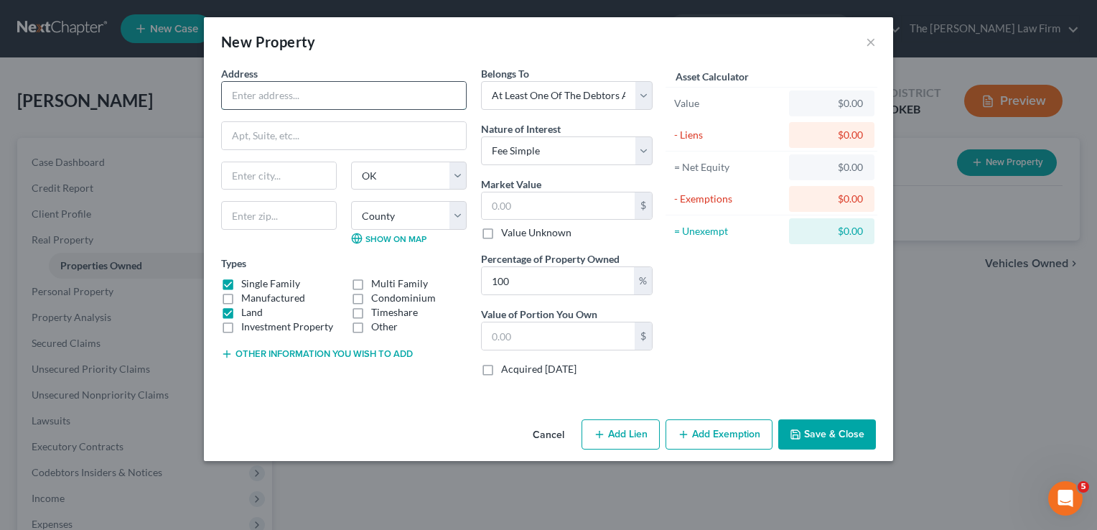
click at [338, 98] on input "text" at bounding box center [344, 95] width 244 height 27
type input "37129 CR 1665"
click at [288, 220] on input "text" at bounding box center [279, 215] width 116 height 29
type input "74572"
click at [287, 245] on div "State AL AK AR AZ CA CO CT DE DC FL GA GU HI ID IL IN IA KS KY LA ME MD MA MI M…" at bounding box center [344, 209] width 260 height 95
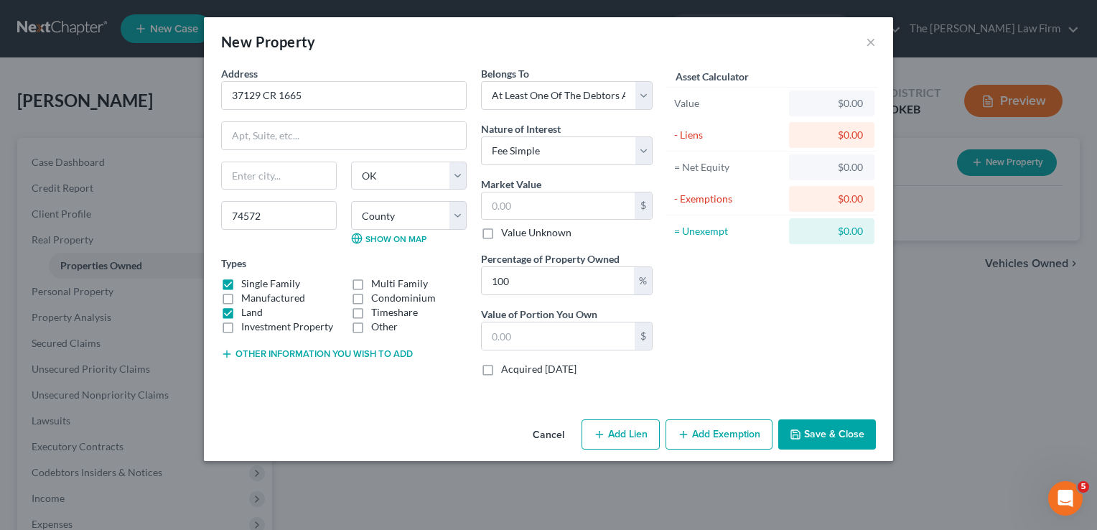
type input "Tupelo"
click at [452, 216] on select "County Adair County Alfalfa County Atoka County Beaver County Beckham County Bl…" at bounding box center [409, 215] width 116 height 29
select select "14"
click at [351, 201] on select "County Adair County Alfalfa County Atoka County Beaver County Beckham County Bl…" at bounding box center [409, 215] width 116 height 29
click at [384, 381] on div "Address * 37129 CR 1665 Tupelo State AL AK AR AZ CA CO CT DE DC FL GA GU HI ID …" at bounding box center [344, 227] width 260 height 322
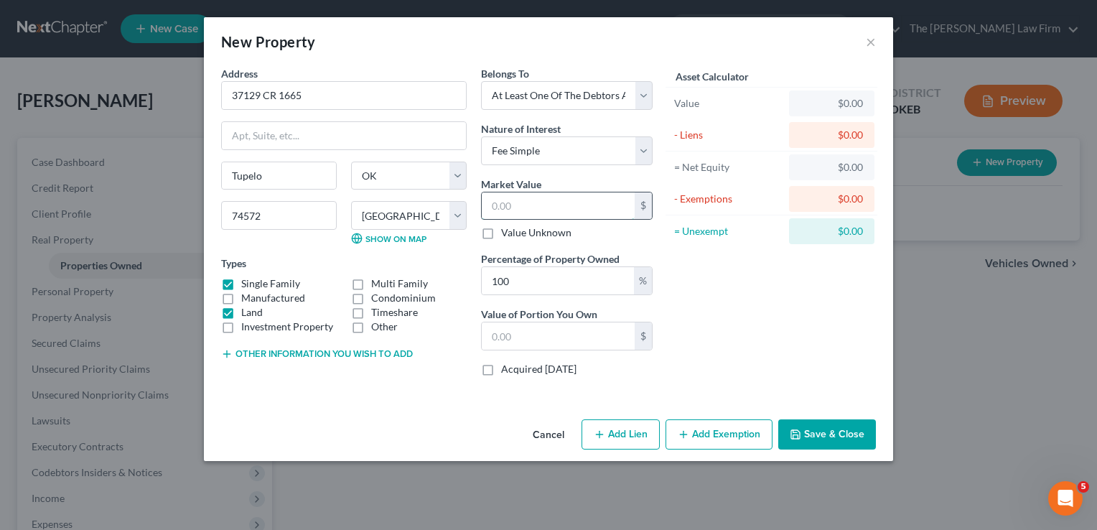
click at [538, 204] on input "text" at bounding box center [558, 205] width 153 height 27
type input "5"
type input "5.00"
type input "50"
type input "50.00"
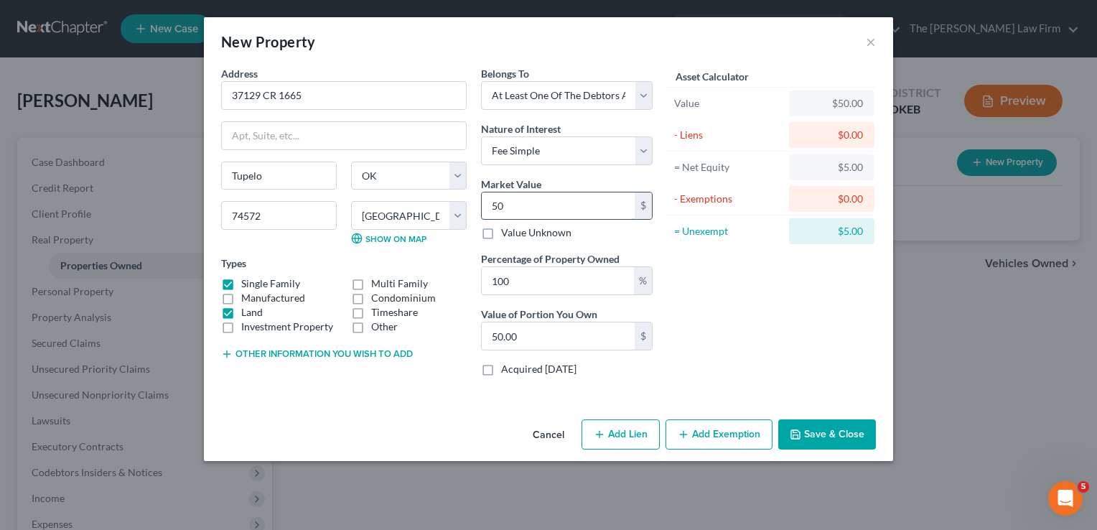
type input "500"
type input "500.00"
type input "5000"
type input "5,000.00"
type input "5,0000"
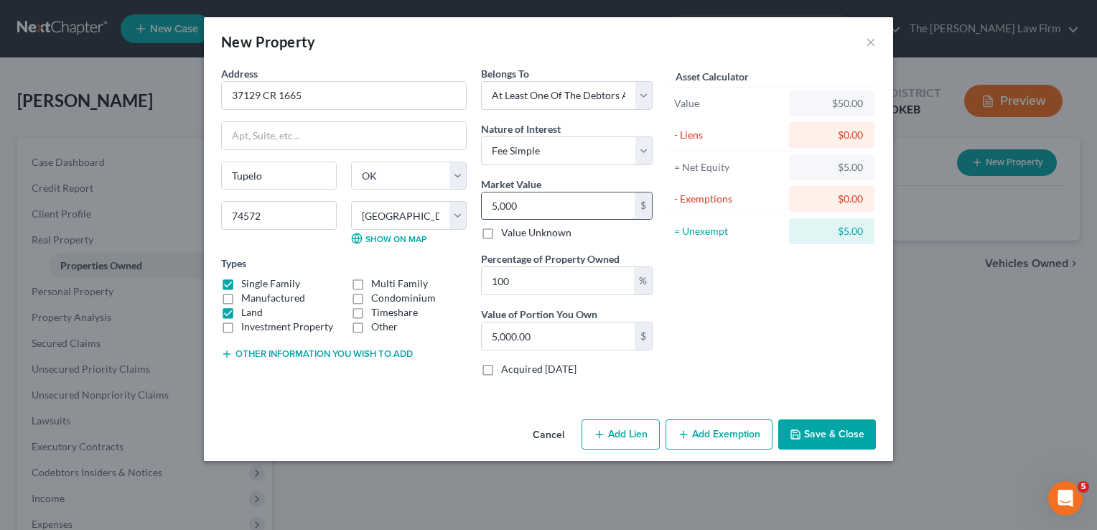
type input "50,000.00"
type input "50,000"
click at [572, 335] on input "50,000.00" at bounding box center [558, 335] width 153 height 27
type input "0"
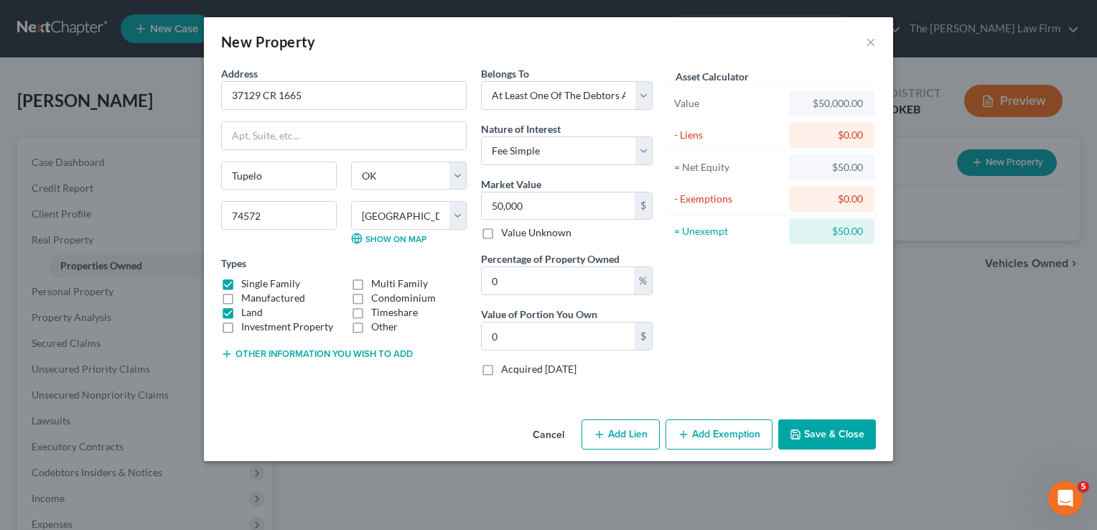
click at [750, 289] on div "Asset Calculator Value $50,000.00 - Liens $0.00 = Net Equity $50.00 - Exemption…" at bounding box center [771, 227] width 223 height 322
click at [728, 434] on button "Add Exemption" at bounding box center [718, 434] width 107 height 30
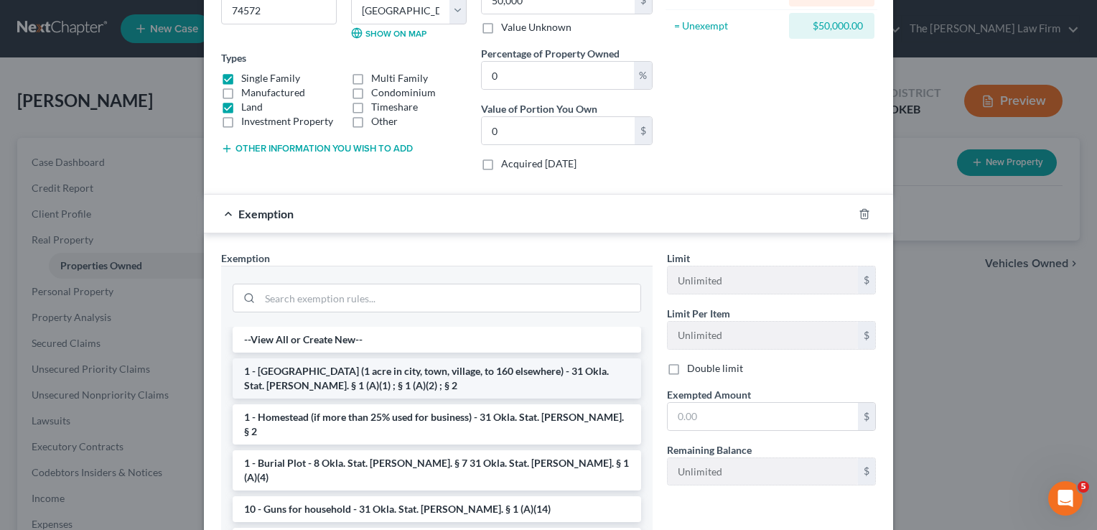
scroll to position [215, 0]
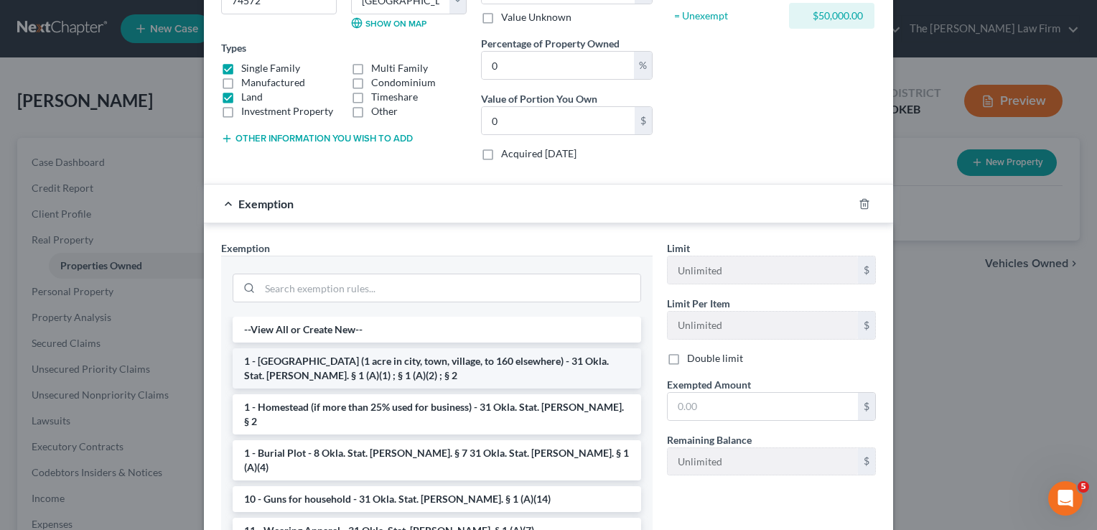
click at [294, 358] on li "1 - Homestead (1 acre in city, town, village, to 160 elsewhere) - 31 Okla. Stat…" at bounding box center [437, 368] width 408 height 40
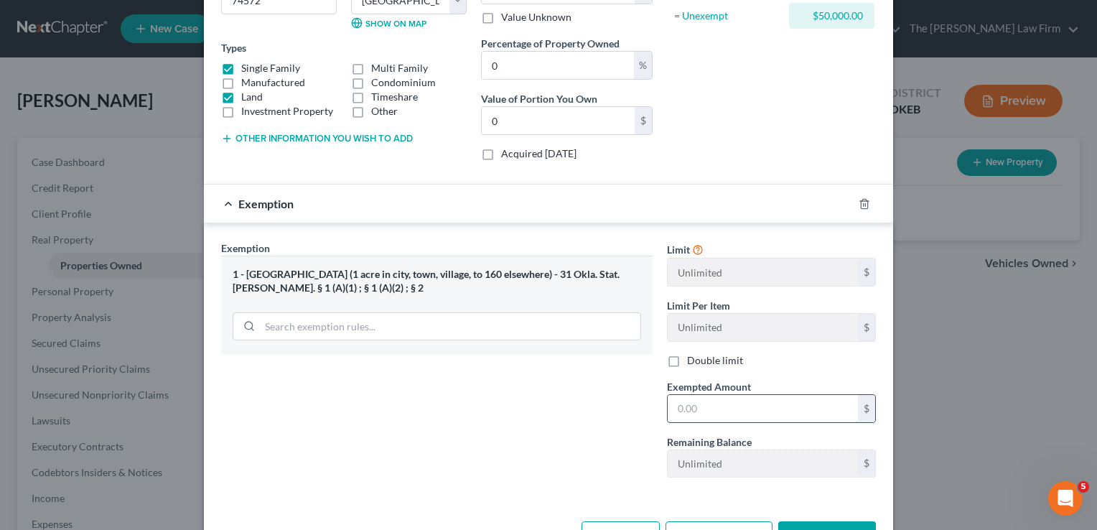
click at [724, 401] on input "text" at bounding box center [763, 408] width 190 height 27
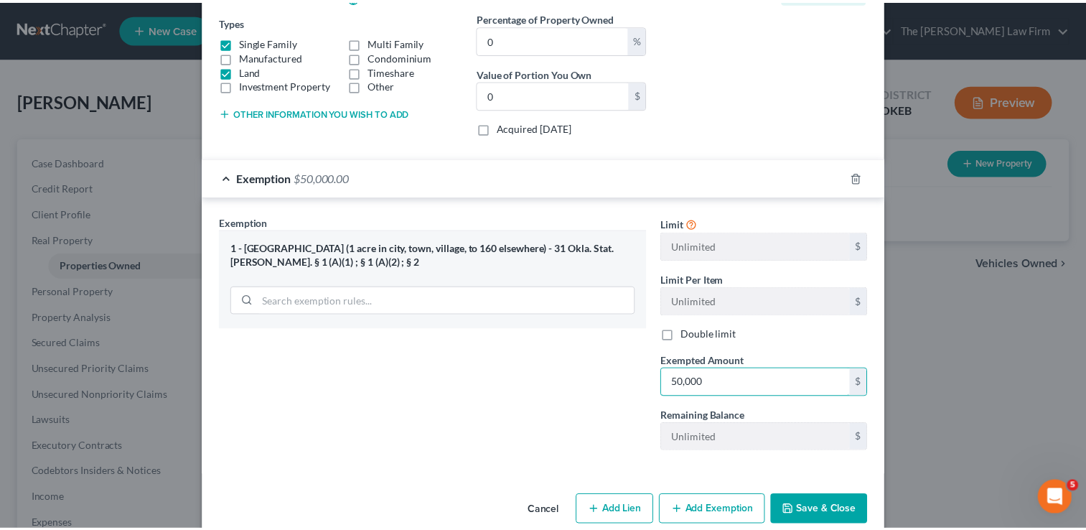
scroll to position [262, 0]
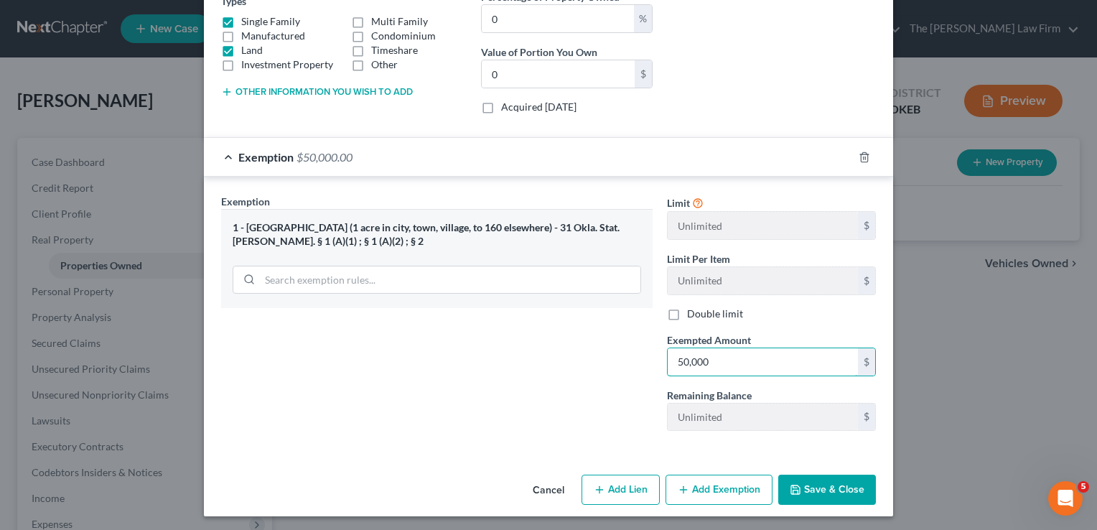
type input "50,000"
click at [815, 481] on button "Save & Close" at bounding box center [827, 490] width 98 height 30
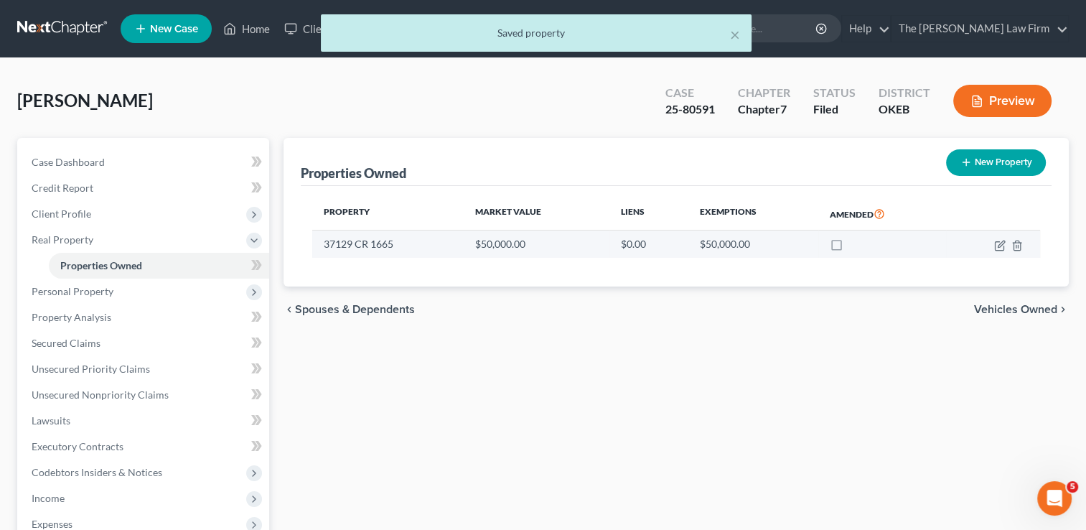
click at [850, 248] on label at bounding box center [850, 248] width 0 height 0
click at [856, 243] on input "checkbox" at bounding box center [860, 241] width 9 height 9
checkbox input "true"
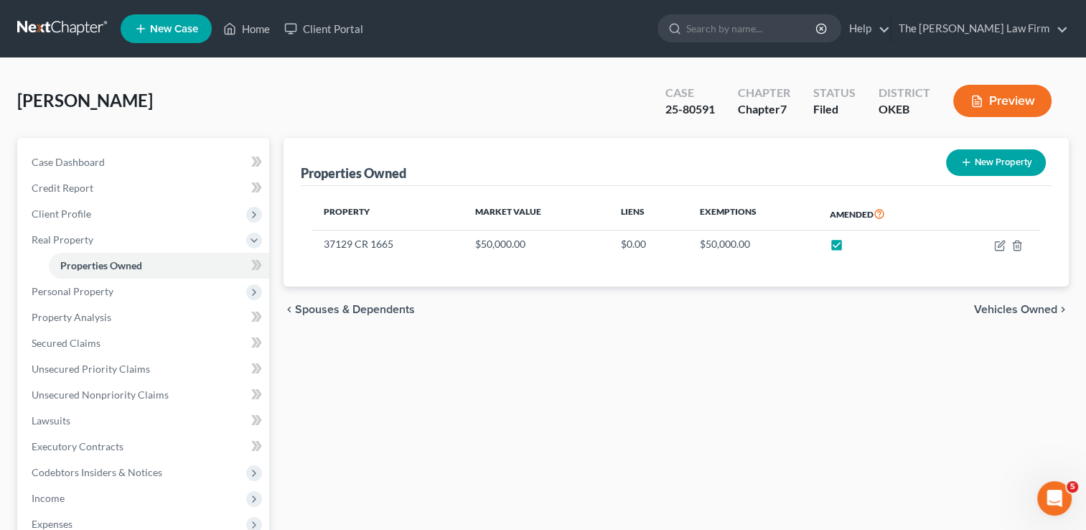
click at [52, 29] on link at bounding box center [63, 29] width 92 height 26
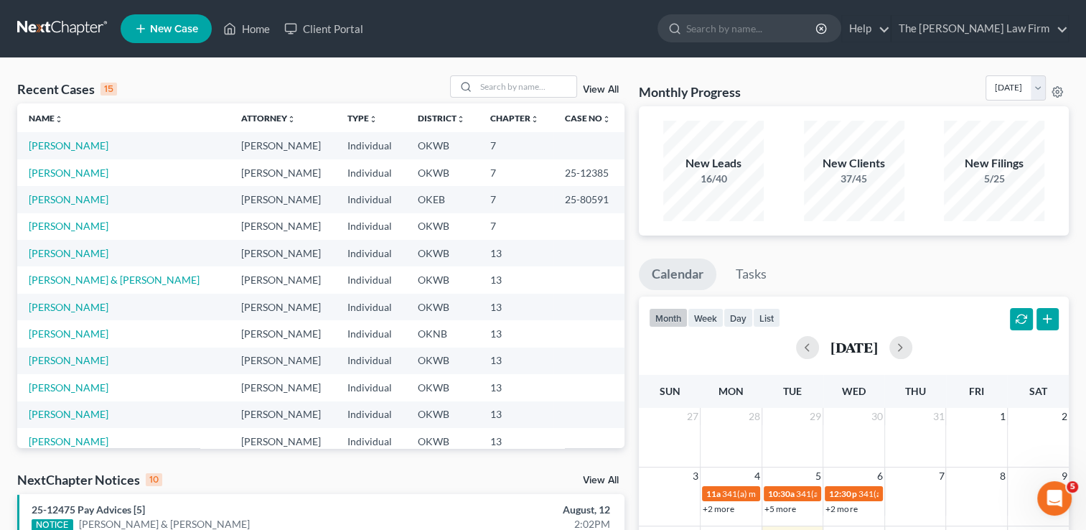
click at [602, 87] on link "View All" at bounding box center [601, 90] width 36 height 10
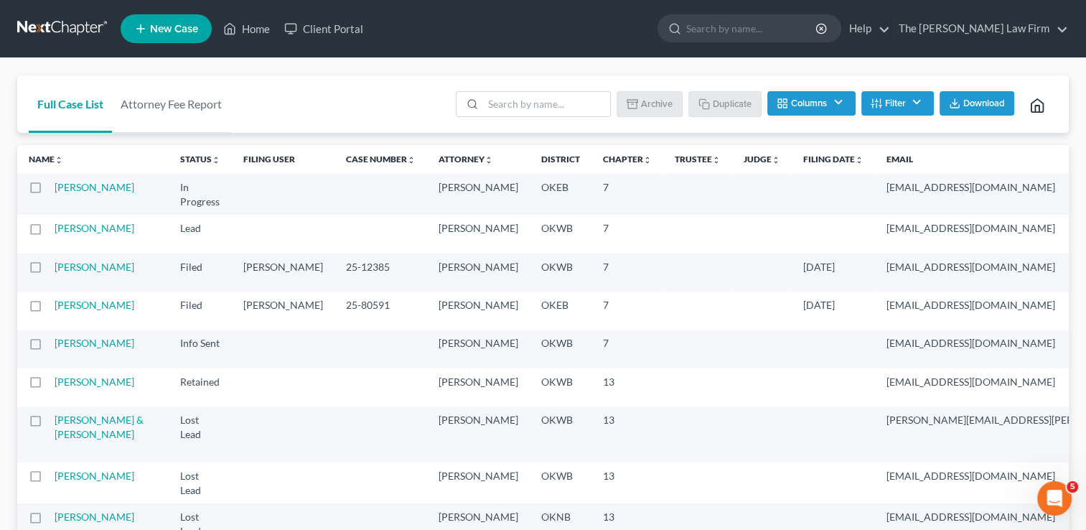
click at [886, 101] on button "Filter" at bounding box center [897, 103] width 73 height 24
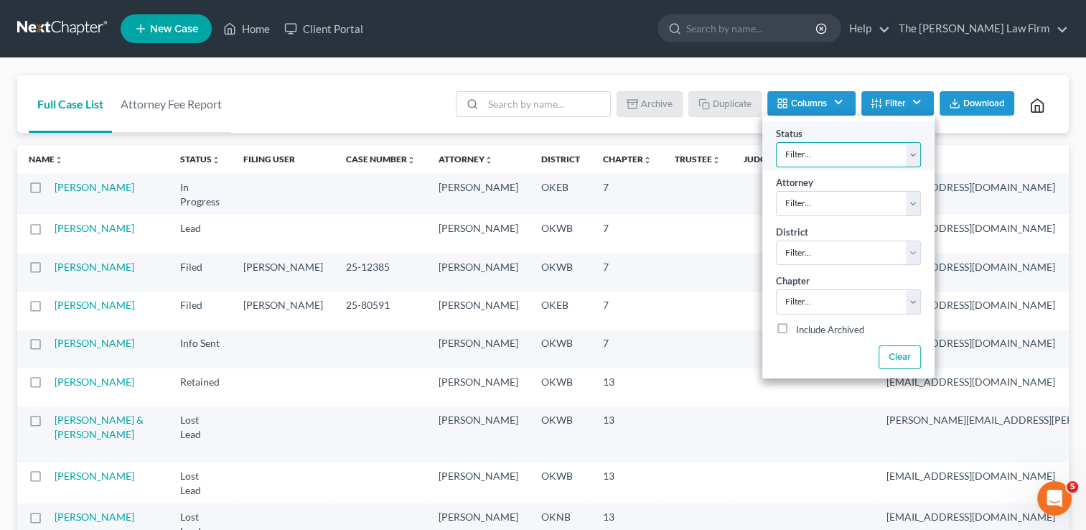
click at [864, 146] on select "Filter... Discharged Dismissed Filed Info Sent In Progress Lead Lost Lead Ready…" at bounding box center [848, 154] width 145 height 25
select select "5"
click at [776, 142] on select "Filter... Discharged Dismissed Filed Info Sent In Progress Lead Lost Lead Ready…" at bounding box center [848, 154] width 145 height 25
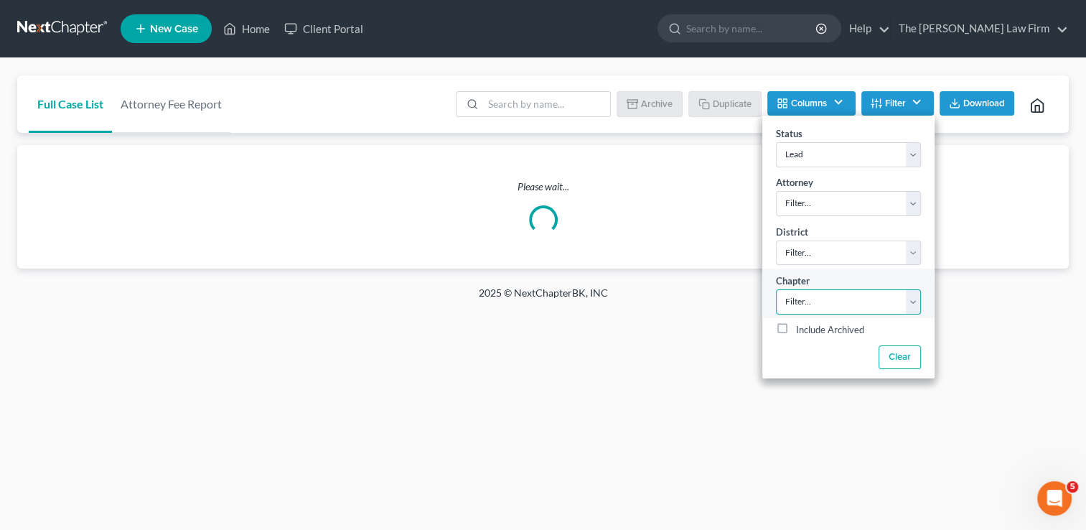
click at [814, 296] on select "Filter... 7 11 13" at bounding box center [848, 301] width 145 height 25
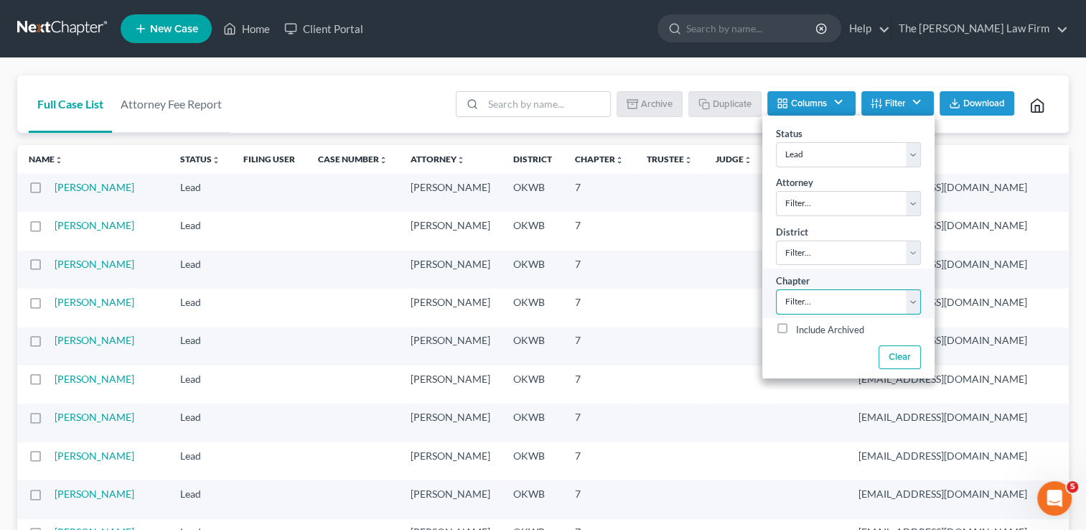
select select "2"
click at [776, 289] on select "Filter... 7 11 13" at bounding box center [848, 301] width 145 height 25
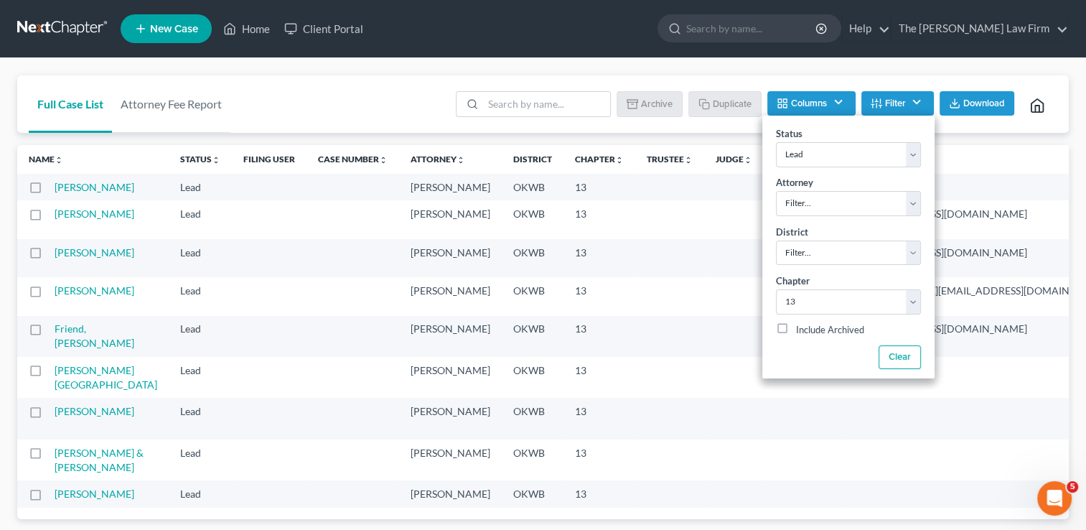
click at [373, 83] on div "Full Case List Attorney Fee Report Batch Download Archive Un-archive Duplicate …" at bounding box center [543, 104] width 1052 height 58
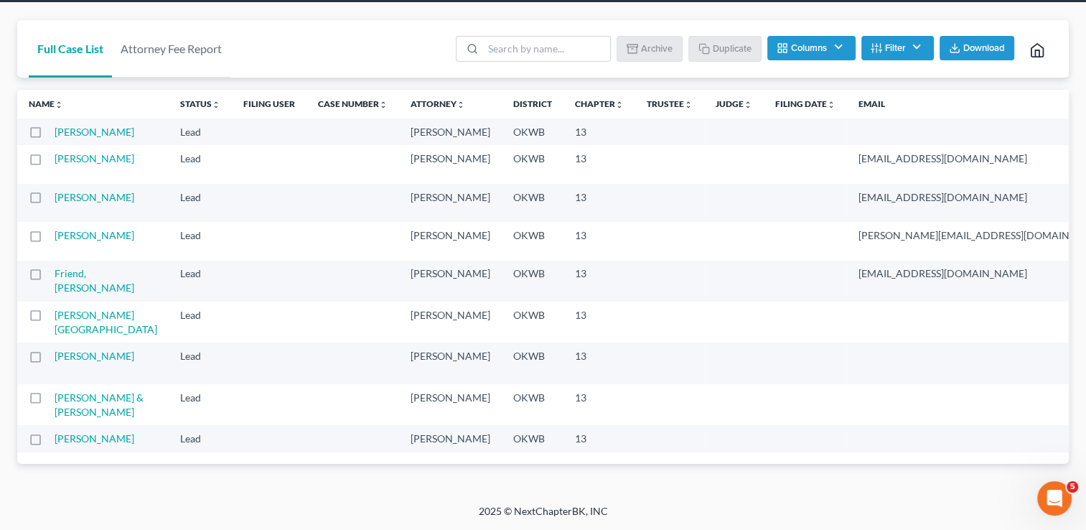
scroll to position [63, 0]
click at [67, 128] on link "[PERSON_NAME]" at bounding box center [95, 132] width 80 height 12
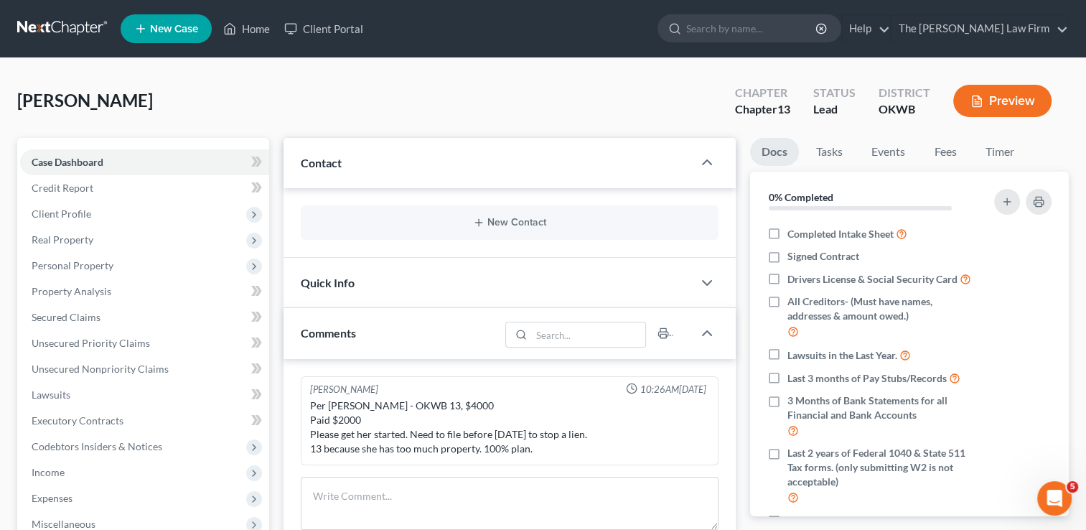
click at [63, 28] on link at bounding box center [63, 29] width 92 height 26
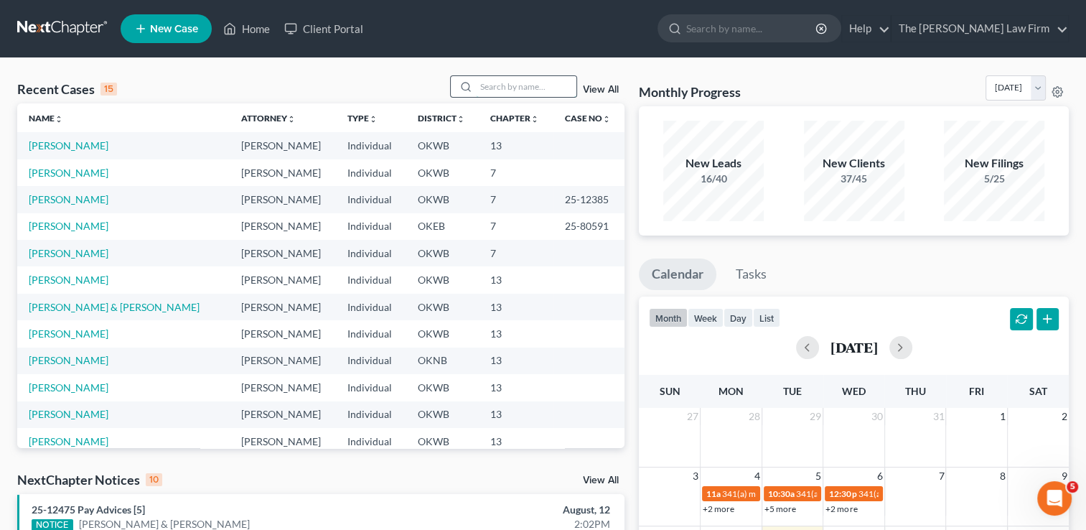
click at [502, 85] on input "search" at bounding box center [526, 86] width 101 height 21
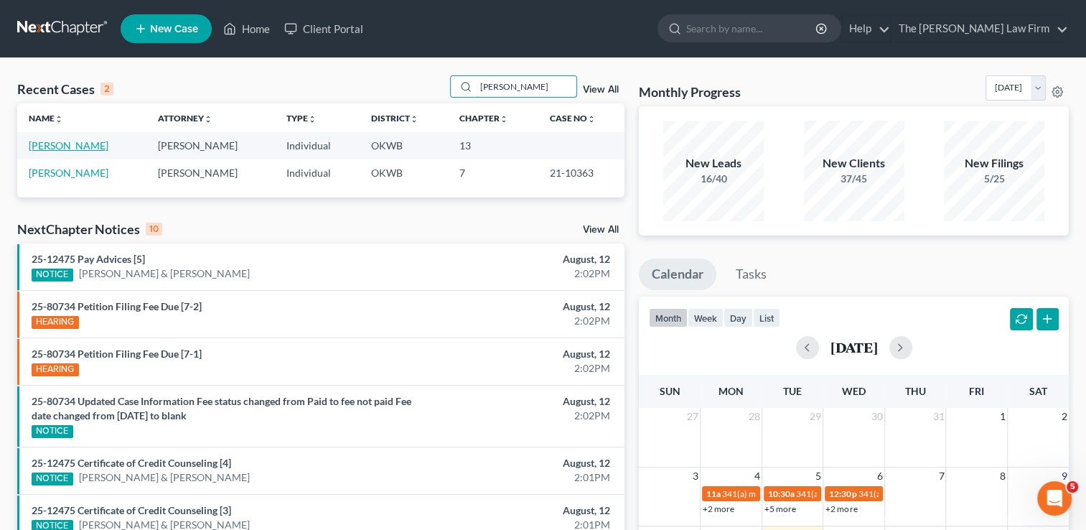
type input "[PERSON_NAME]"
click at [78, 144] on link "[PERSON_NAME]" at bounding box center [69, 145] width 80 height 12
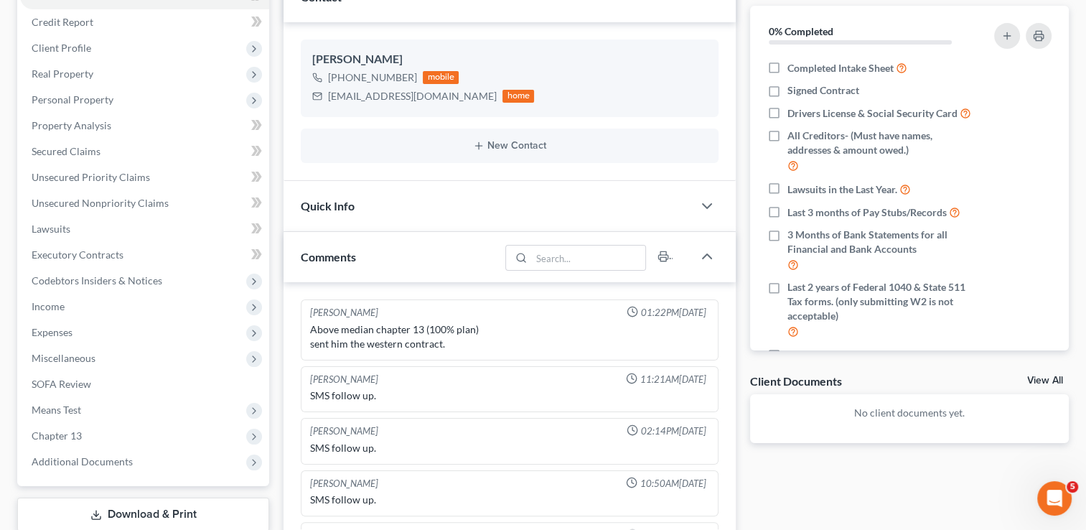
scroll to position [62, 0]
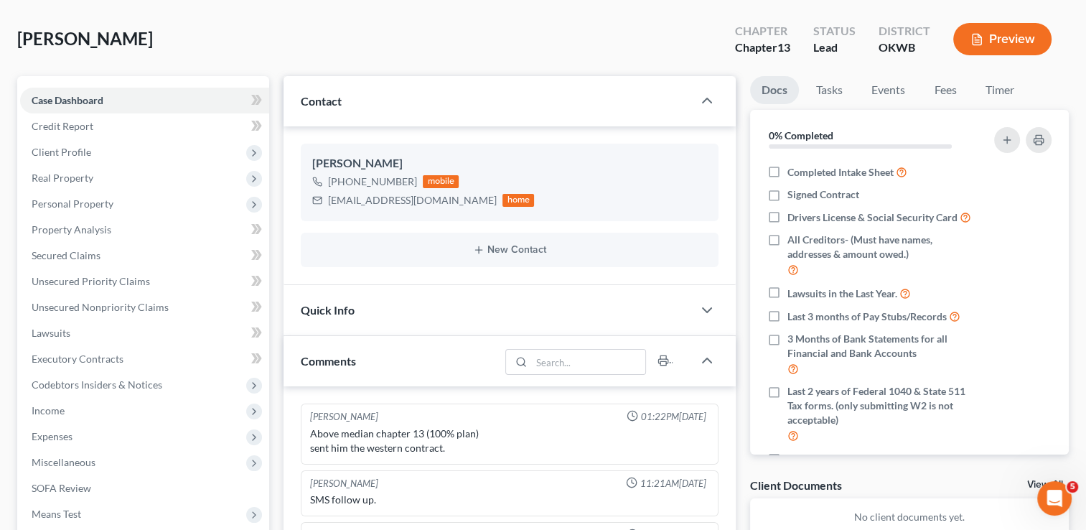
click at [419, 296] on div "Quick Info" at bounding box center [488, 310] width 409 height 50
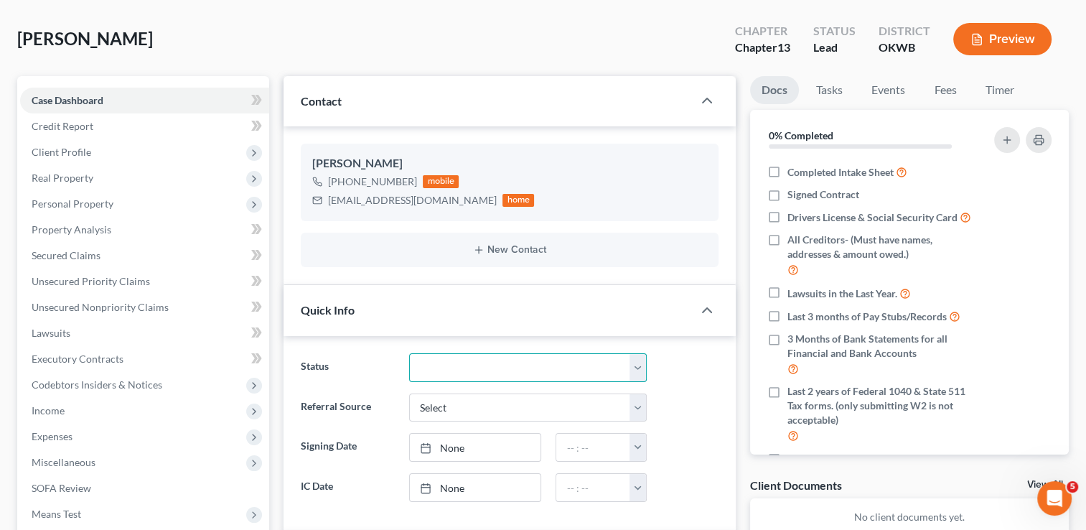
click at [468, 369] on select "Discharged Dismissed Filed Info Sent In Progress Lead Lost Lead Ready to File R…" at bounding box center [528, 367] width 238 height 29
select select "6"
click at [409, 353] on select "Discharged Dismissed Filed Info Sent In Progress Lead Lost Lead Ready to File R…" at bounding box center [528, 367] width 238 height 29
click at [251, 33] on div "[PERSON_NAME] Upgraded Chapter Chapter 13 Status Lost Lead District OKWB Preview" at bounding box center [543, 45] width 1052 height 62
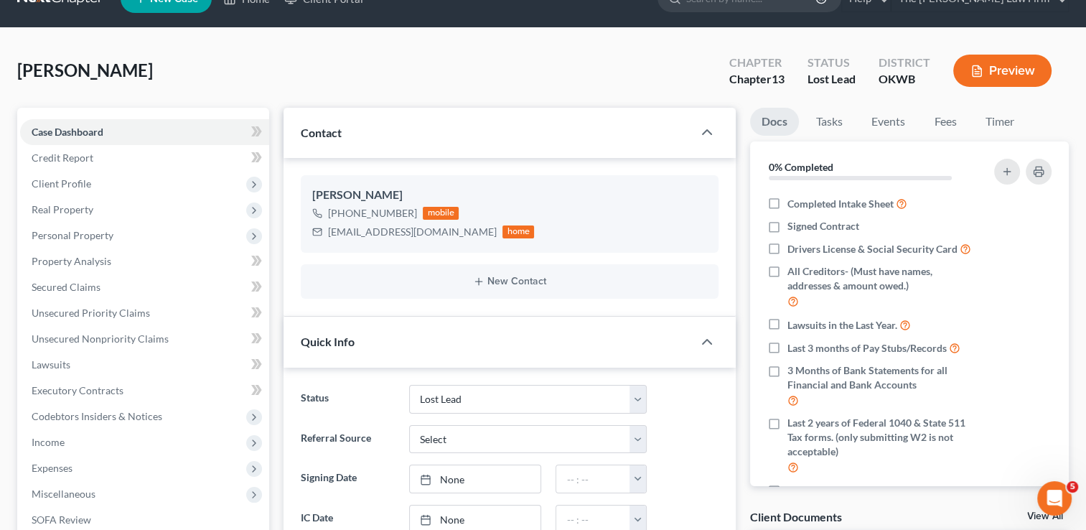
scroll to position [0, 0]
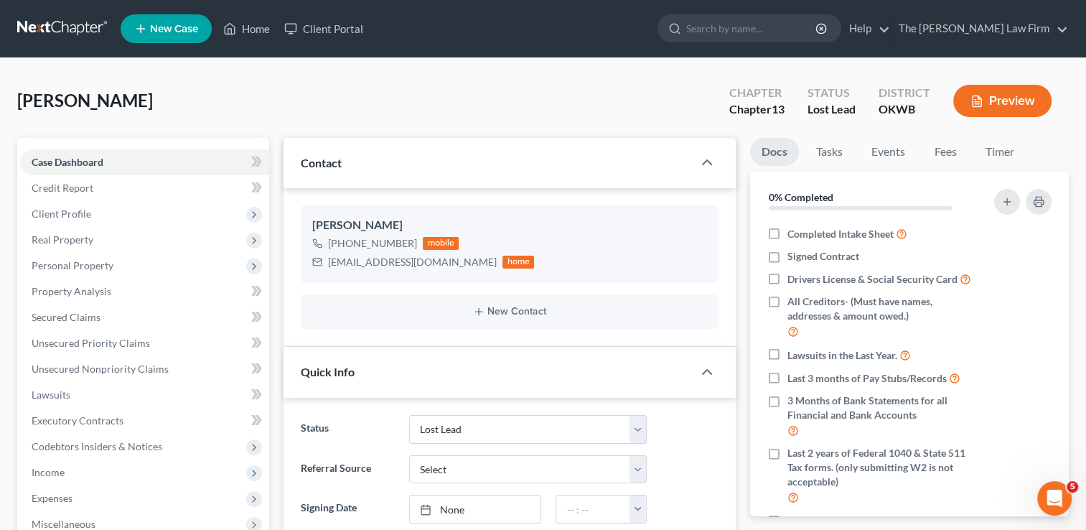
click at [53, 27] on link at bounding box center [63, 29] width 92 height 26
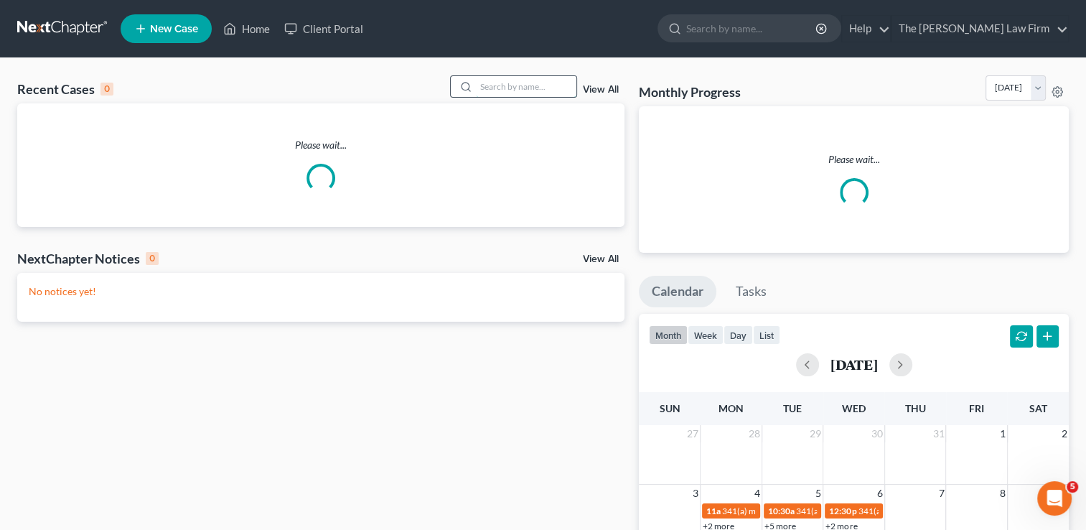
click at [508, 88] on input "search" at bounding box center [526, 86] width 101 height 21
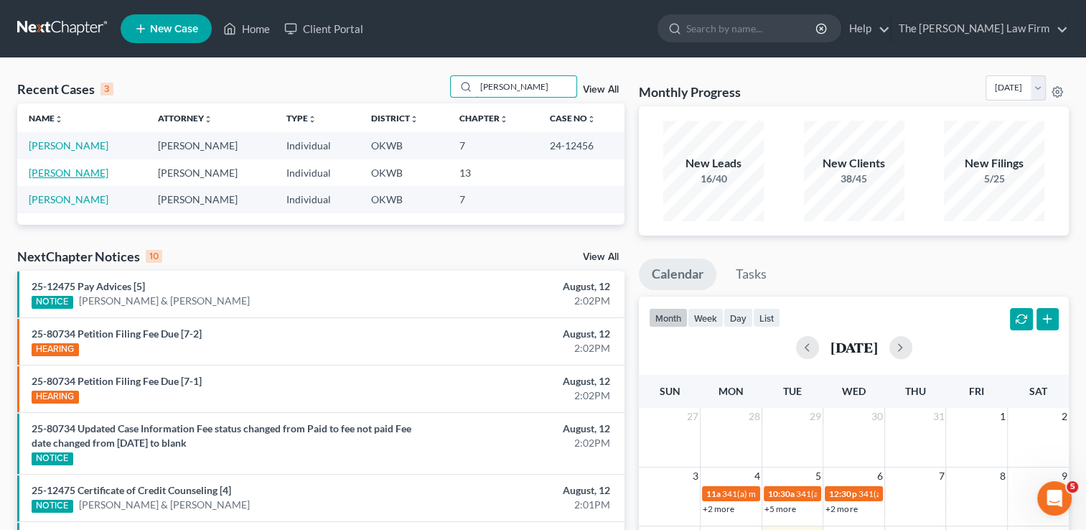
type input "[PERSON_NAME]"
click at [57, 171] on link "[PERSON_NAME]" at bounding box center [69, 173] width 80 height 12
select select "0"
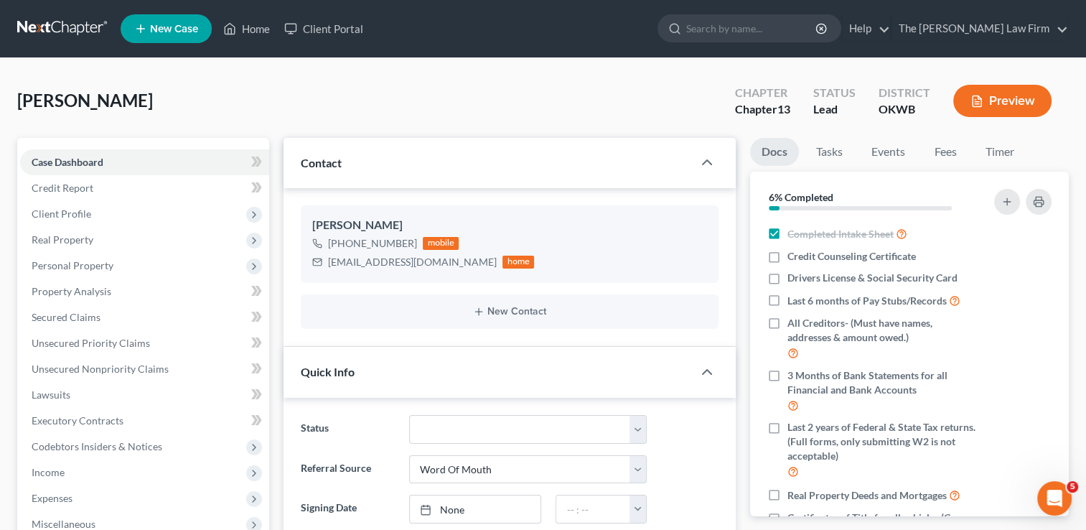
click at [63, 22] on link at bounding box center [63, 29] width 92 height 26
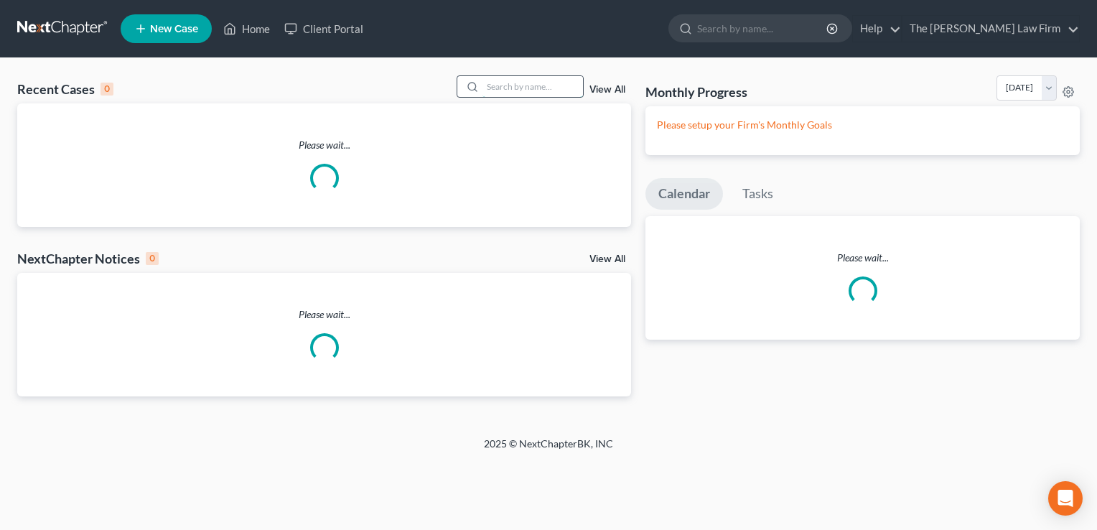
click at [509, 83] on input "search" at bounding box center [532, 86] width 101 height 21
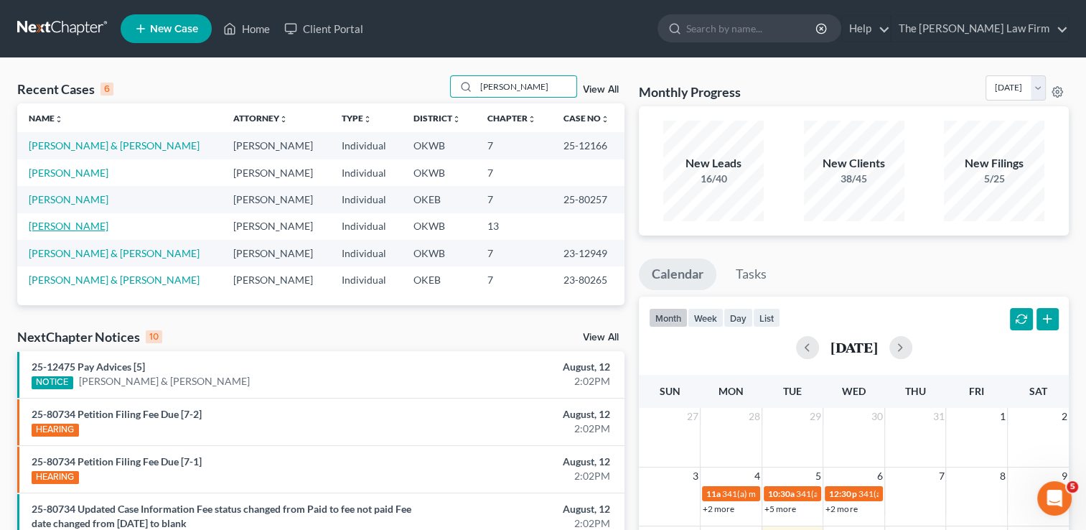
type input "[PERSON_NAME]"
click at [63, 227] on link "[PERSON_NAME]" at bounding box center [69, 226] width 80 height 12
select select "4"
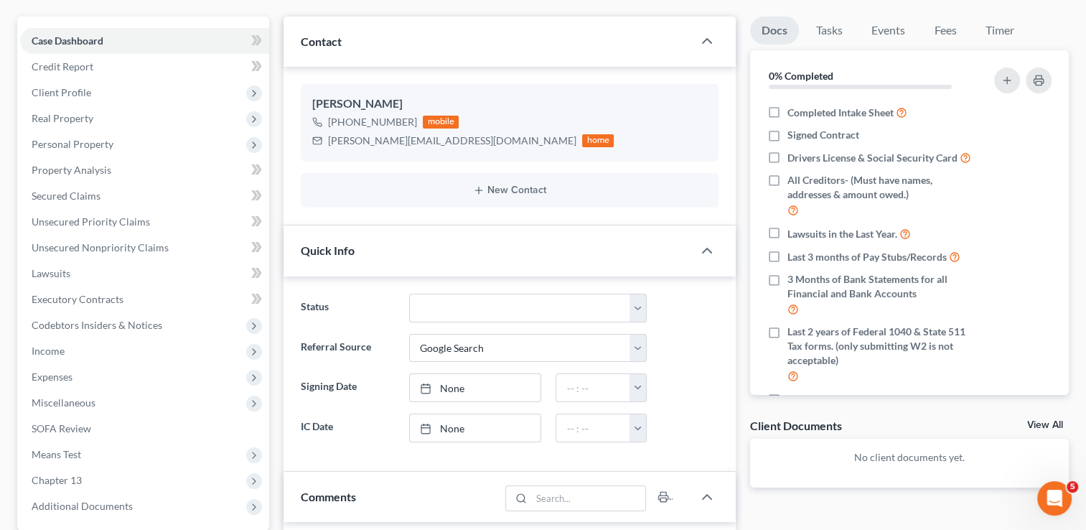
scroll to position [144, 0]
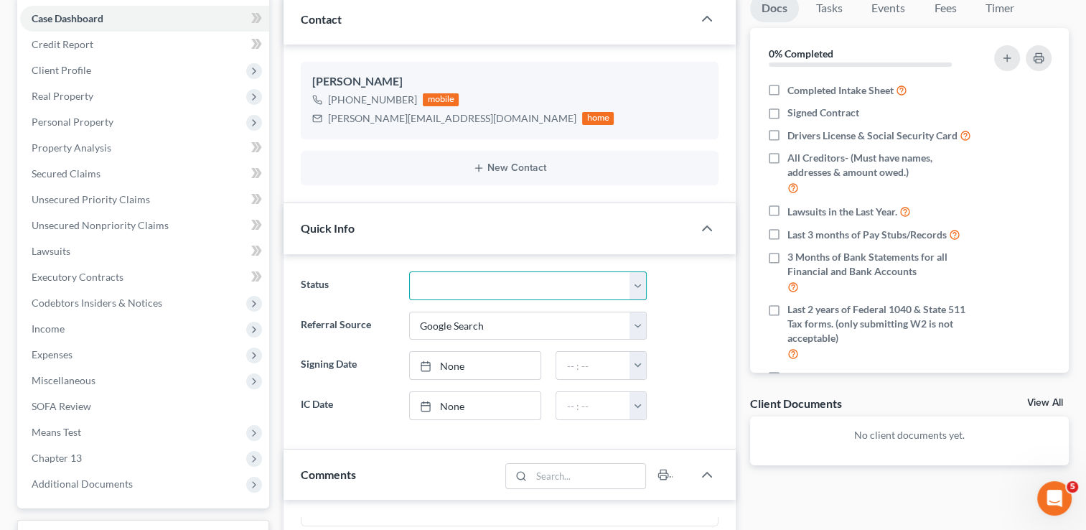
click at [453, 280] on select "Discharged Dismissed Filed Info Sent In Progress Lead Lost Lead Ready to File R…" at bounding box center [528, 285] width 238 height 29
click at [847, 499] on div "Docs Tasks Events Fees Timer 0% Completed Nothing here yet! Completed Intake Sh…" at bounding box center [909, 508] width 333 height 1028
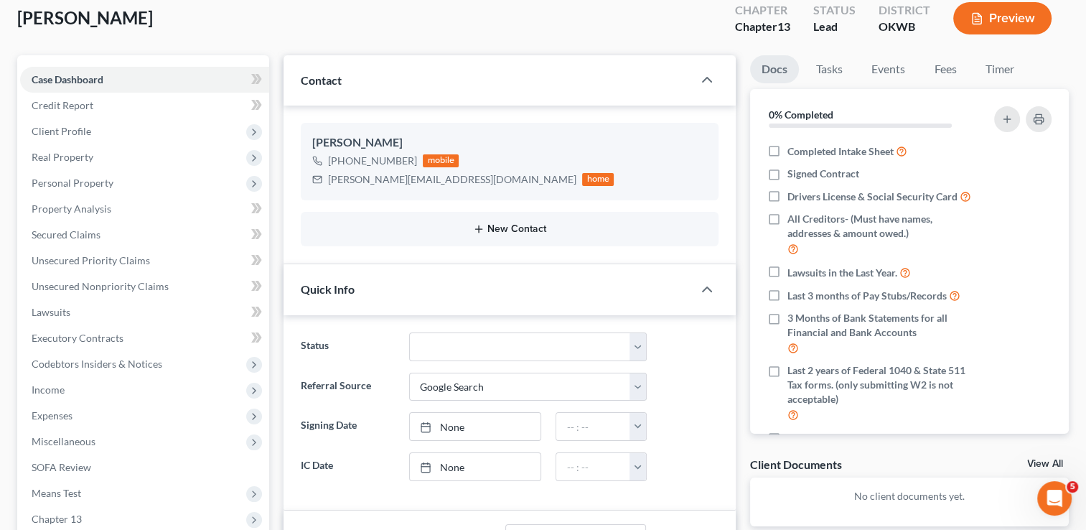
scroll to position [0, 0]
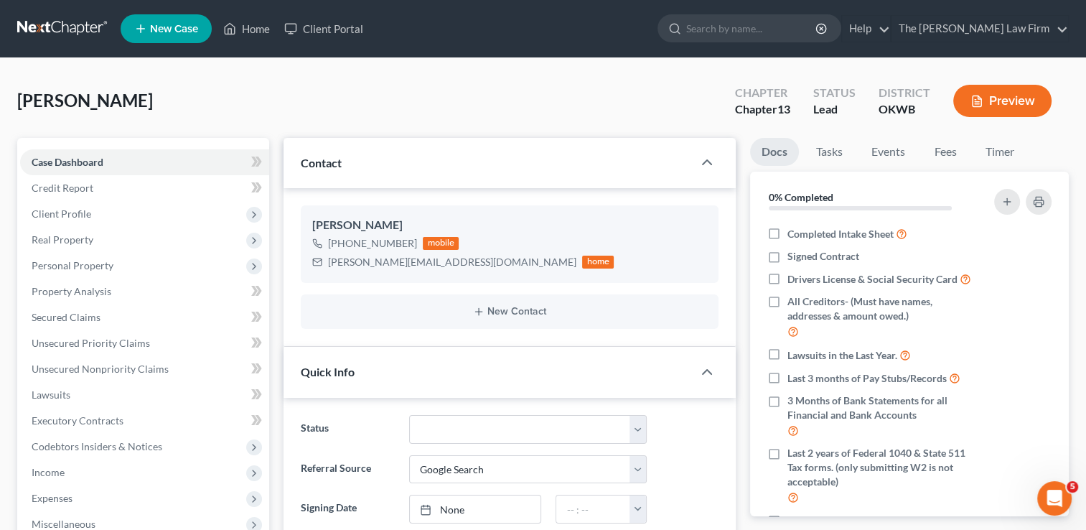
click at [70, 22] on link at bounding box center [63, 29] width 92 height 26
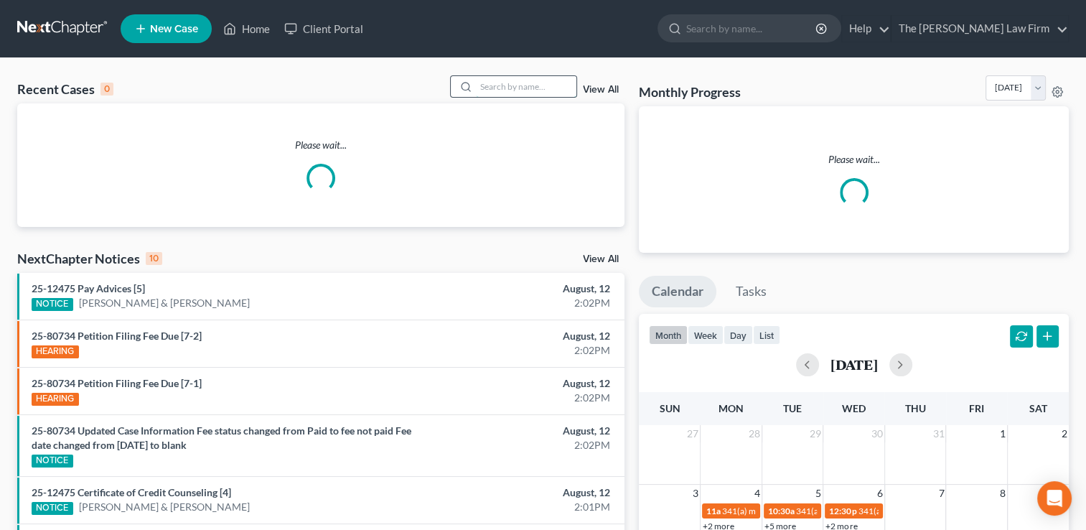
click at [513, 90] on input "search" at bounding box center [526, 86] width 101 height 21
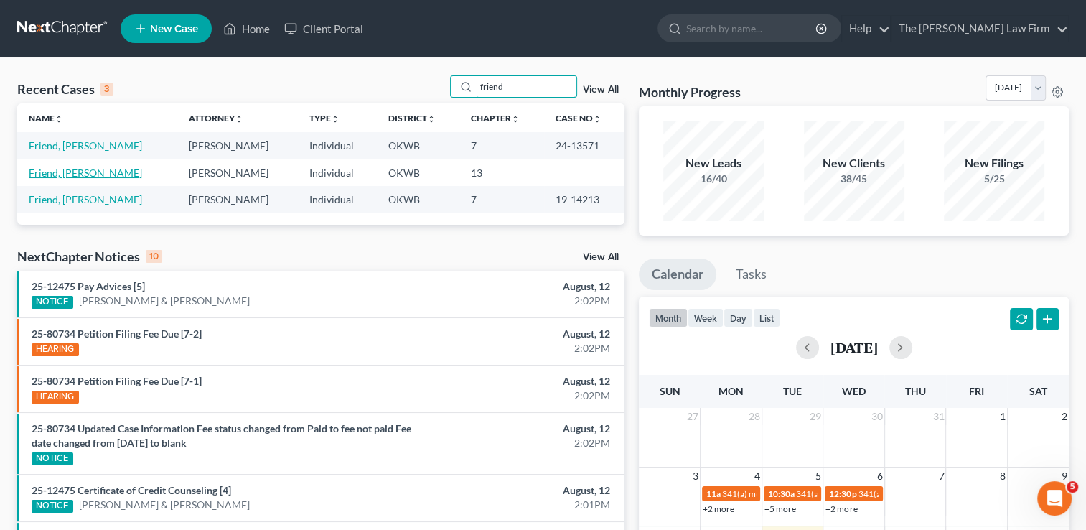
type input "friend"
click at [64, 174] on link "Friend, [PERSON_NAME]" at bounding box center [85, 173] width 113 height 12
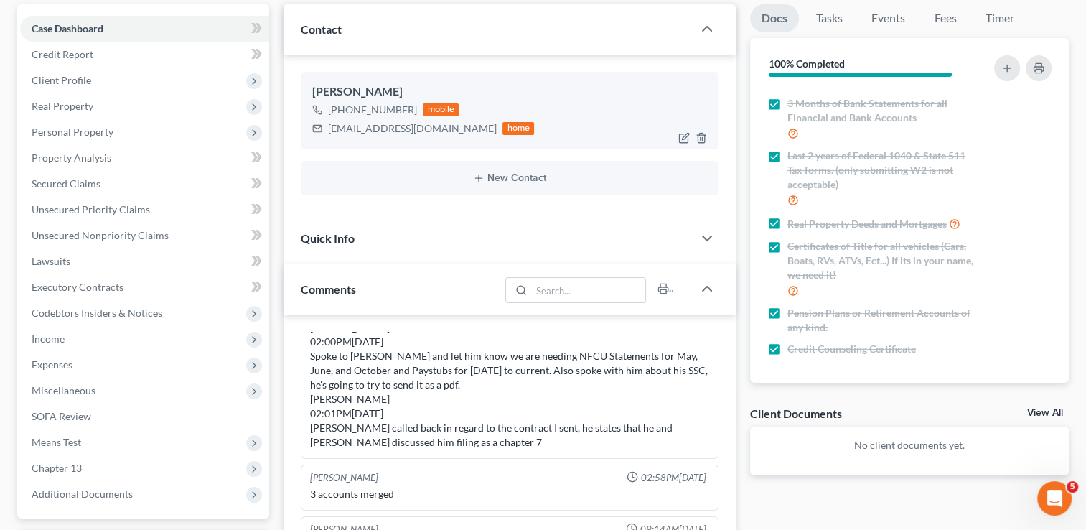
scroll to position [62, 0]
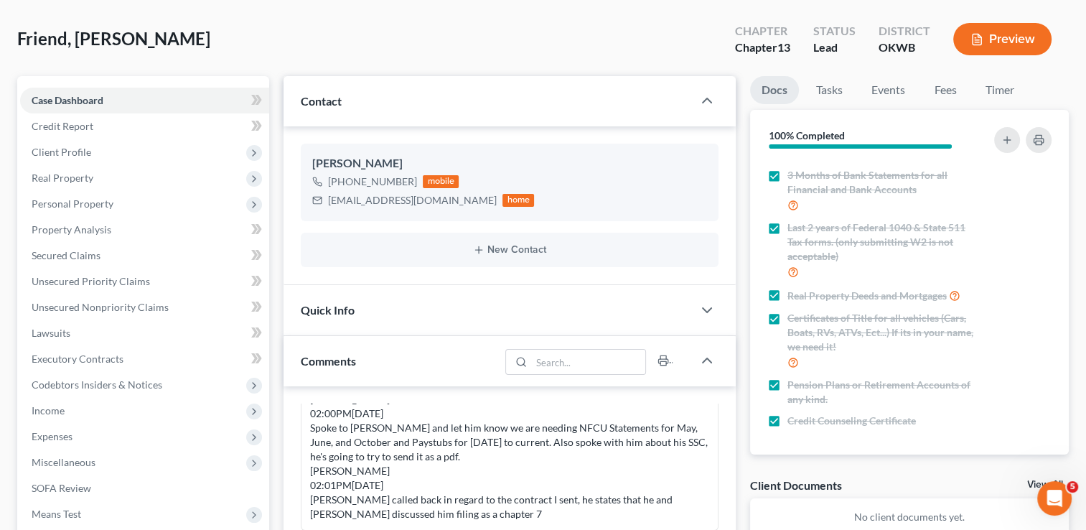
click at [419, 312] on div "Quick Info" at bounding box center [488, 310] width 409 height 50
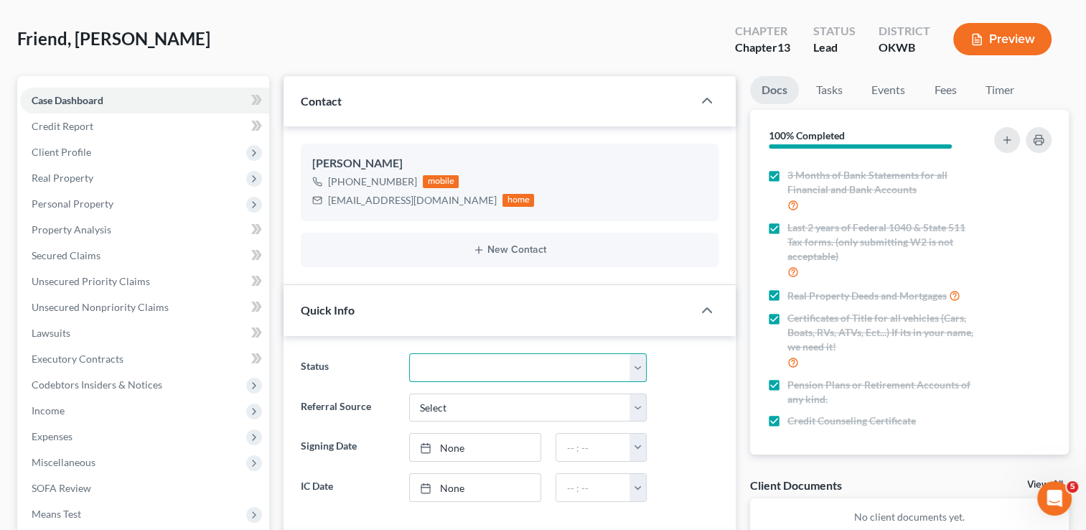
click at [455, 368] on select "Discharged Dismissed Filed Info Sent In Progress Lead Lost Lead Ready to File R…" at bounding box center [528, 367] width 238 height 29
click at [409, 353] on select "Discharged Dismissed Filed Info Sent In Progress Lead Lost Lead Ready to File R…" at bounding box center [528, 367] width 238 height 29
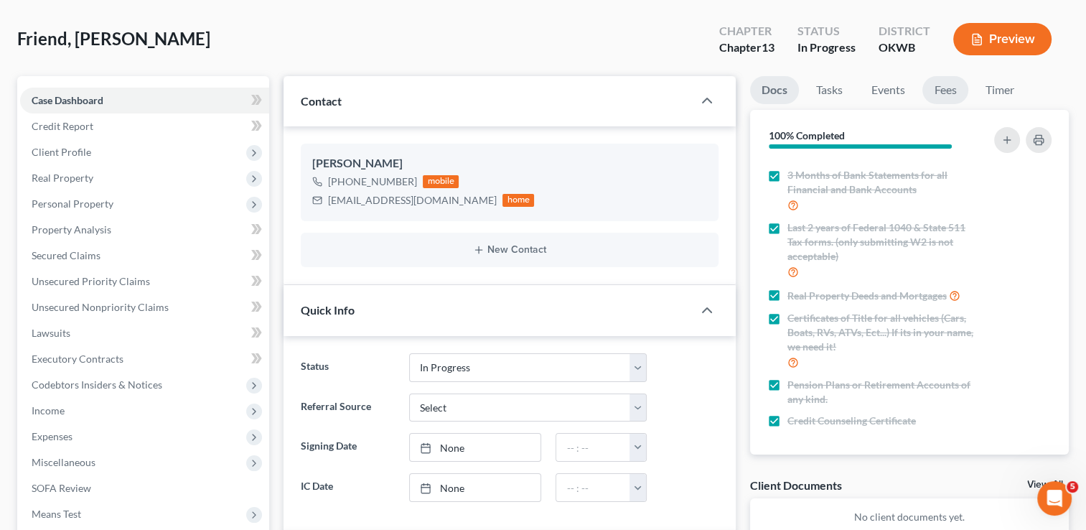
click at [945, 83] on link "Fees" at bounding box center [945, 90] width 46 height 28
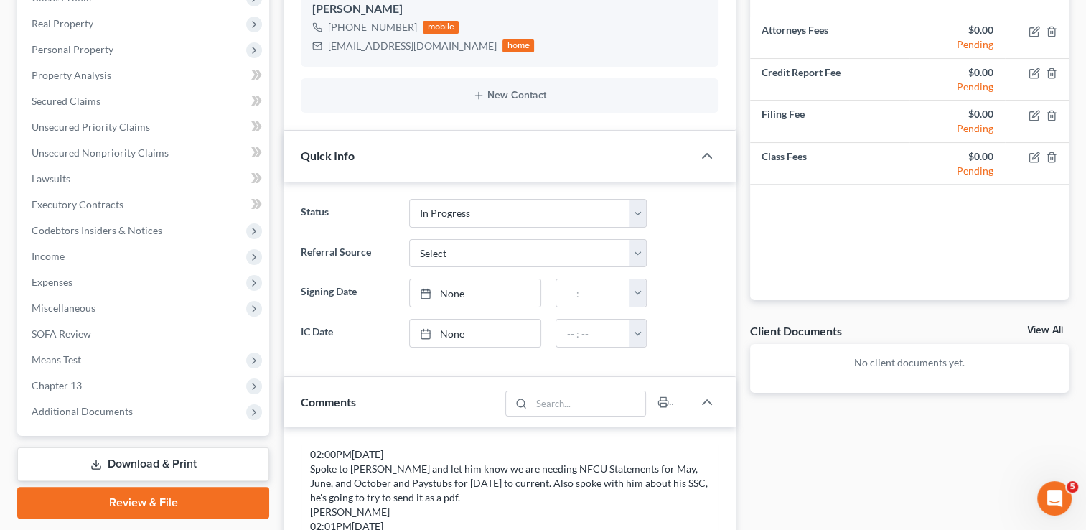
scroll to position [205, 0]
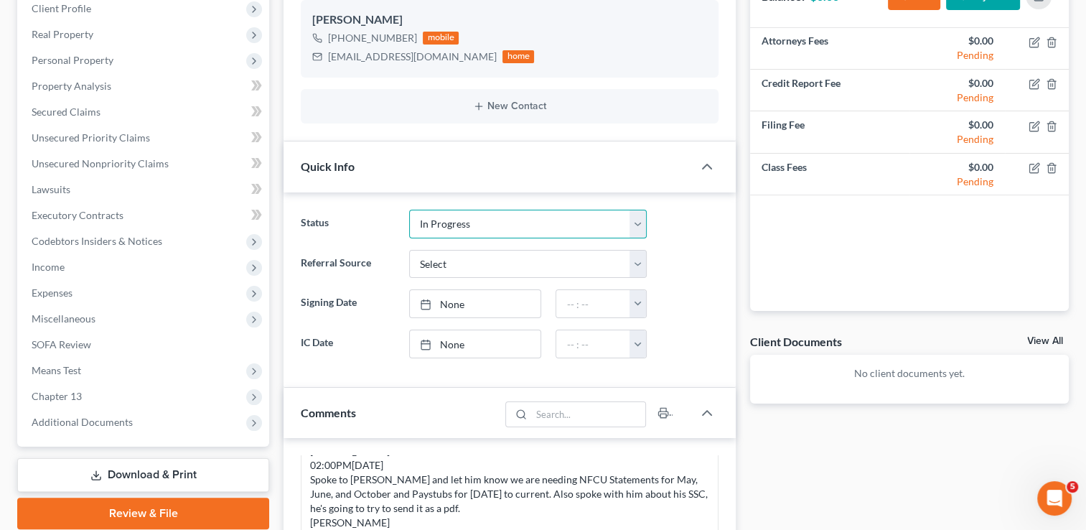
click at [503, 221] on select "Discharged Dismissed Filed Info Sent In Progress Lead Lost Lead Ready to File R…" at bounding box center [528, 224] width 238 height 29
select select "5"
click at [409, 210] on select "Discharged Dismissed Filed Info Sent In Progress Lead Lost Lead Ready to File R…" at bounding box center [528, 224] width 238 height 29
click at [797, 468] on div "Docs Tasks Events Fees Timer 100% Completed Nothing here yet! Completed Intake …" at bounding box center [909, 447] width 333 height 1028
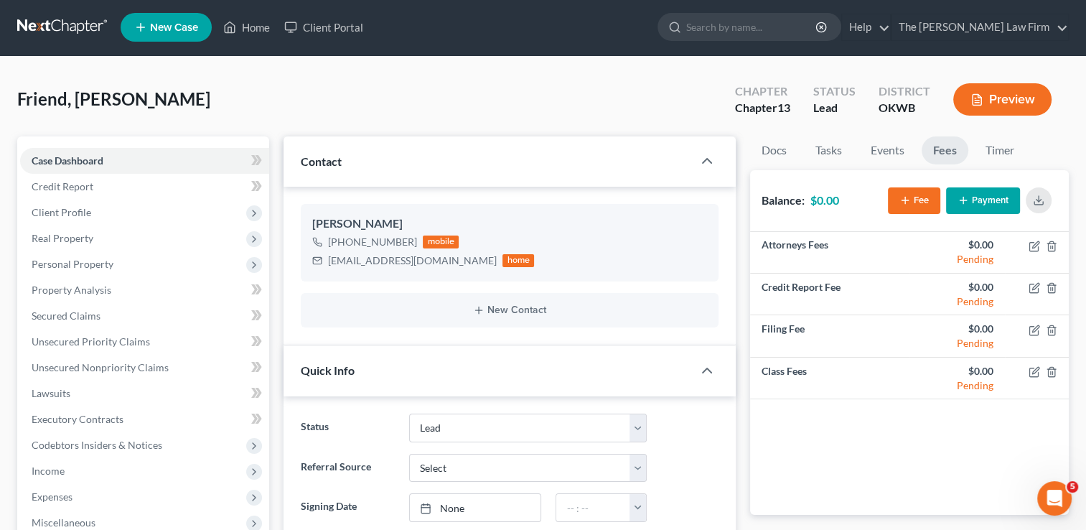
scroll to position [0, 0]
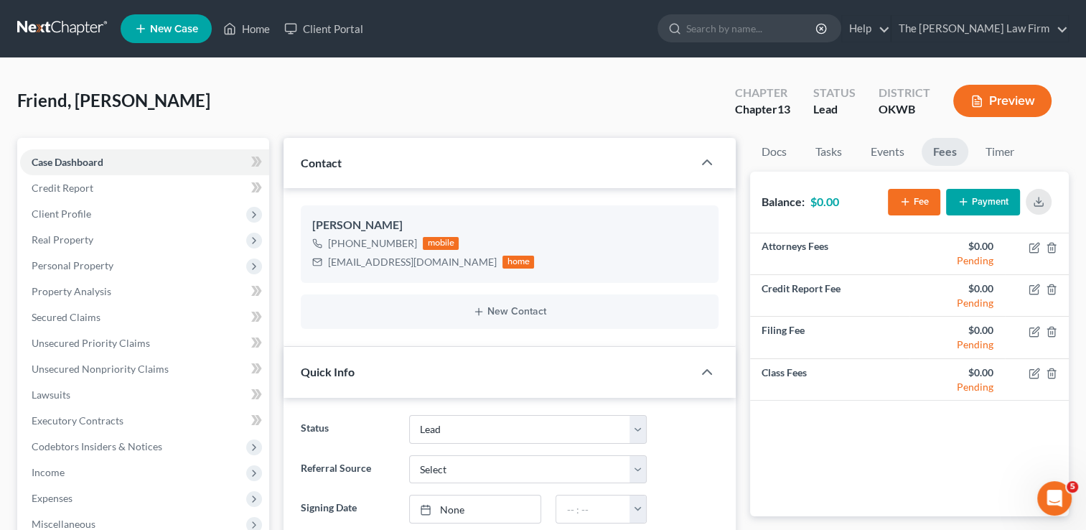
click at [55, 24] on link at bounding box center [63, 29] width 92 height 26
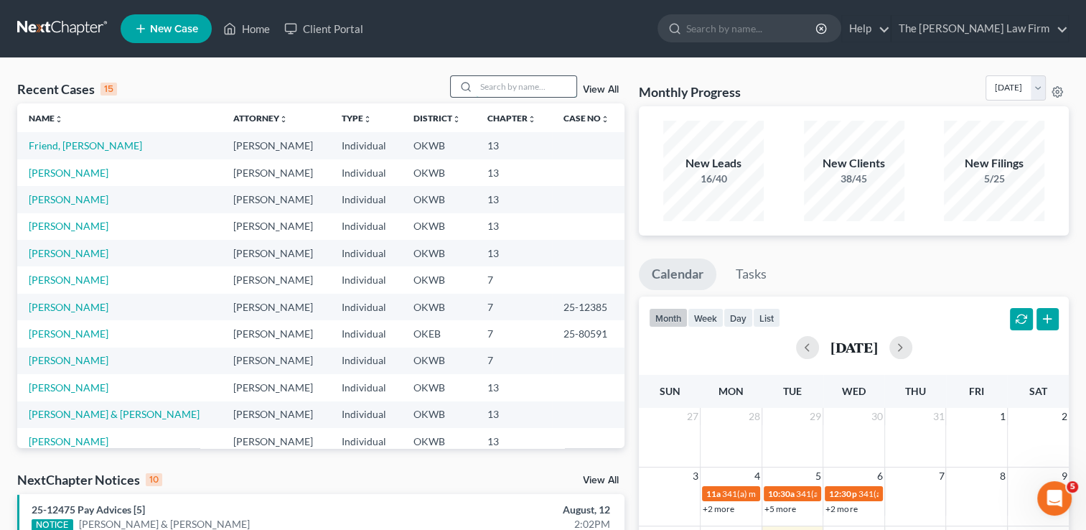
click at [537, 85] on input "search" at bounding box center [526, 86] width 101 height 21
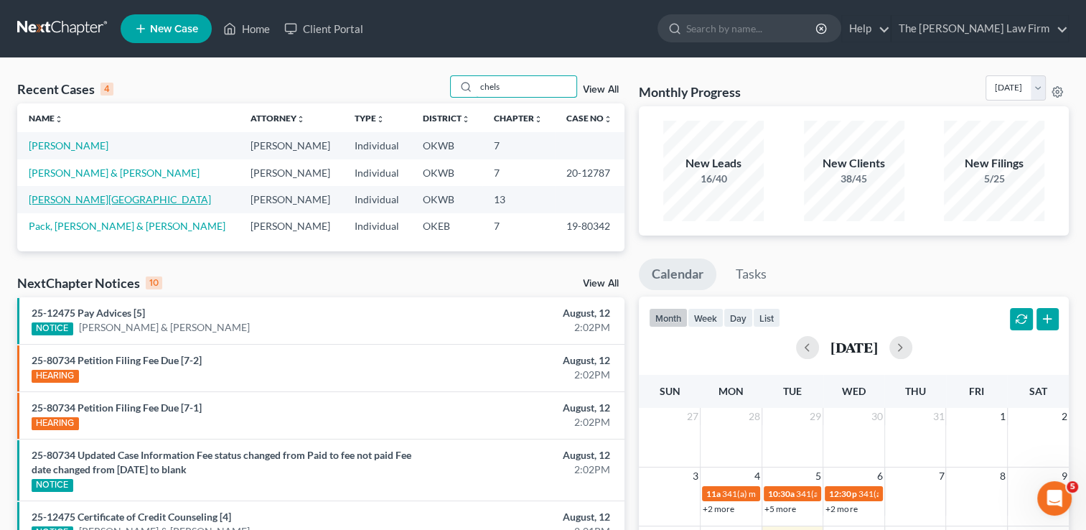
type input "chels"
click at [72, 198] on link "[PERSON_NAME][GEOGRAPHIC_DATA]" at bounding box center [120, 199] width 182 height 12
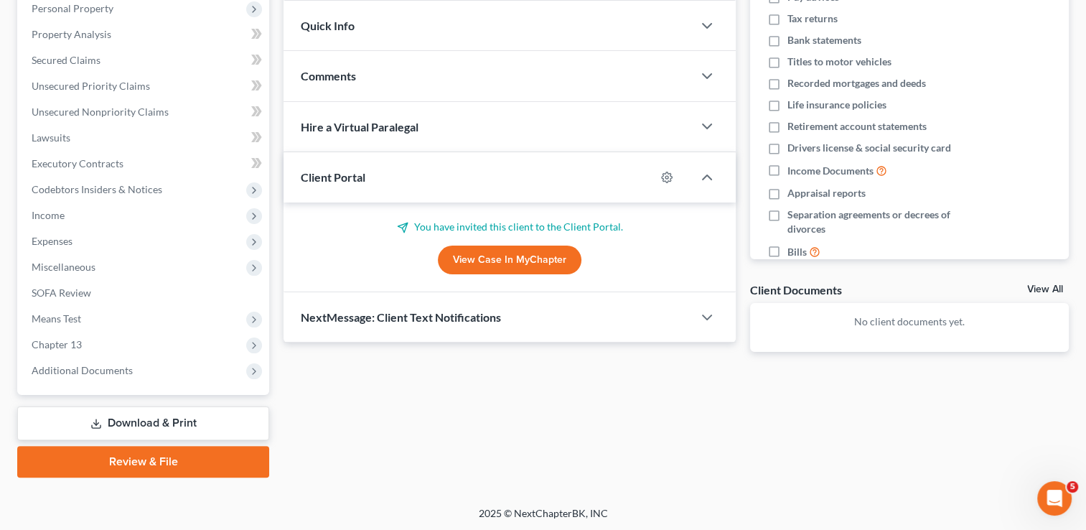
scroll to position [258, 0]
click at [422, 32] on div "Quick Info" at bounding box center [488, 25] width 409 height 50
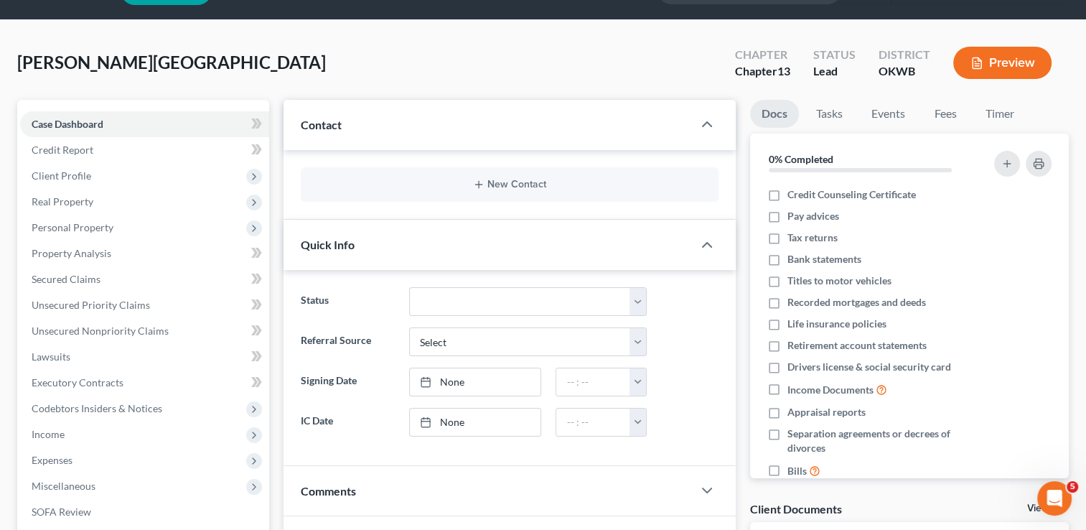
scroll to position [72, 0]
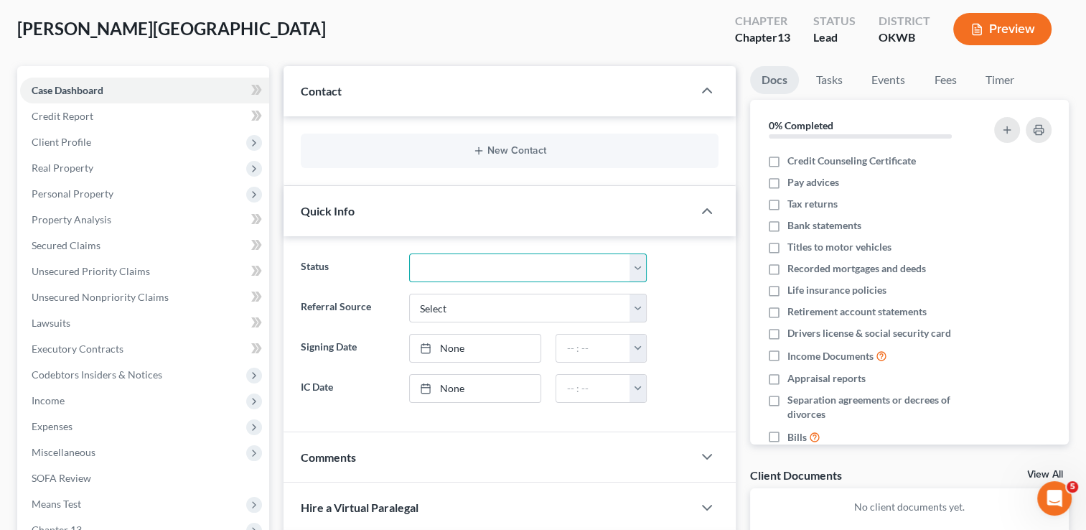
click at [456, 263] on select "Discharged Dismissed Filed Info Sent In Progress Lead Lost Lead Ready to File R…" at bounding box center [528, 267] width 238 height 29
select select "6"
click at [409, 253] on select "Discharged Dismissed Filed Info Sent In Progress Lead Lost Lead Ready to File R…" at bounding box center [528, 267] width 238 height 29
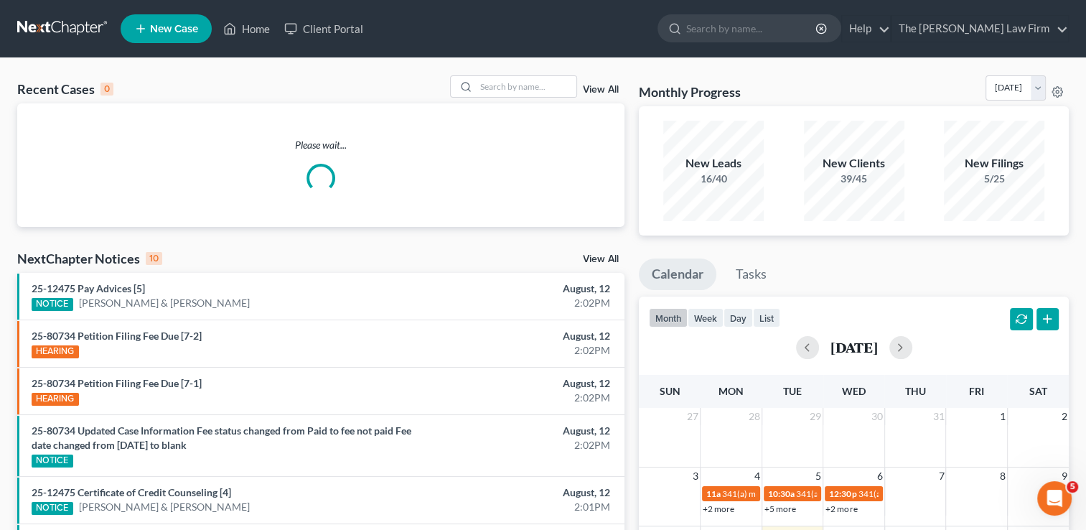
click at [75, 30] on link at bounding box center [63, 29] width 92 height 26
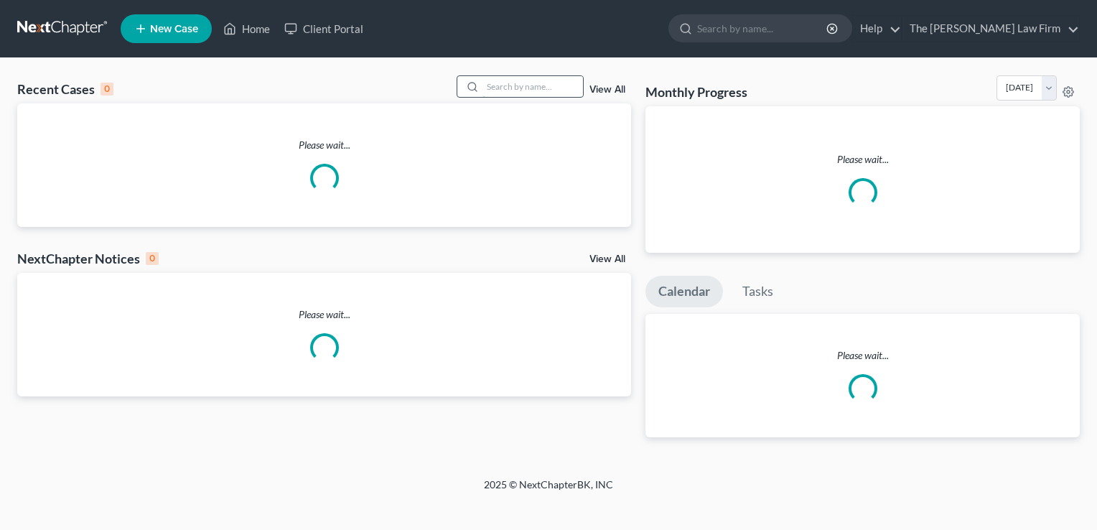
click at [528, 85] on input "search" at bounding box center [532, 86] width 101 height 21
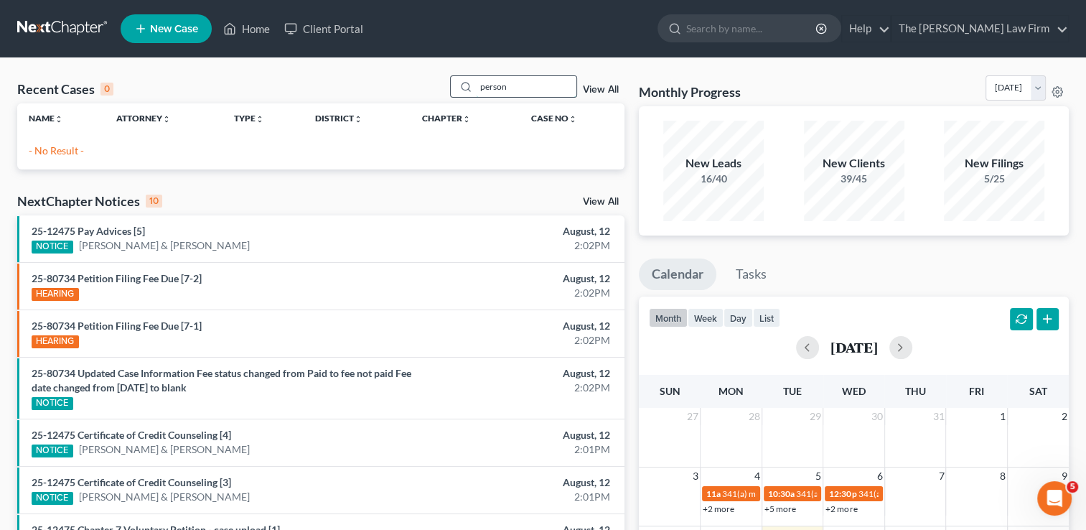
drag, startPoint x: 520, startPoint y: 86, endPoint x: 471, endPoint y: 88, distance: 48.9
click at [471, 88] on div "person" at bounding box center [514, 86] width 128 height 22
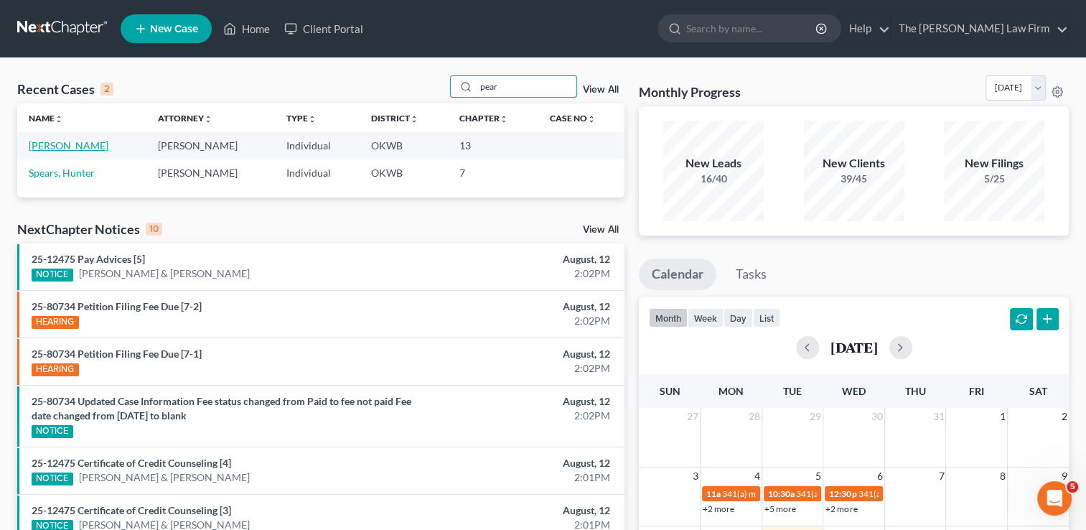
type input "pear"
click at [75, 147] on link "[PERSON_NAME]" at bounding box center [69, 145] width 80 height 12
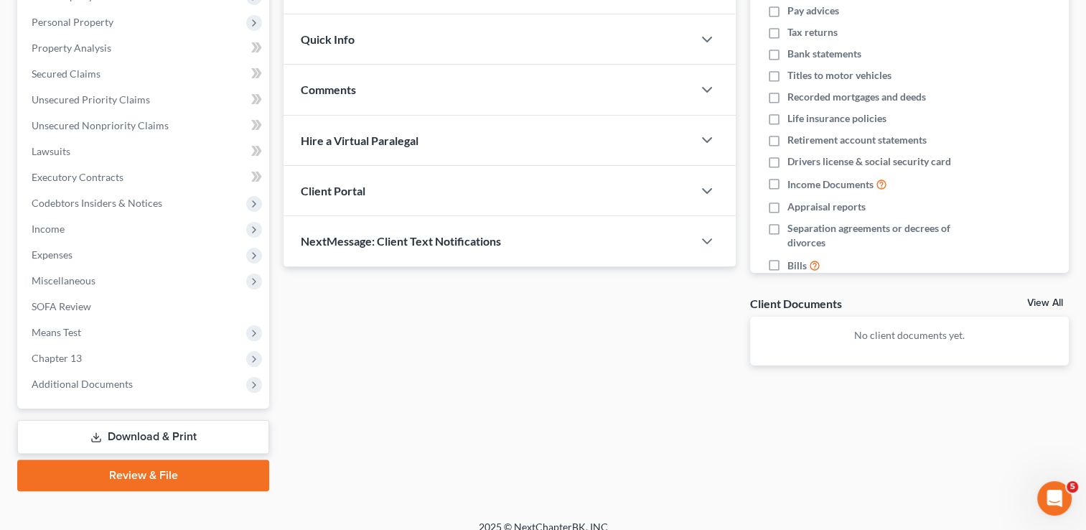
scroll to position [258, 0]
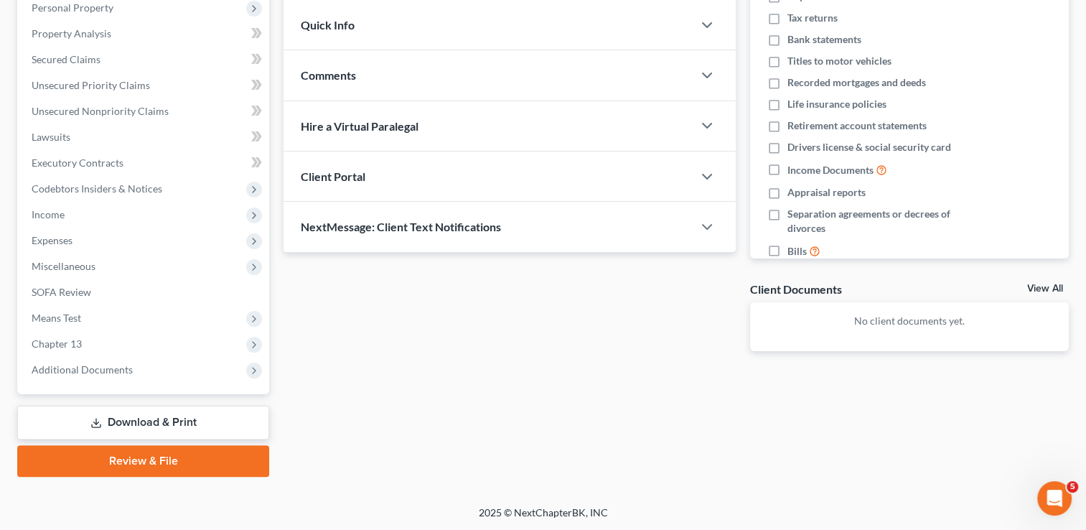
click at [388, 29] on div "Quick Info" at bounding box center [488, 25] width 409 height 50
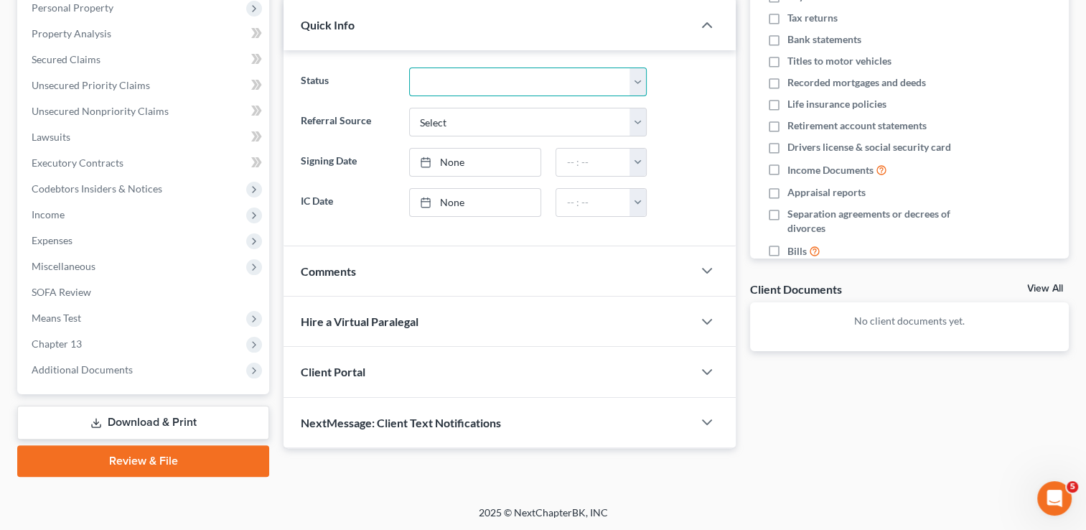
click at [459, 82] on select "Discharged Dismissed Filed Info Sent In Progress Lead Lost Lead Ready to File R…" at bounding box center [528, 81] width 238 height 29
select select "6"
click at [409, 67] on select "Discharged Dismissed Filed Info Sent In Progress Lead Lost Lead Ready to File R…" at bounding box center [528, 81] width 238 height 29
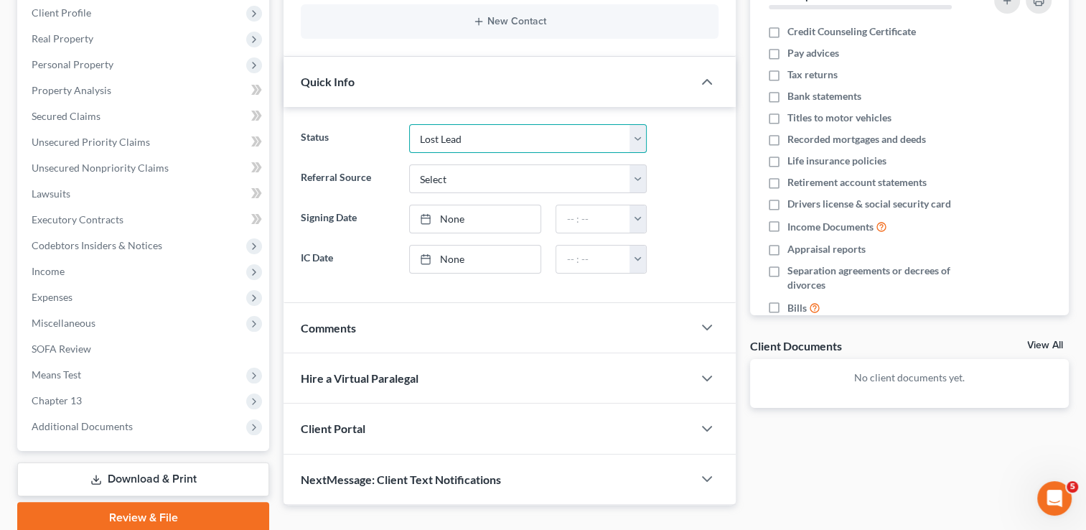
scroll to position [0, 0]
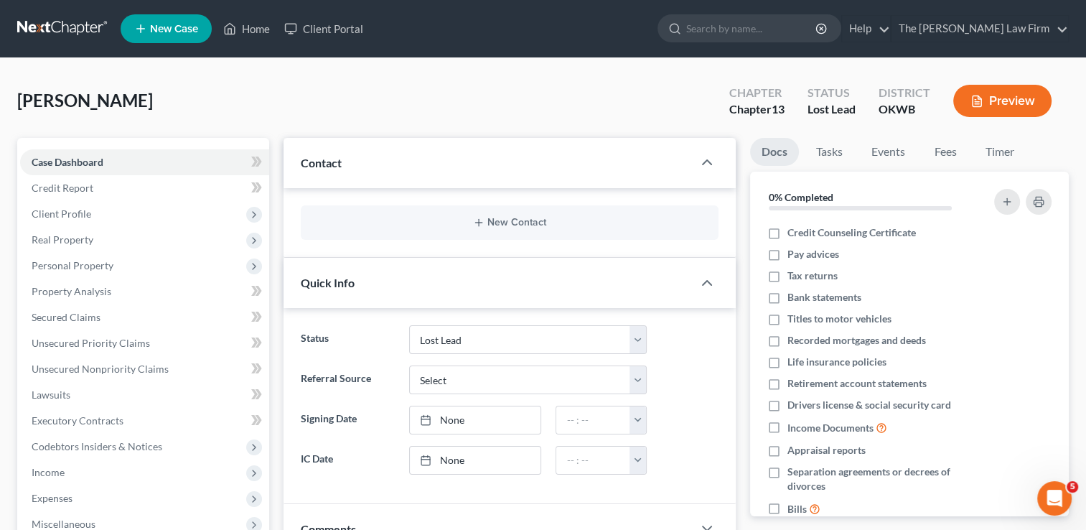
click at [65, 25] on link at bounding box center [63, 29] width 92 height 26
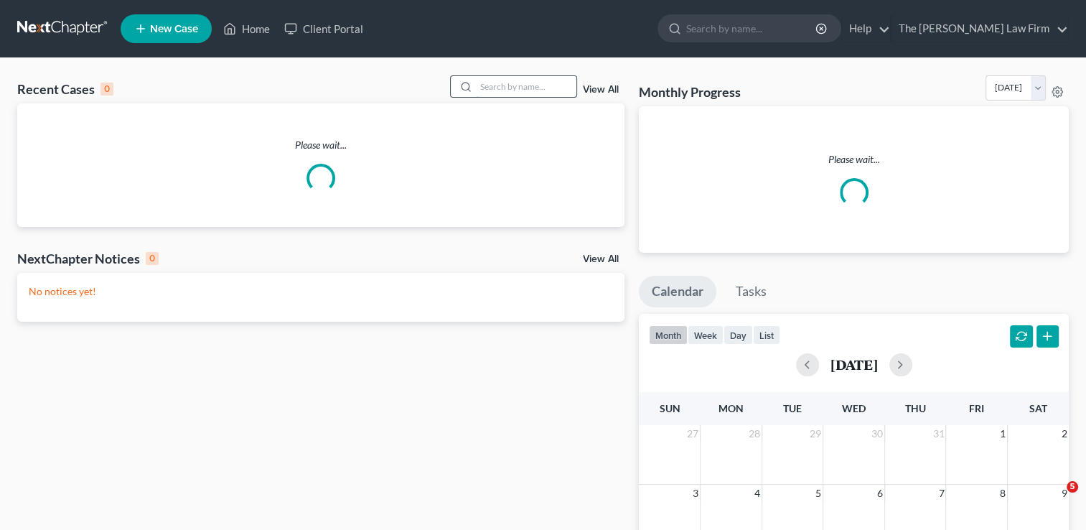
click at [518, 85] on input "search" at bounding box center [526, 86] width 101 height 21
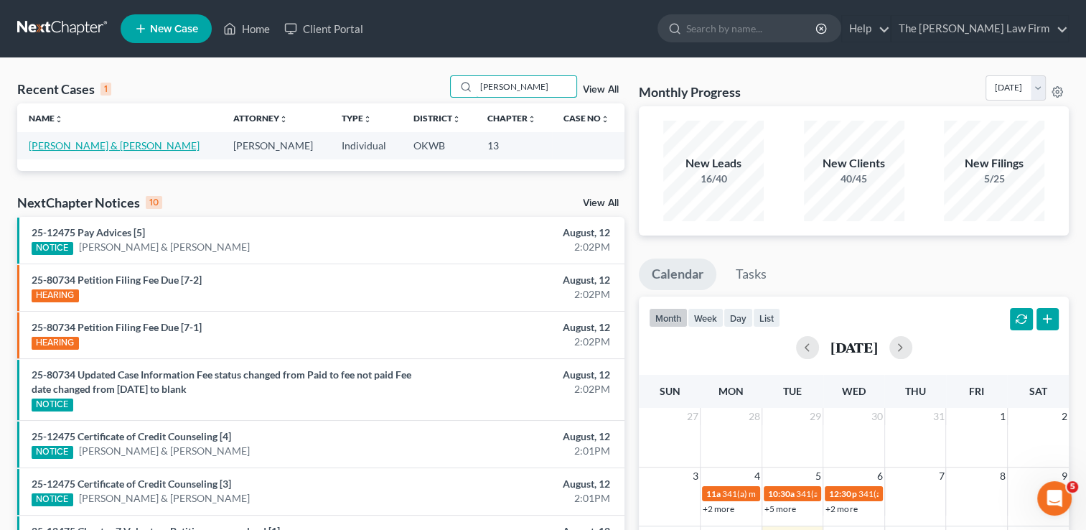
type input "robertson"
click at [105, 146] on link "[PERSON_NAME] & [PERSON_NAME]" at bounding box center [114, 145] width 171 height 12
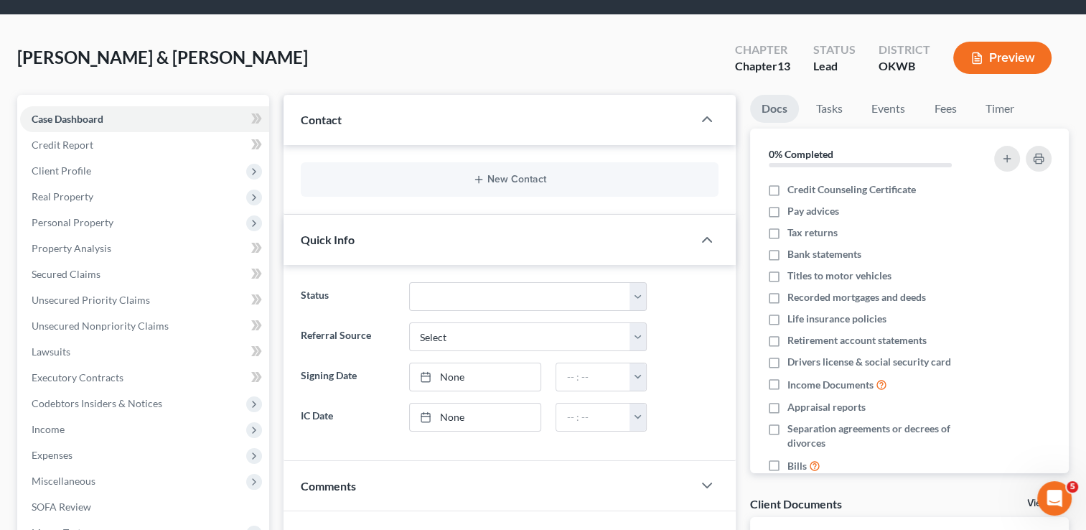
scroll to position [42, 0]
click at [480, 298] on select "Discharged Dismissed Filed Info Sent In Progress Lead Lost Lead Ready to File R…" at bounding box center [528, 297] width 238 height 29
select select "6"
click at [409, 283] on select "Discharged Dismissed Filed Info Sent In Progress Lead Lost Lead Ready to File R…" at bounding box center [528, 297] width 238 height 29
click at [362, 62] on div "Robertson, Roger & Londa Upgraded Chapter Chapter 13 Status Lost Lead District …" at bounding box center [543, 64] width 1052 height 62
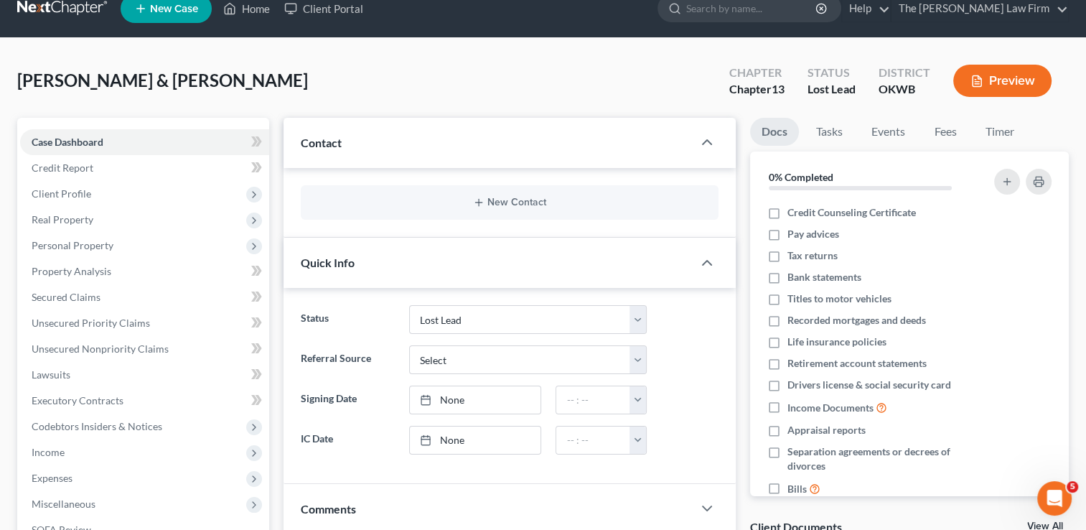
scroll to position [0, 0]
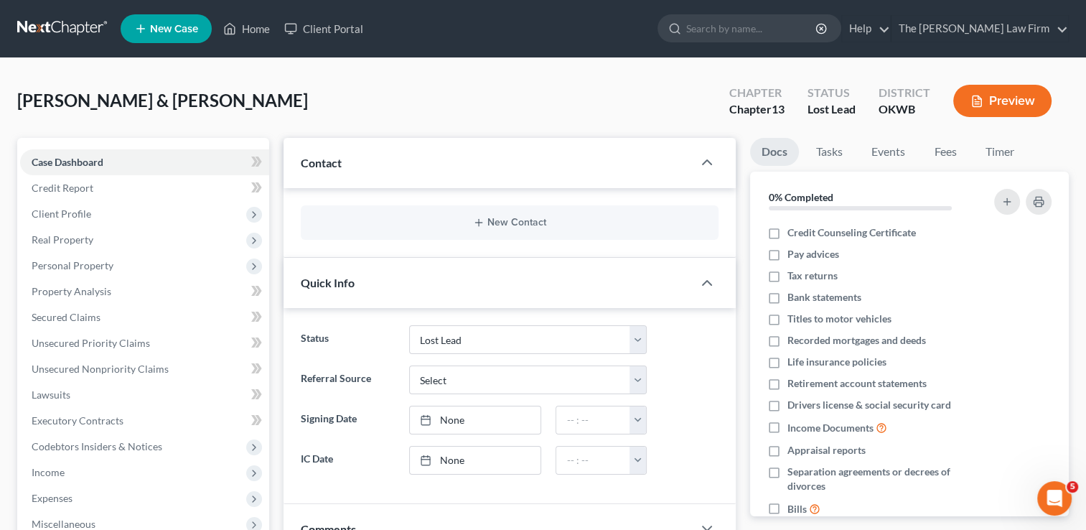
click at [71, 24] on link at bounding box center [63, 29] width 92 height 26
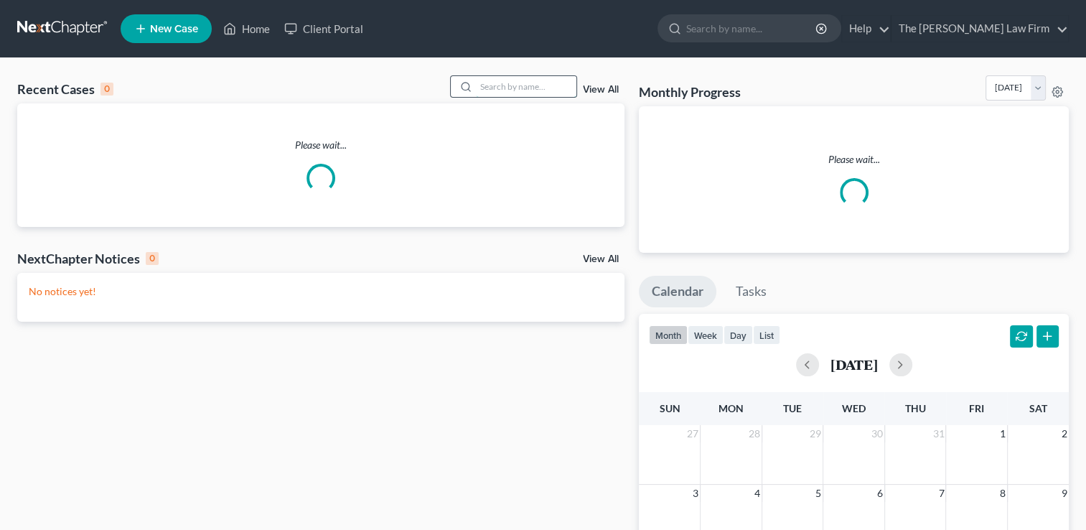
click at [517, 85] on input "search" at bounding box center [526, 86] width 101 height 21
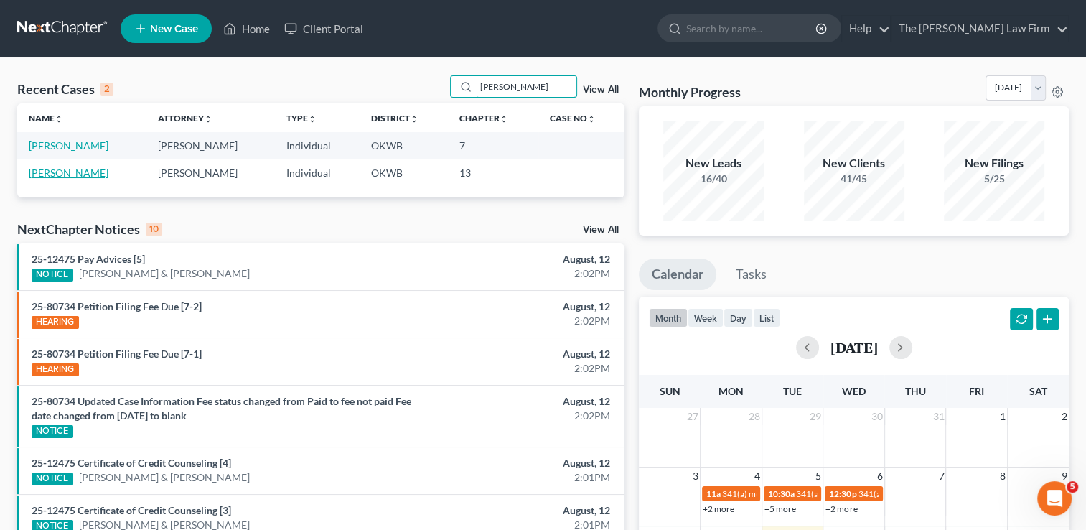
type input "[PERSON_NAME]"
click at [57, 174] on link "[PERSON_NAME]" at bounding box center [69, 173] width 80 height 12
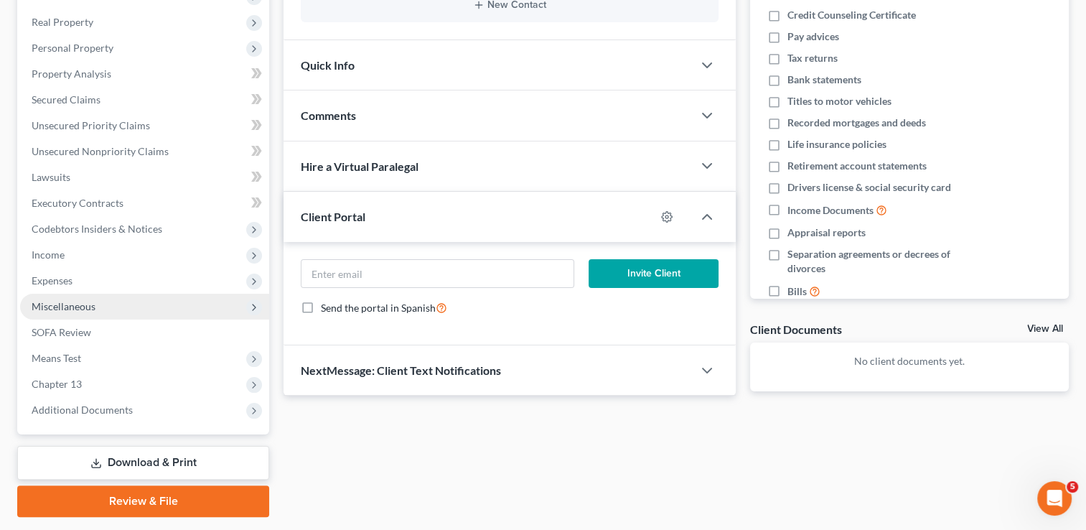
scroll to position [186, 0]
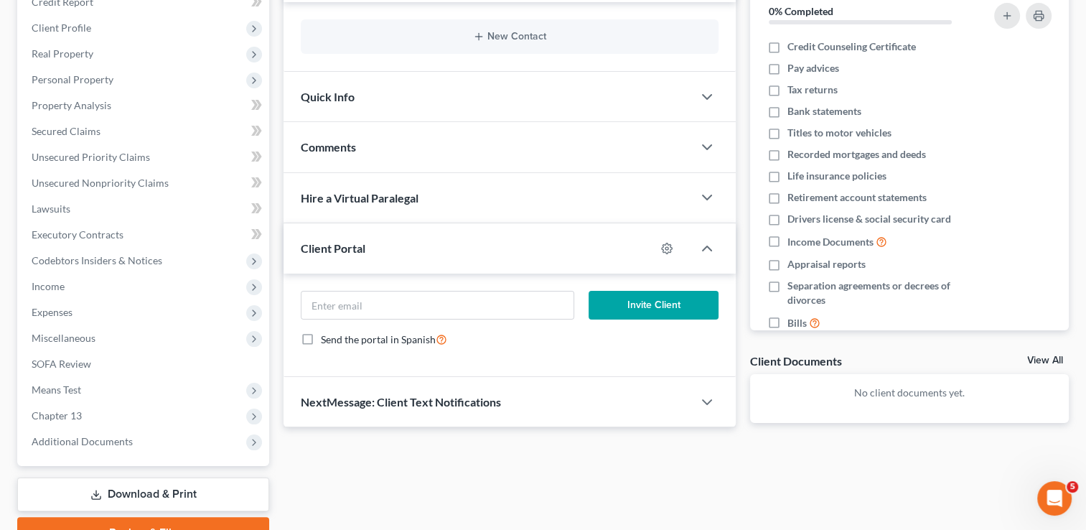
click at [385, 103] on div "Quick Info" at bounding box center [488, 97] width 409 height 50
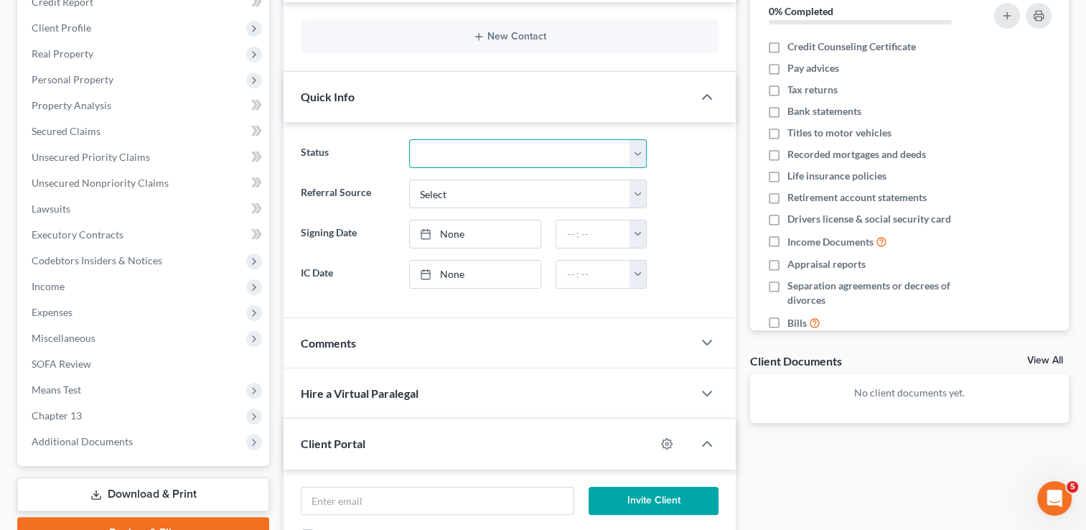
click at [495, 156] on select "Discharged Dismissed Filed Info Sent In Progress Lead Lost Lead Ready to File R…" at bounding box center [528, 153] width 238 height 29
select select "6"
click at [409, 139] on select "Discharged Dismissed Filed Info Sent In Progress Lead Lost Lead Ready to File R…" at bounding box center [528, 153] width 238 height 29
click at [279, 177] on div "Updates & News × Contact New Contact Quick Info Status Discharged Dismissed Fil…" at bounding box center [509, 287] width 467 height 671
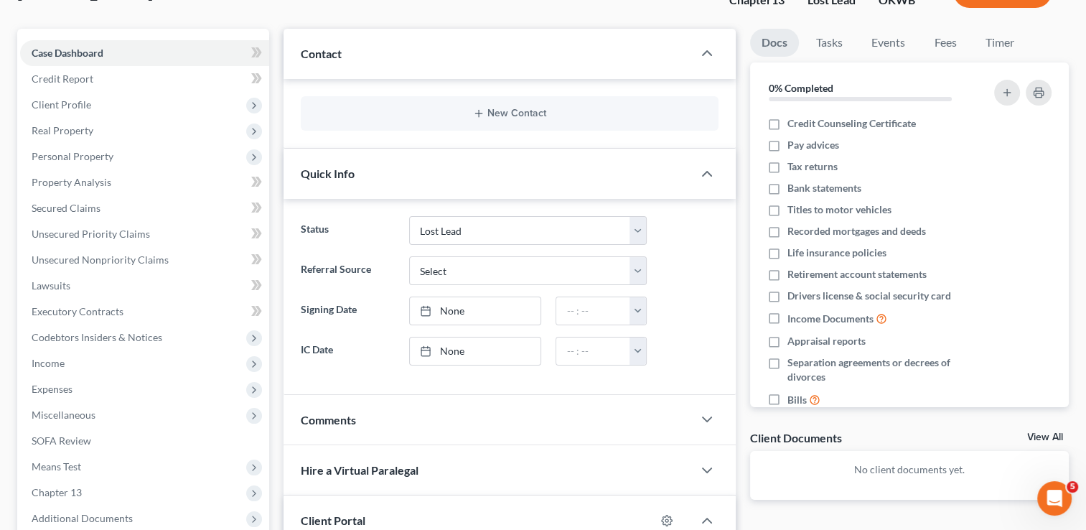
scroll to position [0, 0]
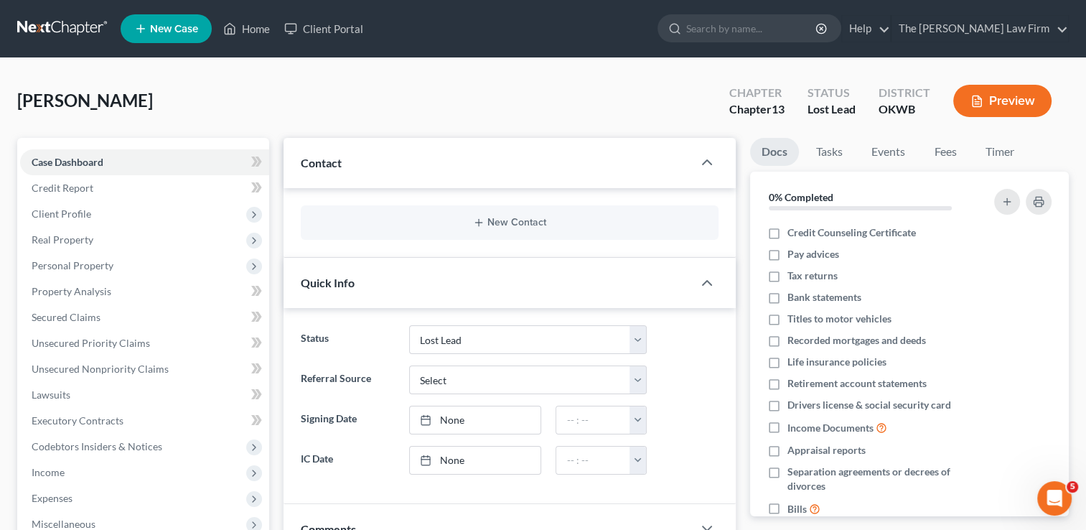
click at [62, 30] on link at bounding box center [63, 29] width 92 height 26
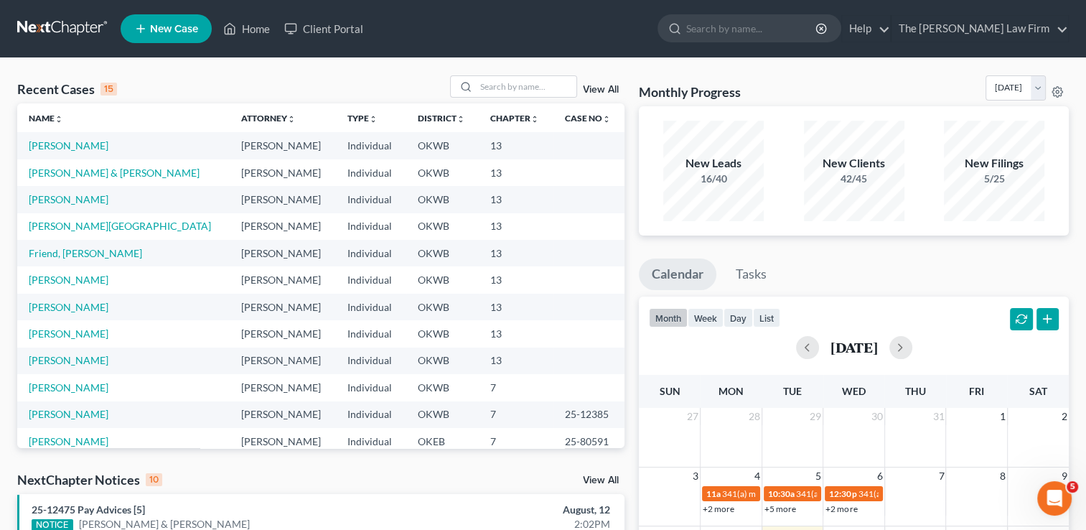
click at [607, 90] on link "View All" at bounding box center [601, 90] width 36 height 10
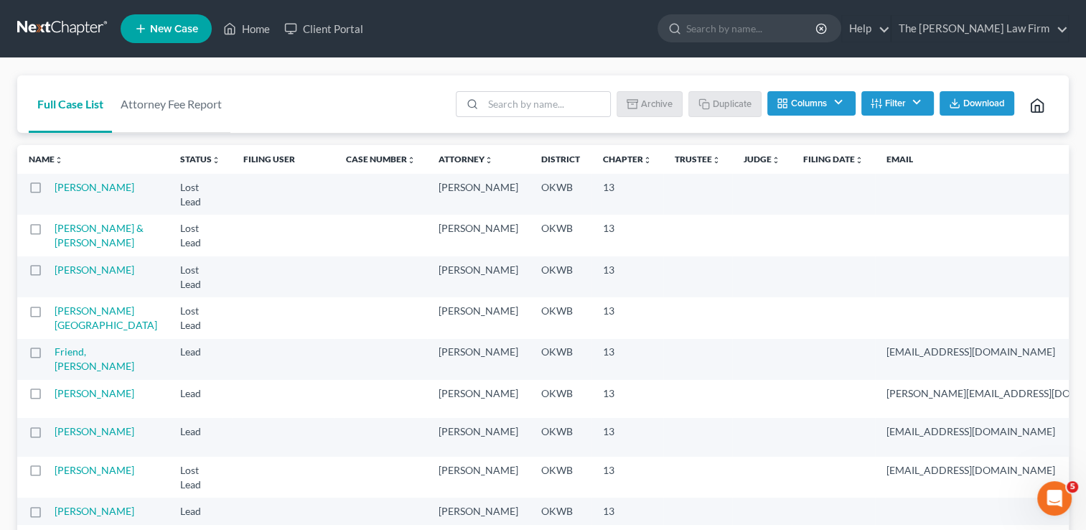
click at [915, 102] on button "Filter" at bounding box center [897, 103] width 73 height 24
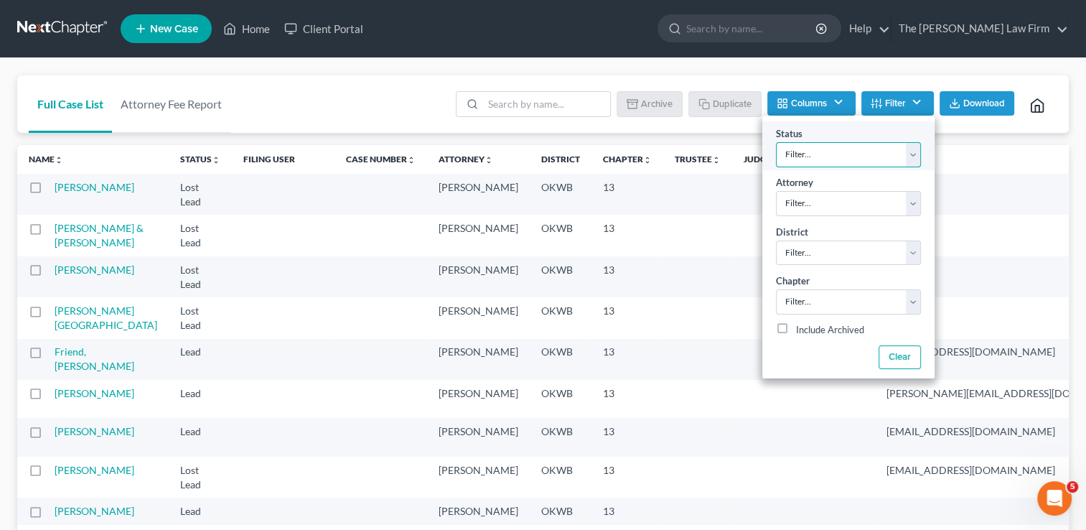
click at [910, 155] on select "Filter... Discharged Dismissed Filed Info Sent In Progress Lead Lost Lead Ready…" at bounding box center [848, 154] width 145 height 25
select select "4"
click at [776, 142] on select "Filter... Discharged Dismissed Filed Info Sent In Progress Lead Lost Lead Ready…" at bounding box center [848, 154] width 145 height 25
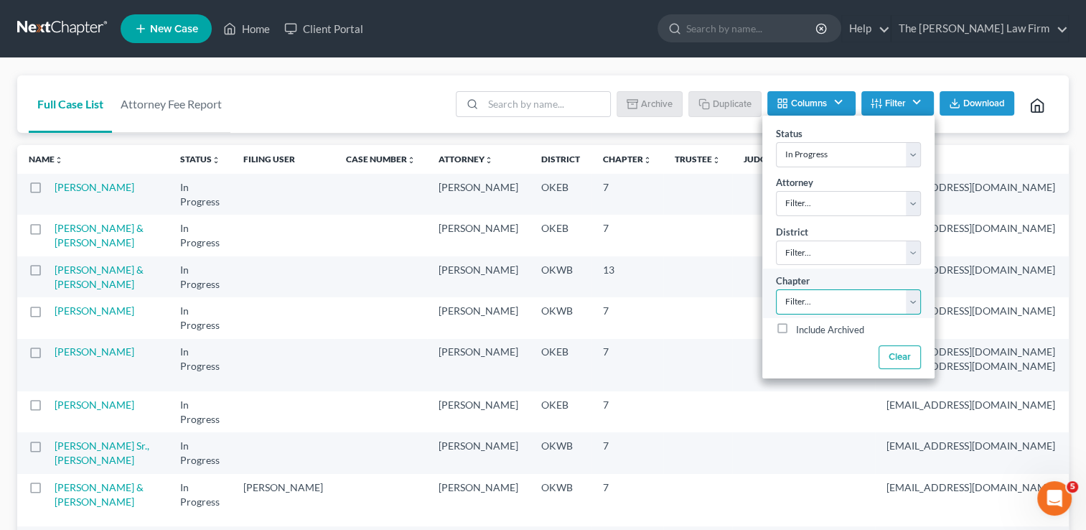
click at [844, 302] on select "Filter... 7 11 13" at bounding box center [848, 301] width 145 height 25
select select "2"
click at [776, 289] on select "Filter... 7 11 13" at bounding box center [848, 301] width 145 height 25
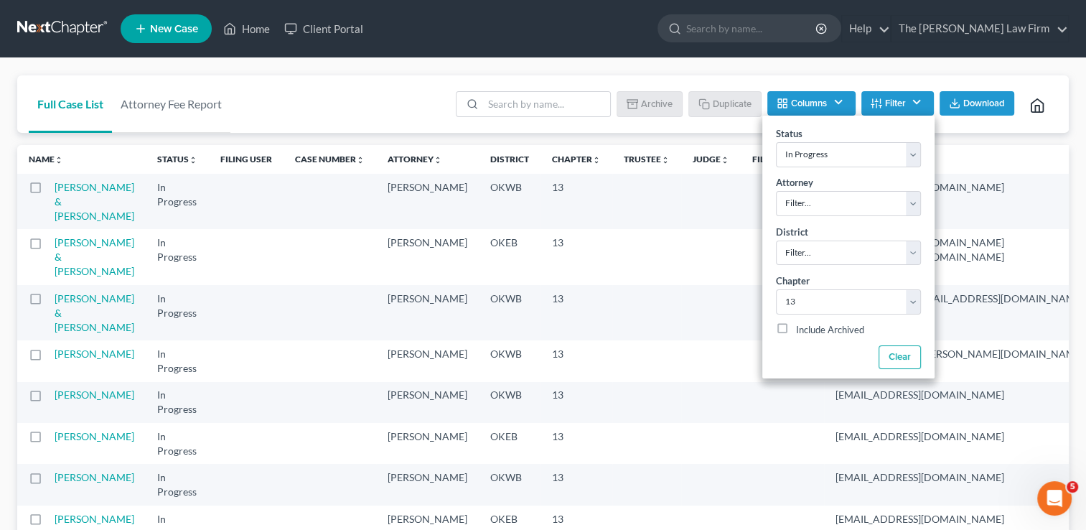
click at [378, 82] on div "Full Case List Attorney Fee Report Batch Download Archive Un-archive Duplicate …" at bounding box center [543, 104] width 1052 height 58
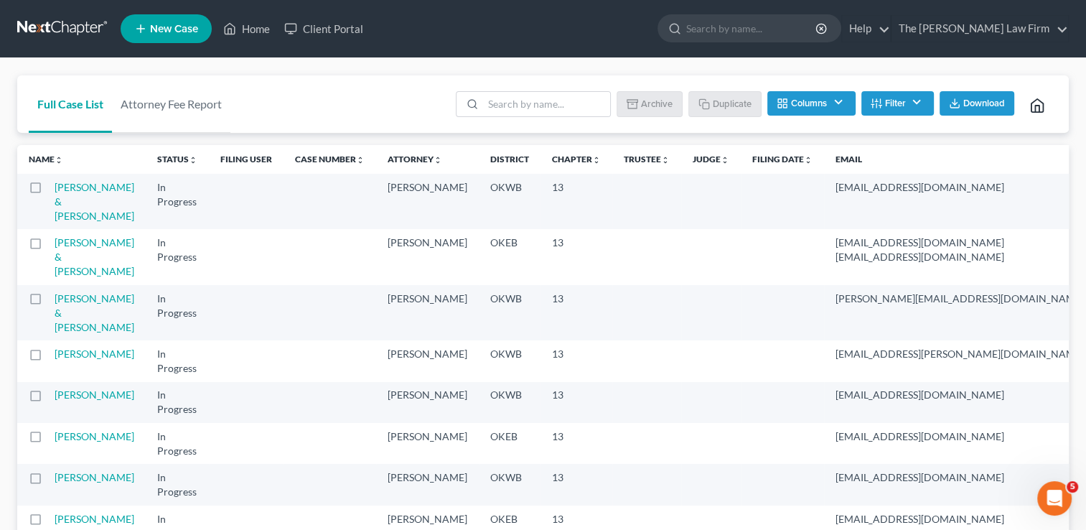
click at [66, 26] on link at bounding box center [63, 29] width 92 height 26
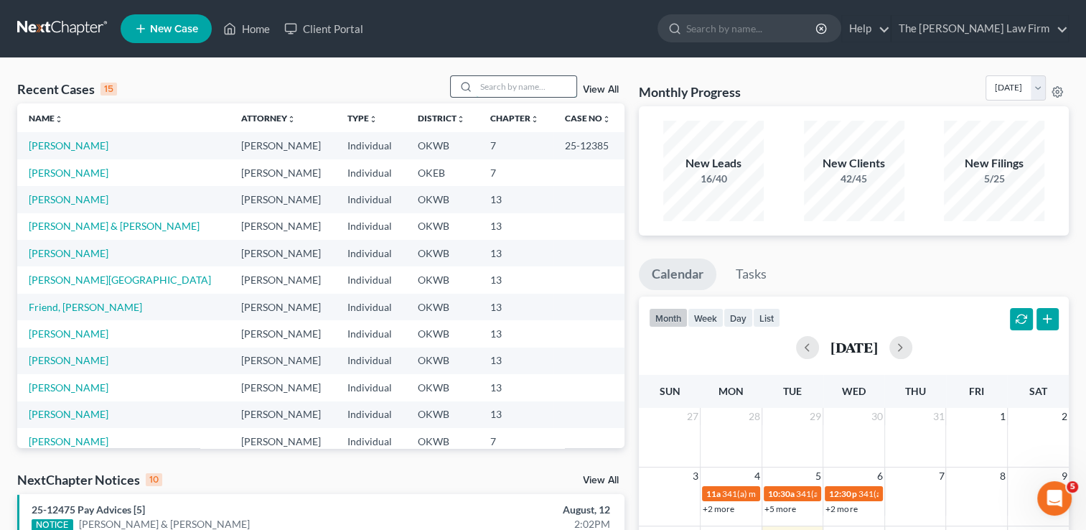
click at [505, 86] on input "search" at bounding box center [526, 86] width 101 height 21
click at [520, 87] on input "search" at bounding box center [526, 86] width 101 height 21
type input "burns"
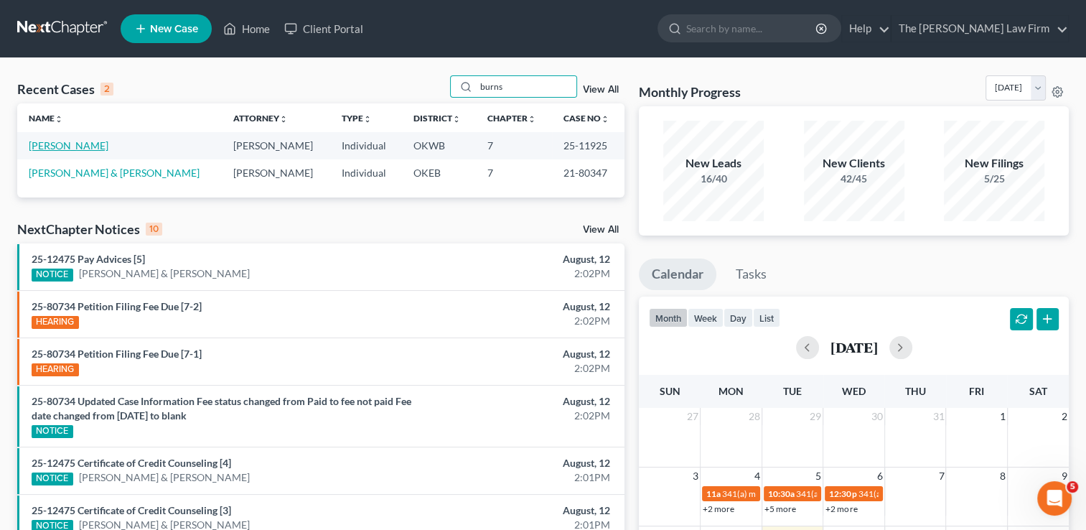
click at [69, 146] on link "[PERSON_NAME]" at bounding box center [69, 145] width 80 height 12
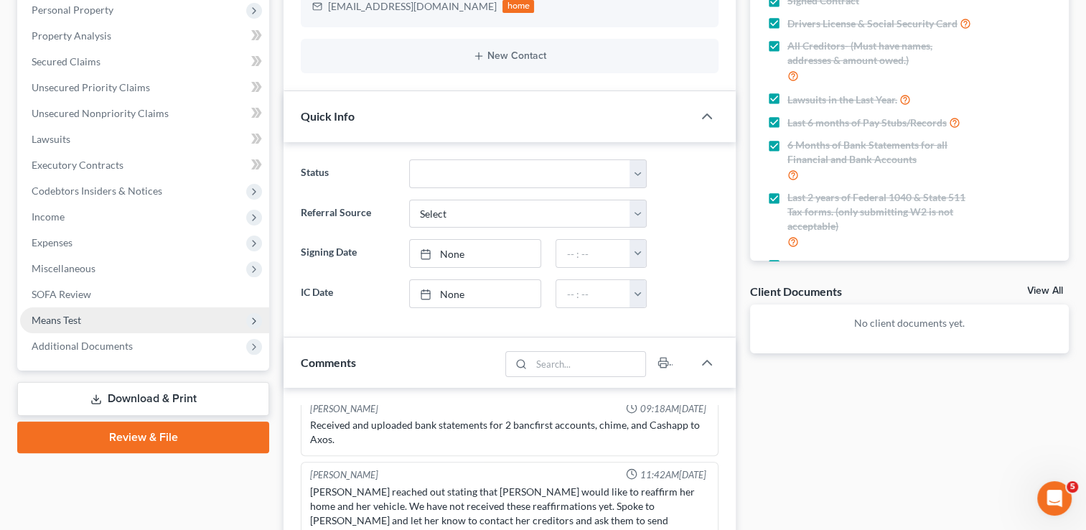
scroll to position [144, 0]
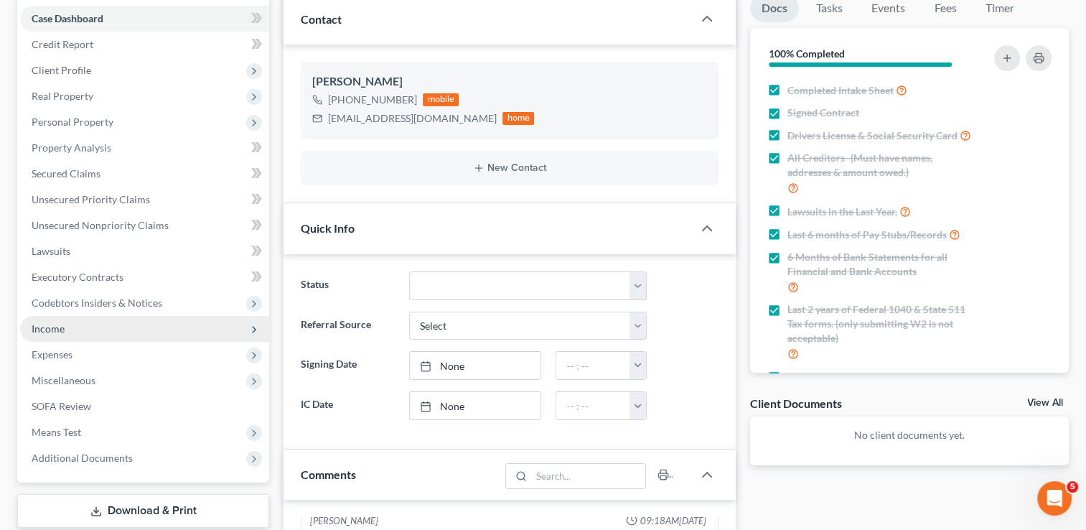
click at [63, 326] on span "Income" at bounding box center [48, 328] width 33 height 12
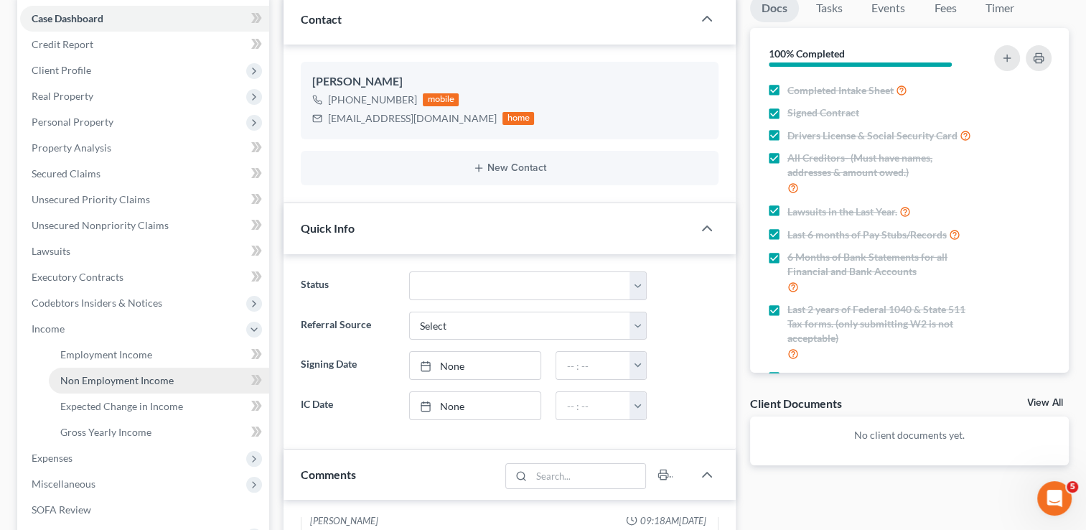
click at [129, 378] on span "Non Employment Income" at bounding box center [116, 380] width 113 height 12
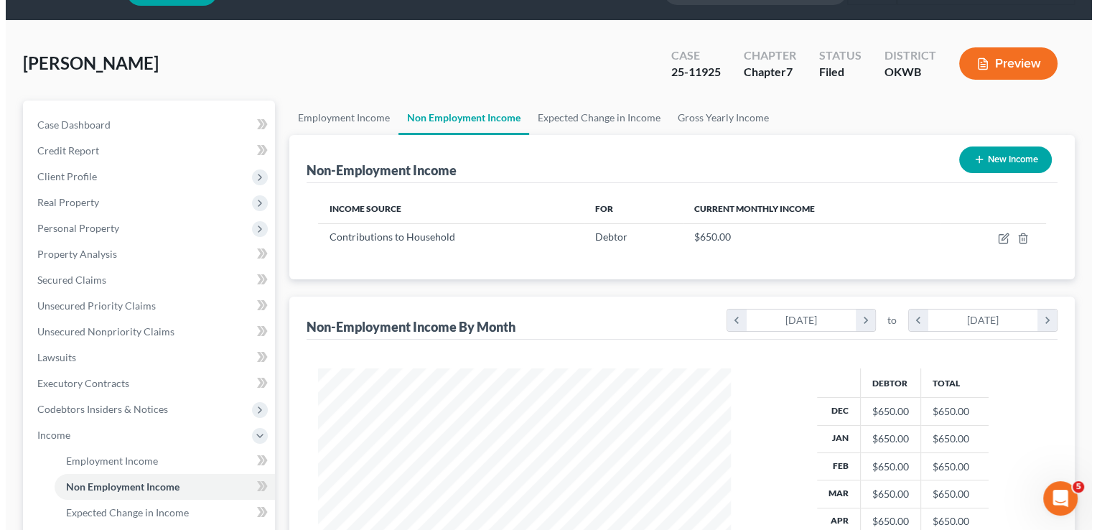
scroll to position [72, 0]
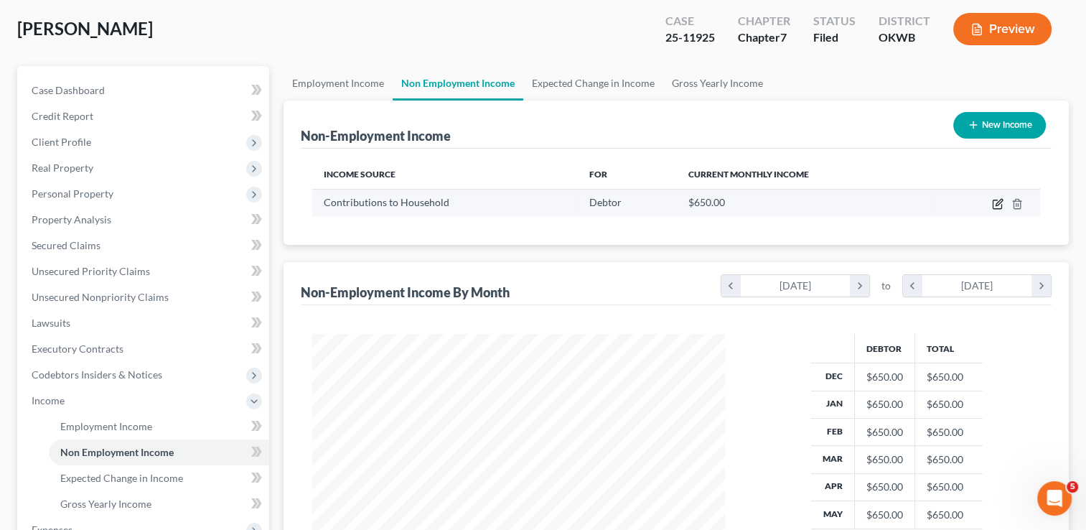
click at [996, 205] on icon "button" at bounding box center [997, 203] width 11 height 11
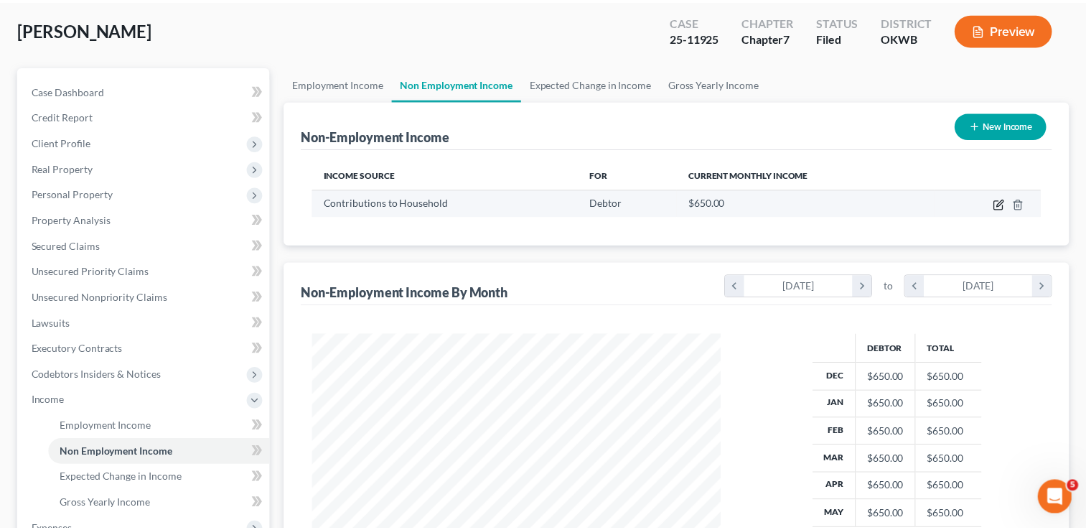
scroll to position [256, 445]
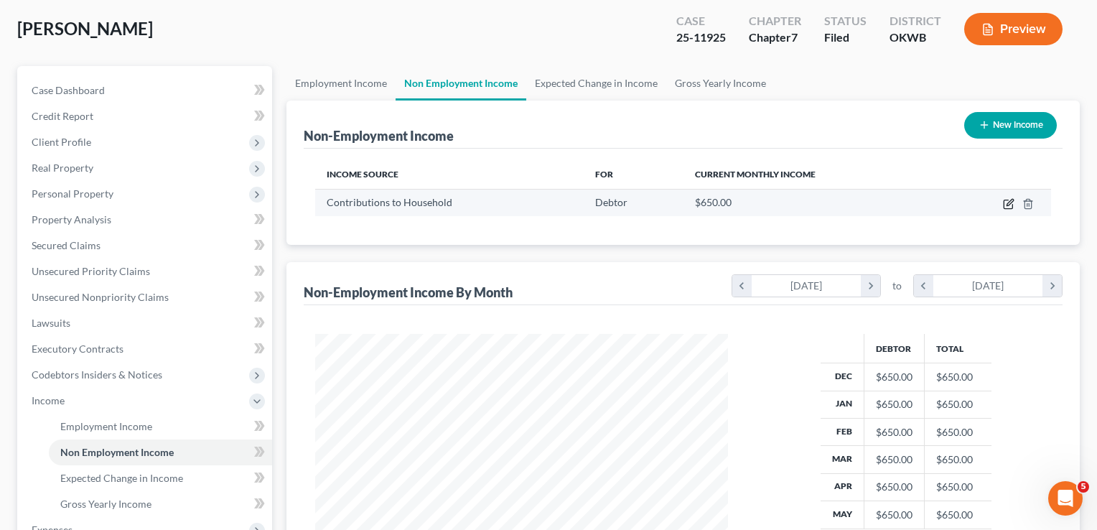
select select "8"
select select "0"
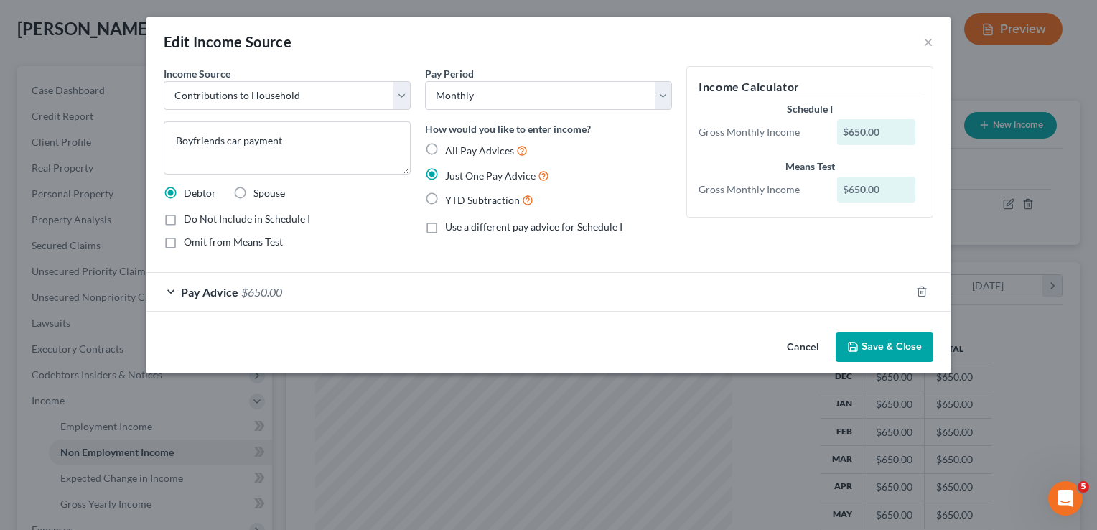
click at [800, 346] on button "Cancel" at bounding box center [802, 347] width 55 height 29
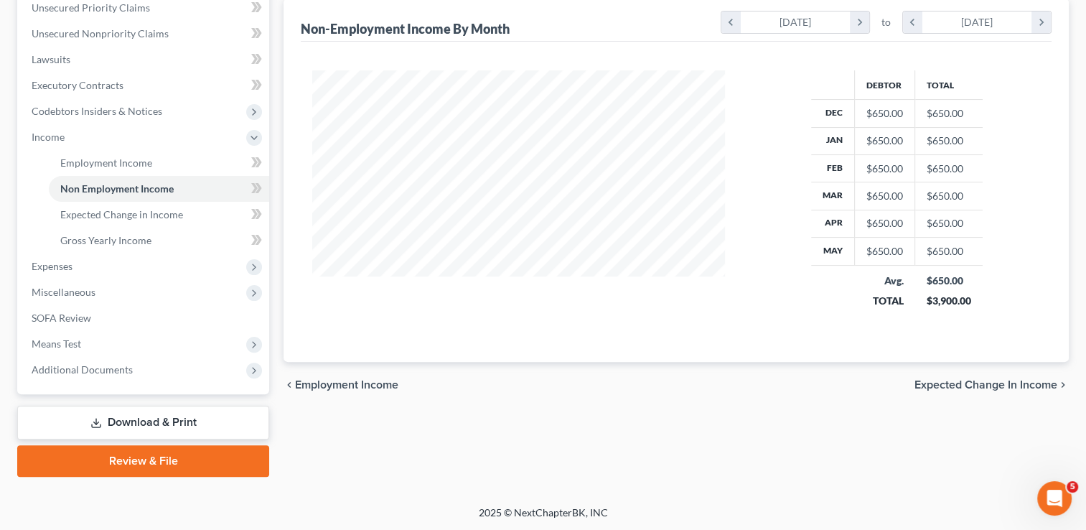
scroll to position [263, 0]
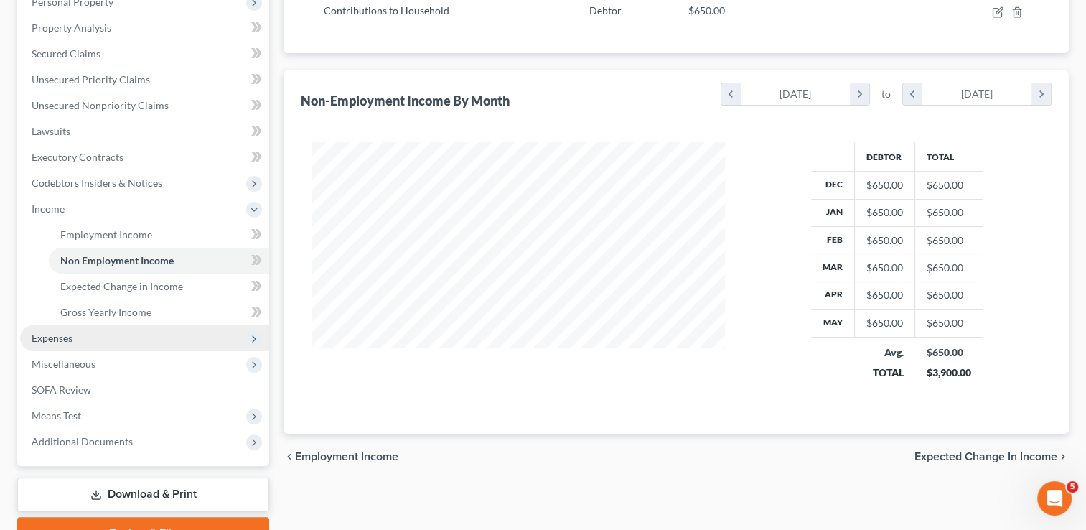
click at [69, 334] on span "Expenses" at bounding box center [52, 338] width 41 height 12
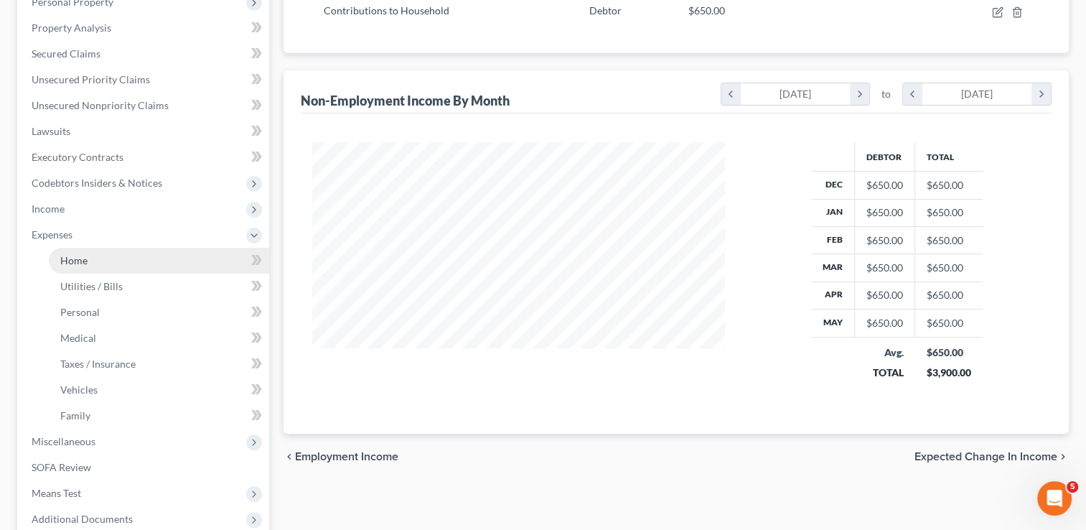
click at [83, 262] on span "Home" at bounding box center [73, 260] width 27 height 12
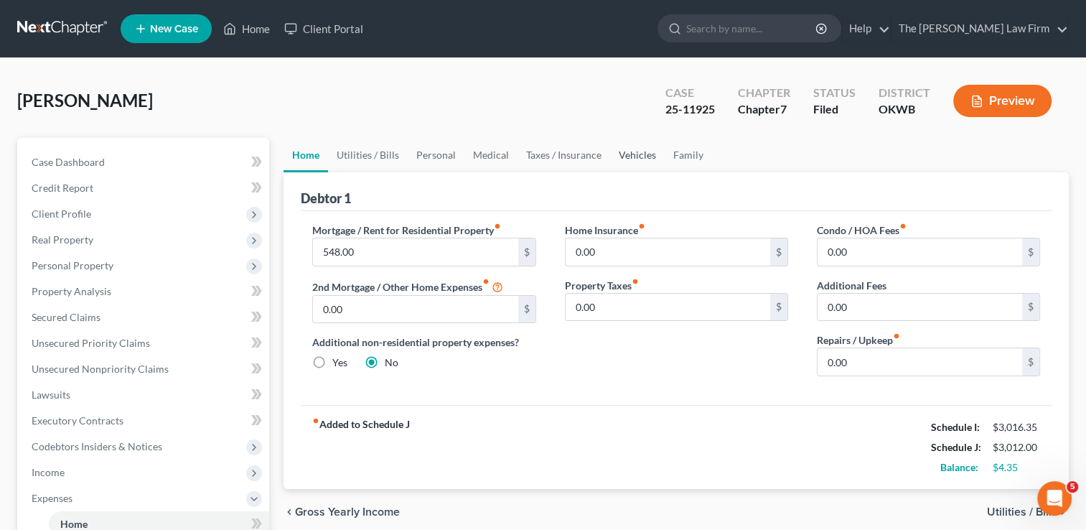
click at [643, 154] on link "Vehicles" at bounding box center [637, 155] width 55 height 34
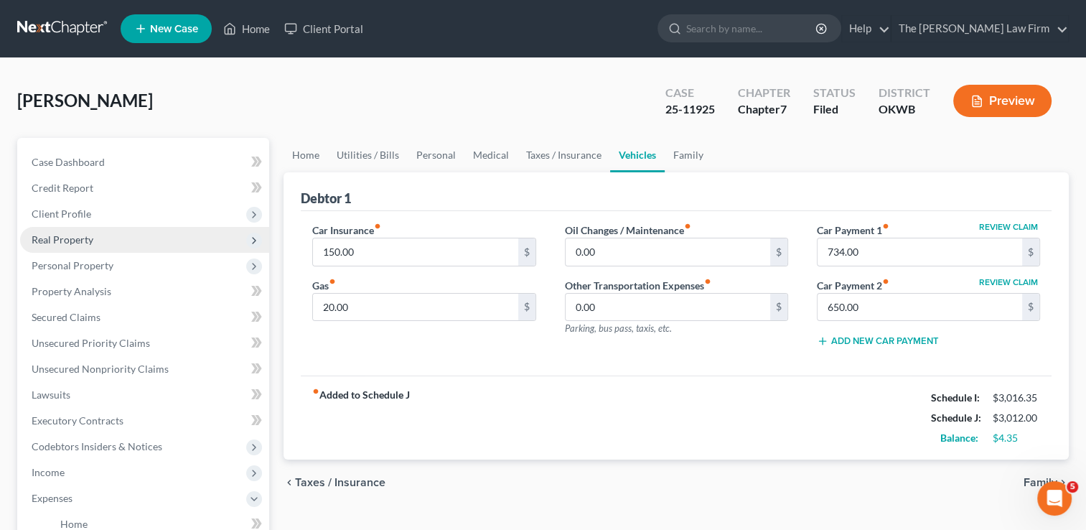
click at [75, 240] on span "Real Property" at bounding box center [63, 239] width 62 height 12
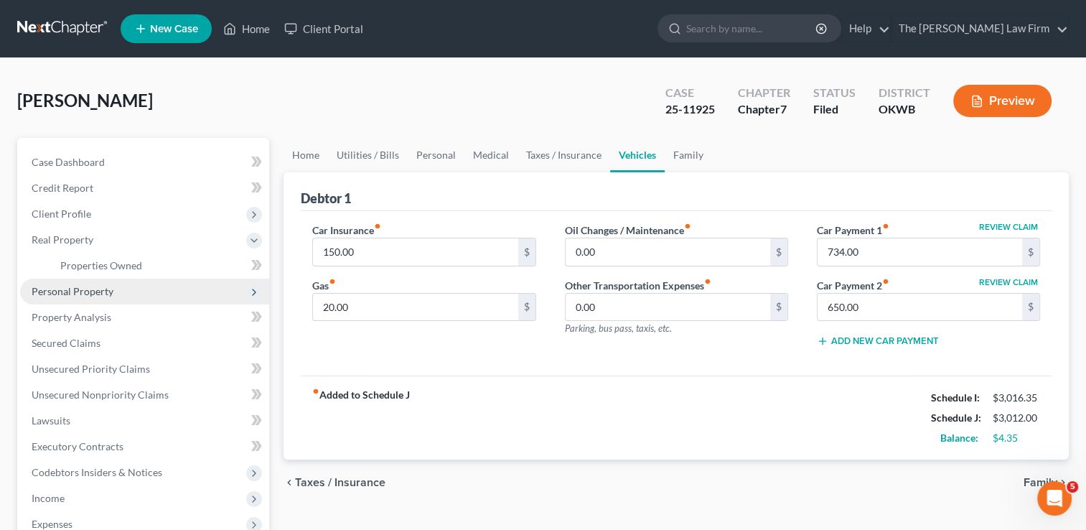
click at [72, 291] on span "Personal Property" at bounding box center [73, 291] width 82 height 12
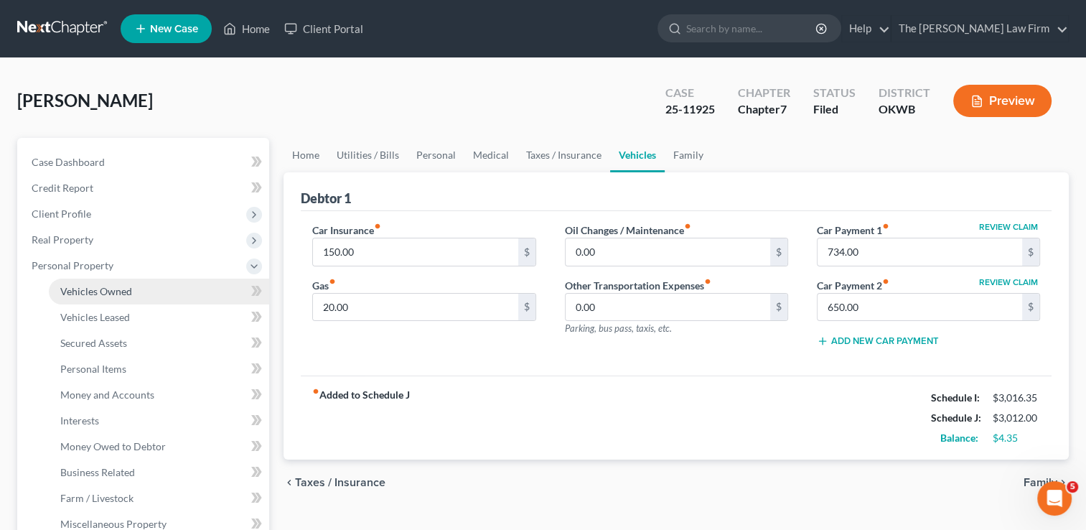
click at [119, 291] on span "Vehicles Owned" at bounding box center [96, 291] width 72 height 12
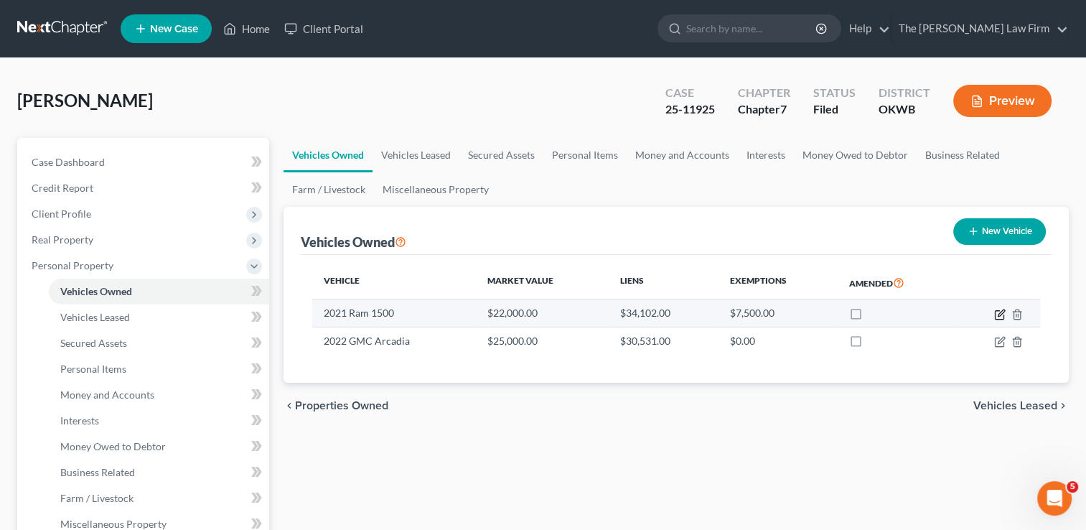
click at [999, 314] on icon "button" at bounding box center [999, 314] width 11 height 11
select select "1"
select select "5"
select select "0"
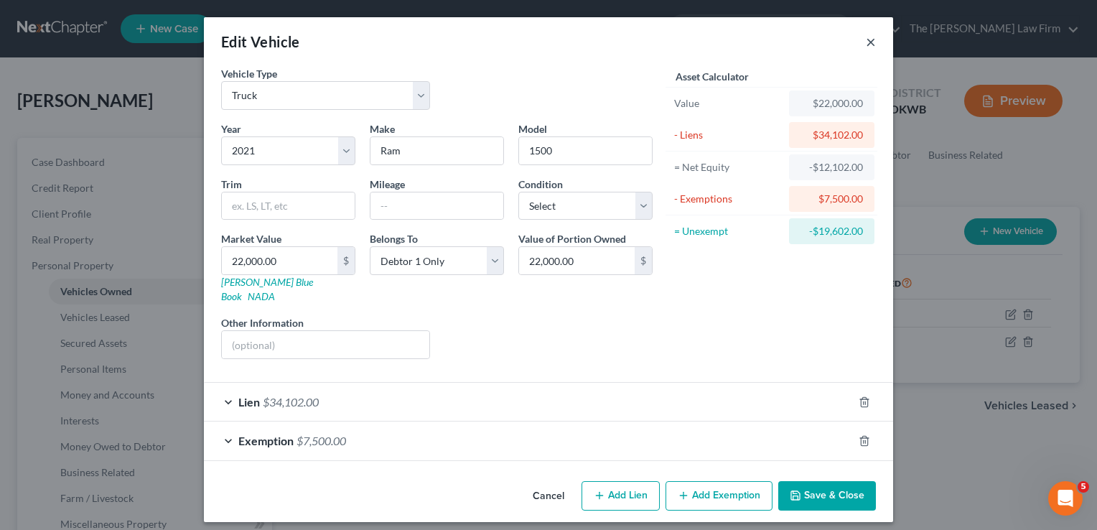
click at [870, 44] on button "×" at bounding box center [871, 41] width 10 height 17
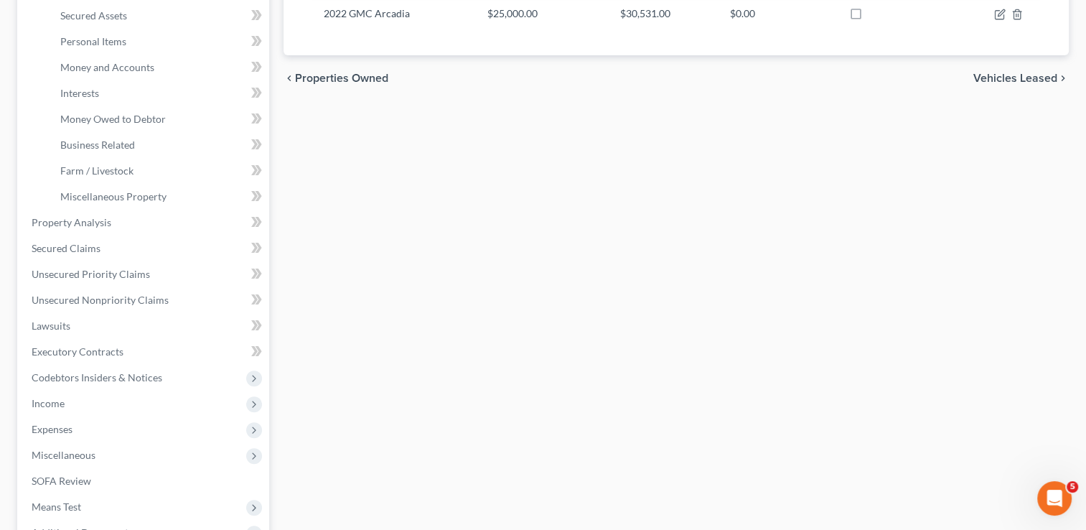
scroll to position [359, 0]
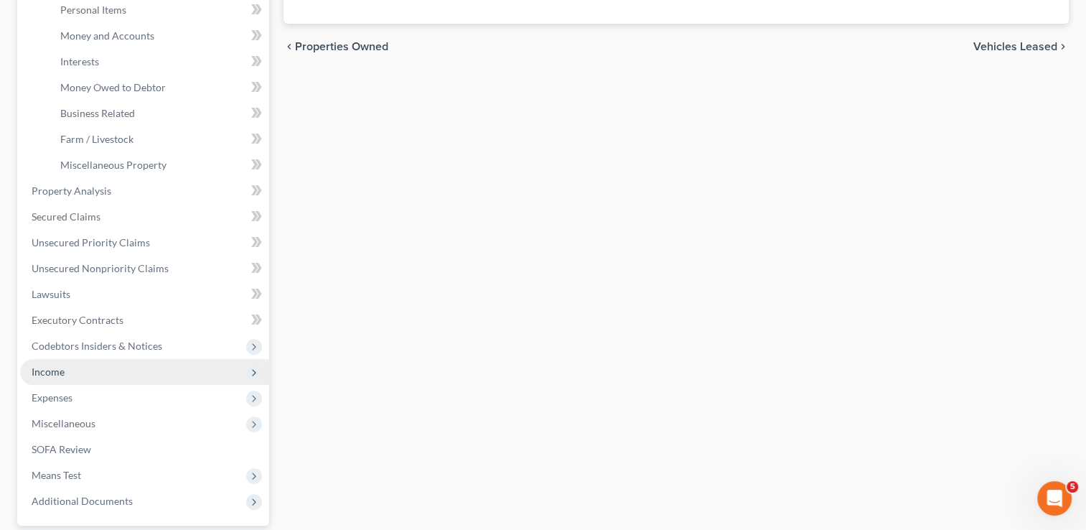
click at [57, 372] on span "Income" at bounding box center [48, 371] width 33 height 12
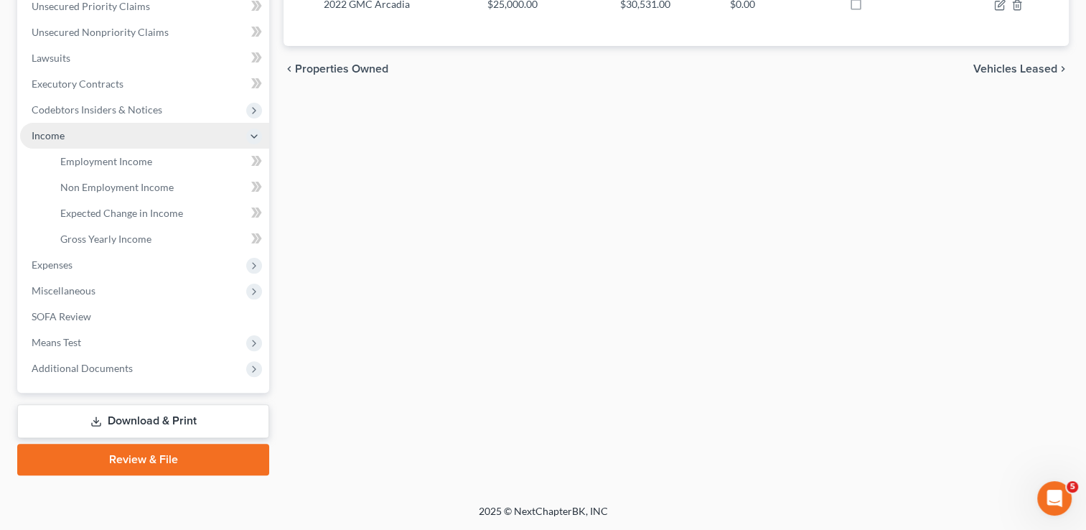
scroll to position [335, 0]
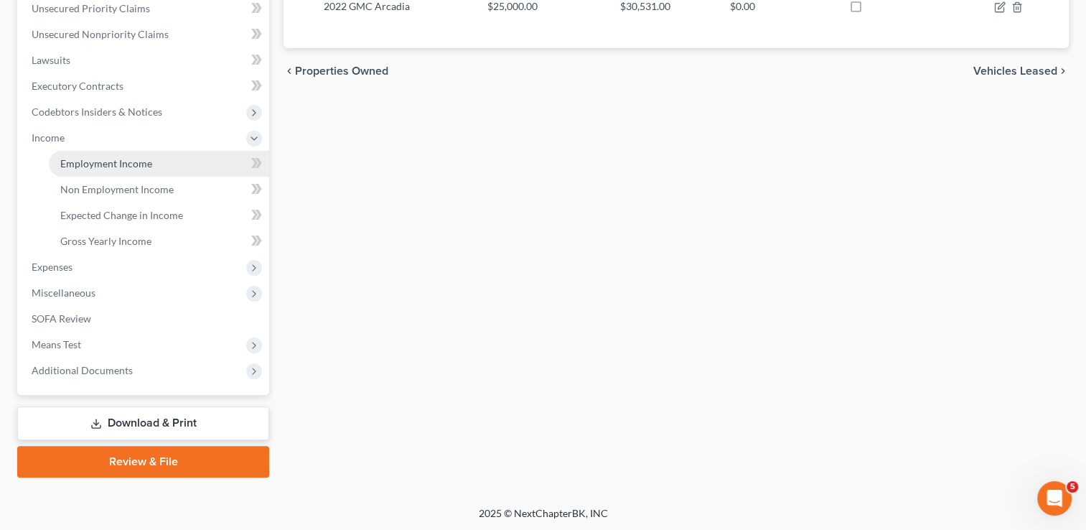
click at [126, 165] on span "Employment Income" at bounding box center [106, 163] width 92 height 12
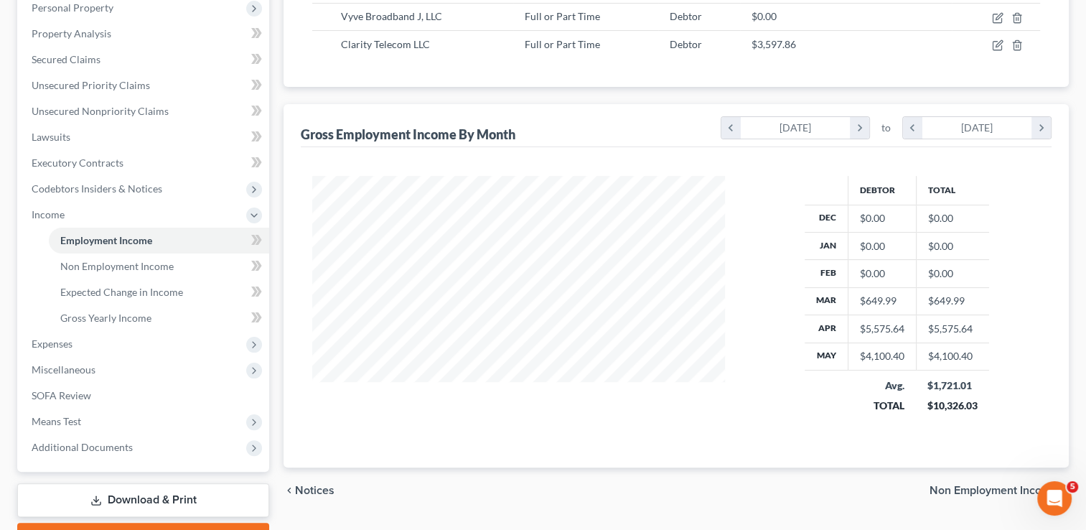
scroll to position [335, 0]
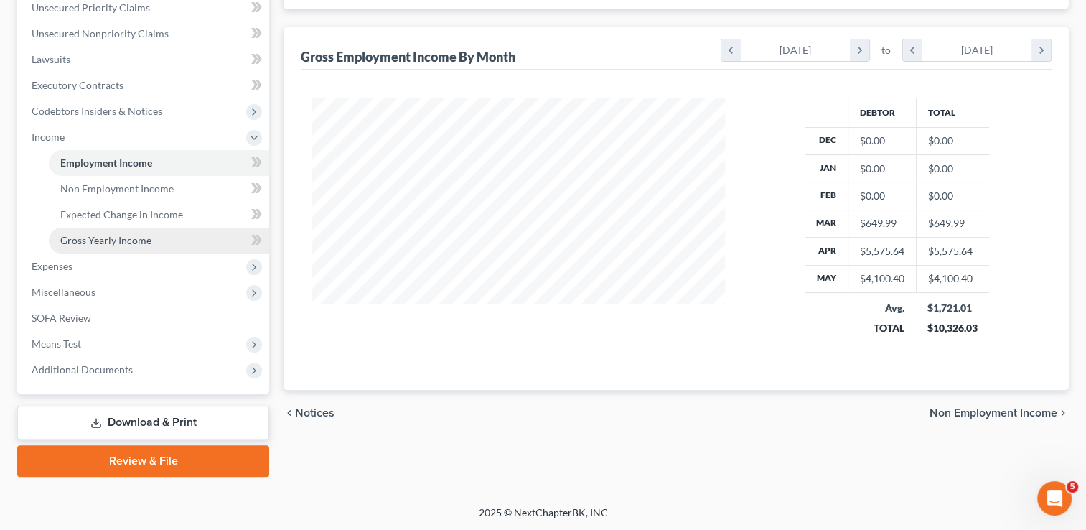
click at [153, 243] on link "Gross Yearly Income" at bounding box center [159, 241] width 220 height 26
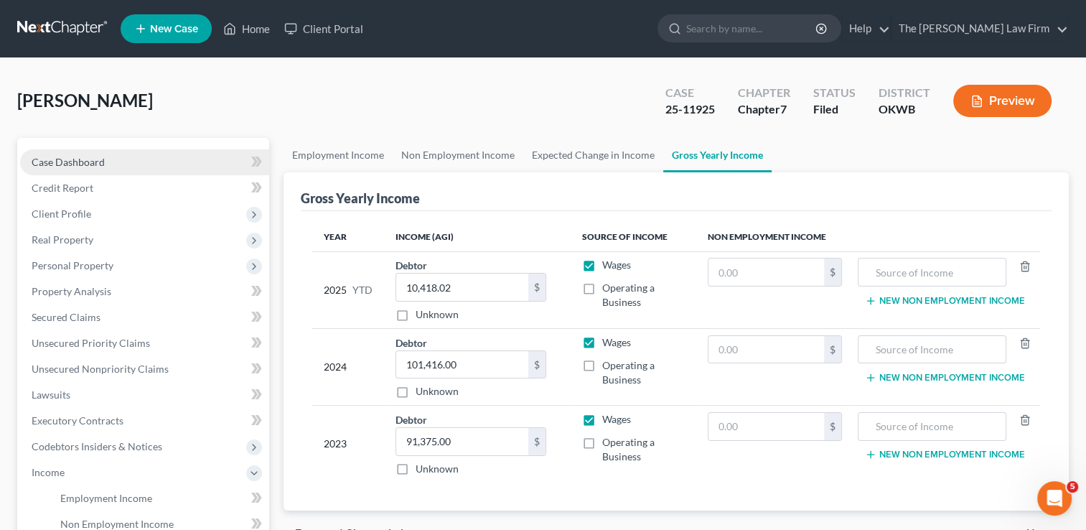
click at [69, 164] on span "Case Dashboard" at bounding box center [68, 162] width 73 height 12
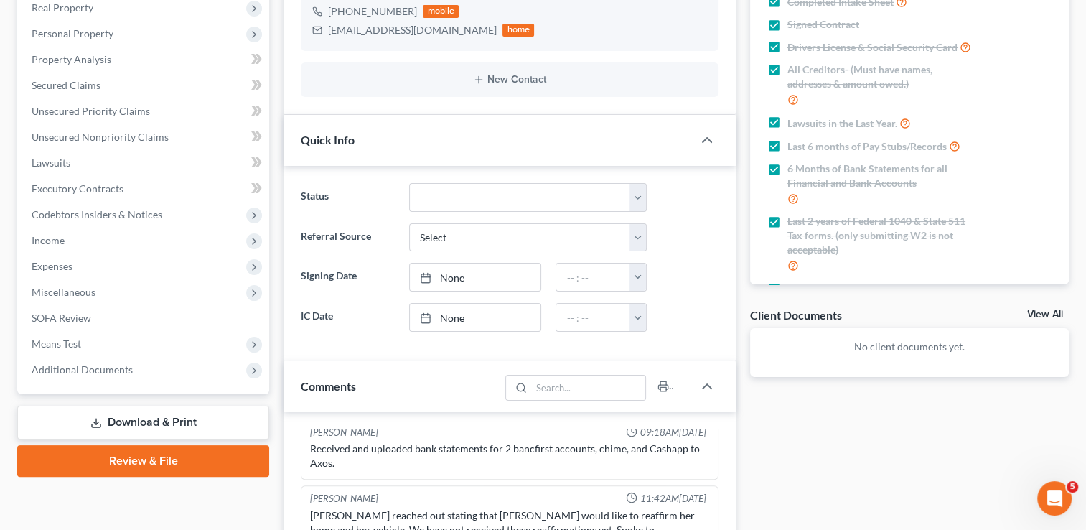
scroll to position [519, 0]
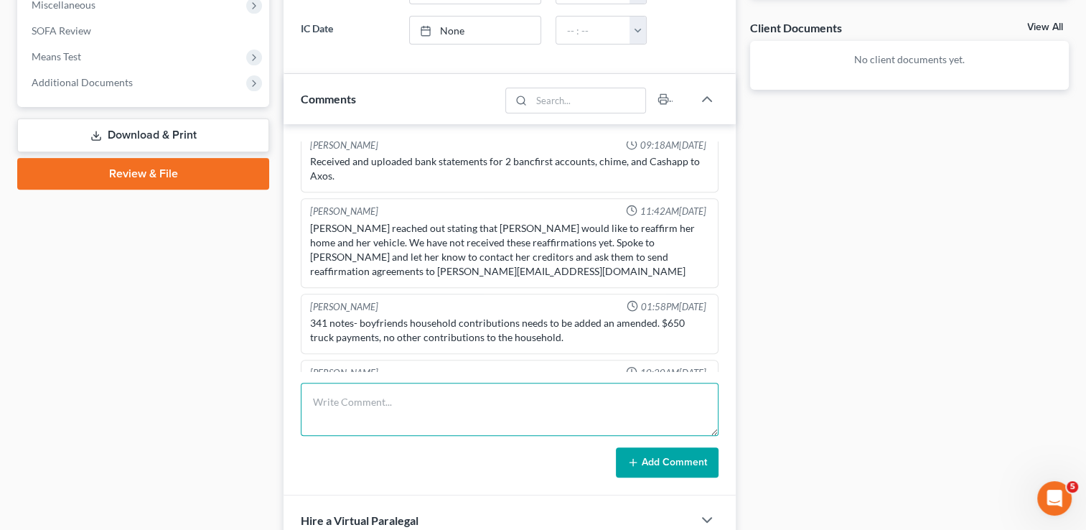
click at [465, 397] on textarea at bounding box center [510, 409] width 418 height 53
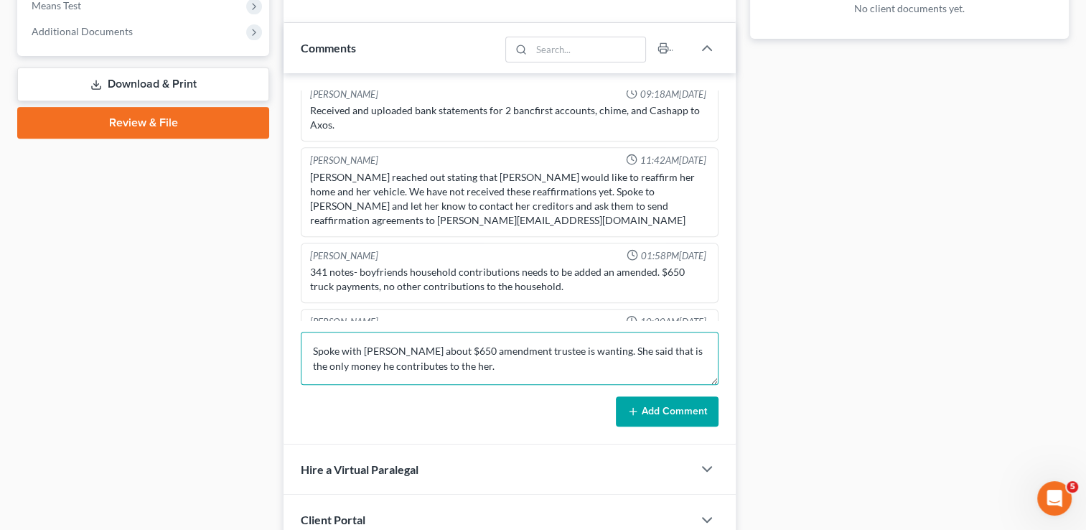
scroll to position [574, 0]
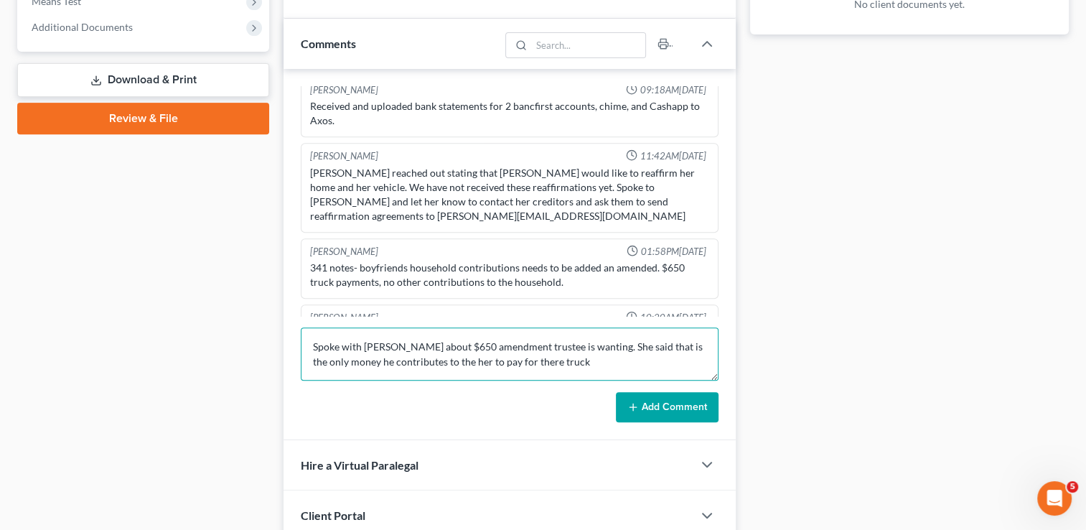
click at [520, 360] on textarea "Spoke with [PERSON_NAME] about $650 amendment trustee is wanting. She said that…" at bounding box center [510, 353] width 418 height 53
click at [567, 358] on textarea "Spoke with [PERSON_NAME] about $650 amendment trustee is wanting. She said that…" at bounding box center [510, 353] width 418 height 53
click at [434, 360] on textarea "Spoke with [PERSON_NAME] about $650 amendment trustee is wanting. She said that…" at bounding box center [510, 353] width 418 height 53
type textarea "Spoke with [PERSON_NAME] about $650 amendment trustee is wanting. She said that…"
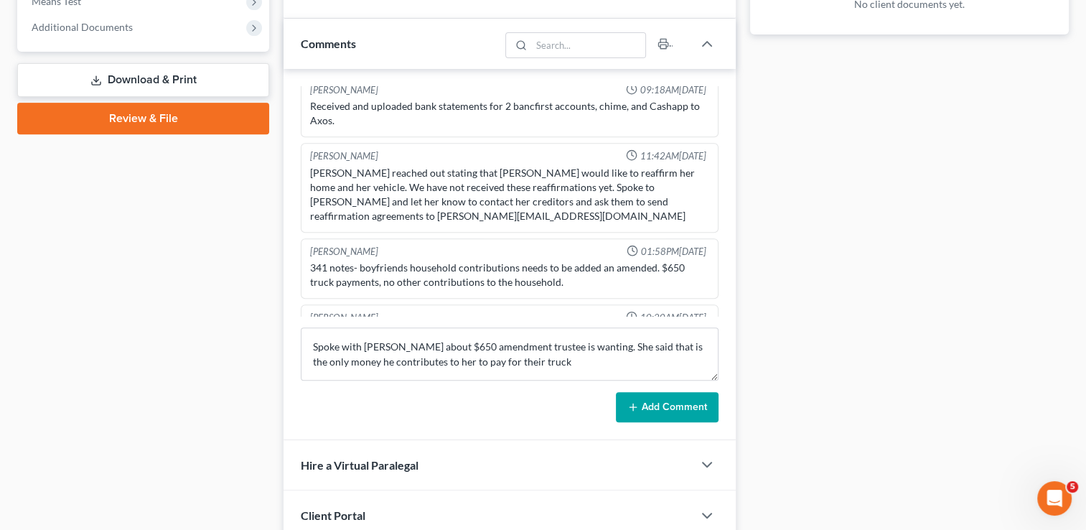
click at [677, 401] on button "Add Comment" at bounding box center [667, 407] width 103 height 30
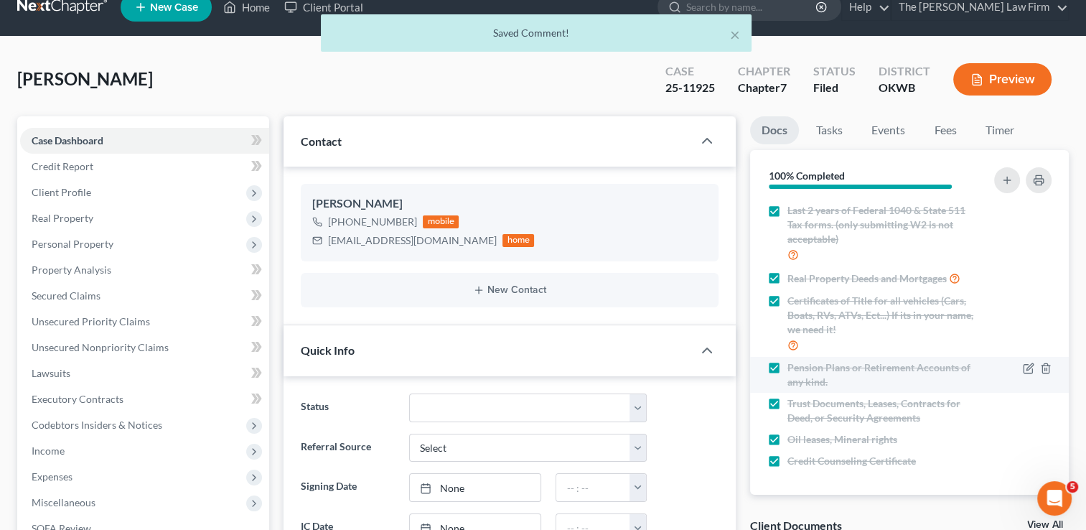
scroll to position [0, 0]
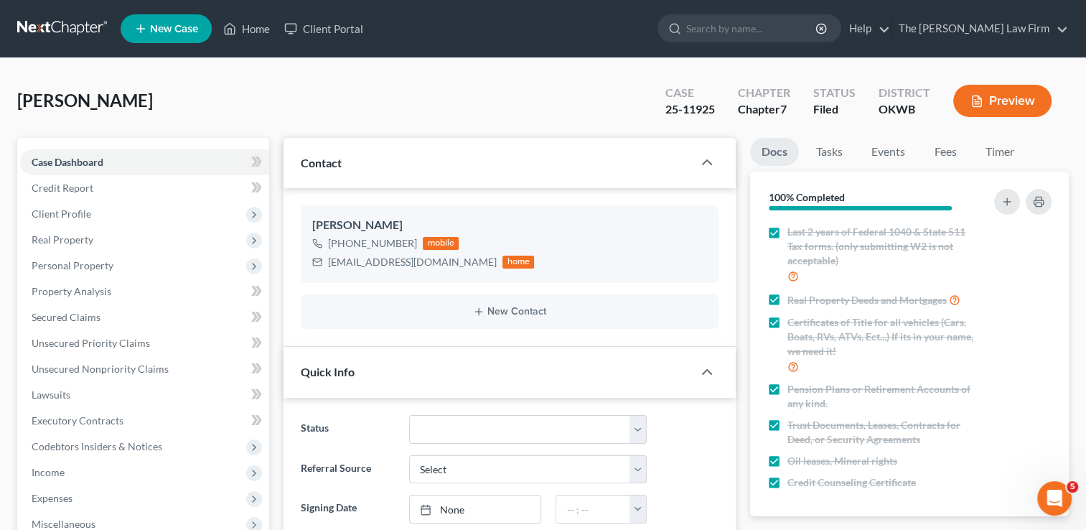
click at [59, 29] on link at bounding box center [63, 29] width 92 height 26
